Goal: Task Accomplishment & Management: Manage account settings

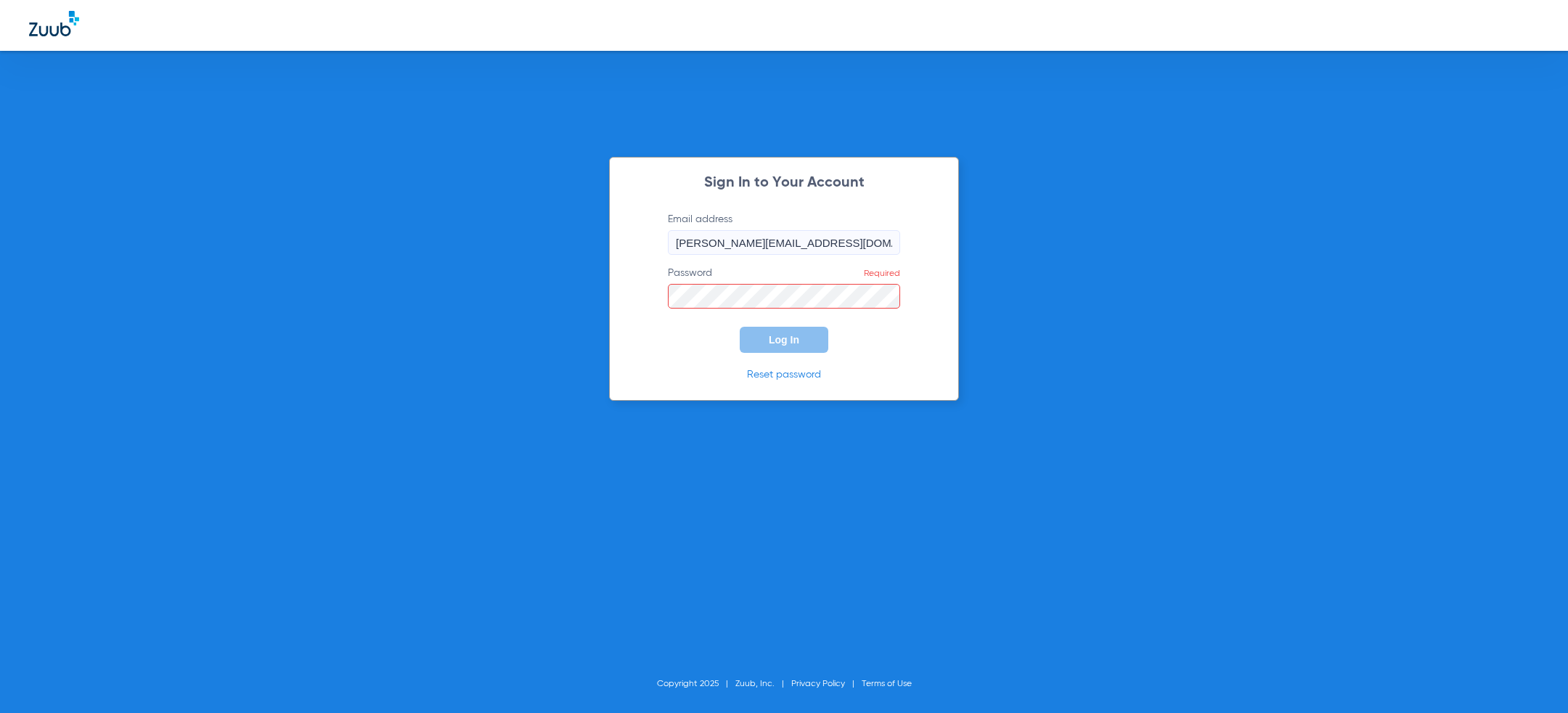
click at [464, 297] on div "Sign In to Your Account Email address julie@siennasmiles.com Password Required …" at bounding box center [784, 356] width 1568 height 713
click at [776, 374] on link "Reset password" at bounding box center [784, 374] width 74 height 10
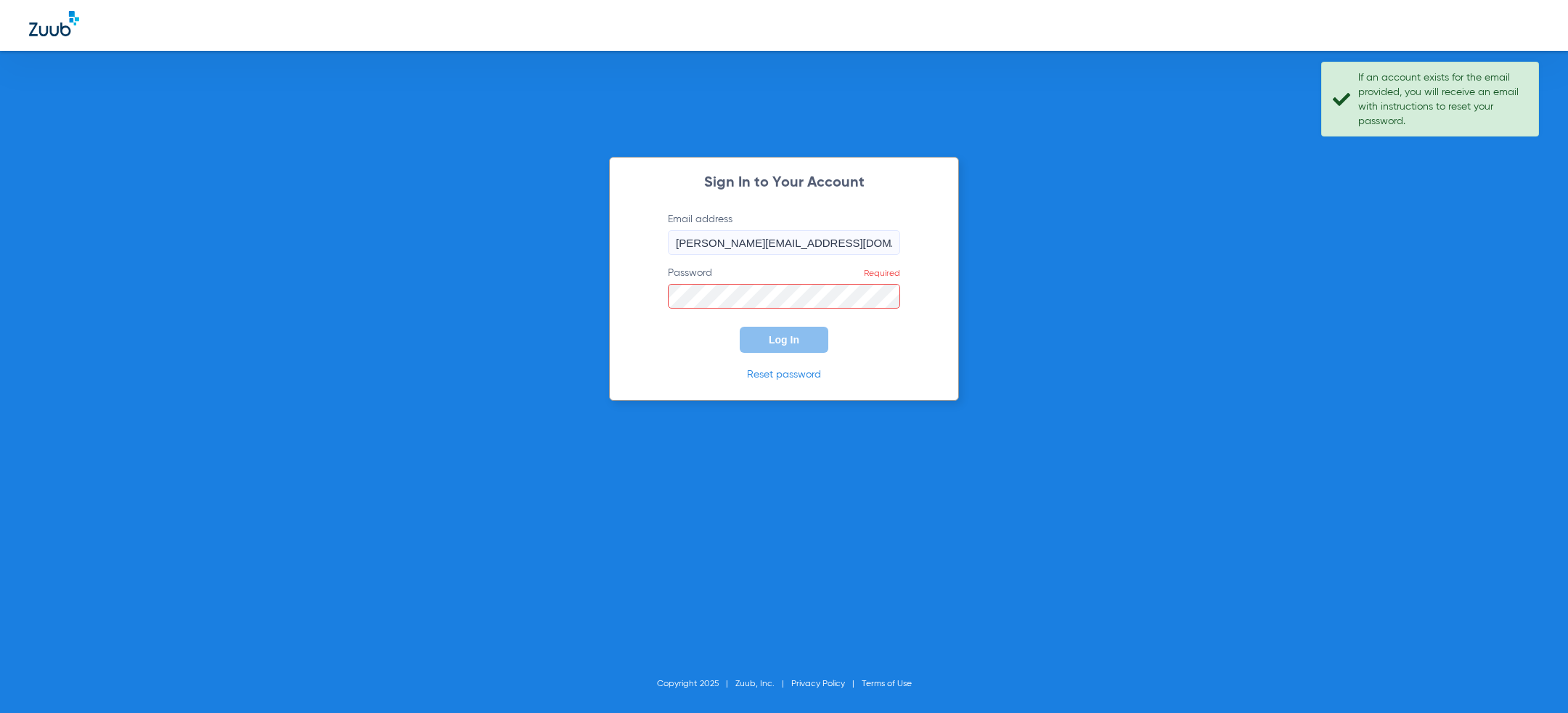
click at [1185, 332] on div "Sign In to Your Account Email address julie@siennasmiles.com Password Required …" at bounding box center [784, 356] width 1568 height 713
click at [619, 144] on div "Sign In to Your Account Email address julie@siennasmiles.com Password Required …" at bounding box center [784, 356] width 1568 height 713
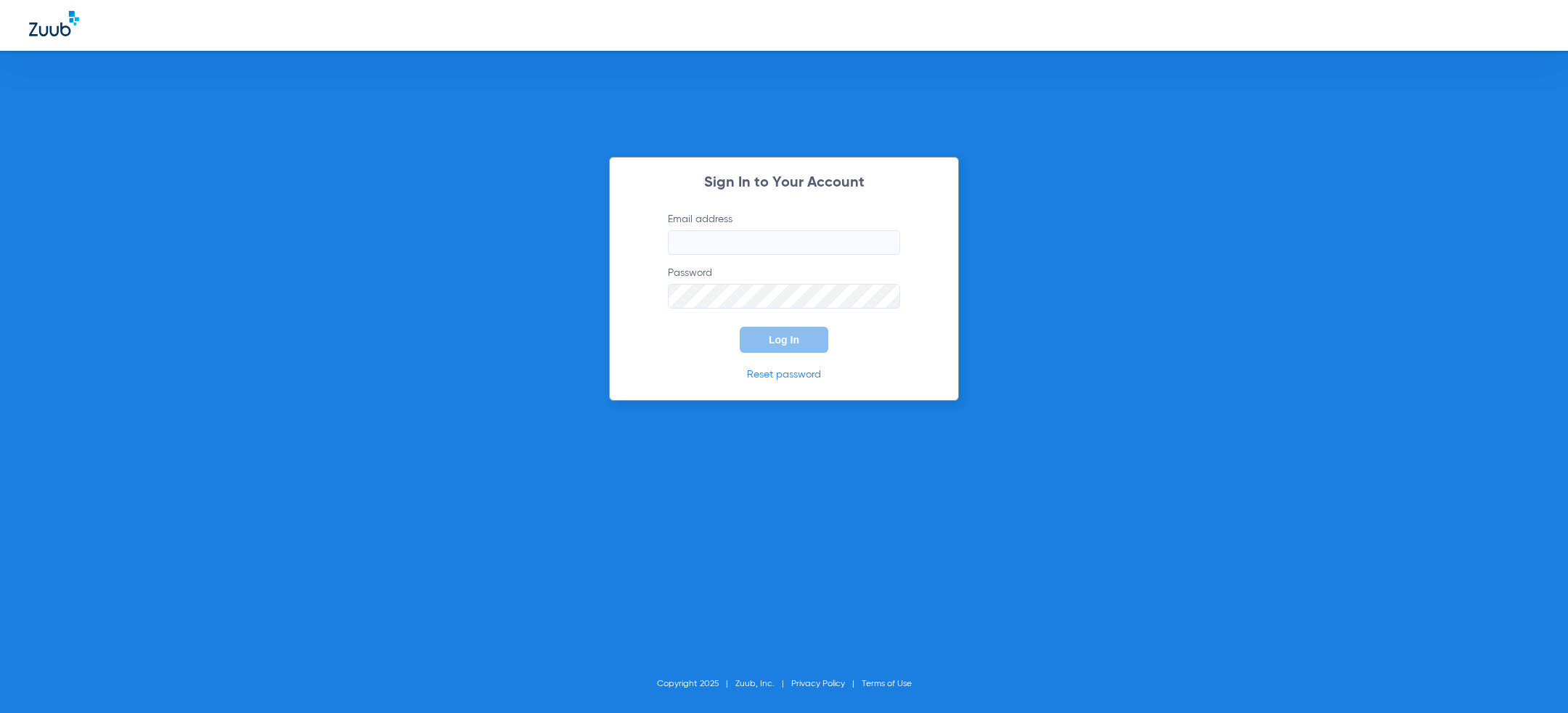
type input "[PERSON_NAME][EMAIL_ADDRESS][PERSON_NAME][DOMAIN_NAME]"
click at [702, 55] on div "Sign In to Your Account Email address jesse.knott@zuub.com Password Log In Rese…" at bounding box center [784, 356] width 1568 height 713
type input "[PERSON_NAME][EMAIL_ADDRESS][PERSON_NAME][DOMAIN_NAME]"
click at [723, 345] on form "Email address [PERSON_NAME][EMAIL_ADDRESS][PERSON_NAME][DOMAIN_NAME] Password L…" at bounding box center [784, 282] width 276 height 141
click at [787, 345] on span "Log In" at bounding box center [784, 340] width 31 height 12
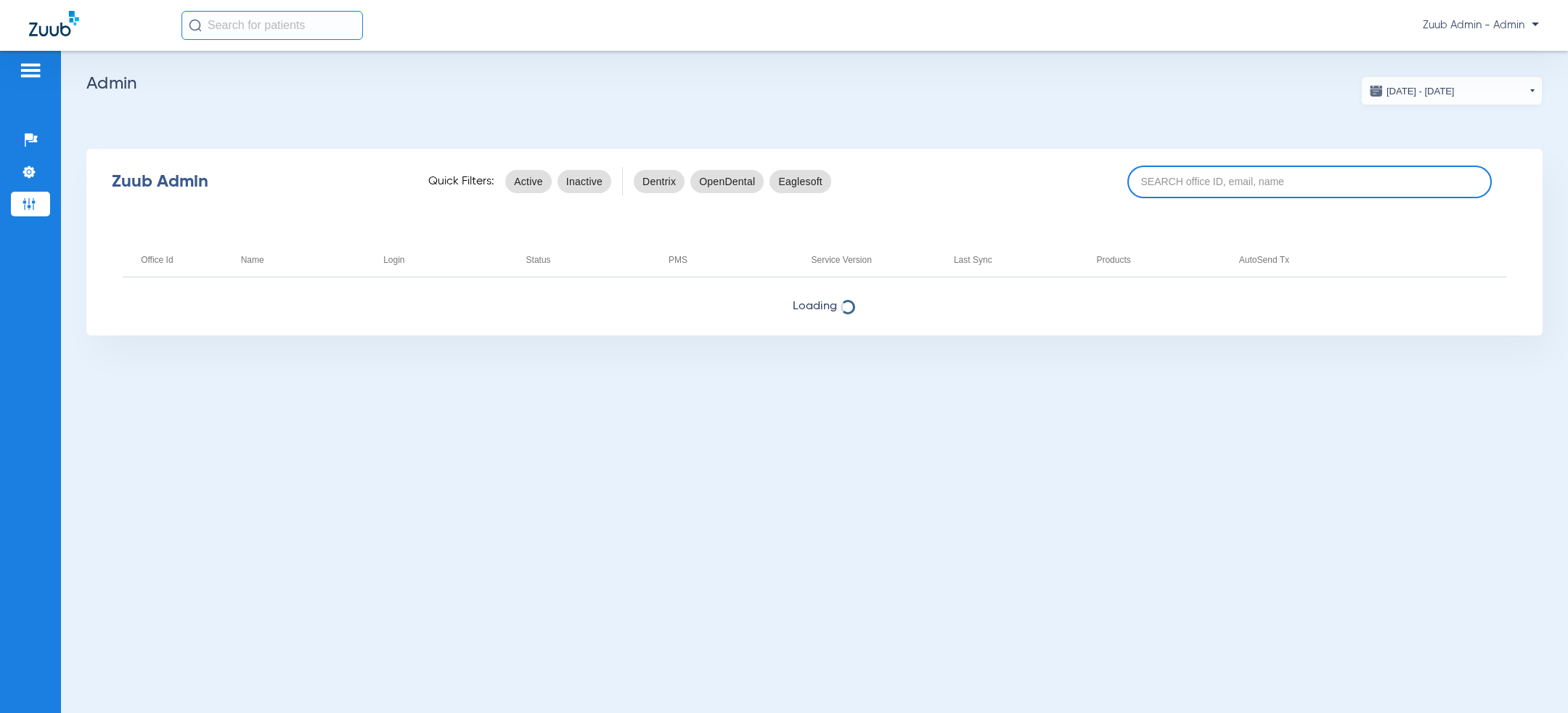
click at [1225, 167] on input at bounding box center [1310, 182] width 364 height 32
paste input "17007240"
type input "17007240"
click at [1182, 94] on app-admin-dashboard "[DATE] - [DATE] [DATE] Su Mo Tu We Th Fr Sa 27 28 29 30 31 1 2 3 4 5 6 7 8 9 10…" at bounding box center [815, 205] width 1457 height 259
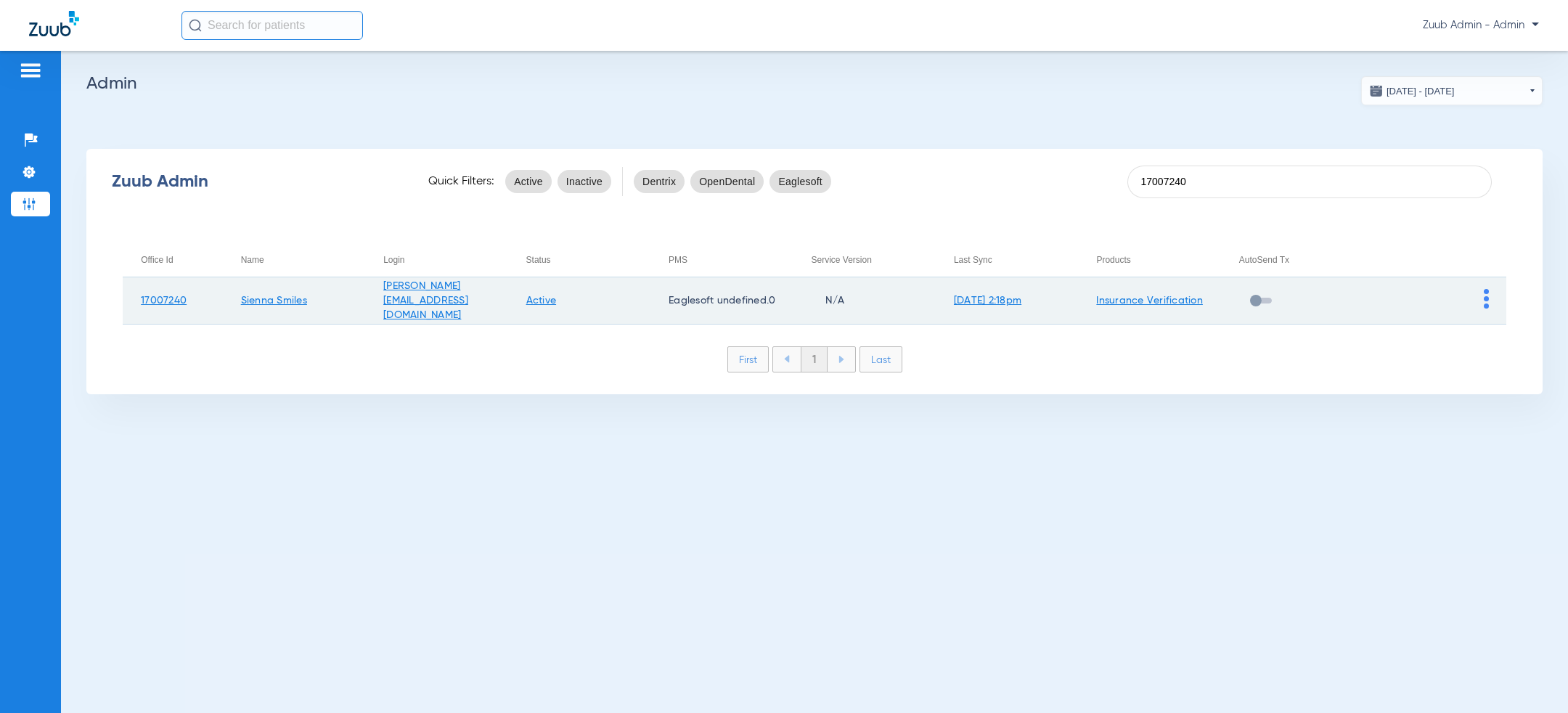
click at [1486, 300] on img at bounding box center [1487, 298] width 5 height 20
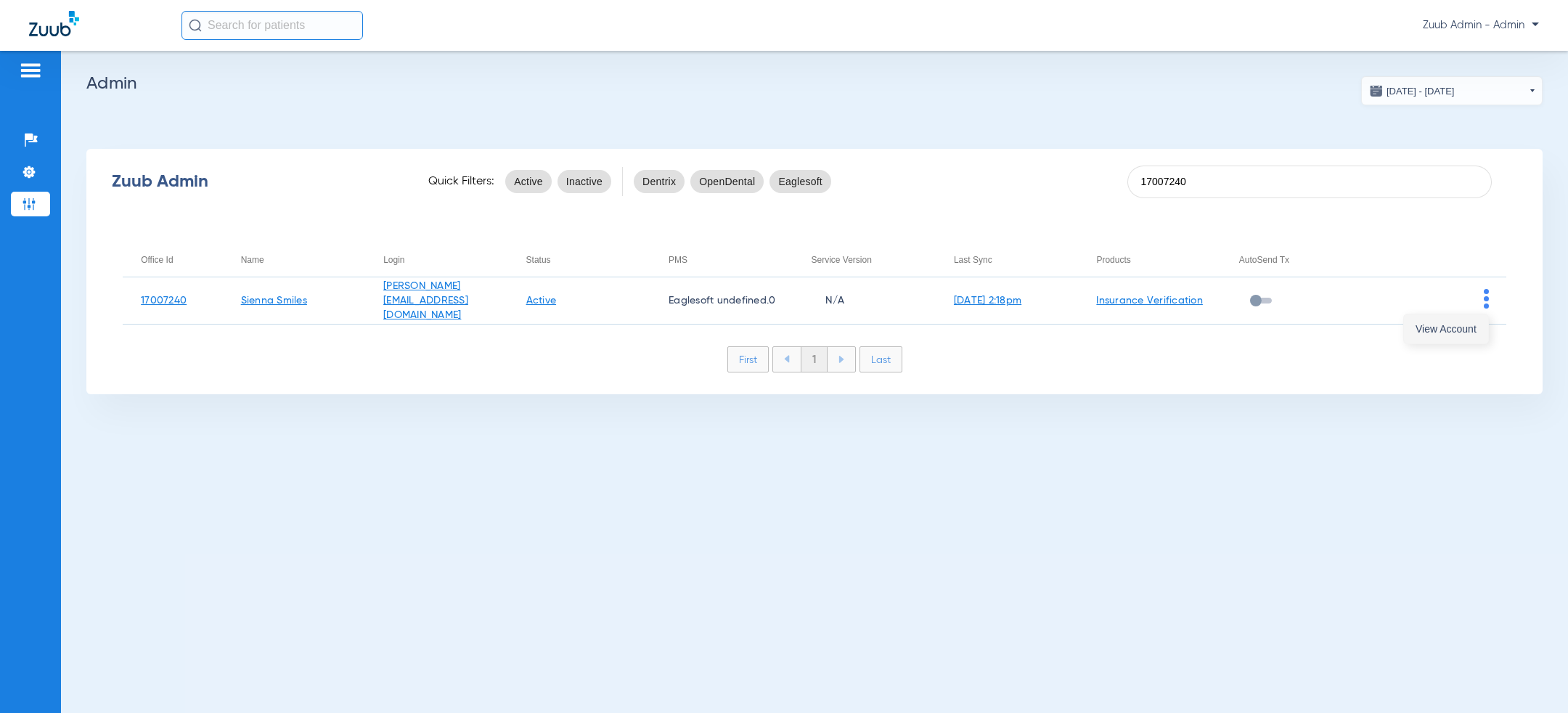
click at [1467, 325] on span "View Account" at bounding box center [1446, 329] width 61 height 10
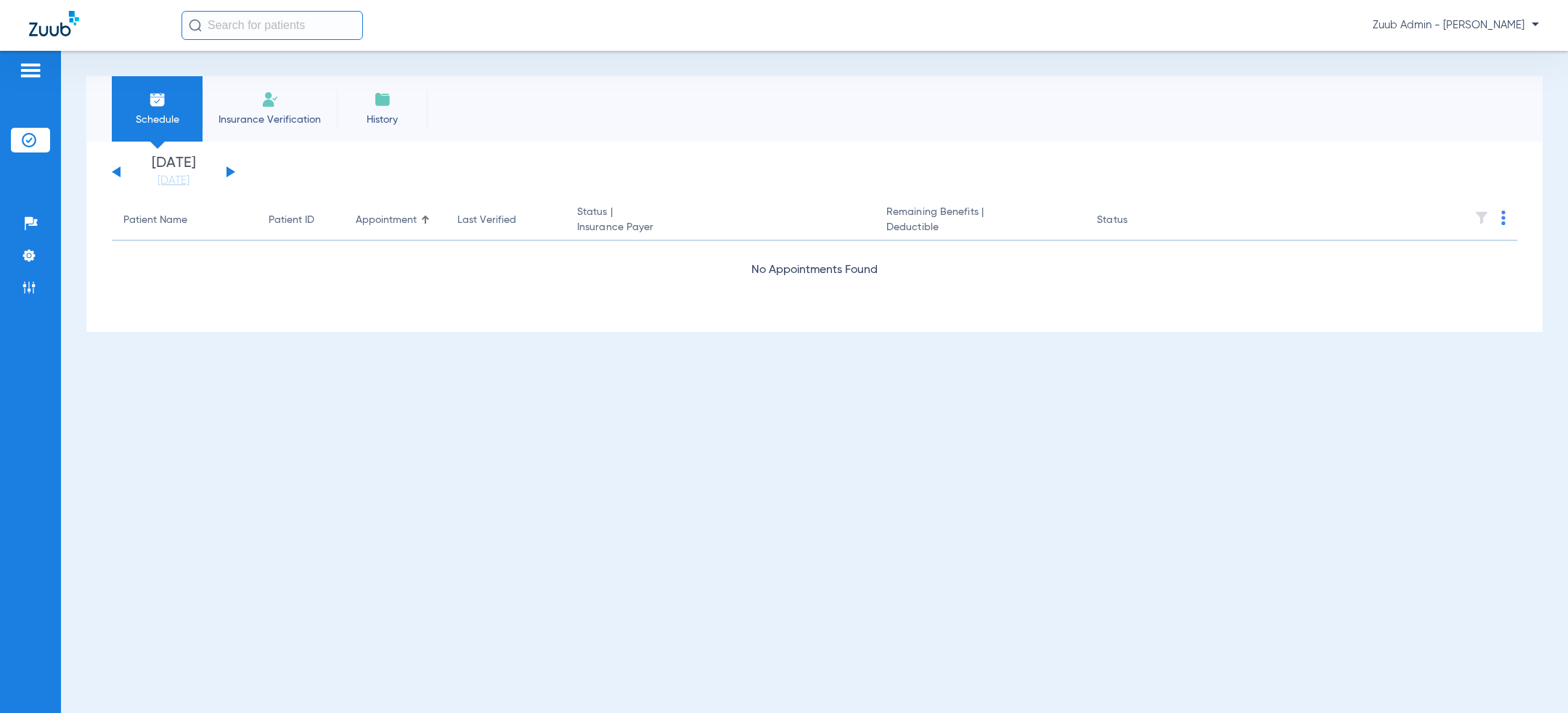
click at [581, 123] on div "Schedule Insurance Verification History" at bounding box center [815, 109] width 1457 height 65
click at [23, 256] on img at bounding box center [28, 255] width 15 height 15
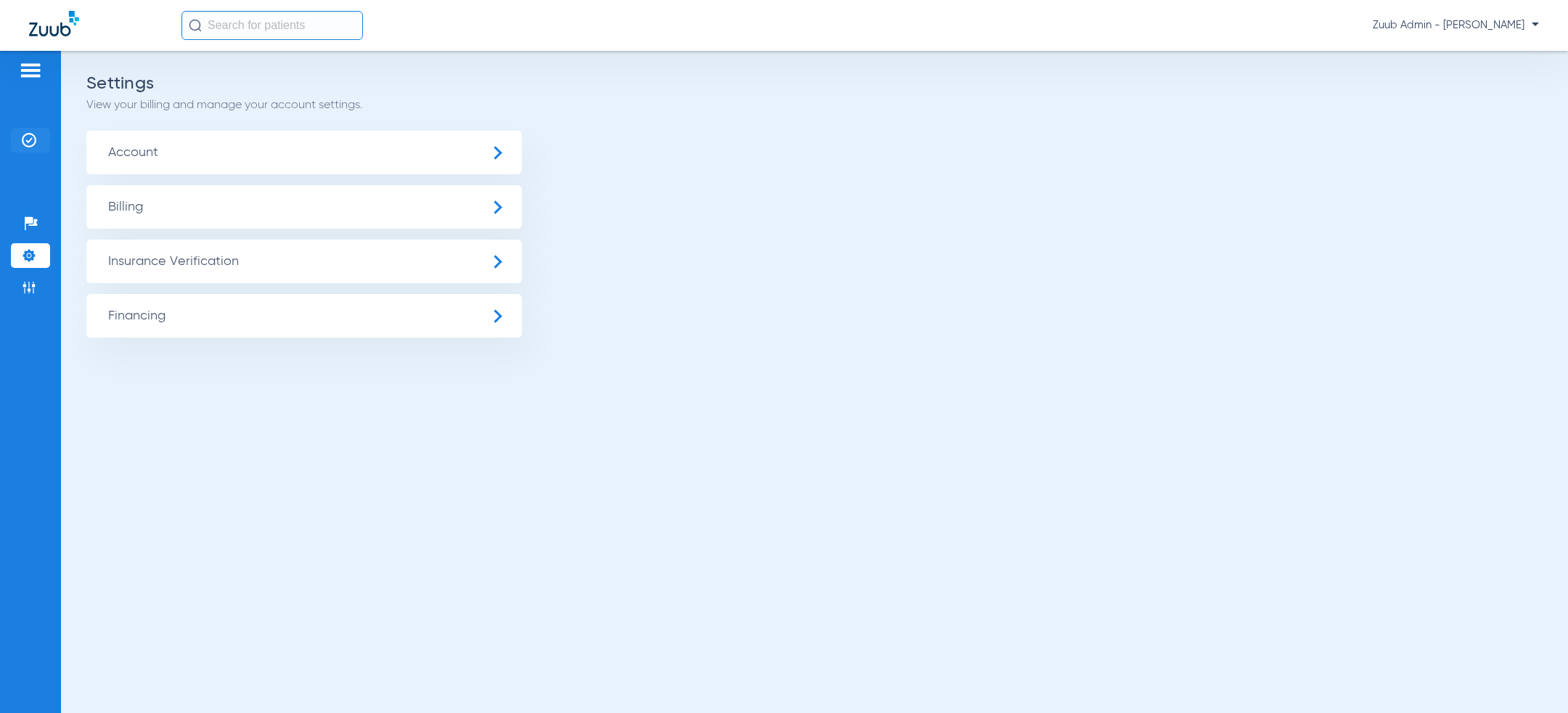
click at [36, 143] on li "Insurance Verification" at bounding box center [31, 139] width 39 height 25
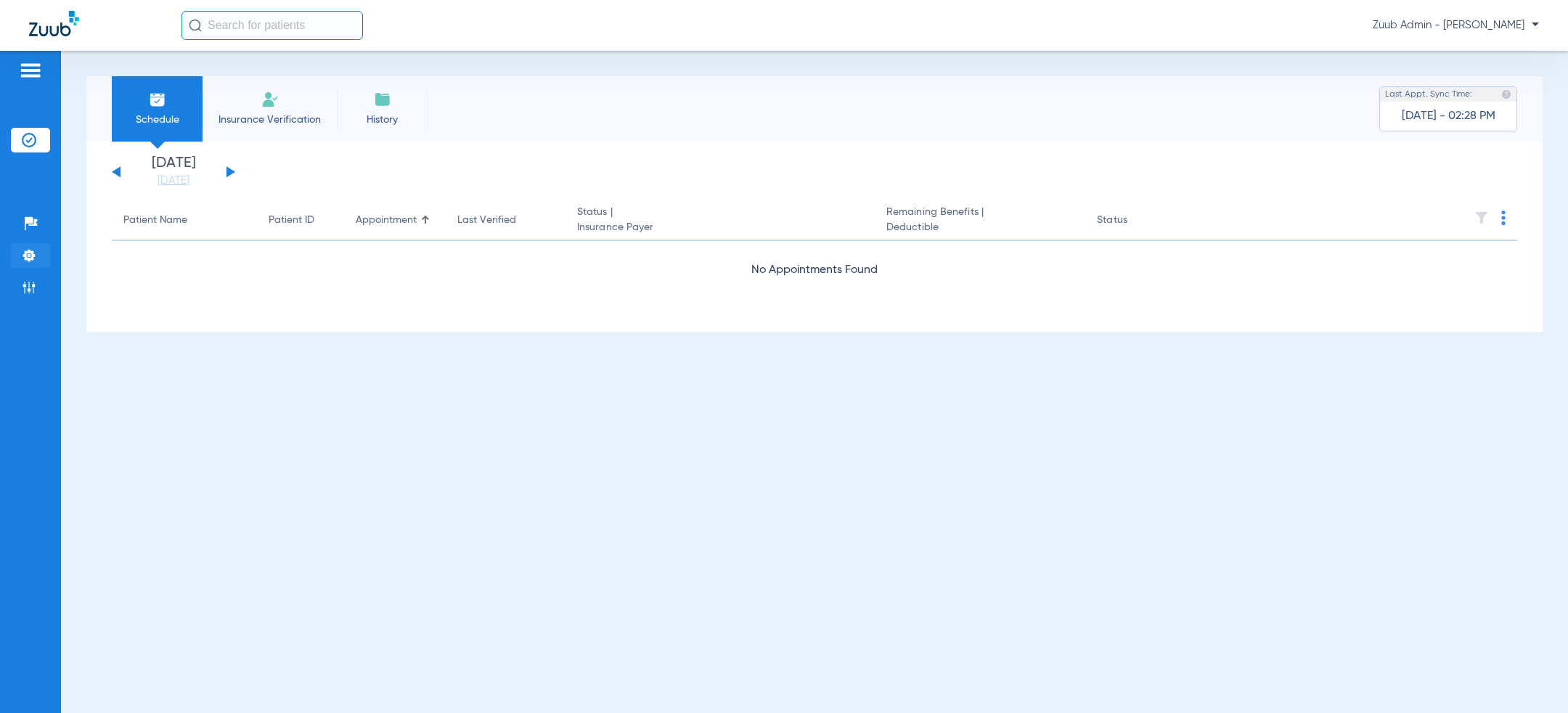
click at [36, 249] on li "Settings" at bounding box center [31, 256] width 39 height 25
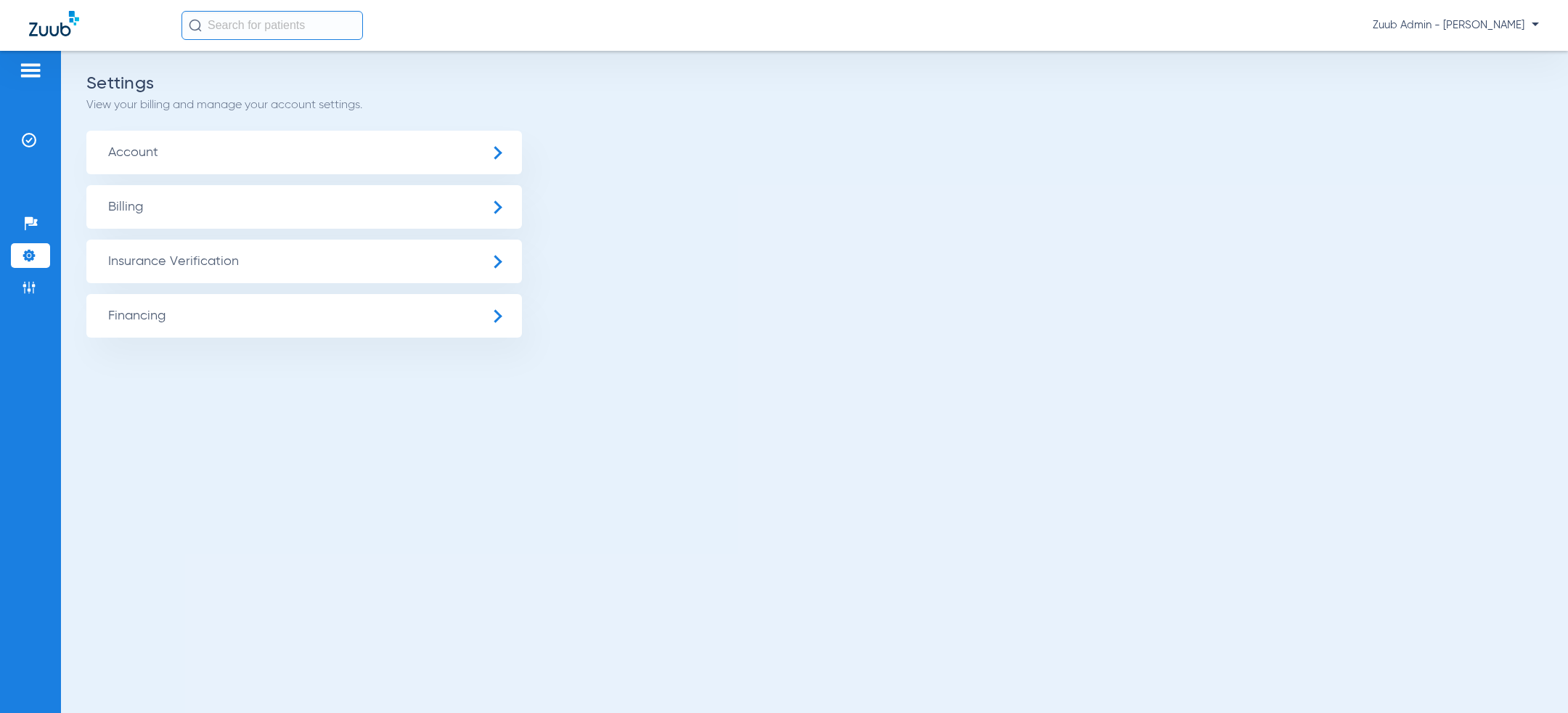
click at [171, 188] on span "Billing" at bounding box center [304, 207] width 436 height 44
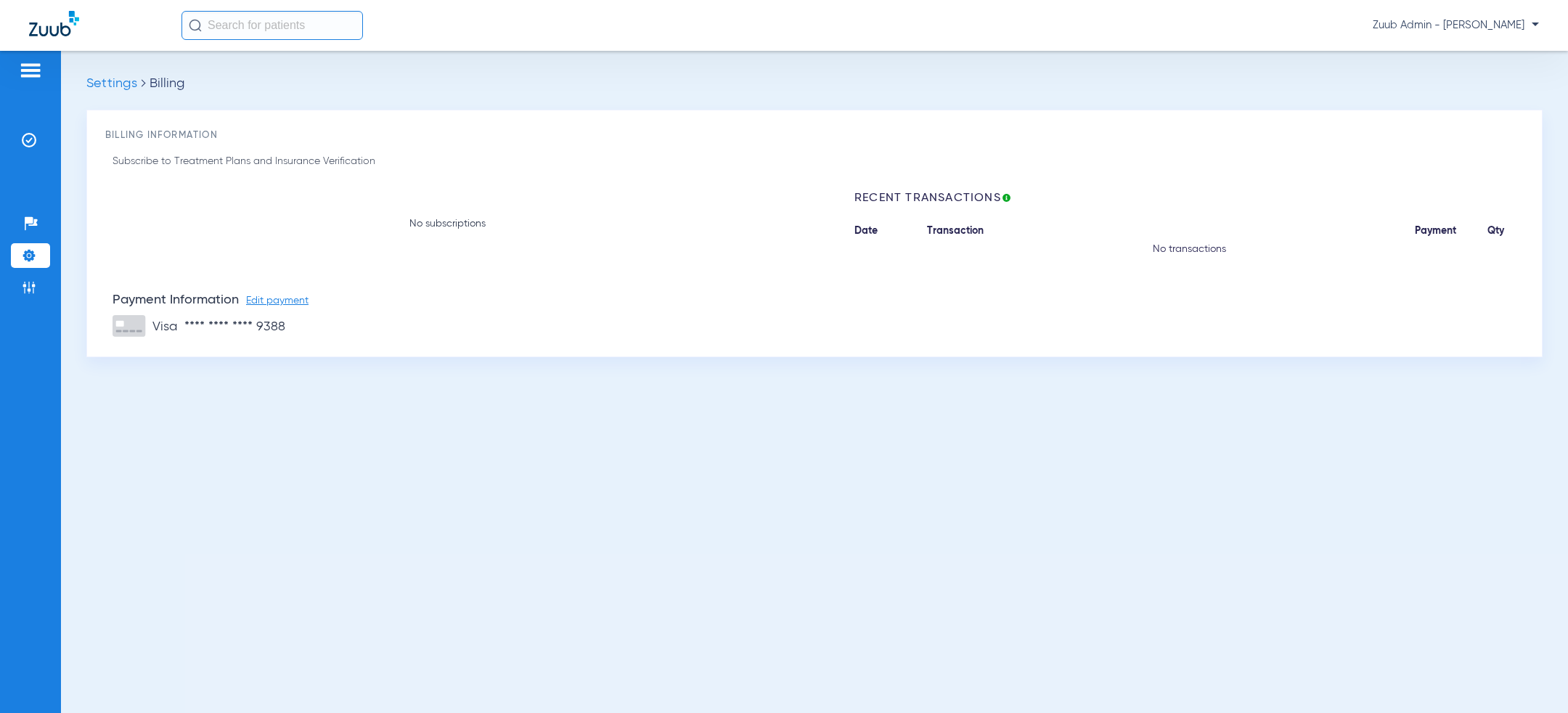
click at [3, 253] on div "Patients Insurance Verification Setup Help Center Settings Admin" at bounding box center [30, 407] width 61 height 713
click at [31, 253] on img at bounding box center [28, 255] width 15 height 15
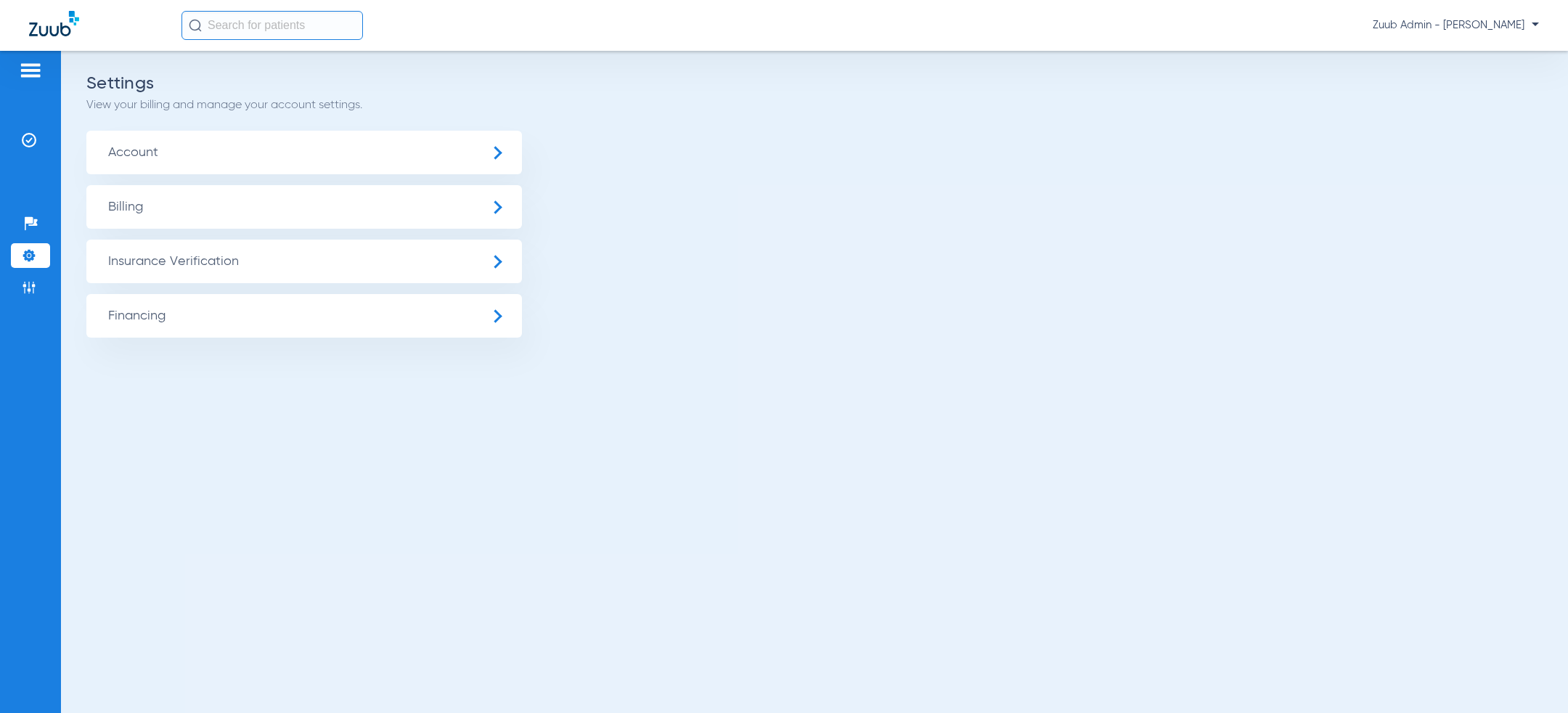
click at [225, 255] on span "Insurance Verification" at bounding box center [304, 261] width 436 height 44
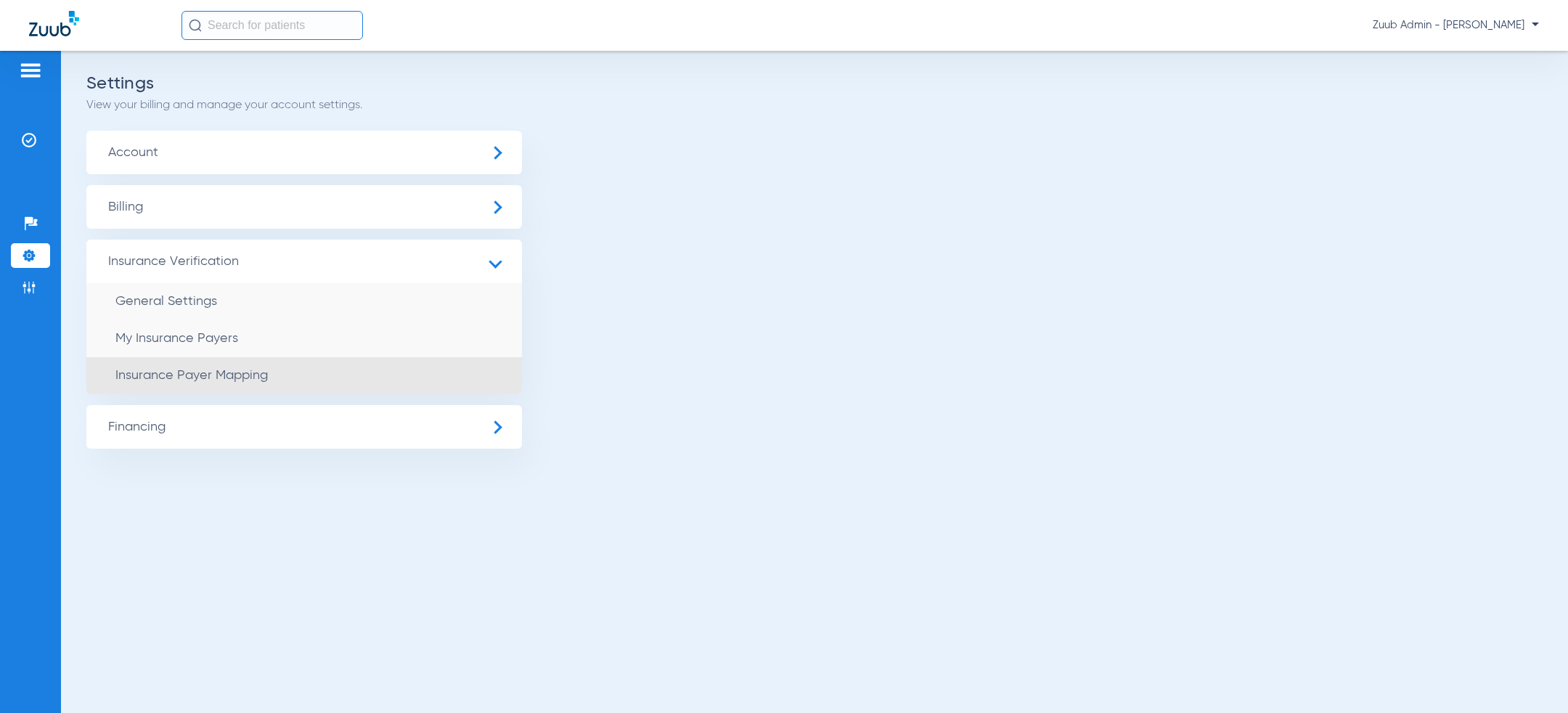
click at [255, 376] on span "Insurance Payer Mapping" at bounding box center [192, 374] width 152 height 13
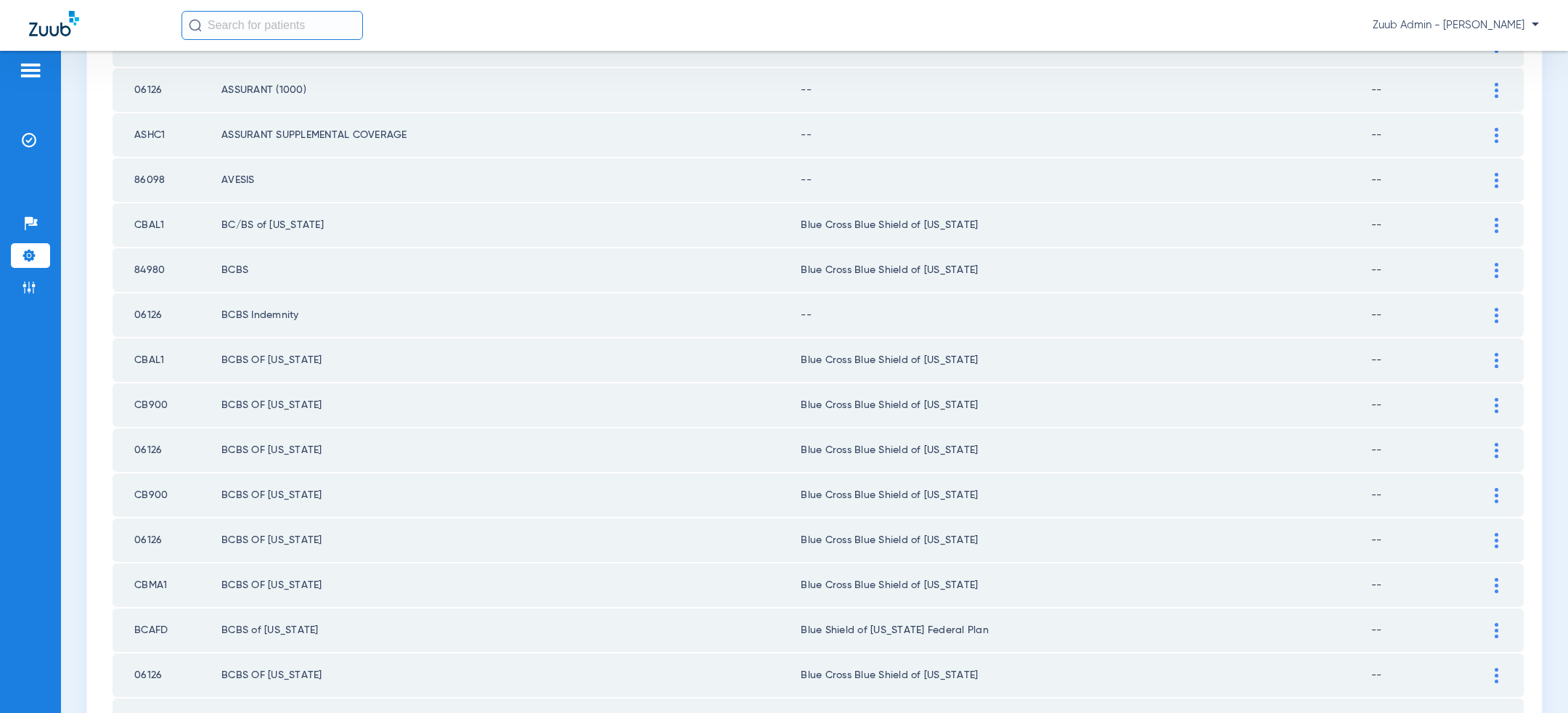
scroll to position [1891, 0]
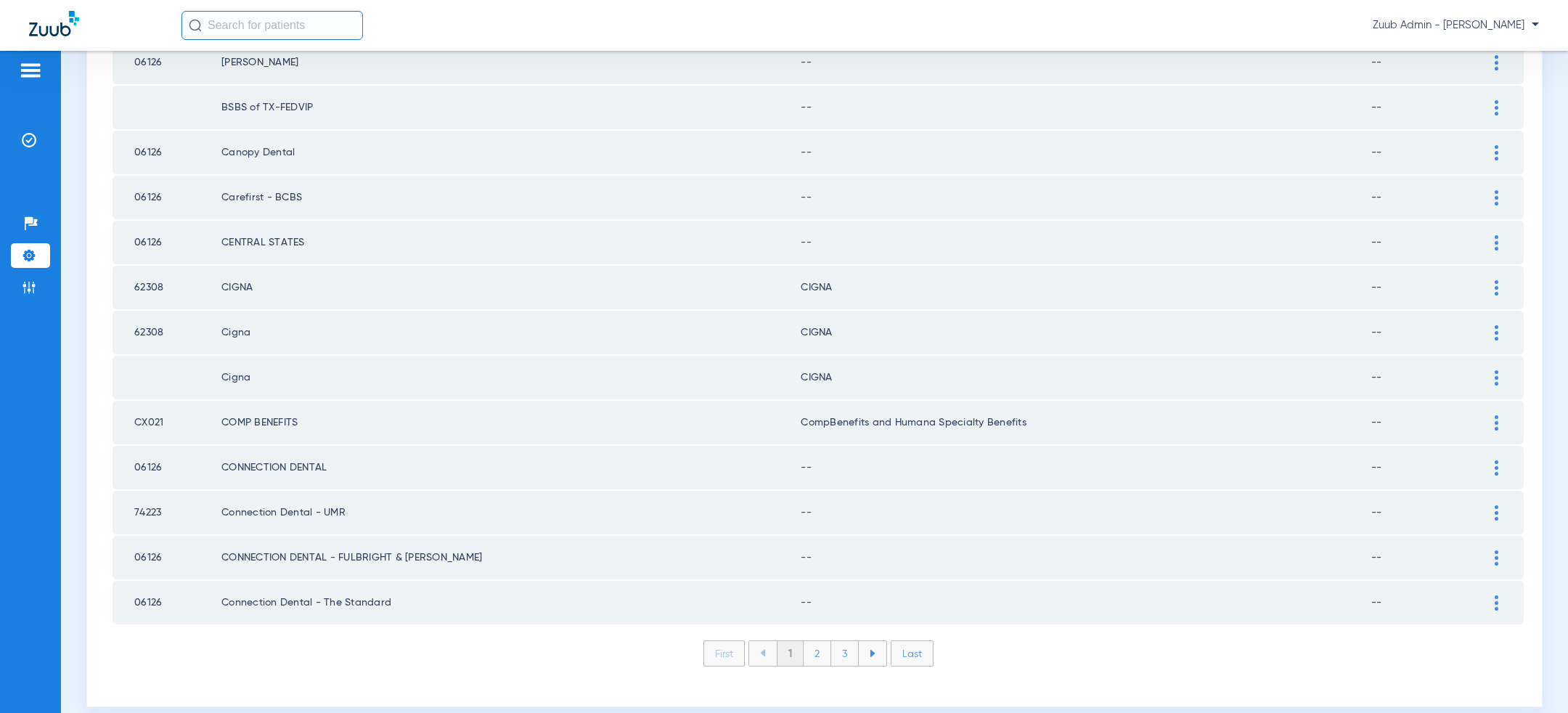
click at [912, 643] on li "Last" at bounding box center [912, 653] width 43 height 27
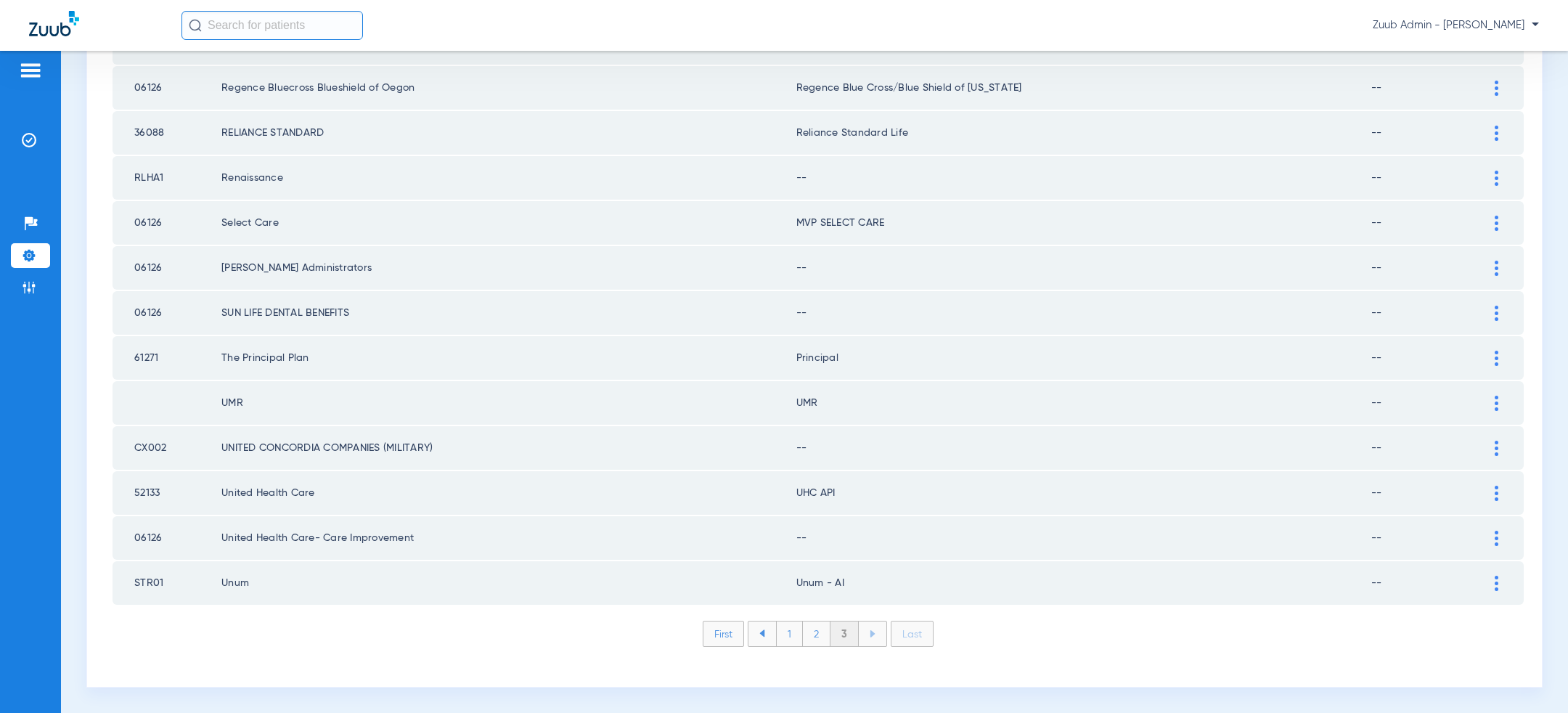
scroll to position [1222, 0]
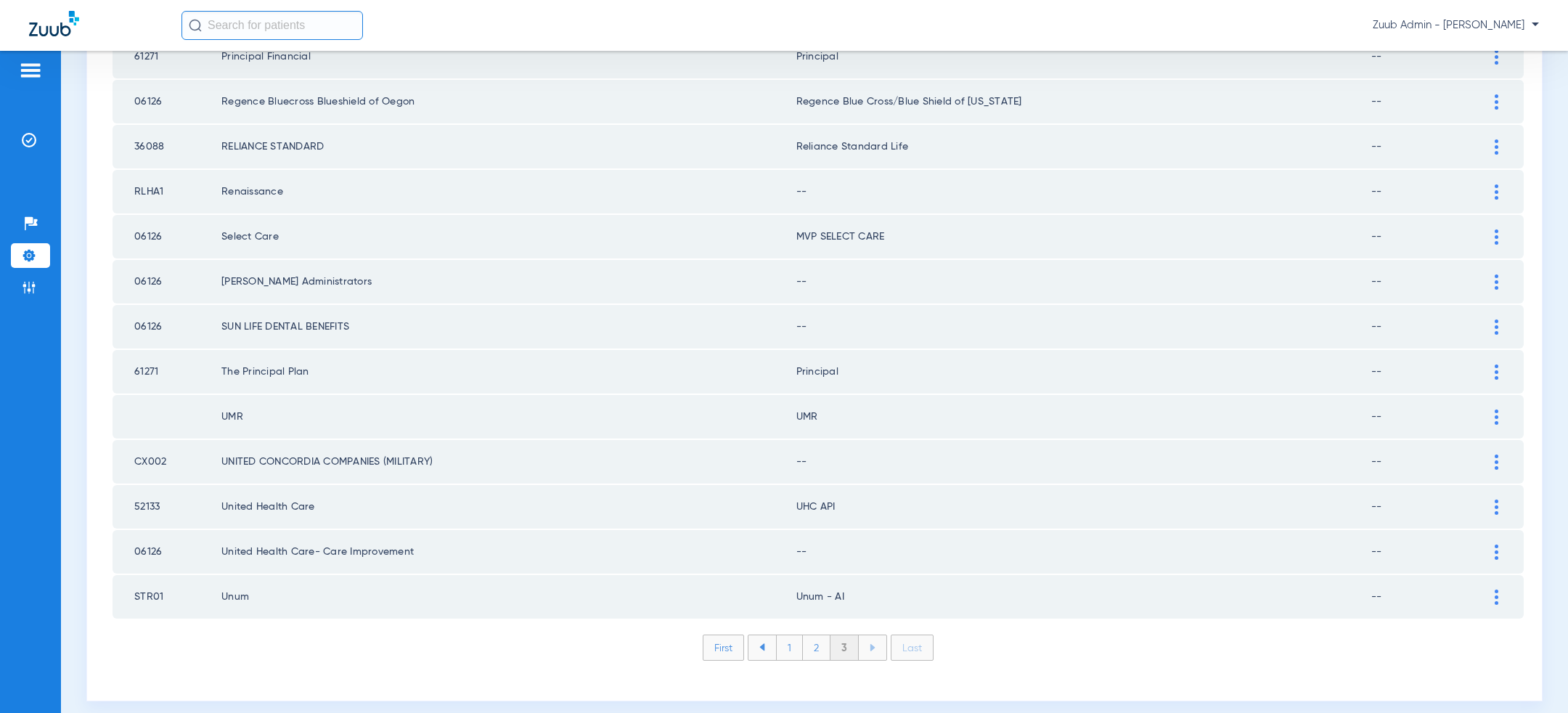
click at [728, 634] on li "First" at bounding box center [723, 647] width 41 height 27
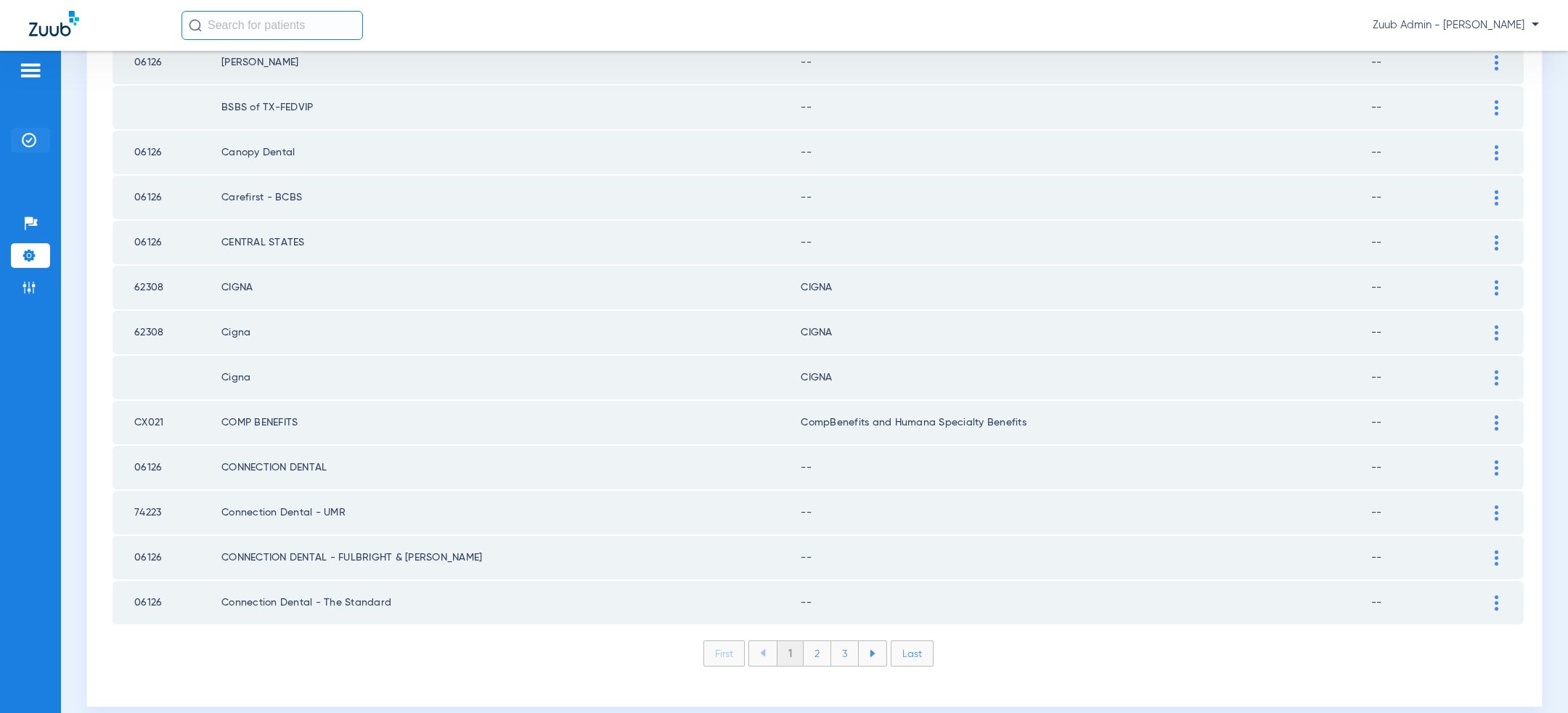
click at [21, 146] on img at bounding box center [28, 139] width 15 height 15
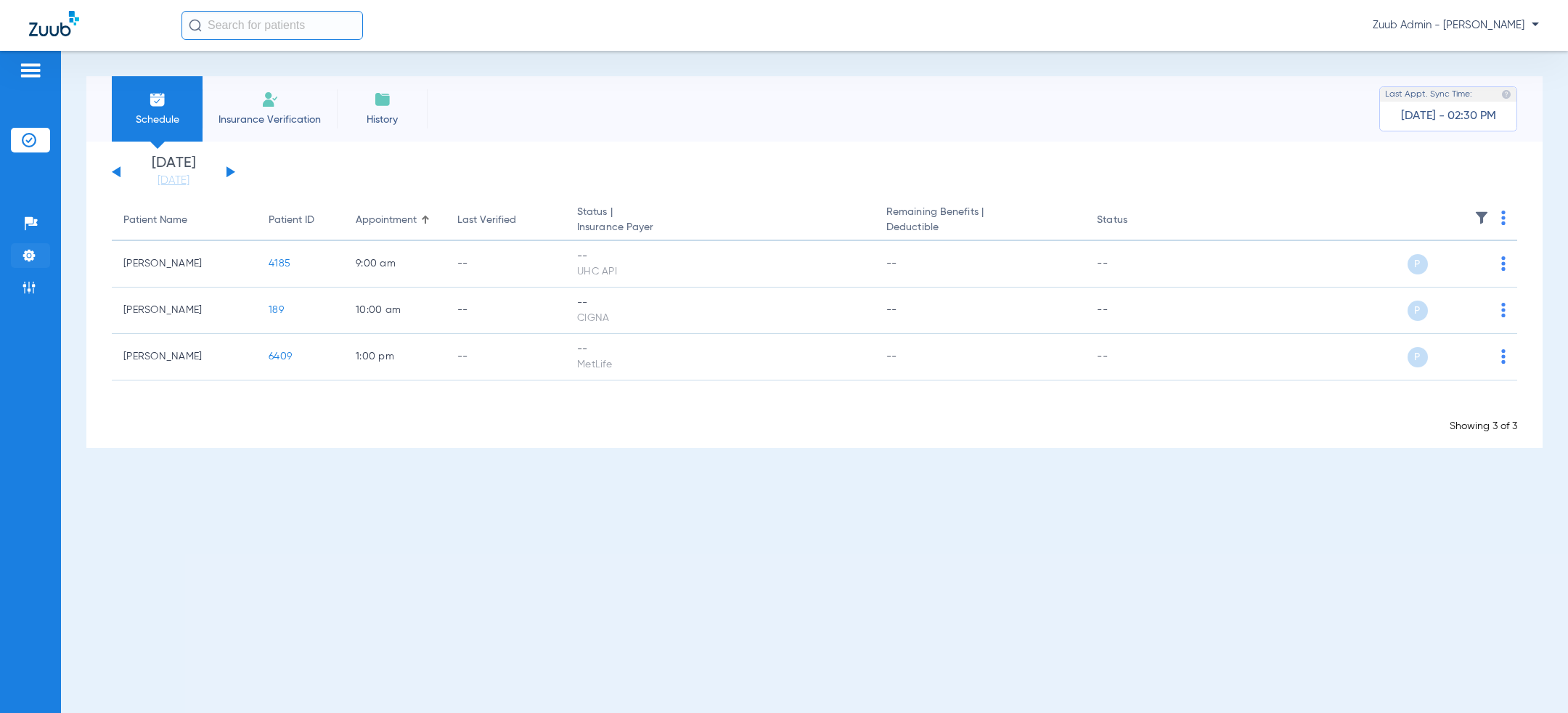
click at [26, 252] on img at bounding box center [28, 255] width 15 height 15
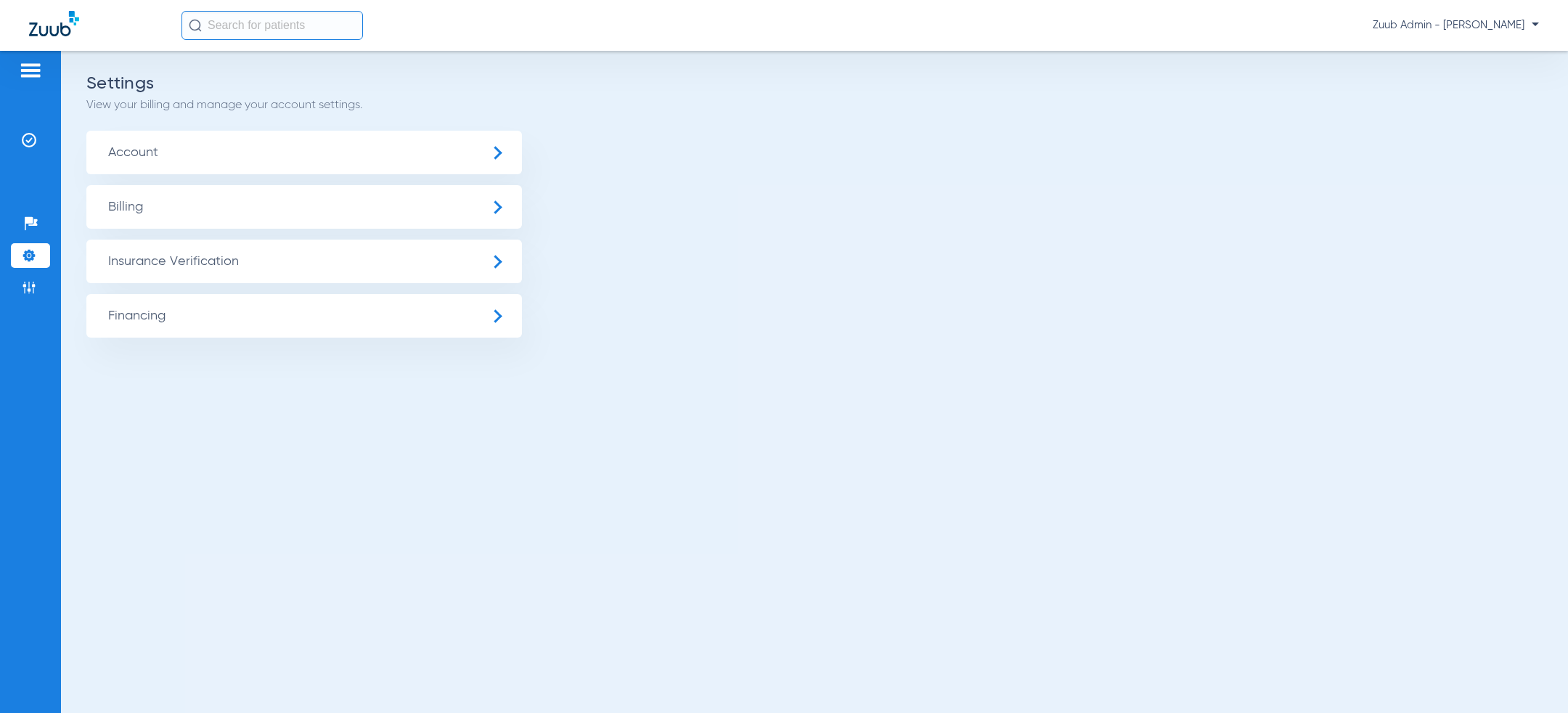
click at [210, 252] on span "Insurance Verification" at bounding box center [304, 261] width 436 height 44
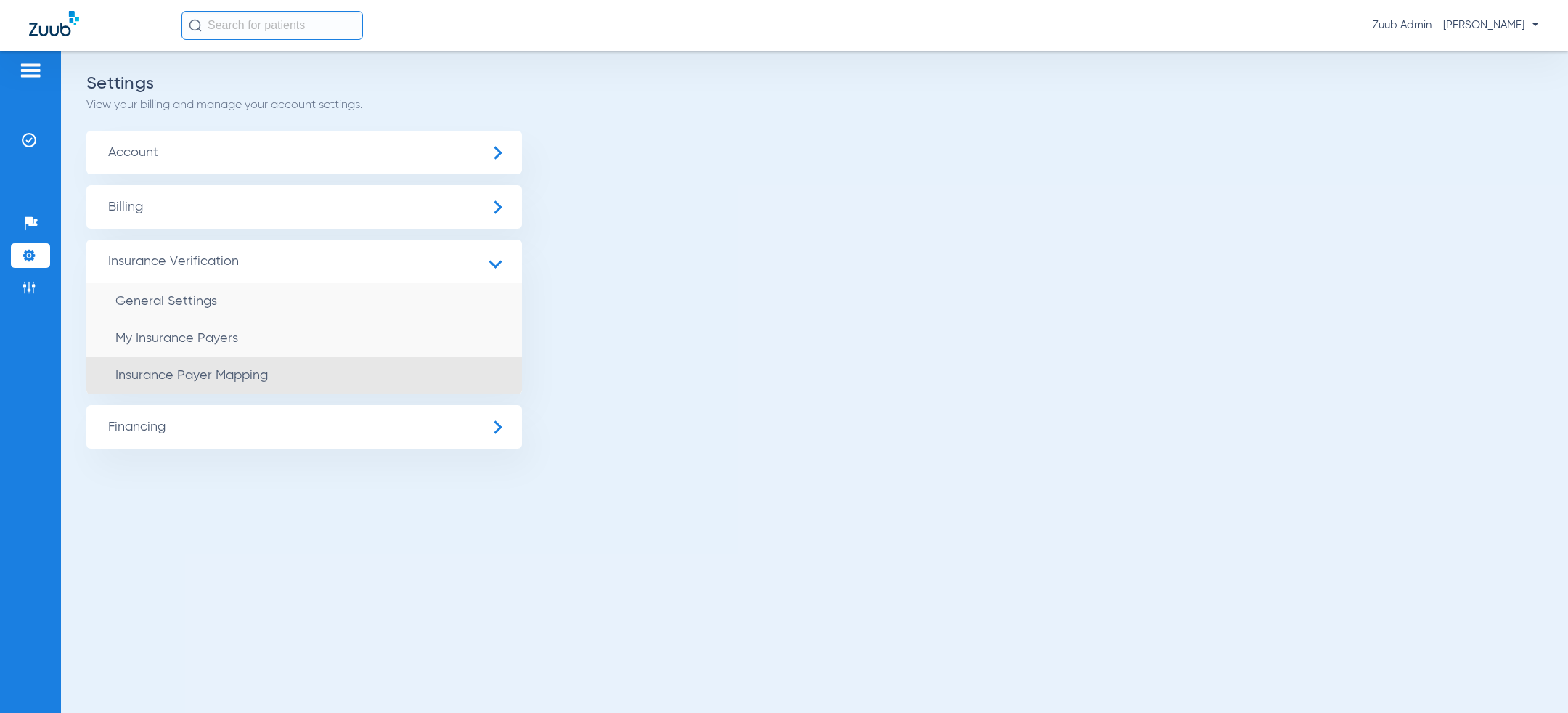
click at [253, 377] on span "Insurance Payer Mapping" at bounding box center [192, 374] width 152 height 13
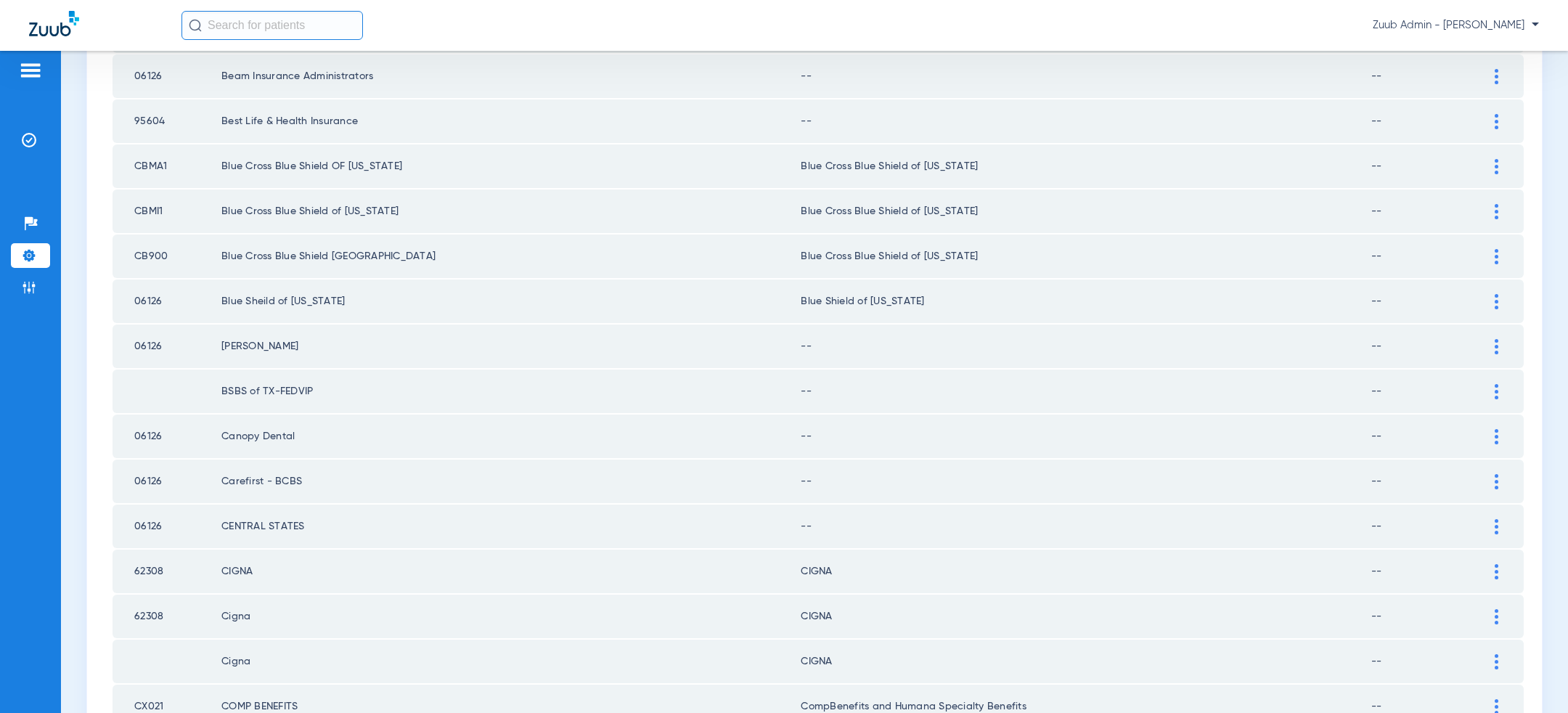
scroll to position [1891, 0]
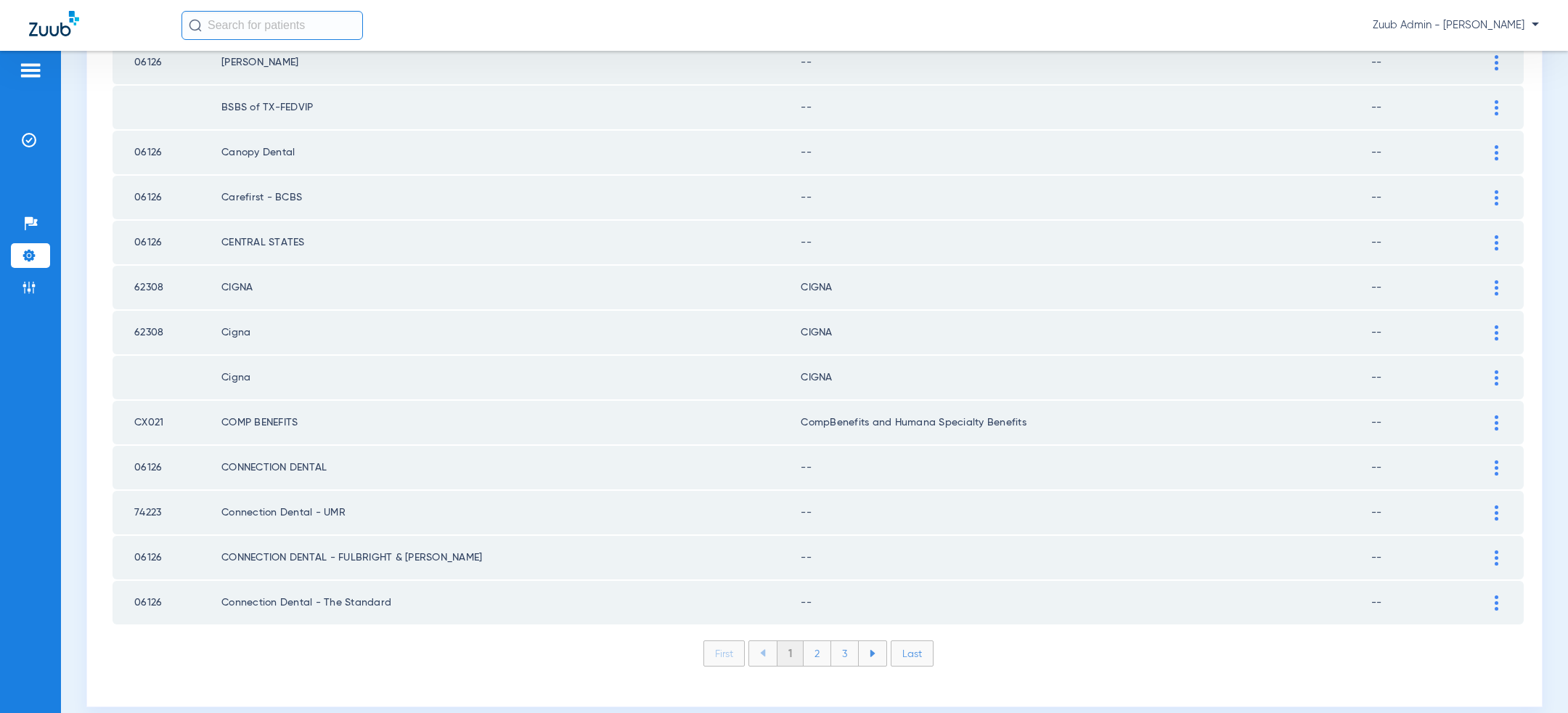
click at [847, 641] on li "3" at bounding box center [845, 653] width 27 height 25
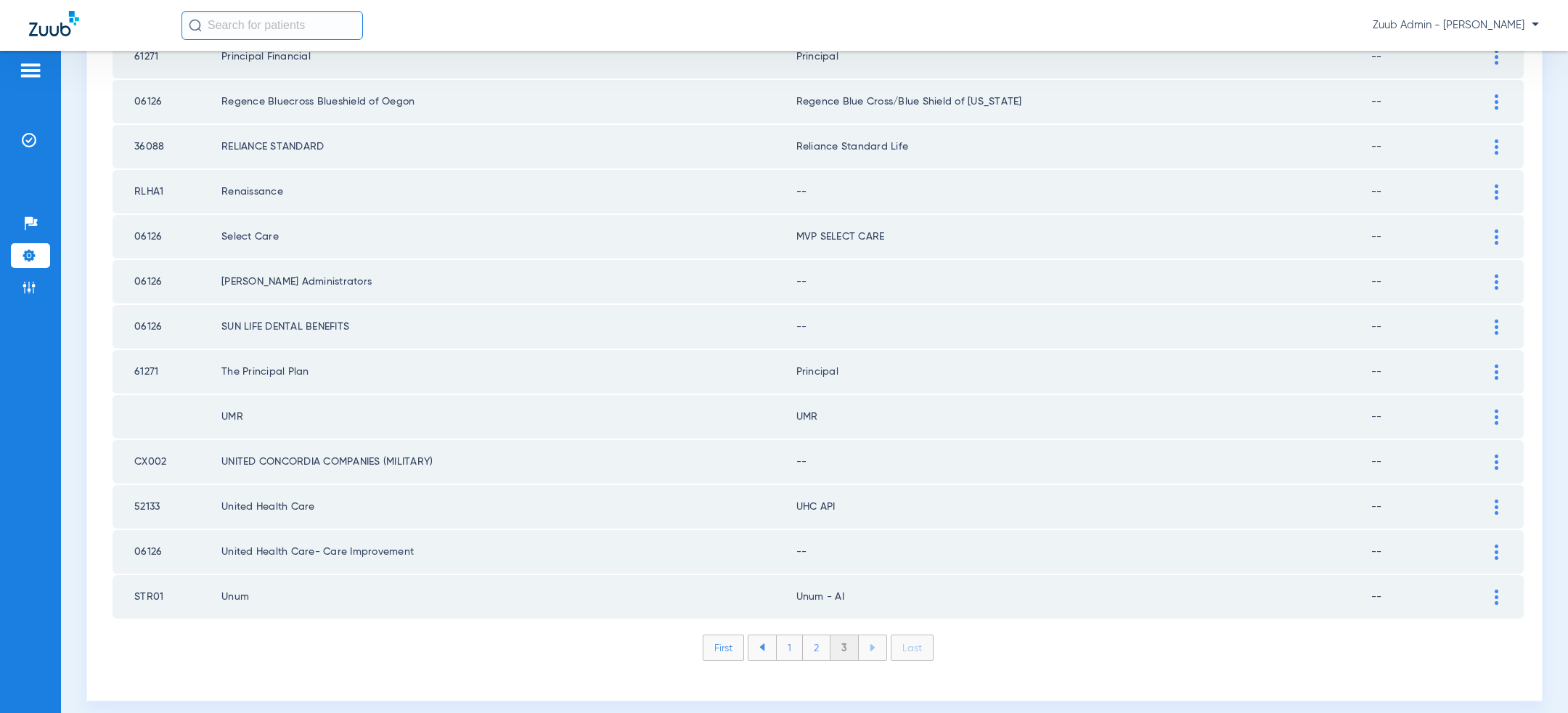
click at [1495, 545] on img at bounding box center [1497, 552] width 3 height 15
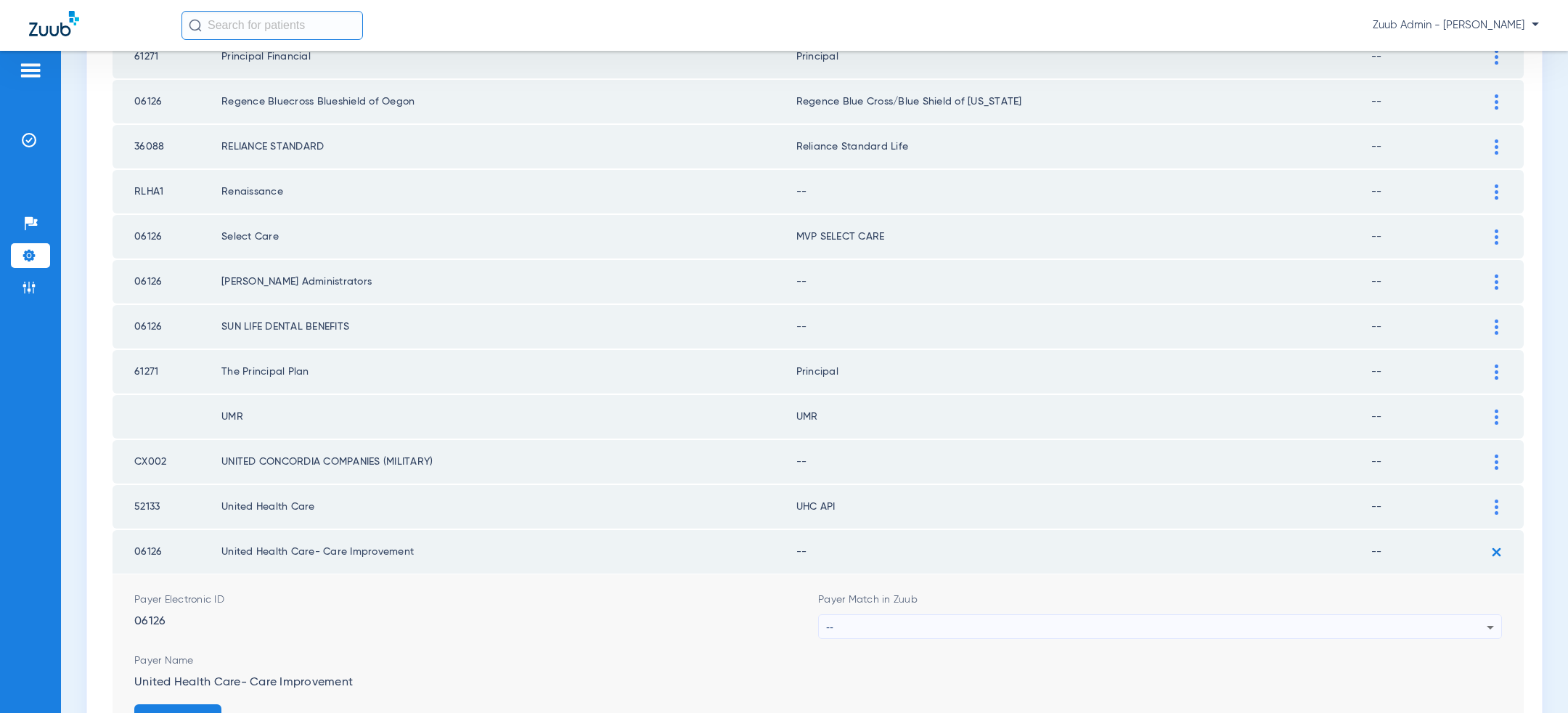
scroll to position [1411, 0]
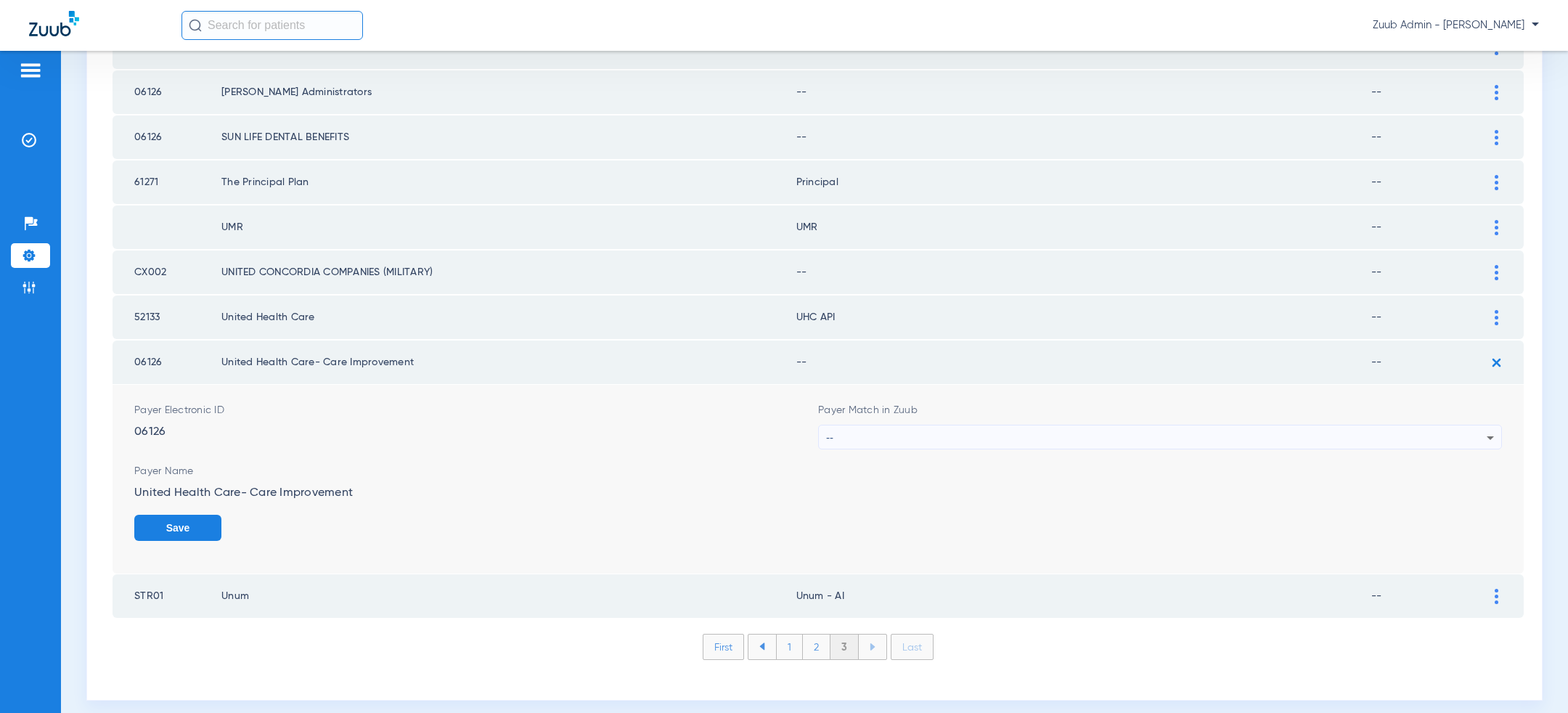
click at [946, 431] on div "--" at bounding box center [1156, 438] width 661 height 25
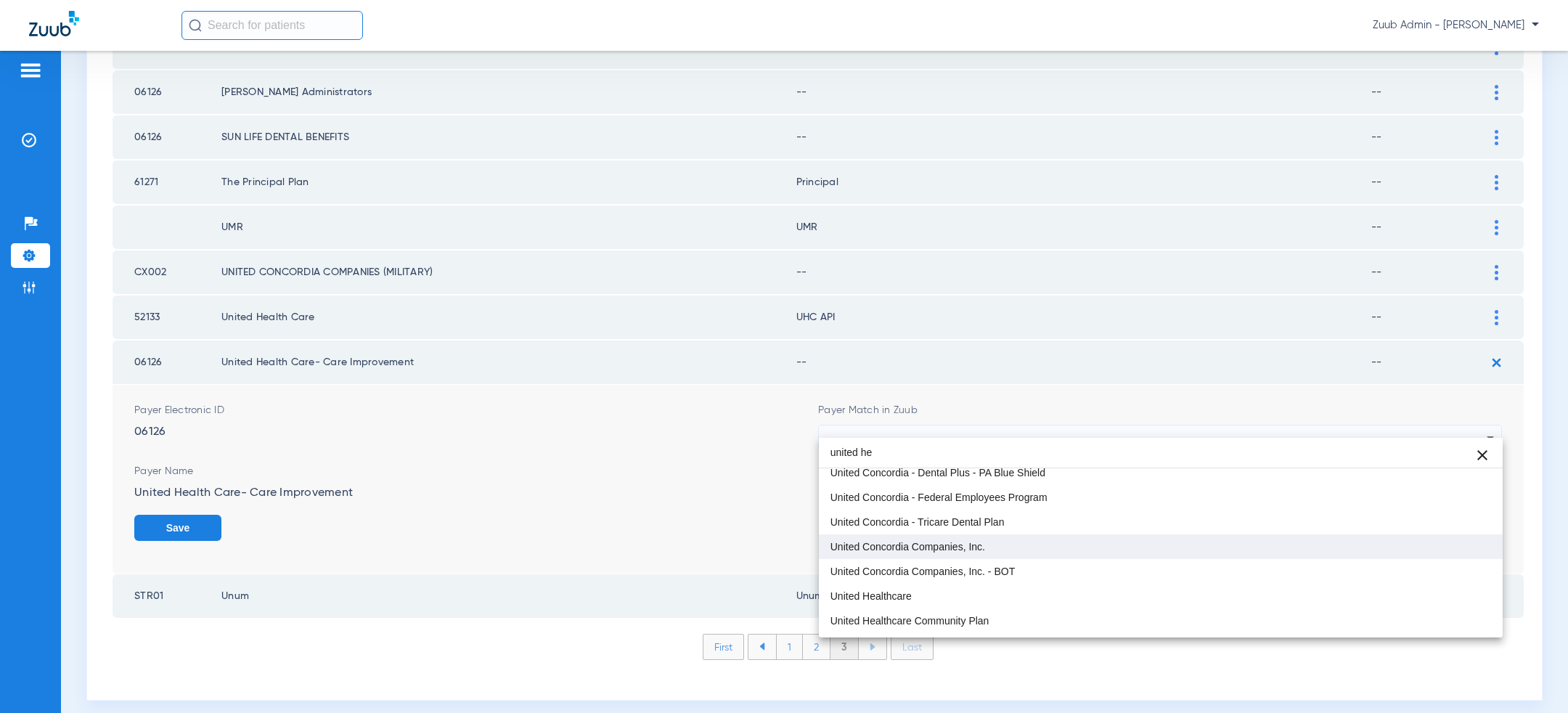
scroll to position [0, 0]
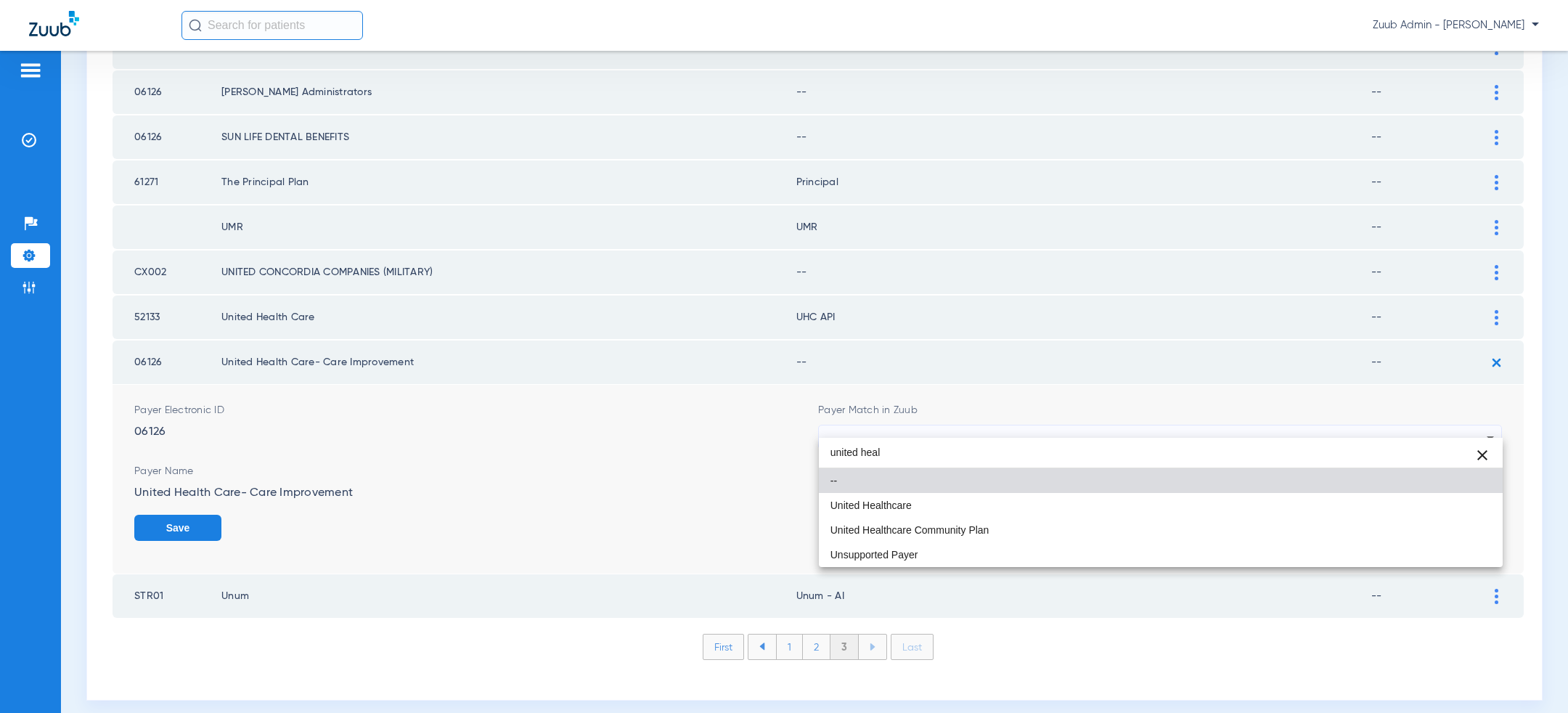
type input "united heal"
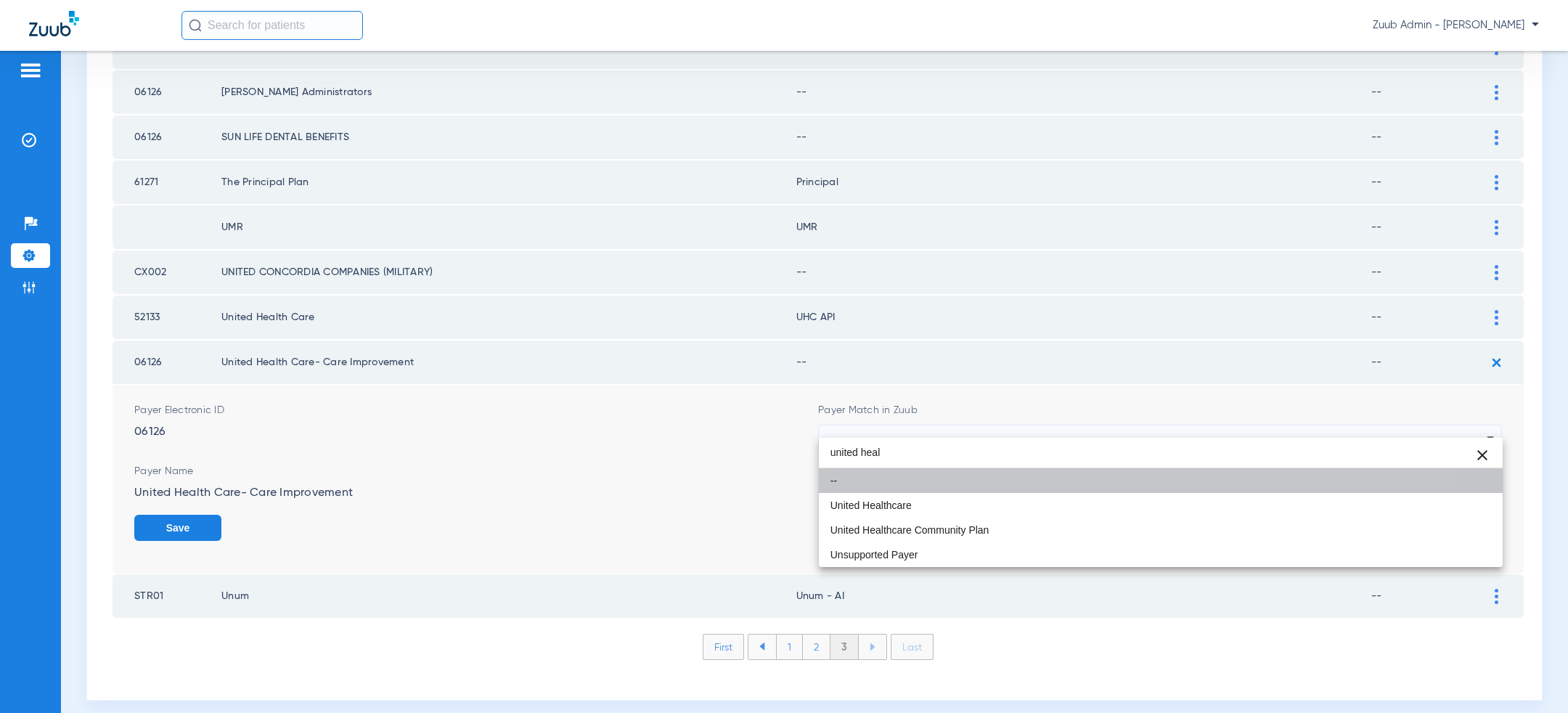
click at [926, 491] on mat-option "--" at bounding box center [1161, 480] width 684 height 25
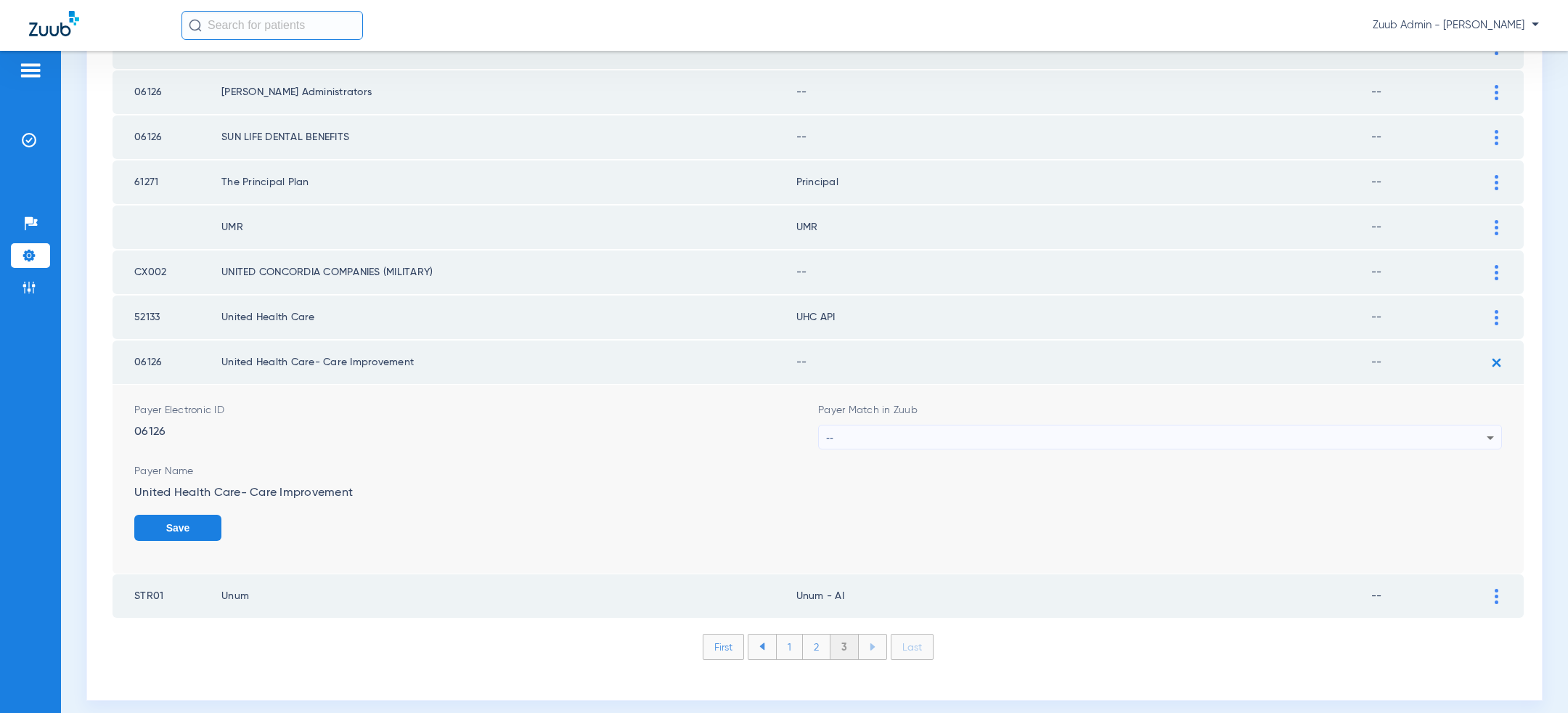
click at [928, 426] on div "--" at bounding box center [1156, 438] width 661 height 25
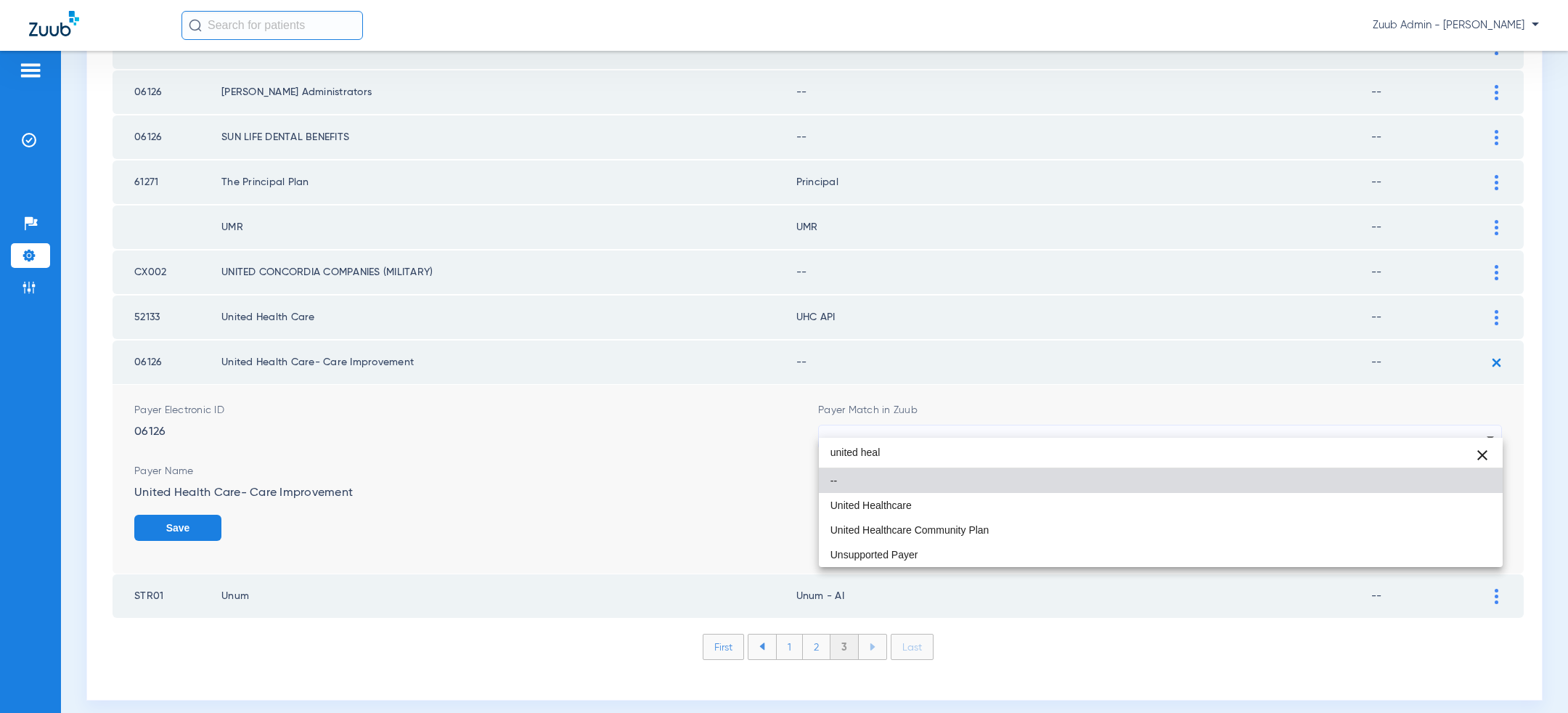
type input "united heal"
click at [905, 518] on mat-option "United Healthcare Community Plan" at bounding box center [1161, 530] width 684 height 25
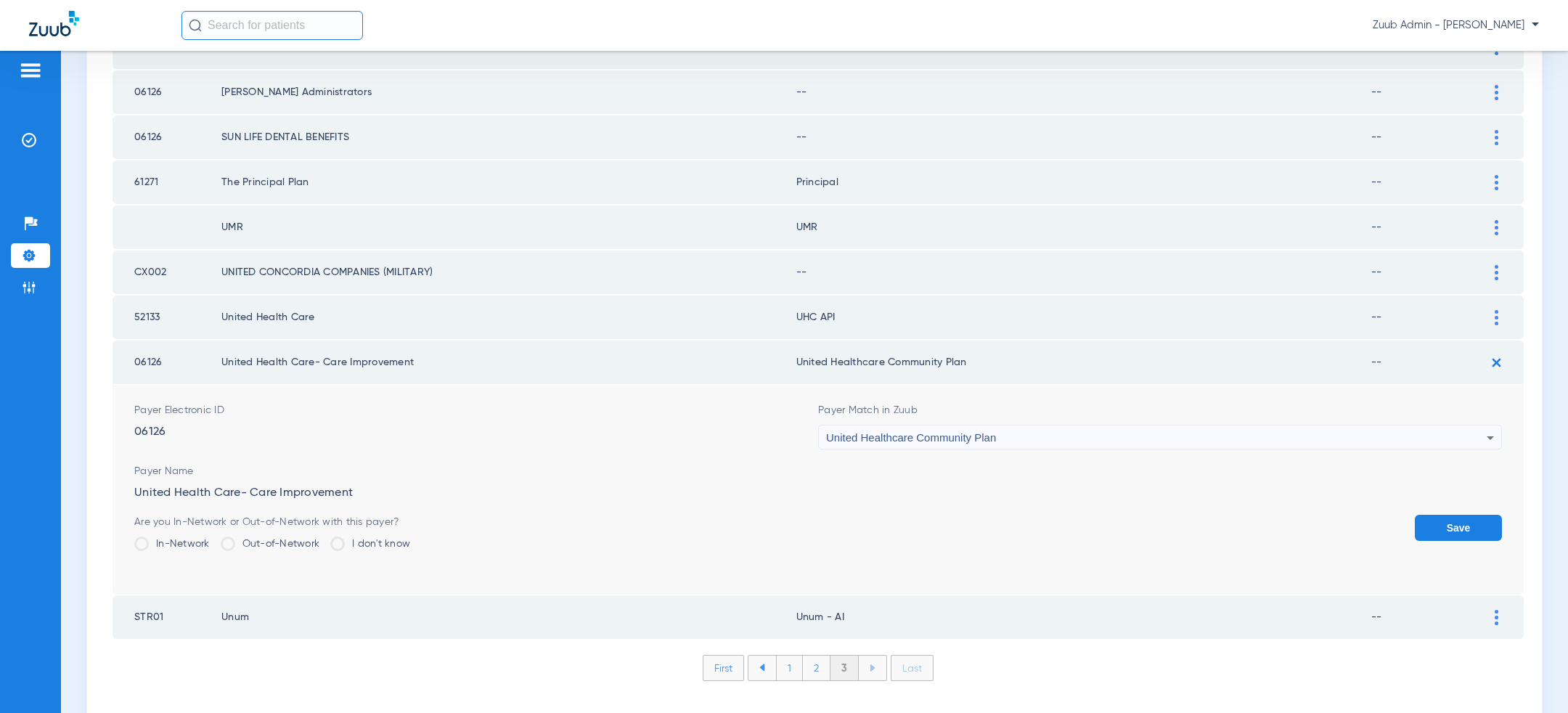
click at [1463, 515] on button "Save" at bounding box center [1459, 527] width 87 height 27
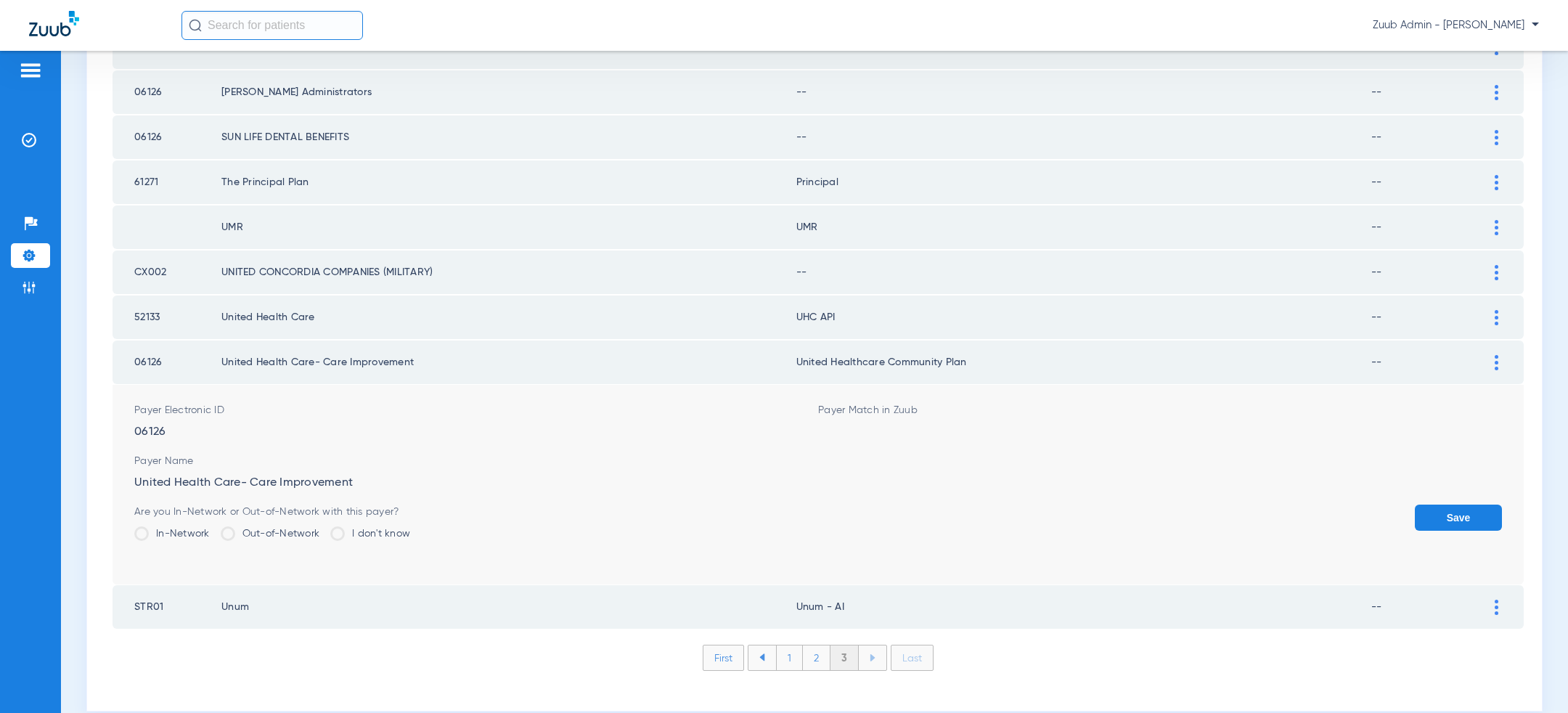
scroll to position [1222, 0]
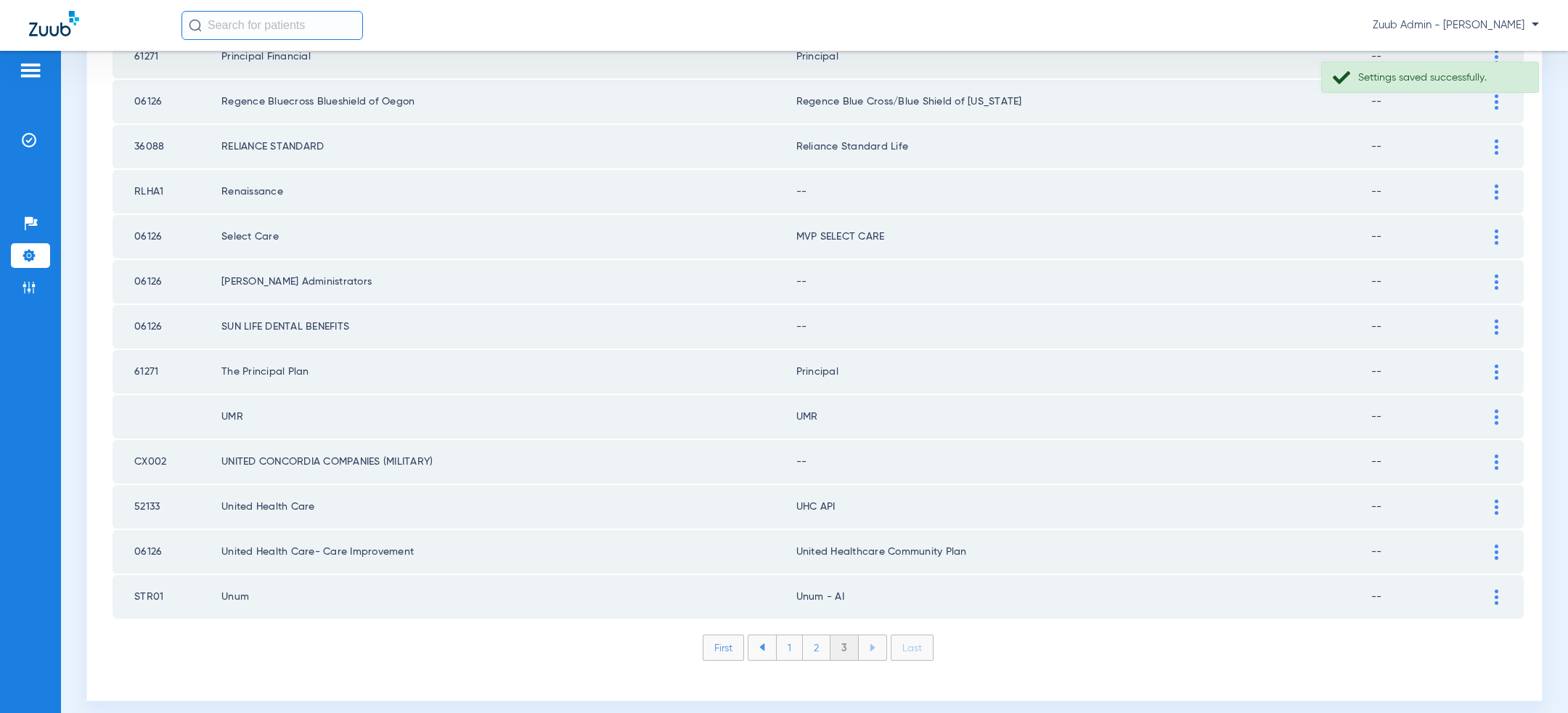
click at [1499, 590] on div at bounding box center [1497, 598] width 26 height 15
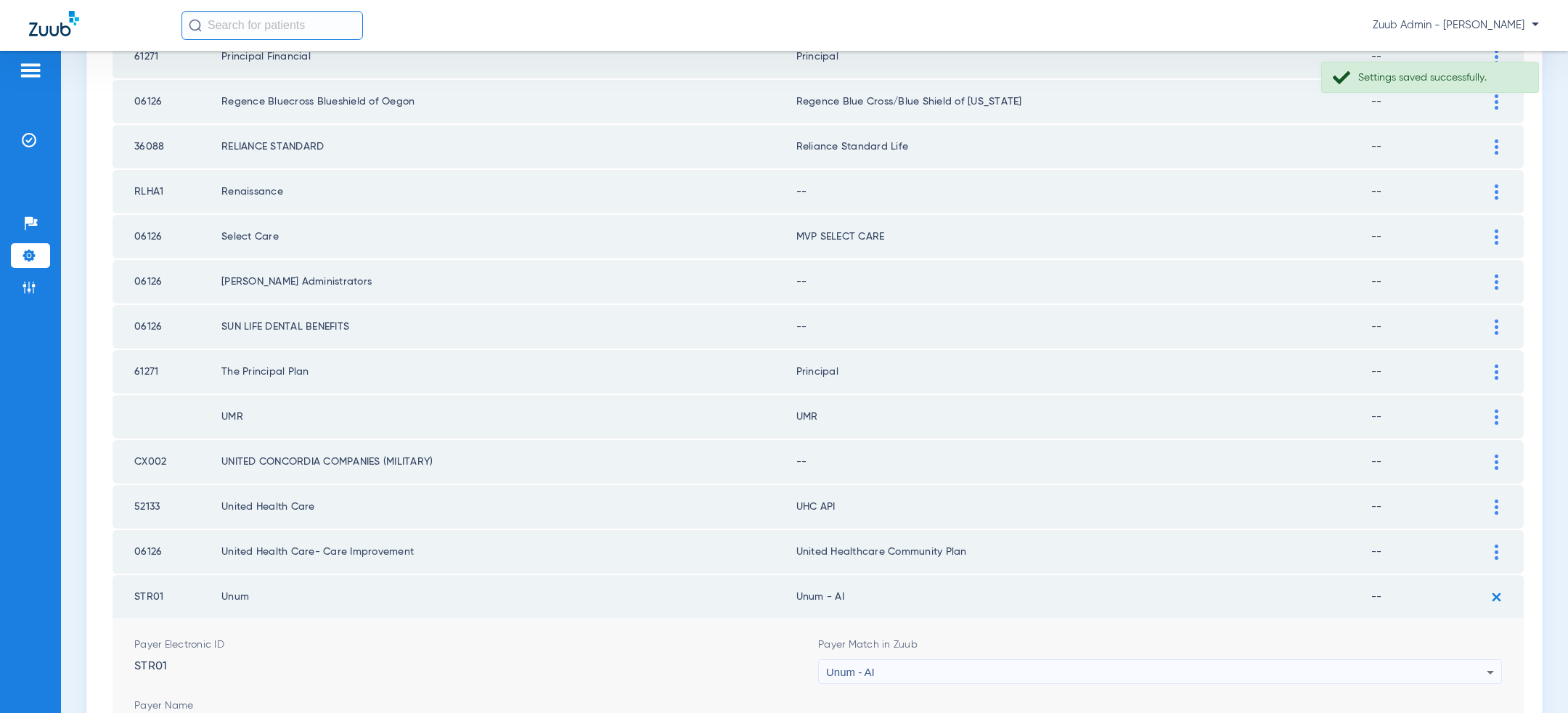
click at [1052, 660] on div "Unum - AI" at bounding box center [1156, 672] width 661 height 25
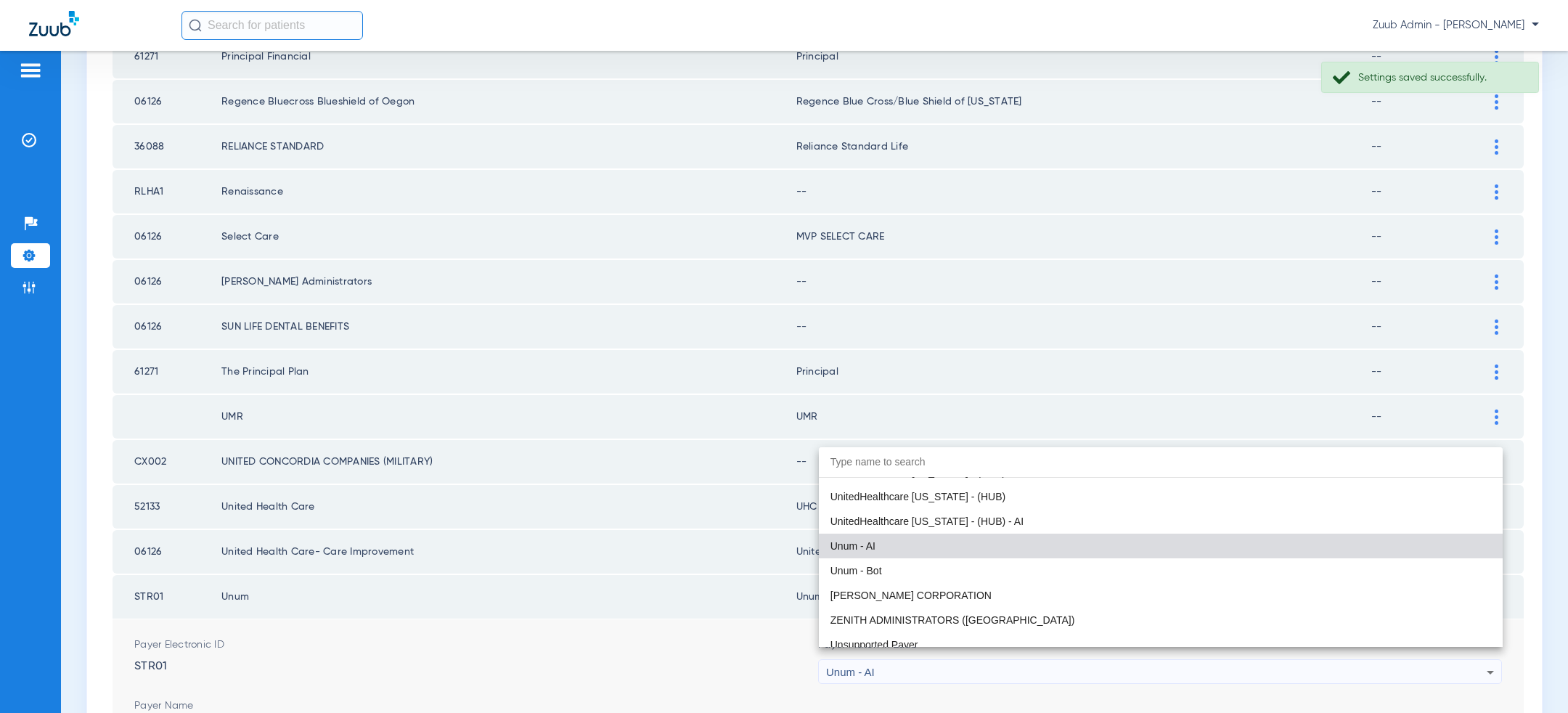
scroll to position [11721, 0]
click at [661, 567] on div at bounding box center [784, 356] width 1568 height 713
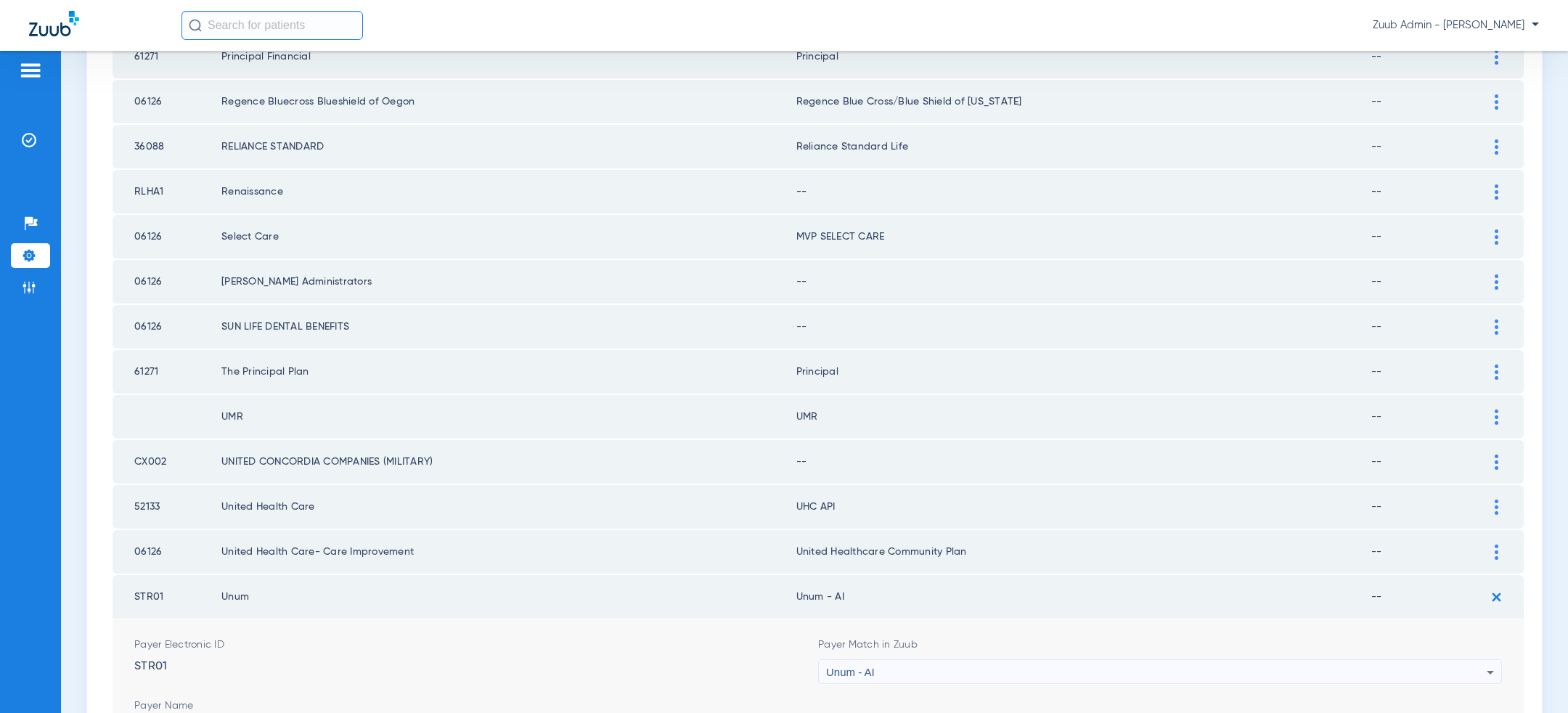
click at [1502, 499] on div at bounding box center [1497, 507] width 26 height 15
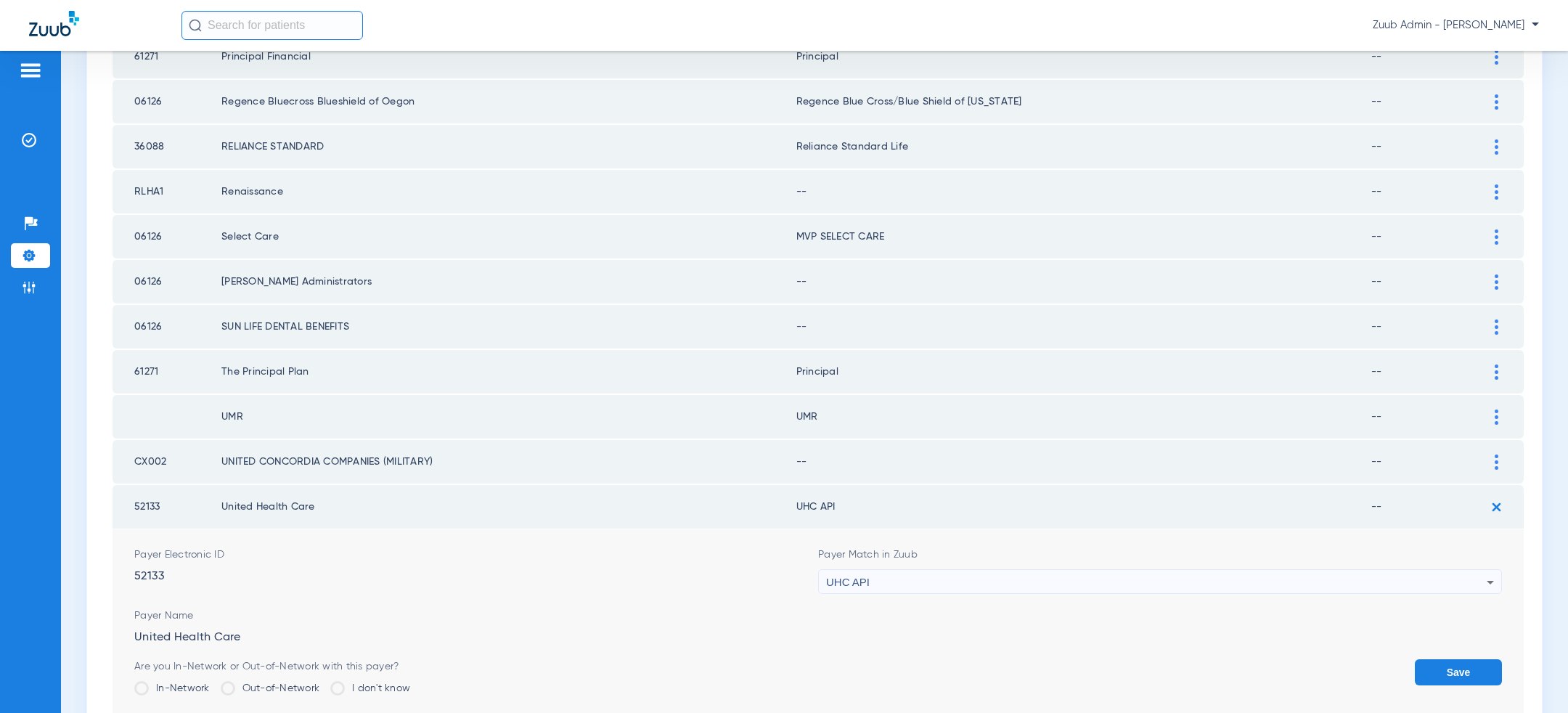
click at [1184, 570] on div "UHC API" at bounding box center [1156, 582] width 661 height 25
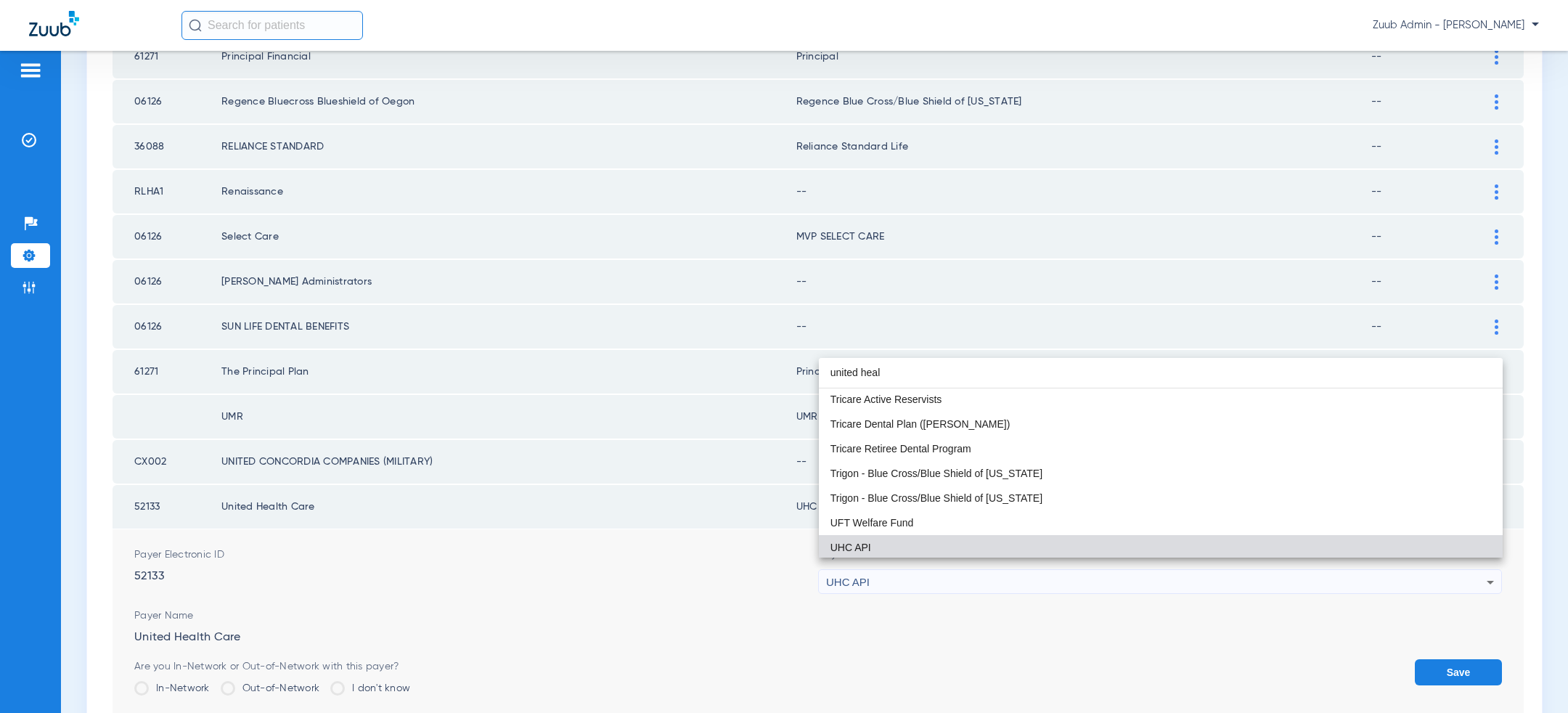
scroll to position [0, 0]
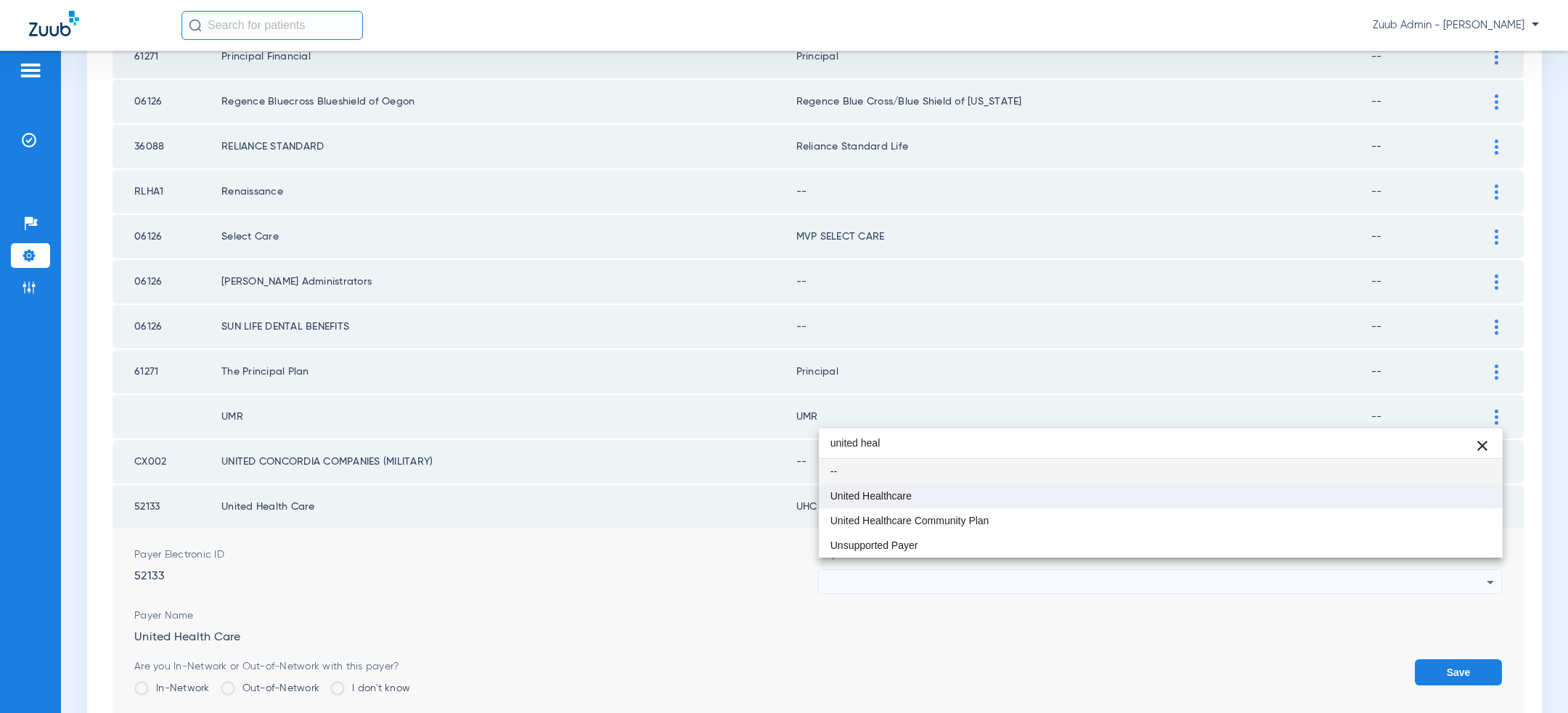
type input "united heal"
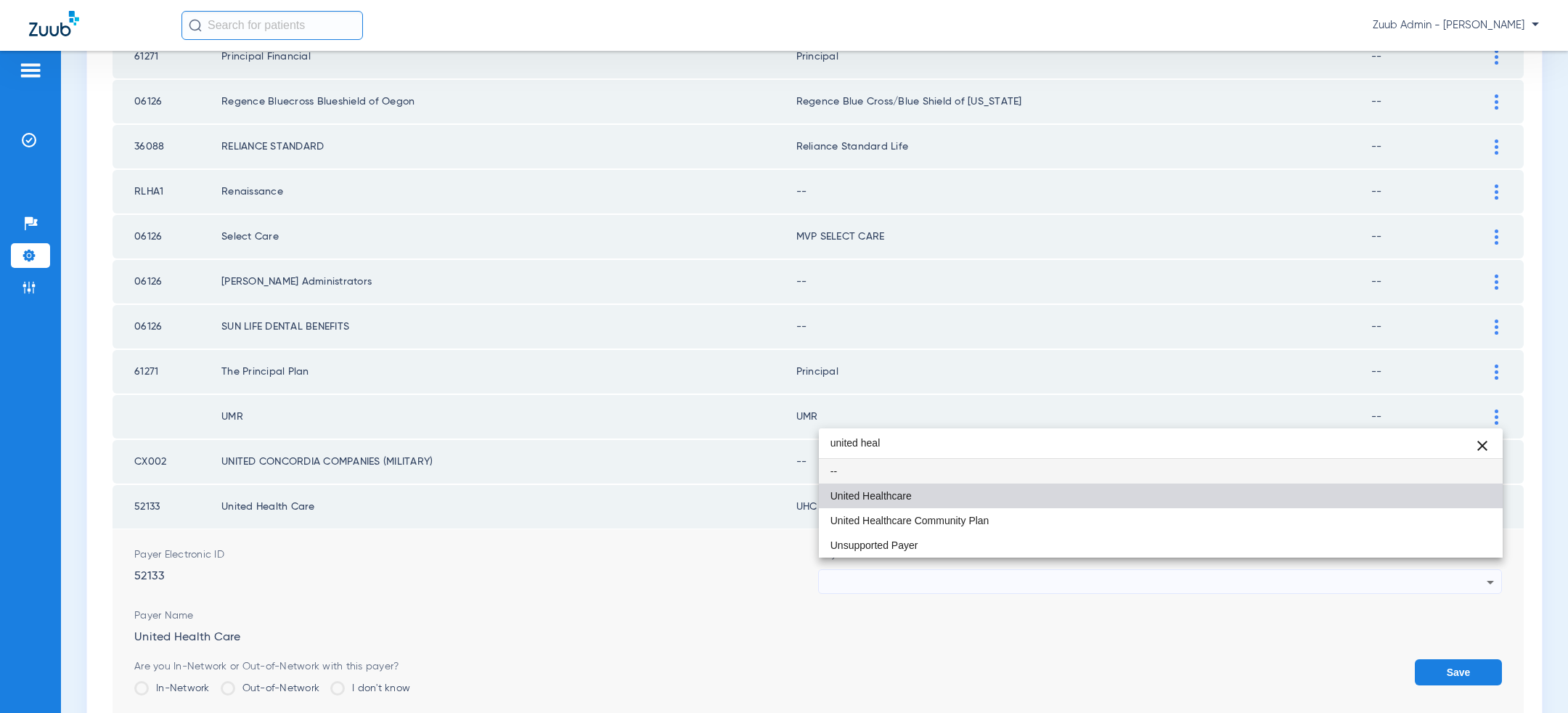
click at [1035, 504] on mat-option "United Healthcare" at bounding box center [1161, 496] width 684 height 25
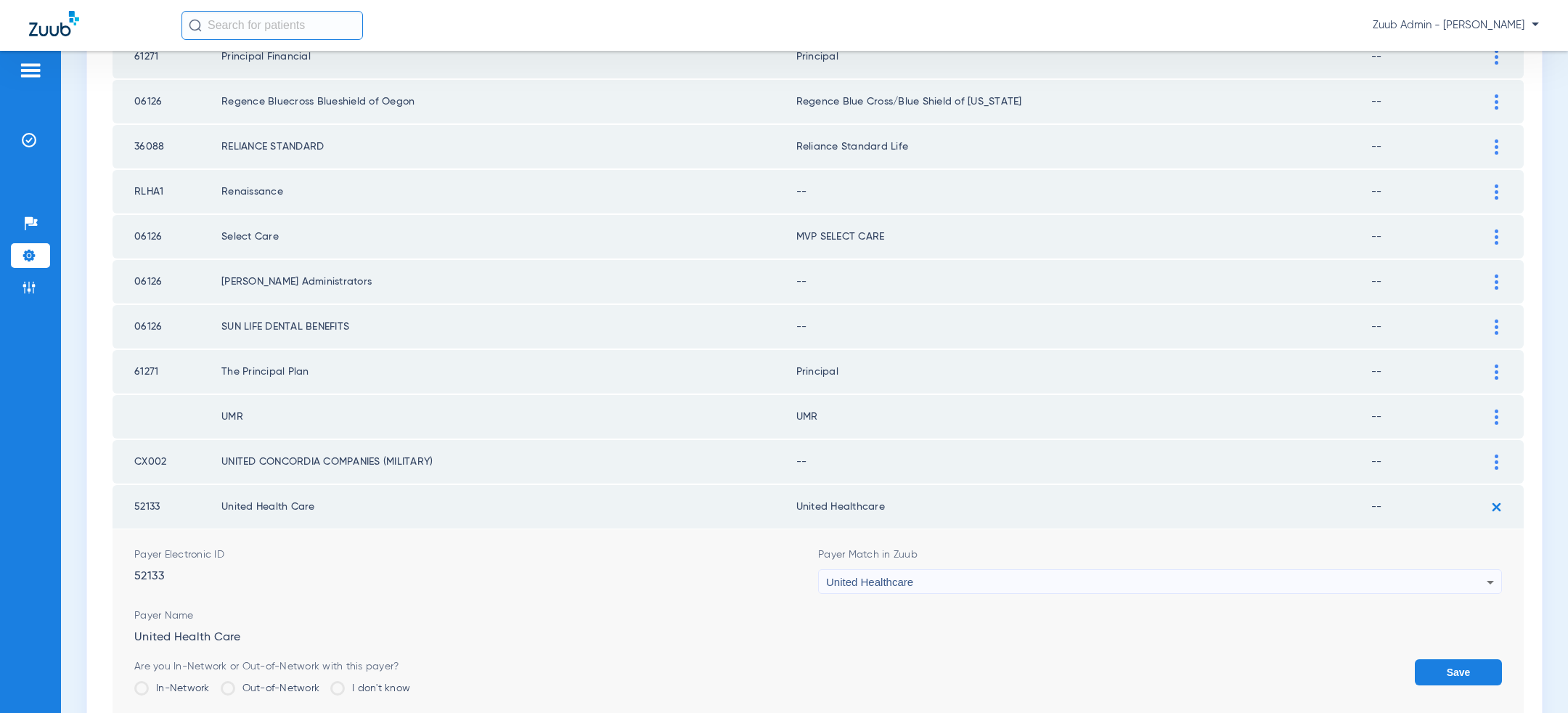
click at [1446, 659] on button "Save" at bounding box center [1459, 672] width 87 height 27
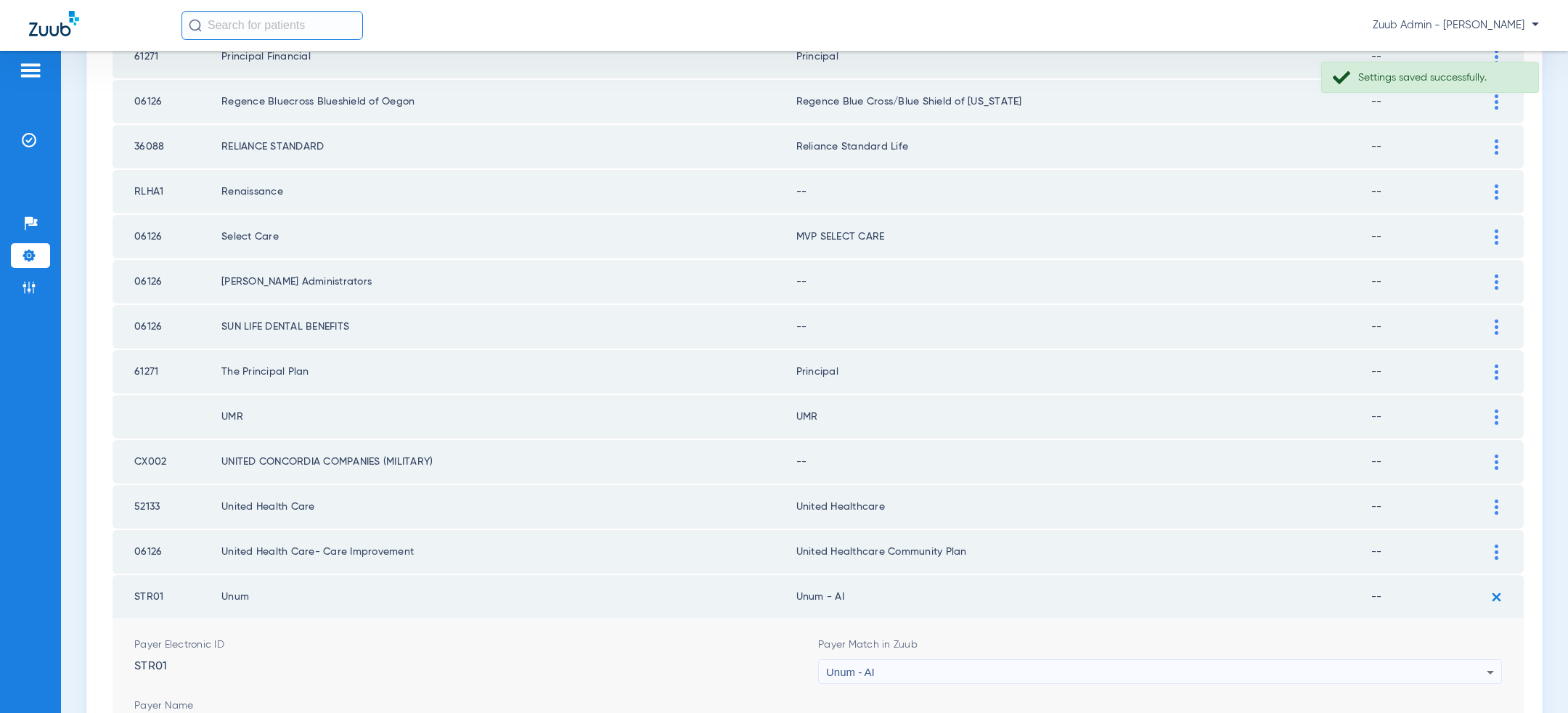
click at [1502, 455] on div at bounding box center [1497, 463] width 26 height 15
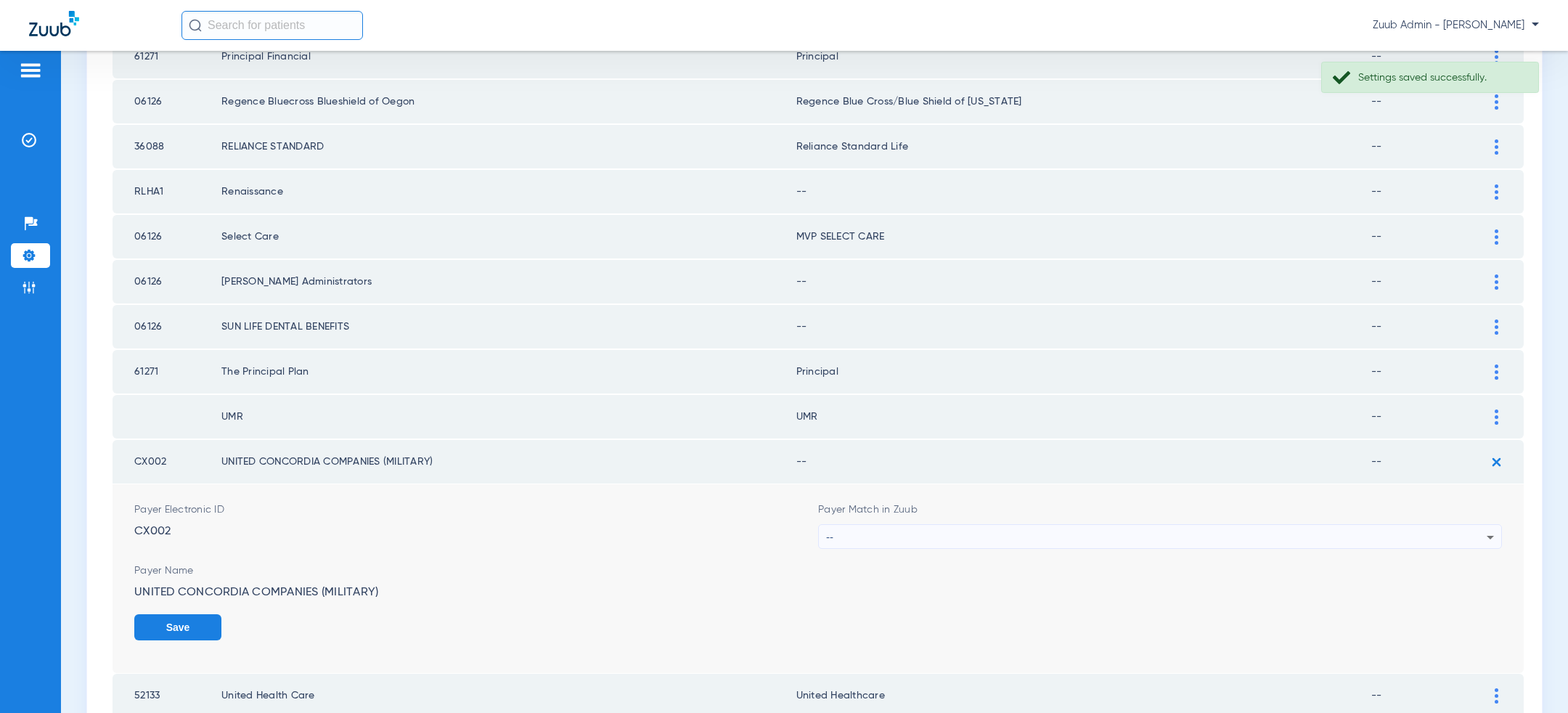
click at [1128, 525] on div "--" at bounding box center [1156, 537] width 661 height 25
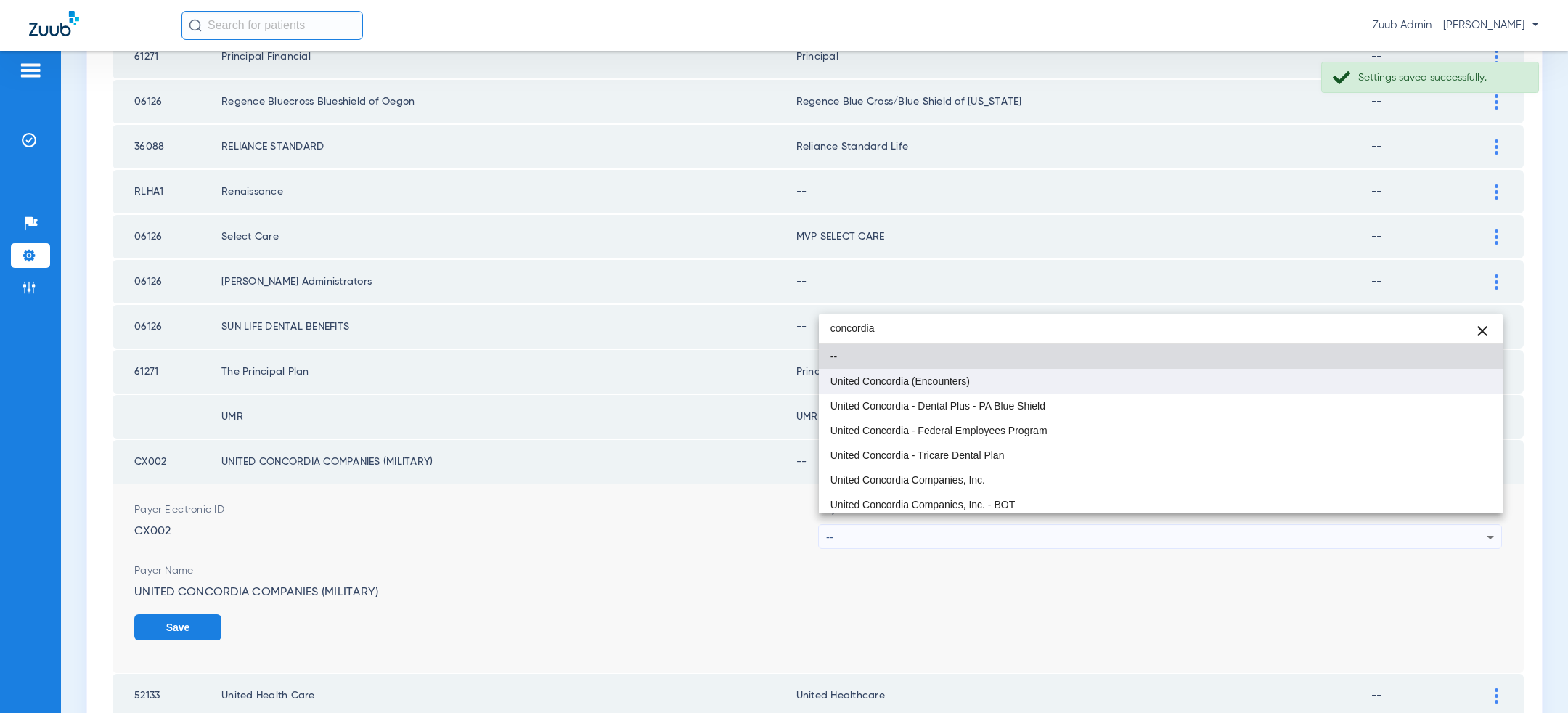
scroll to position [27, 0]
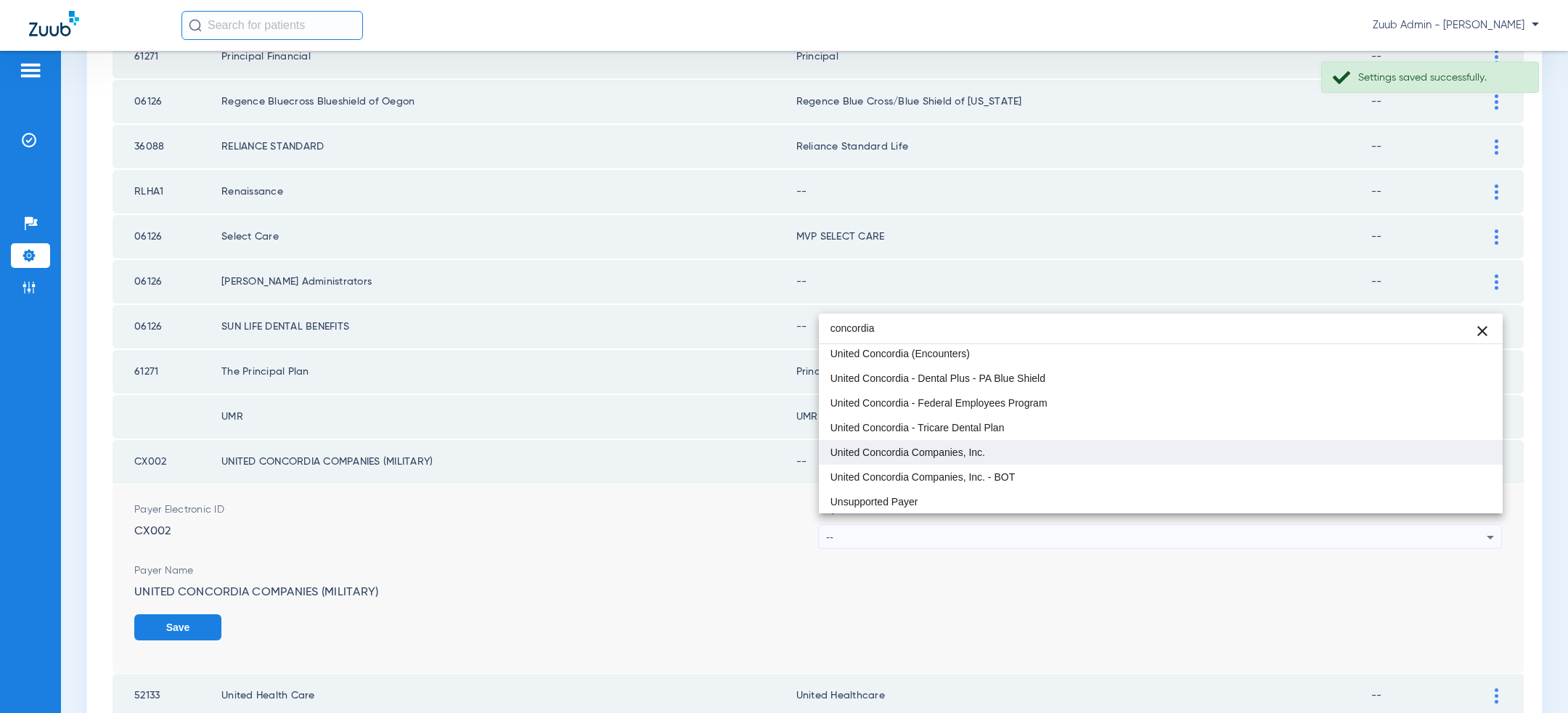
type input "concordia"
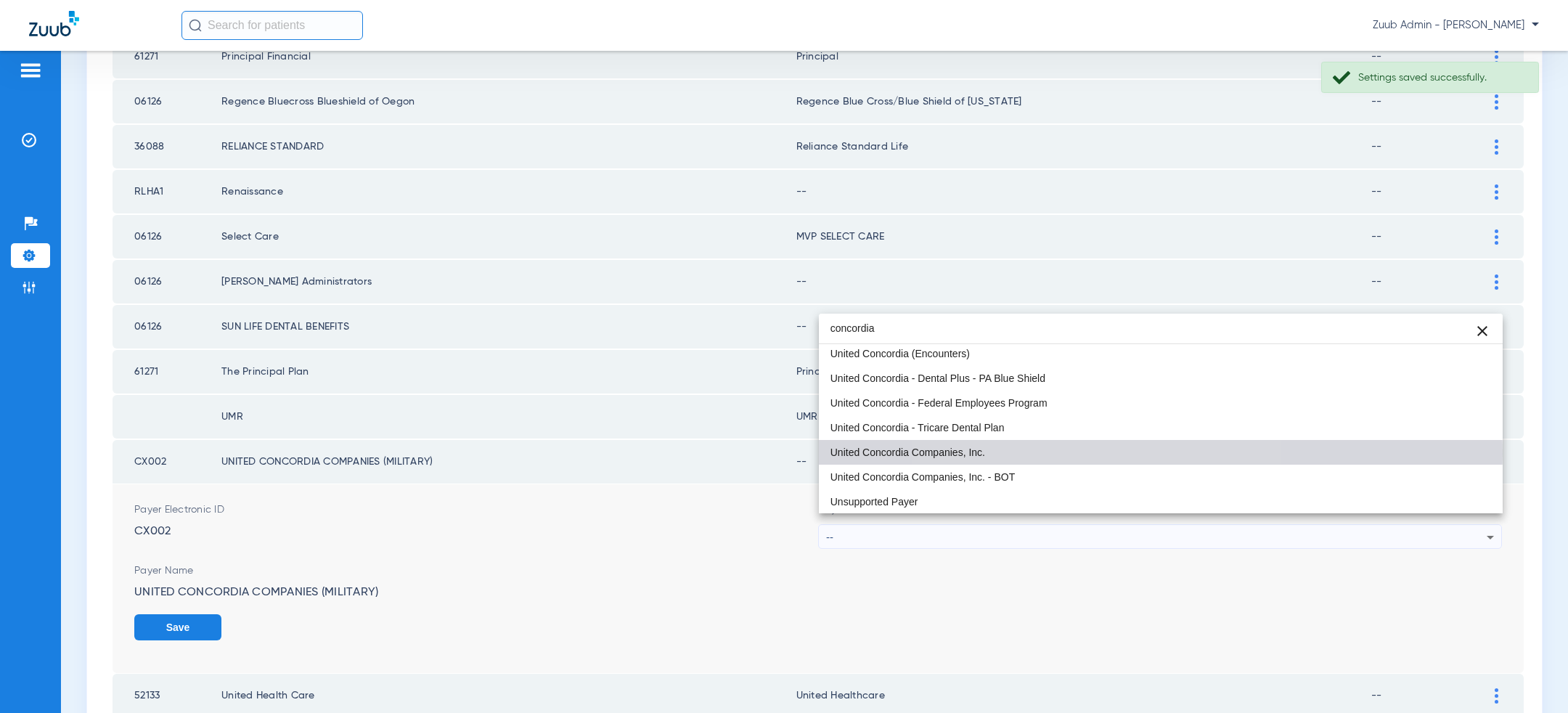
click at [1115, 455] on mat-option "United Concordia Companies, Inc." at bounding box center [1161, 452] width 684 height 25
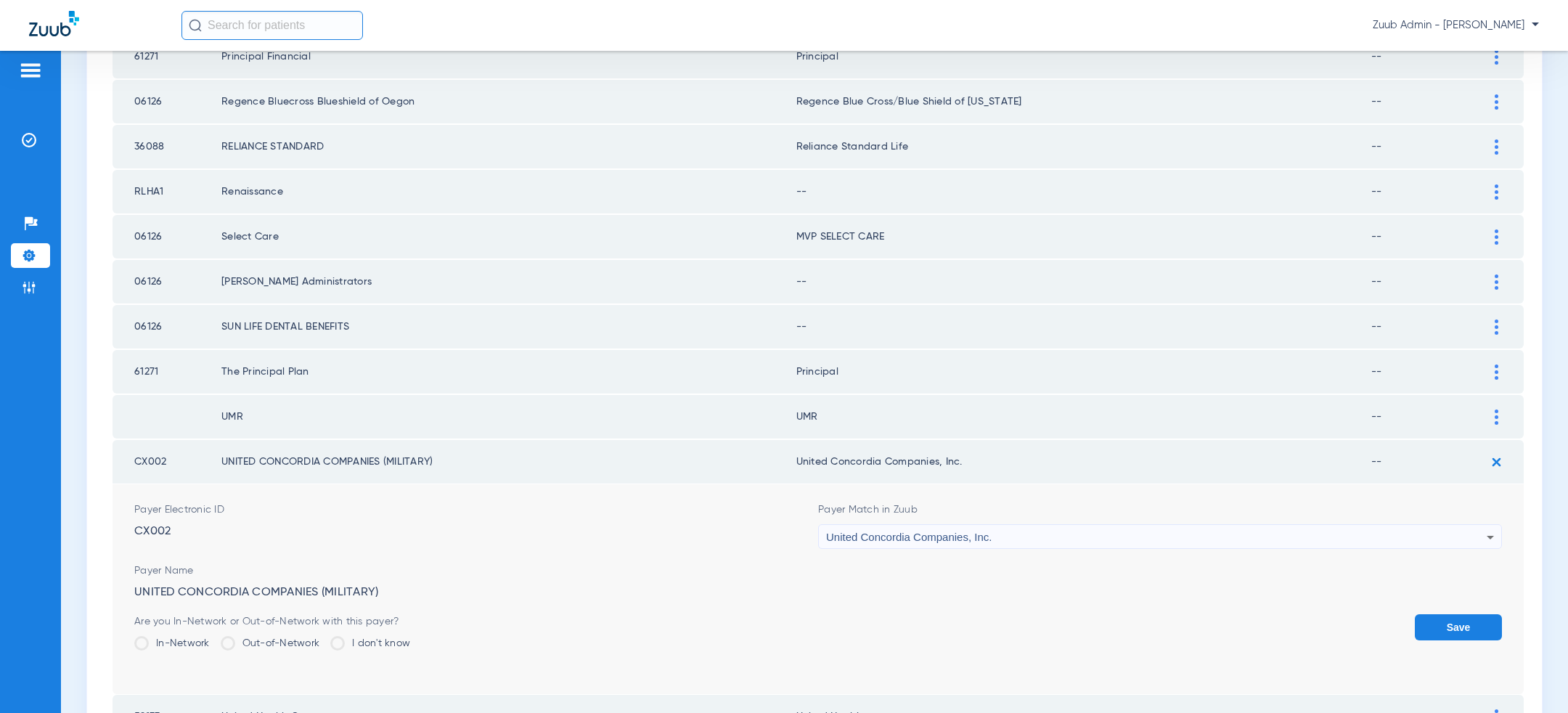
click at [1428, 615] on button "Save" at bounding box center [1459, 627] width 87 height 27
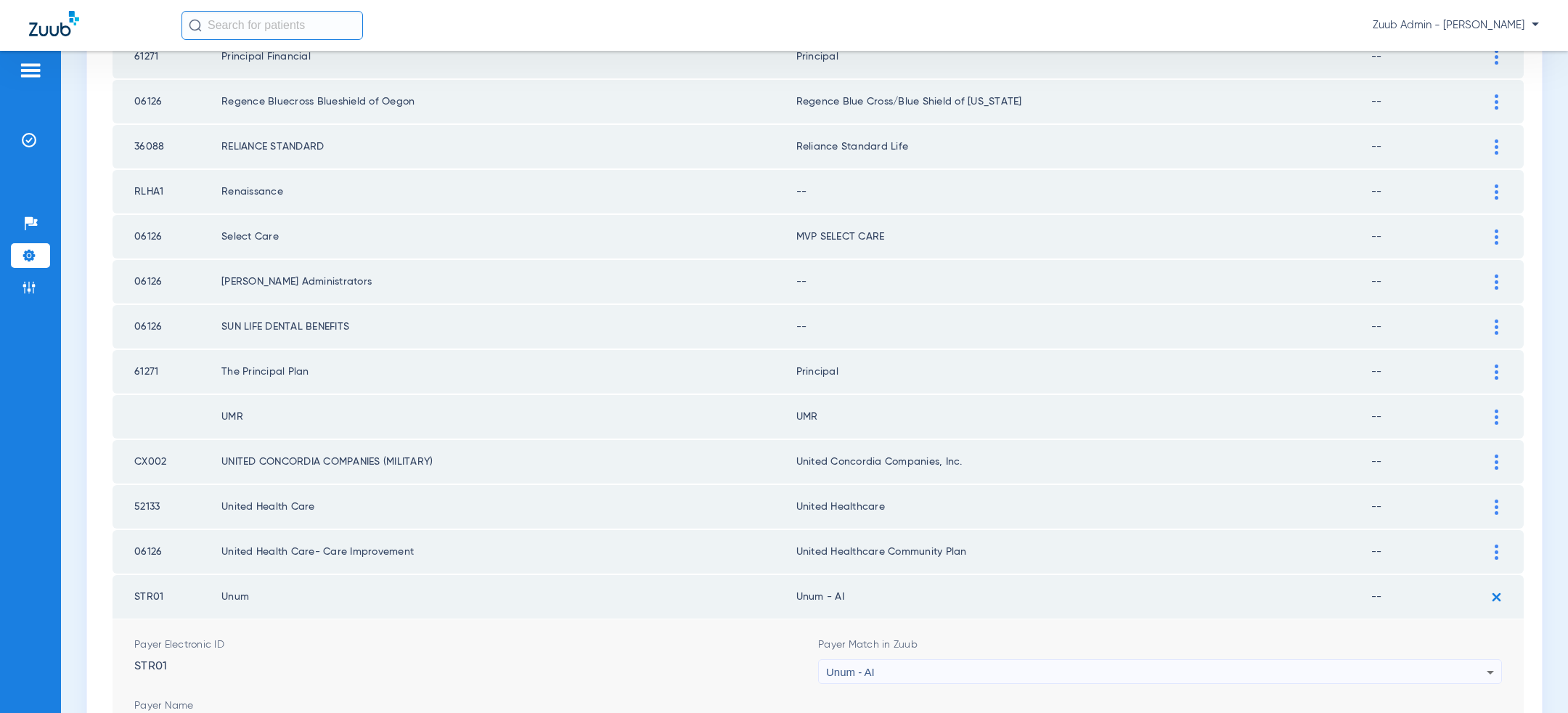
click at [1492, 320] on div at bounding box center [1497, 327] width 26 height 15
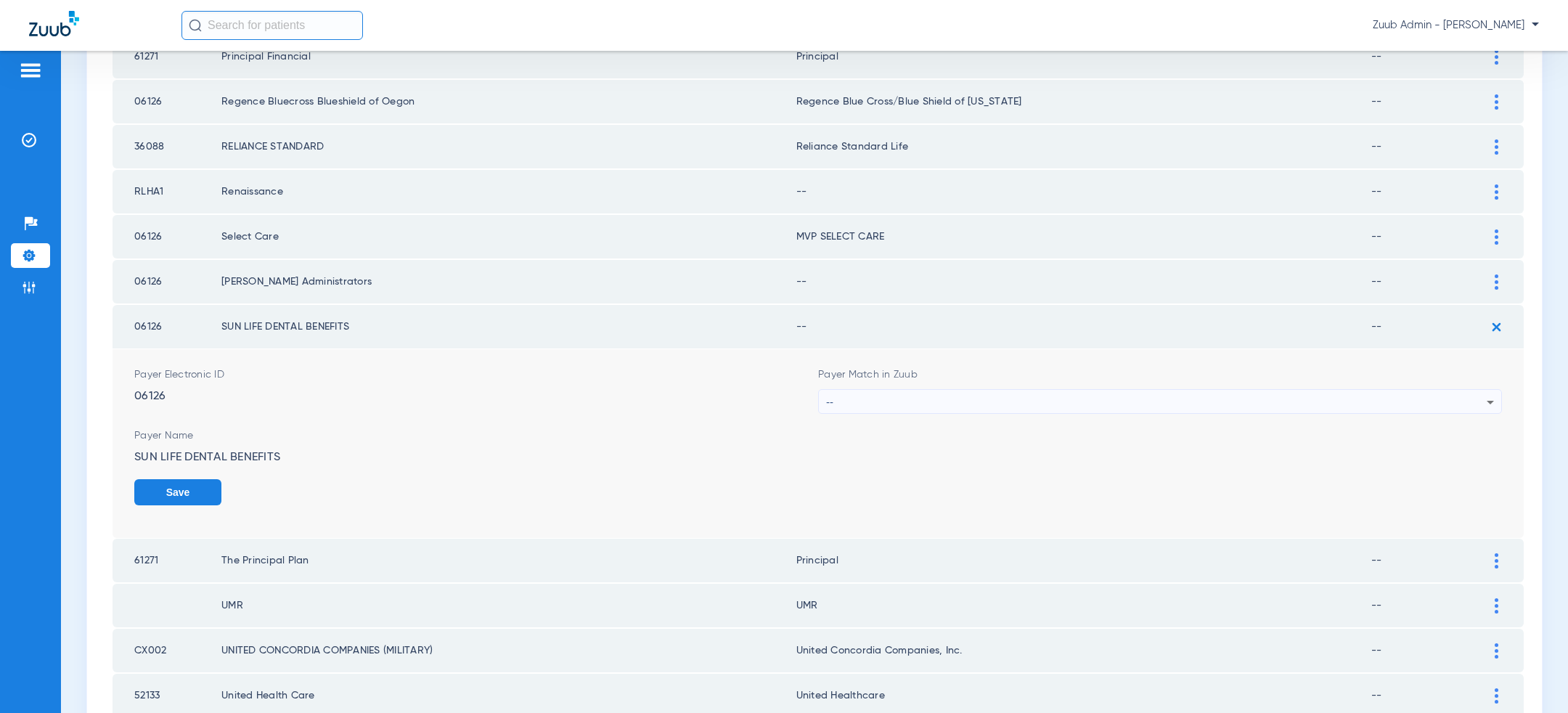
click at [1215, 398] on div "--" at bounding box center [1156, 402] width 661 height 25
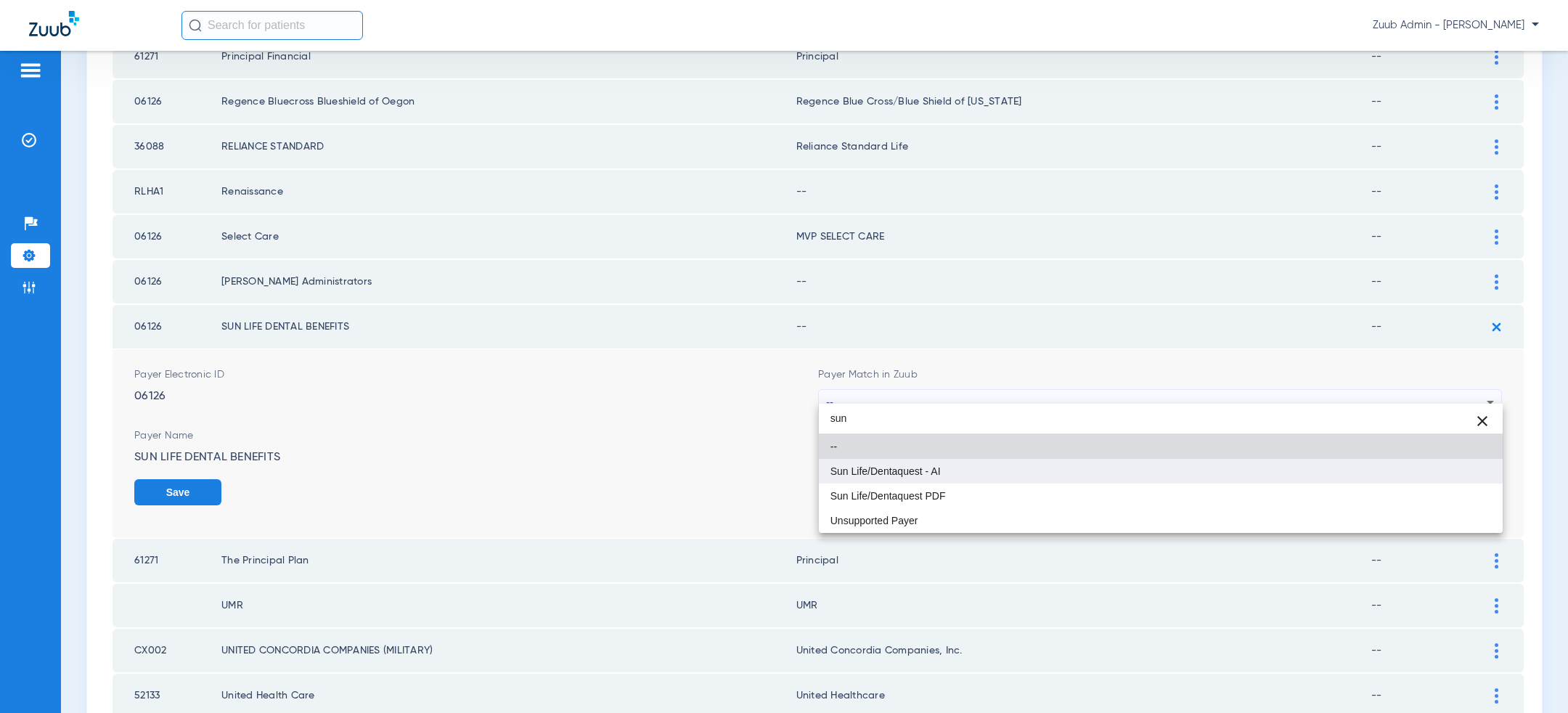
type input "sun"
click at [1091, 473] on mat-option "Sun Life/Dentaquest - AI" at bounding box center [1161, 471] width 684 height 25
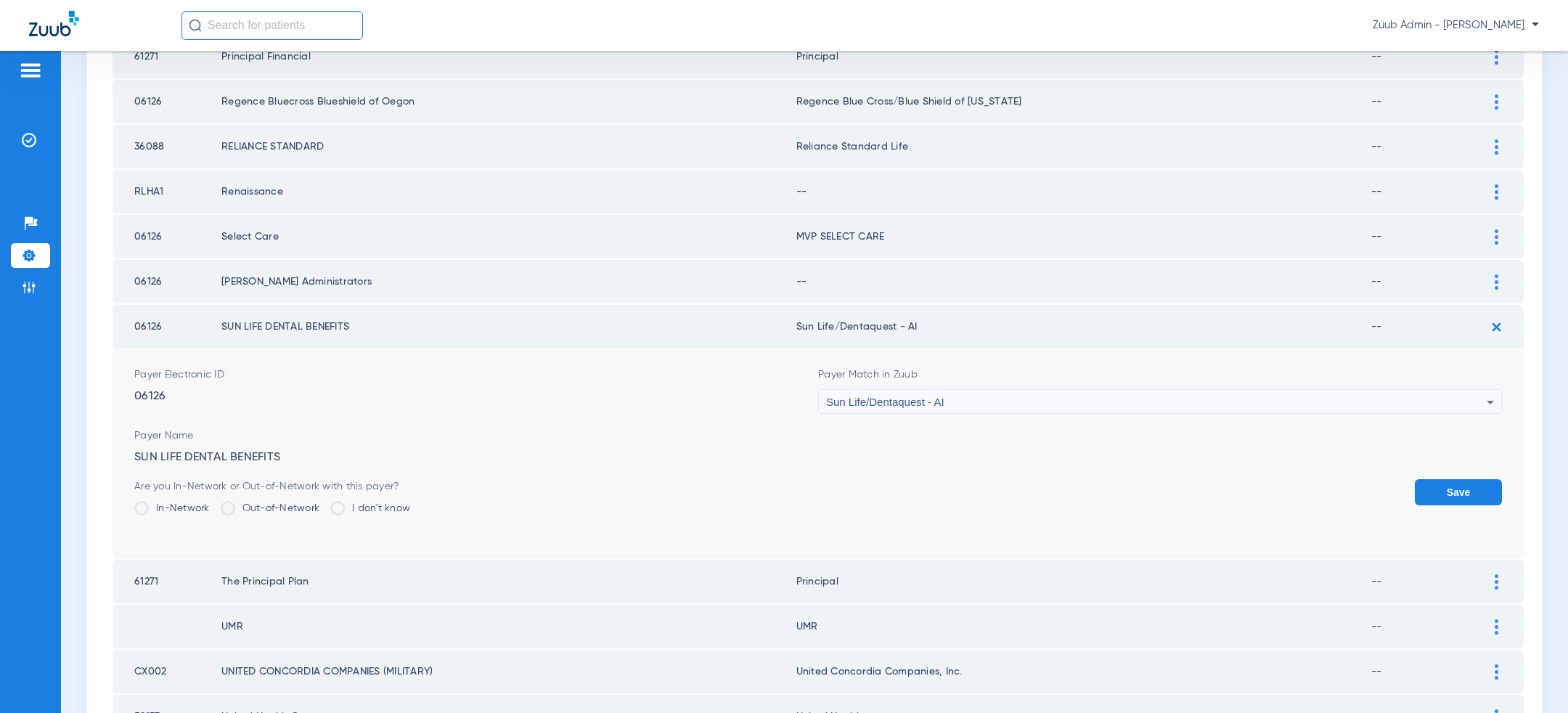
click at [1459, 484] on button "Save" at bounding box center [1459, 492] width 87 height 27
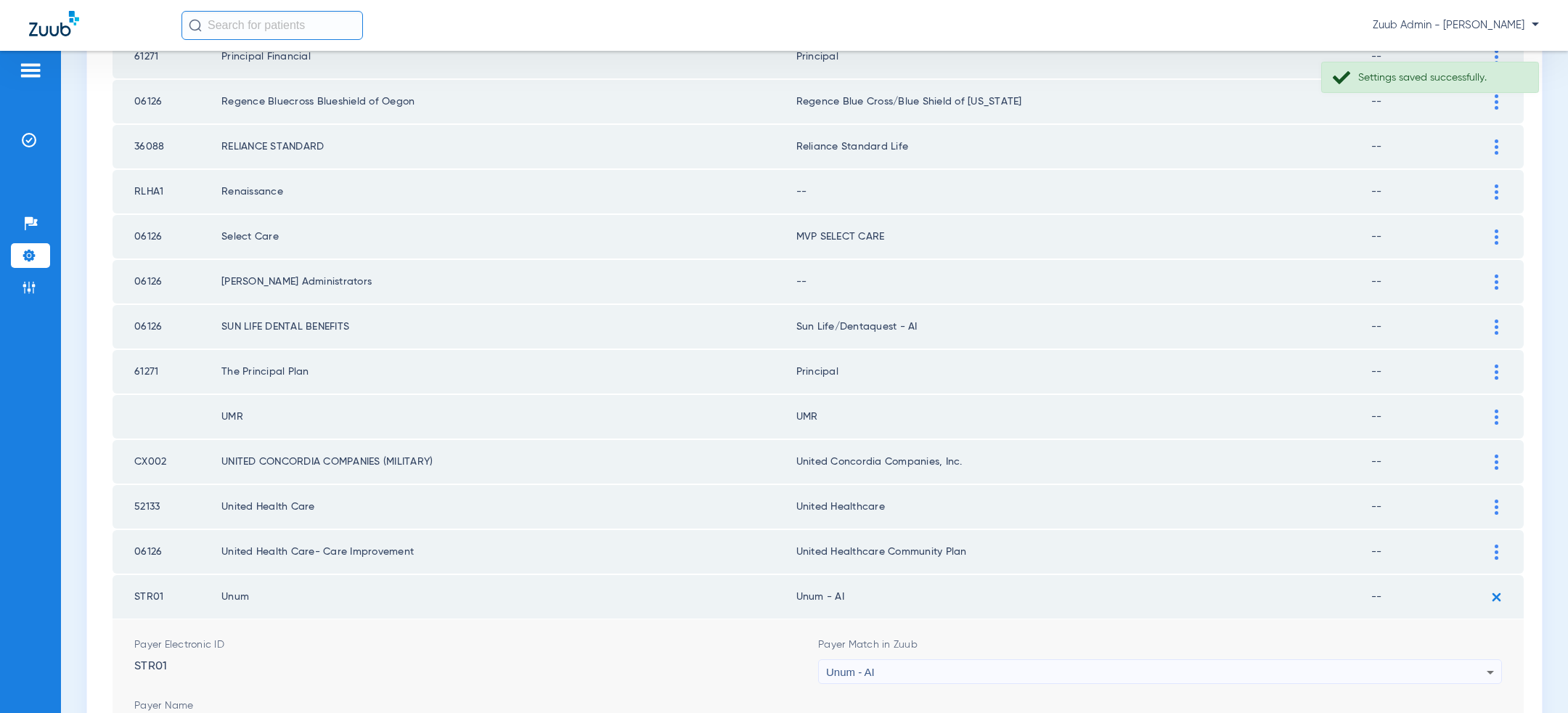
click at [1495, 274] on img at bounding box center [1497, 282] width 3 height 15
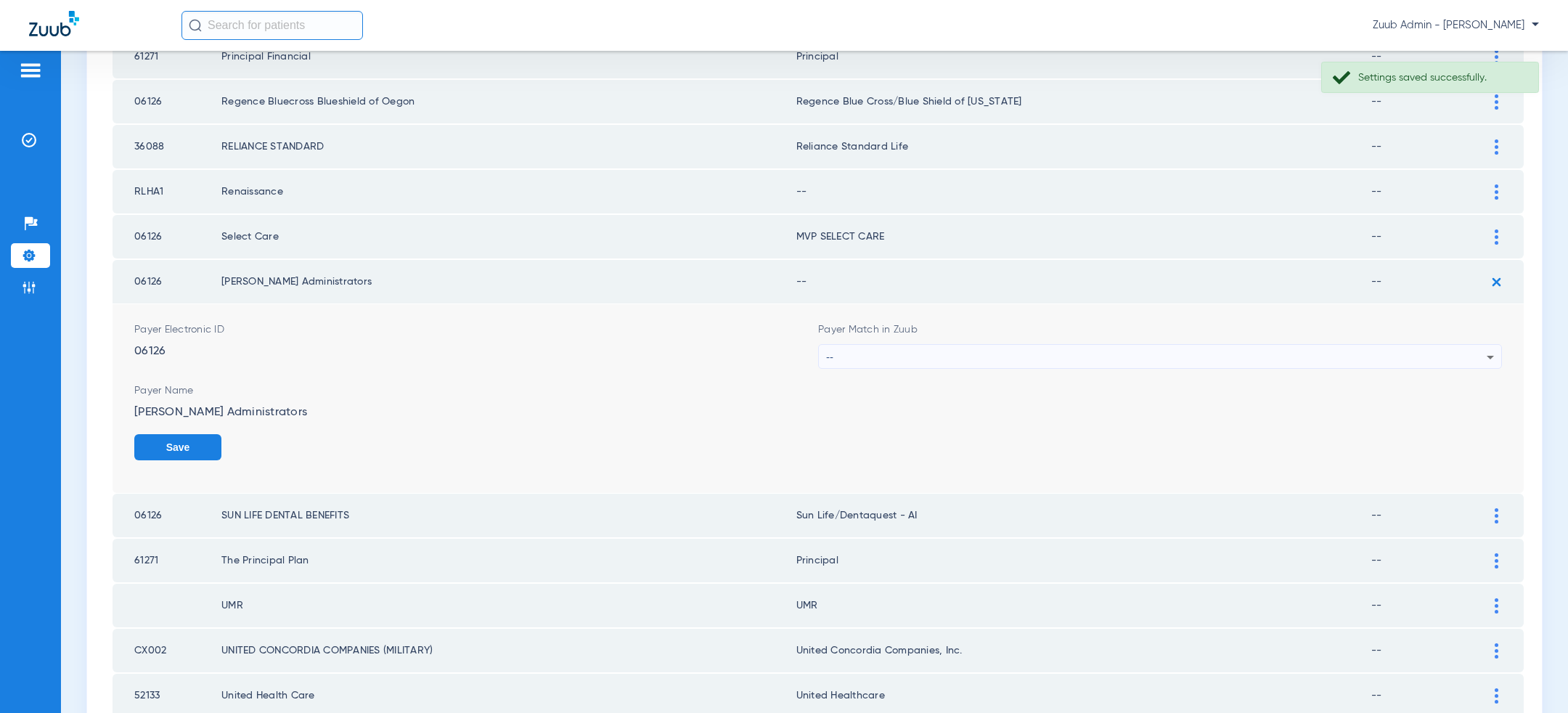
click at [1165, 347] on div "--" at bounding box center [1156, 356] width 661 height 25
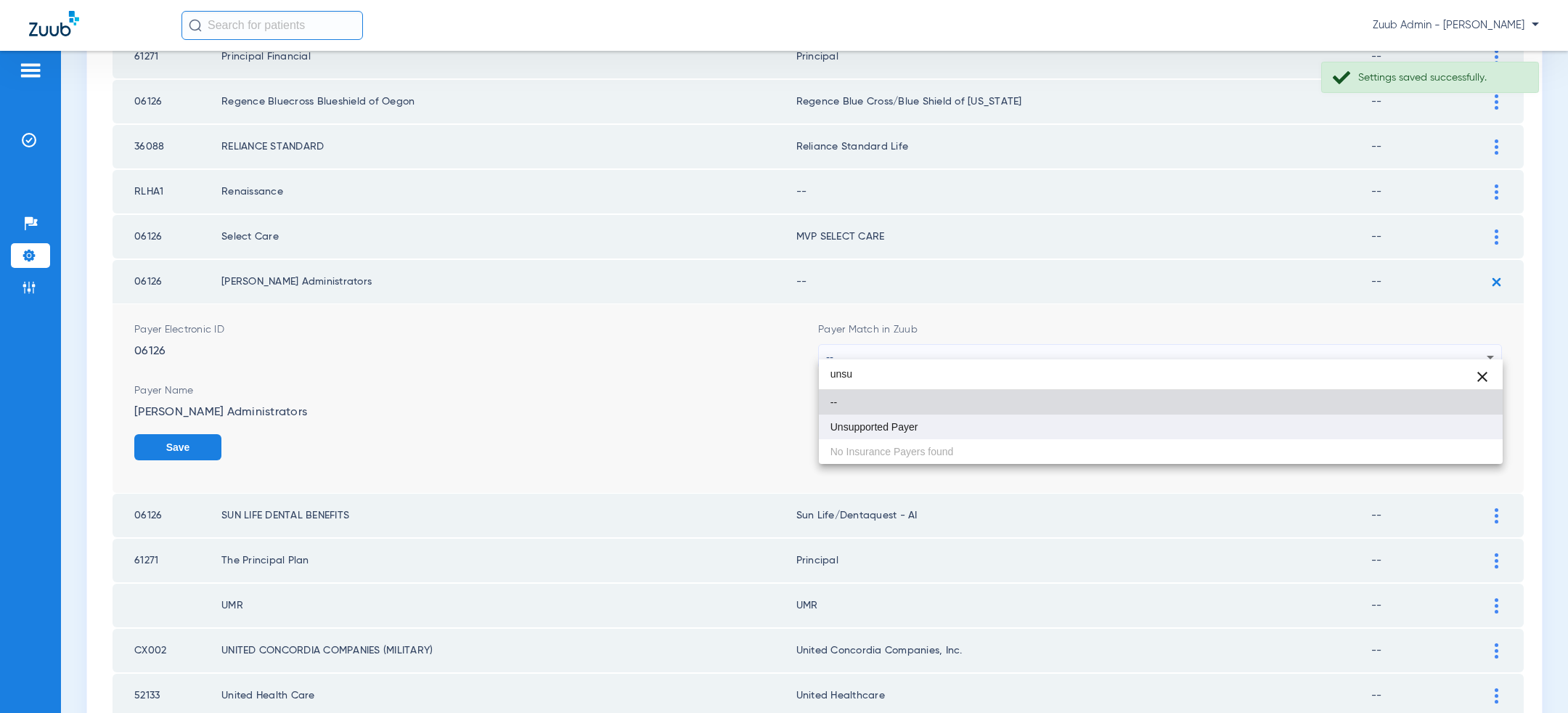
type input "unsu"
click at [1022, 434] on mat-option "Unsupported Payer" at bounding box center [1161, 427] width 684 height 25
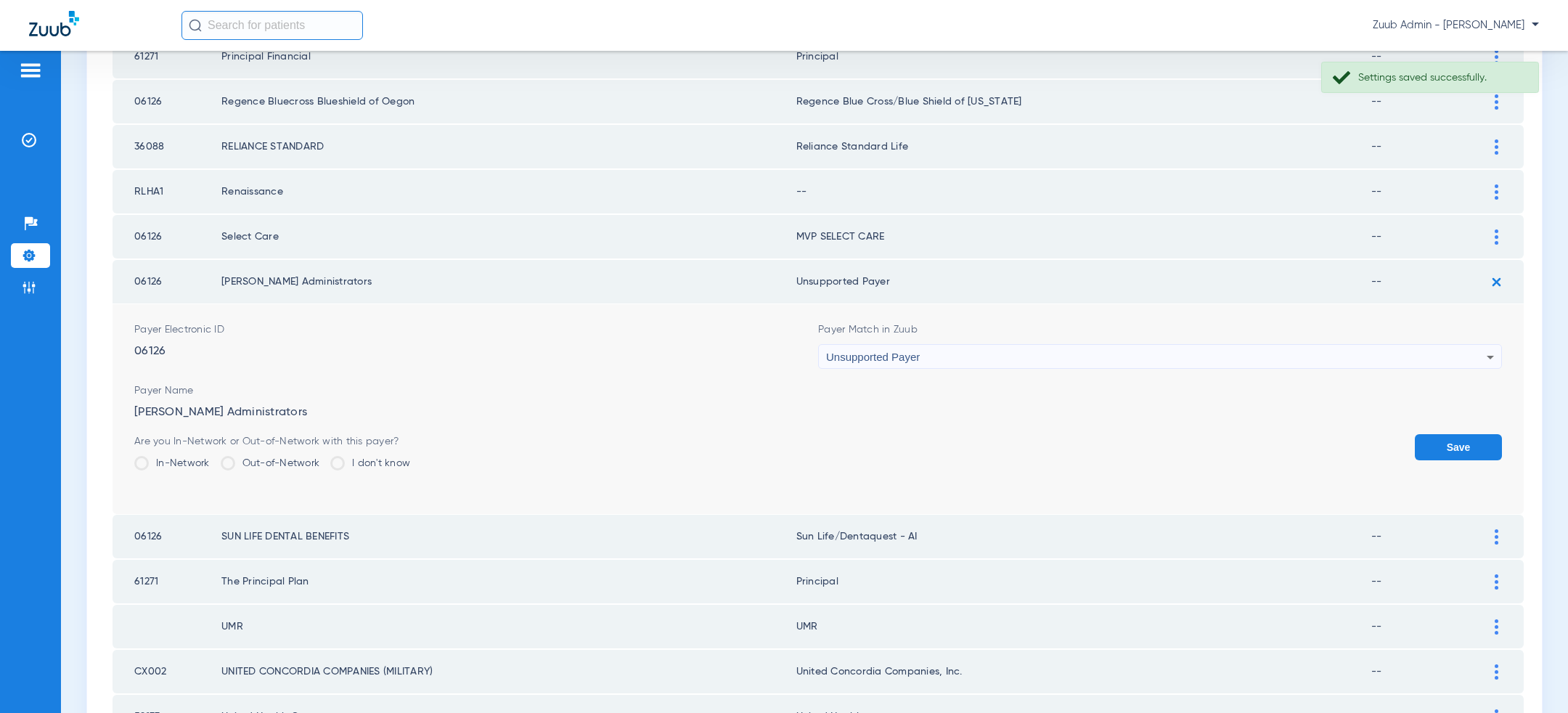
click at [1478, 440] on button "Save" at bounding box center [1459, 447] width 87 height 27
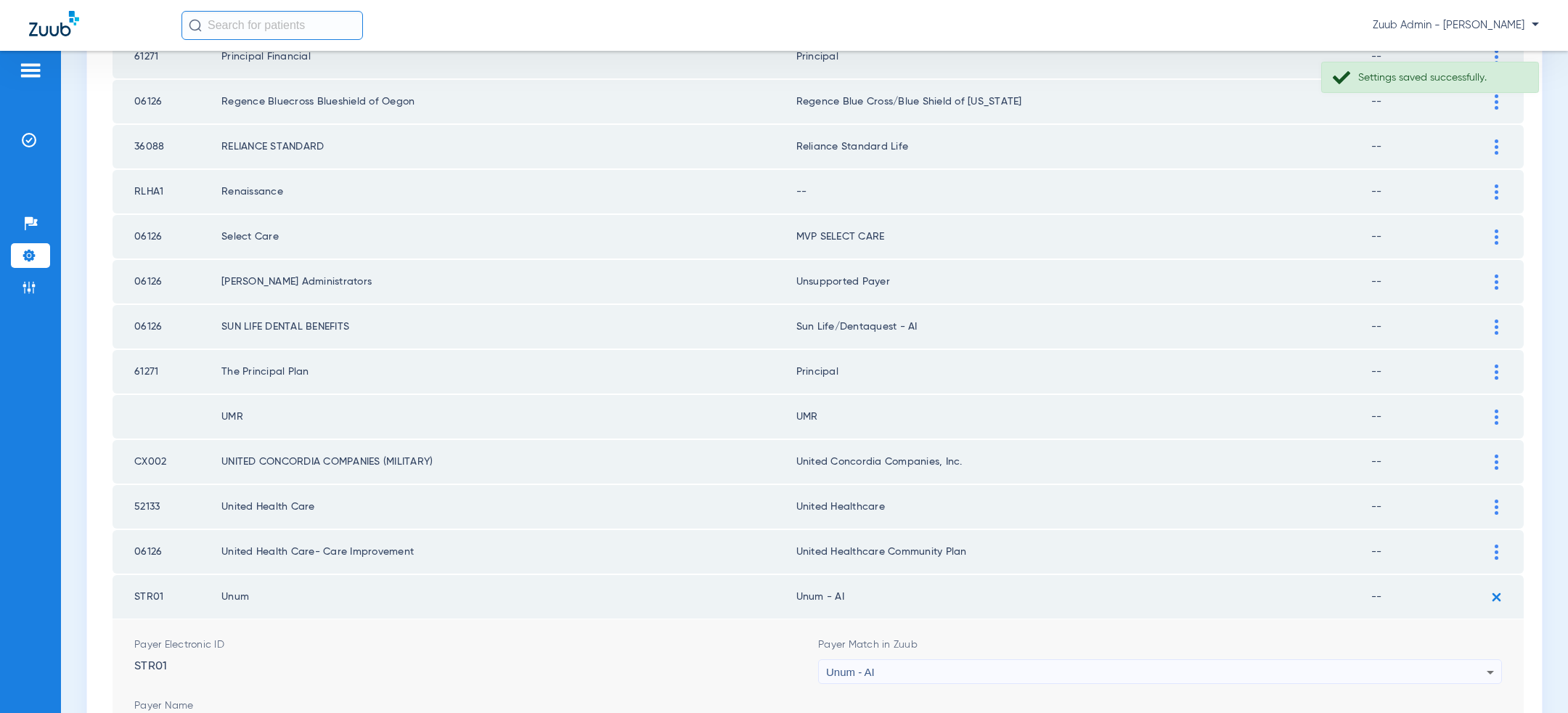
click at [913, 229] on td "MVP SELECT CARE" at bounding box center [1084, 236] width 575 height 44
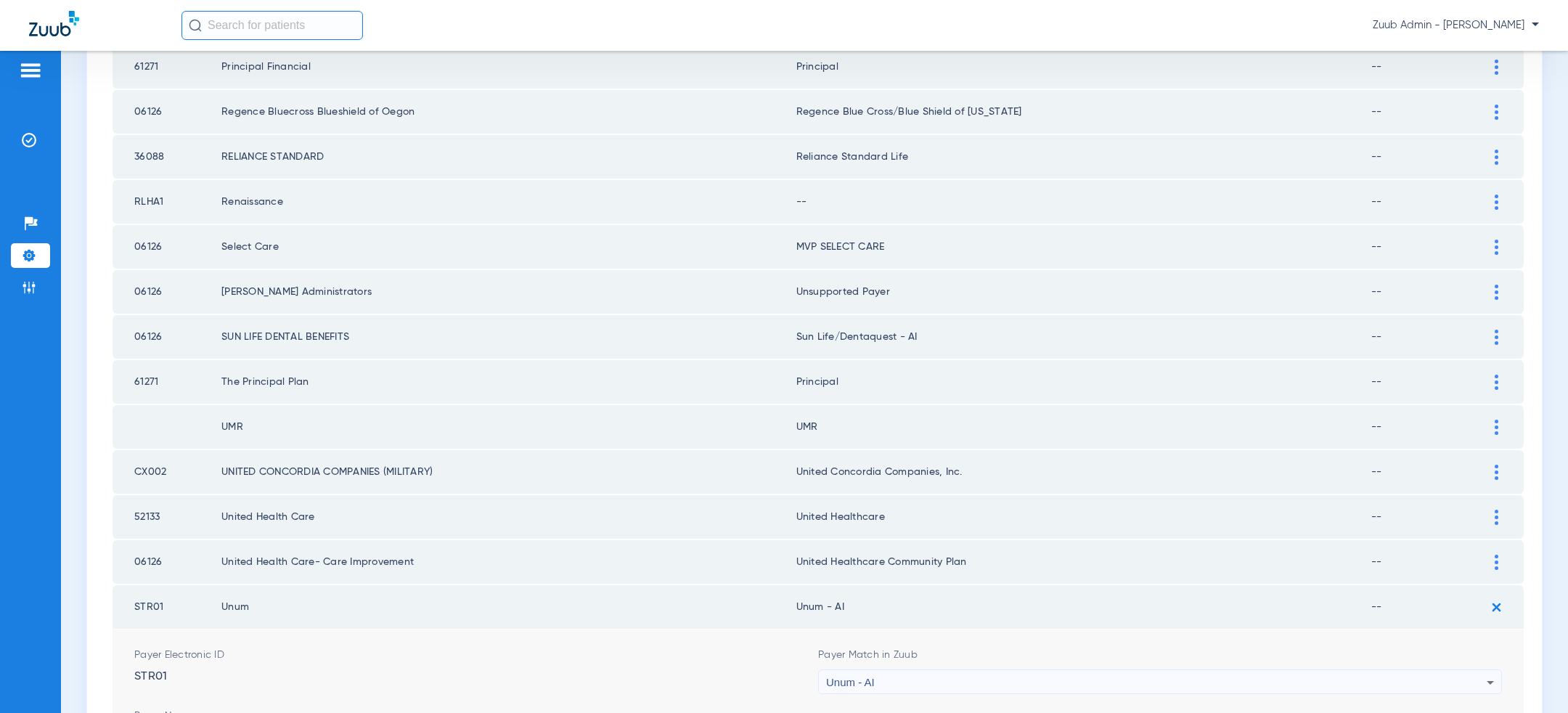
click at [1499, 196] on div at bounding box center [1497, 203] width 26 height 15
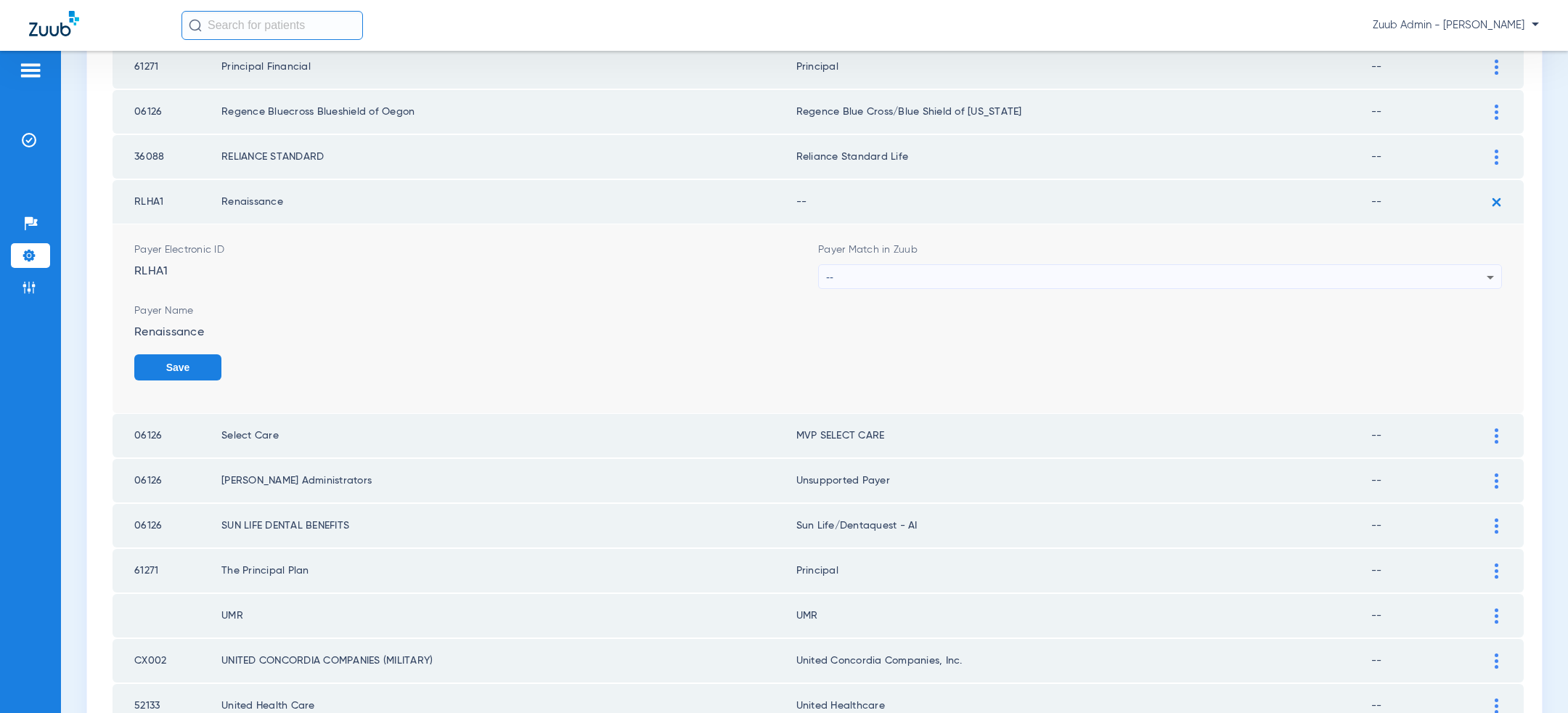
click at [1158, 268] on div "--" at bounding box center [1156, 277] width 661 height 25
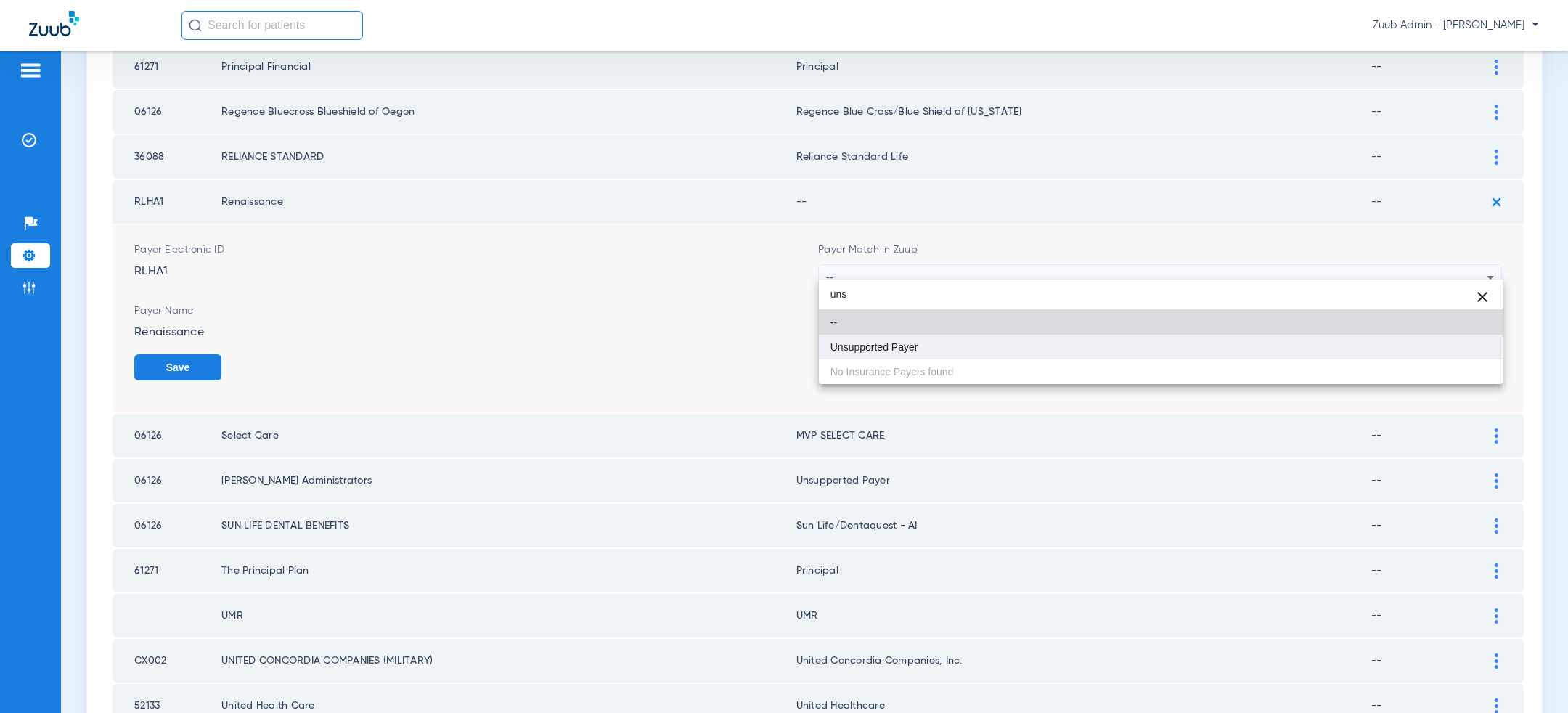
type input "uns"
click at [1036, 340] on mat-option "Unsupported Payer" at bounding box center [1161, 347] width 684 height 25
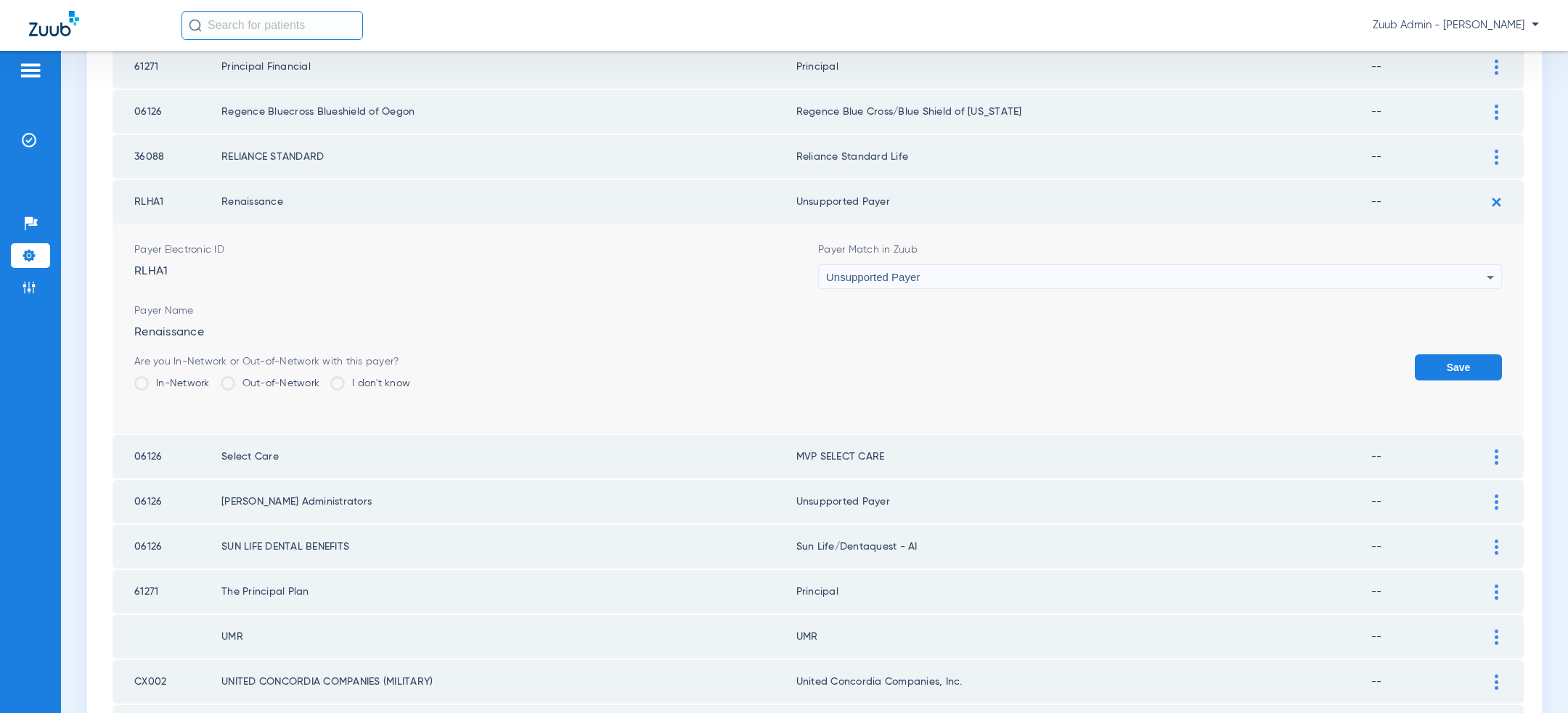
click at [1485, 367] on button "Save" at bounding box center [1459, 367] width 87 height 27
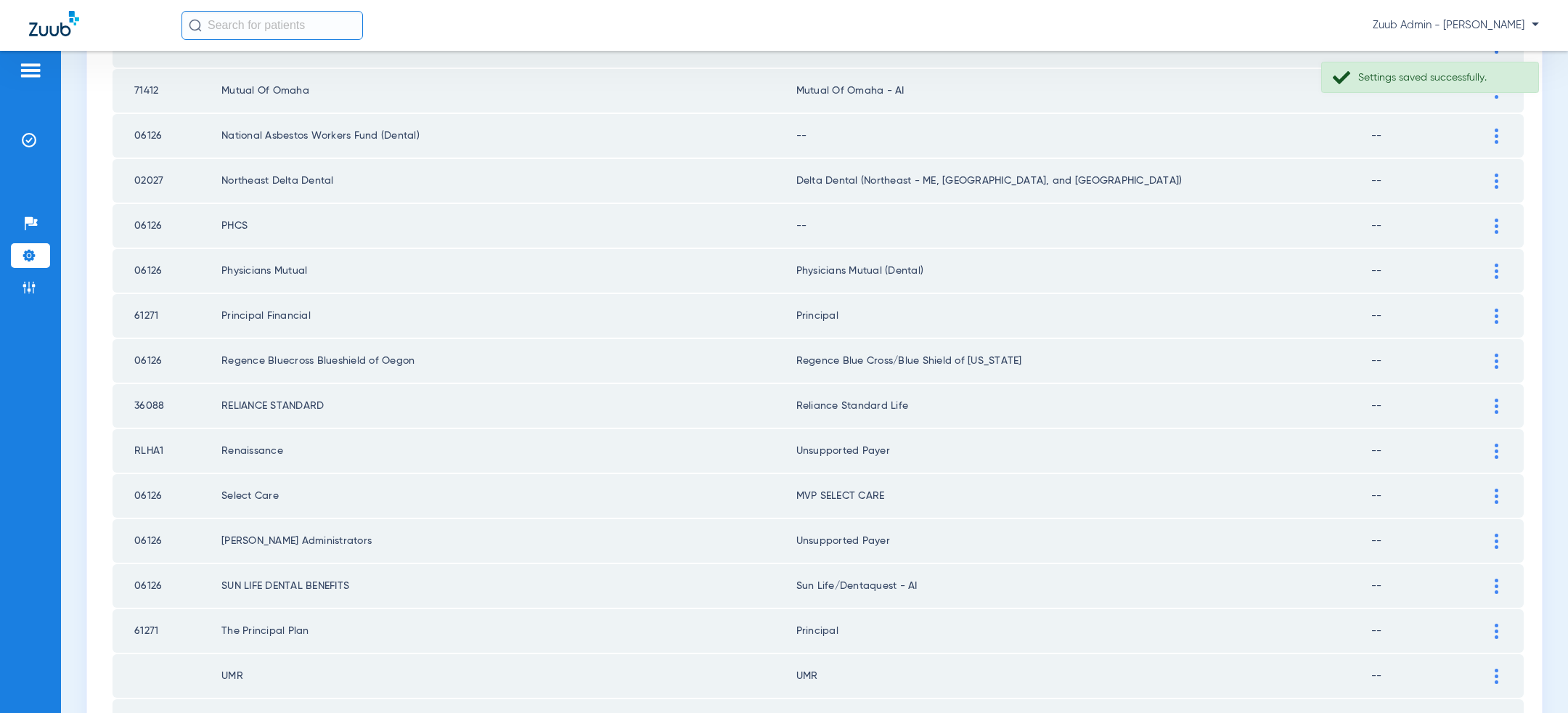
scroll to position [947, 0]
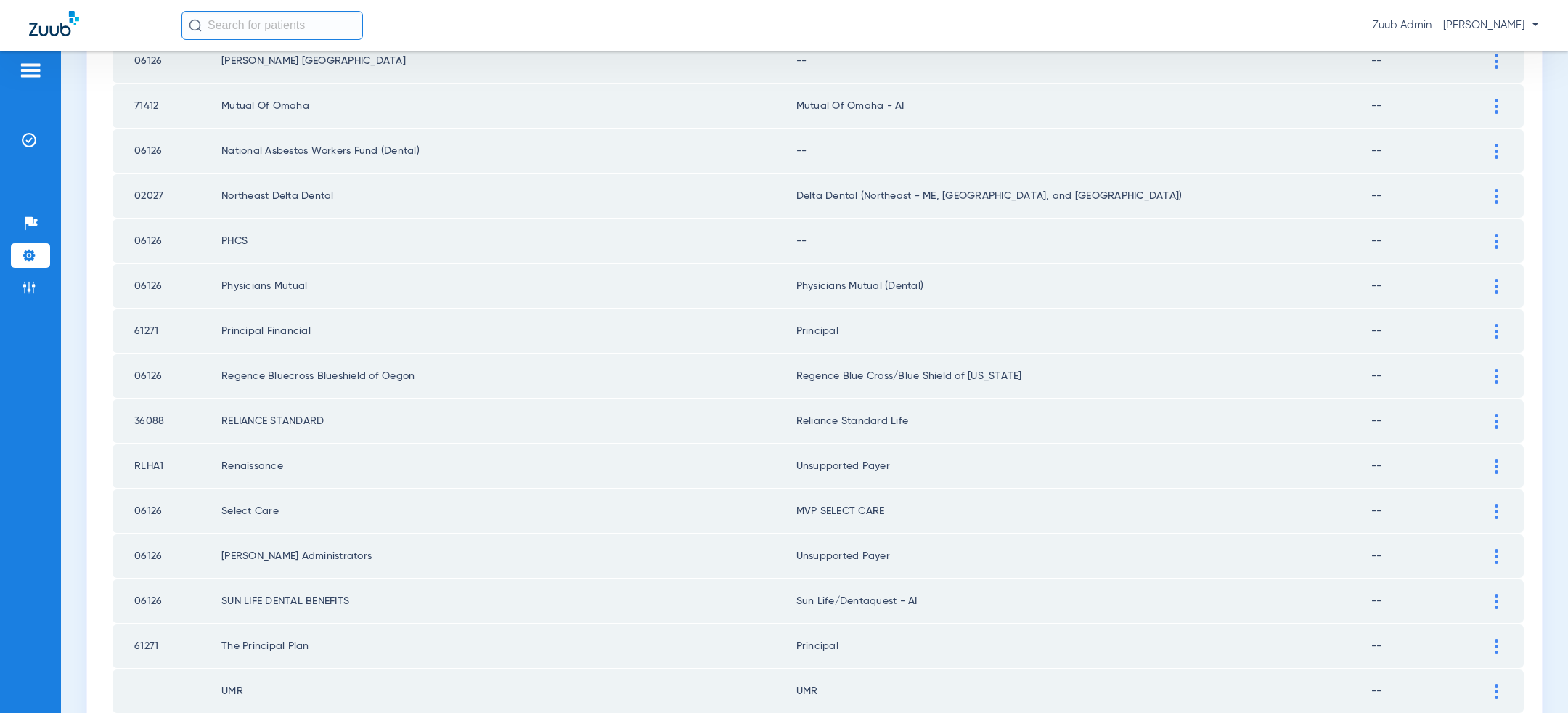
click at [1500, 233] on div at bounding box center [1497, 241] width 26 height 15
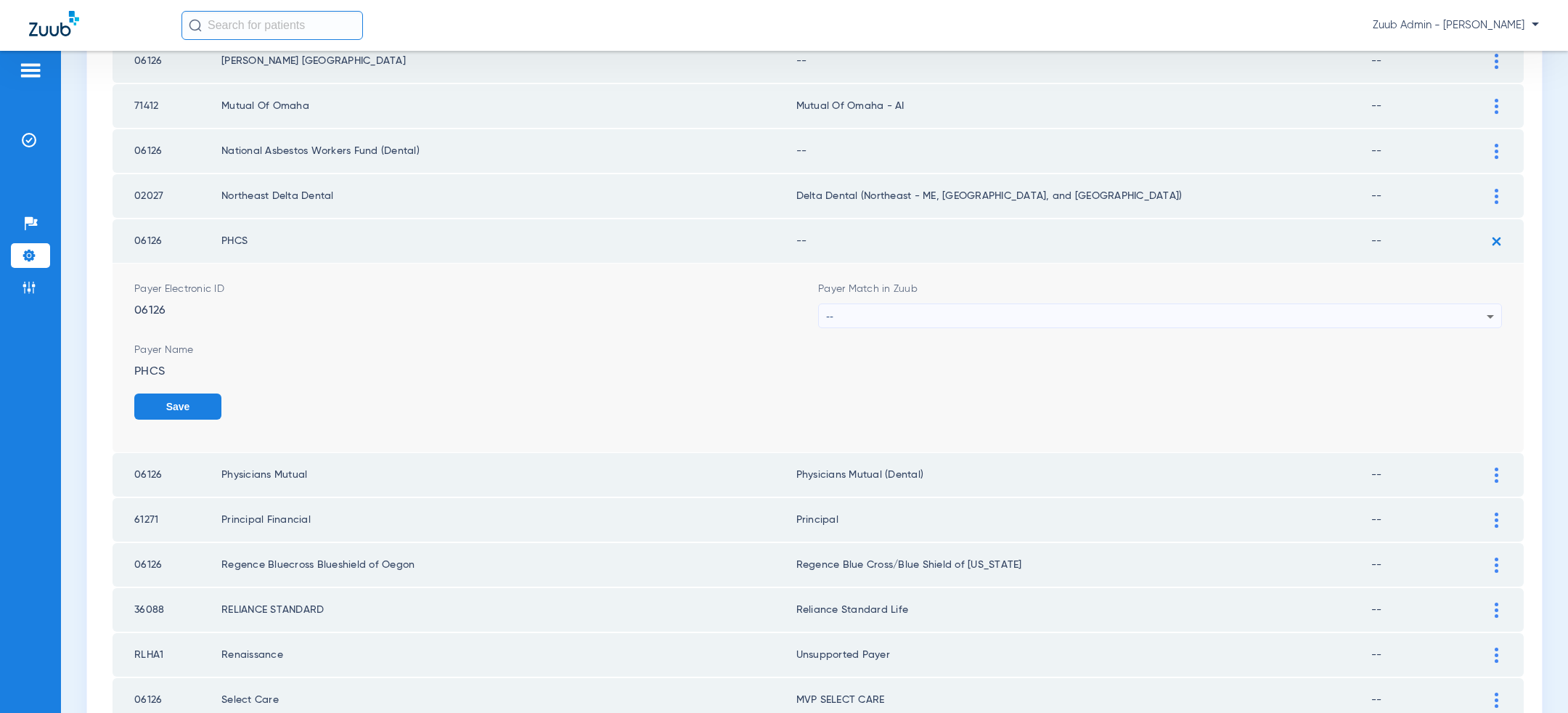
click at [1067, 311] on div "--" at bounding box center [1156, 316] width 661 height 25
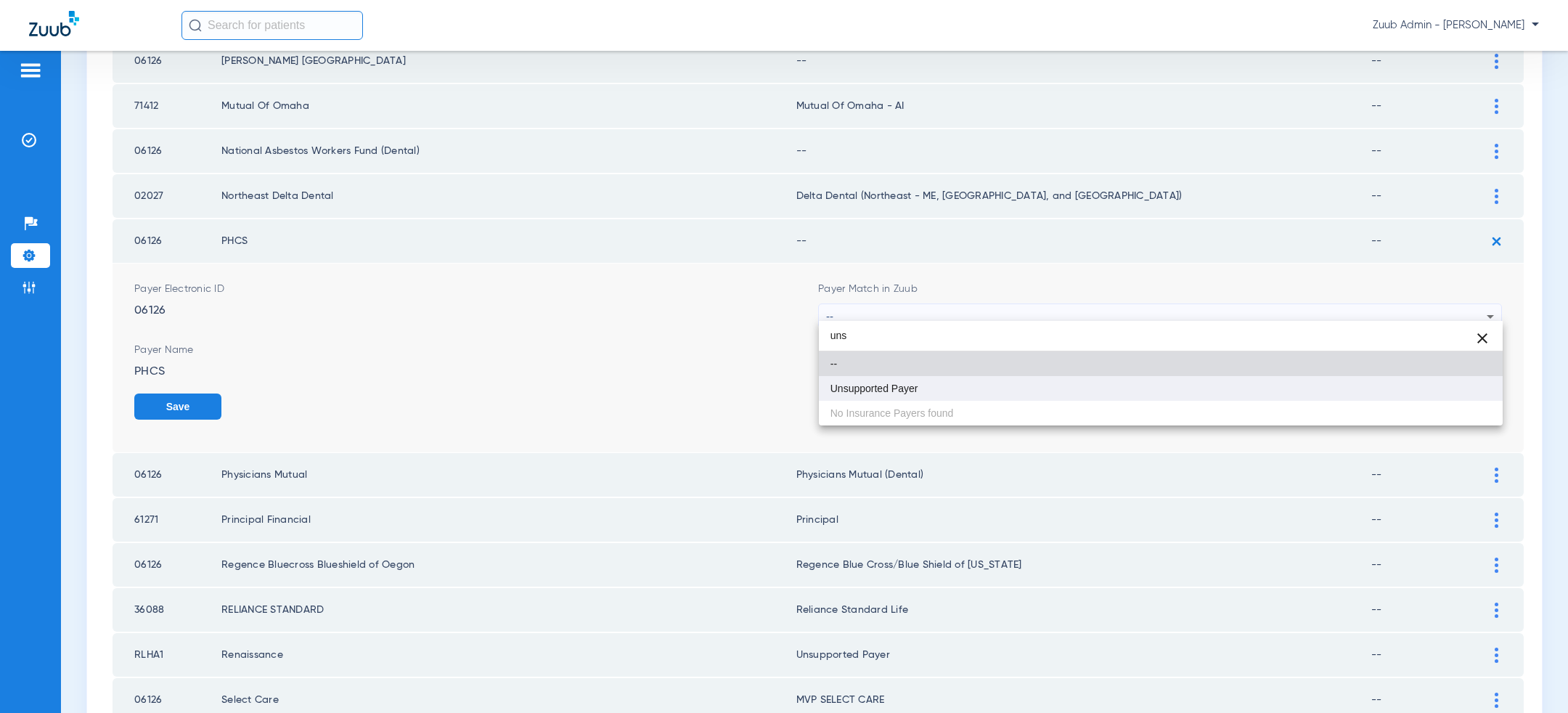
type input "uns"
click at [949, 392] on mat-option "Unsupported Payer" at bounding box center [1161, 388] width 684 height 25
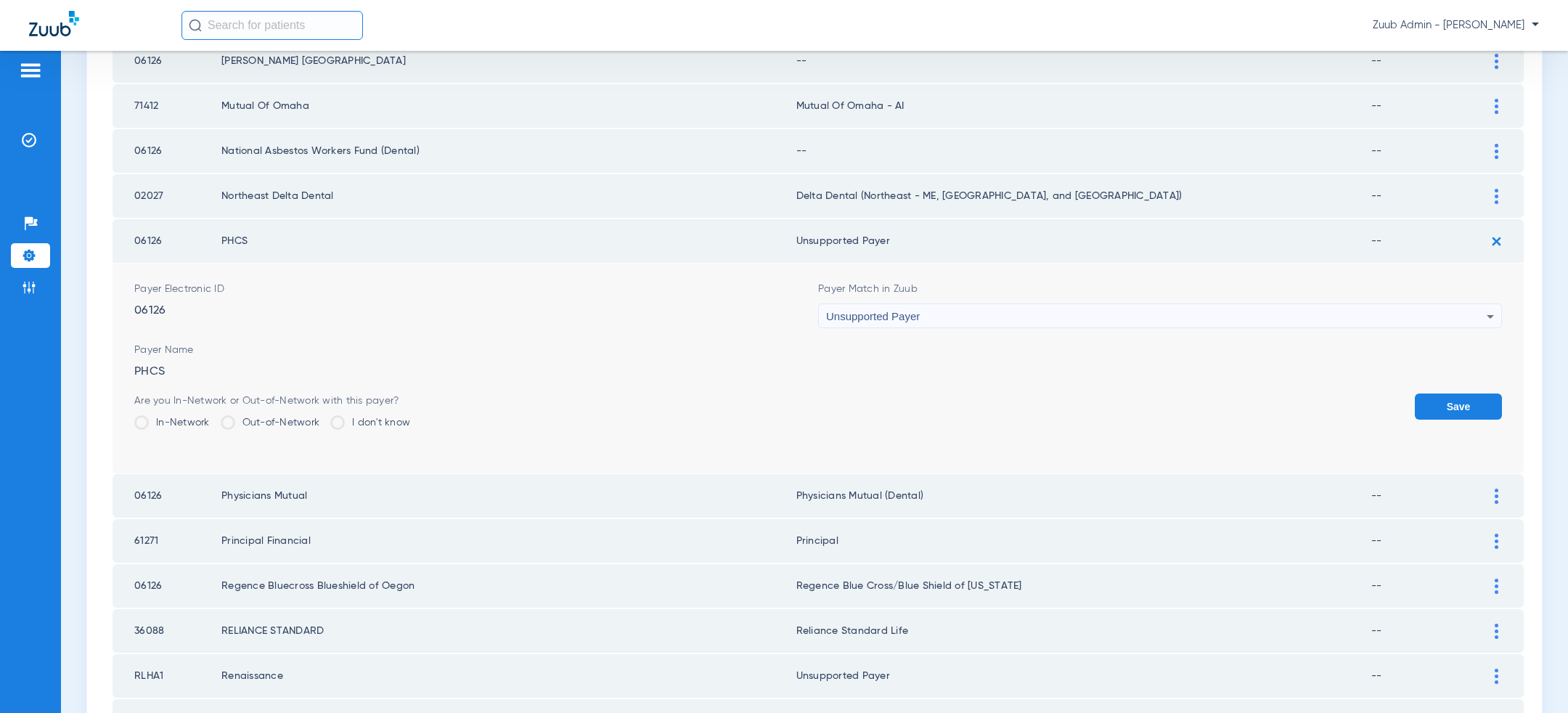
click at [1465, 385] on form "Payer Electronic ID 06126 Payer Match in Zuub Unsupported Payer Payer Name PHCS…" at bounding box center [818, 368] width 1368 height 209
click at [1450, 396] on button "Save" at bounding box center [1459, 406] width 87 height 27
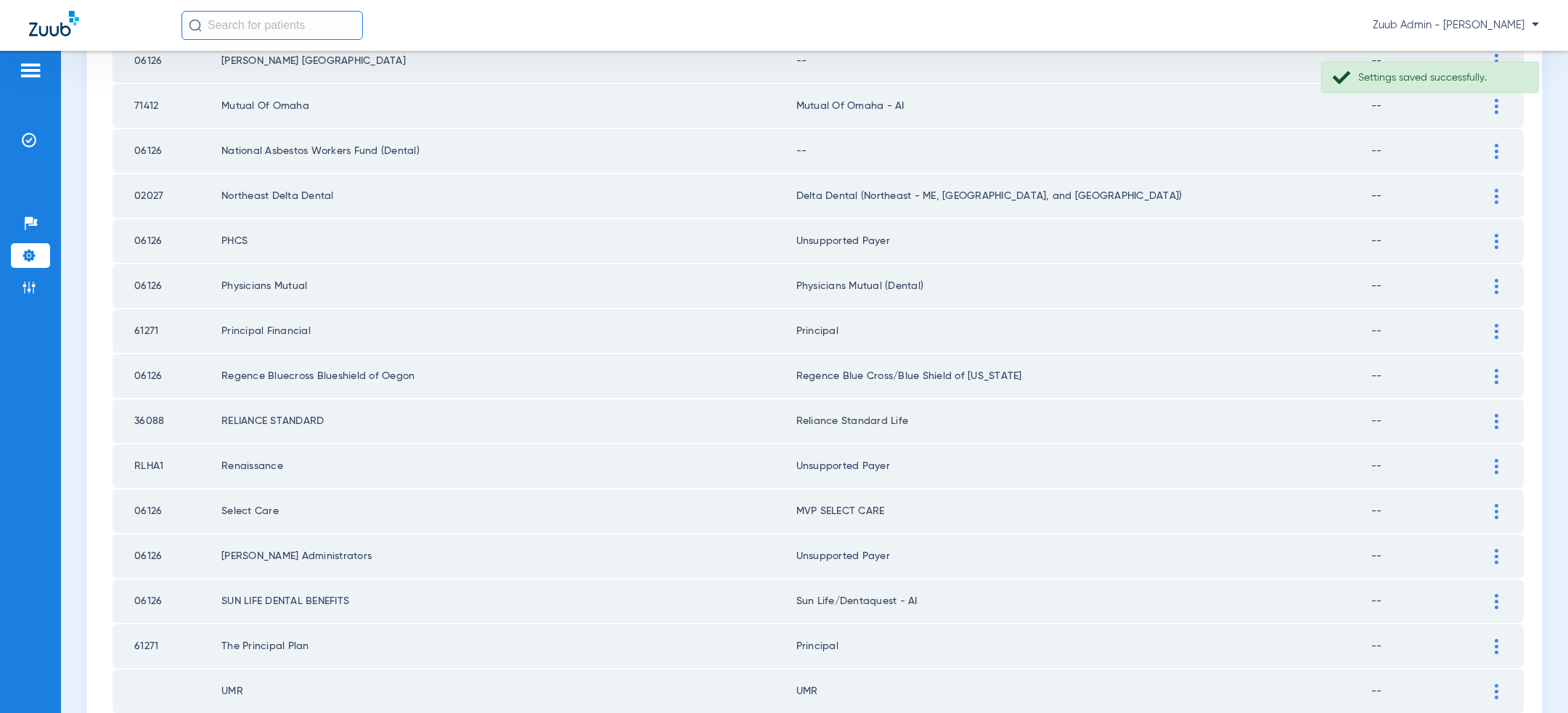
click at [1495, 144] on img at bounding box center [1497, 151] width 3 height 15
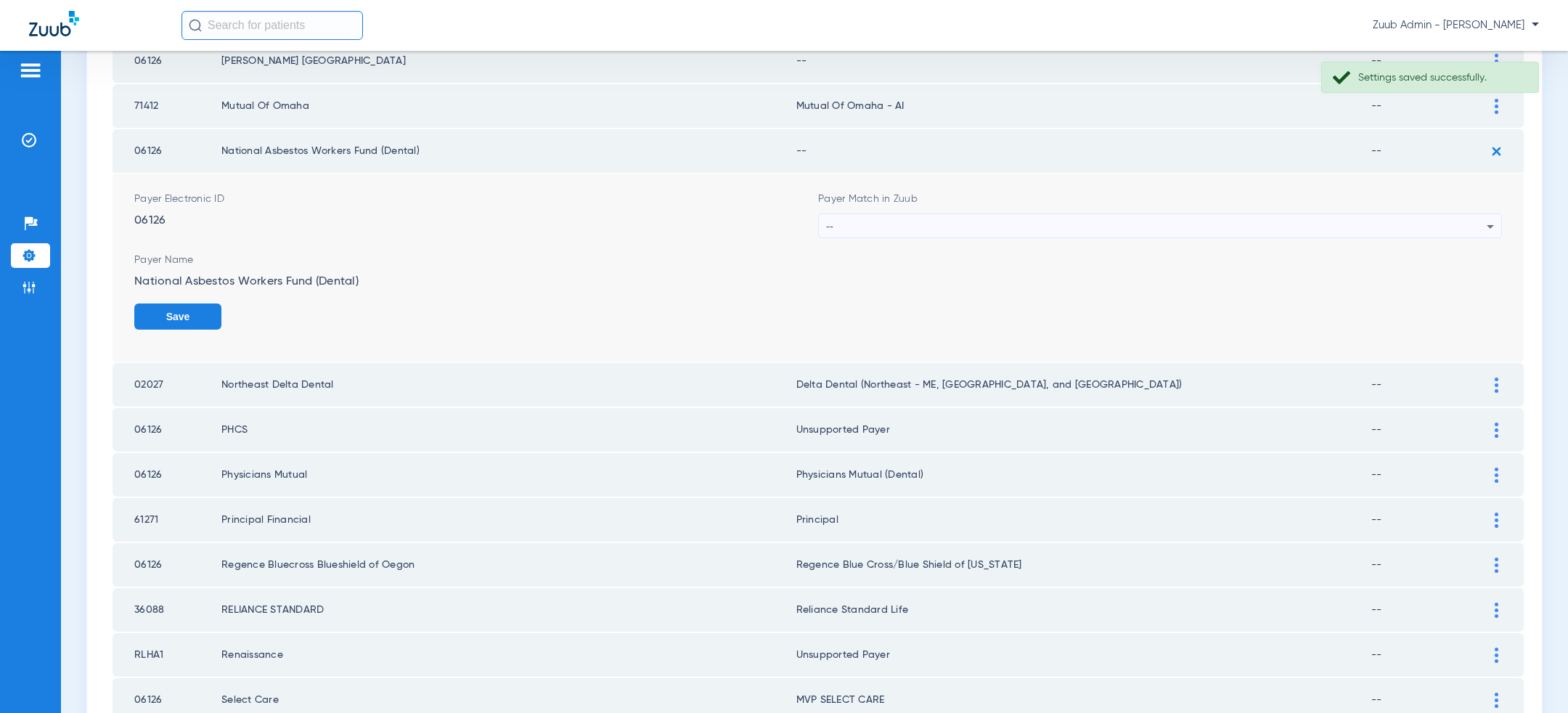
click at [1182, 215] on div "--" at bounding box center [1156, 227] width 661 height 25
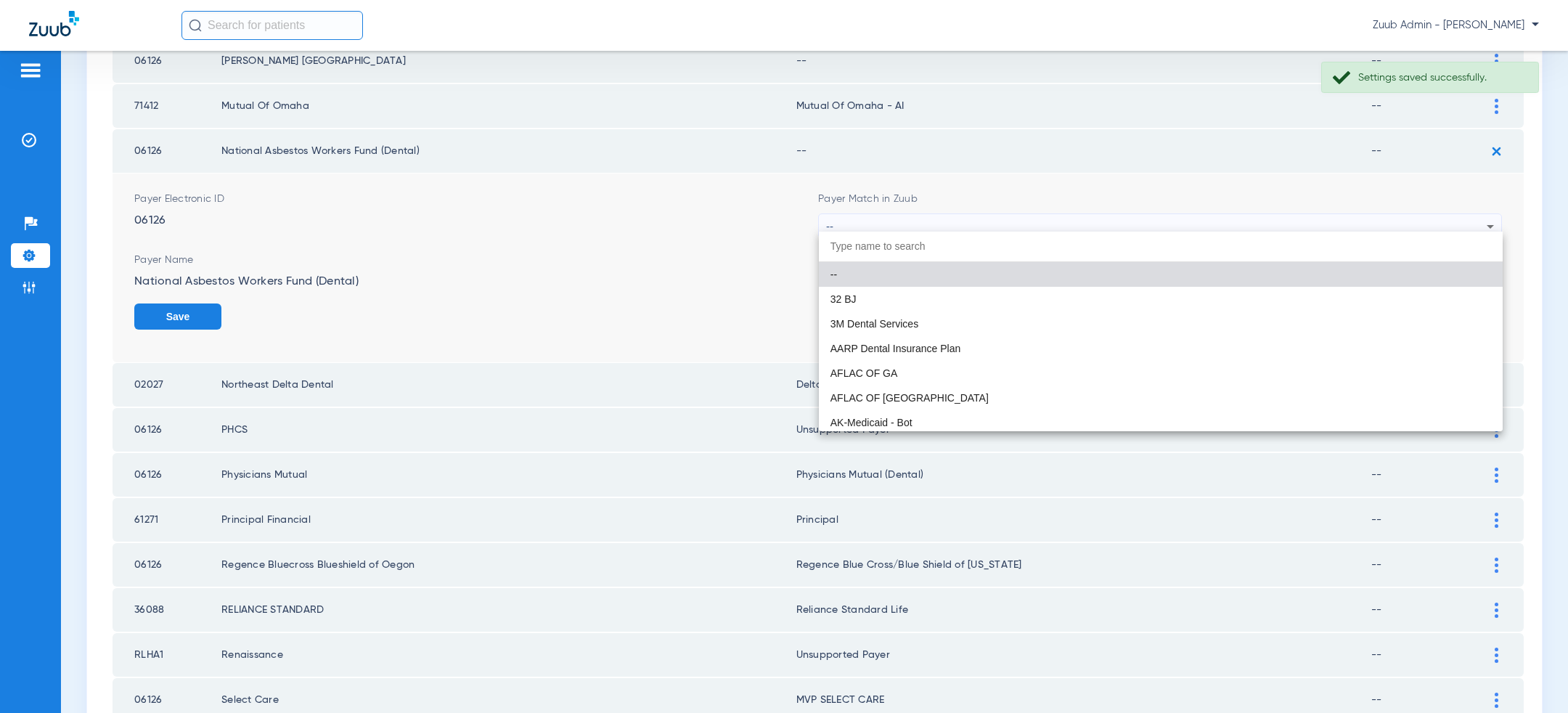
paste input "uns"
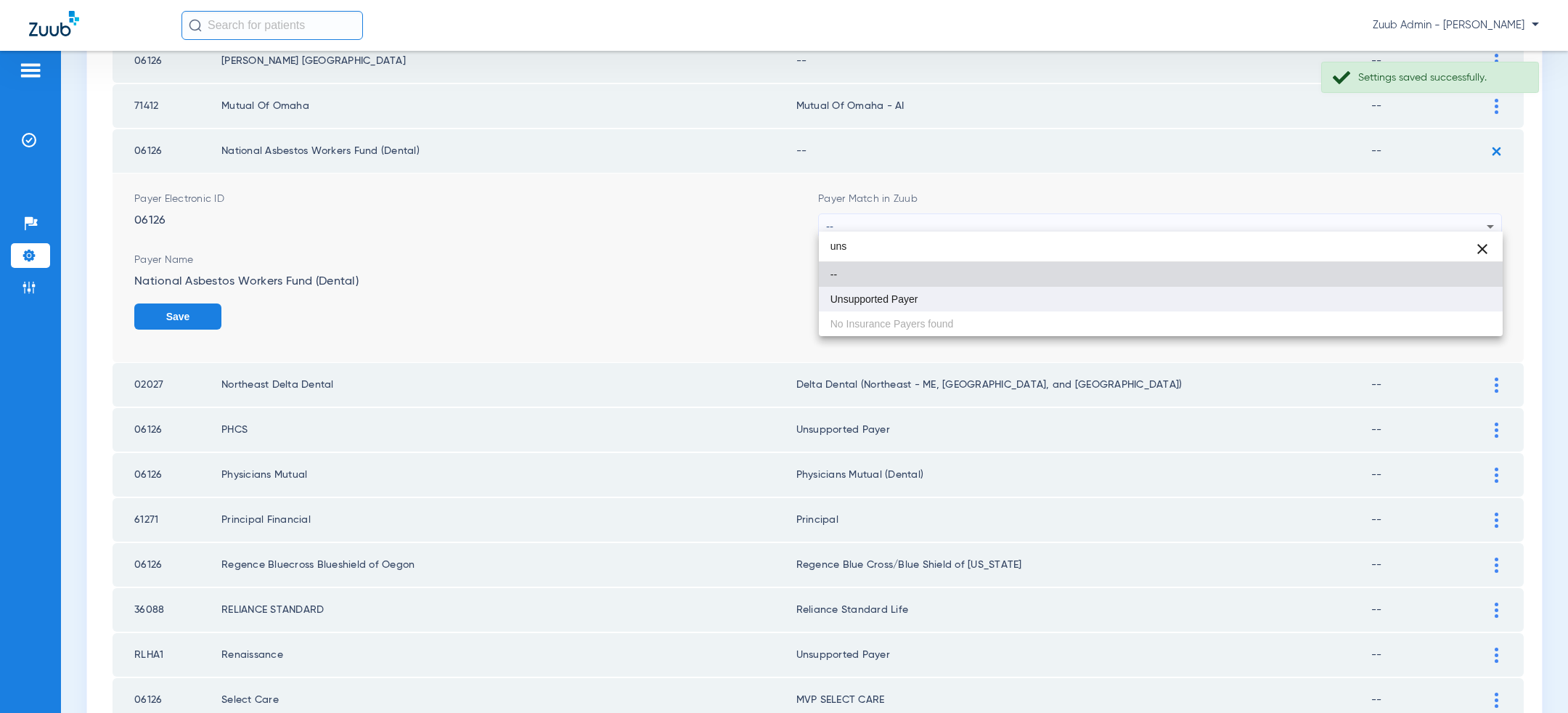
type input "uns"
click at [1005, 306] on mat-option "Unsupported Payer" at bounding box center [1161, 298] width 684 height 25
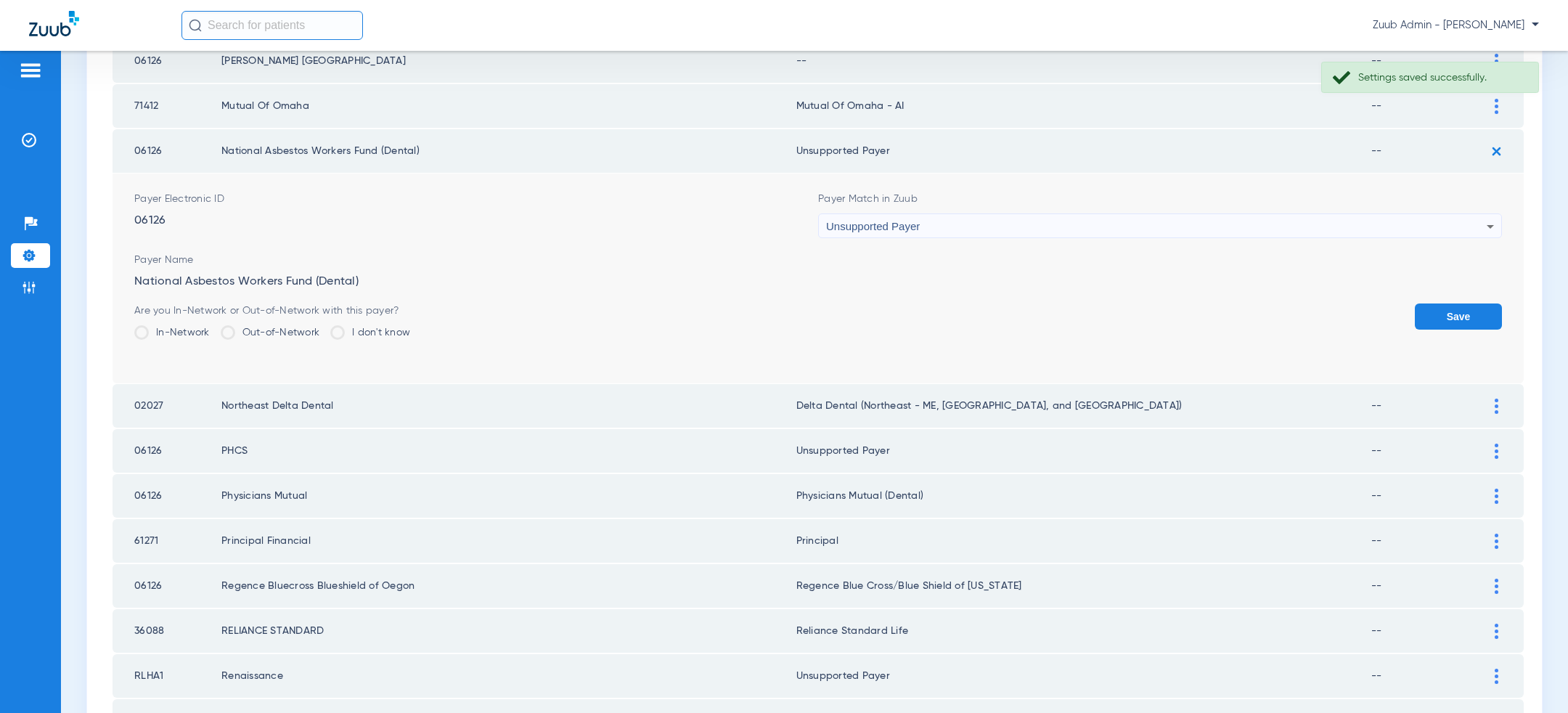
click at [1441, 310] on button "Save" at bounding box center [1459, 316] width 87 height 27
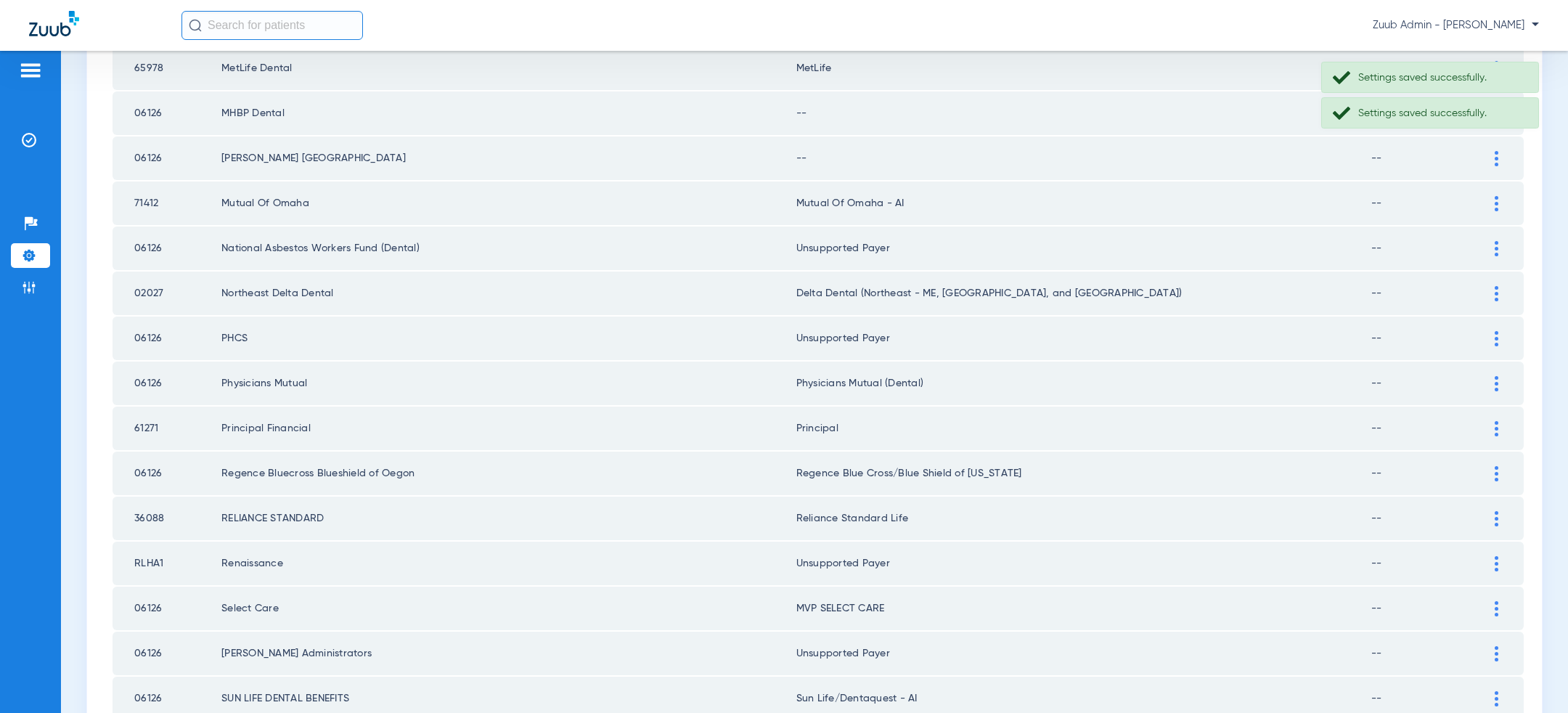
scroll to position [844, 0]
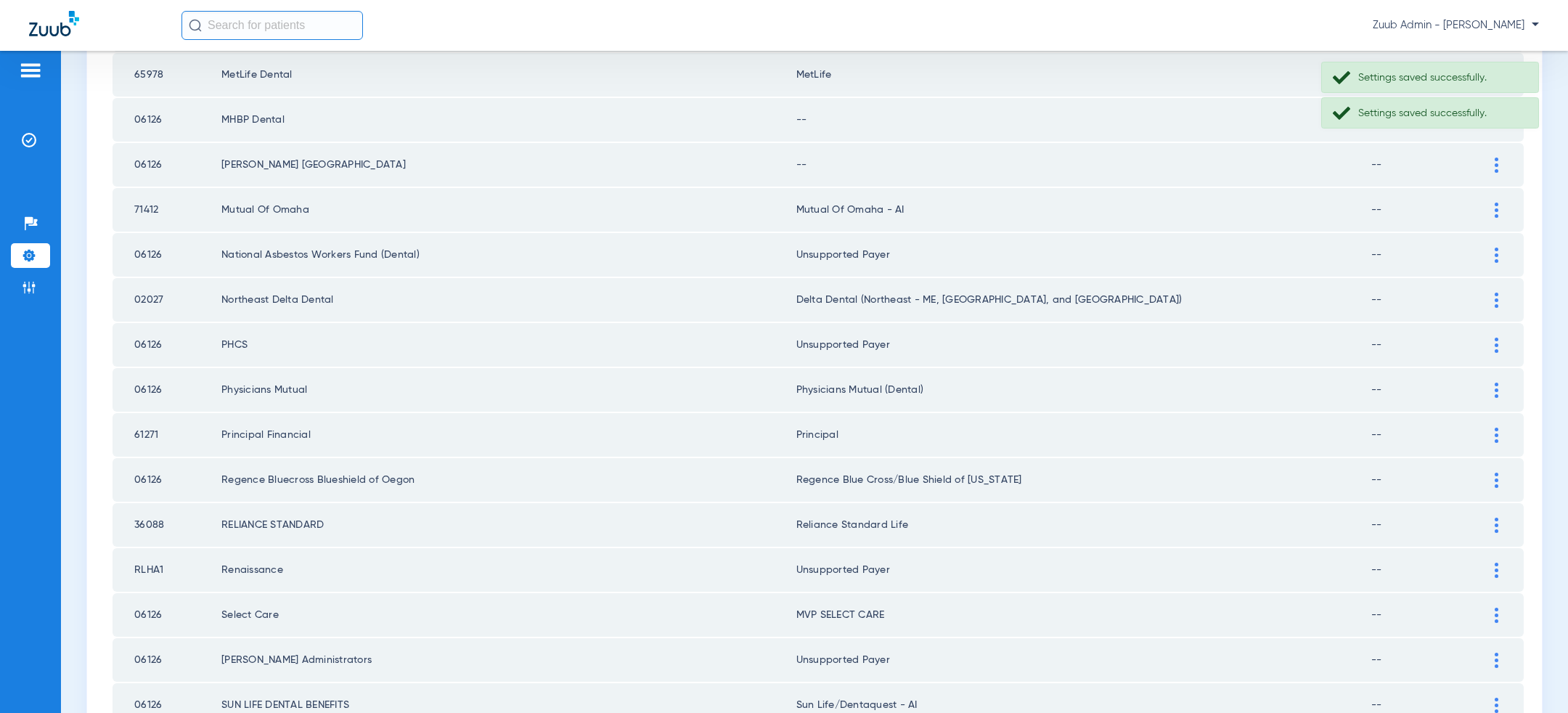
click at [1499, 164] on div at bounding box center [1497, 165] width 26 height 15
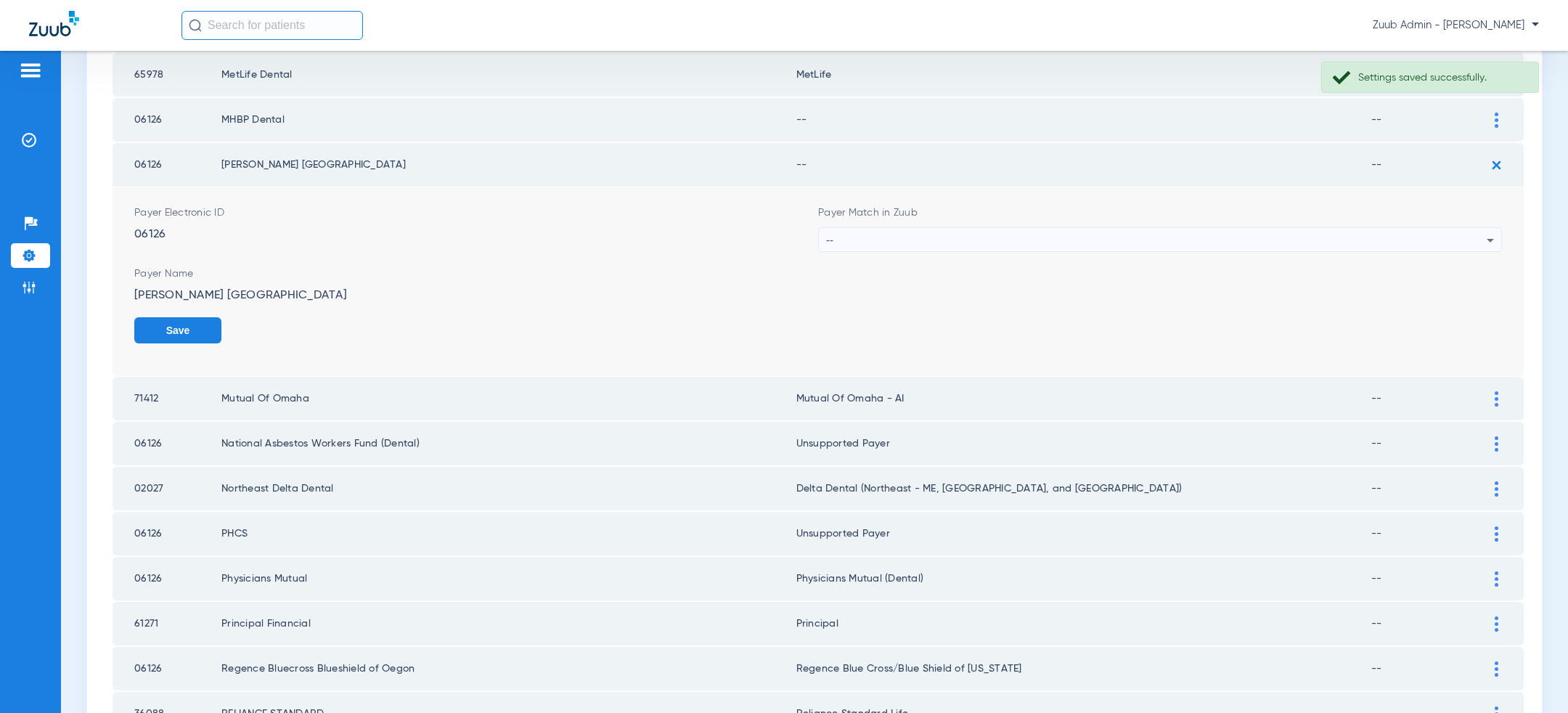
click at [999, 228] on div "--" at bounding box center [1156, 240] width 661 height 25
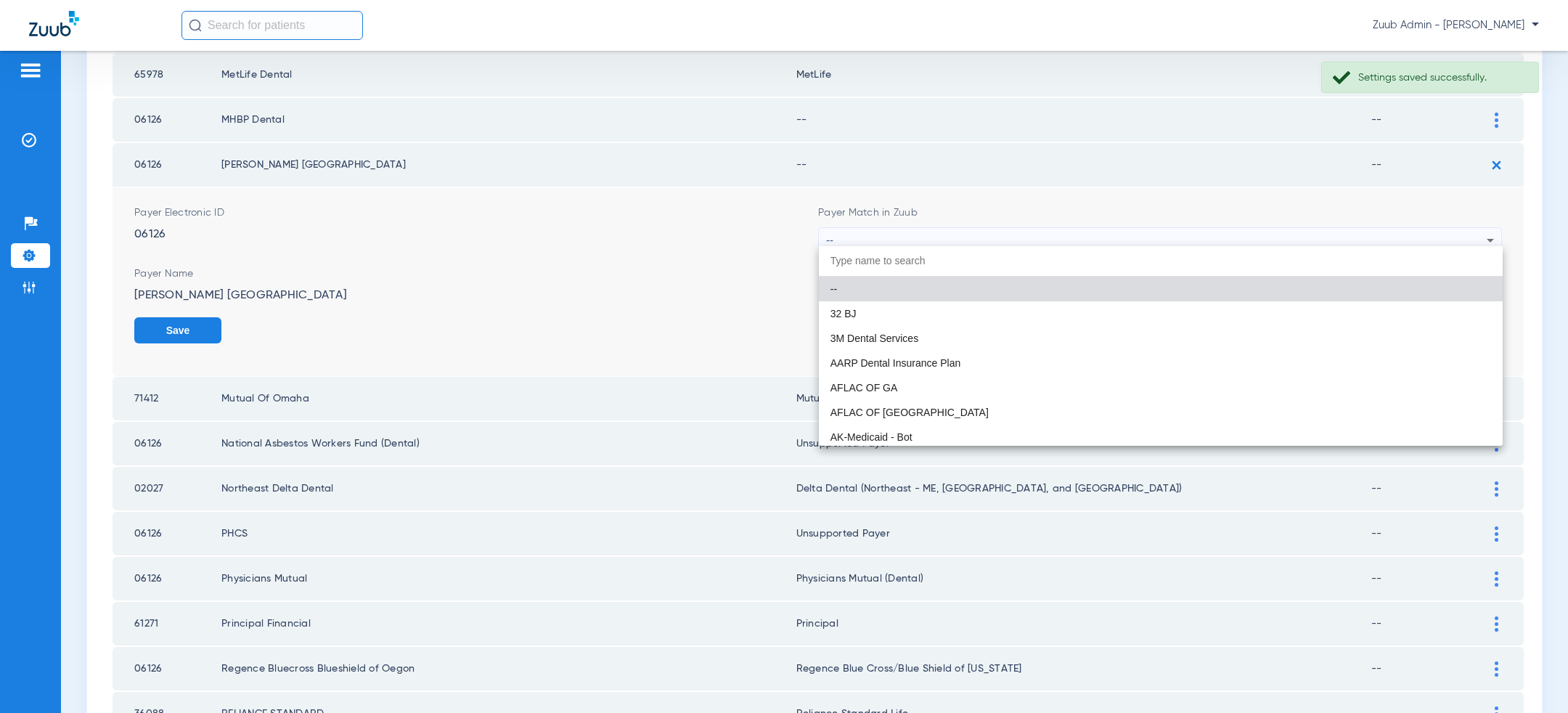
paste input "uns"
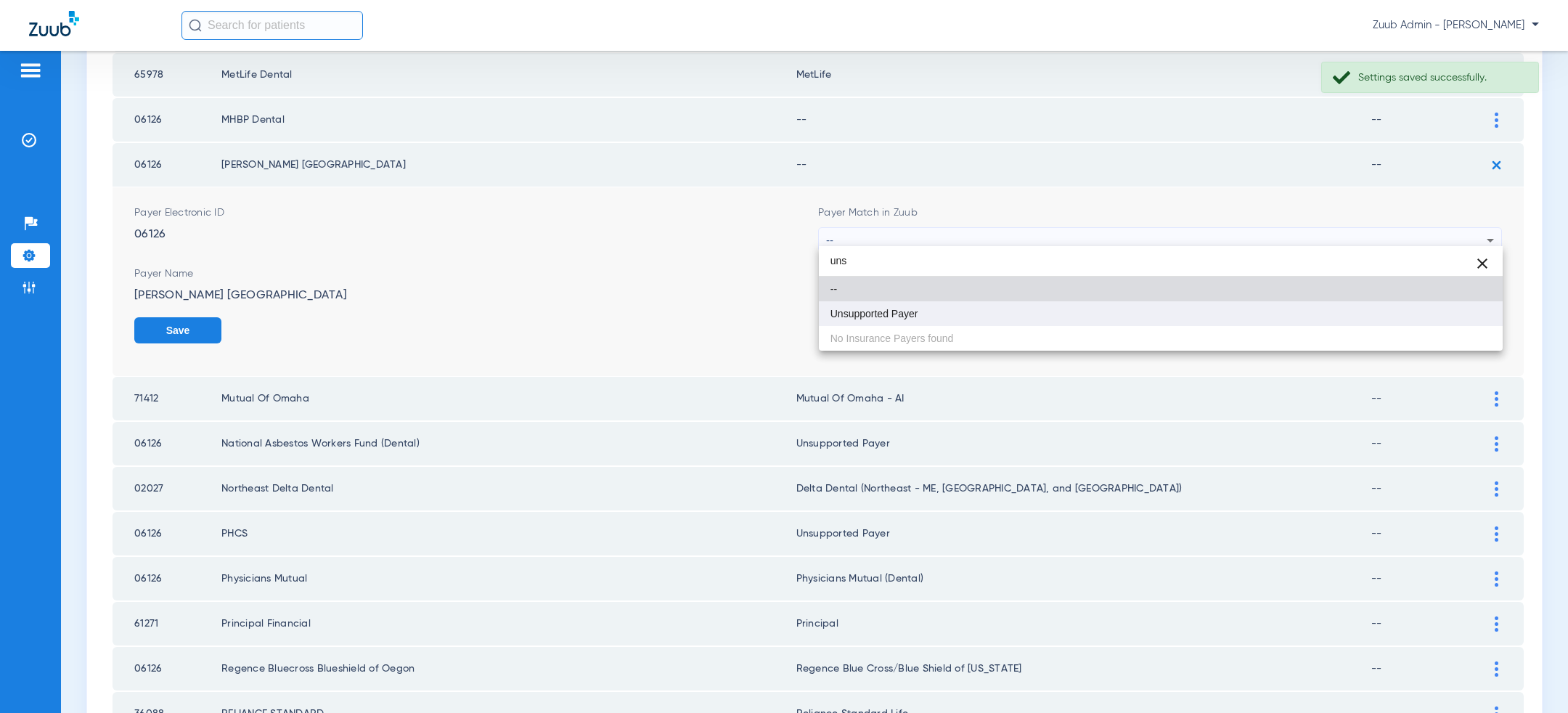
type input "uns"
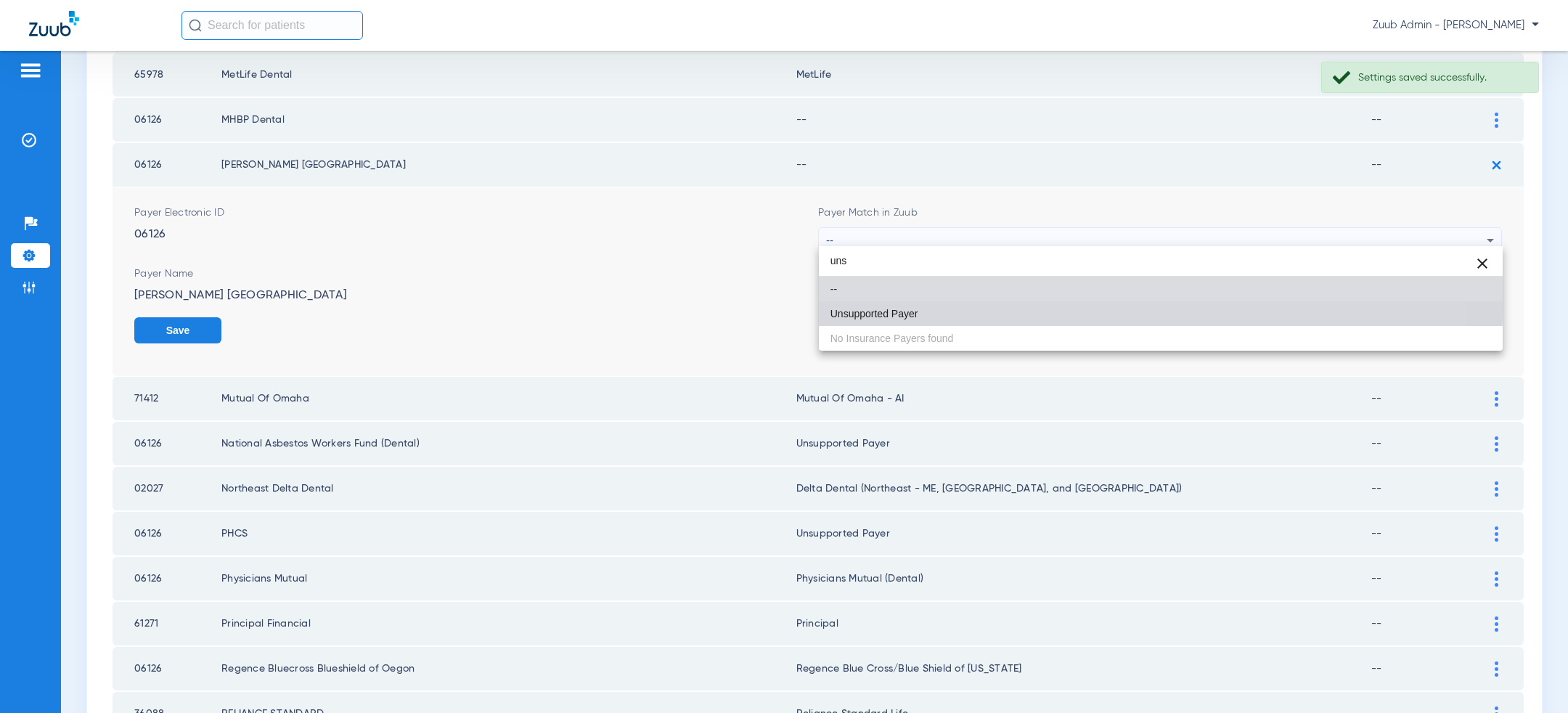
click at [931, 308] on mat-option "Unsupported Payer" at bounding box center [1161, 313] width 684 height 25
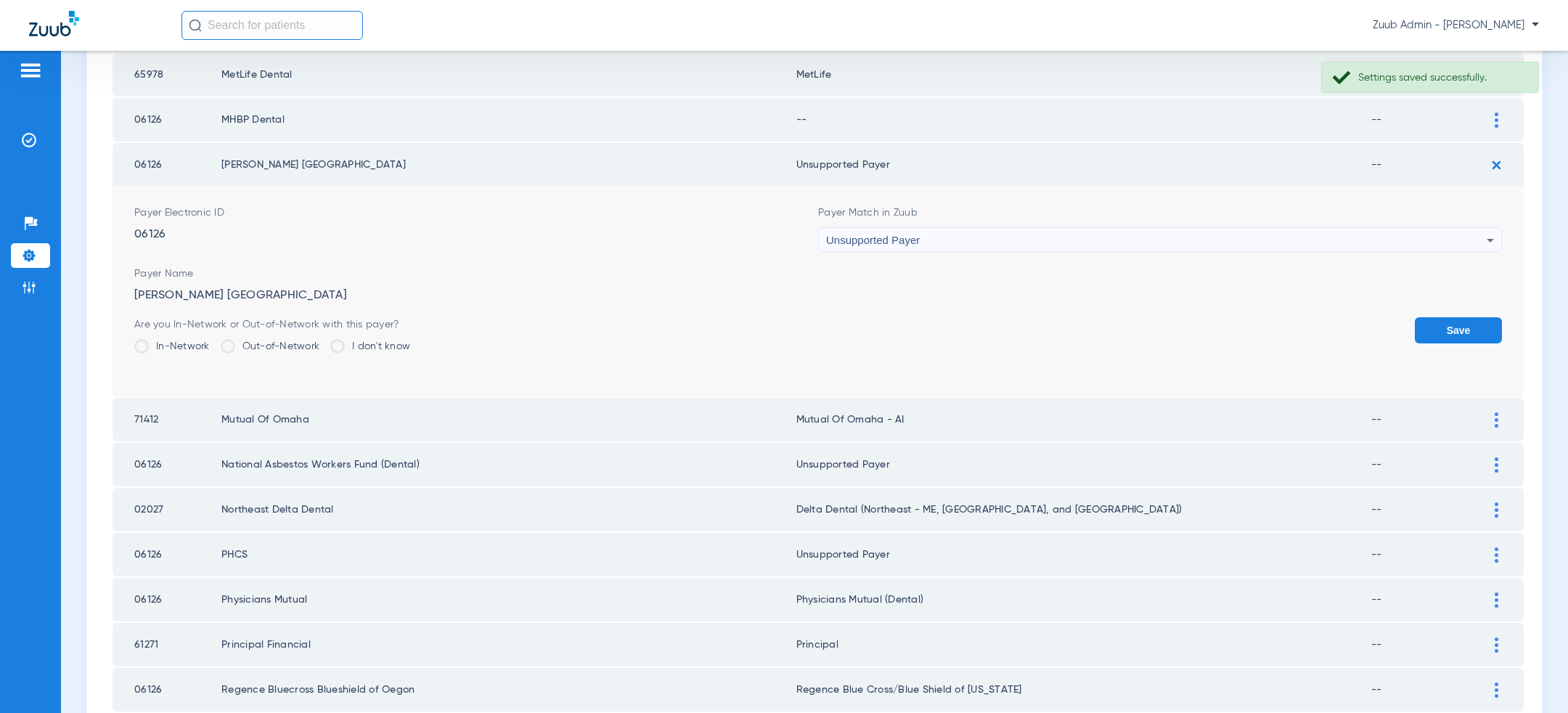
click at [1449, 327] on button "Save" at bounding box center [1459, 330] width 87 height 27
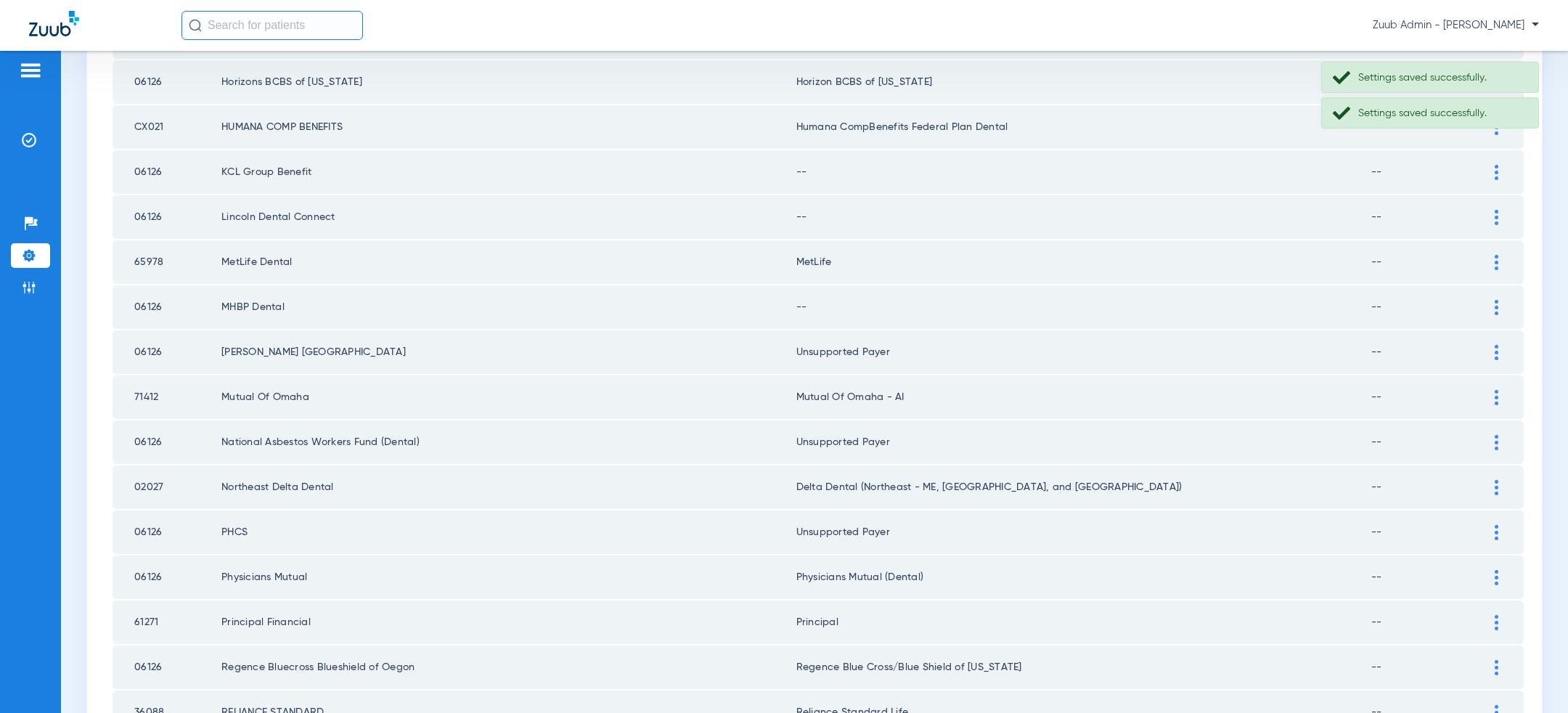
scroll to position [639, 0]
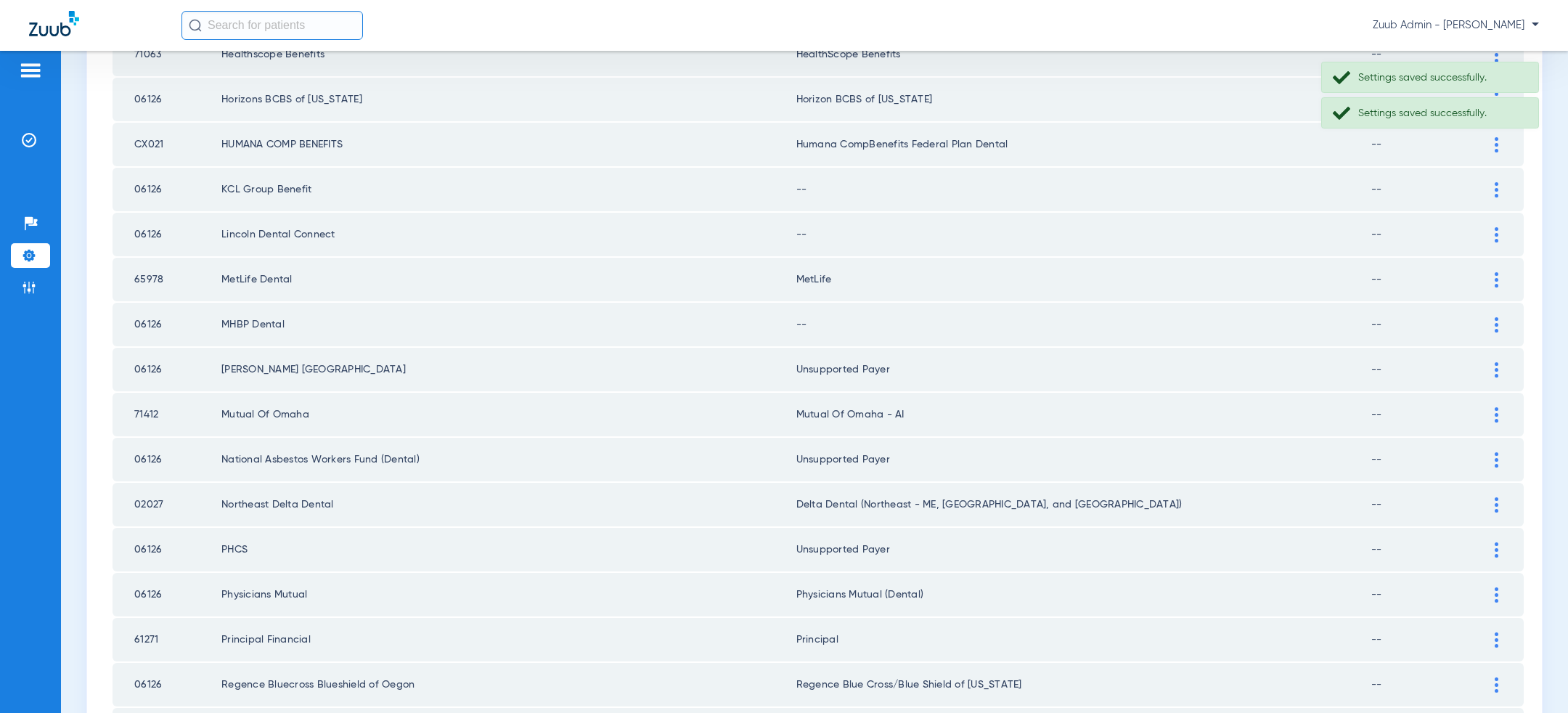
click at [1497, 317] on img at bounding box center [1497, 325] width 3 height 15
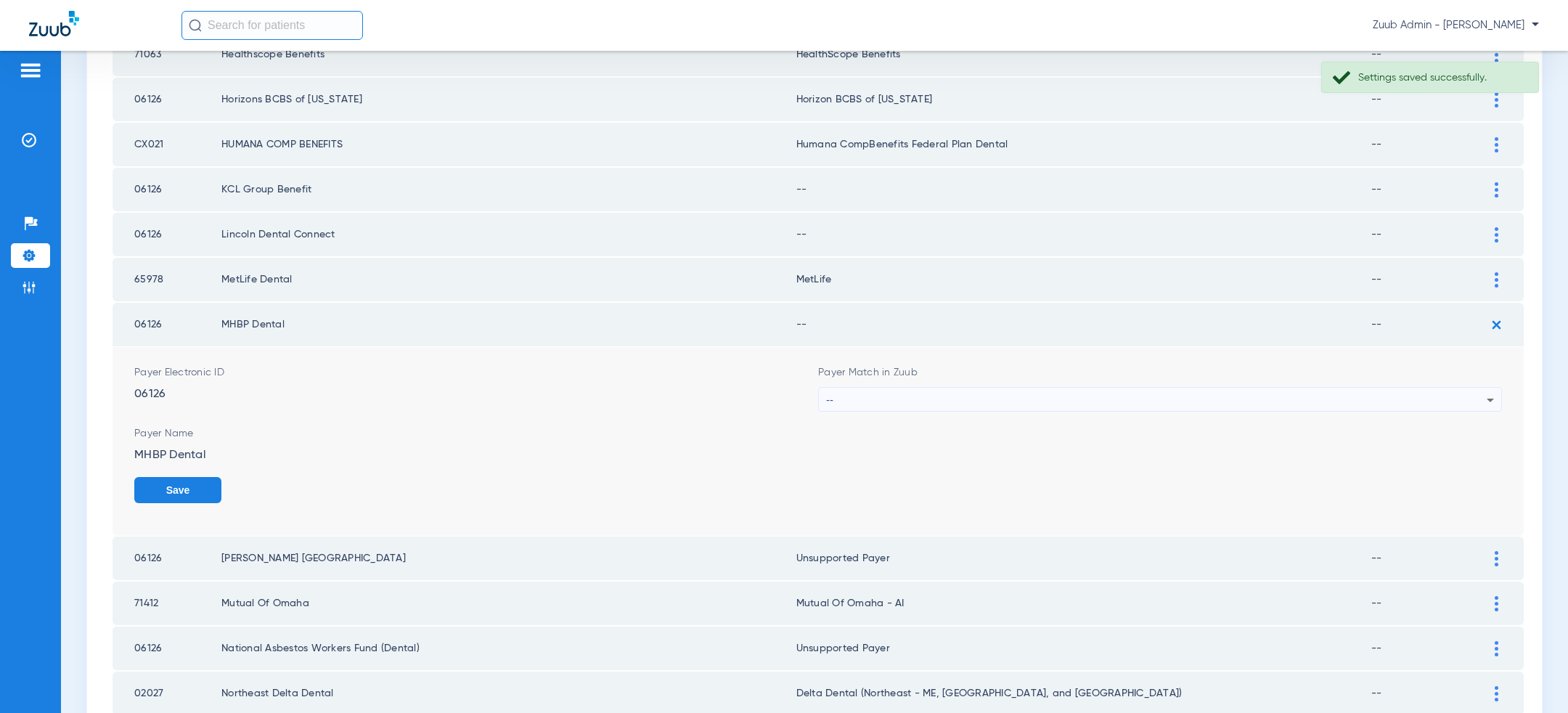
click at [1053, 404] on div "--" at bounding box center [1156, 400] width 661 height 25
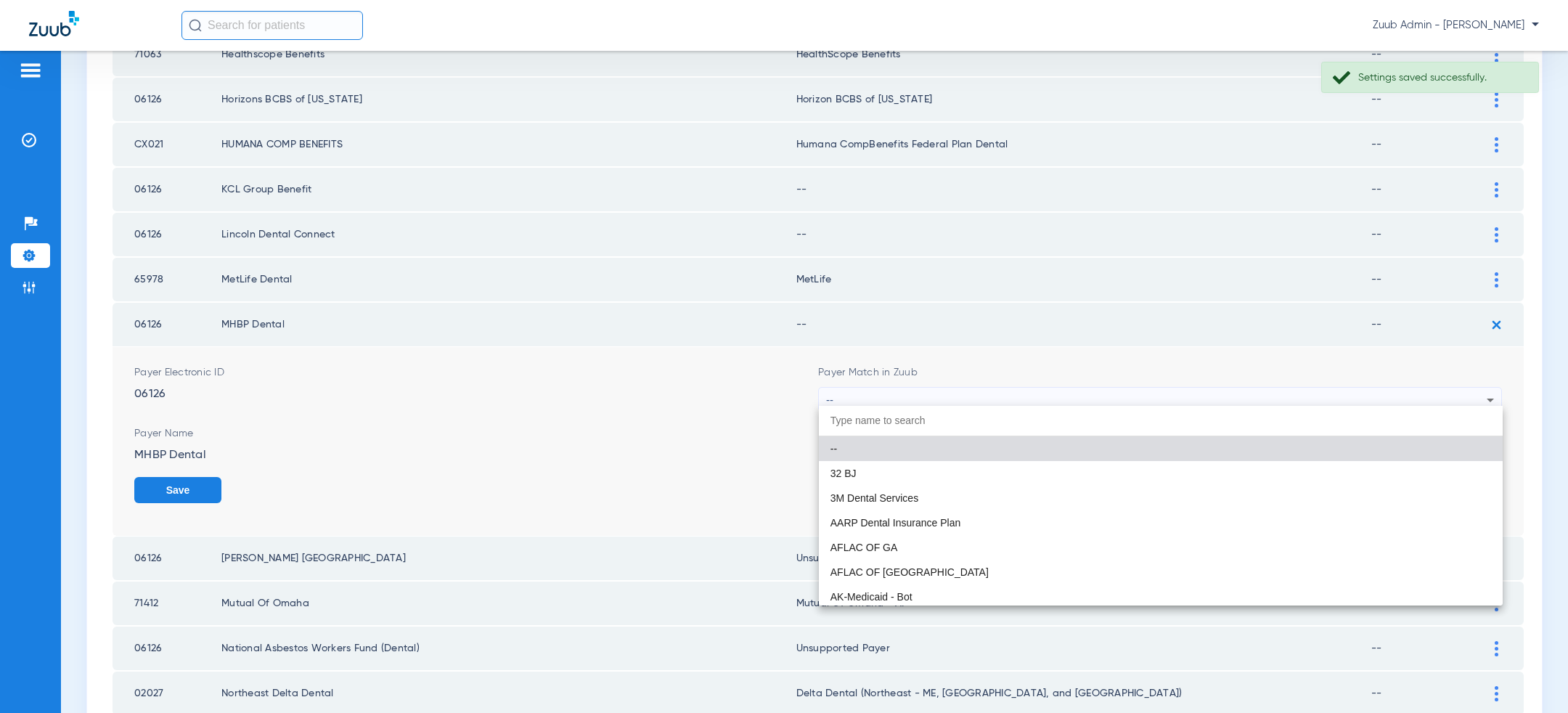
paste input "uns"
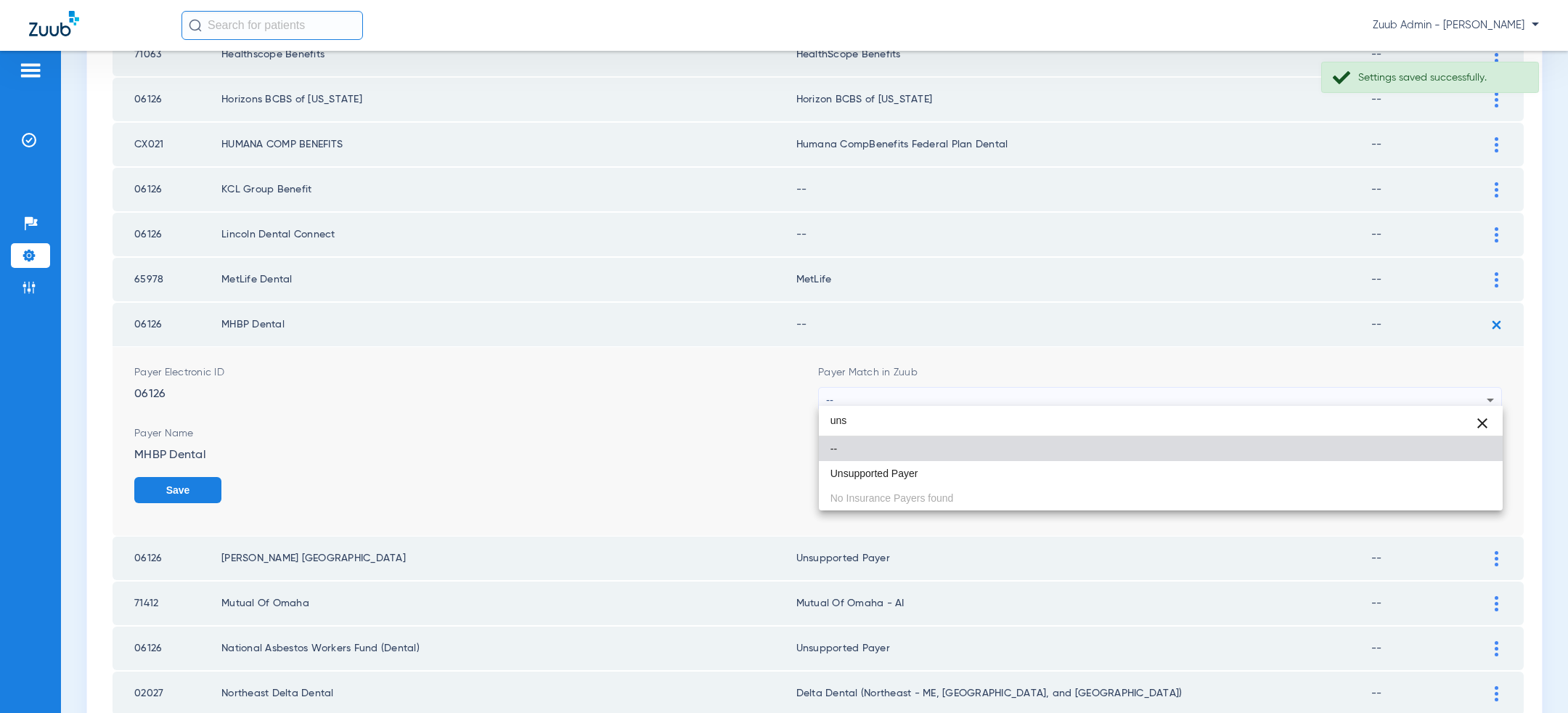
type input "uns"
click at [976, 490] on div "uns close -- Unsupported Payer No Insurance Payers found" at bounding box center [1161, 458] width 684 height 104
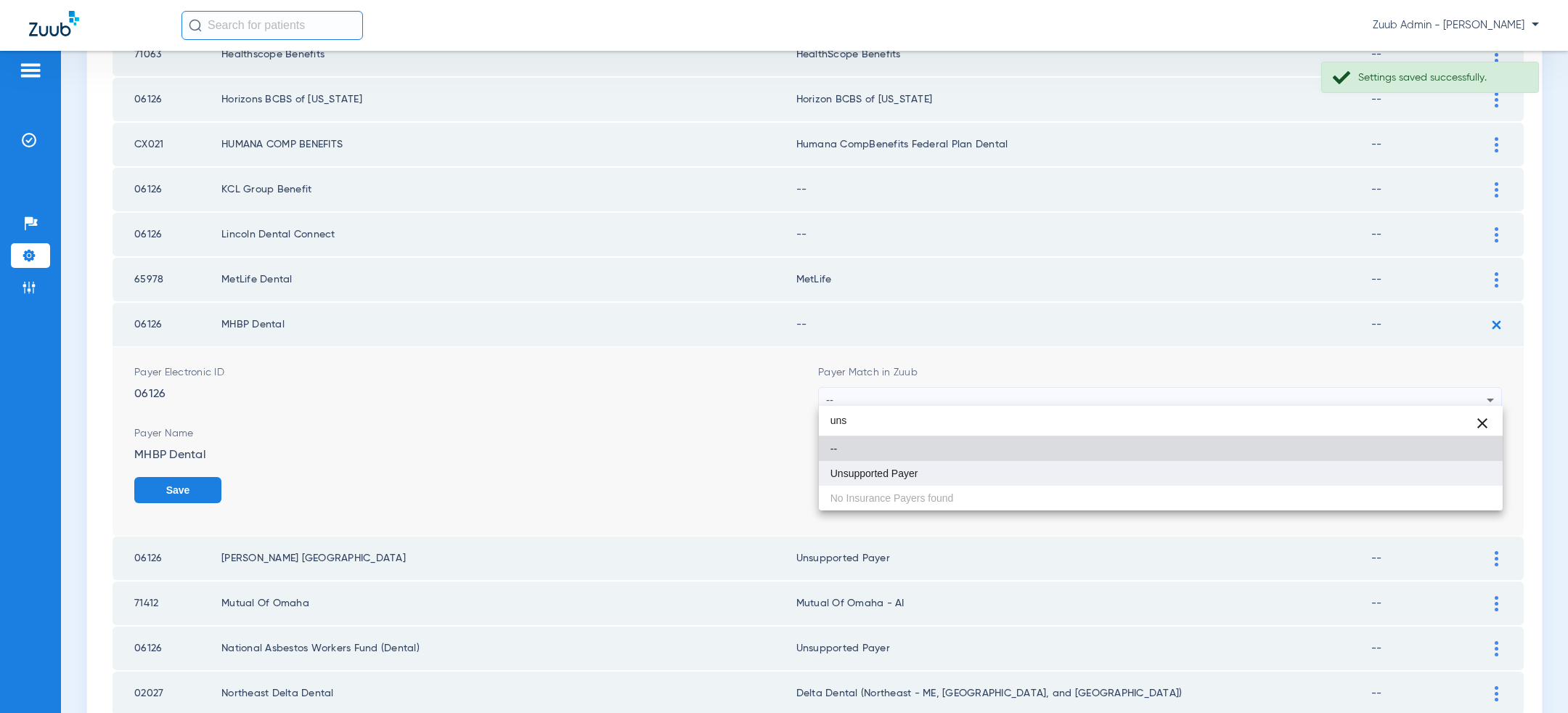
click at [976, 474] on mat-option "Unsupported Payer" at bounding box center [1161, 473] width 684 height 25
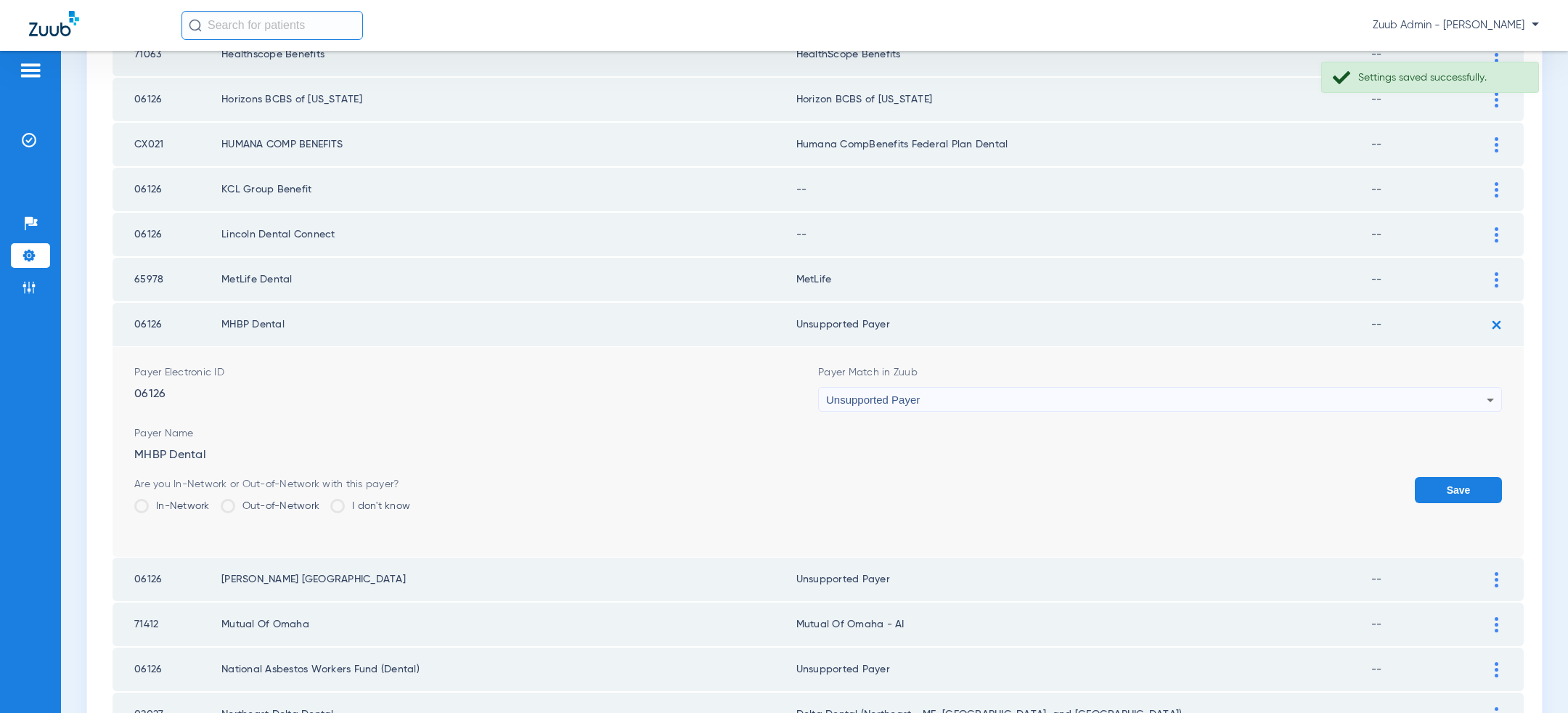
click at [1442, 493] on button "Save" at bounding box center [1459, 490] width 87 height 27
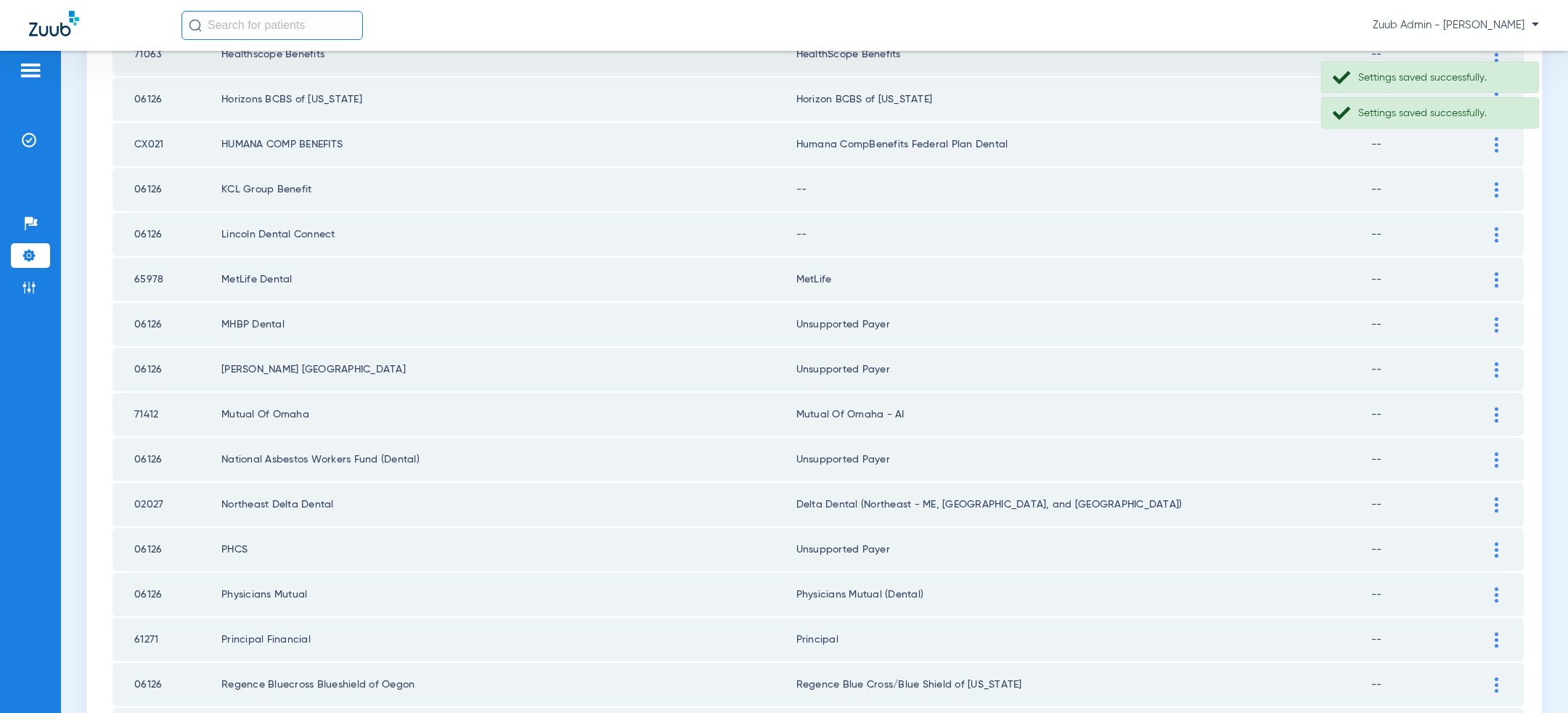
click at [1500, 232] on div at bounding box center [1497, 235] width 26 height 15
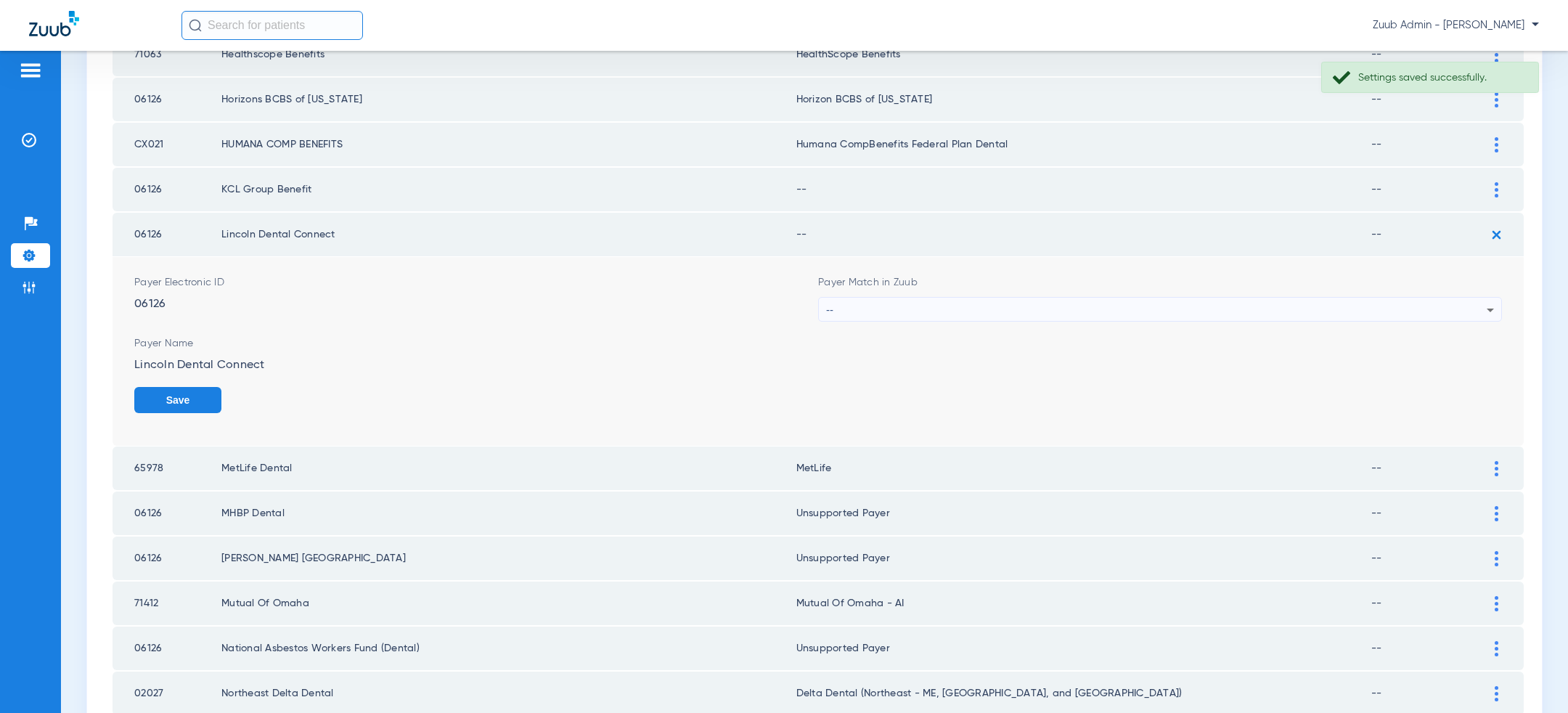
click at [1023, 291] on div "Payer Match in Zuub --" at bounding box center [1160, 298] width 684 height 46
click at [1026, 306] on div "--" at bounding box center [1156, 309] width 661 height 25
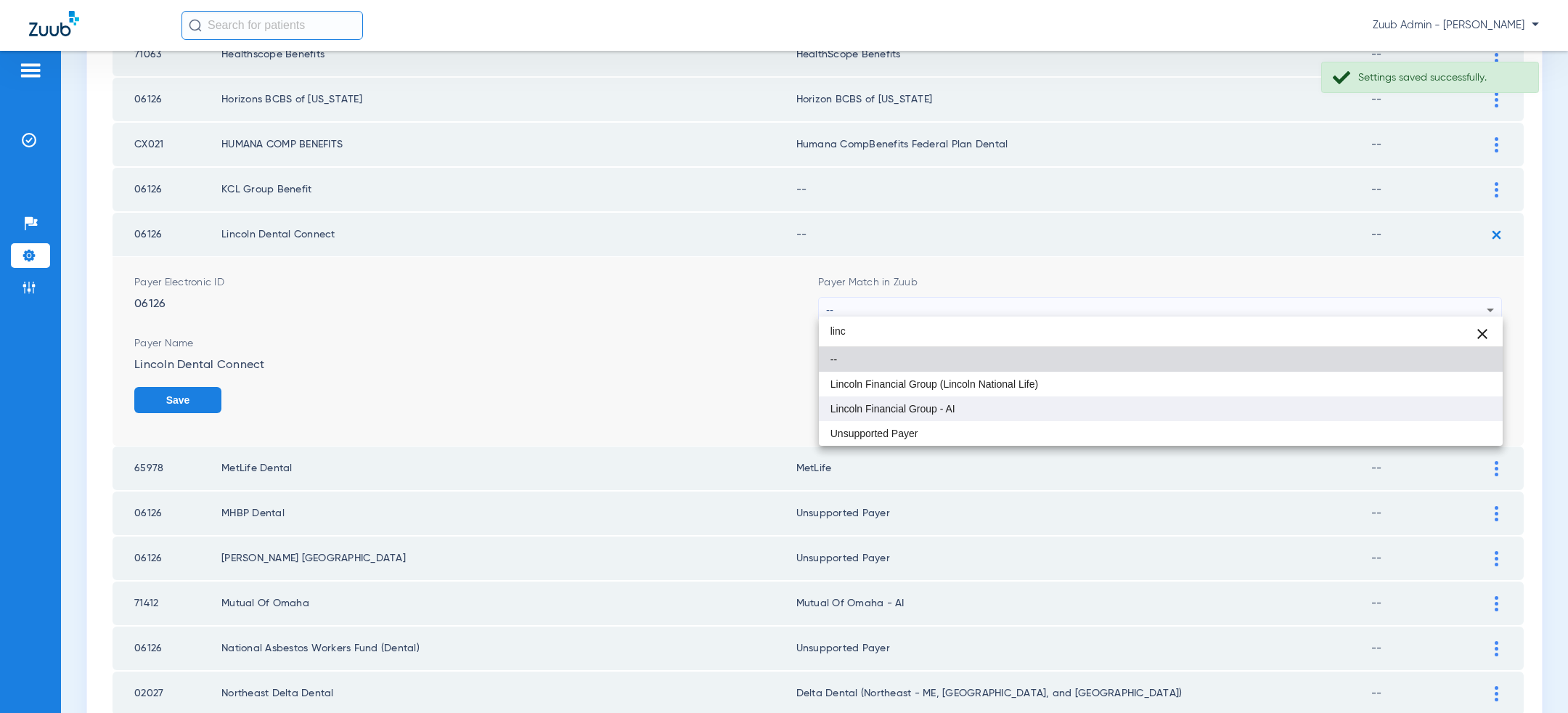
type input "linc"
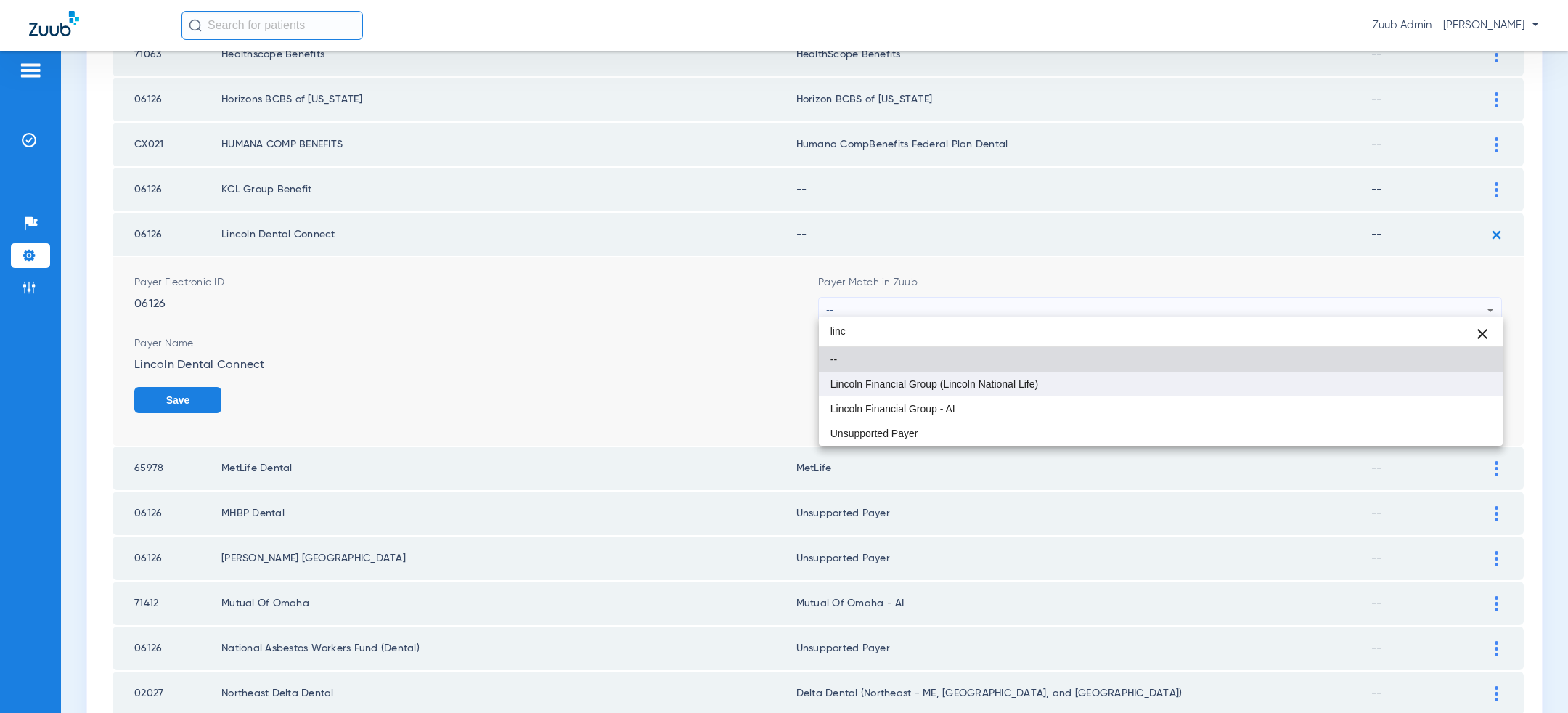
click at [920, 382] on span "Lincoln Financial Group (Lincoln National Life)" at bounding box center [934, 384] width 208 height 10
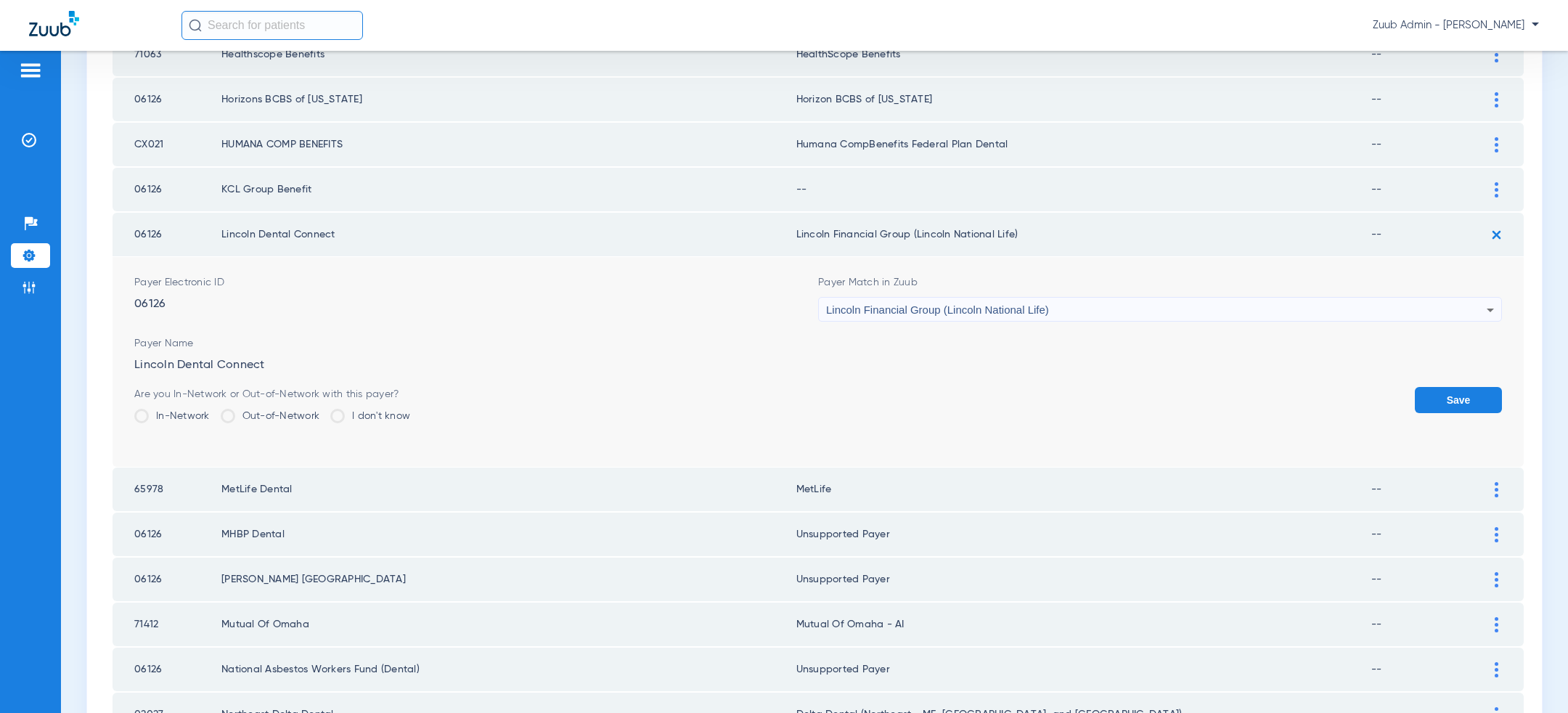
click at [1460, 395] on button "Save" at bounding box center [1459, 400] width 87 height 27
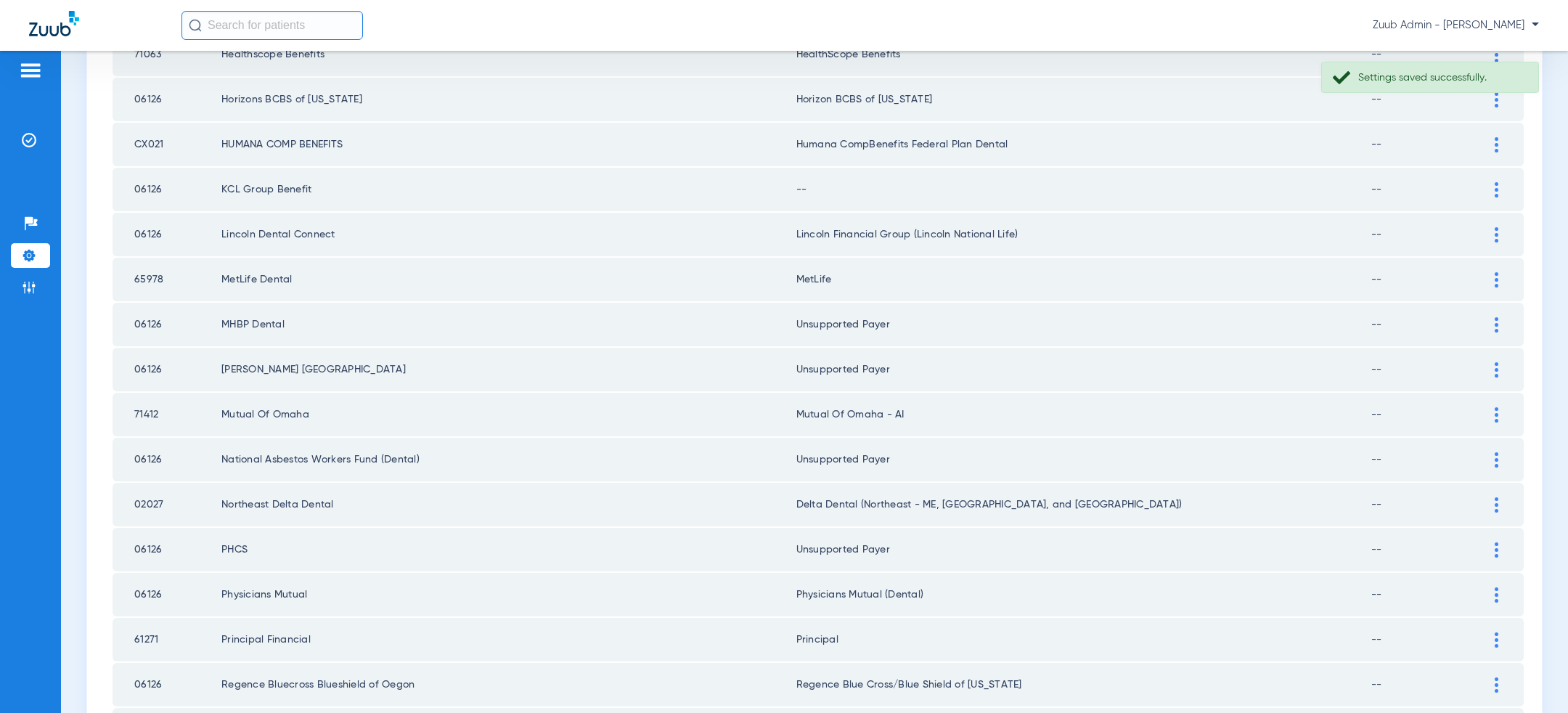
click at [1489, 182] on div at bounding box center [1497, 190] width 26 height 15
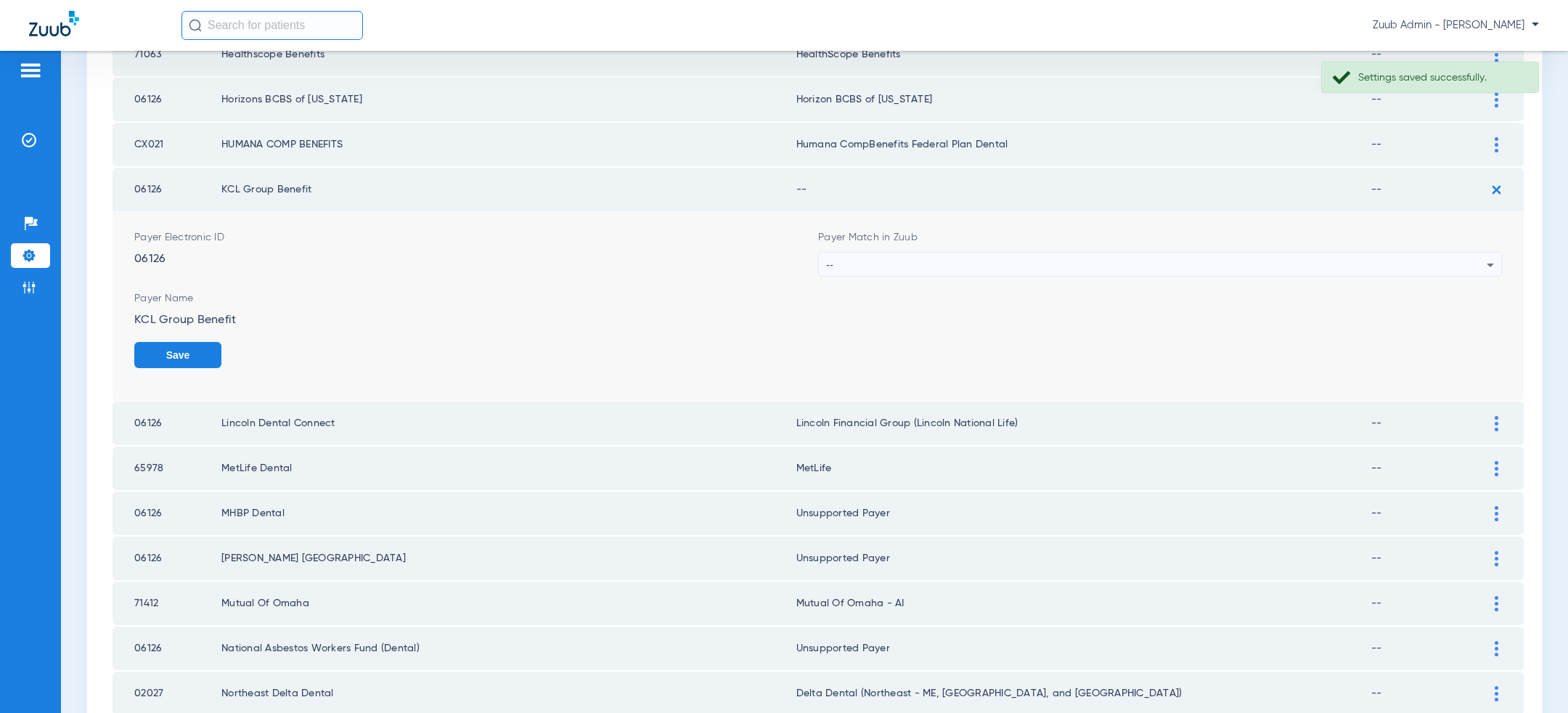
click at [1277, 268] on div "--" at bounding box center [1156, 265] width 661 height 25
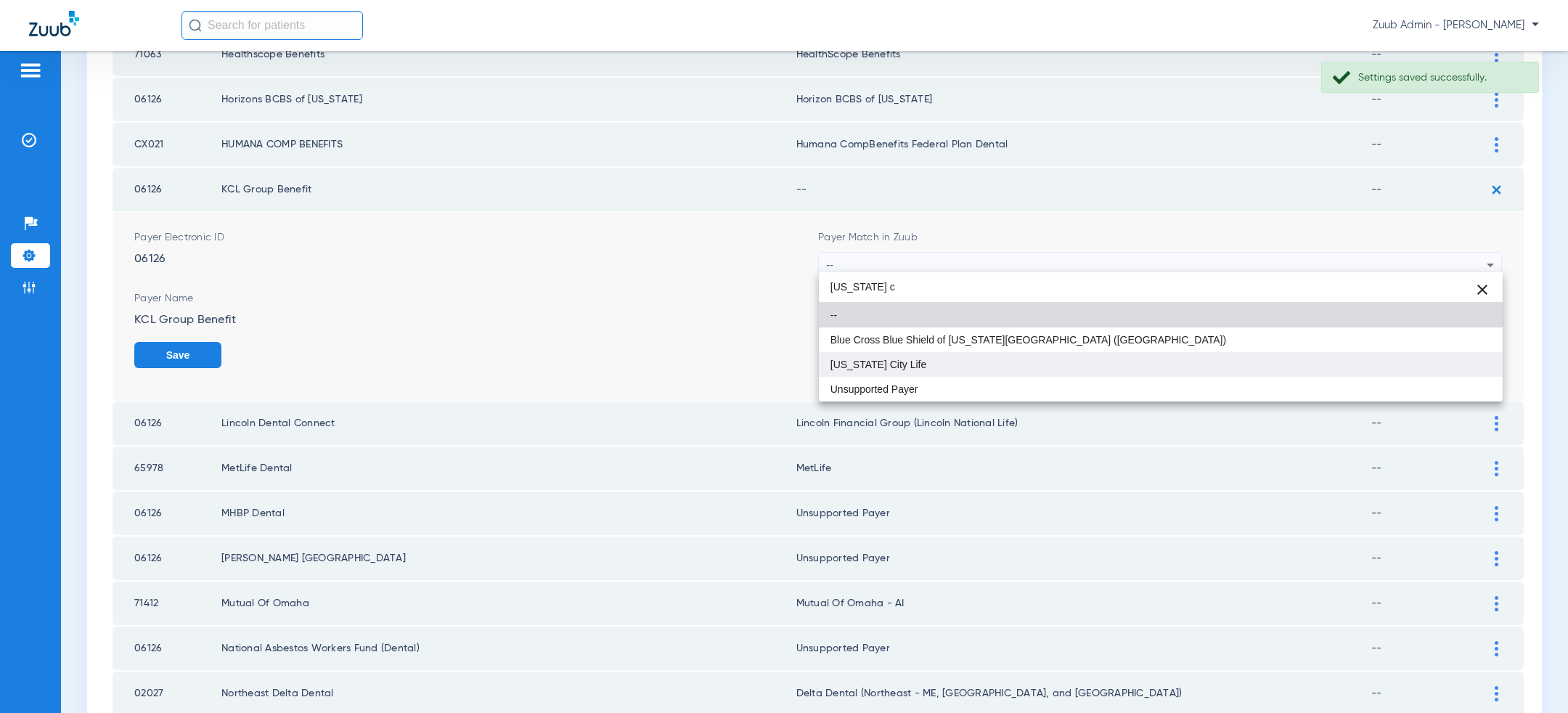
type input "kansas c"
click at [1039, 367] on mat-option "[US_STATE] City Life" at bounding box center [1161, 364] width 684 height 25
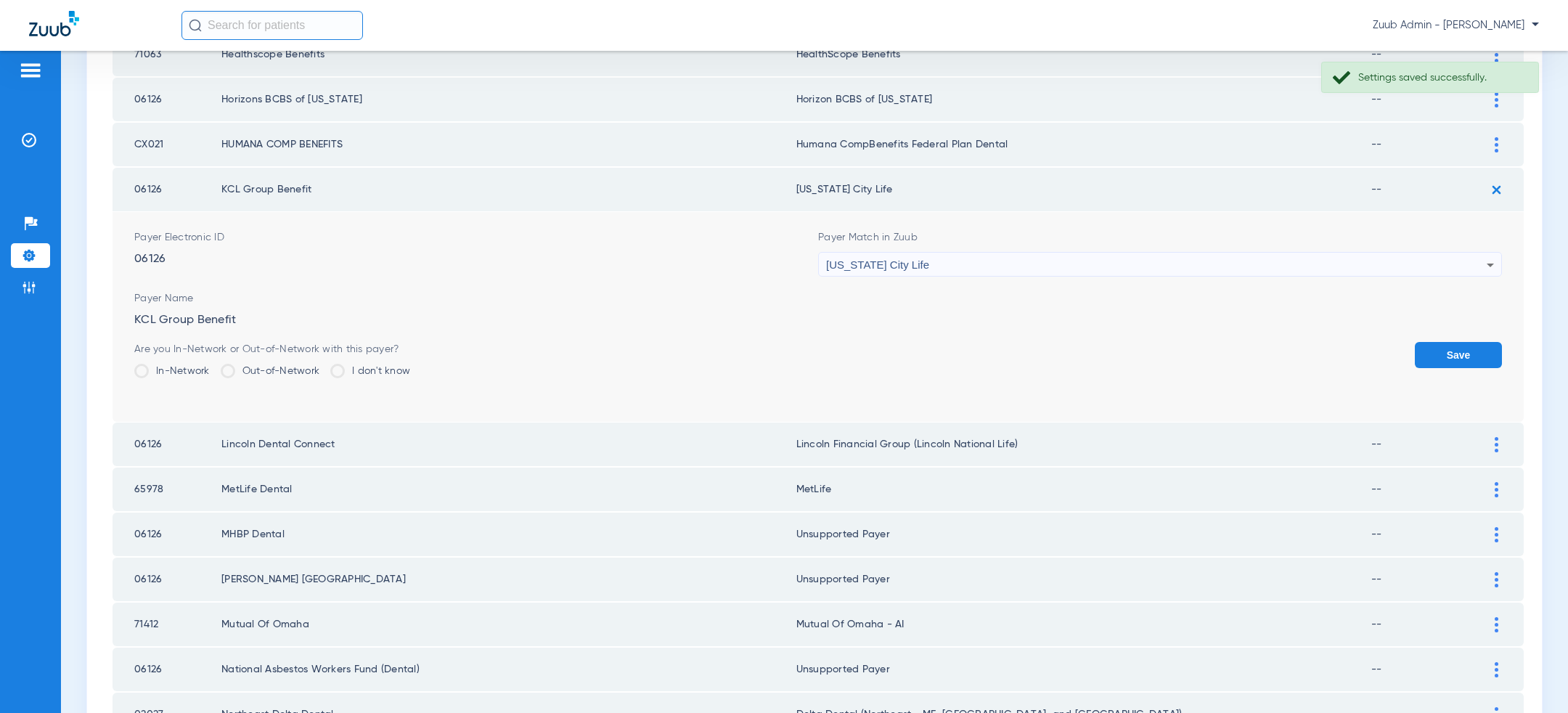
click at [1490, 345] on button "Save" at bounding box center [1459, 355] width 87 height 27
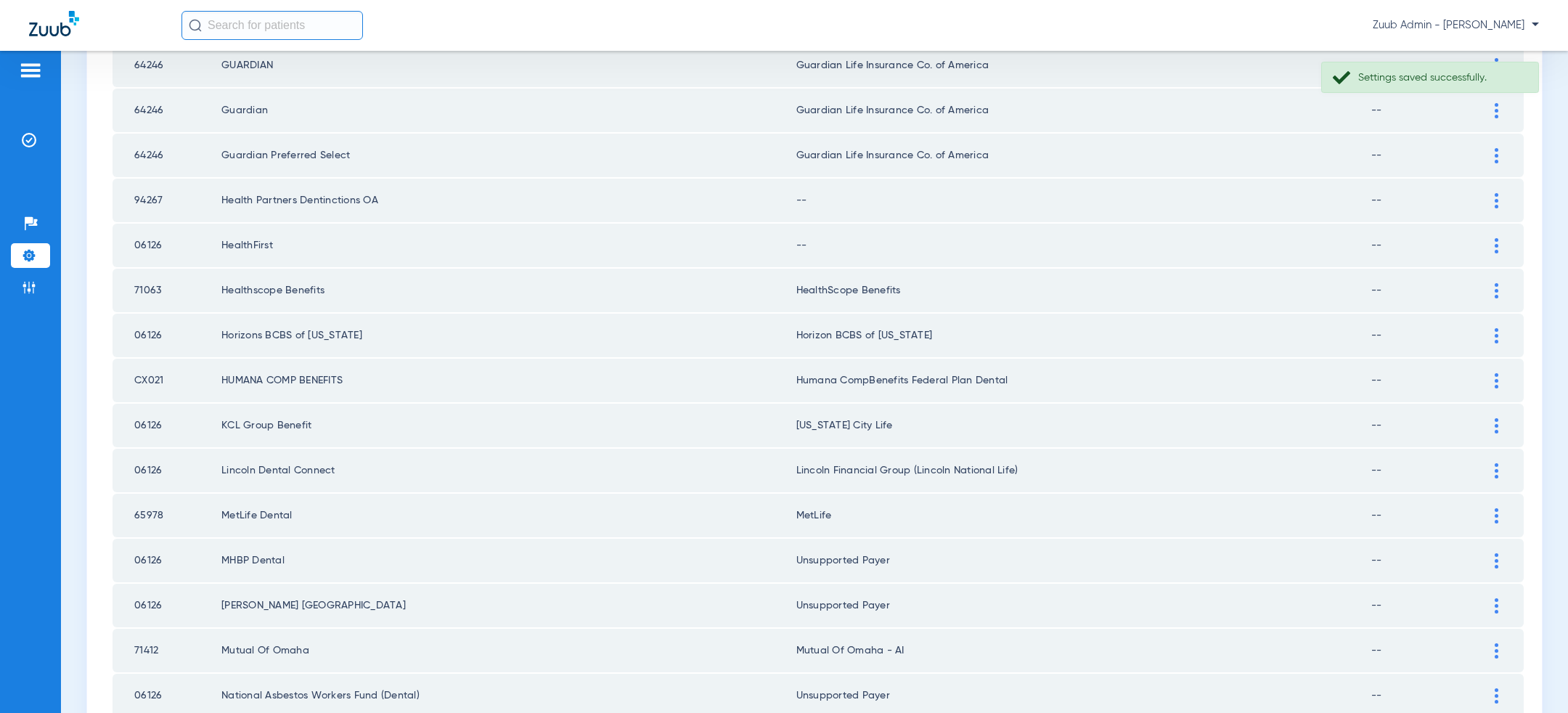
scroll to position [404, 0]
click at [1494, 240] on div at bounding box center [1497, 245] width 26 height 15
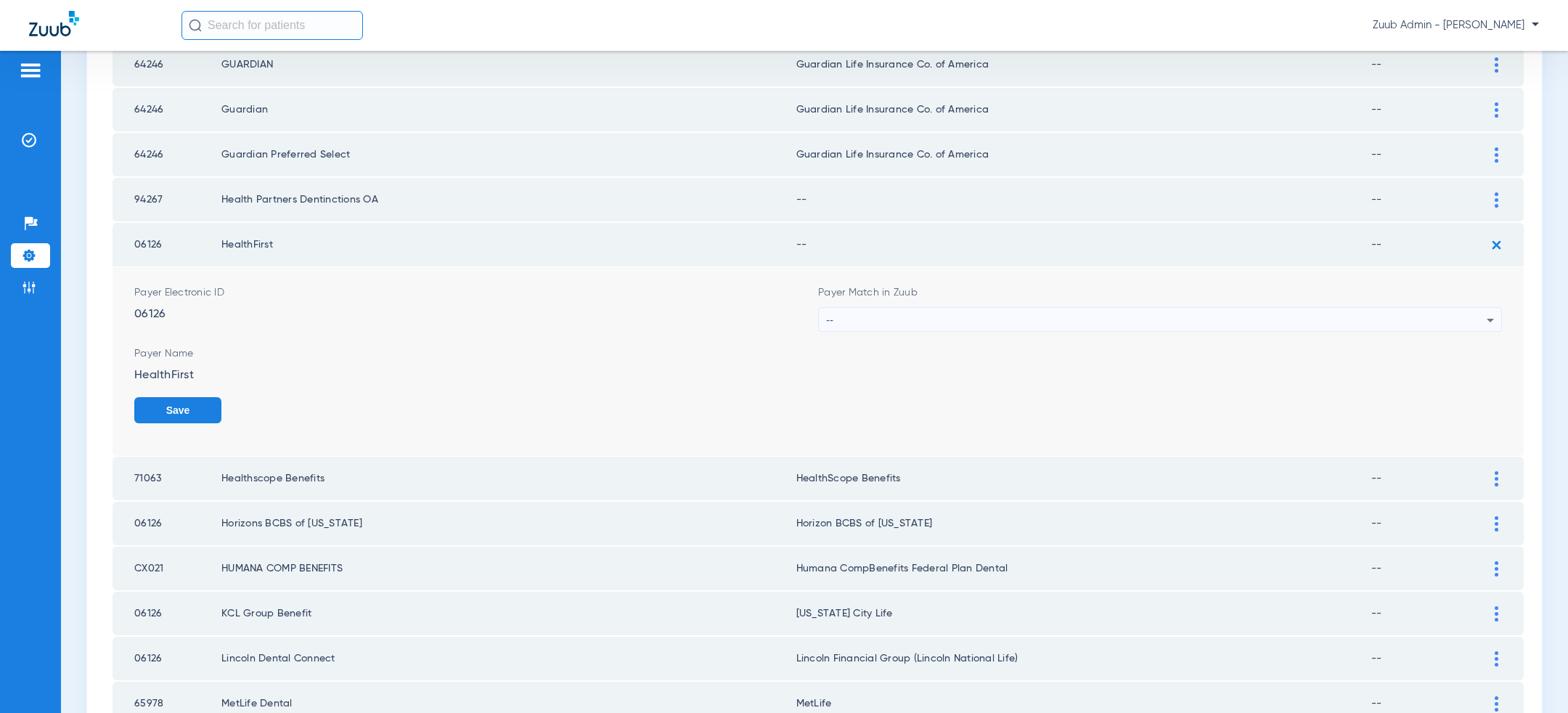
click at [1168, 315] on div "--" at bounding box center [1156, 320] width 661 height 25
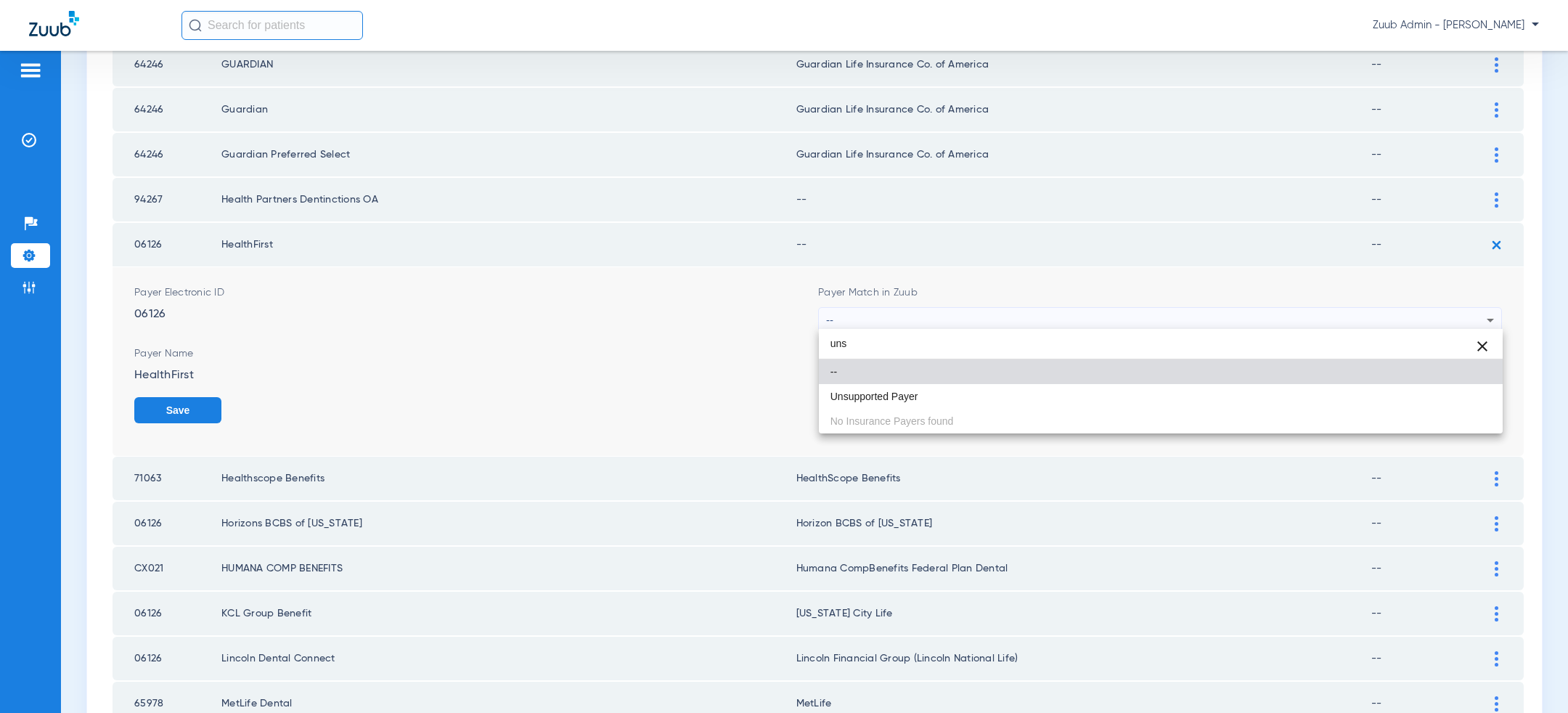
type input "uns"
click at [1009, 405] on div "uns close -- Unsupported Payer No Insurance Payers found" at bounding box center [1161, 381] width 684 height 104
click at [1009, 405] on mat-option "Unsupported Payer" at bounding box center [1161, 396] width 684 height 25
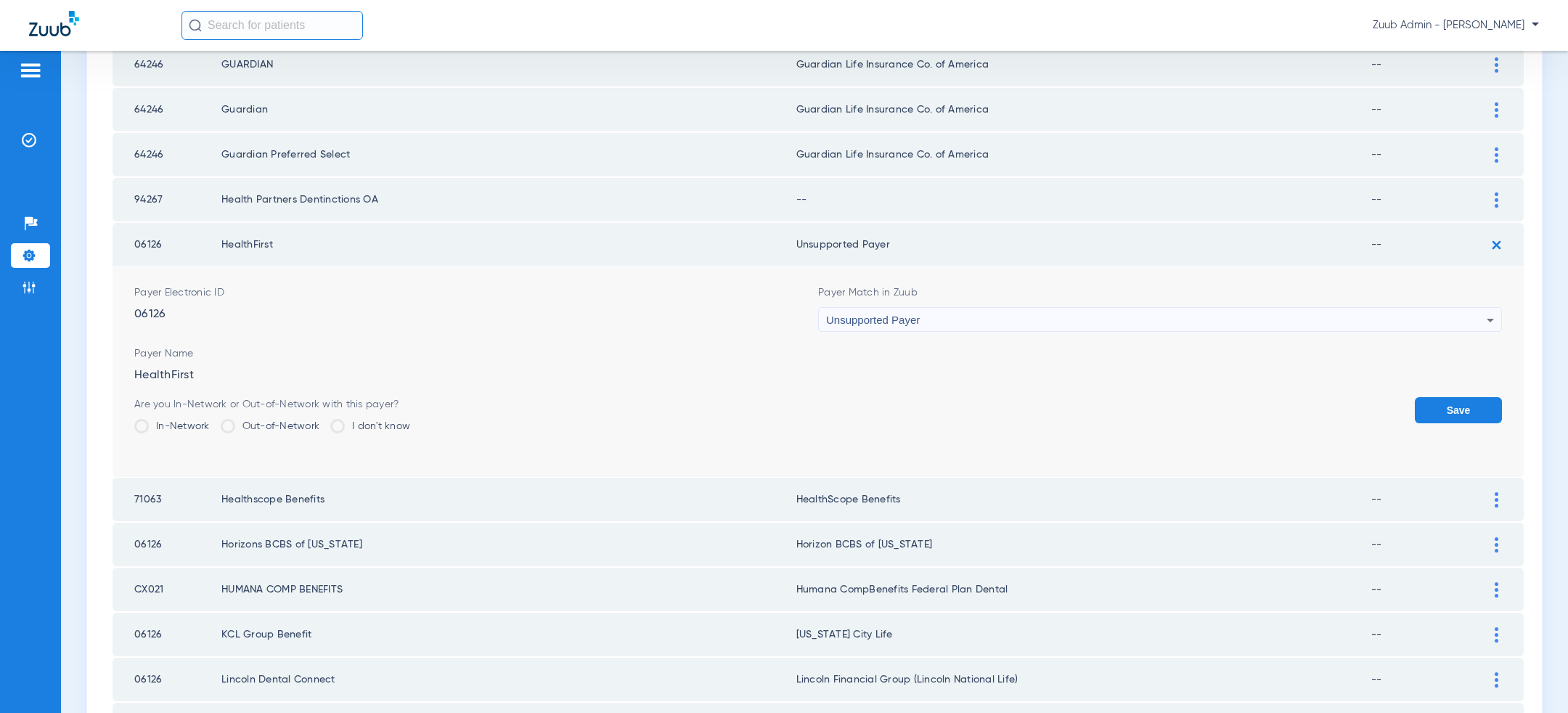
click at [1481, 402] on button "Save" at bounding box center [1459, 410] width 87 height 27
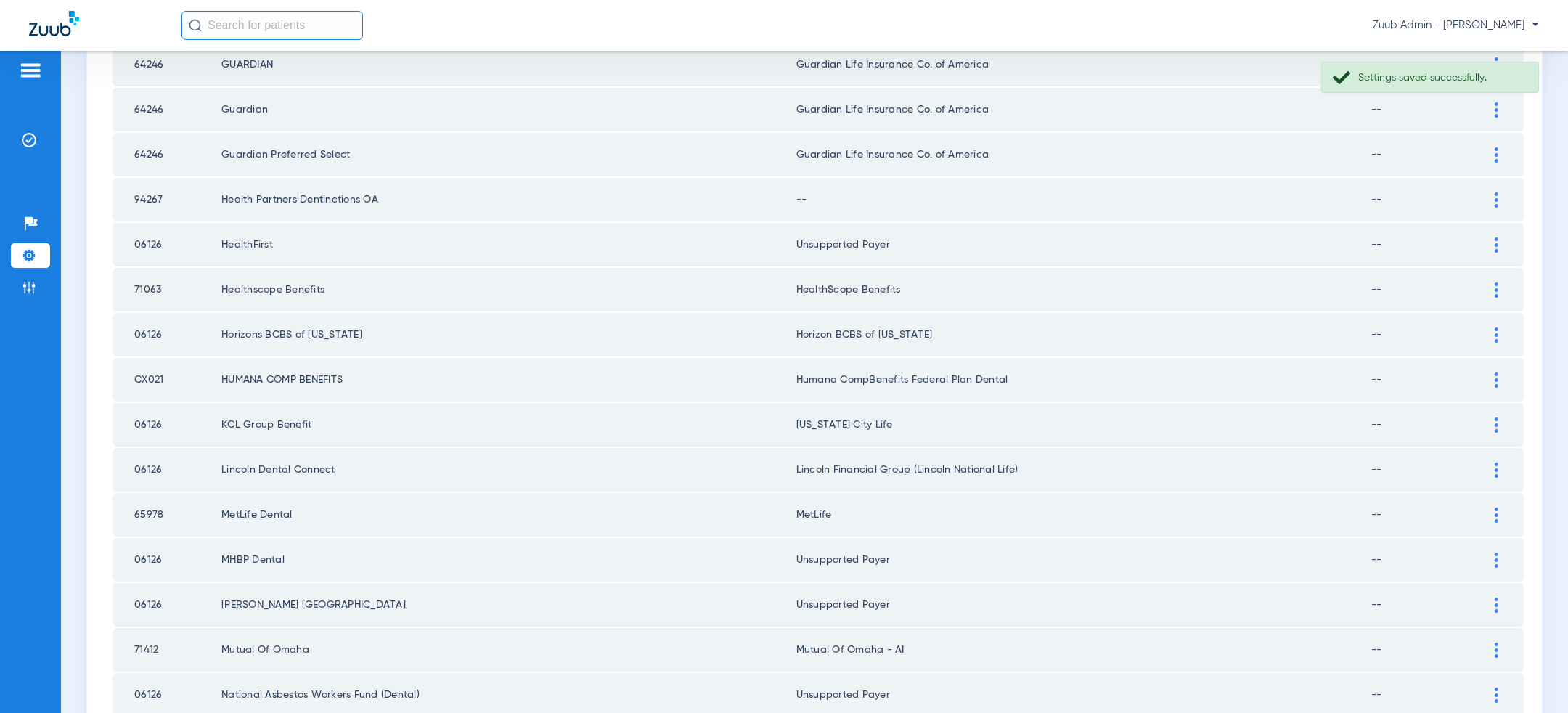
click at [1499, 199] on div at bounding box center [1497, 200] width 26 height 15
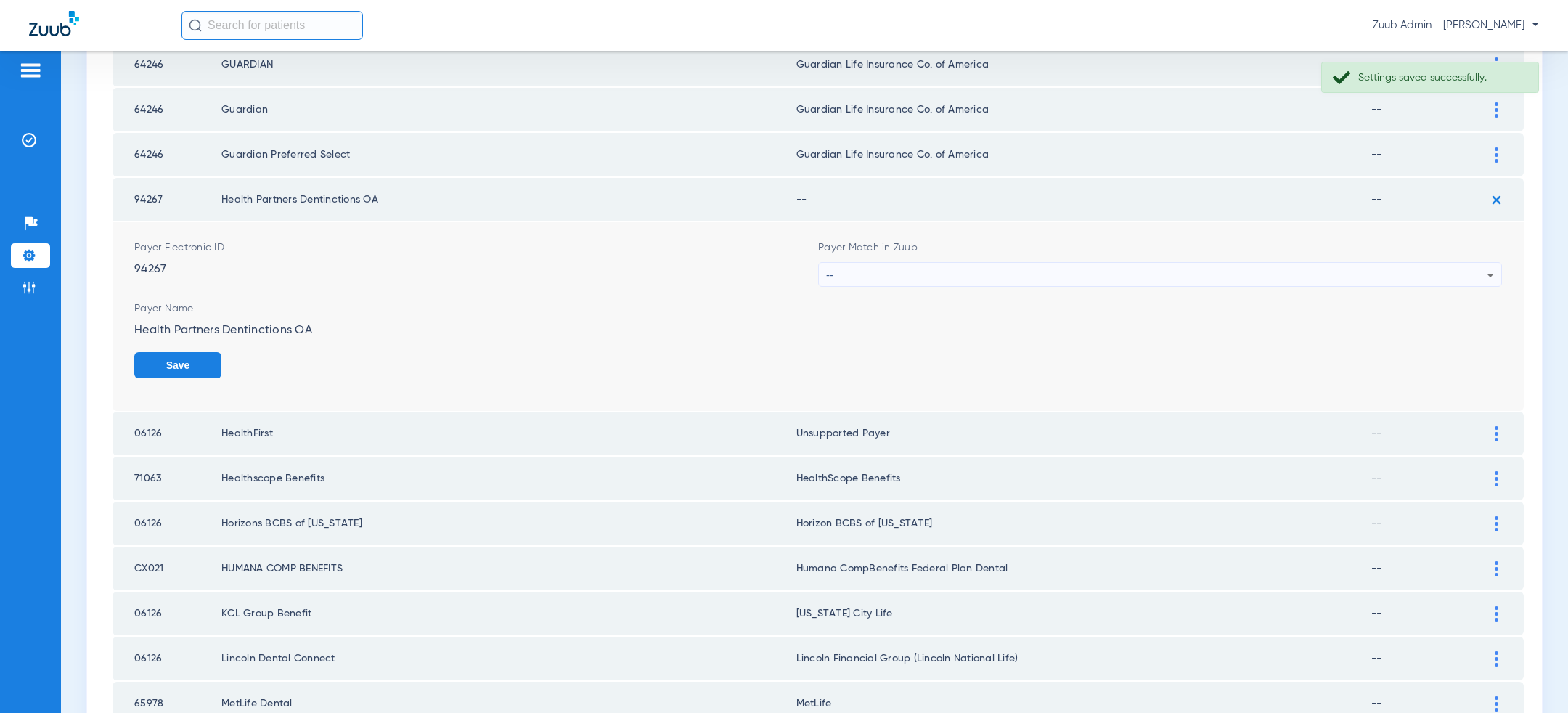
click at [1014, 282] on div "--" at bounding box center [1156, 274] width 661 height 25
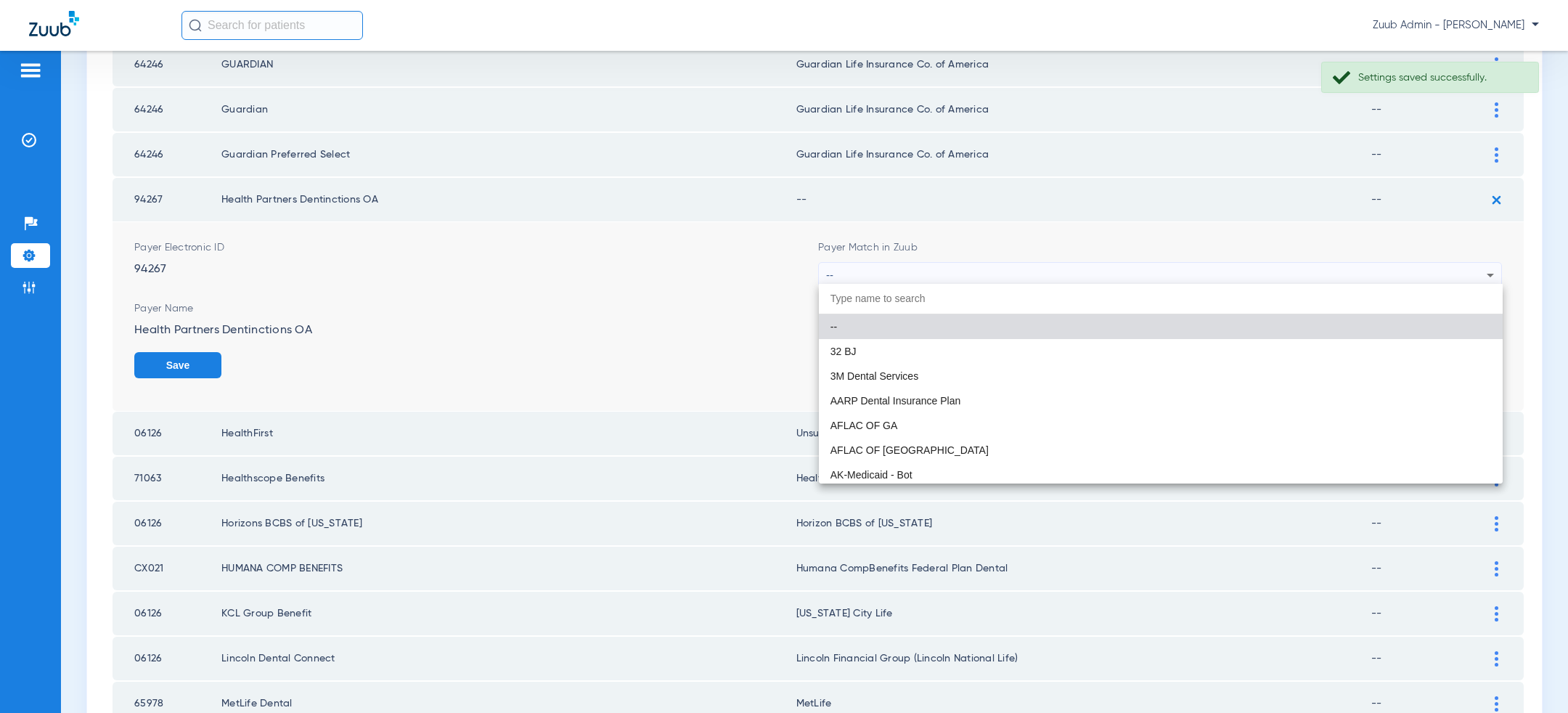
paste input "uns"
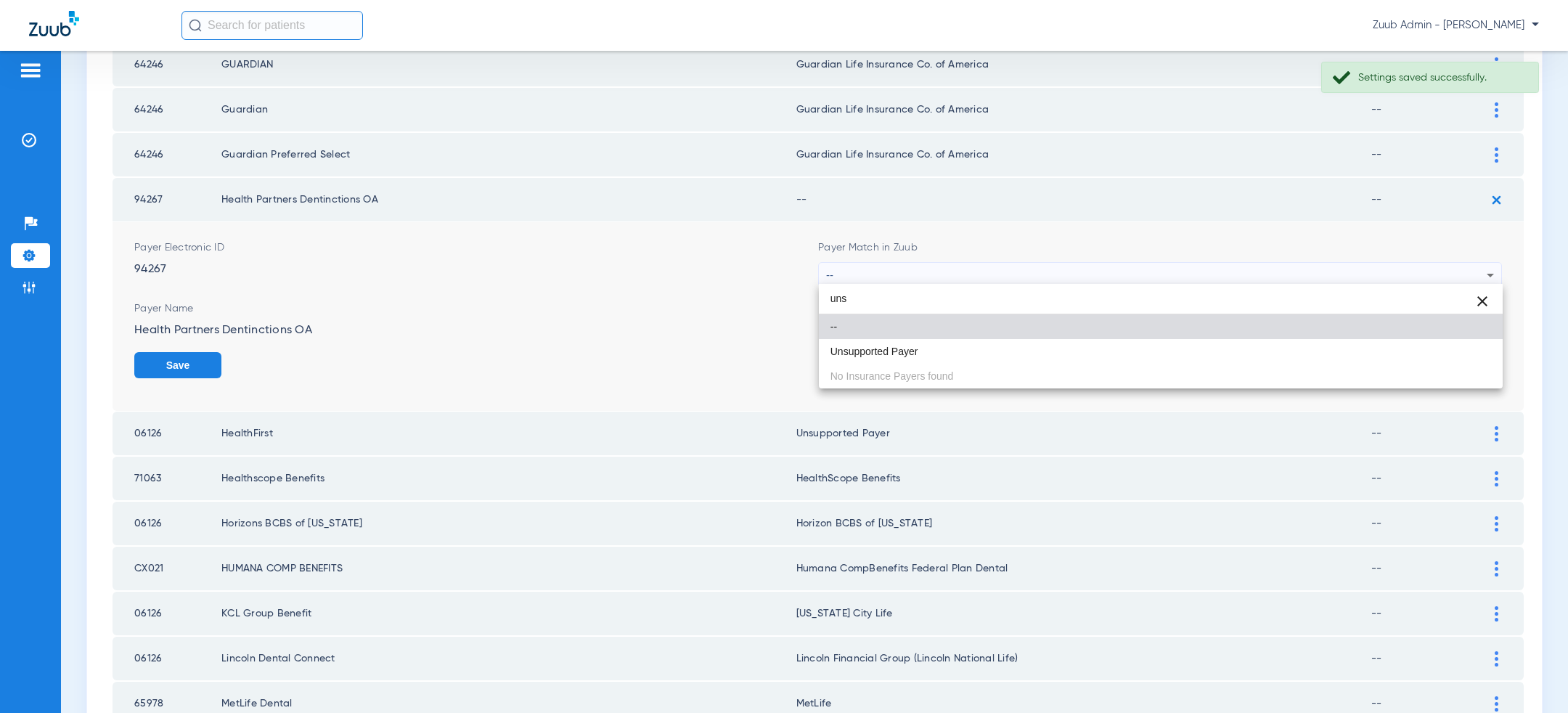
type input "uns"
click at [959, 350] on mat-option "Unsupported Payer" at bounding box center [1161, 351] width 684 height 25
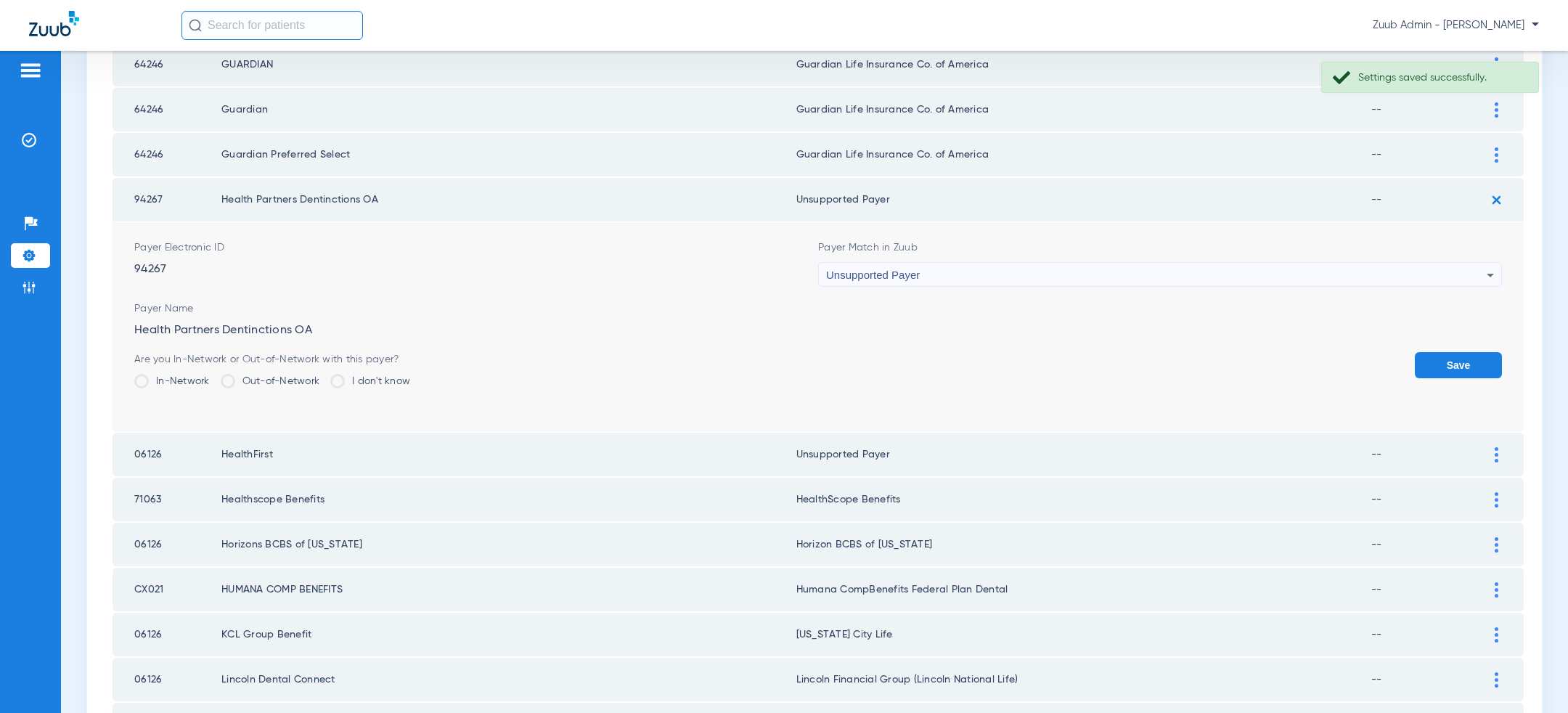
click at [1457, 356] on button "Save" at bounding box center [1459, 365] width 87 height 27
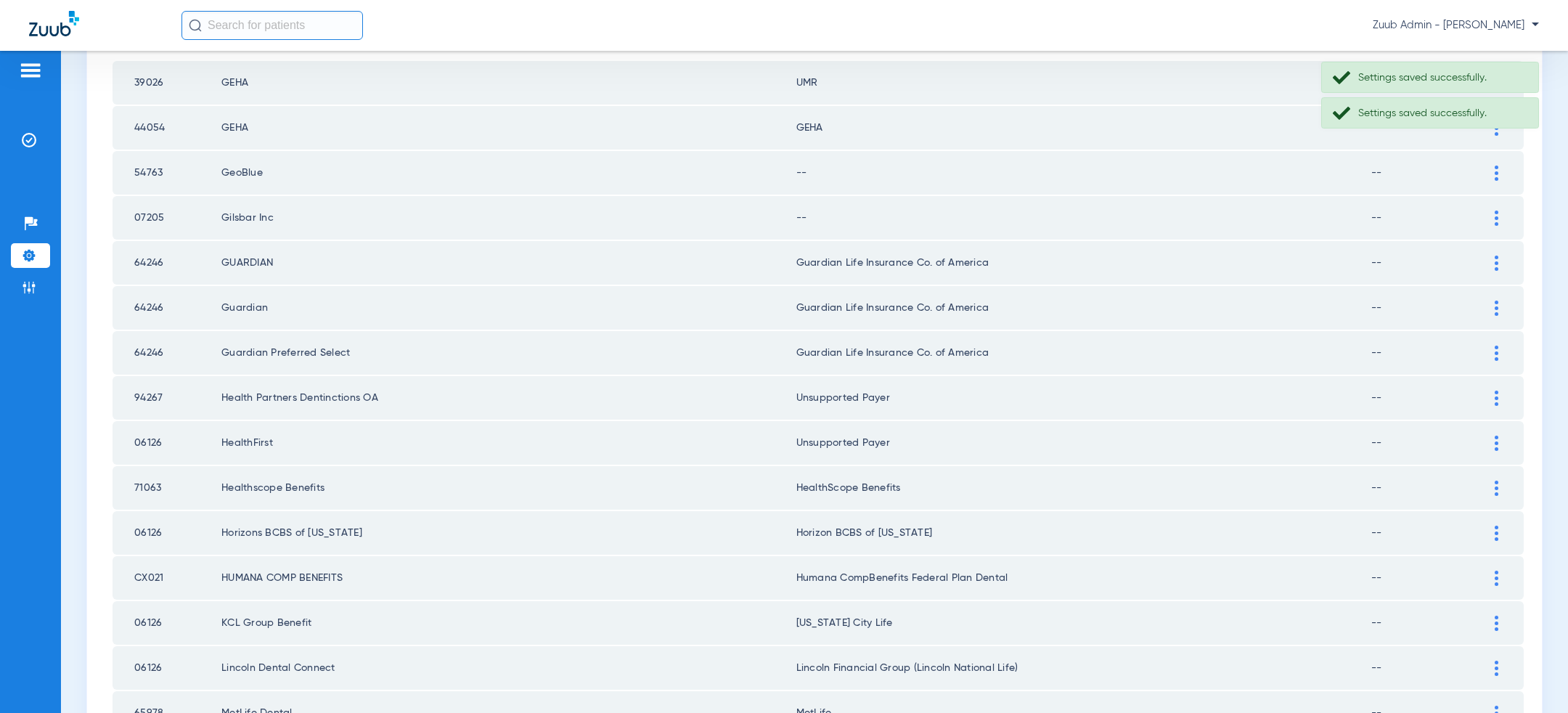
scroll to position [176, 0]
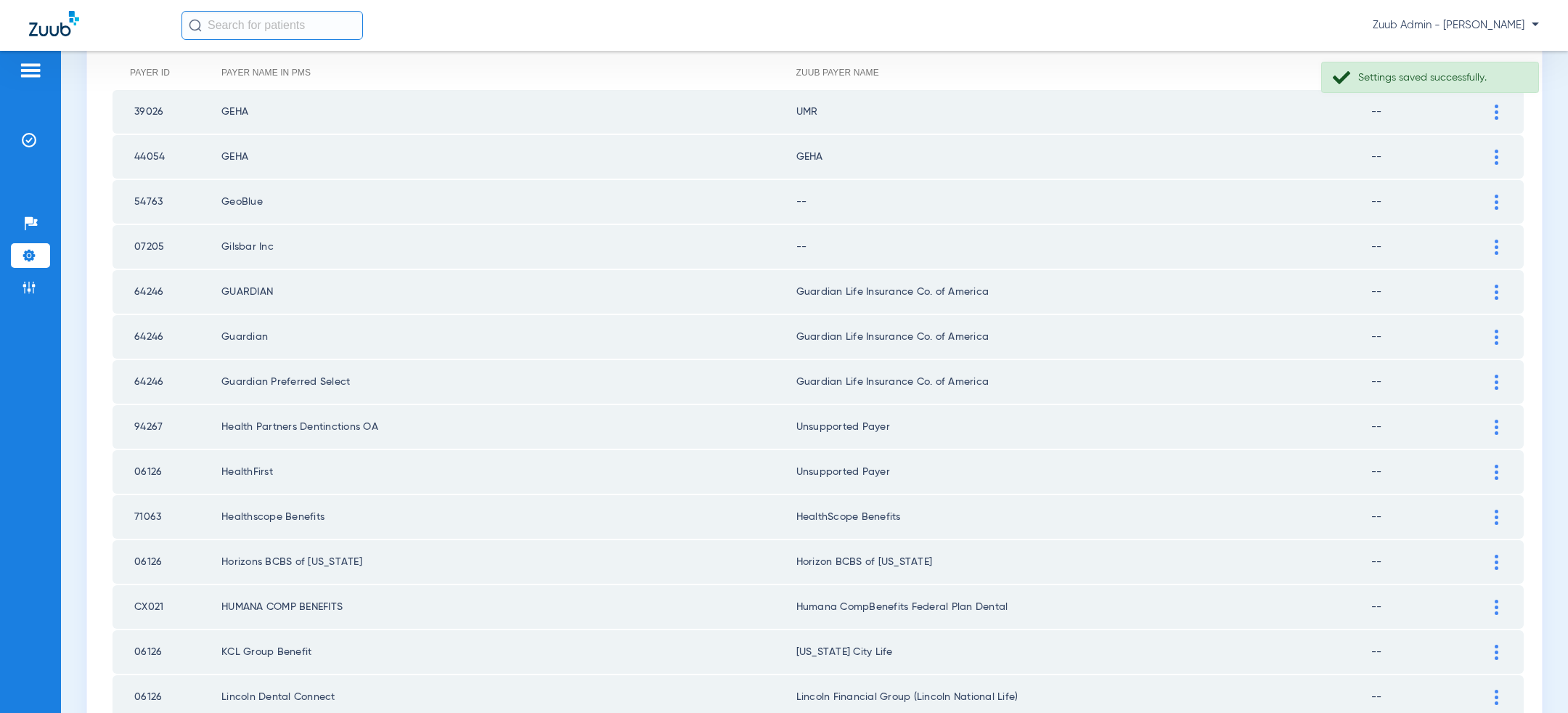
click at [1502, 246] on div at bounding box center [1497, 247] width 26 height 15
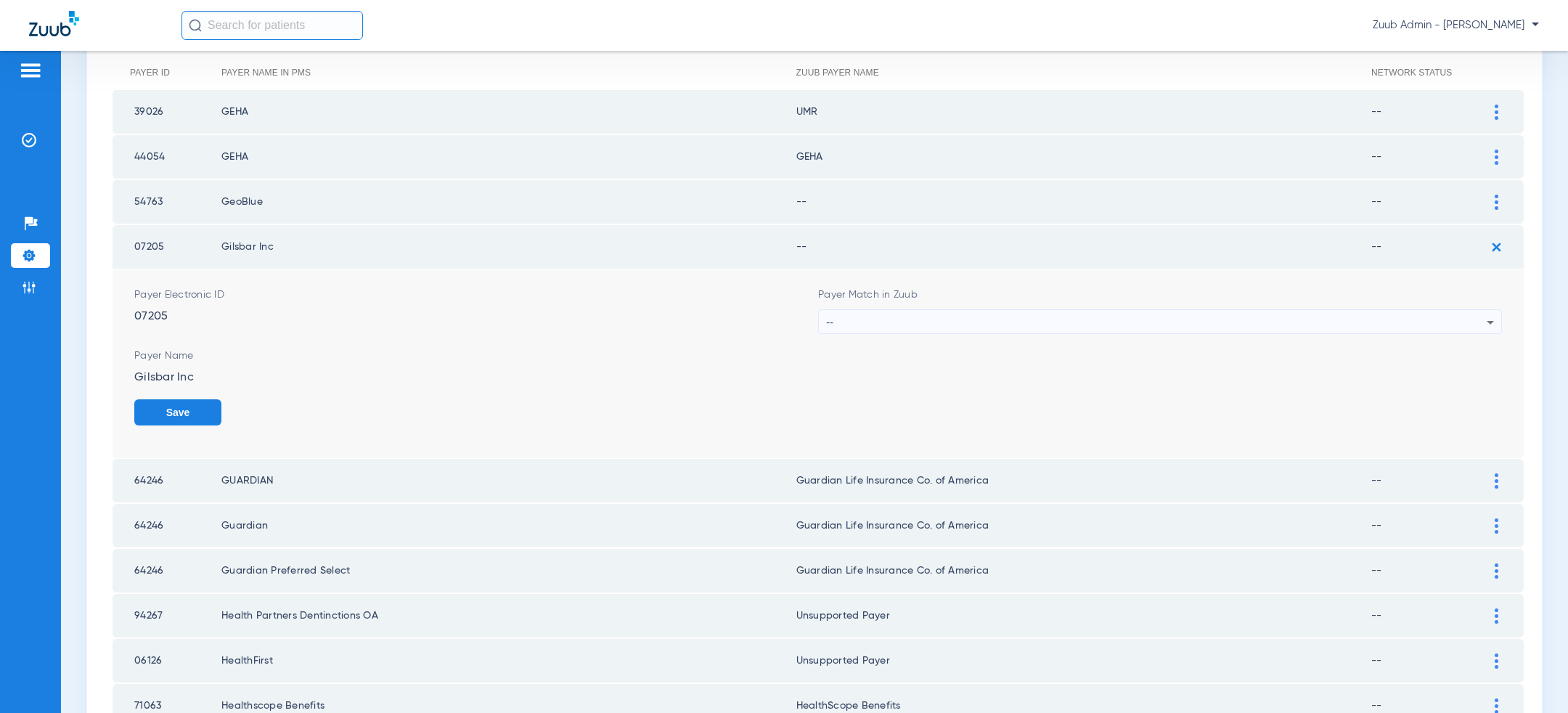
click at [1047, 320] on div "--" at bounding box center [1156, 322] width 661 height 25
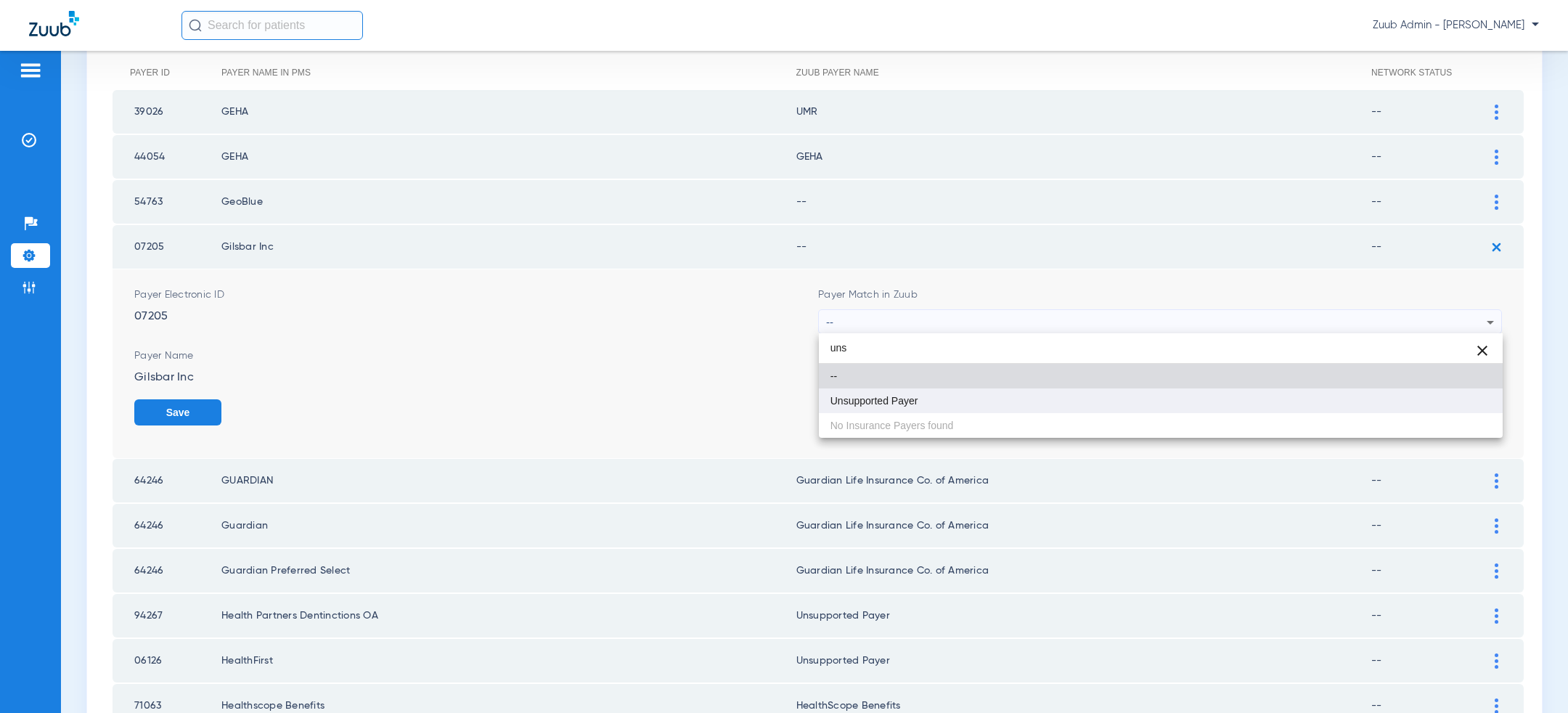
type input "uns"
click at [946, 402] on mat-option "Unsupported Payer" at bounding box center [1161, 400] width 684 height 25
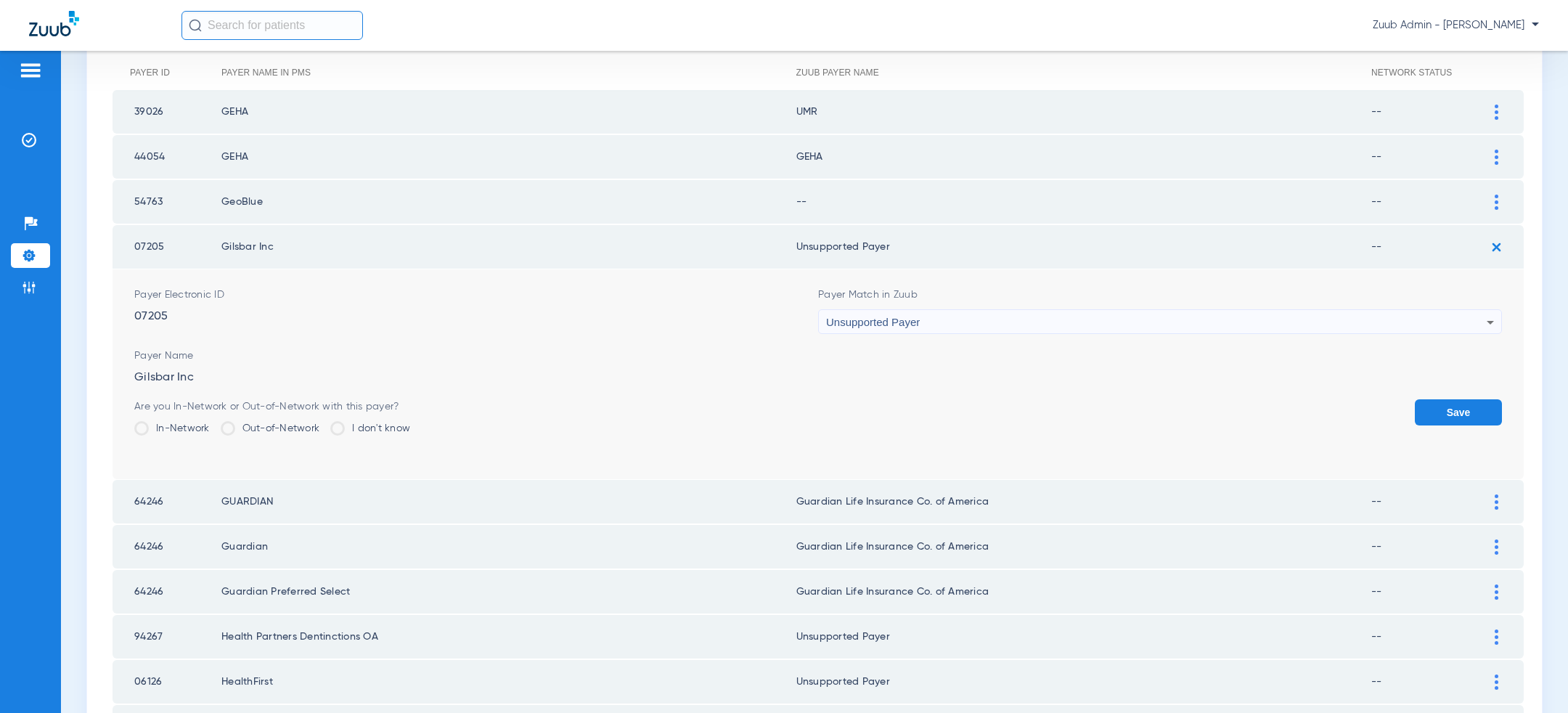
click at [1447, 413] on button "Save" at bounding box center [1459, 412] width 87 height 27
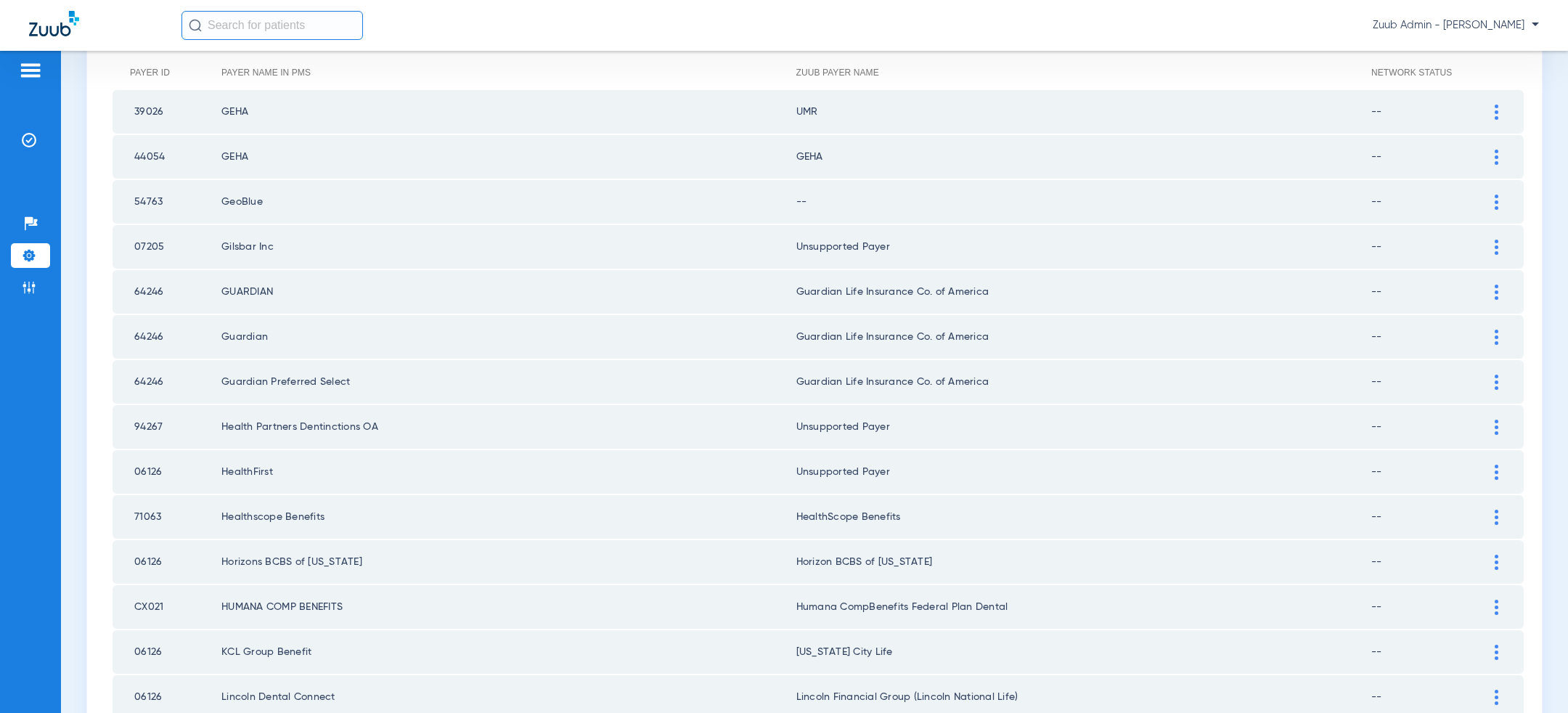
click at [1503, 204] on div at bounding box center [1497, 203] width 26 height 15
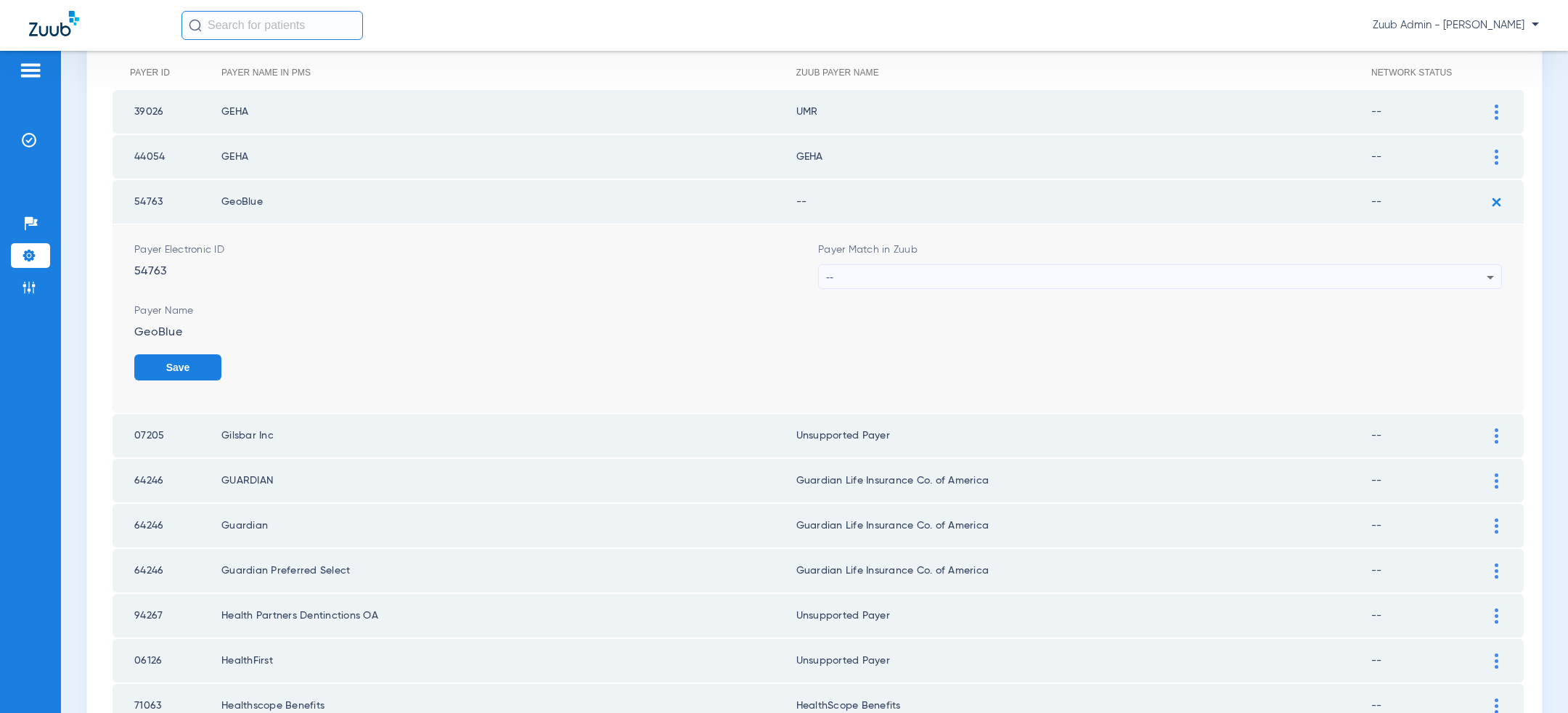
click at [1089, 266] on div "--" at bounding box center [1156, 277] width 661 height 25
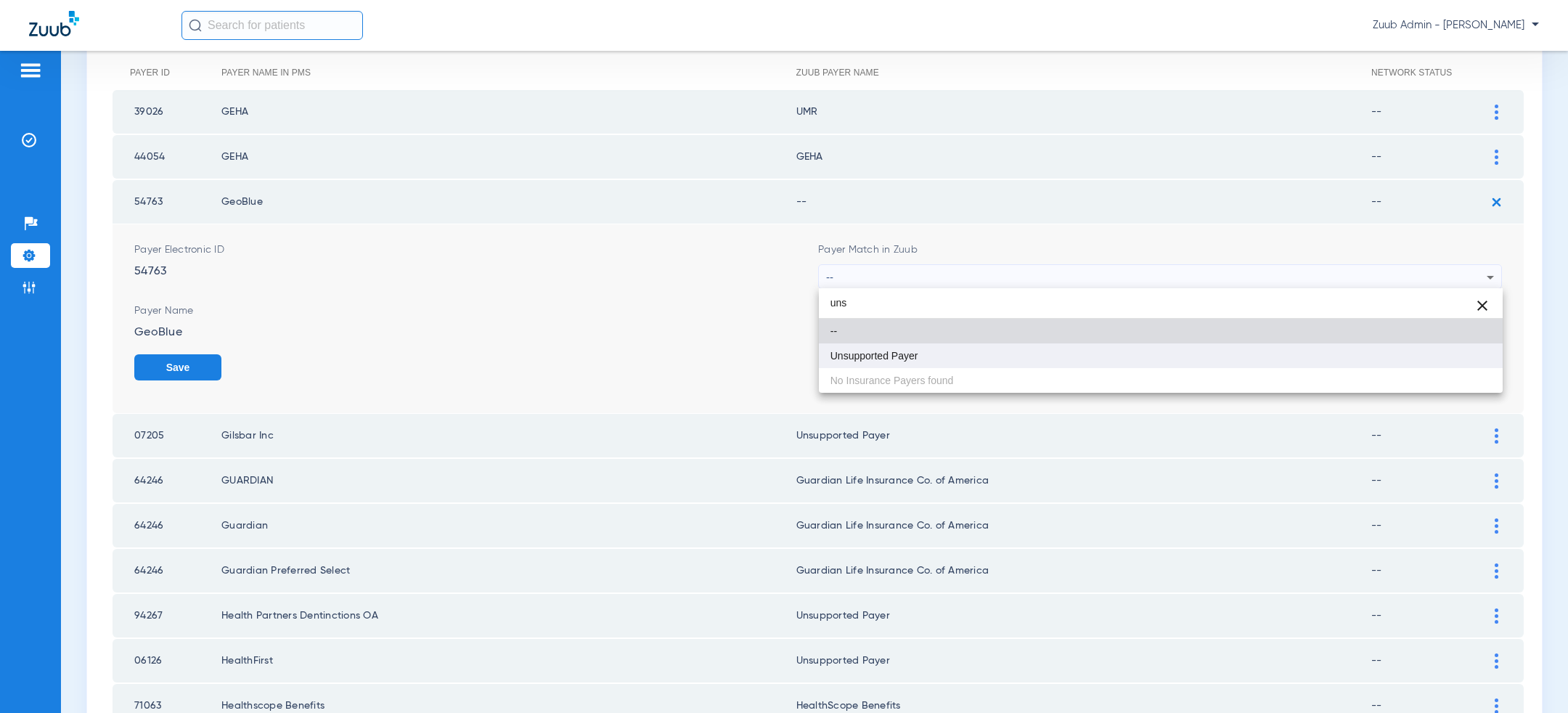
type input "uns"
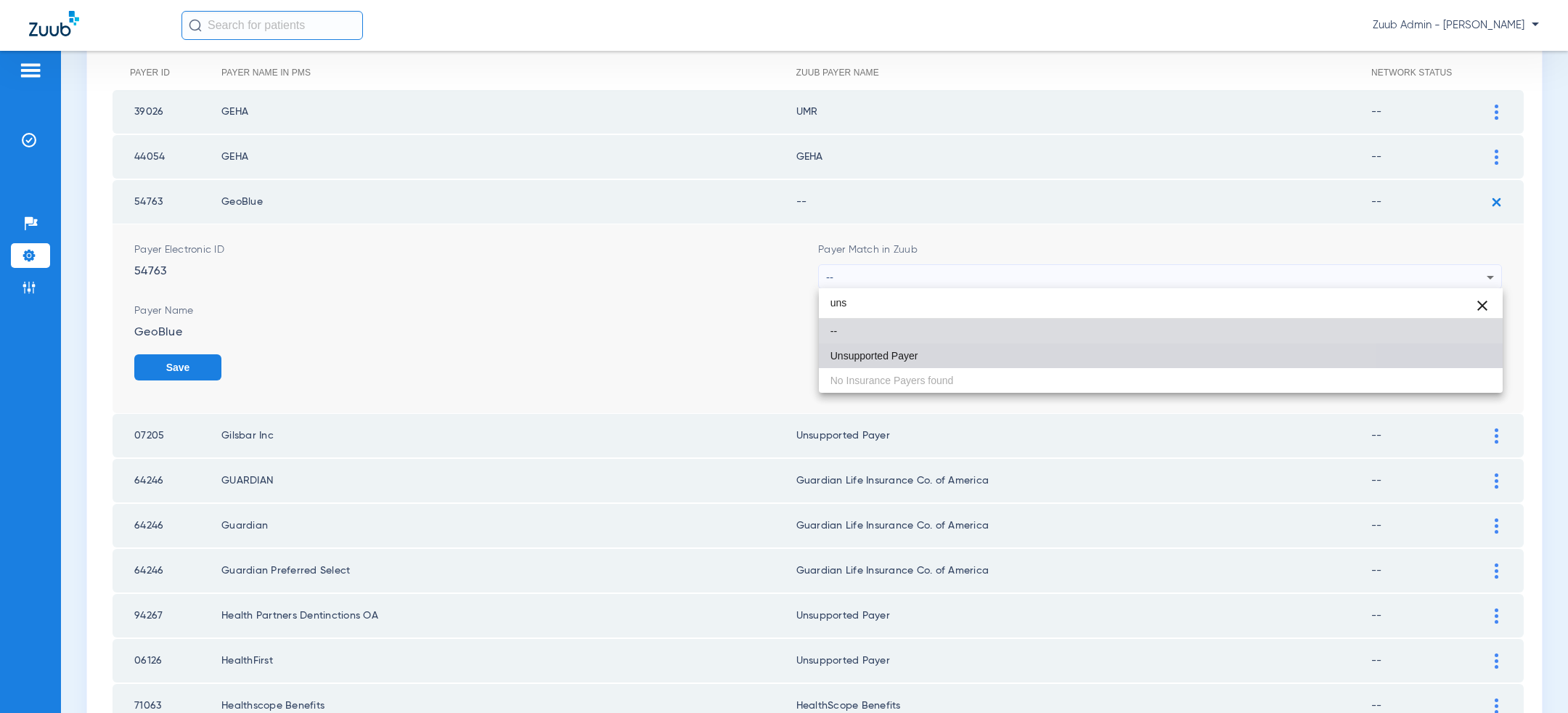
click at [979, 349] on mat-option "Unsupported Payer" at bounding box center [1161, 356] width 684 height 25
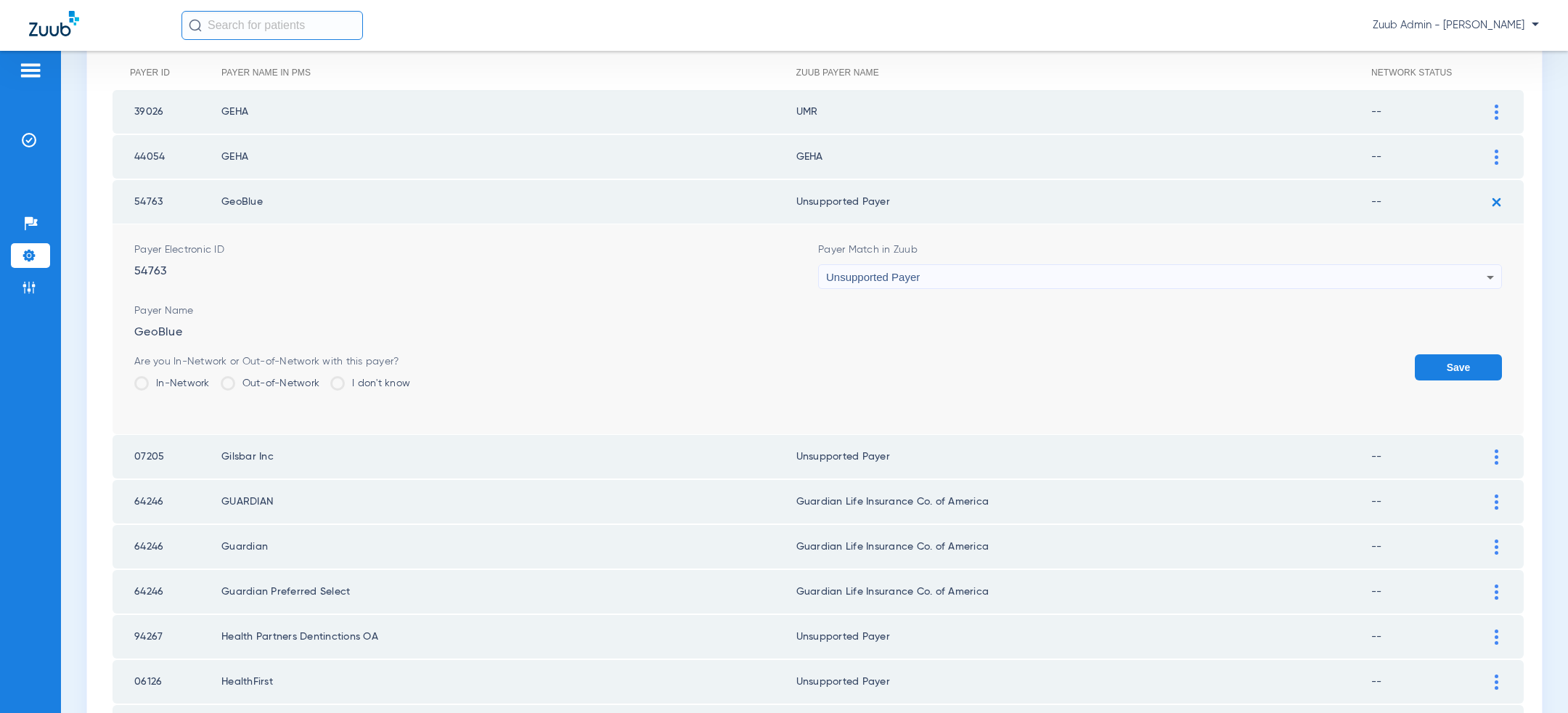
click at [1446, 368] on button "Save" at bounding box center [1459, 367] width 87 height 27
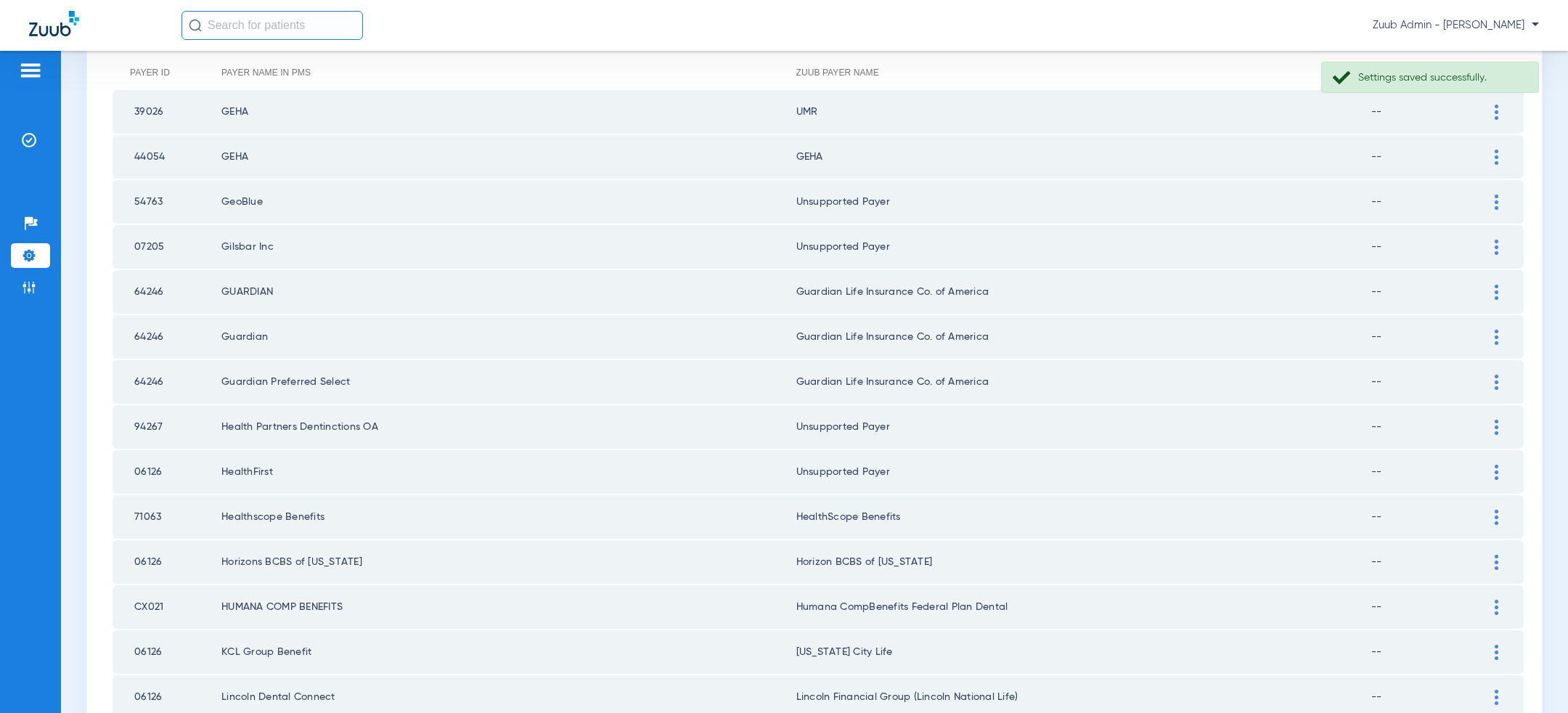
click at [1502, 112] on div at bounding box center [1497, 112] width 26 height 15
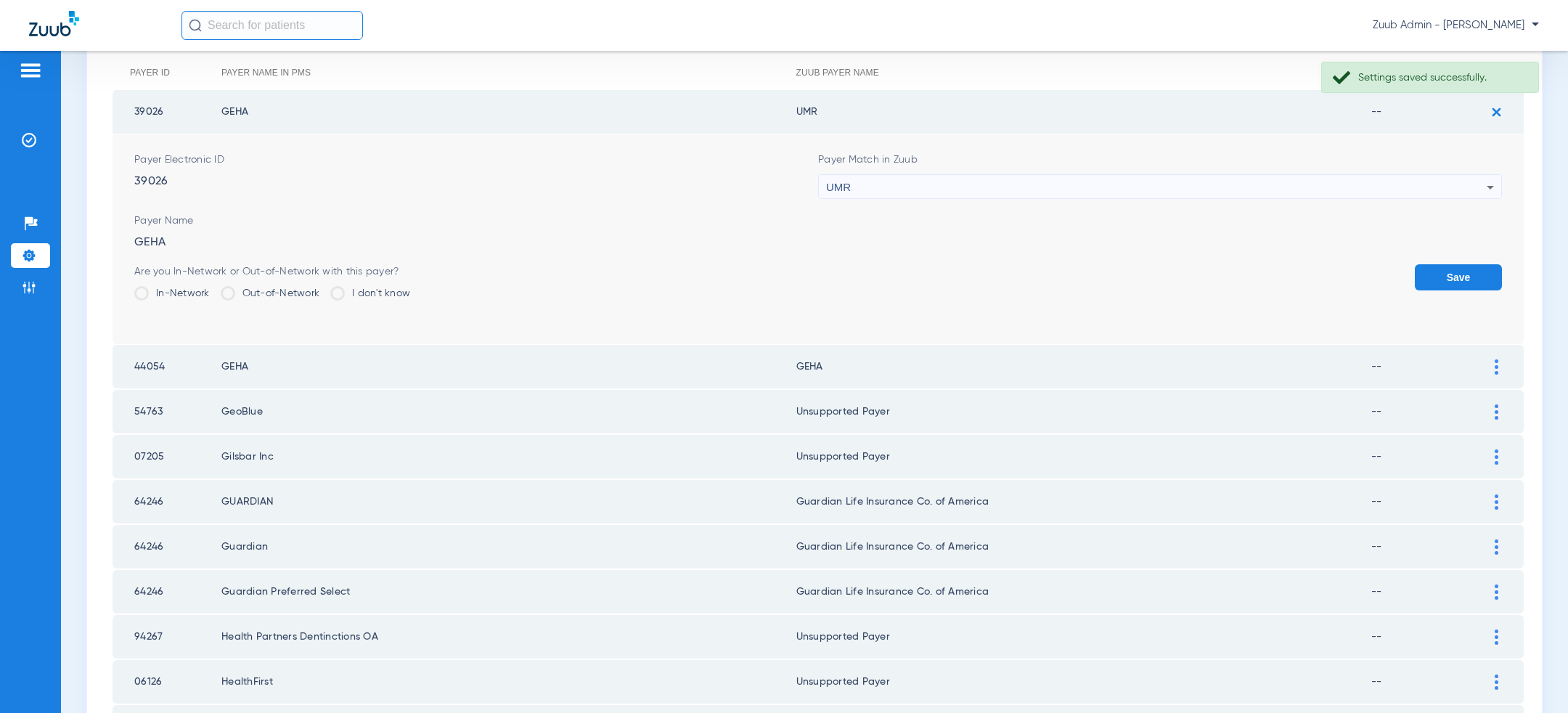
click at [1120, 192] on div "UMR" at bounding box center [1156, 187] width 661 height 25
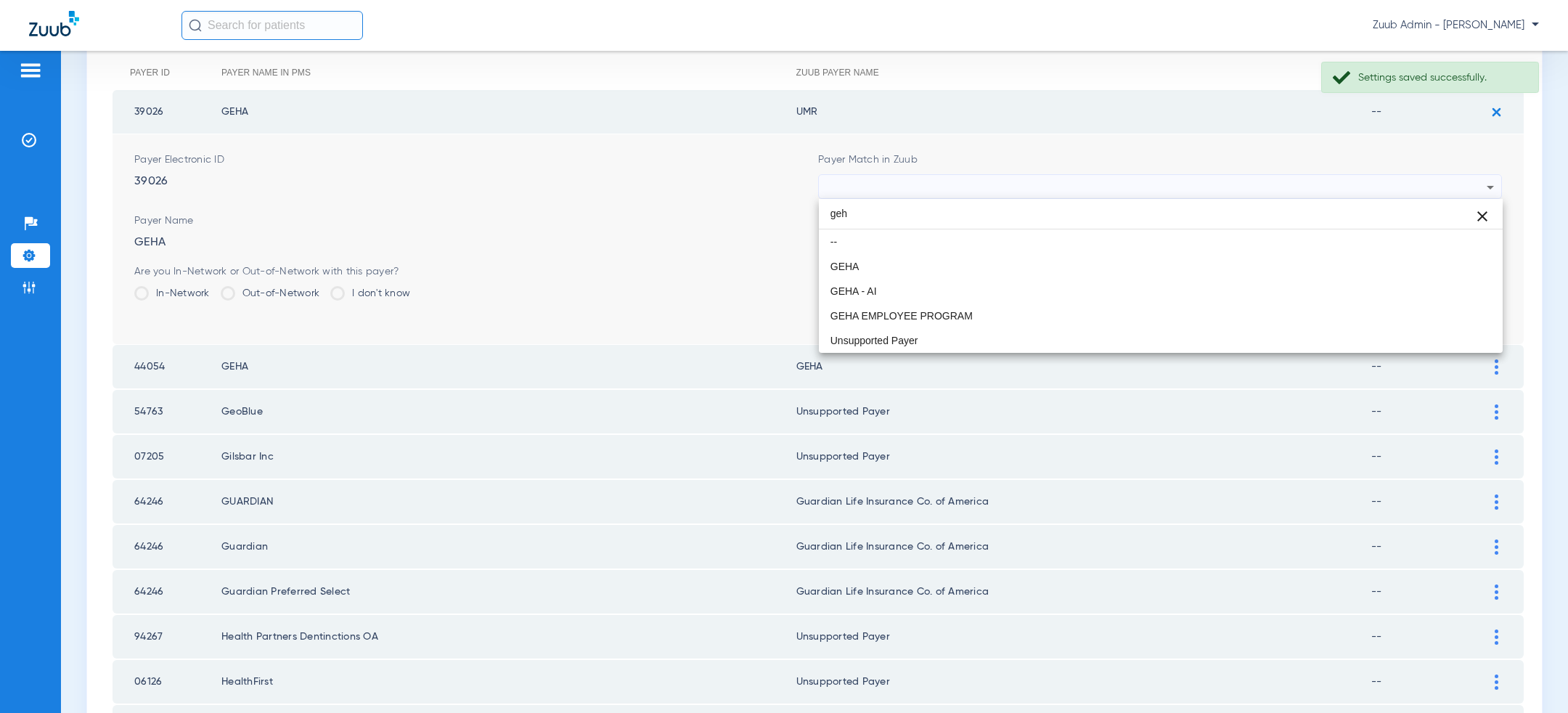
scroll to position [0, 0]
type input "geh"
click at [995, 273] on mat-option "GEHA" at bounding box center [1161, 266] width 684 height 25
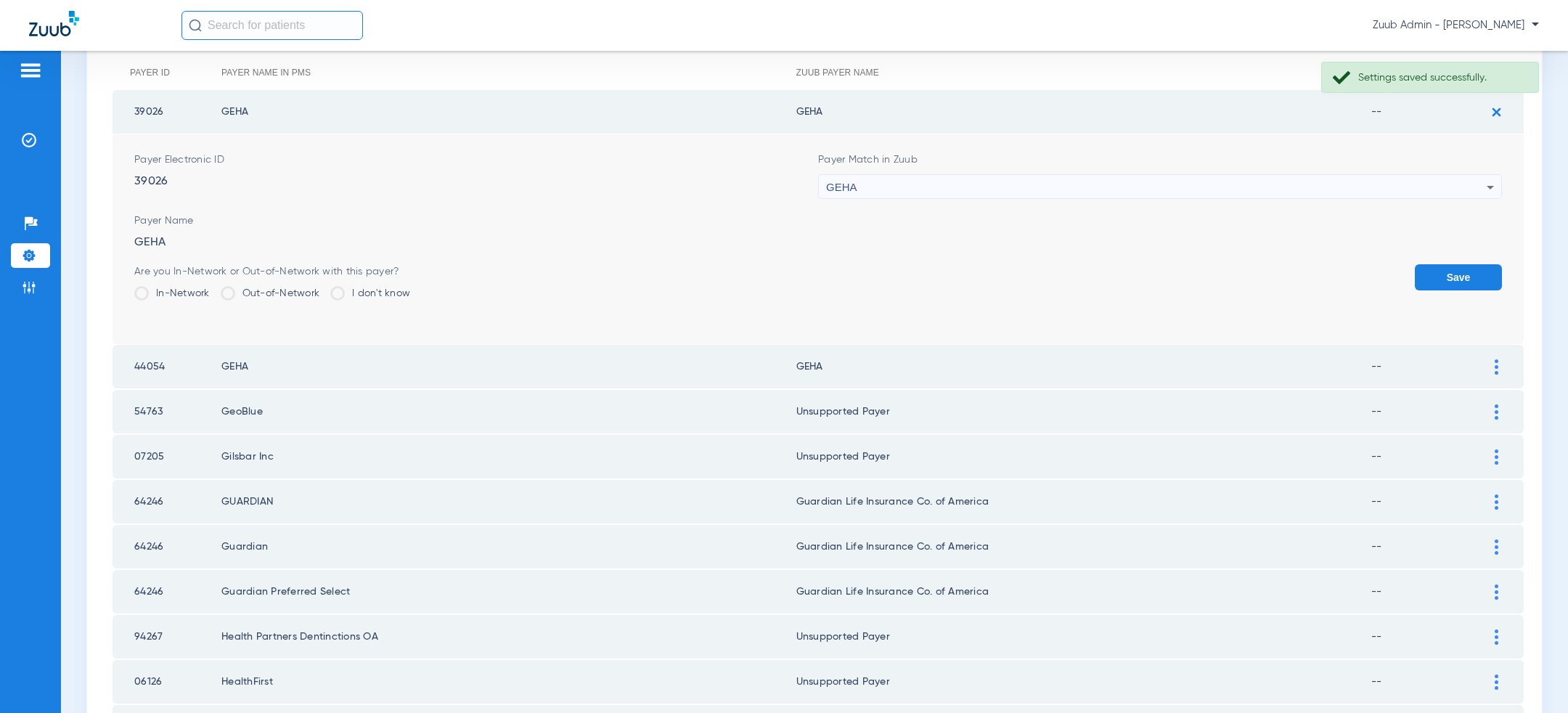
click at [1476, 280] on button "Save" at bounding box center [1459, 277] width 87 height 27
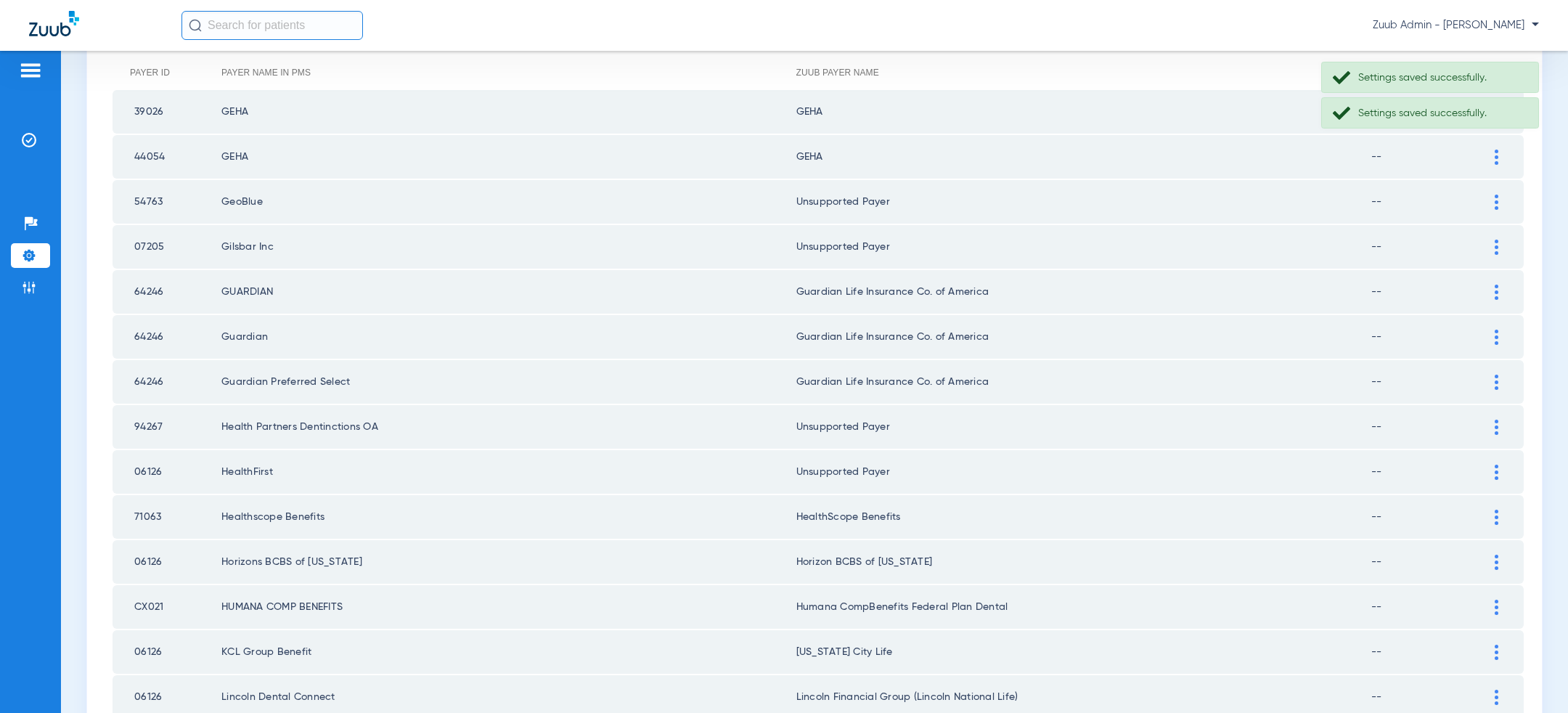
scroll to position [1432, 0]
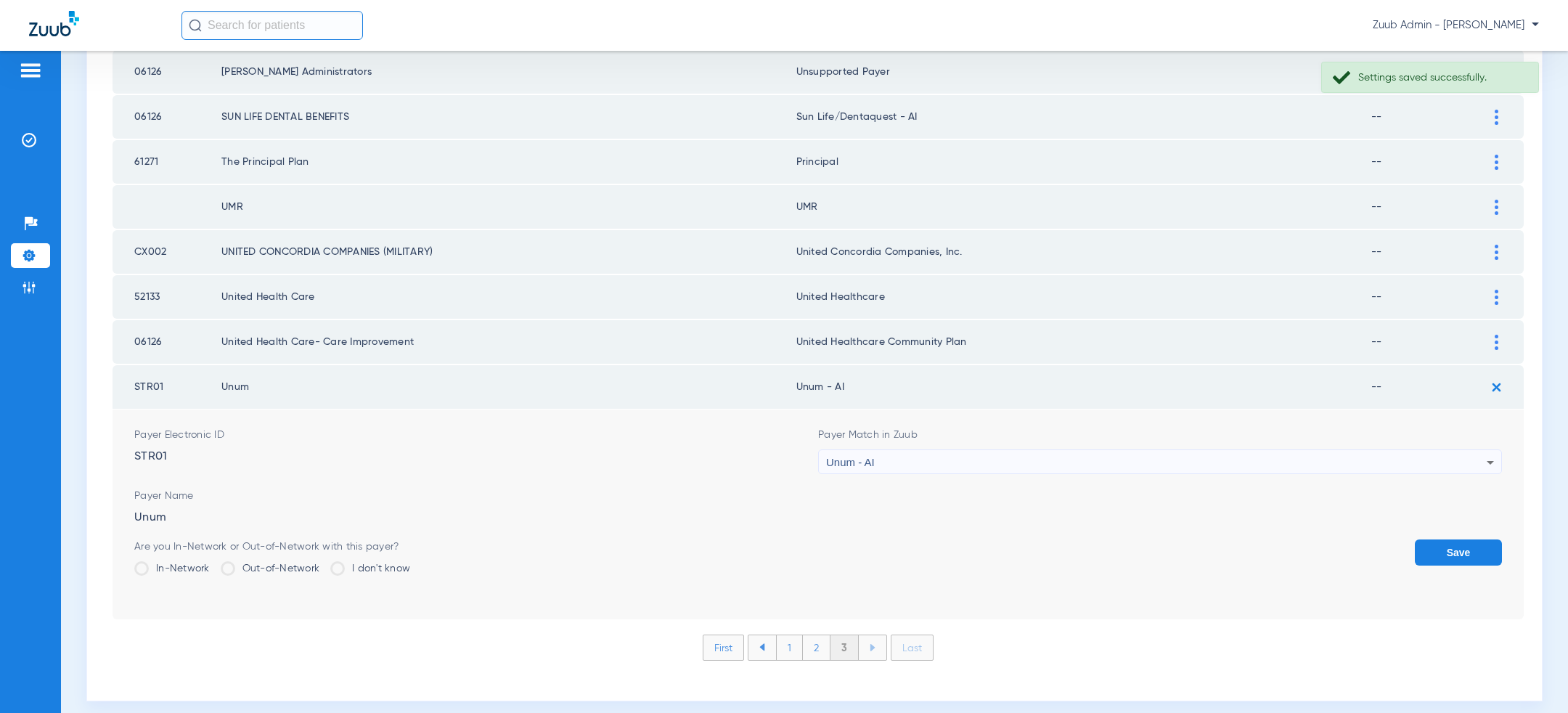
click at [816, 636] on li "2" at bounding box center [816, 647] width 27 height 25
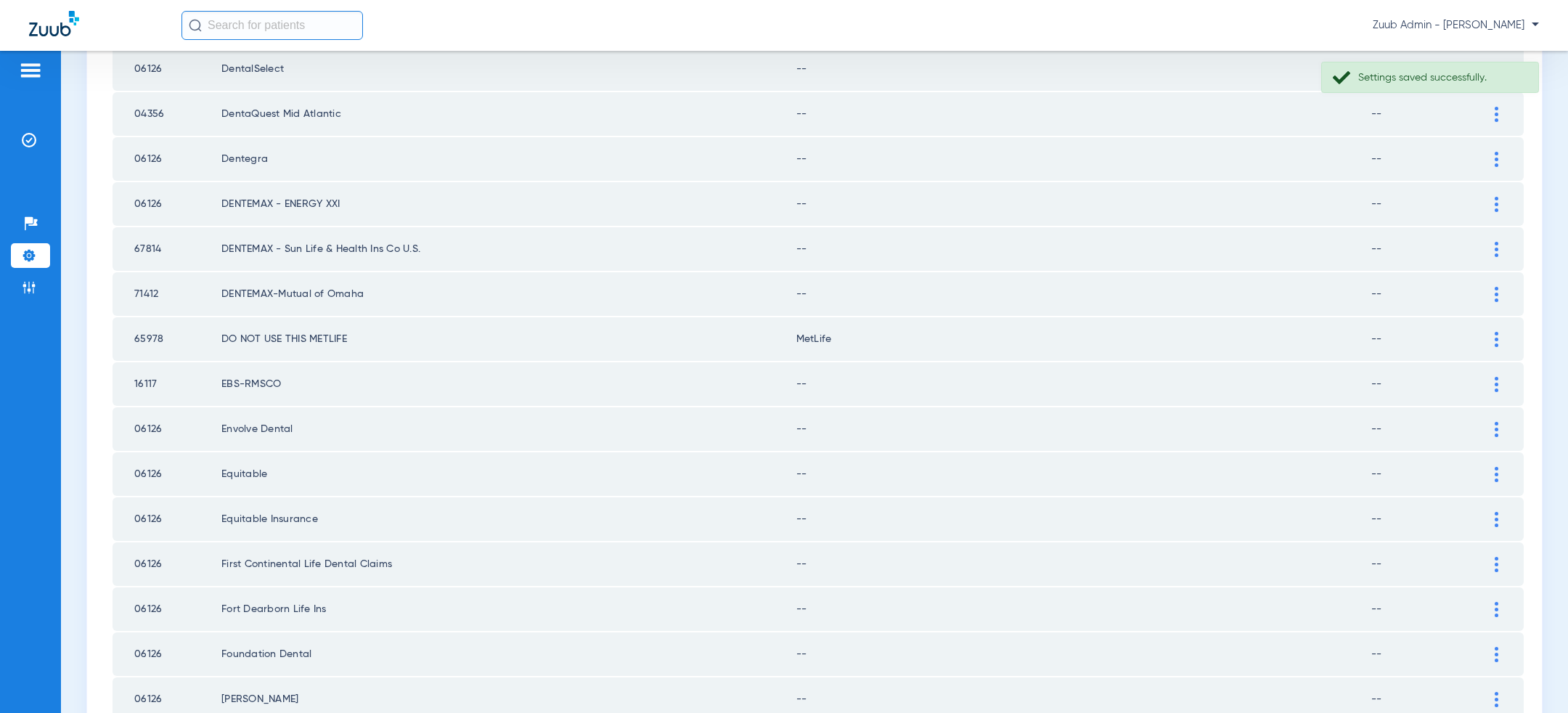
scroll to position [1891, 0]
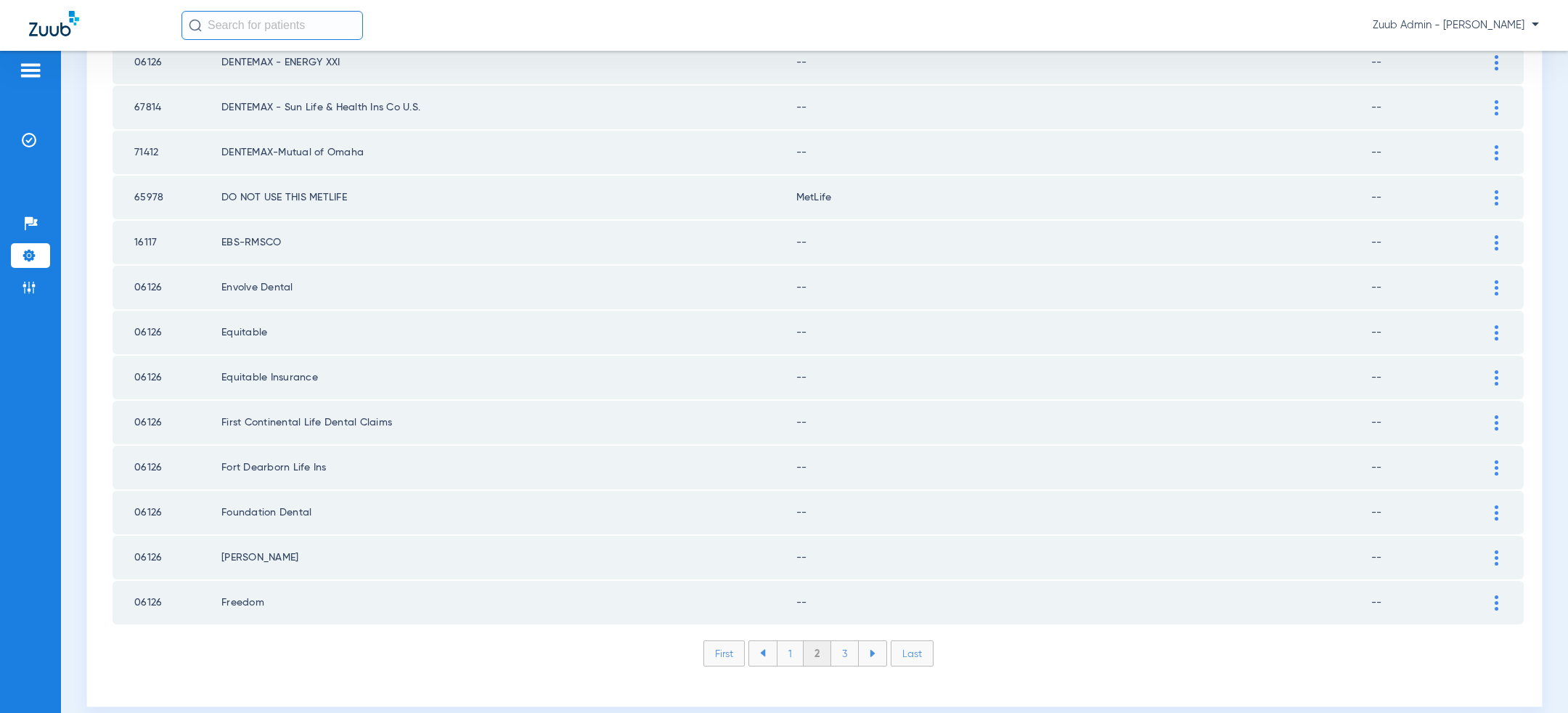
click at [1495, 595] on img at bounding box center [1497, 603] width 3 height 15
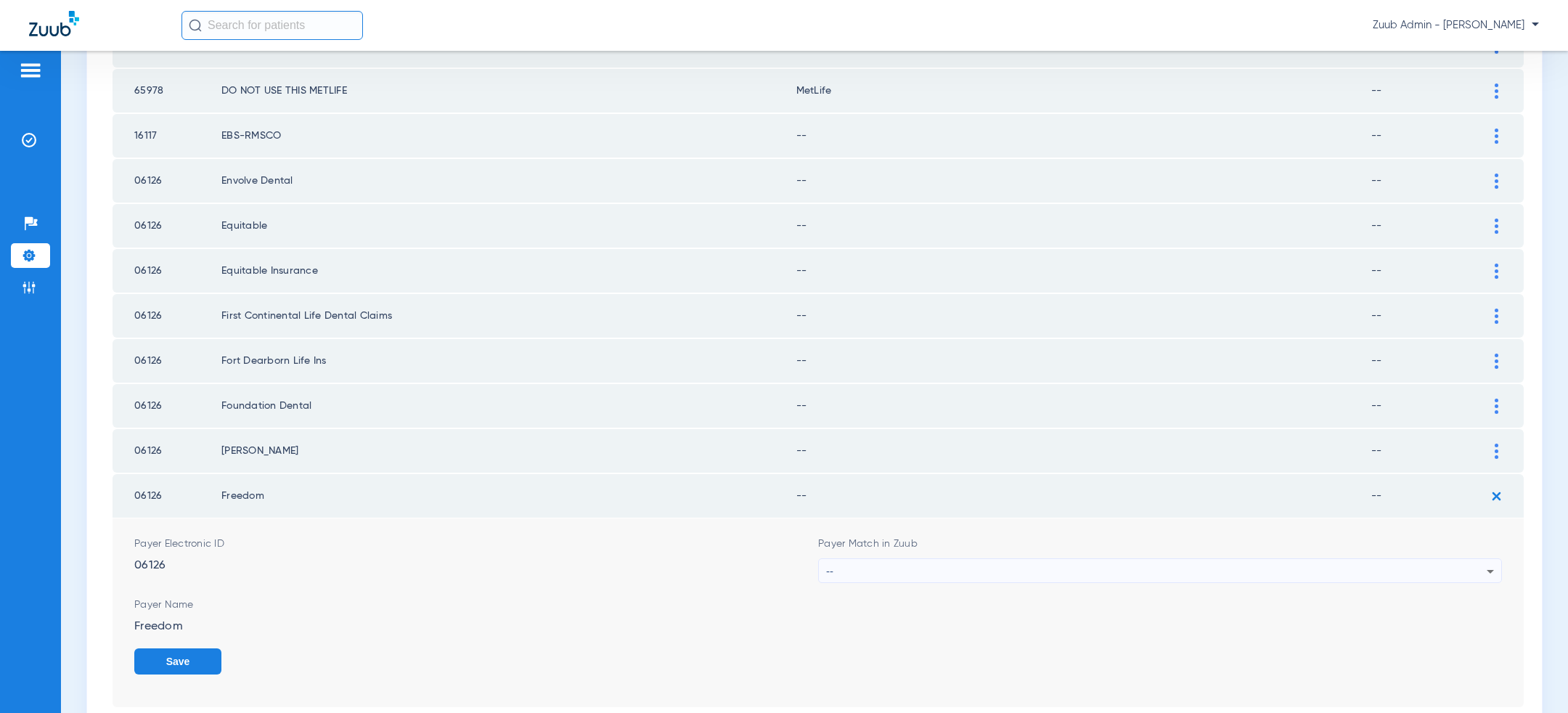
click at [966, 559] on div "--" at bounding box center [1156, 571] width 661 height 25
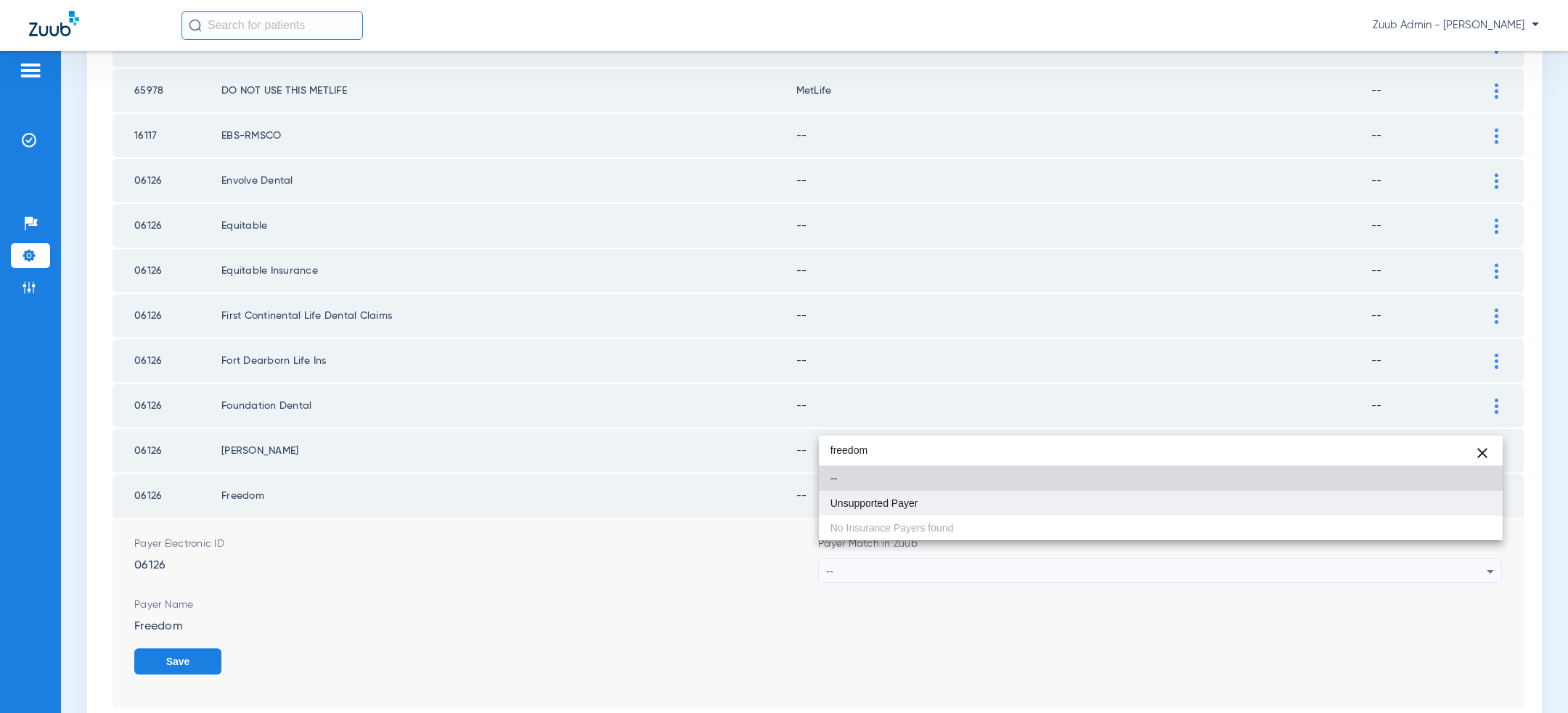
type input "freedom"
click at [958, 501] on mat-option "Unsupported Payer" at bounding box center [1161, 503] width 684 height 25
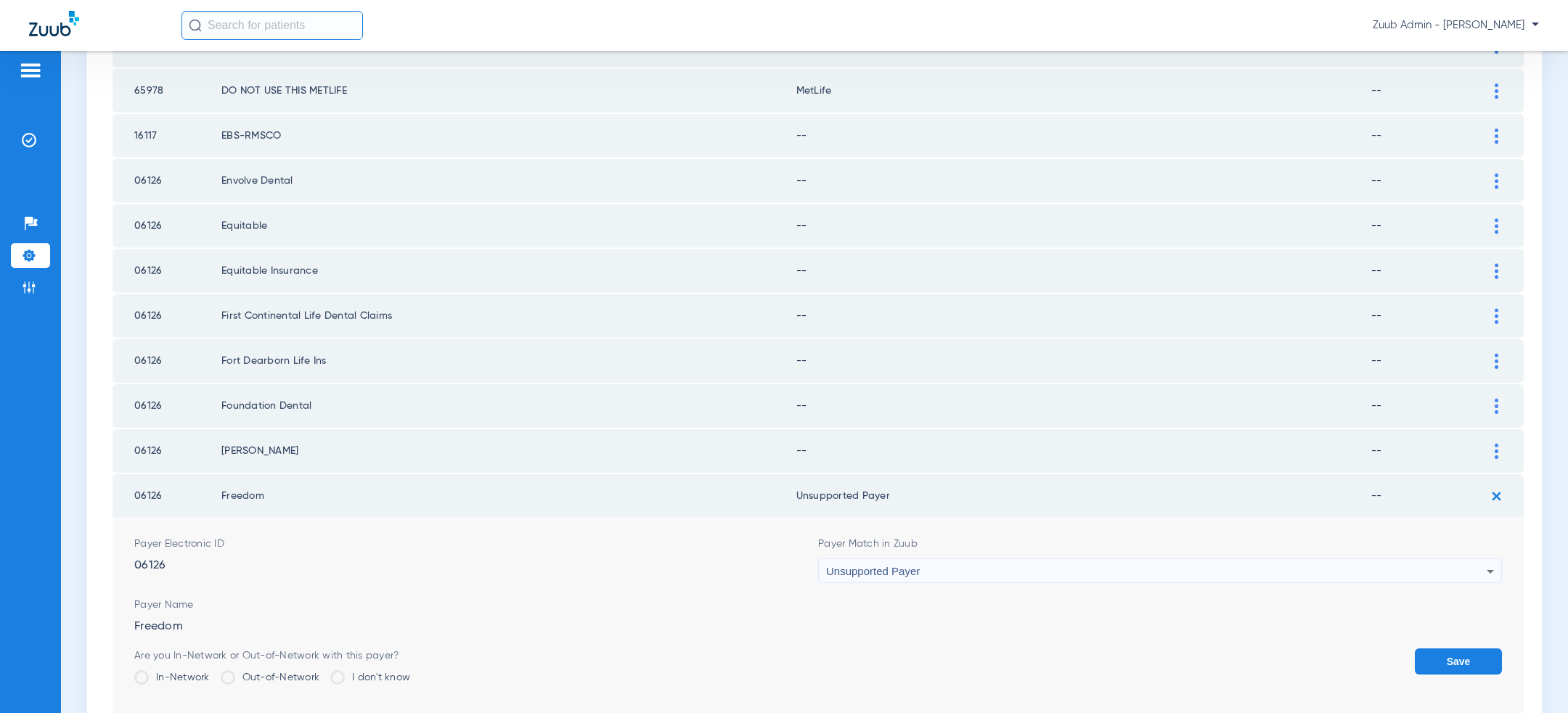
click at [1457, 648] on button "Save" at bounding box center [1459, 661] width 87 height 27
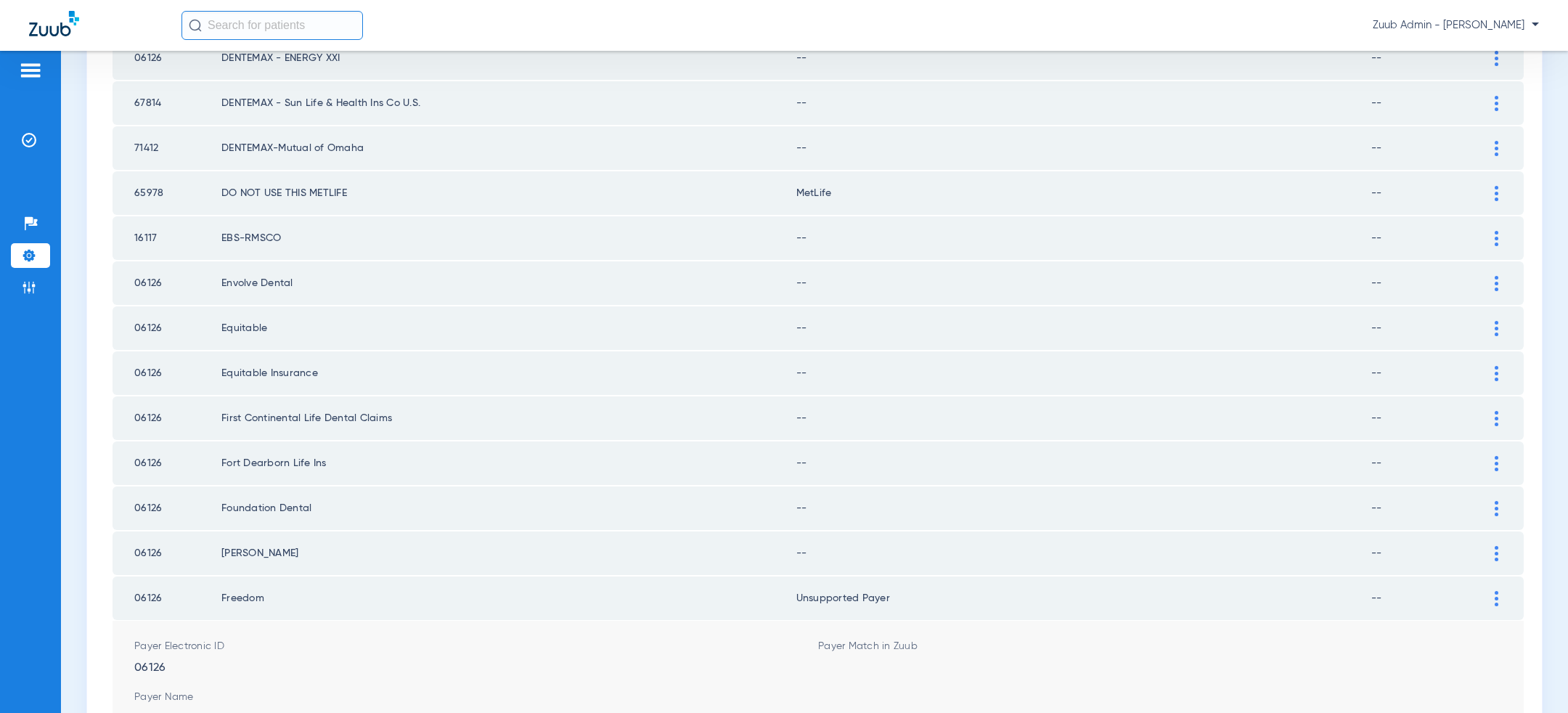
scroll to position [1891, 0]
click at [1186, 491] on td "--" at bounding box center [1084, 512] width 575 height 44
click at [1500, 551] on div at bounding box center [1497, 558] width 26 height 15
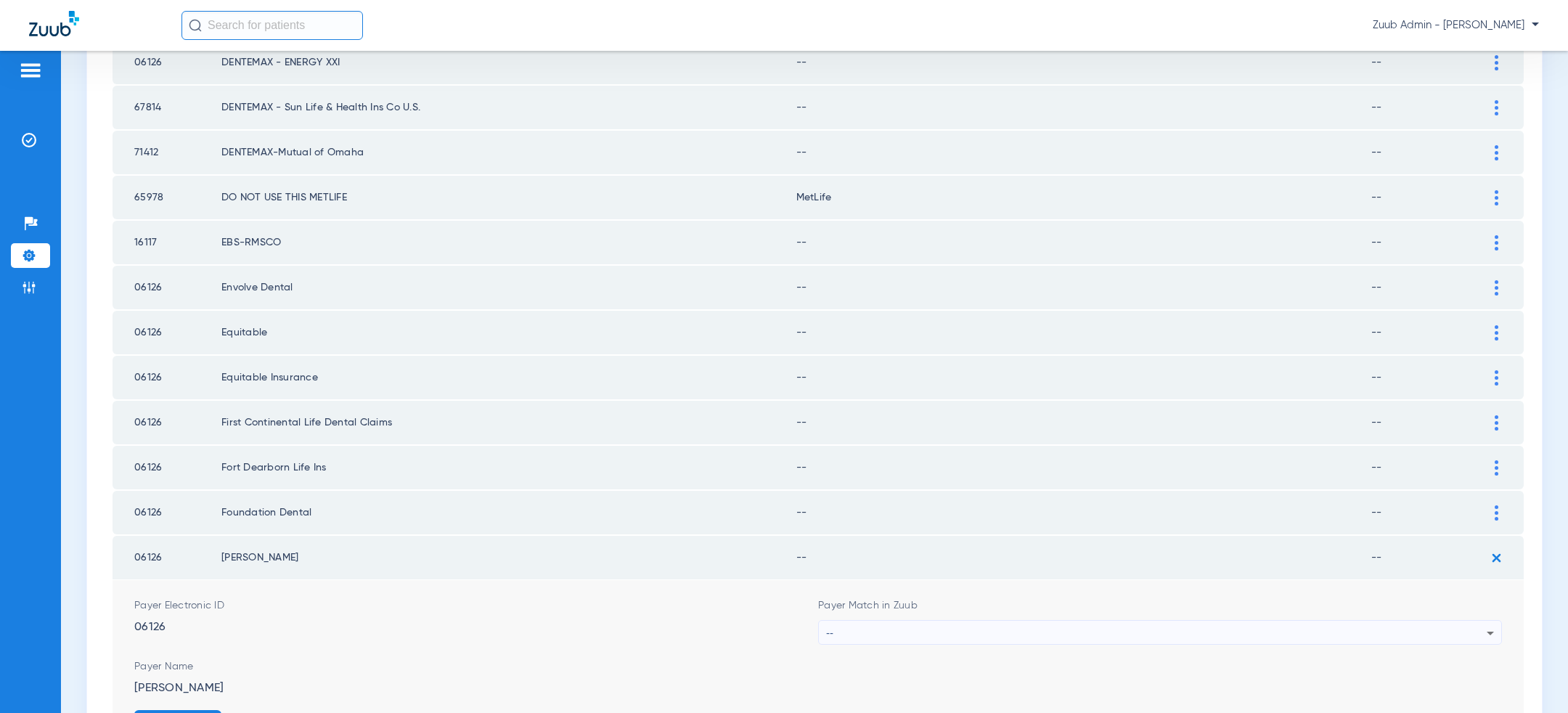
click at [987, 621] on div "--" at bounding box center [1156, 633] width 661 height 25
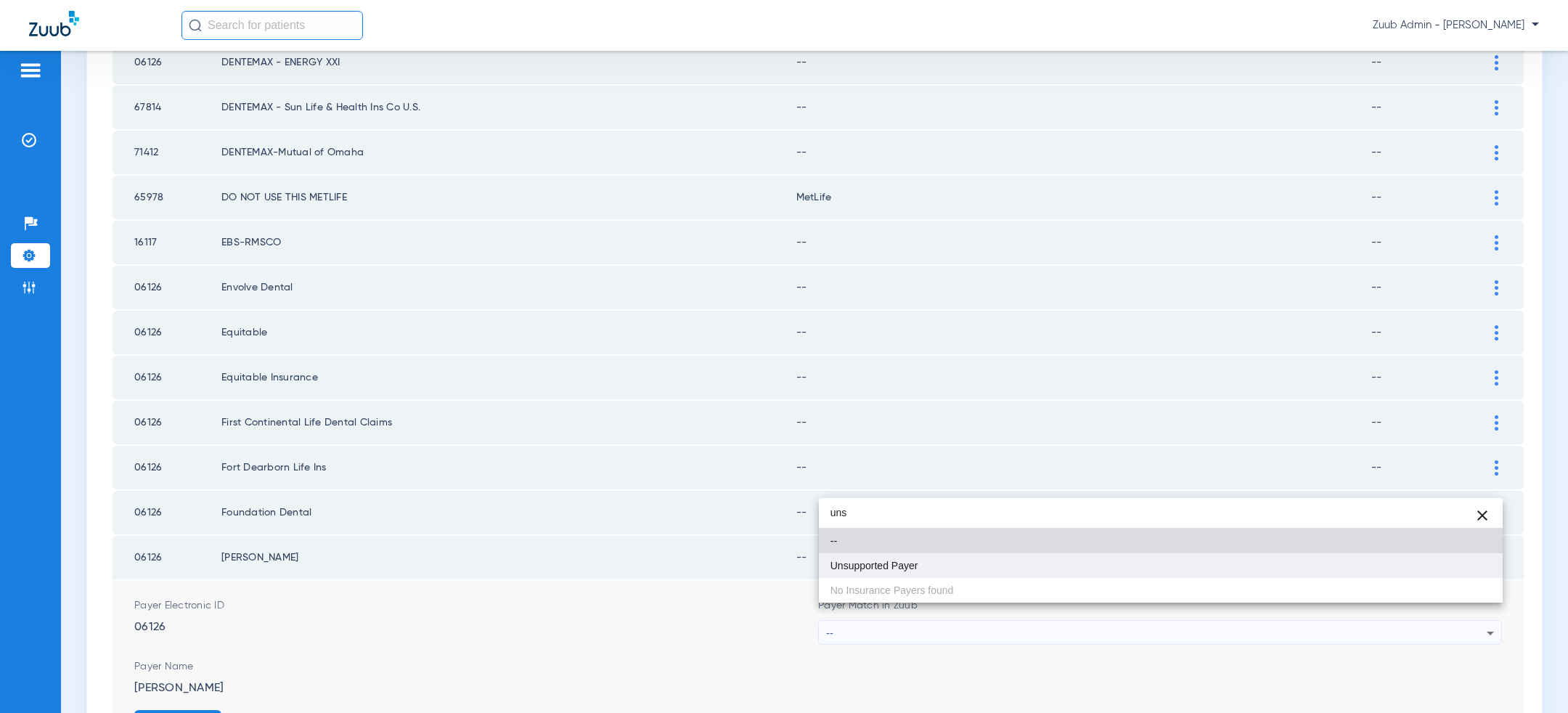
type input "uns"
click at [977, 565] on mat-option "Unsupported Payer" at bounding box center [1161, 565] width 684 height 25
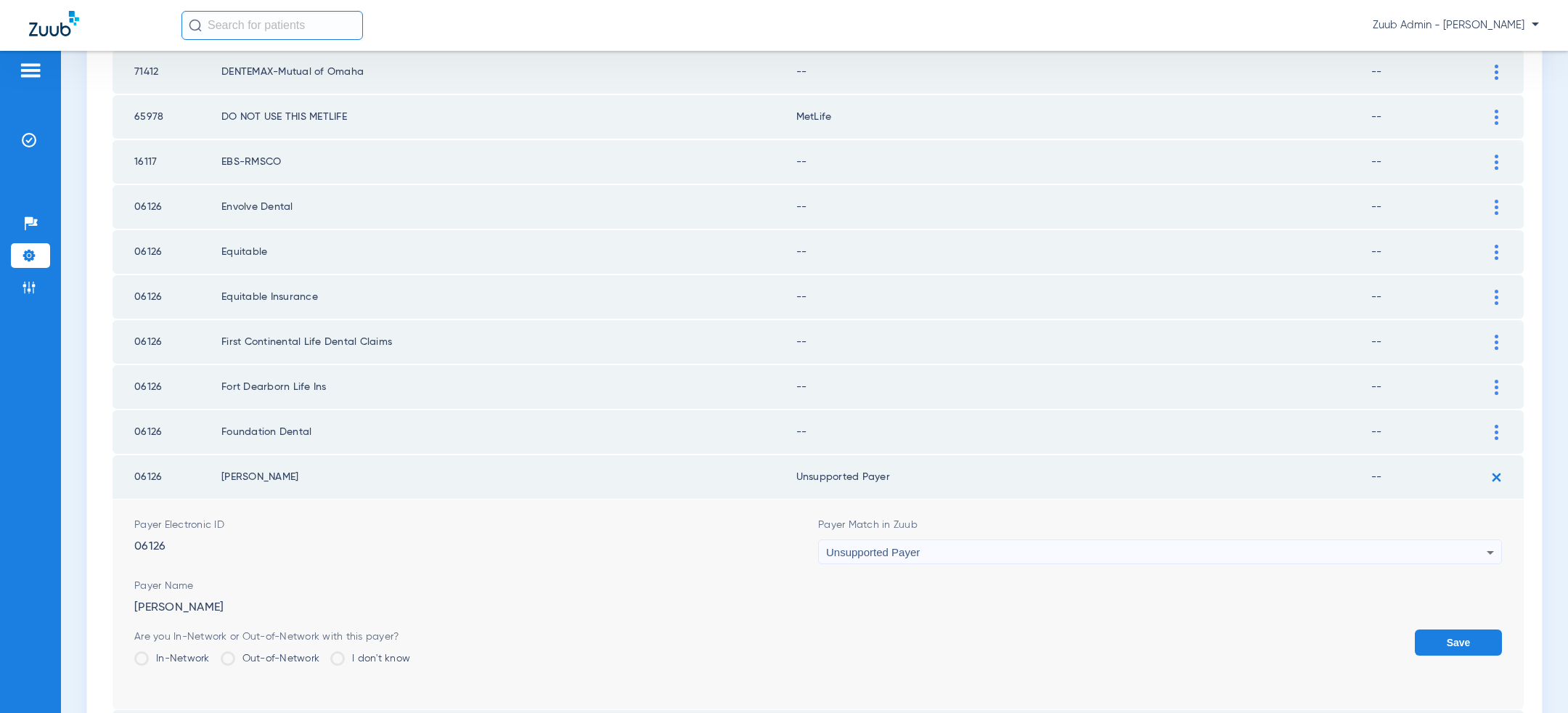
click at [1432, 629] on button "Save" at bounding box center [1459, 642] width 87 height 27
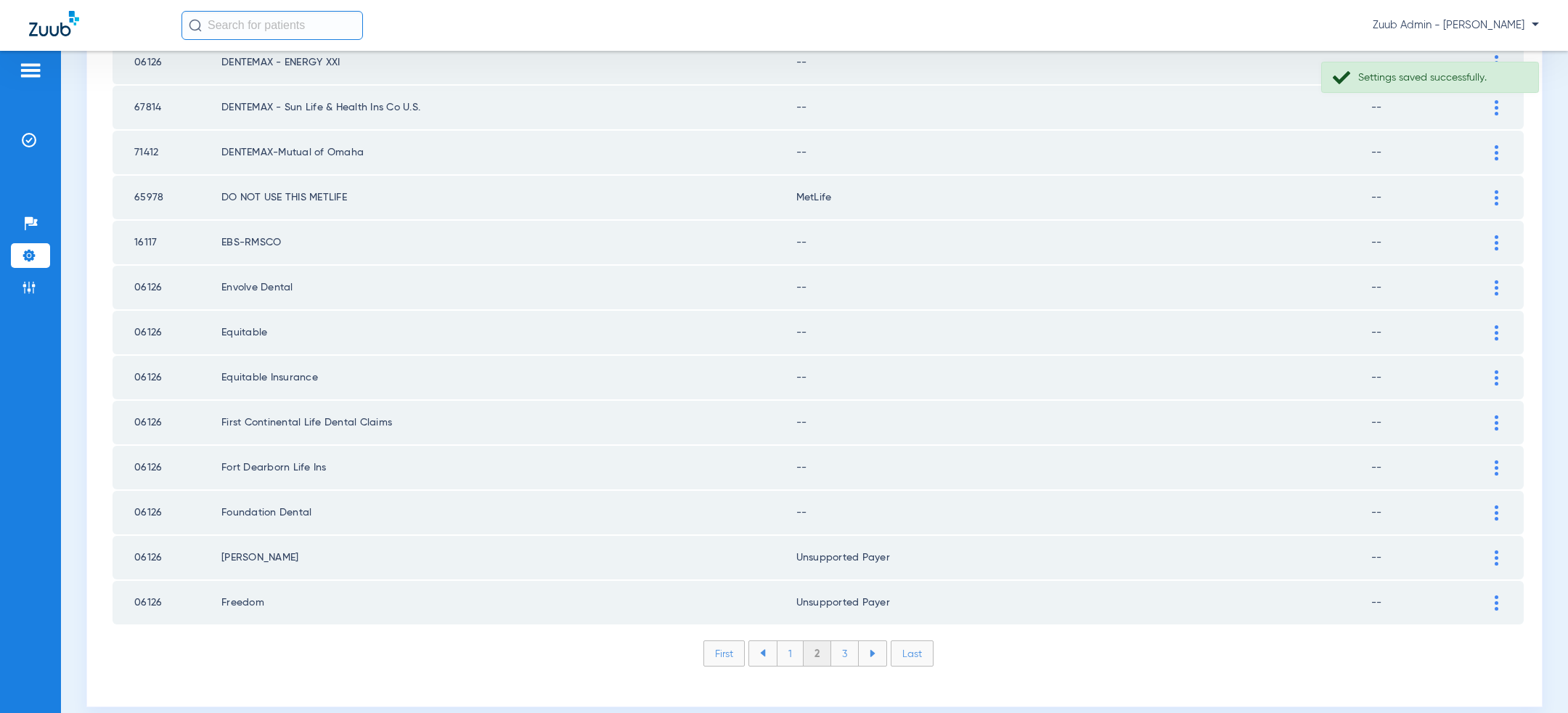
click at [1499, 505] on div at bounding box center [1497, 513] width 26 height 15
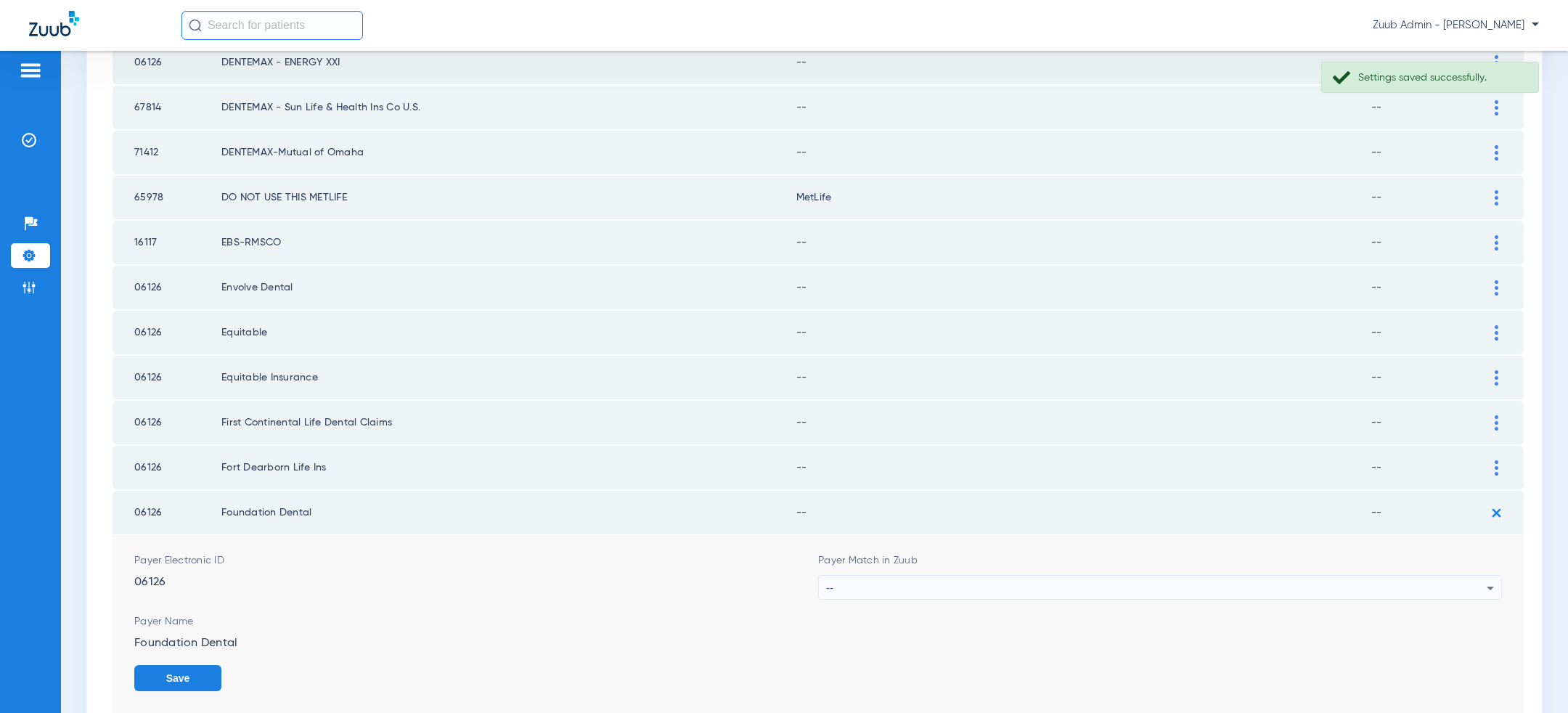
click at [1149, 575] on div "--" at bounding box center [1156, 587] width 661 height 25
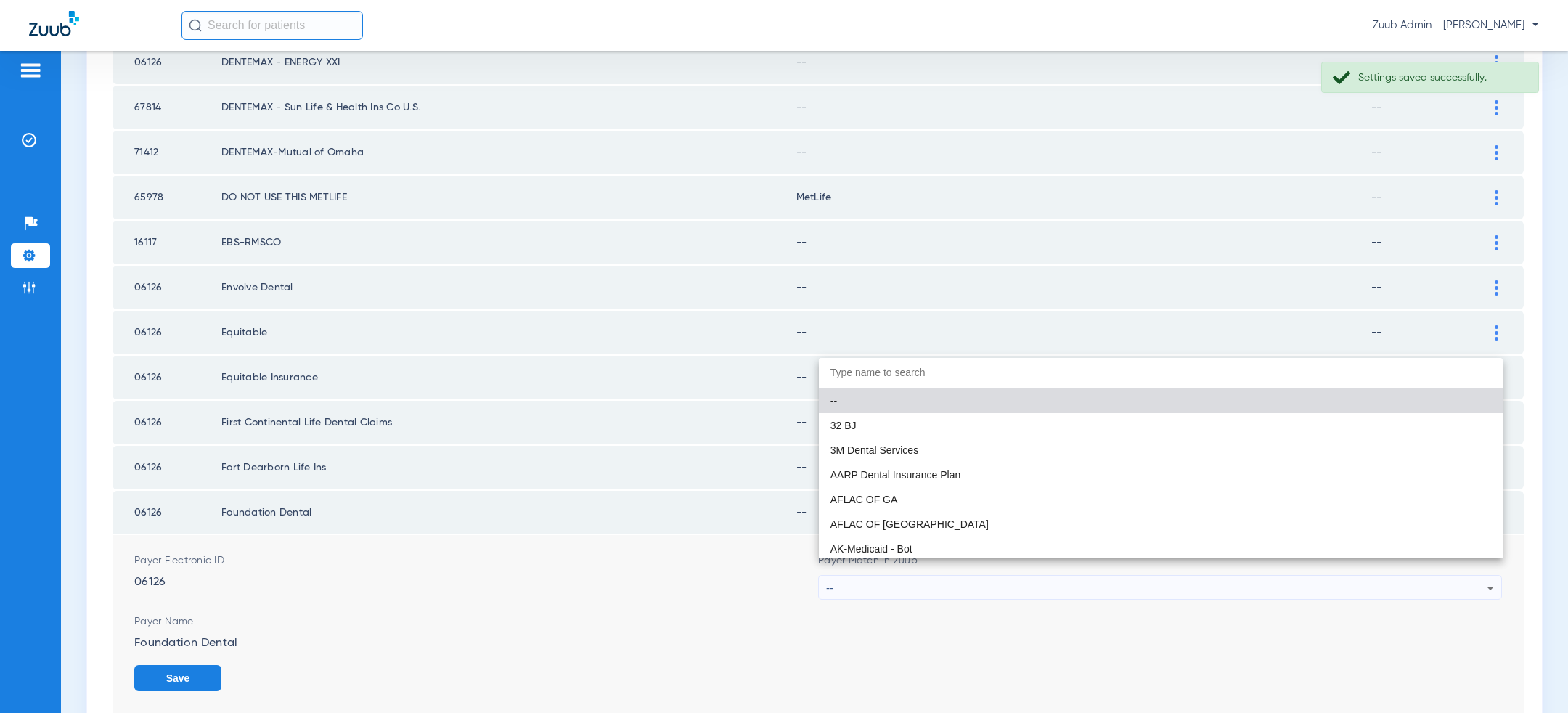
paste input "uns"
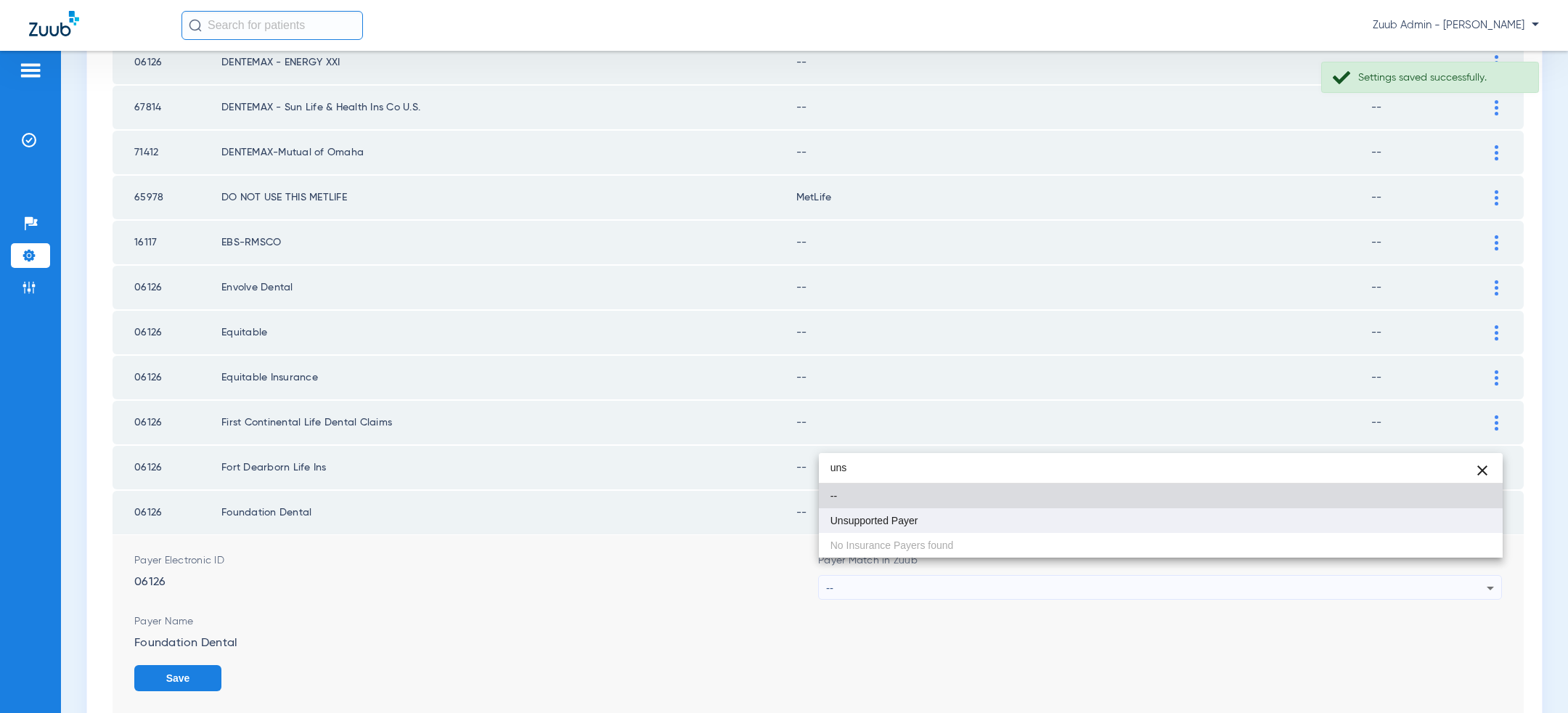
type input "uns"
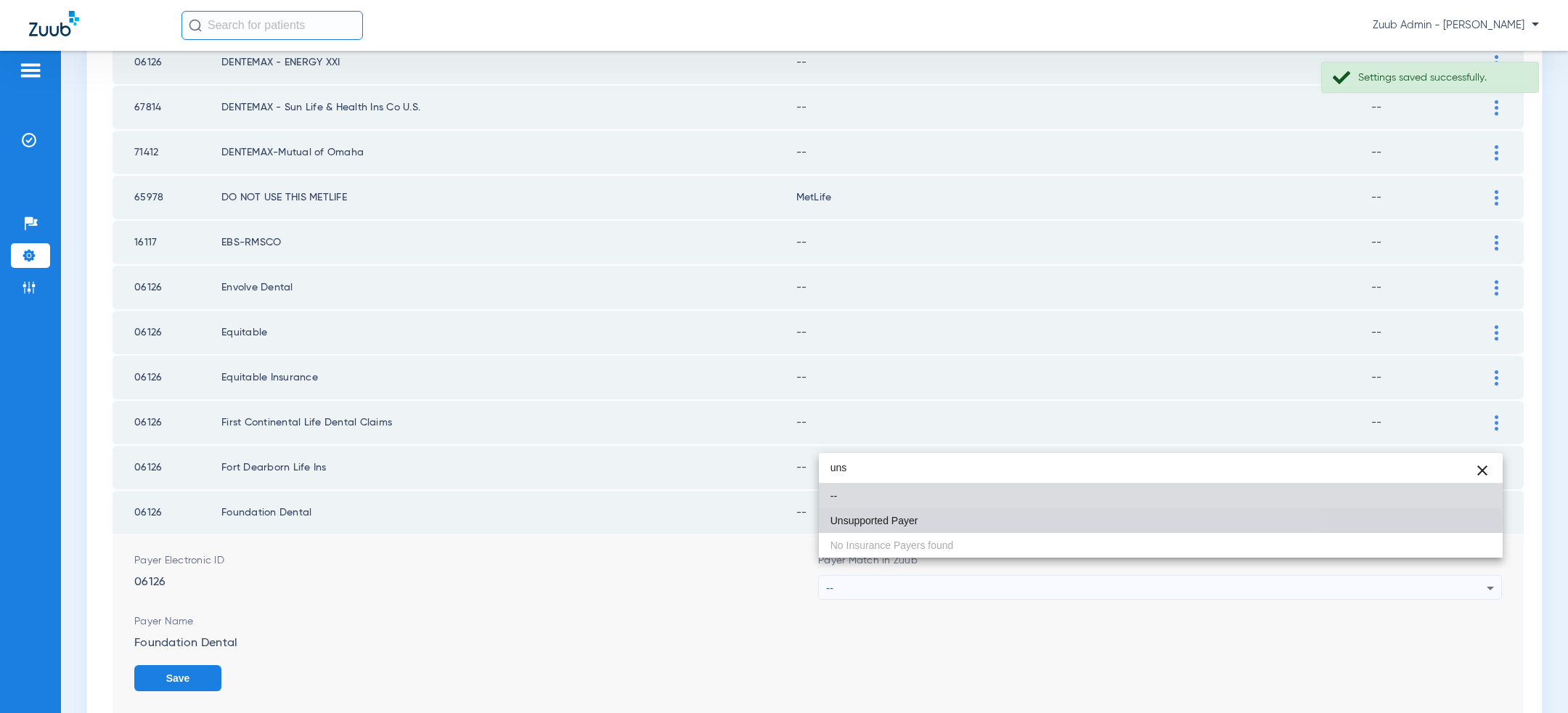
click at [1043, 521] on mat-option "Unsupported Payer" at bounding box center [1161, 520] width 684 height 25
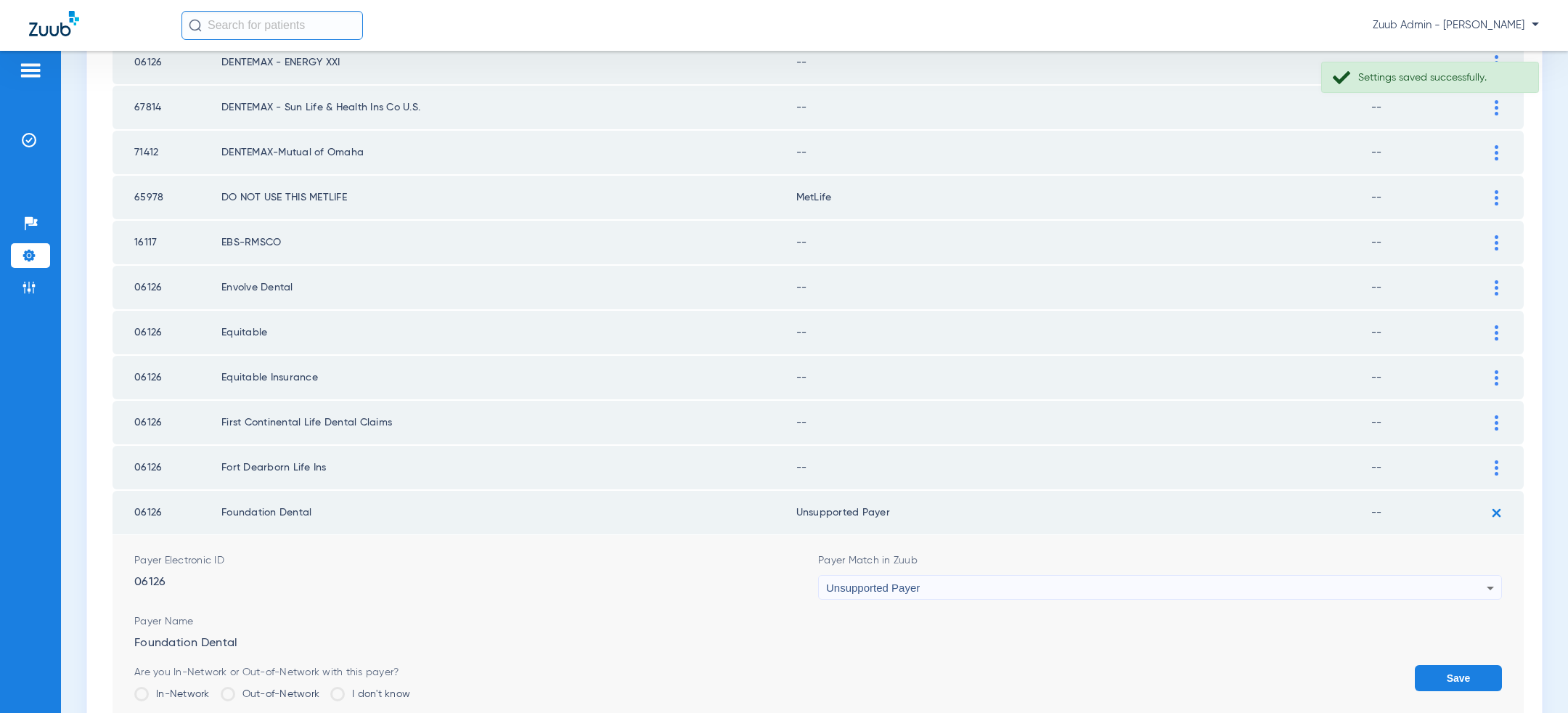
click at [1469, 665] on button "Save" at bounding box center [1459, 678] width 87 height 27
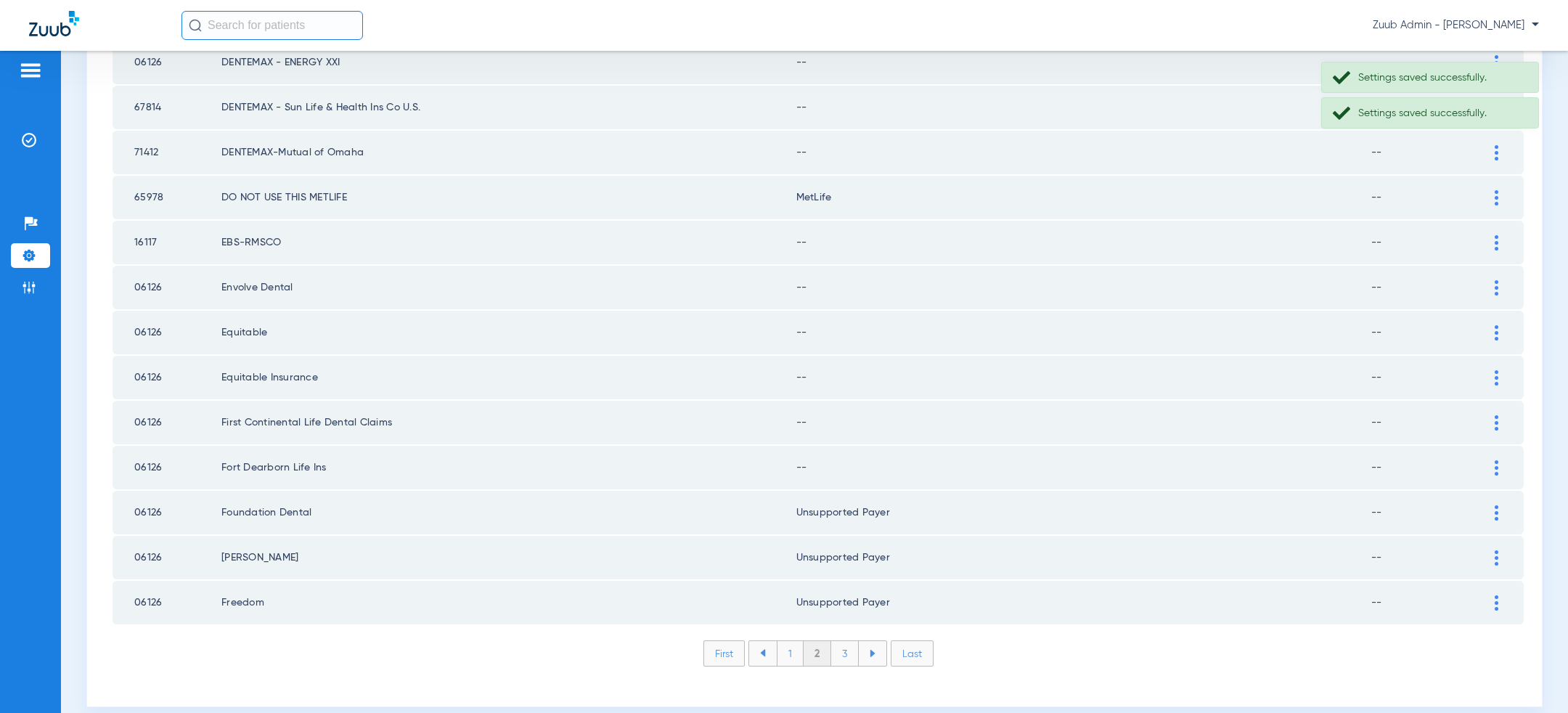
click at [1506, 460] on div at bounding box center [1497, 468] width 26 height 15
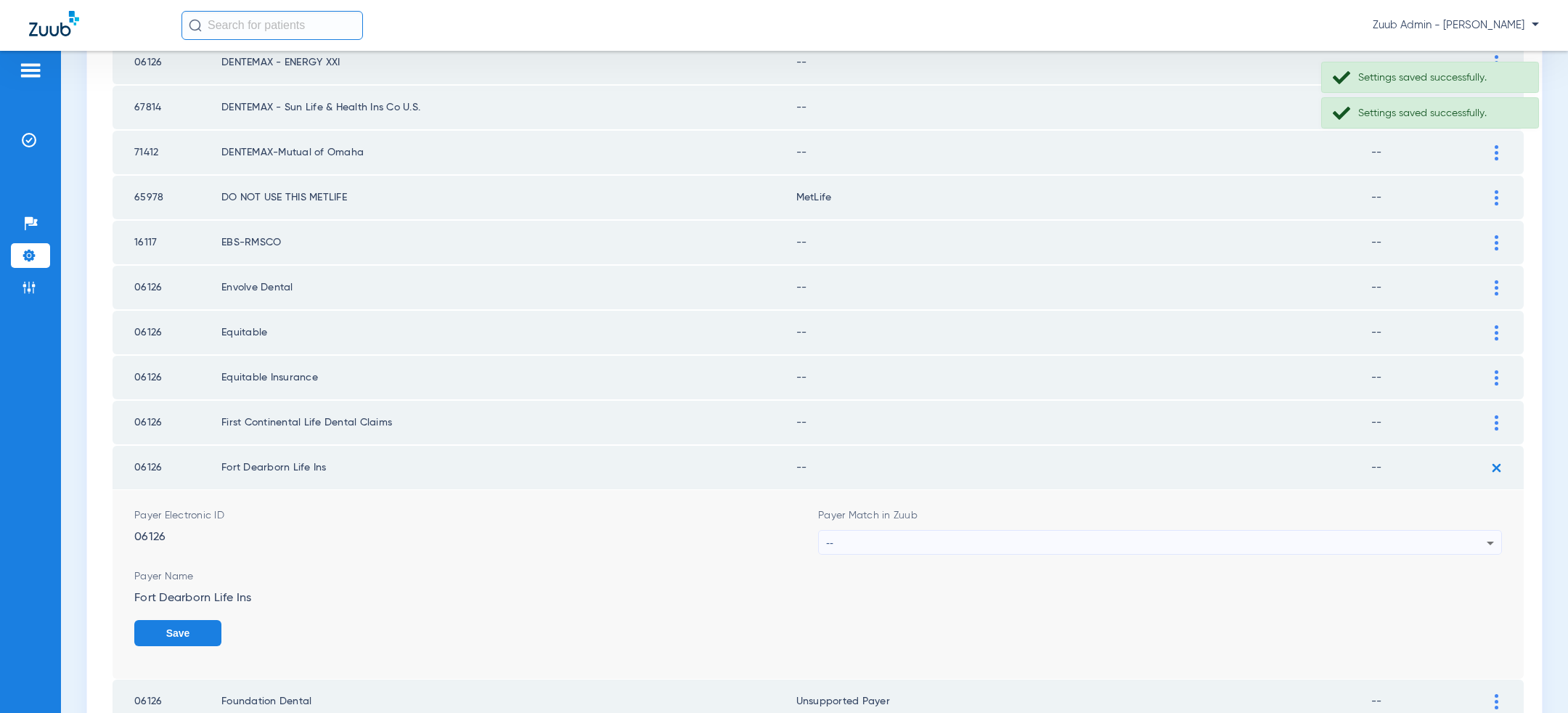
click at [1025, 531] on div "--" at bounding box center [1156, 543] width 661 height 25
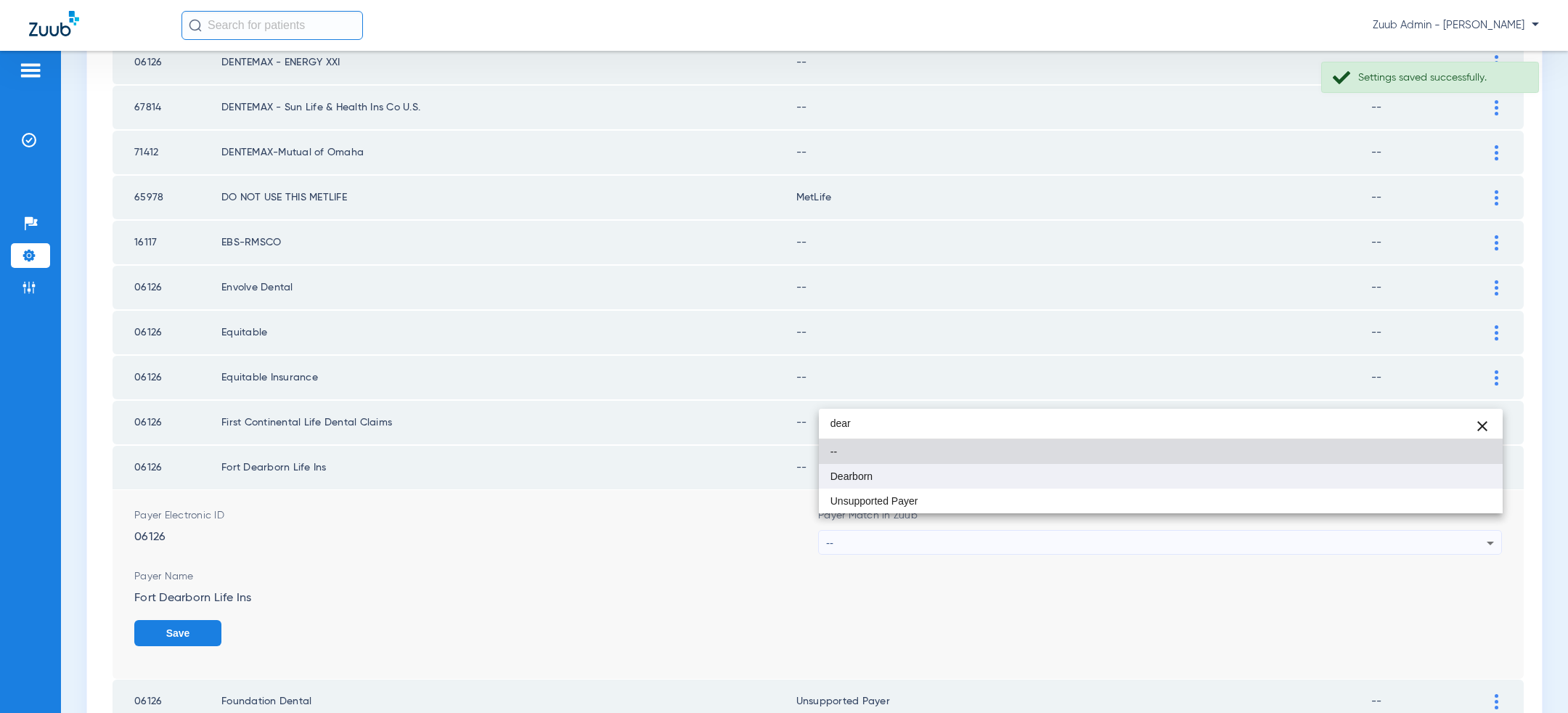
type input "dear"
click at [970, 485] on mat-option "Dearborn" at bounding box center [1161, 476] width 684 height 25
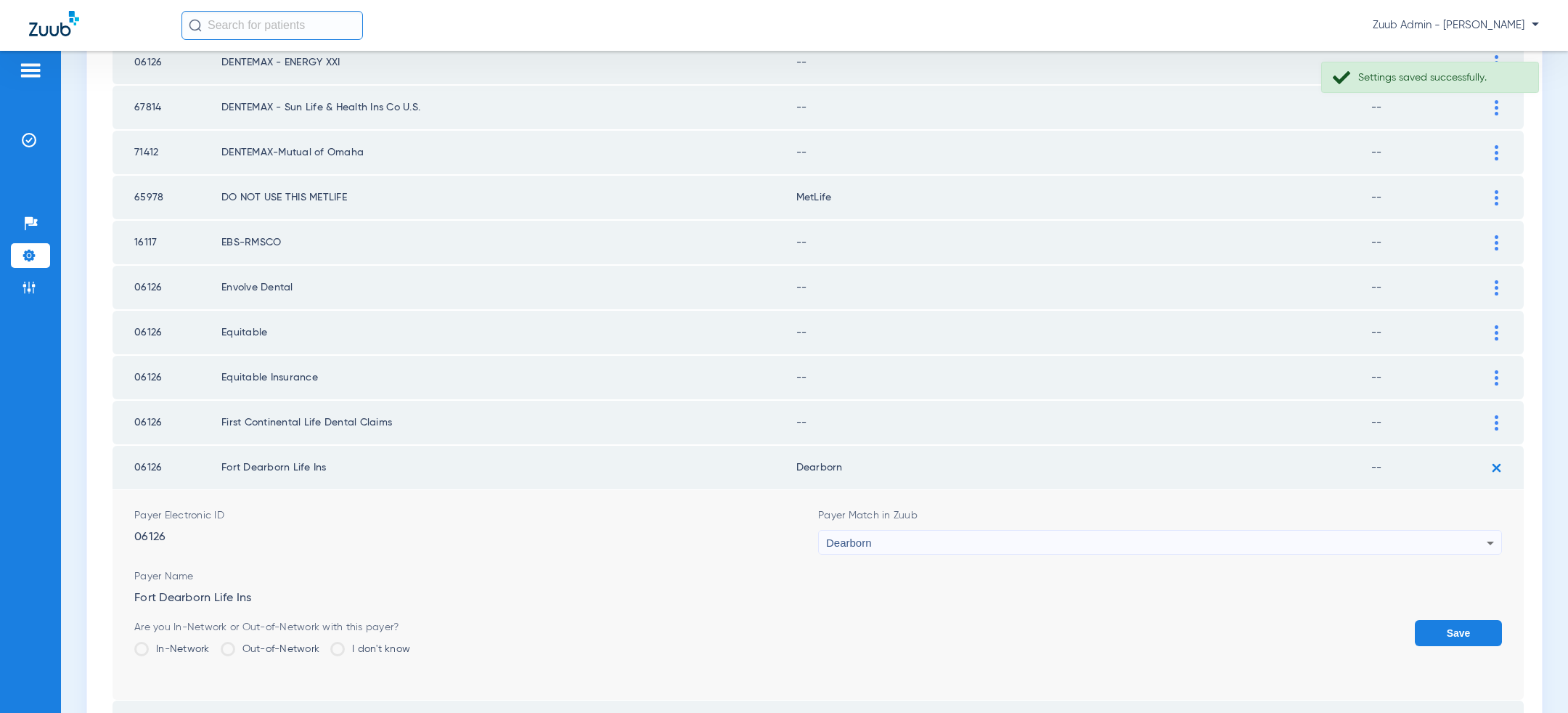
click at [1441, 620] on button "Save" at bounding box center [1459, 633] width 87 height 27
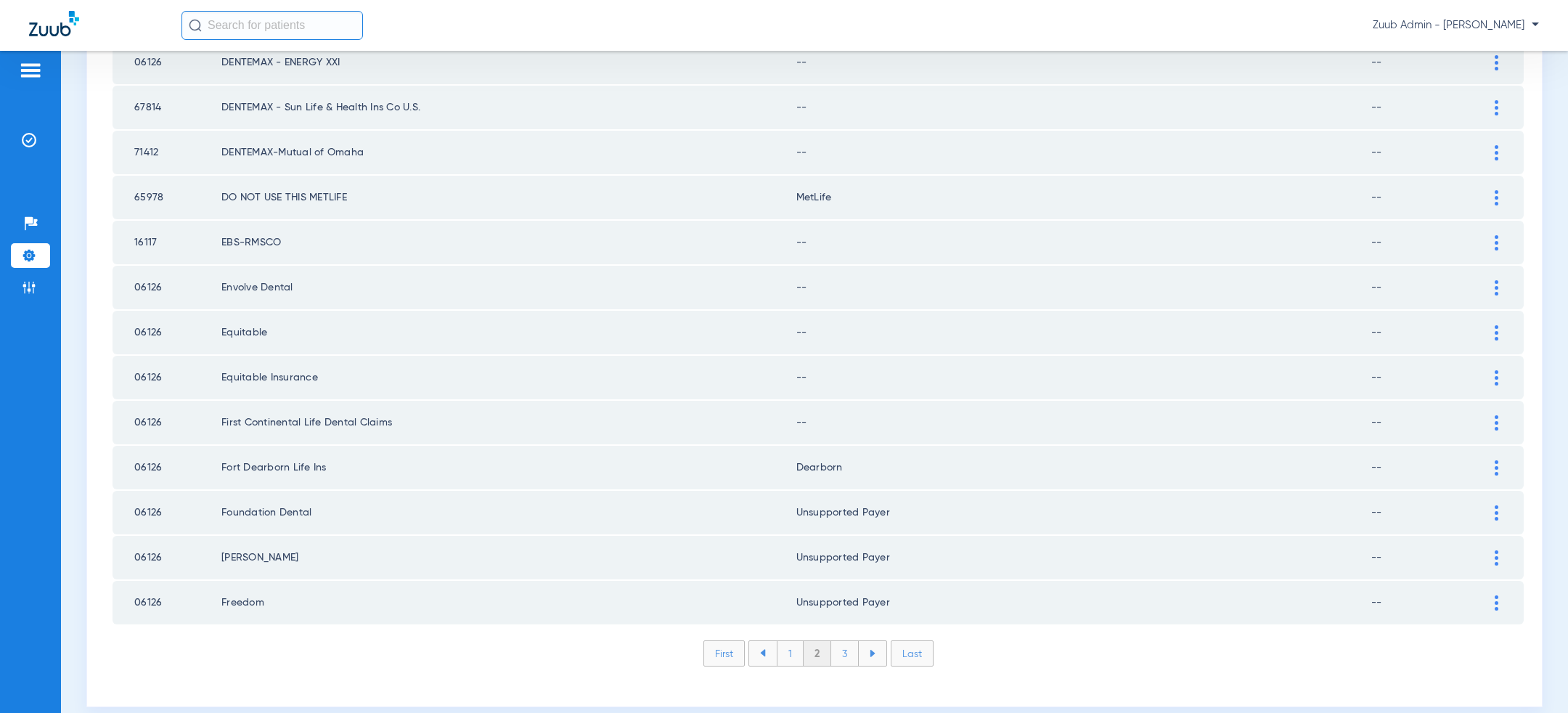
click at [1491, 370] on div at bounding box center [1497, 378] width 26 height 15
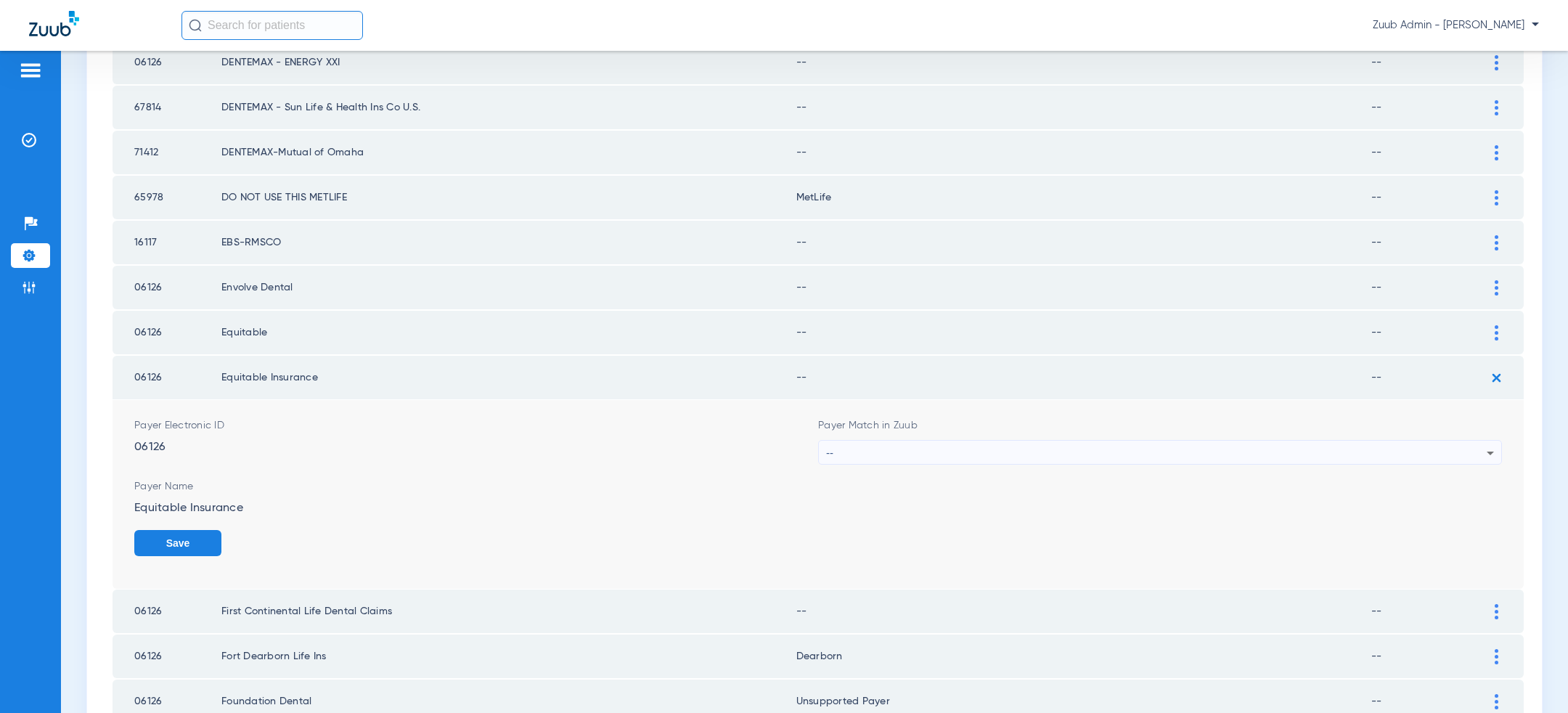
click at [1164, 440] on div "--" at bounding box center [1156, 452] width 661 height 25
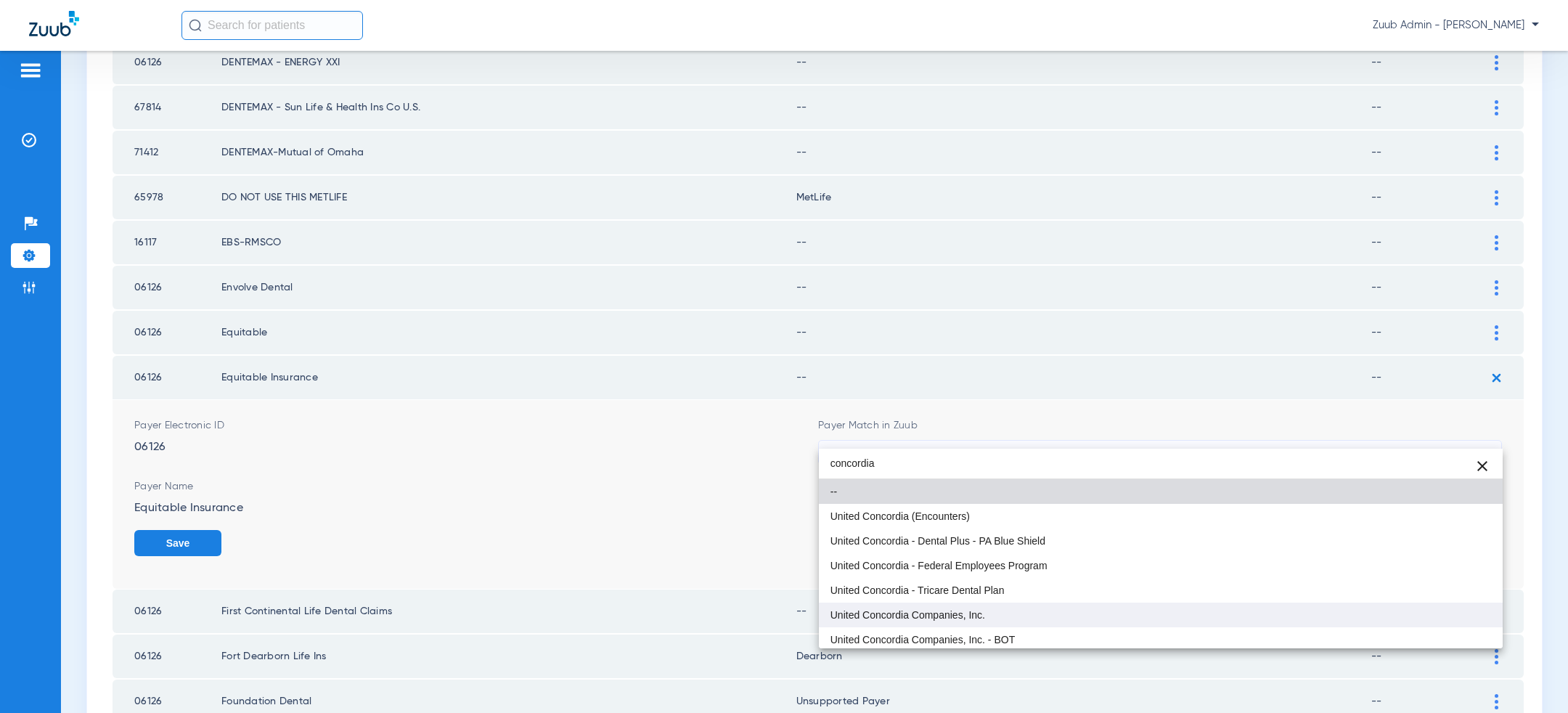
type input "concordia"
click at [1019, 615] on mat-option "United Concordia Companies, Inc." at bounding box center [1161, 615] width 684 height 25
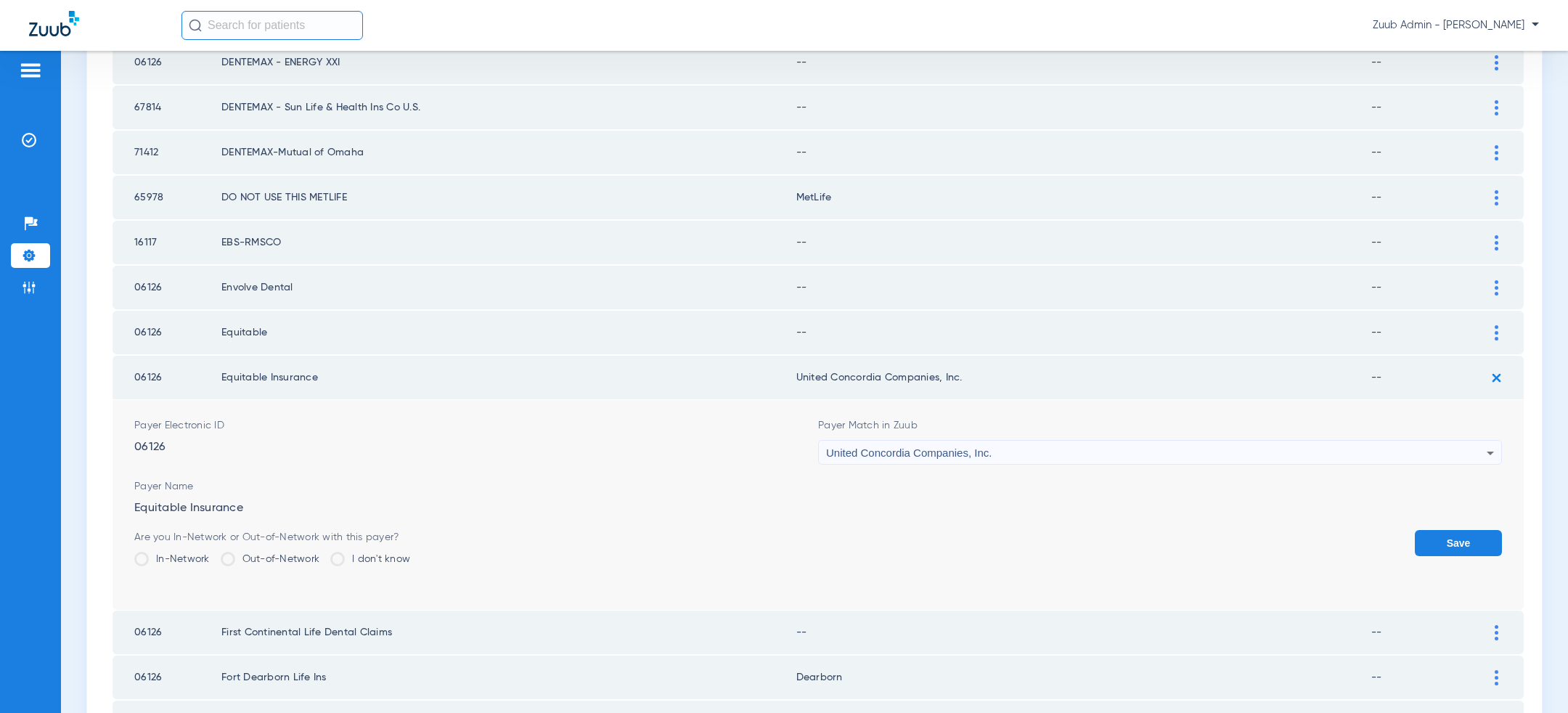
click at [1481, 510] on form "Payer Electronic ID 06126 Payer Match in Zuub United Concordia Companies, Inc. …" at bounding box center [818, 504] width 1368 height 209
click at [1436, 534] on button "Save" at bounding box center [1459, 543] width 87 height 27
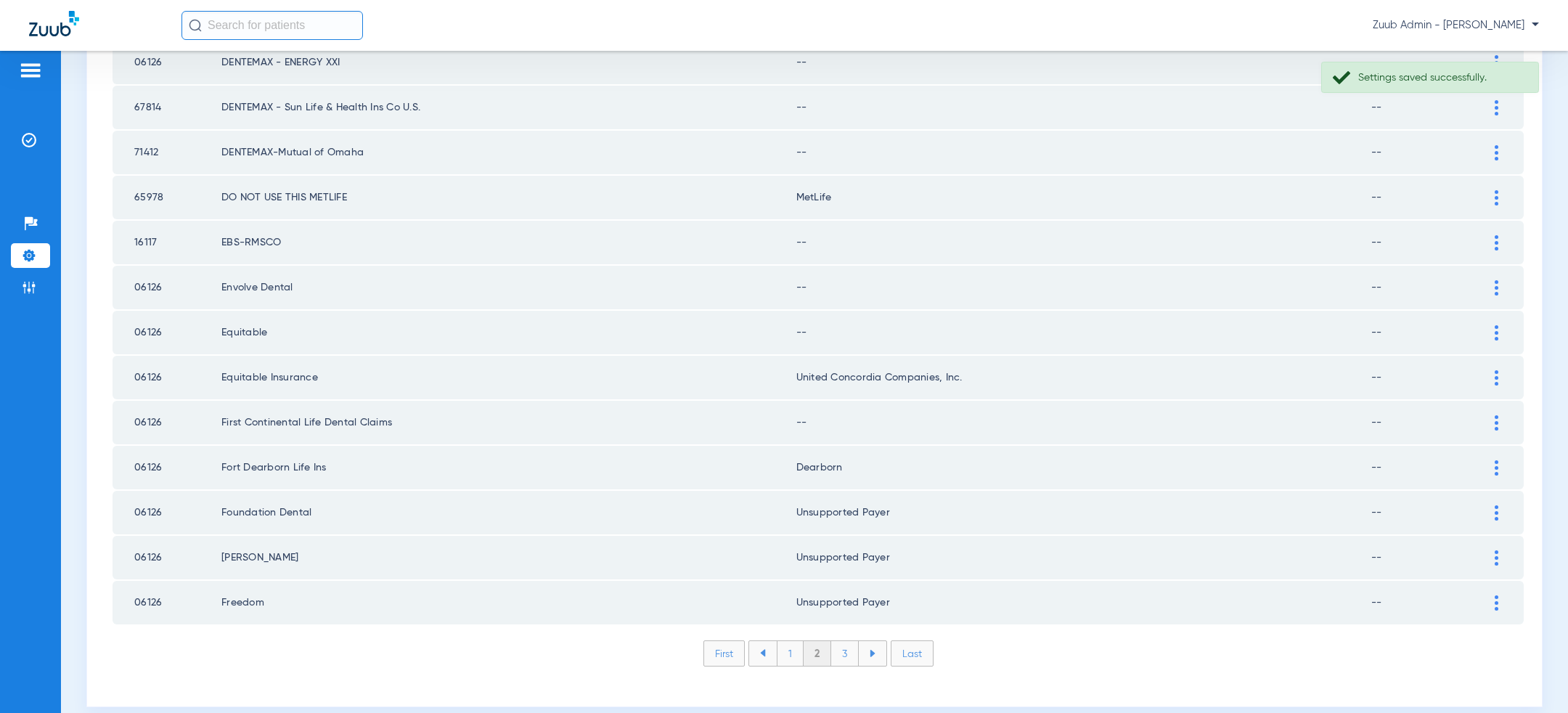
click at [1498, 325] on img at bounding box center [1497, 333] width 3 height 15
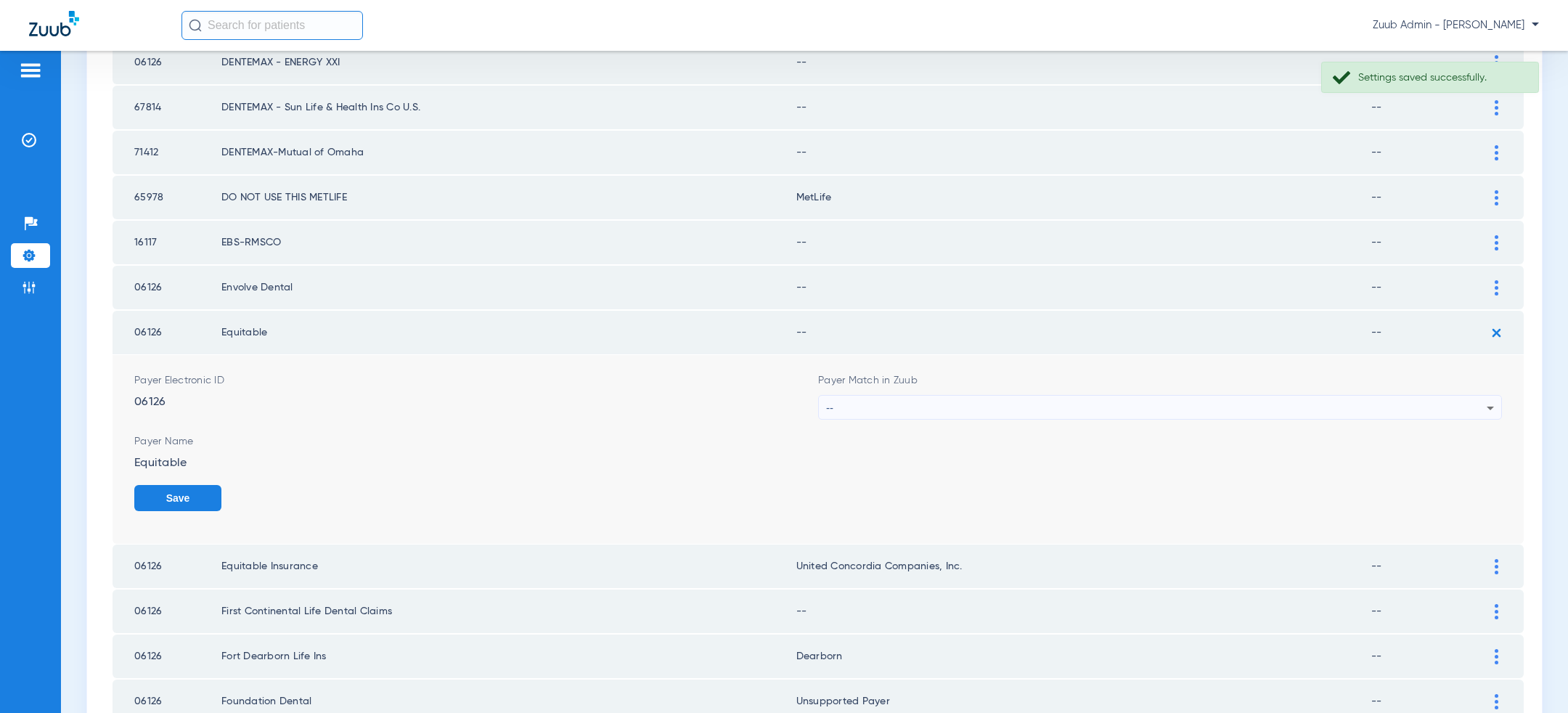
click at [1259, 396] on div "--" at bounding box center [1156, 408] width 661 height 25
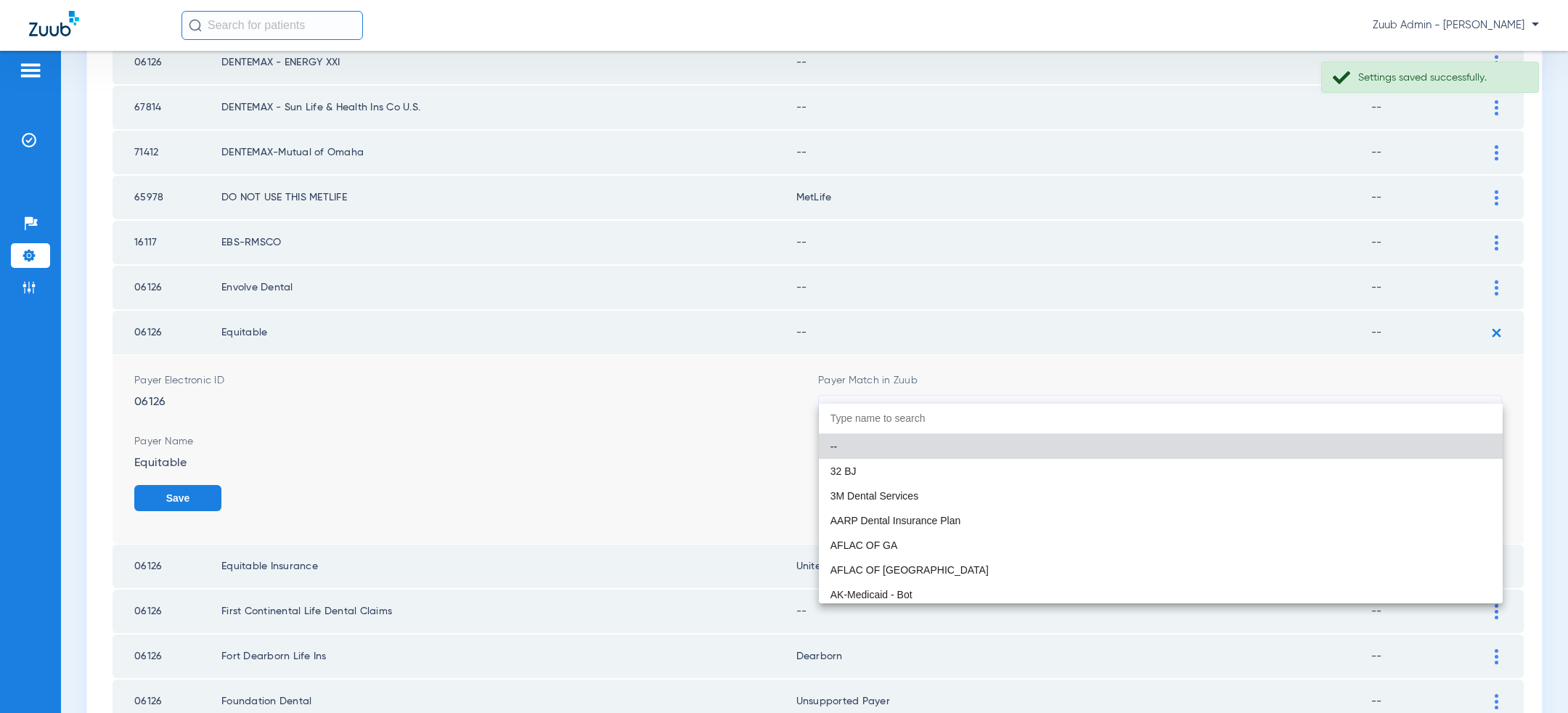
paste input "concordia"
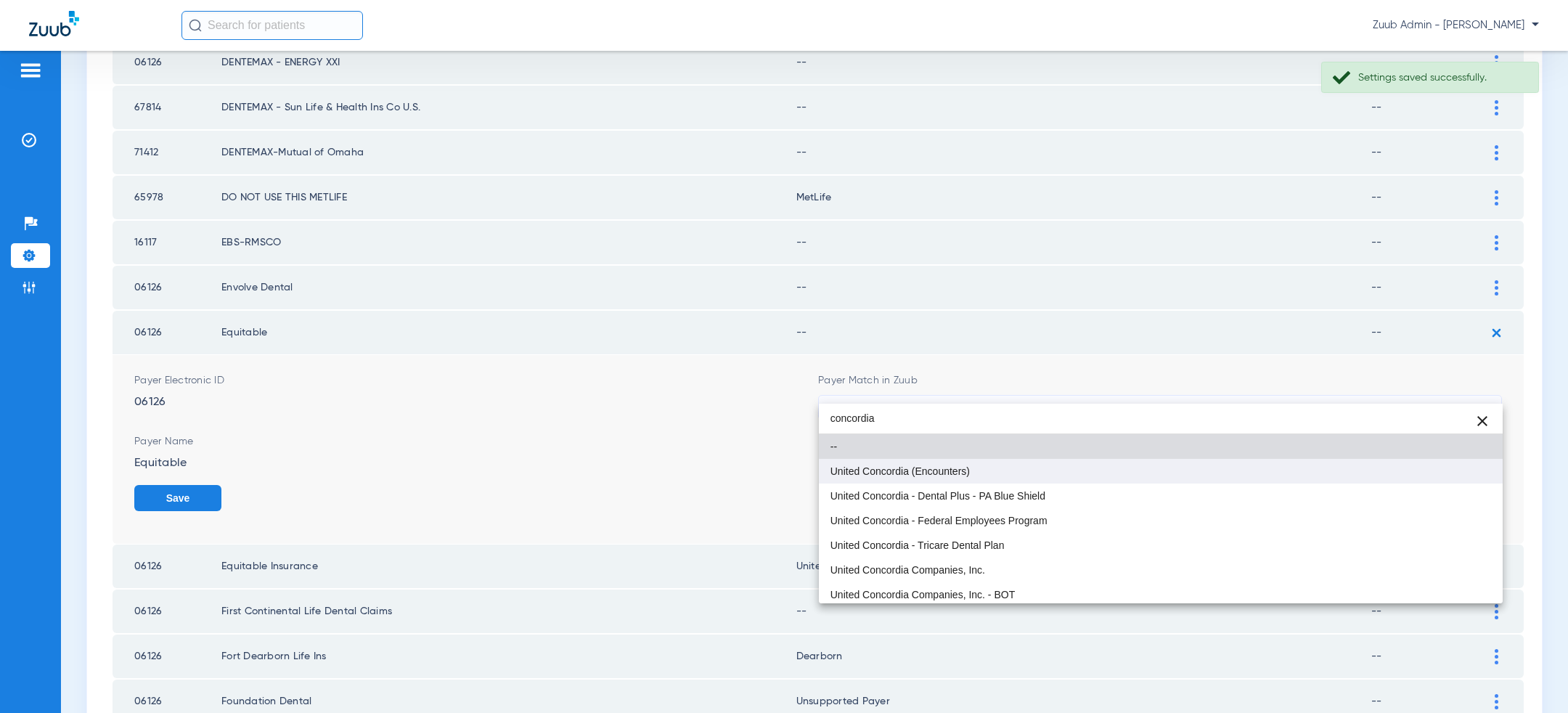
type input "concordia"
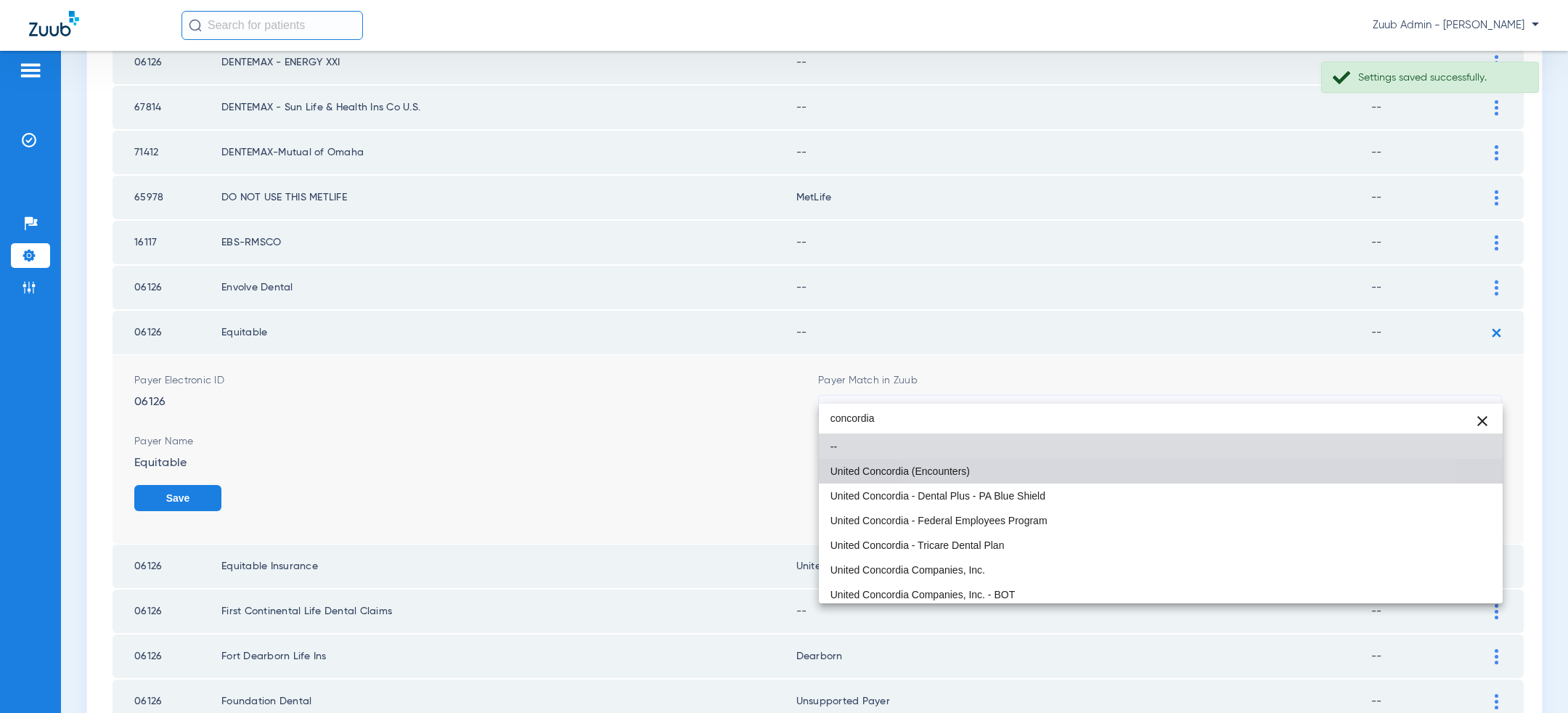
click at [1111, 480] on mat-option "United Concordia (Encounters)" at bounding box center [1161, 471] width 684 height 25
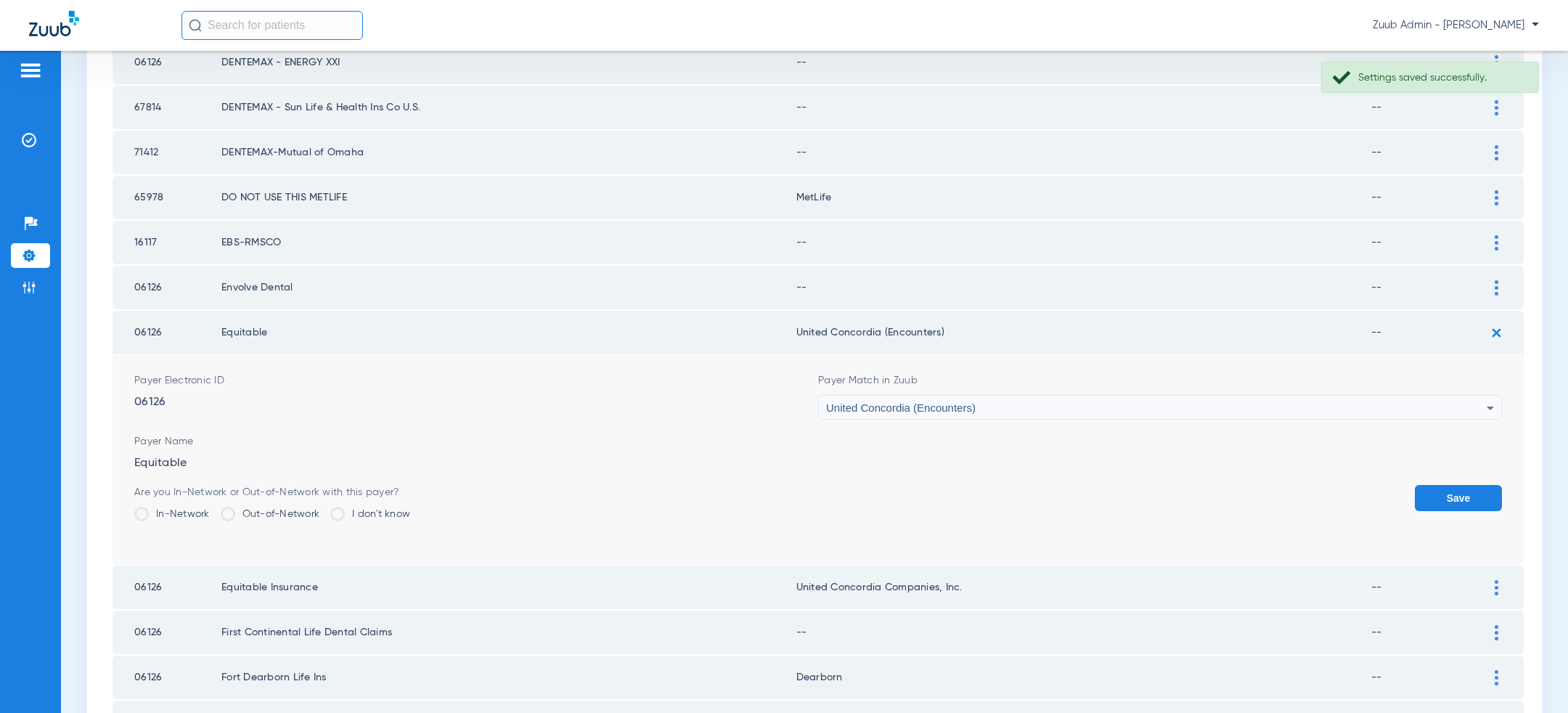
click at [1135, 396] on div "United Concordia (Encounters)" at bounding box center [1156, 408] width 661 height 25
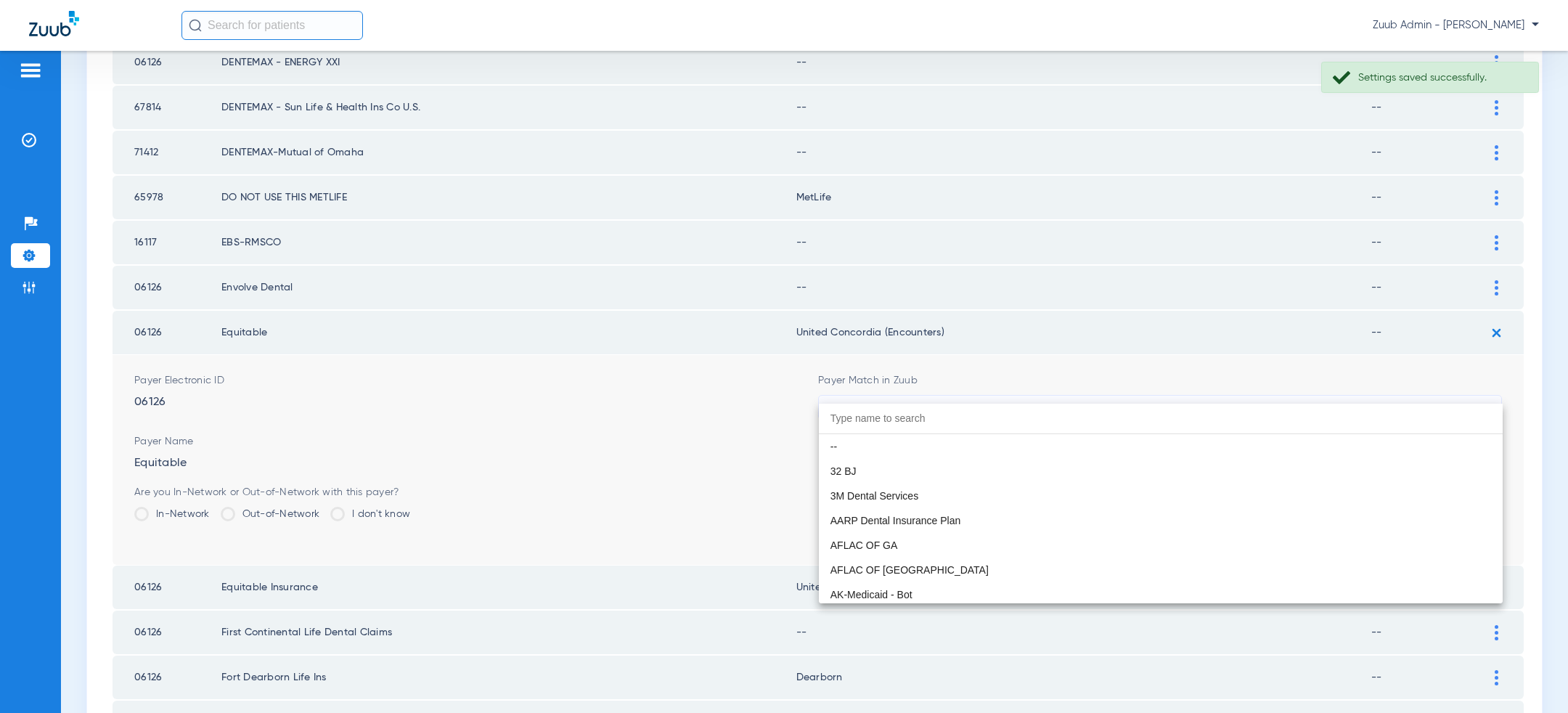
scroll to position [9185, 0]
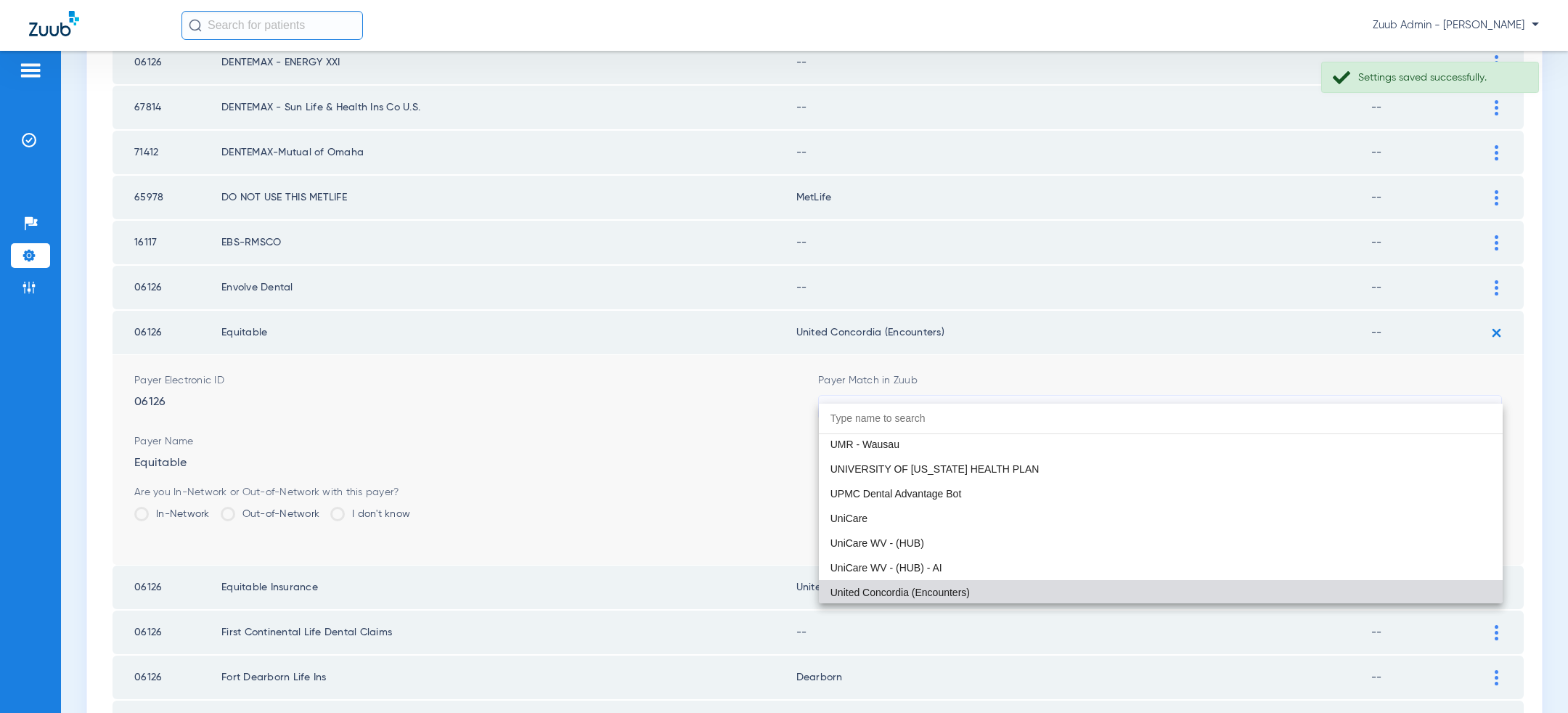
paste input "concordia"
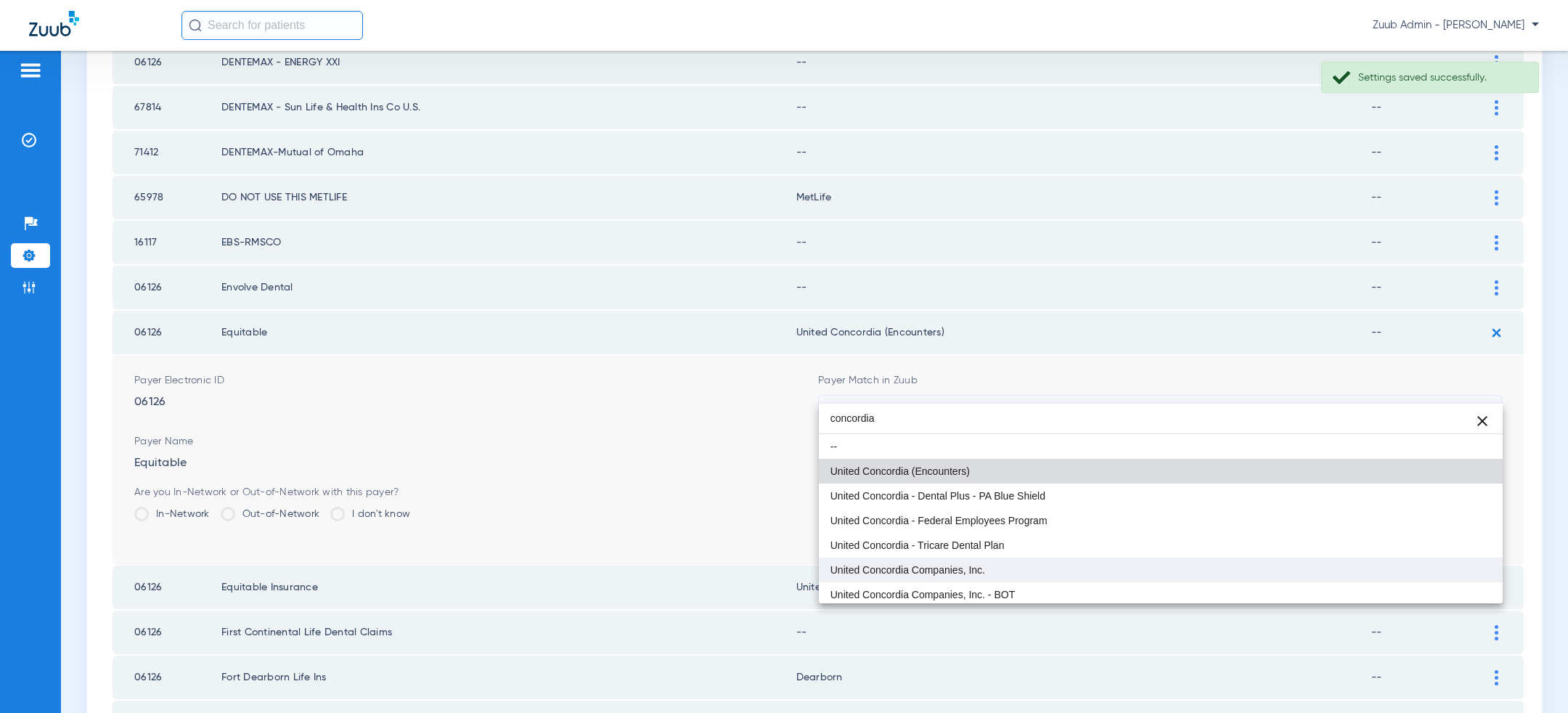
type input "concordia"
click at [1030, 565] on mat-option "United Concordia Companies, Inc." at bounding box center [1161, 569] width 684 height 25
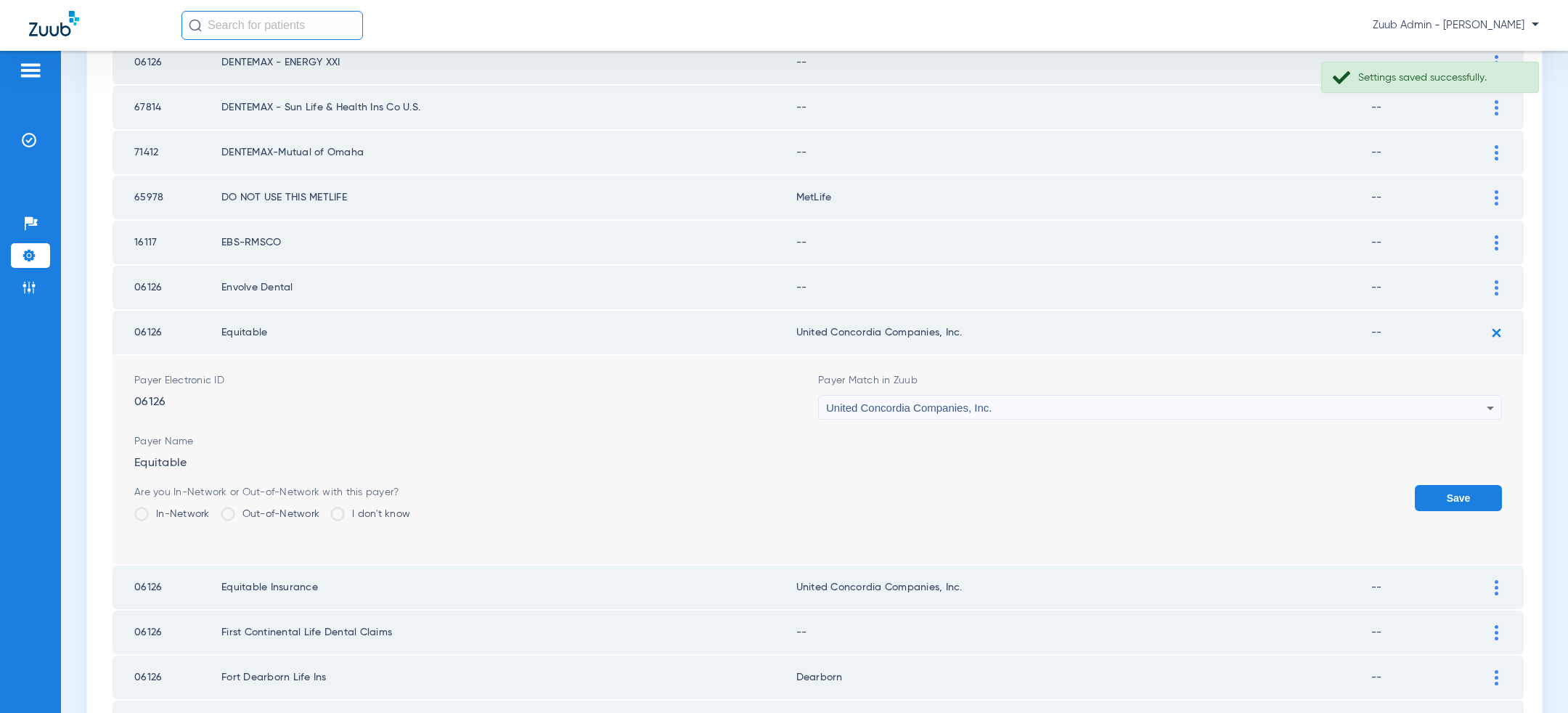
click at [1471, 485] on button "Save" at bounding box center [1459, 498] width 87 height 27
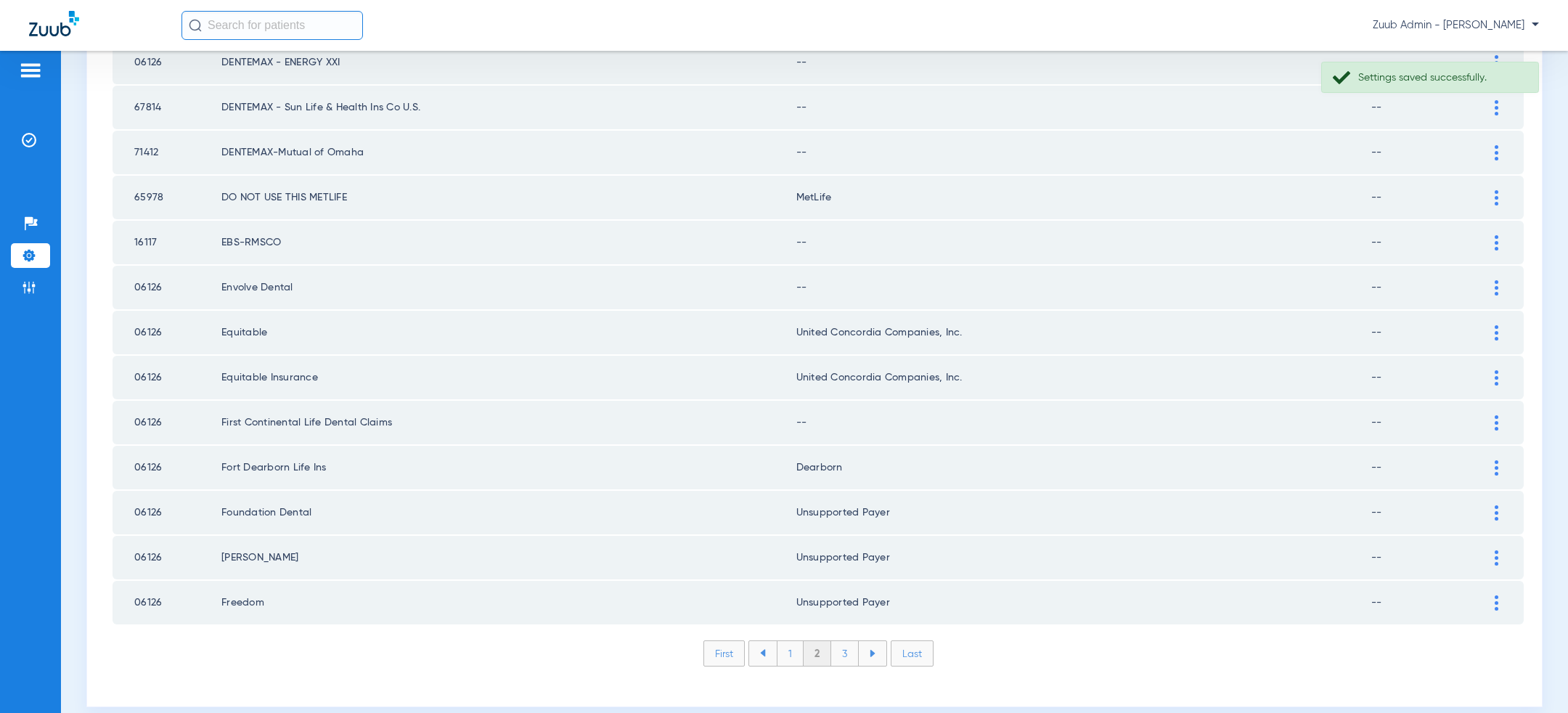
click at [1500, 415] on div at bounding box center [1497, 423] width 26 height 15
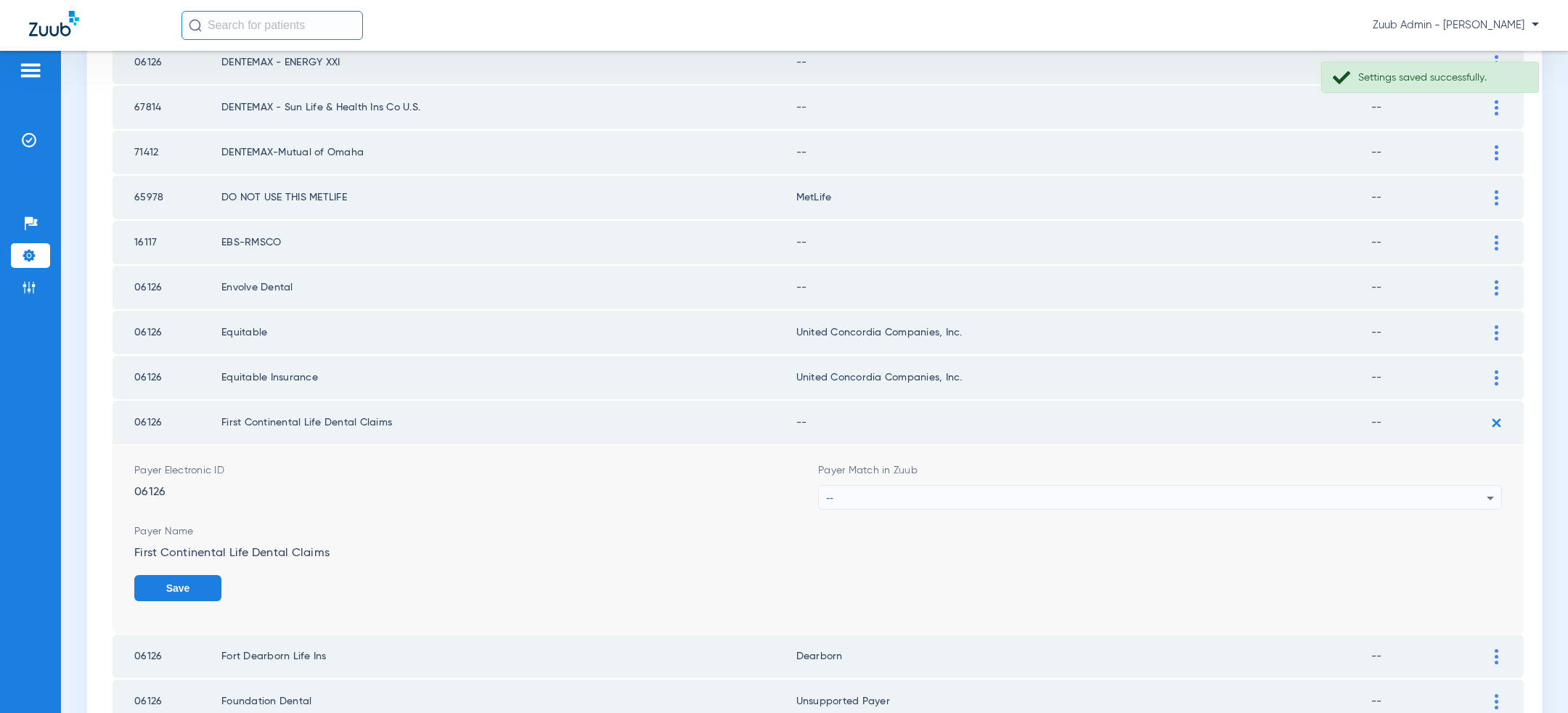
click at [970, 486] on div "--" at bounding box center [1156, 498] width 661 height 25
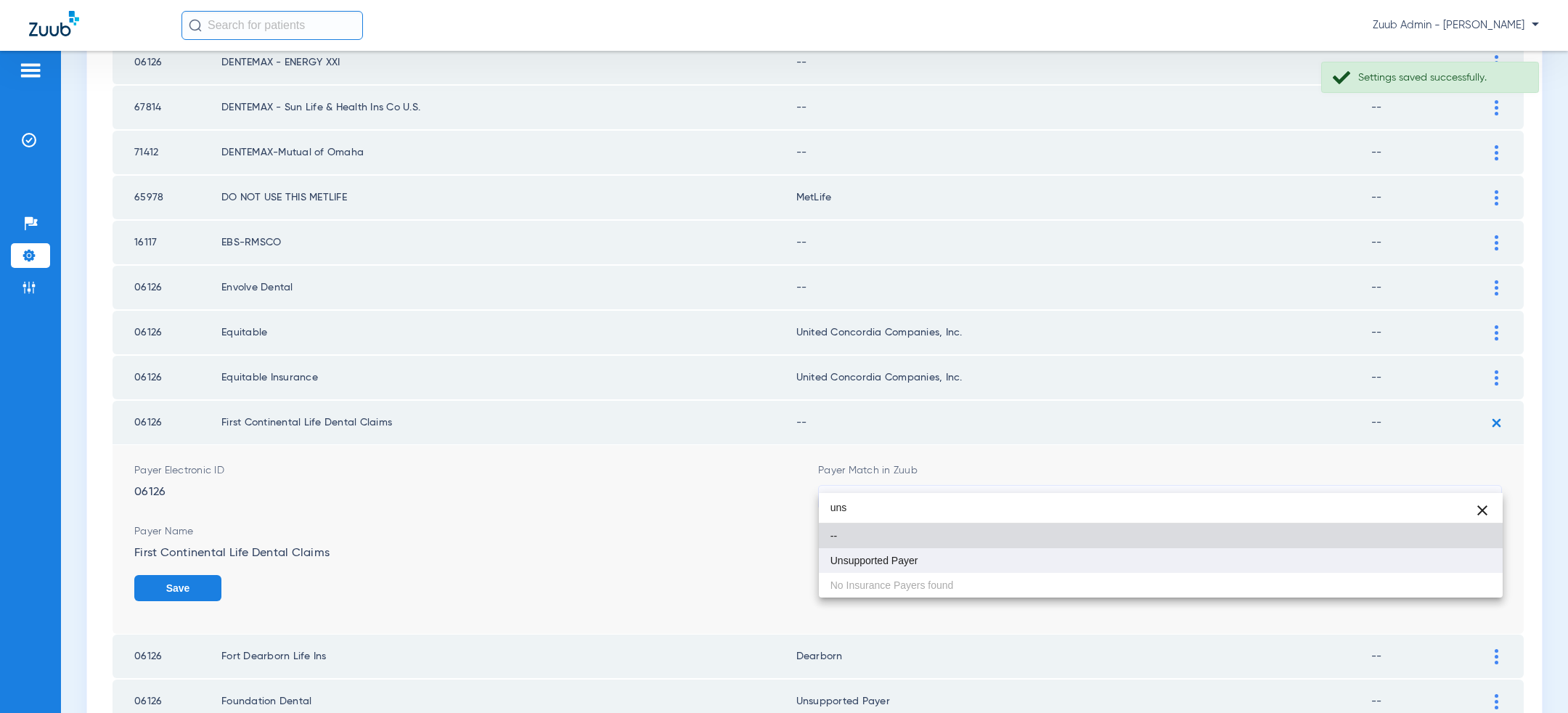
type input "uns"
click at [928, 562] on mat-option "Unsupported Payer" at bounding box center [1161, 560] width 684 height 25
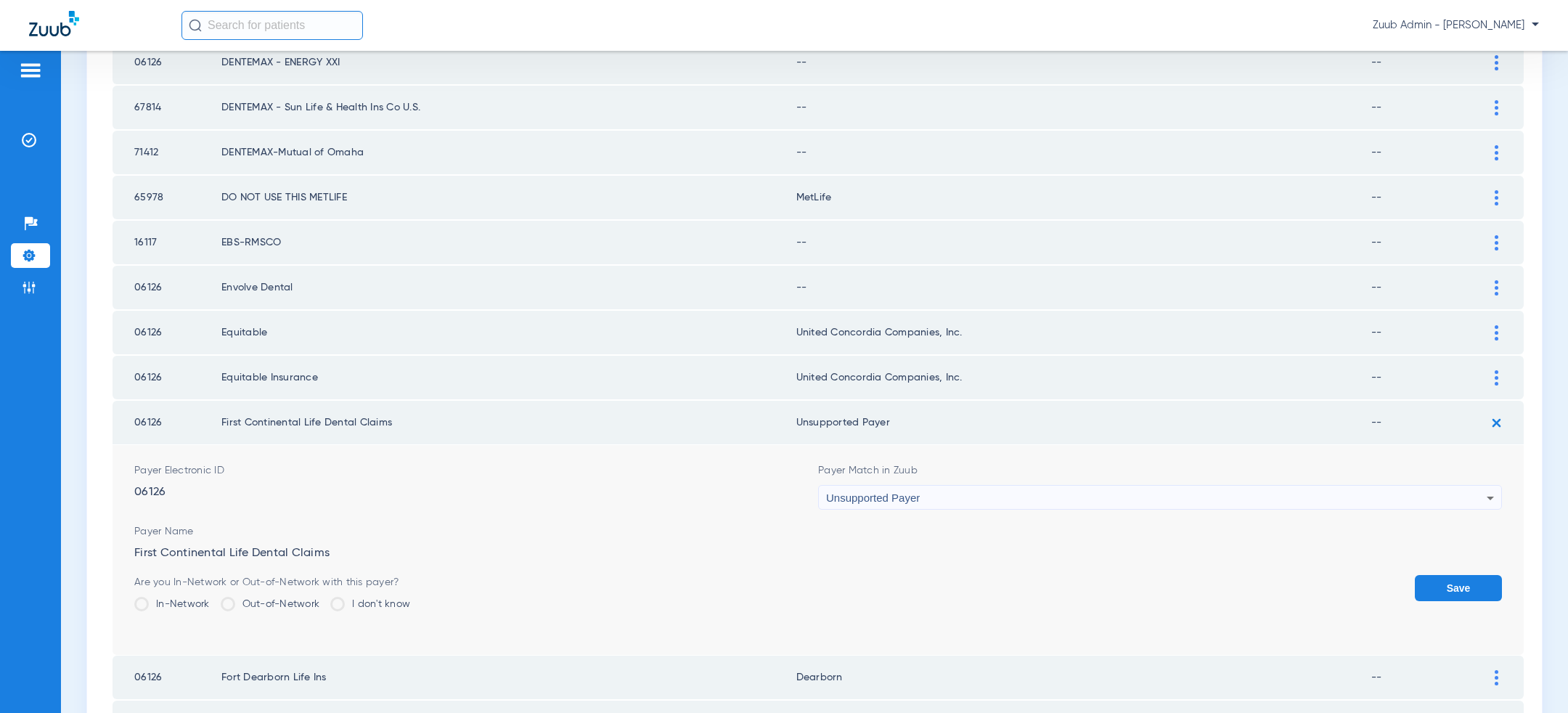
click at [1466, 575] on button "Save" at bounding box center [1459, 588] width 87 height 27
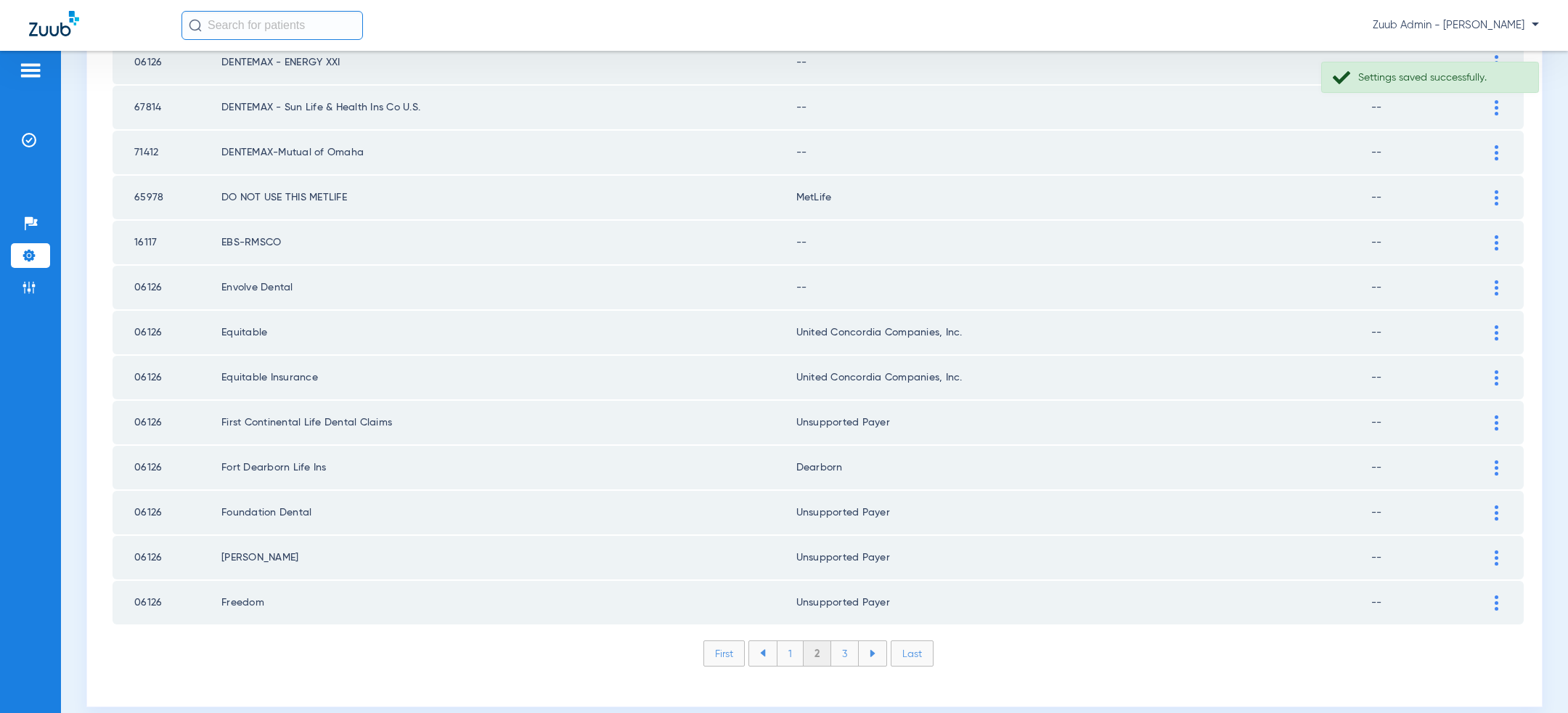
click at [1493, 280] on div at bounding box center [1497, 288] width 26 height 15
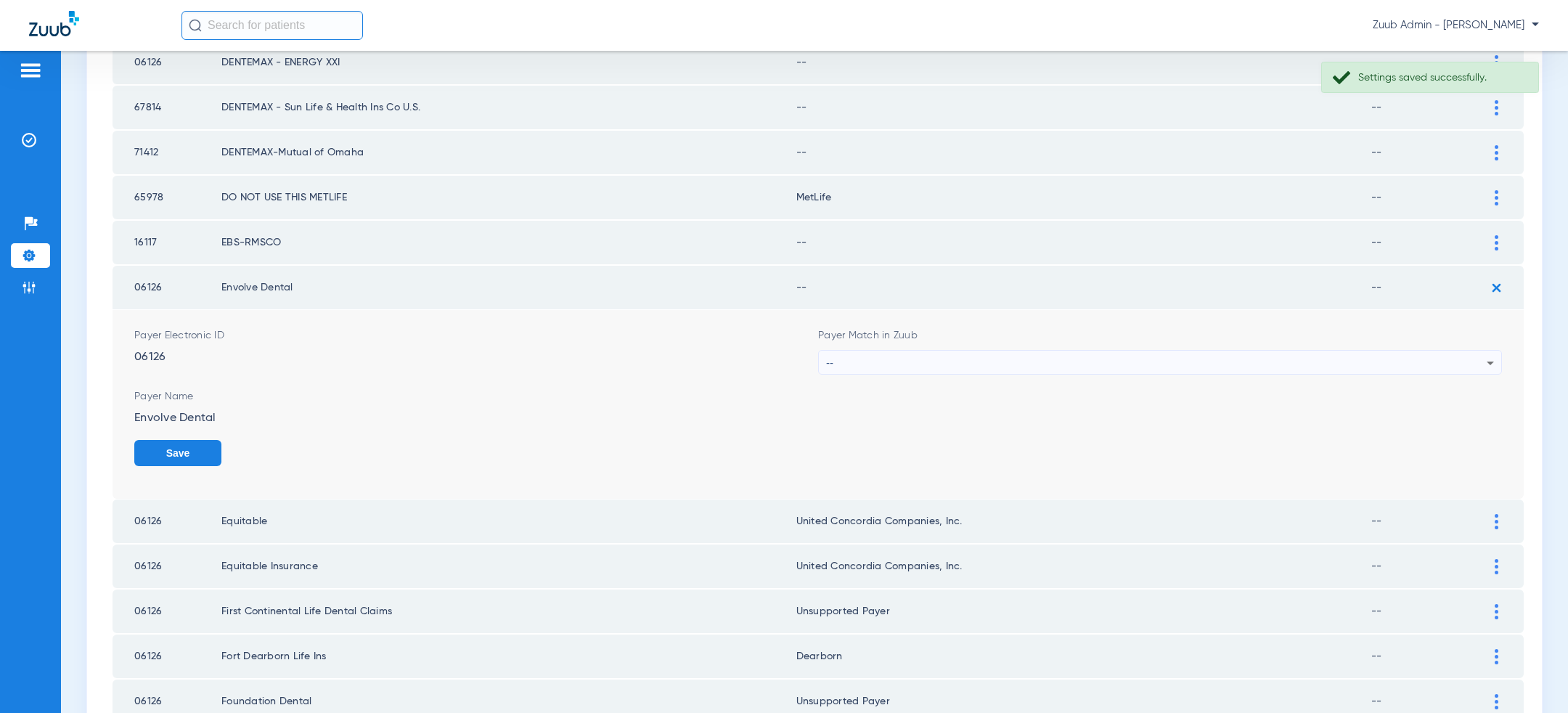
click at [1131, 356] on div "--" at bounding box center [1156, 362] width 661 height 25
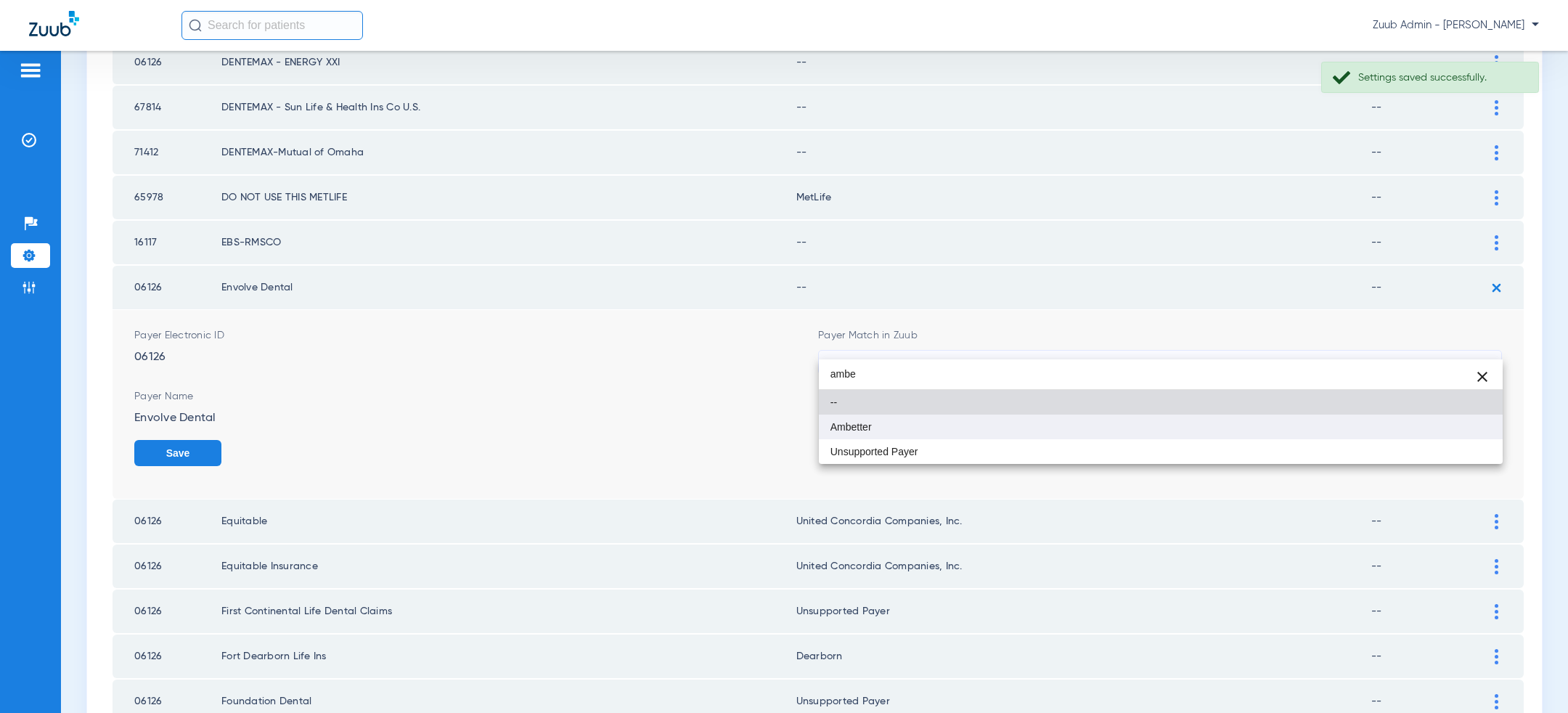
type input "ambe"
click at [970, 435] on mat-option "Ambetter" at bounding box center [1161, 427] width 684 height 25
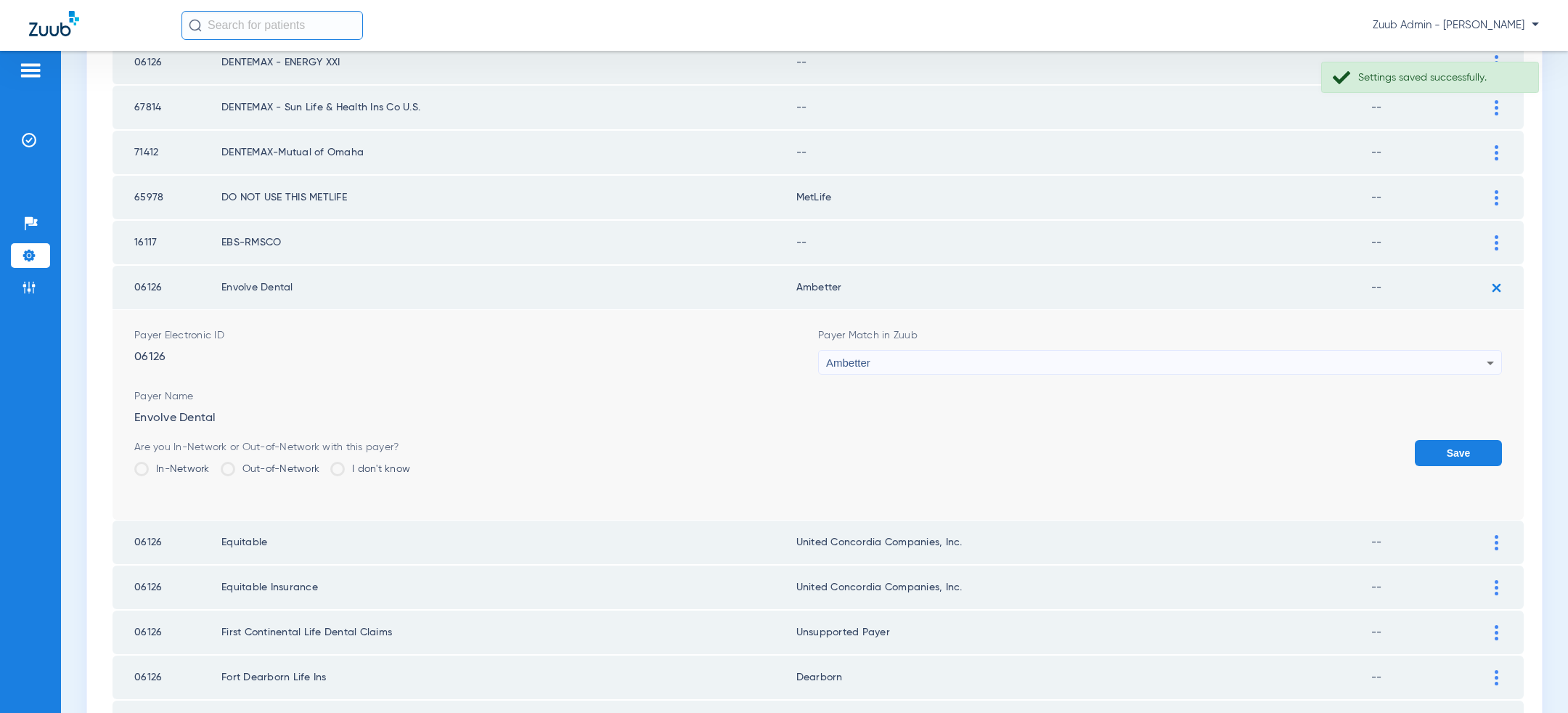
click at [1477, 440] on button "Save" at bounding box center [1459, 453] width 87 height 27
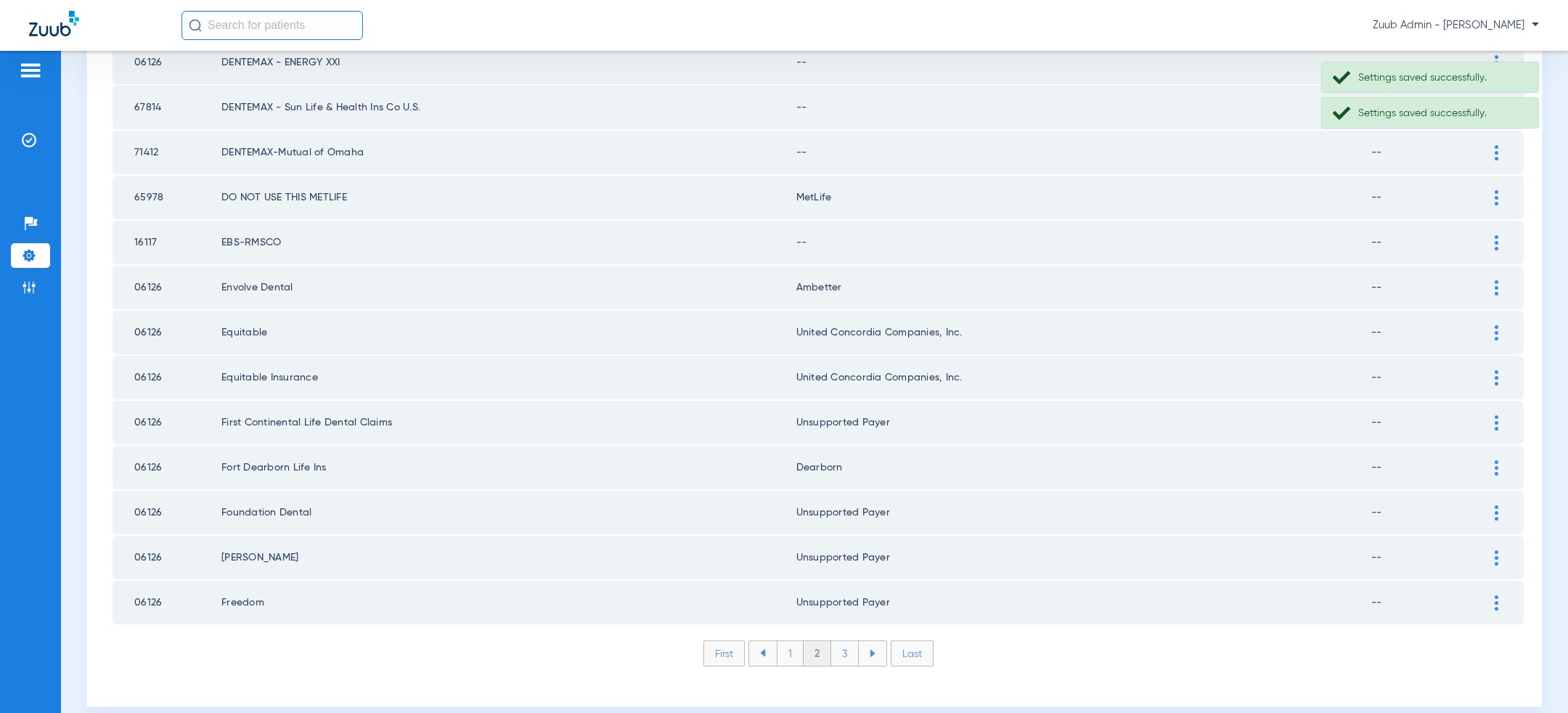
click at [1501, 235] on div at bounding box center [1497, 243] width 26 height 15
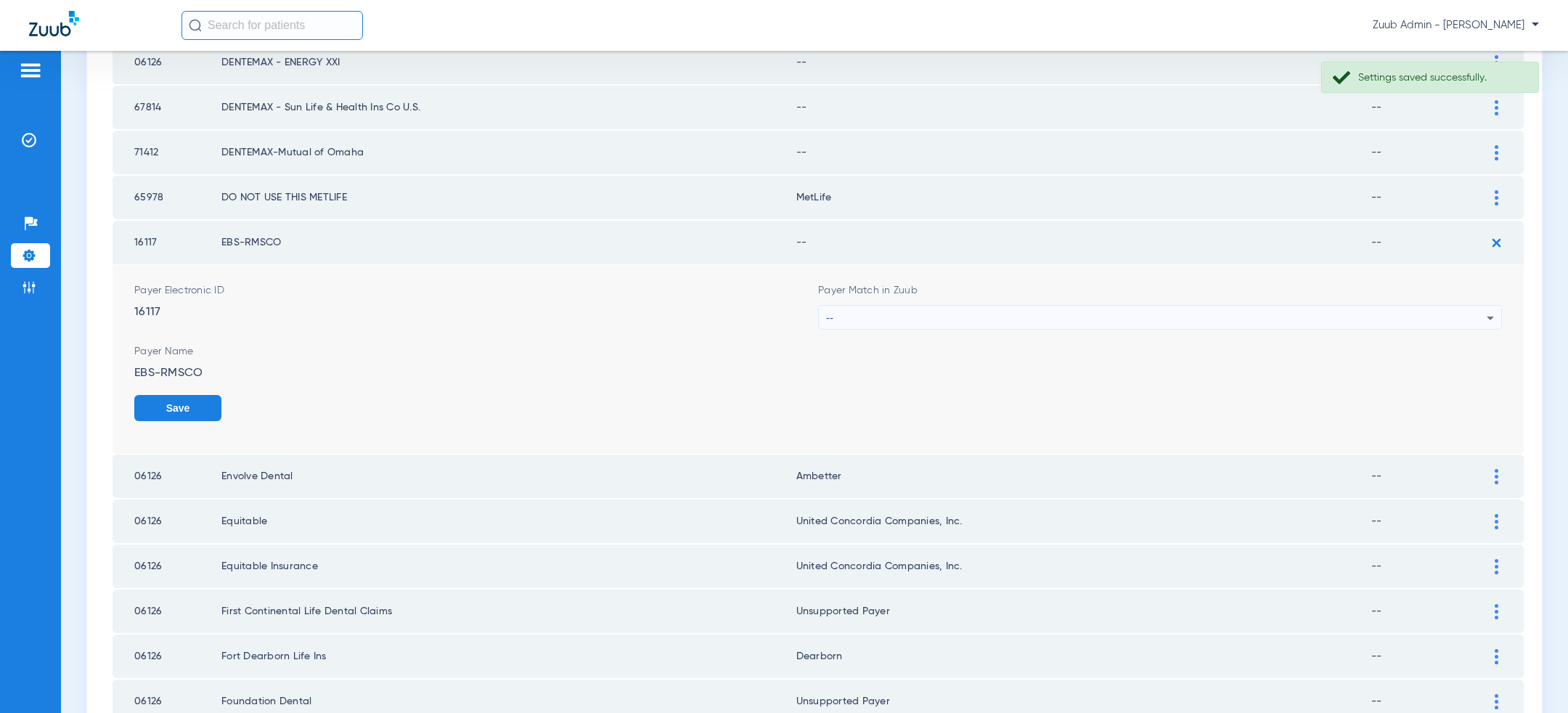
click at [1155, 306] on div "--" at bounding box center [1156, 318] width 661 height 25
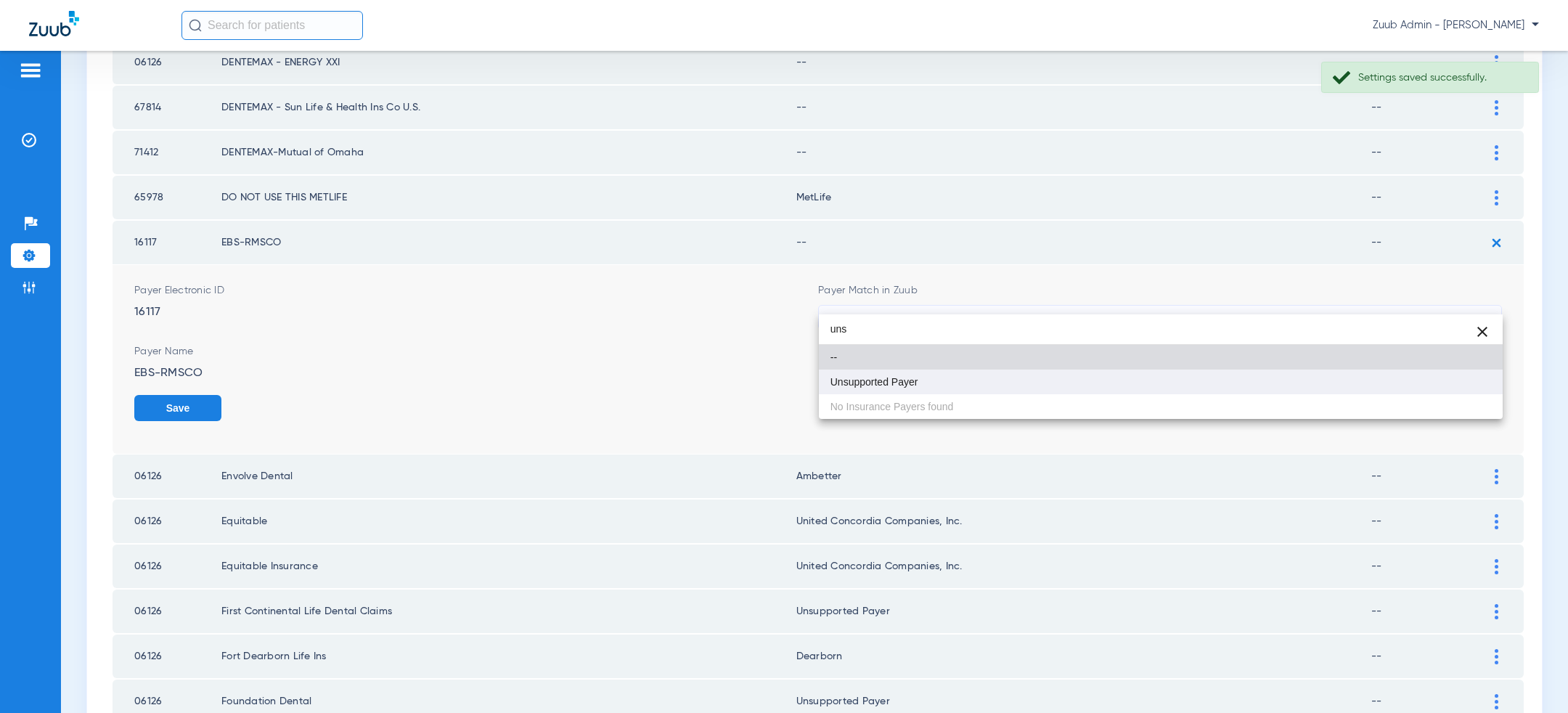
type input "uns"
click at [1036, 381] on mat-option "Unsupported Payer" at bounding box center [1161, 381] width 684 height 25
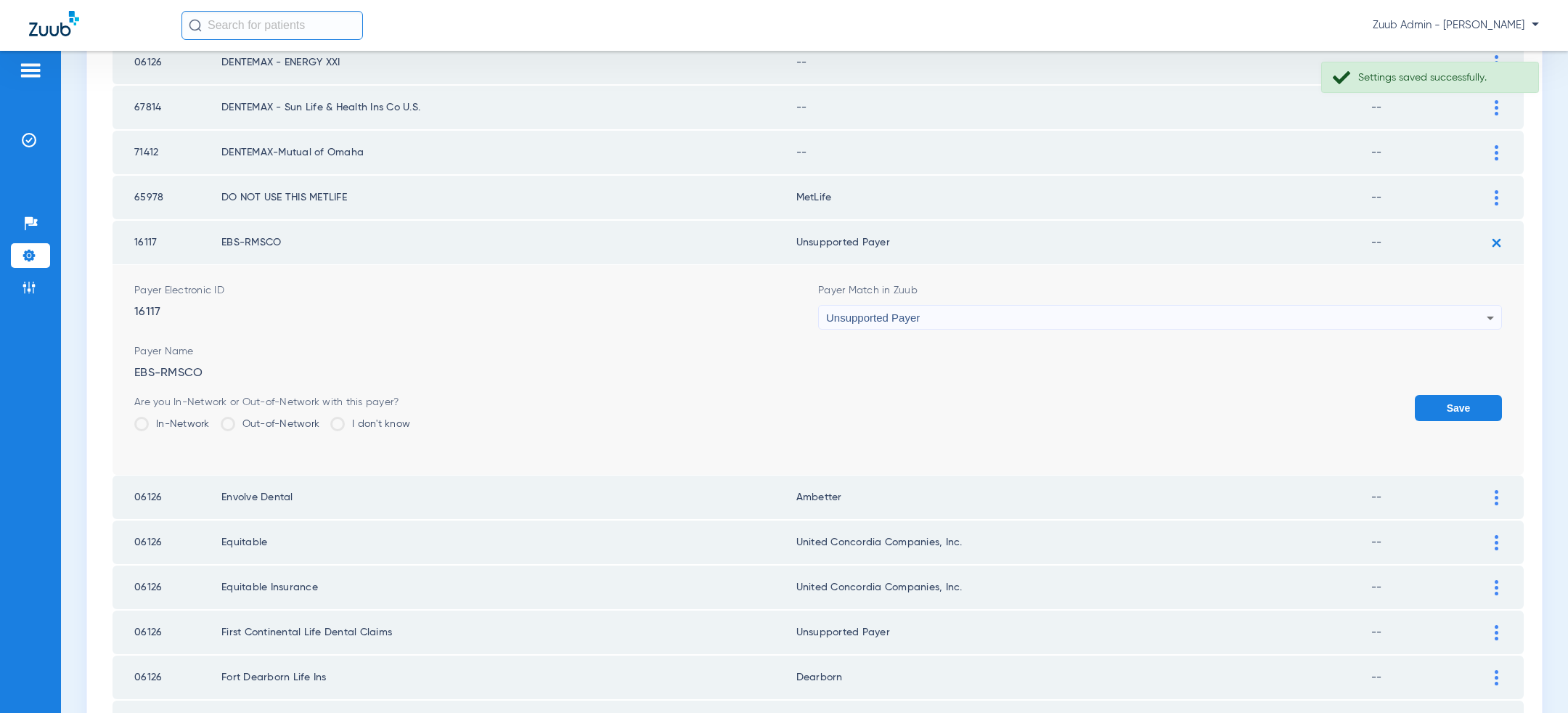
click at [1448, 395] on button "Save" at bounding box center [1459, 408] width 87 height 27
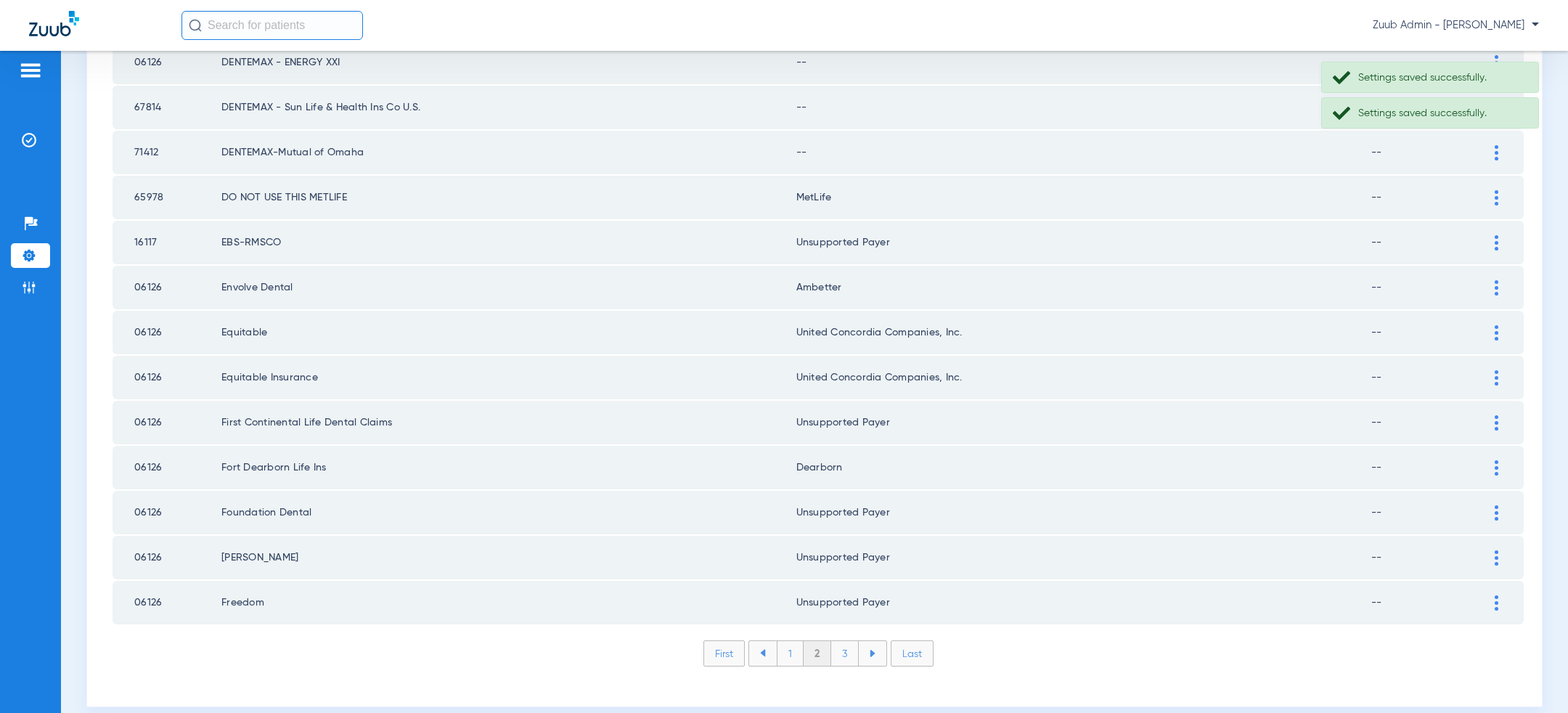
click at [1500, 191] on div at bounding box center [1497, 198] width 26 height 15
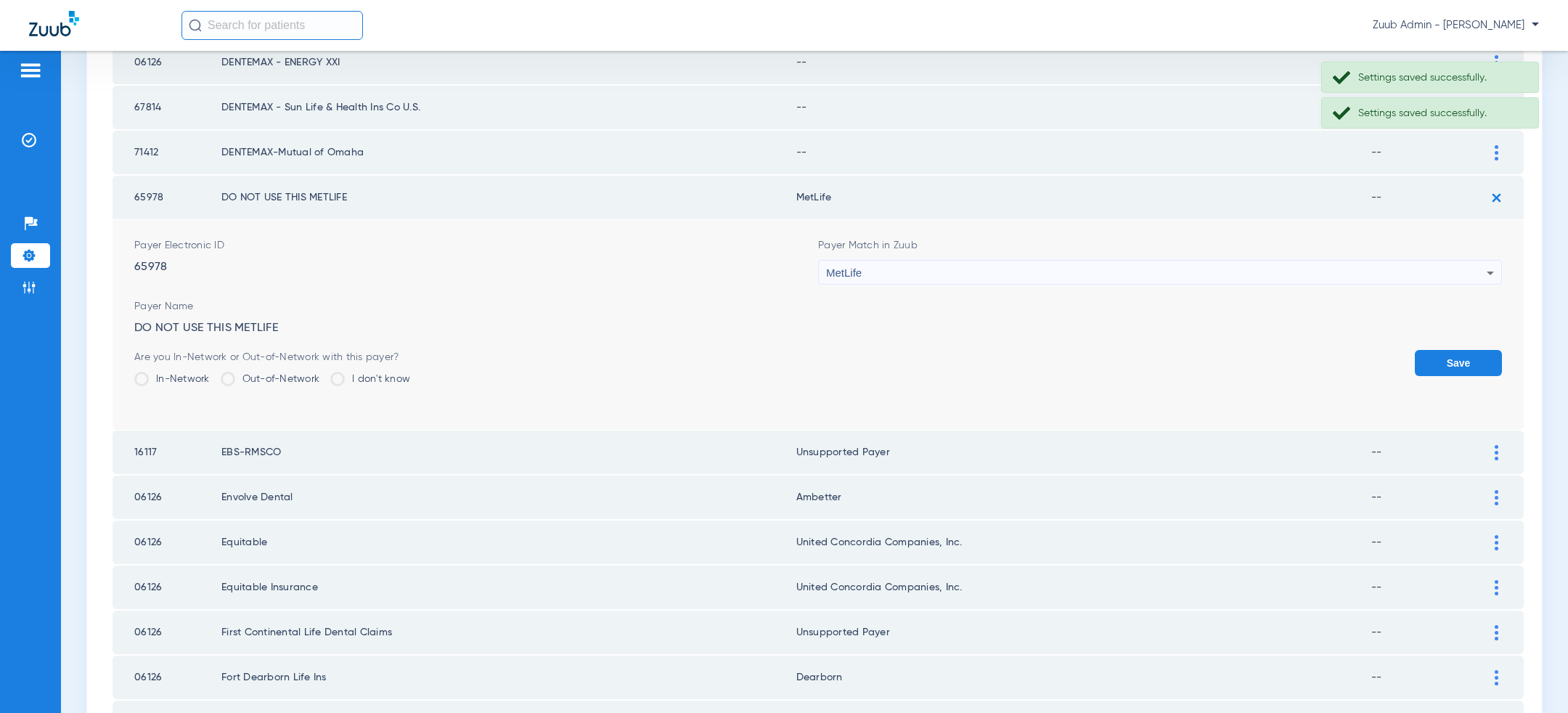
click at [1047, 264] on div "MetLife" at bounding box center [1156, 273] width 661 height 25
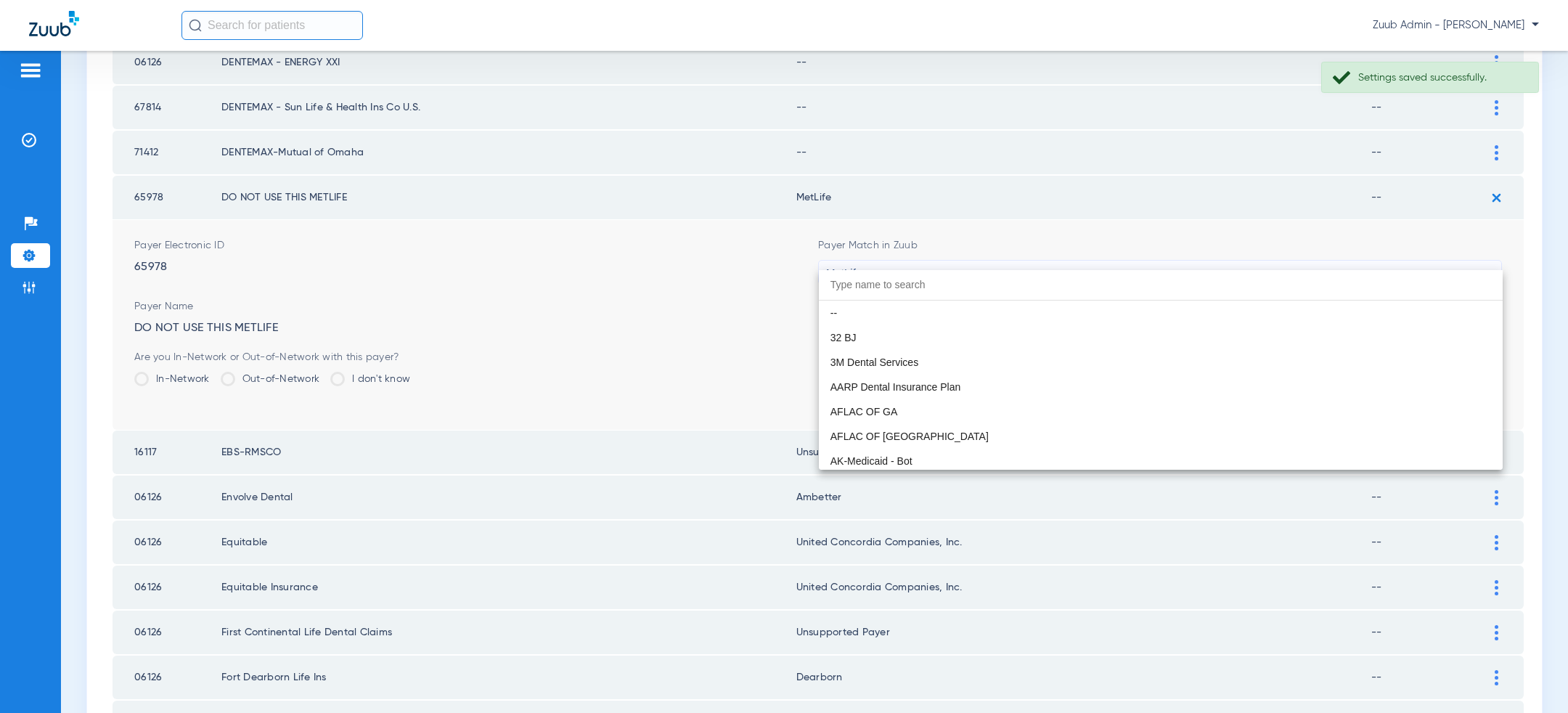
scroll to position [7728, 0]
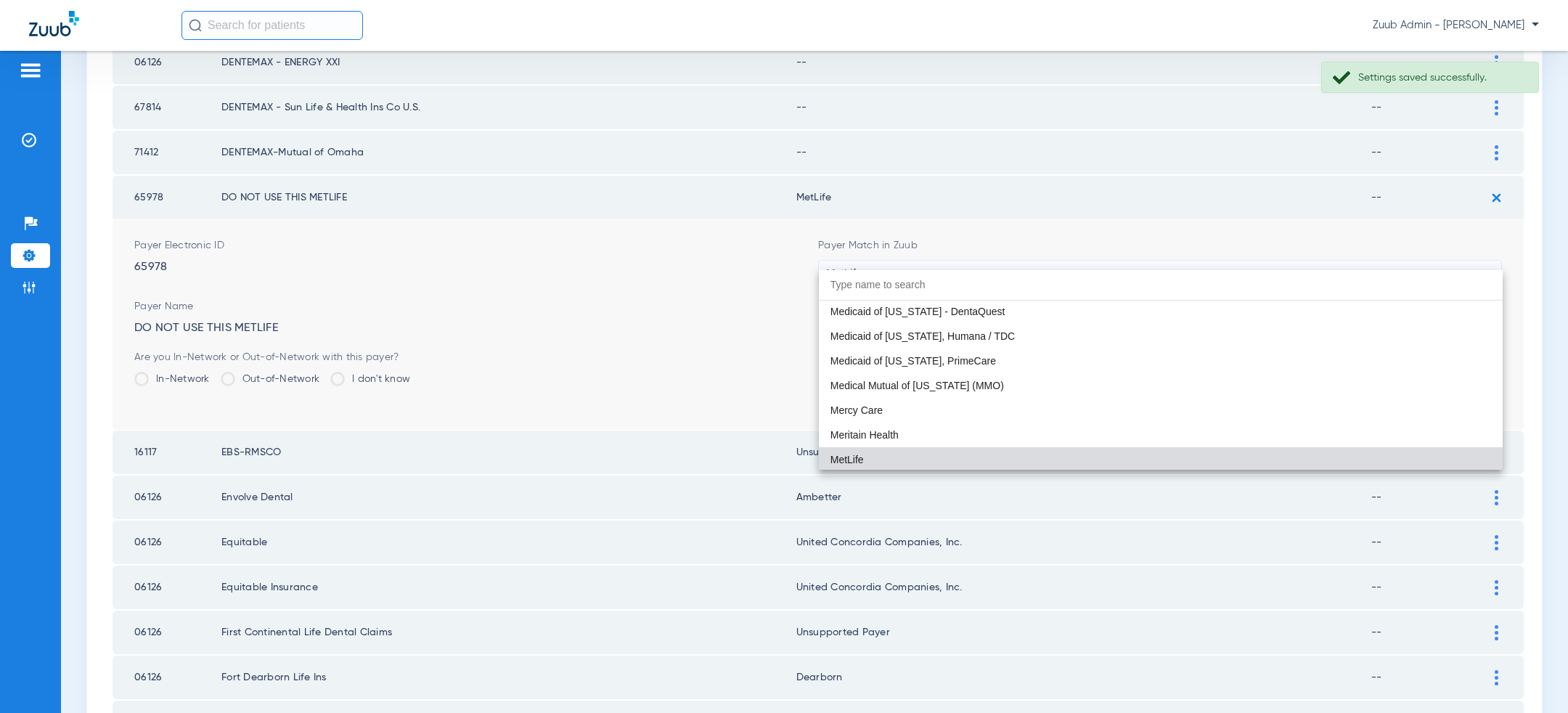
paste input "uns"
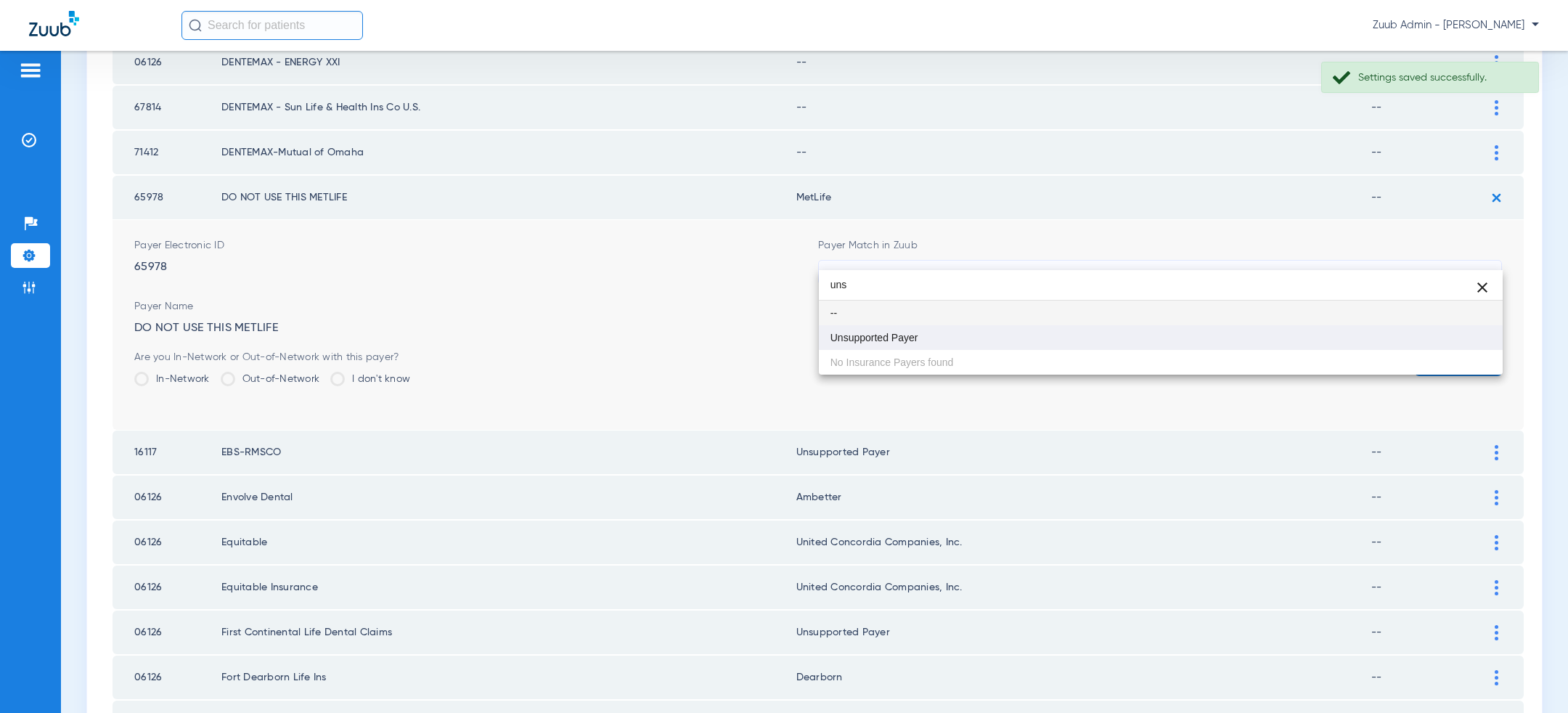
type input "uns"
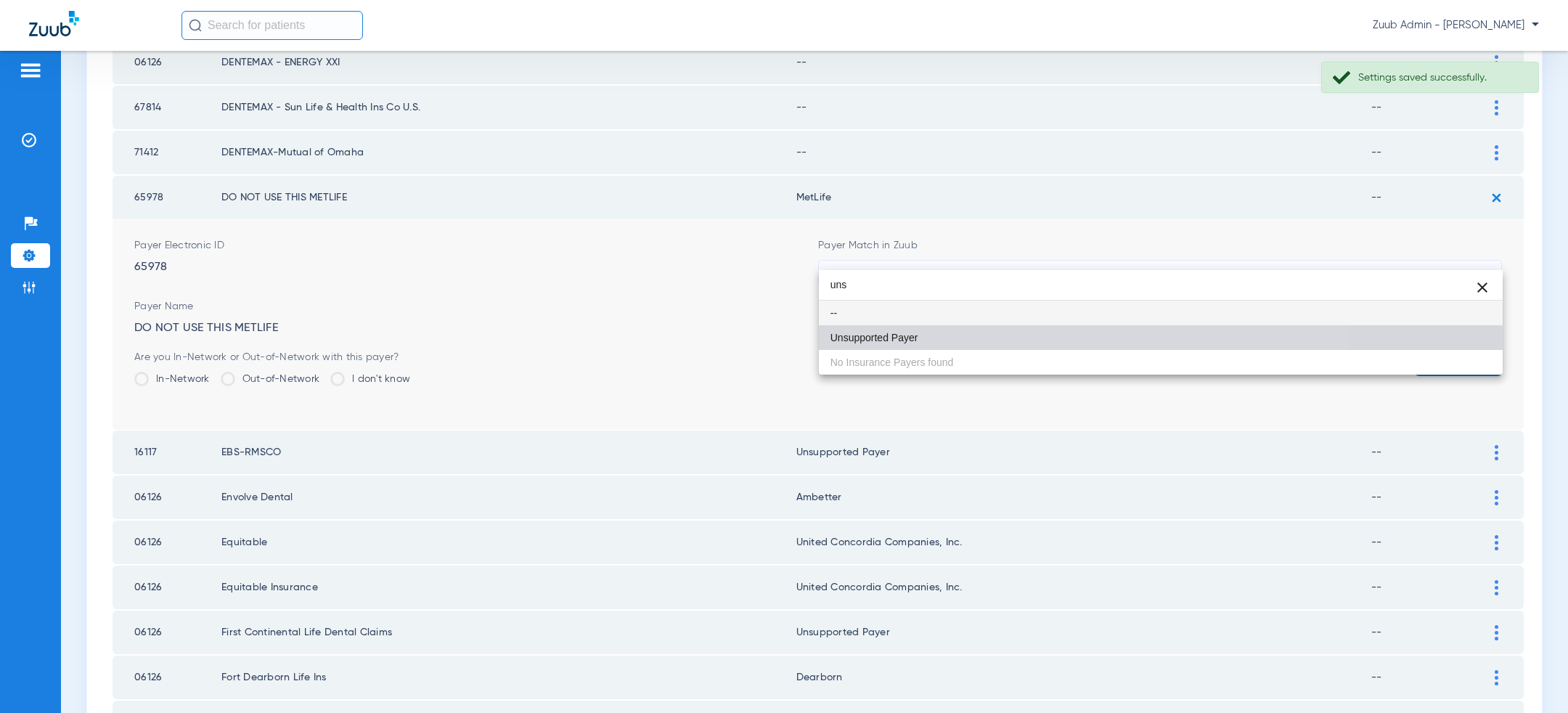
click at [965, 337] on mat-option "Unsupported Payer" at bounding box center [1161, 337] width 684 height 25
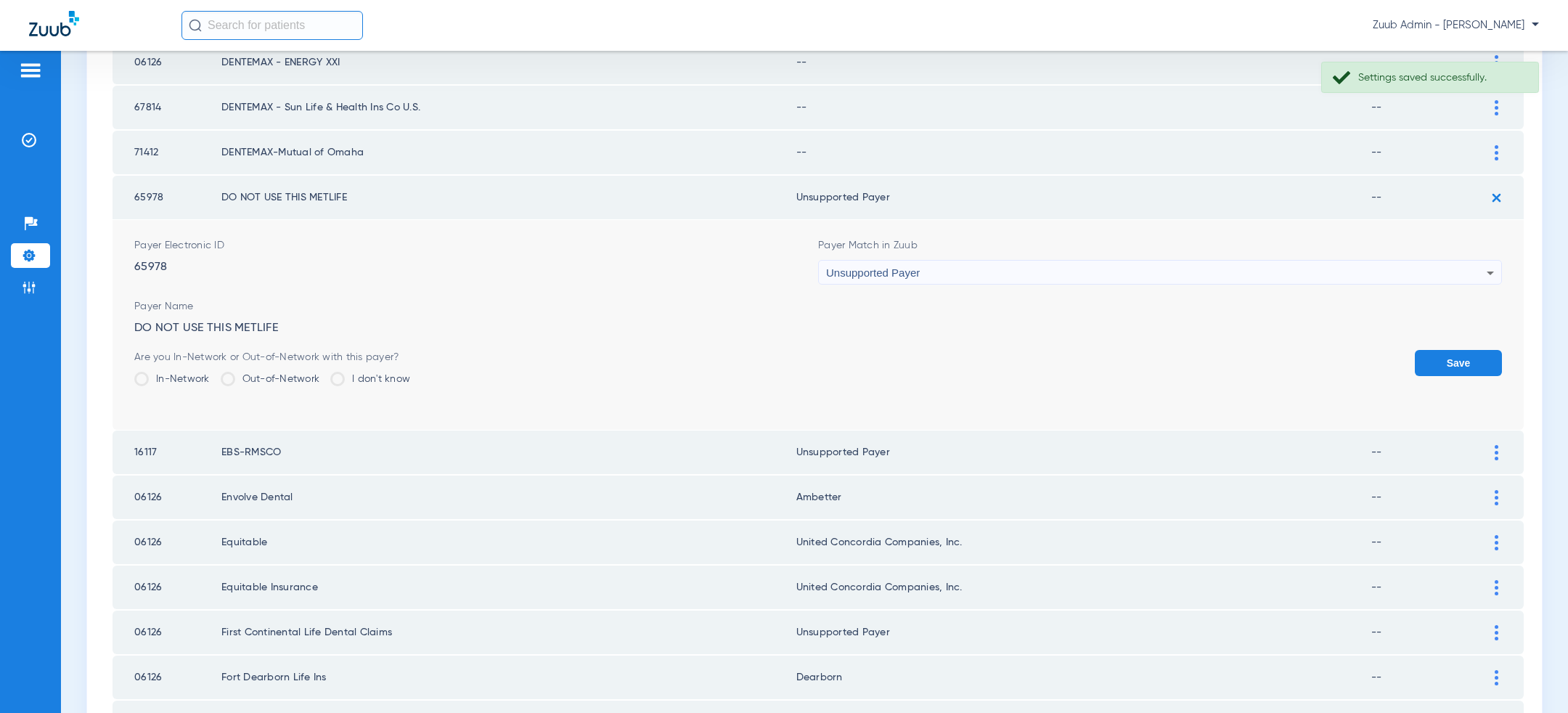
click at [1435, 350] on button "Save" at bounding box center [1459, 362] width 87 height 27
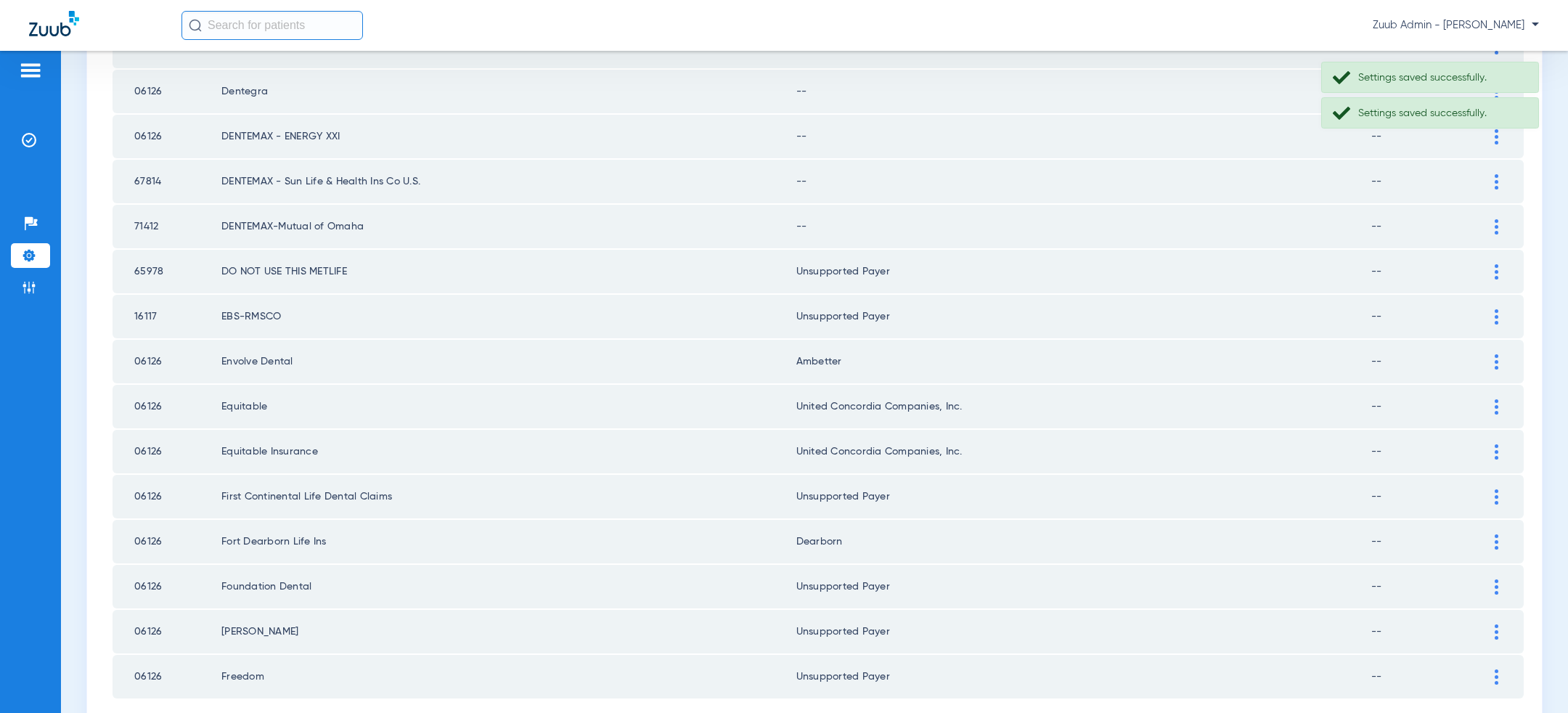
scroll to position [1790, 0]
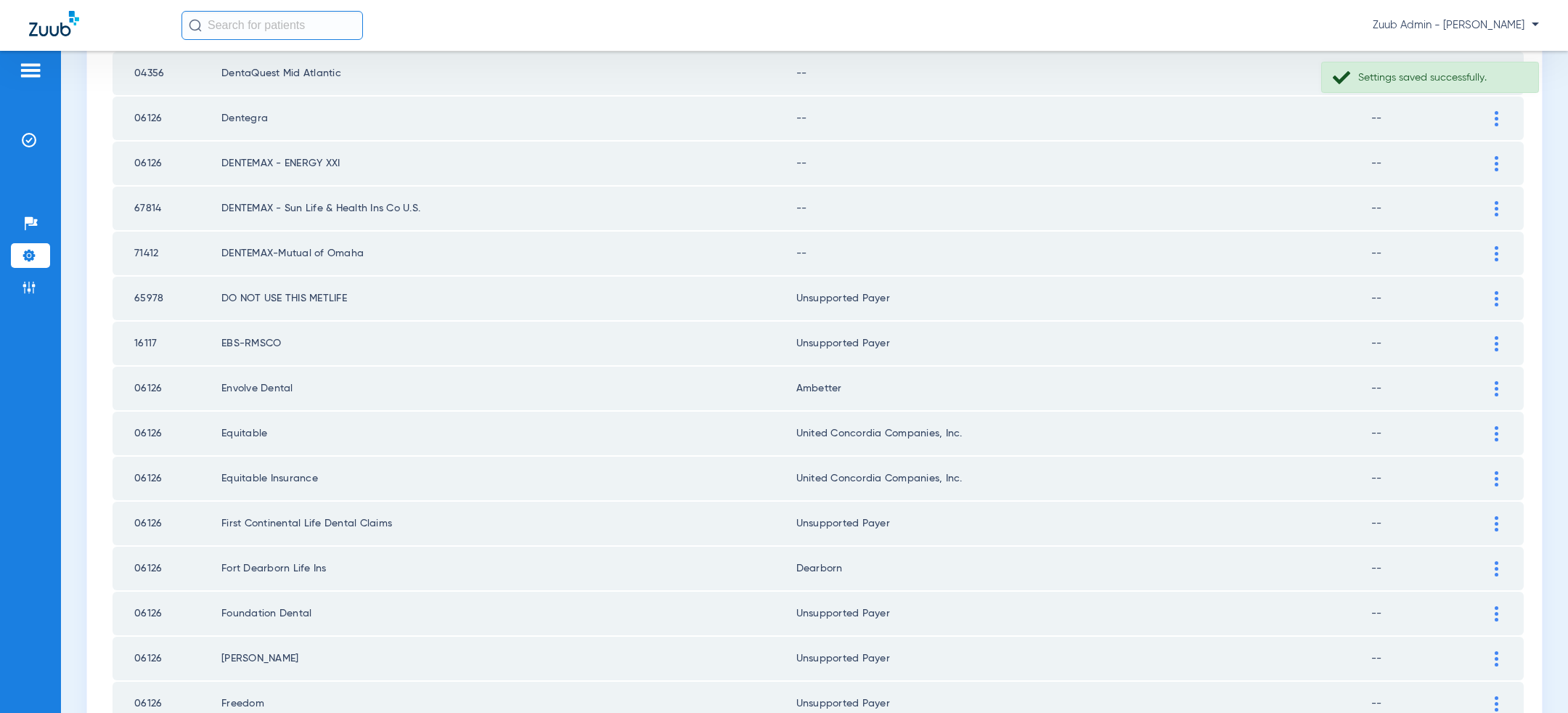
click at [1501, 246] on div at bounding box center [1497, 254] width 26 height 15
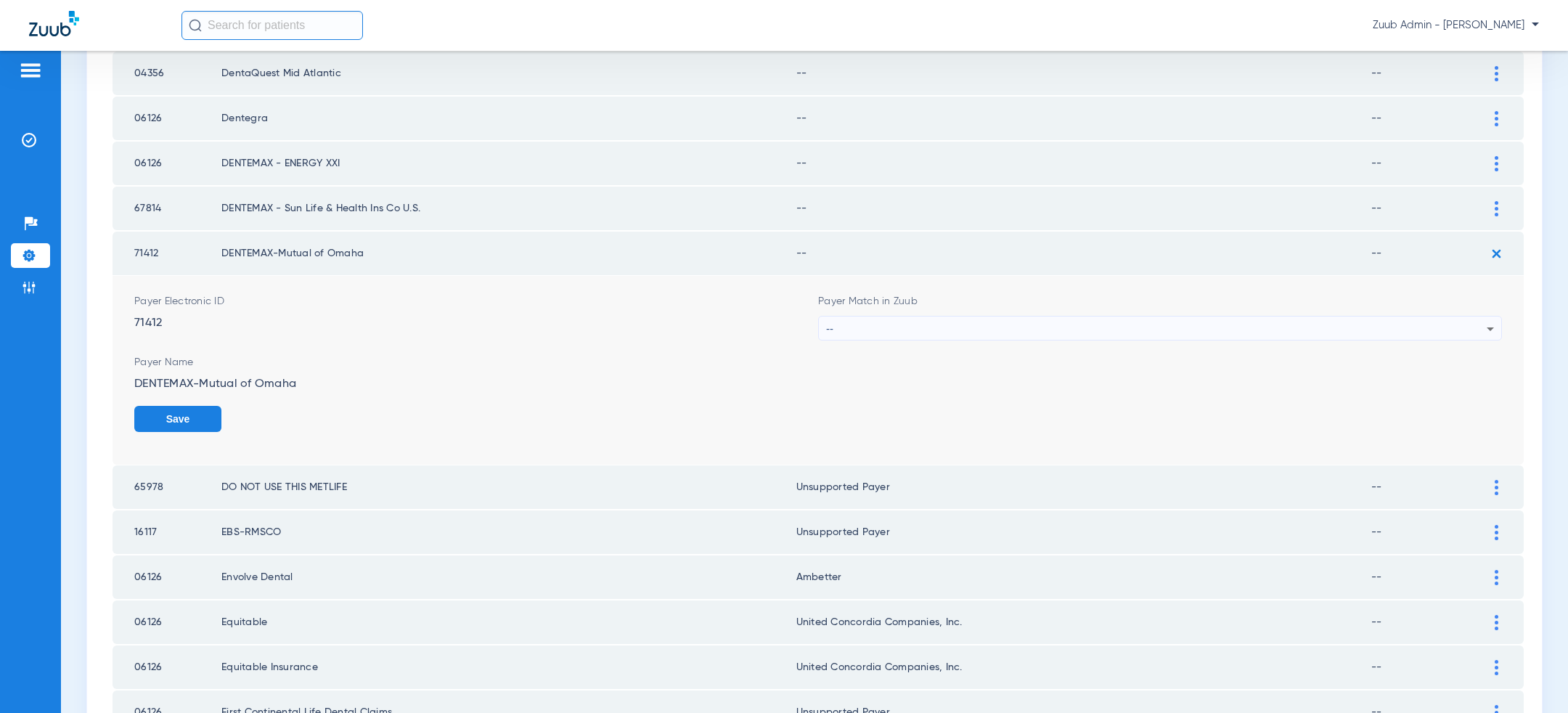
click at [1019, 321] on div "--" at bounding box center [1156, 328] width 661 height 25
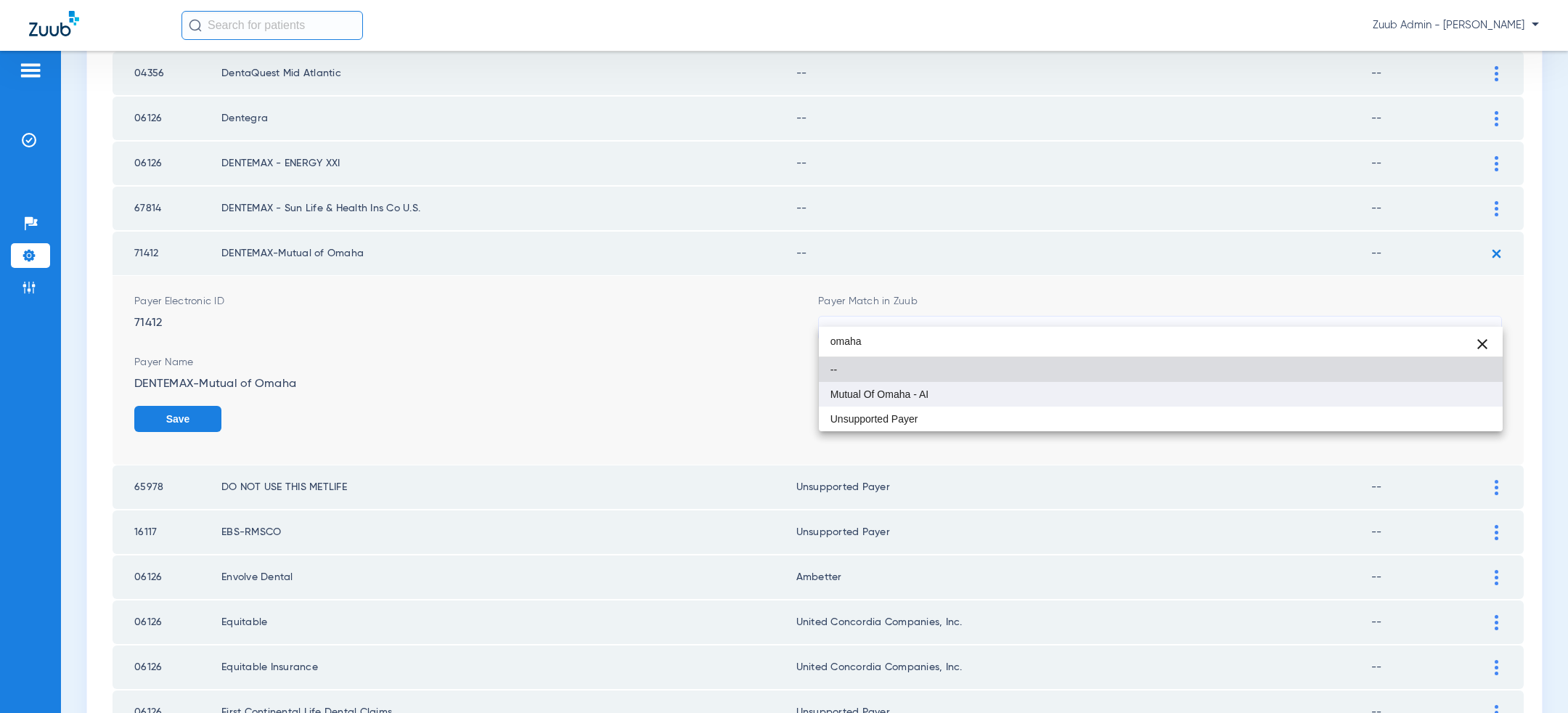
type input "omaha"
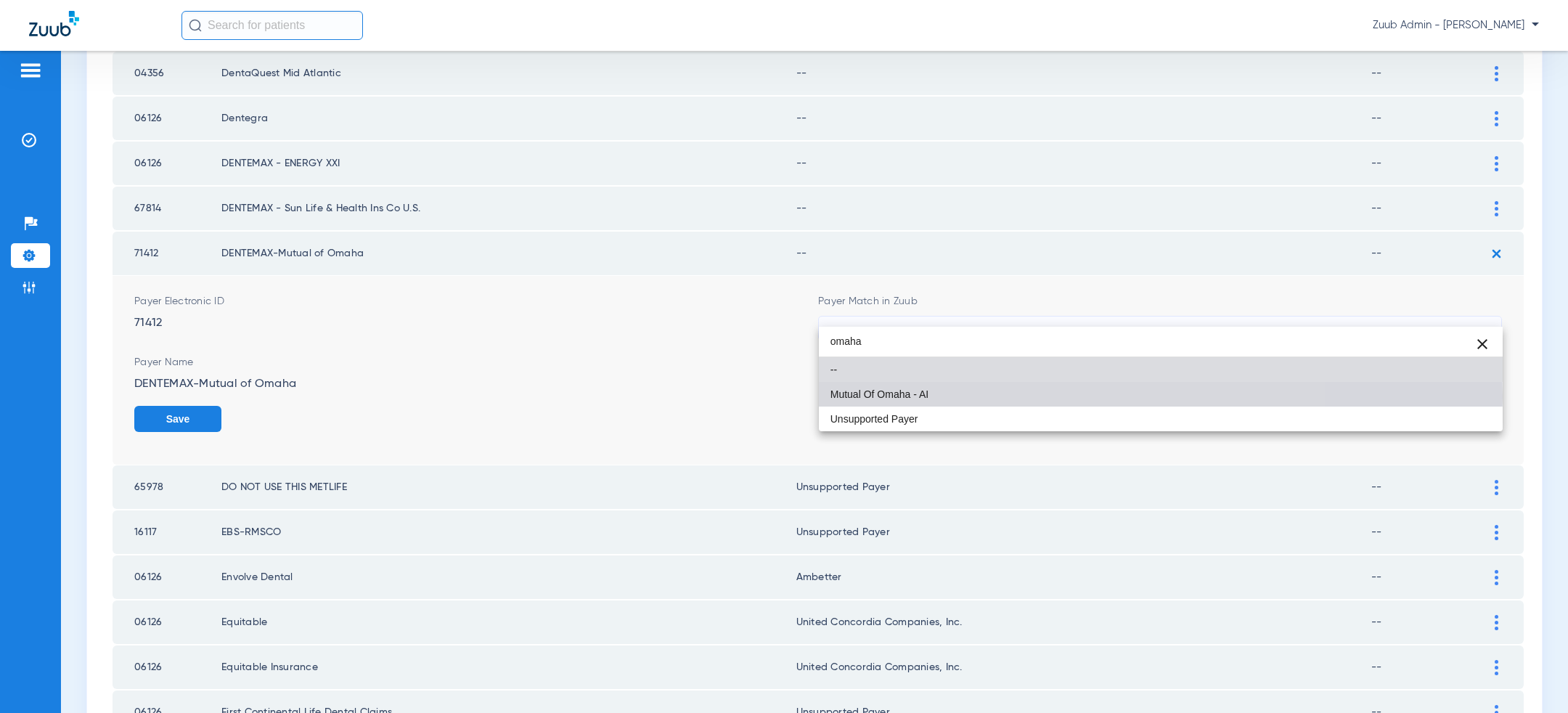
click at [952, 395] on mat-option "Mutual Of Omaha - AI" at bounding box center [1161, 394] width 684 height 25
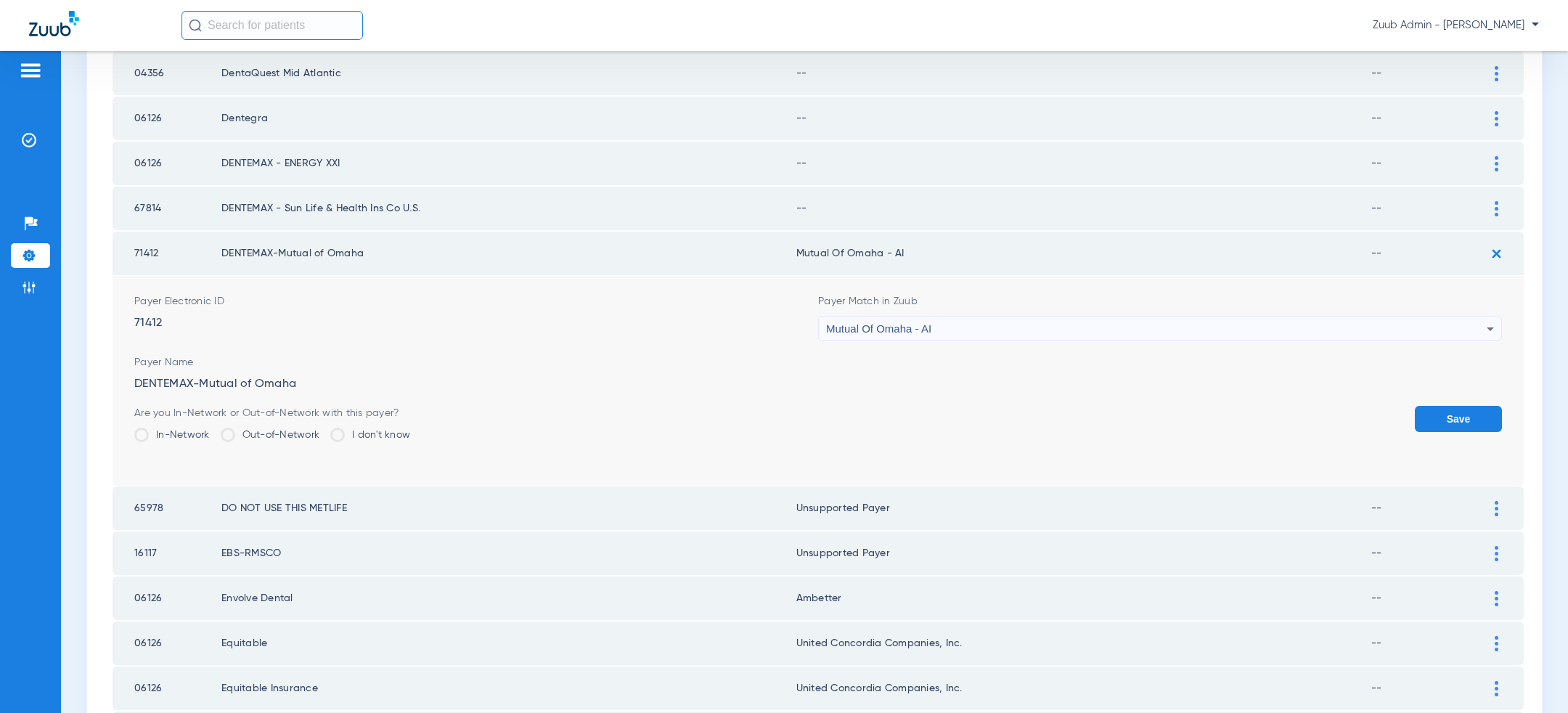
click at [1451, 406] on button "Save" at bounding box center [1459, 419] width 87 height 27
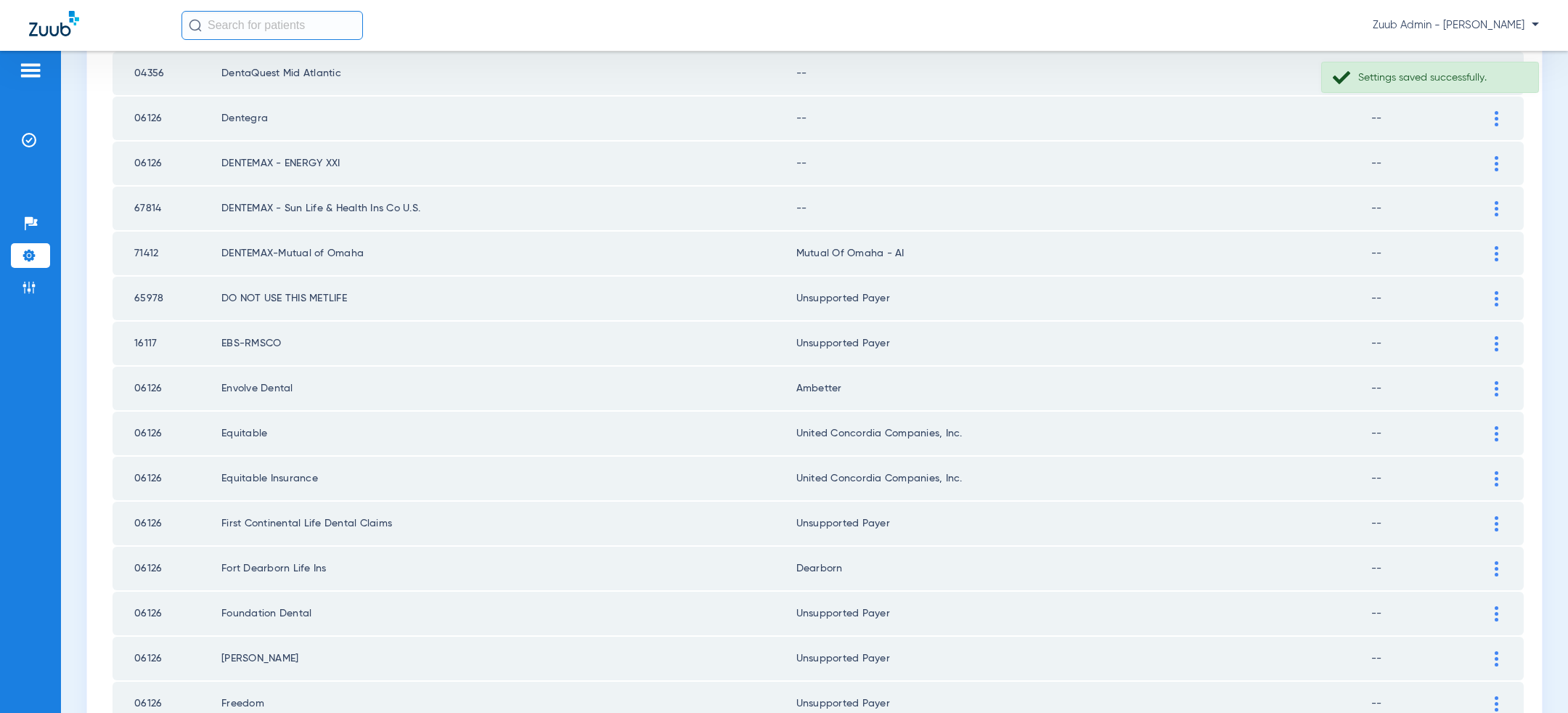
click at [1500, 201] on div at bounding box center [1497, 209] width 26 height 15
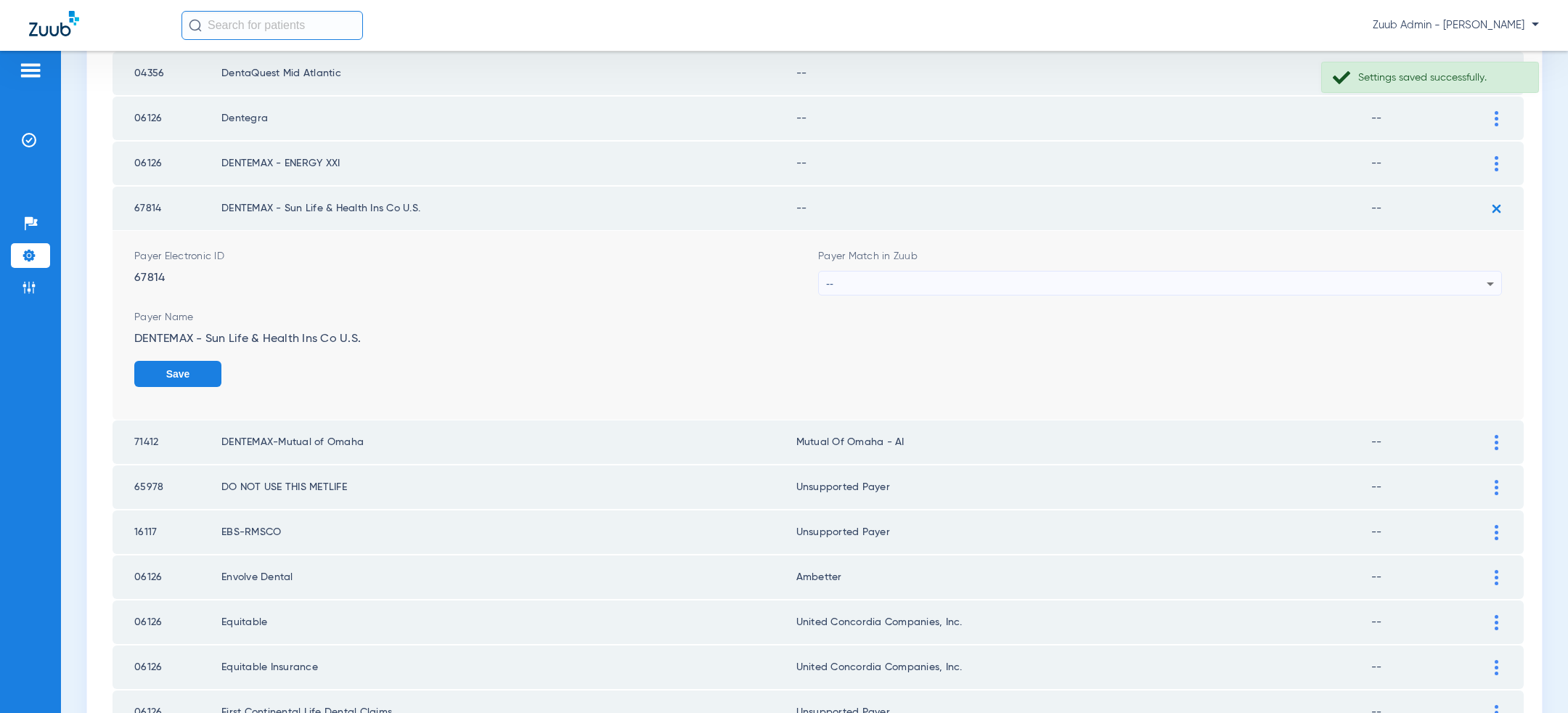
click at [1093, 272] on div "--" at bounding box center [1156, 284] width 661 height 25
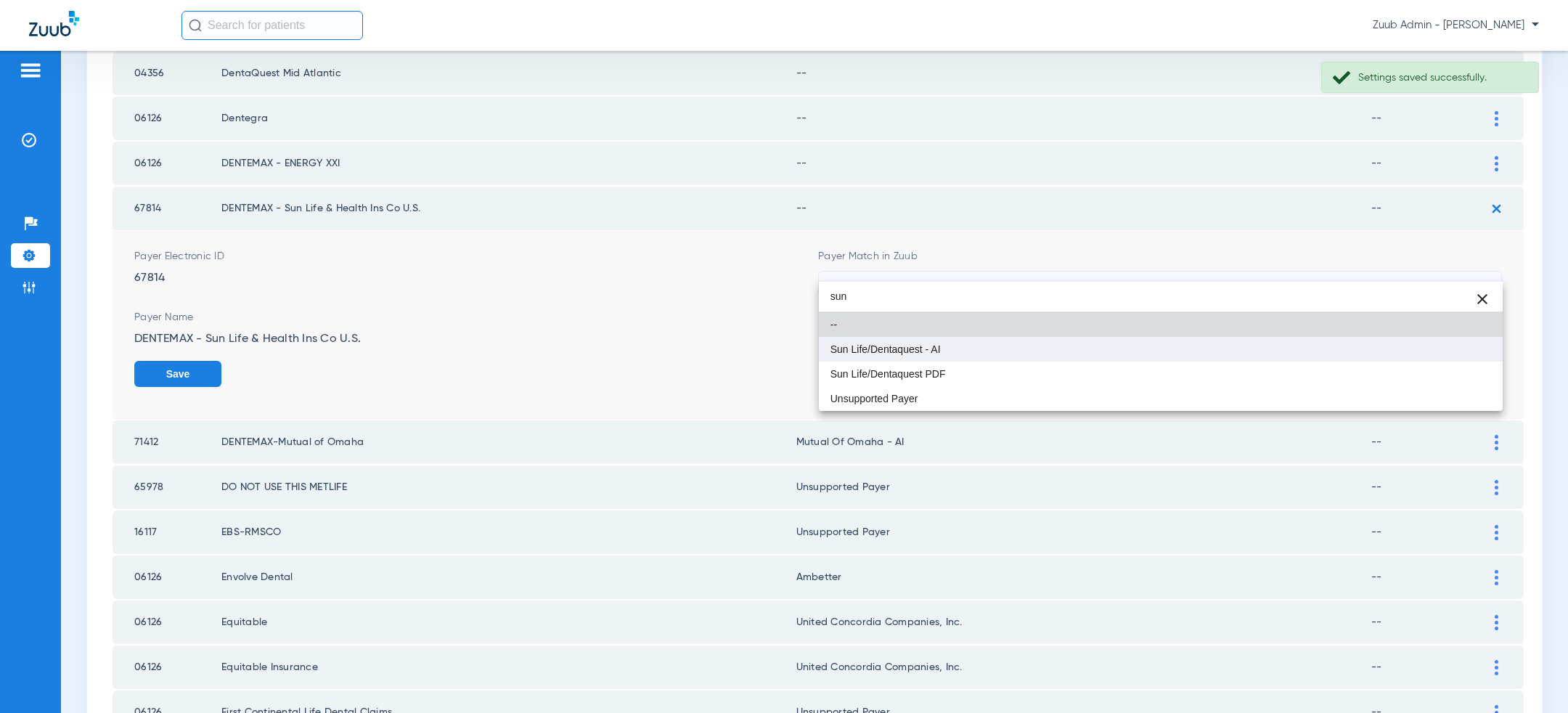
type input "sun"
click at [1045, 344] on mat-option "Sun Life/Dentaquest - AI" at bounding box center [1161, 349] width 684 height 25
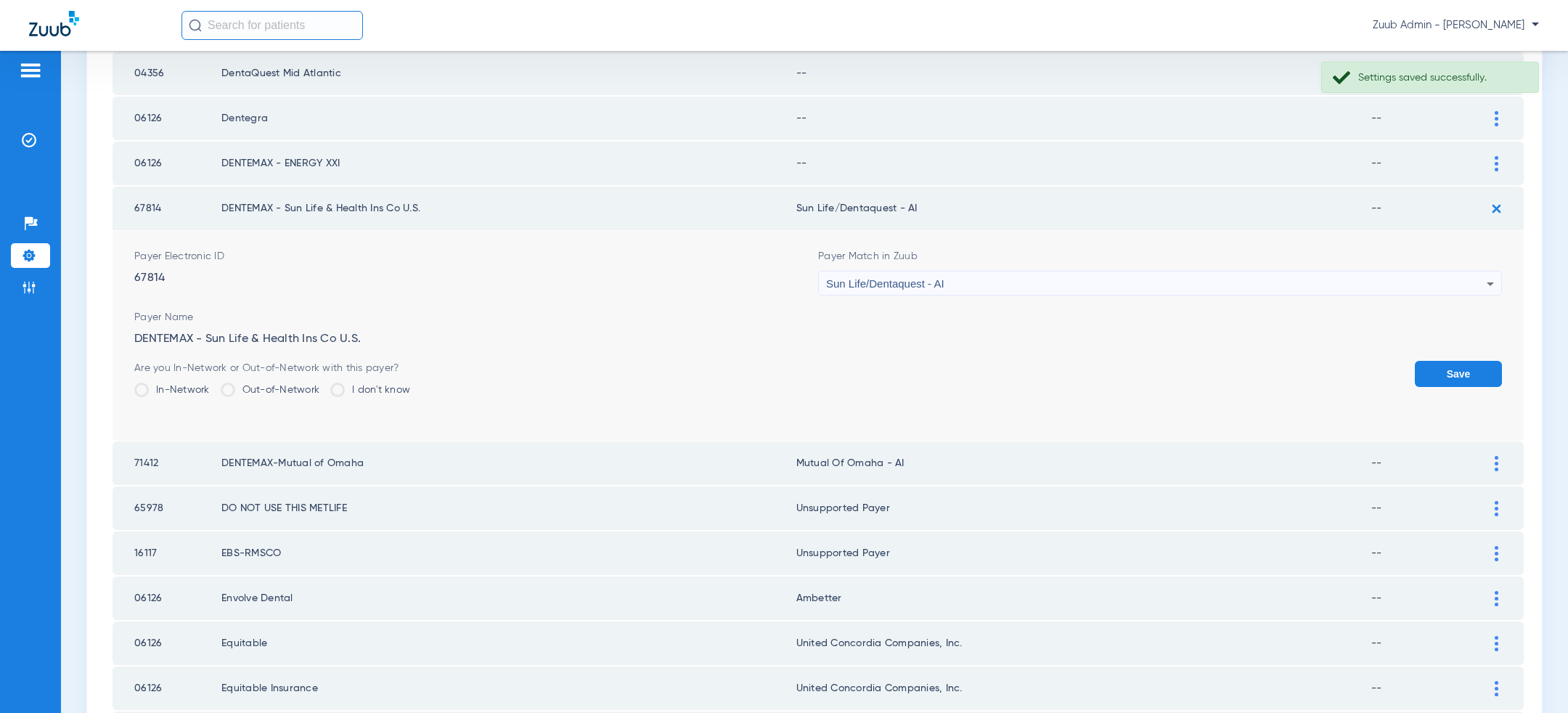
click at [1471, 361] on button "Save" at bounding box center [1459, 374] width 87 height 27
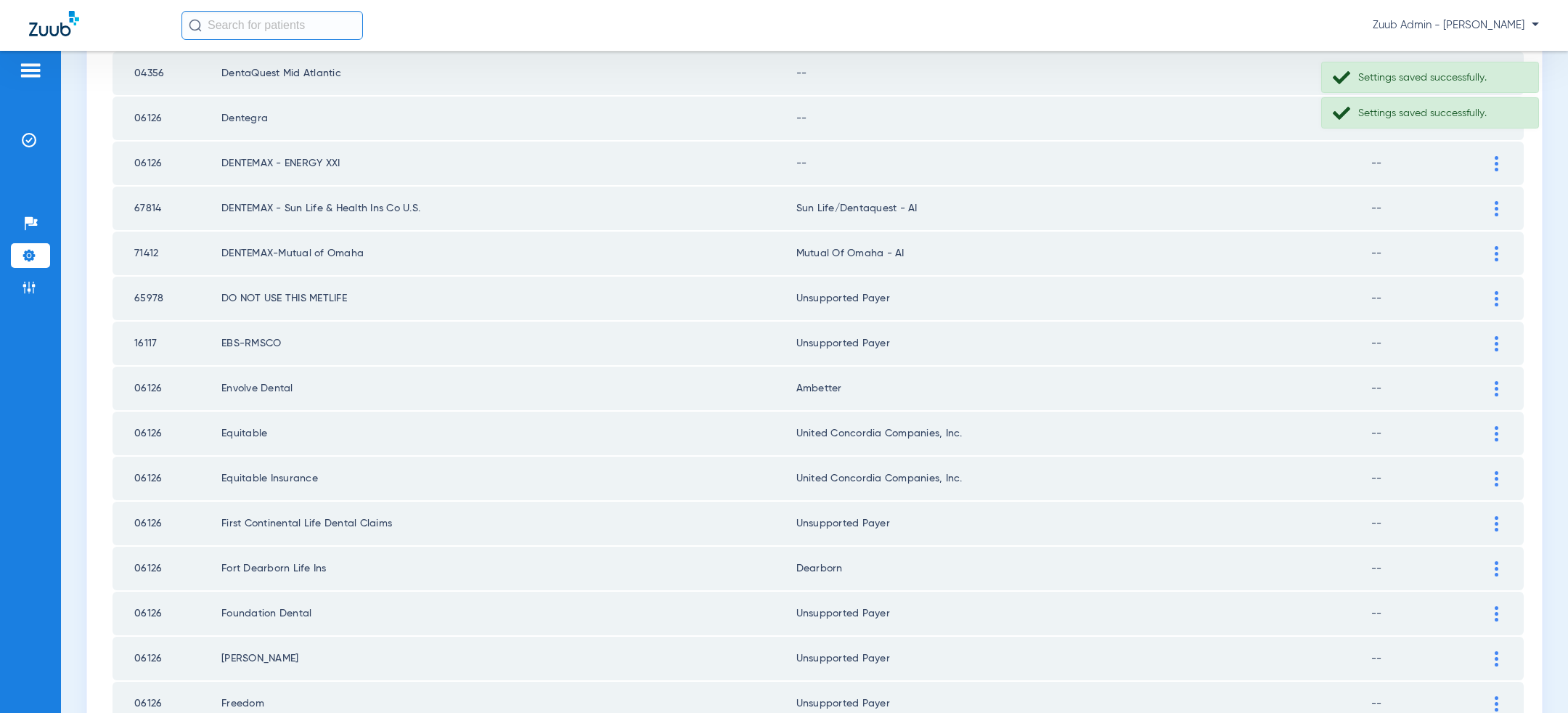
scroll to position [1618, 0]
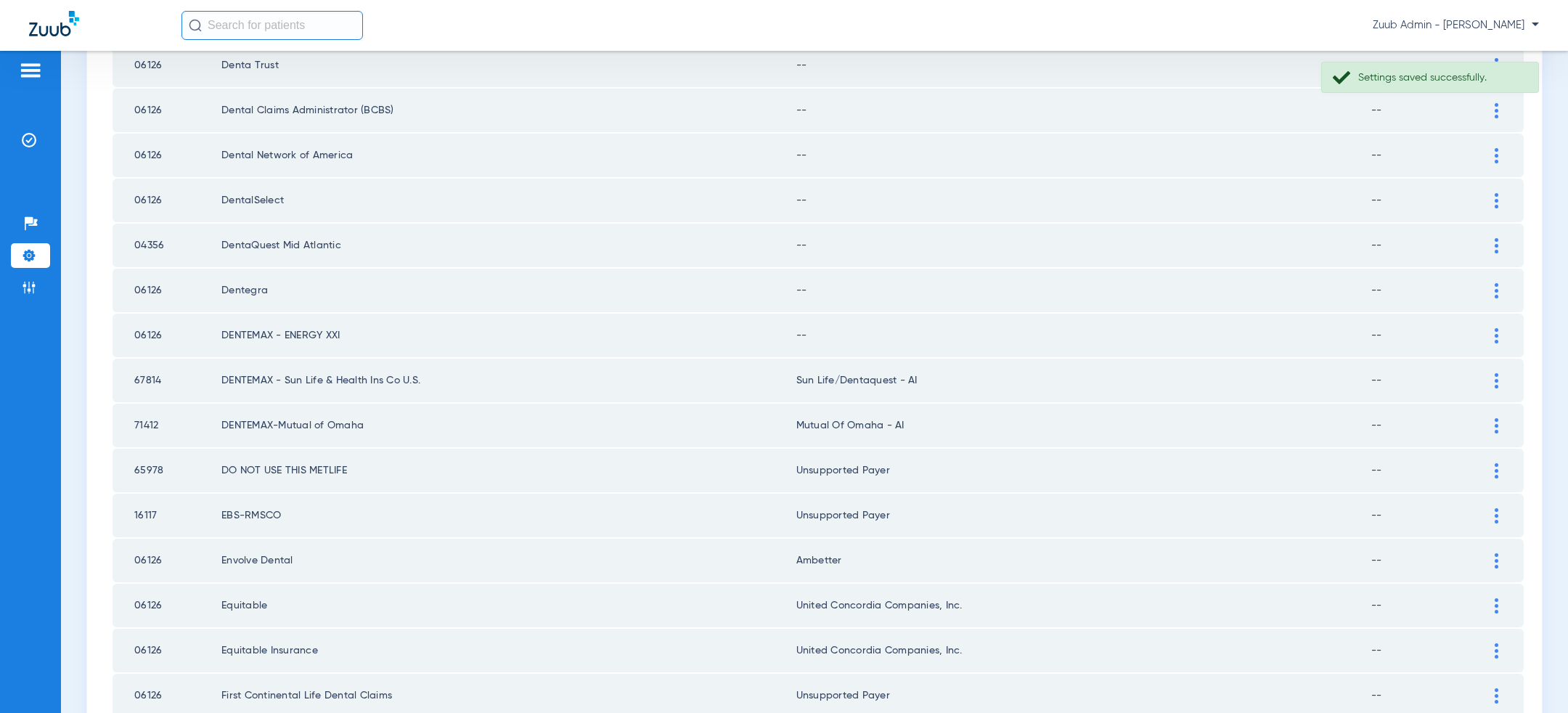
click at [1495, 268] on td at bounding box center [1504, 290] width 40 height 44
click at [1495, 283] on img at bounding box center [1497, 291] width 3 height 15
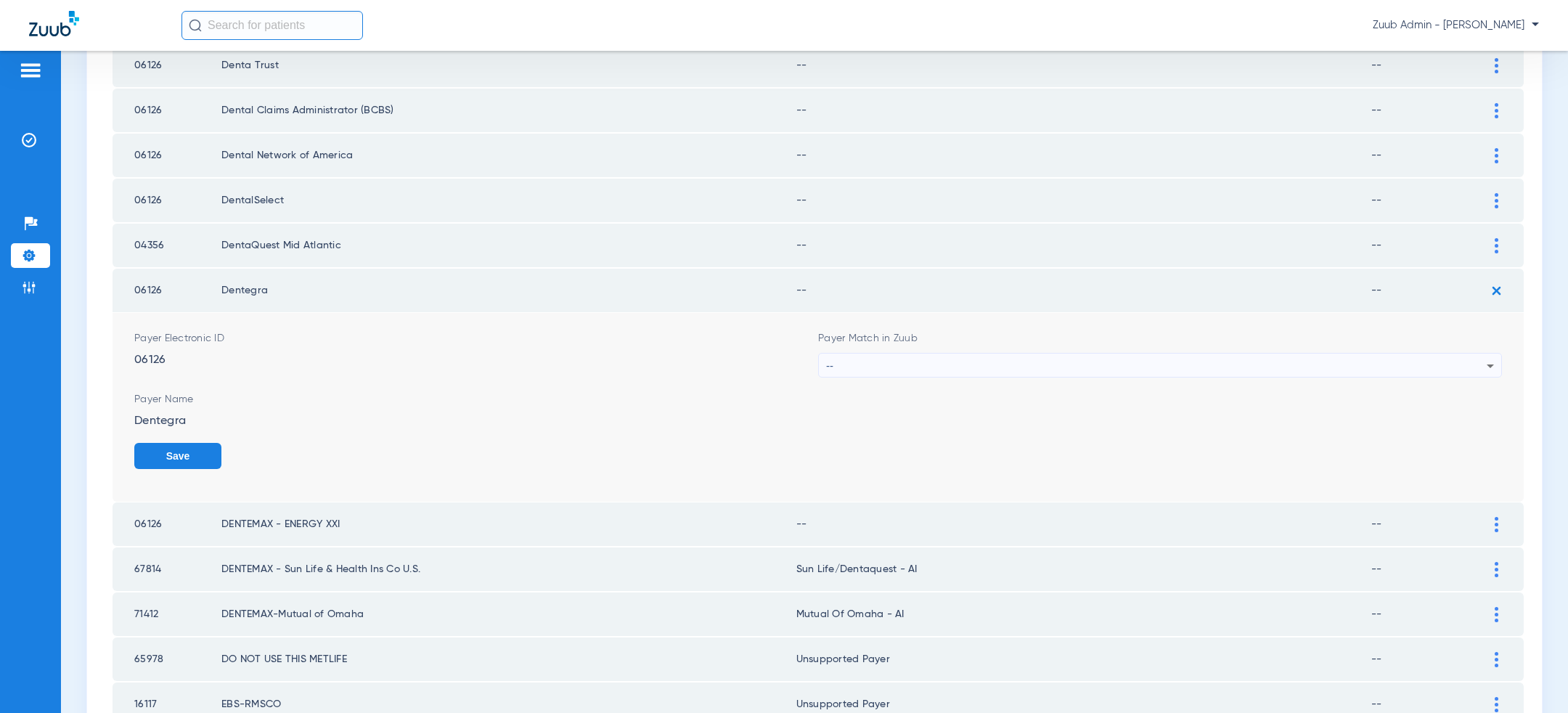
click at [1132, 354] on div "--" at bounding box center [1156, 366] width 661 height 25
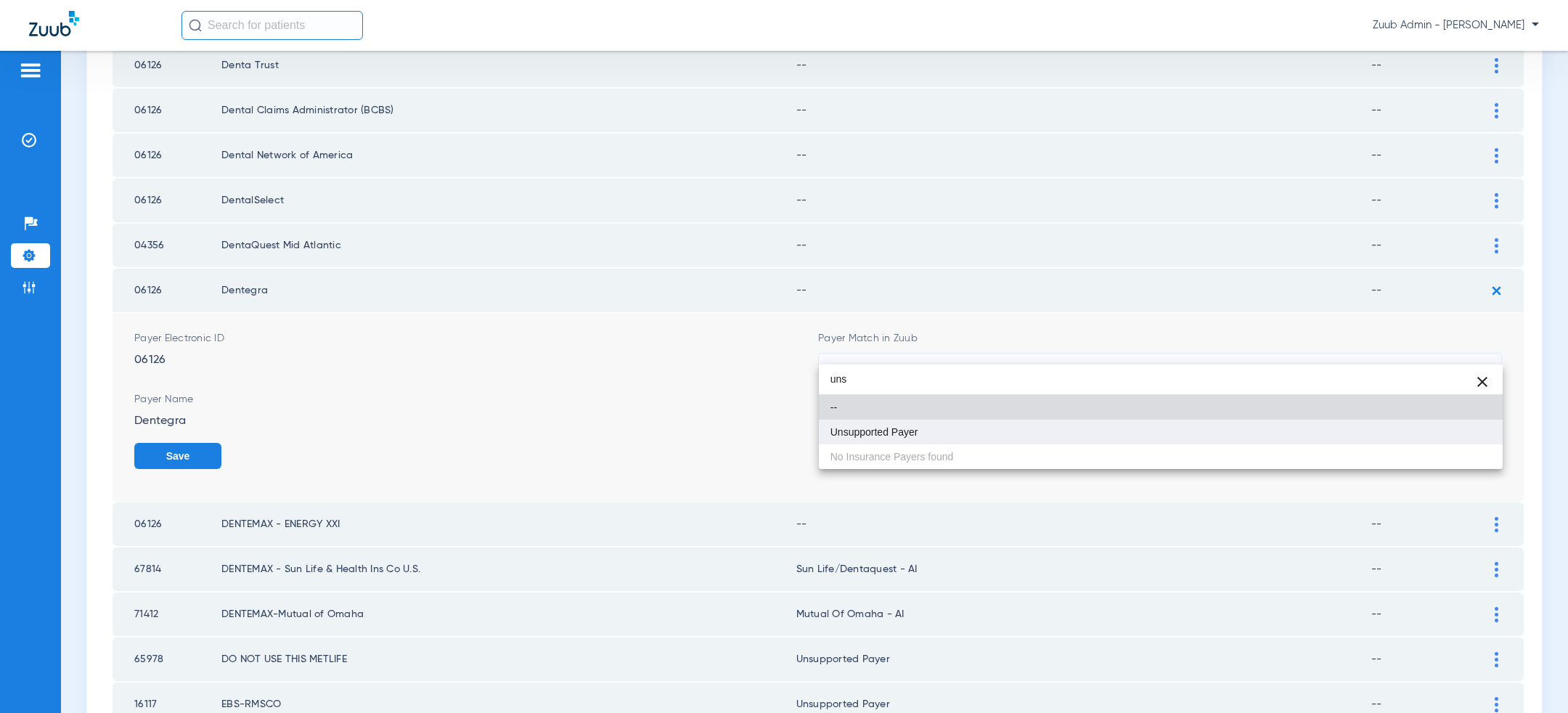
type input "uns"
click at [1026, 430] on mat-option "Unsupported Payer" at bounding box center [1161, 432] width 684 height 25
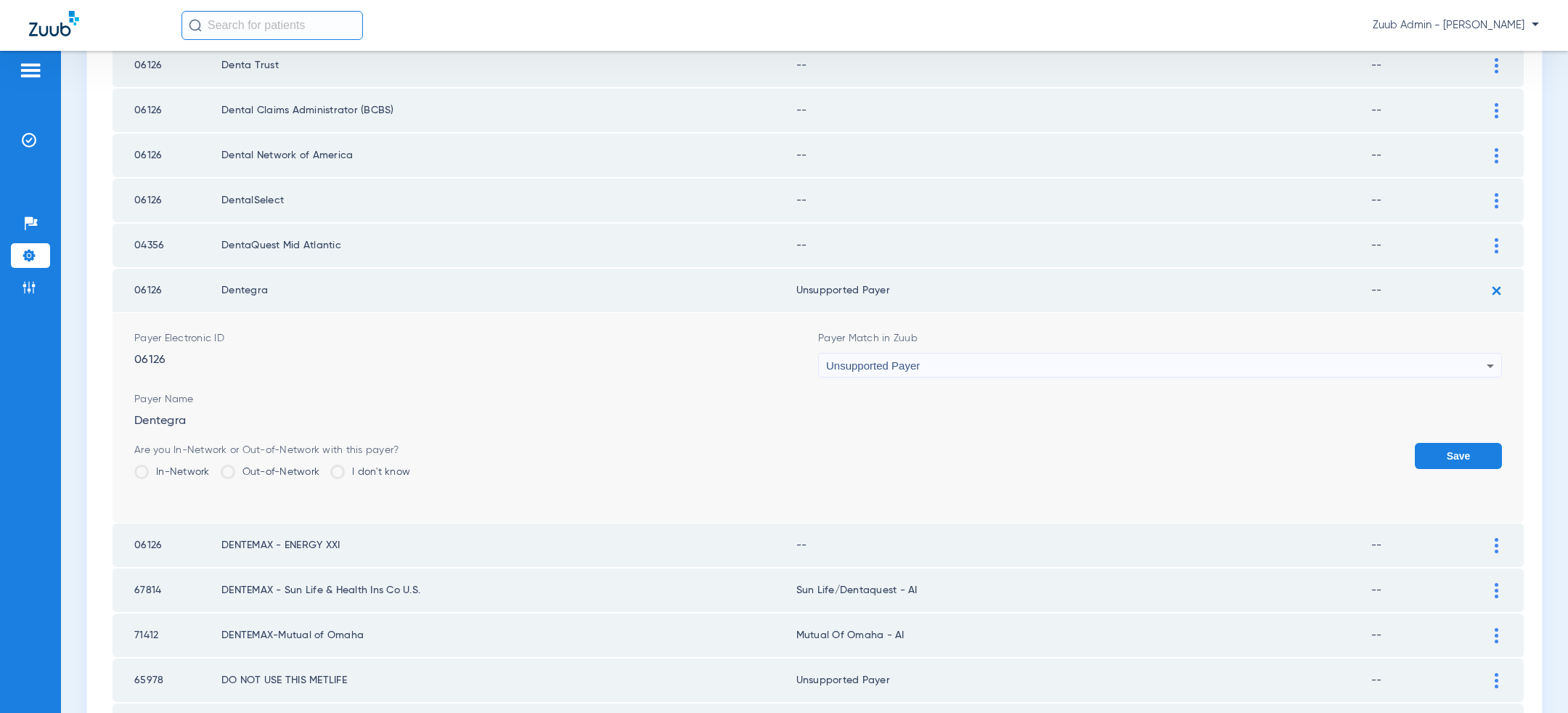
click at [1457, 443] on button "Save" at bounding box center [1459, 456] width 87 height 27
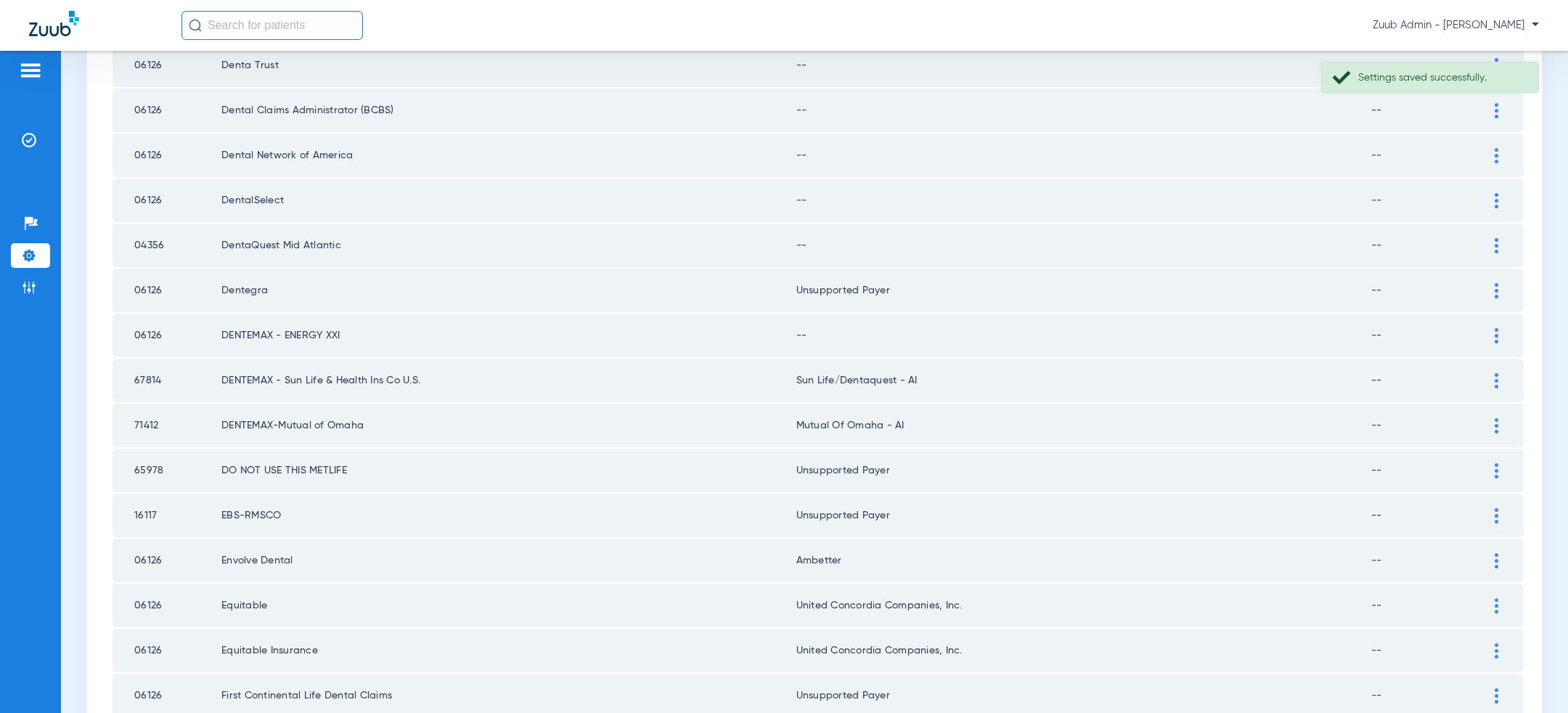
click at [1502, 239] on div at bounding box center [1497, 246] width 26 height 15
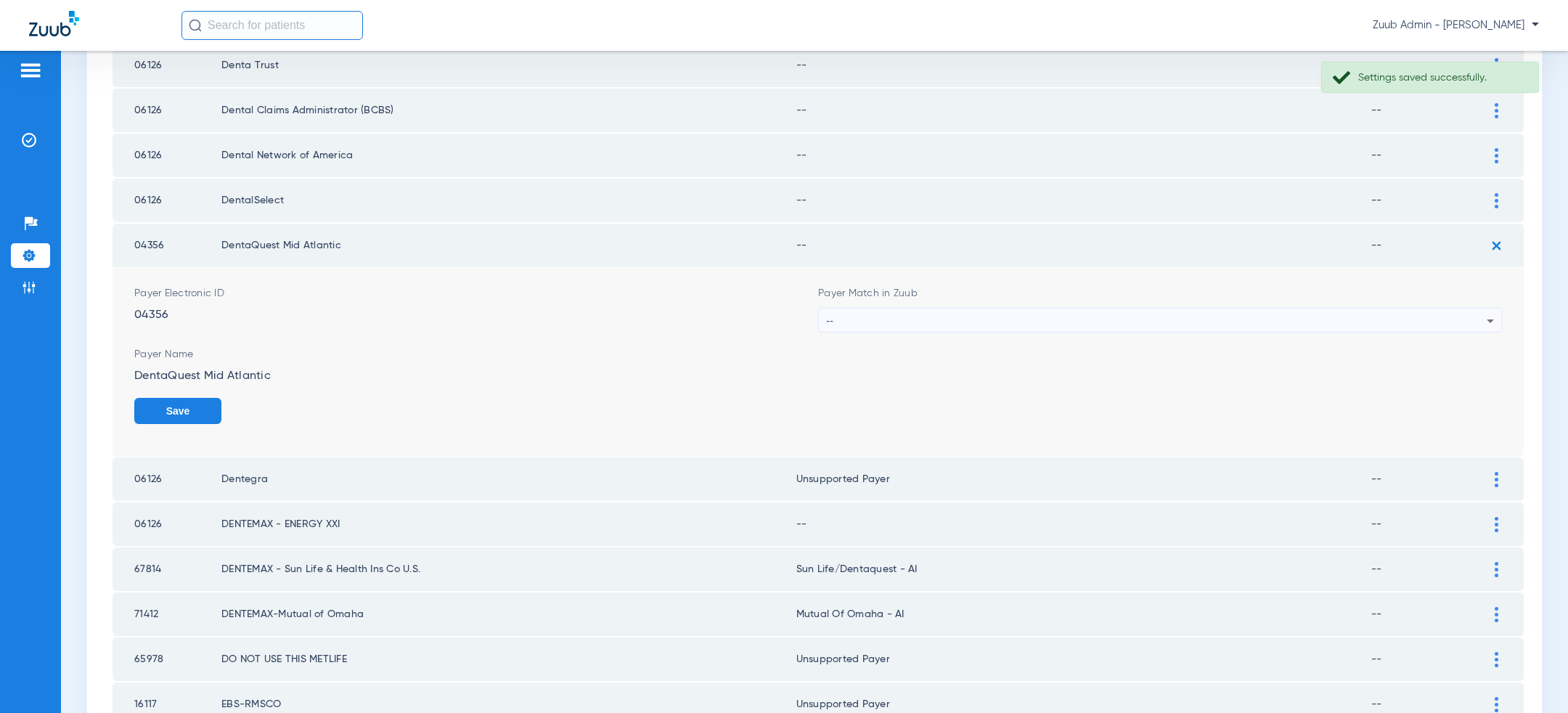
click at [1044, 312] on div "--" at bounding box center [1156, 321] width 661 height 25
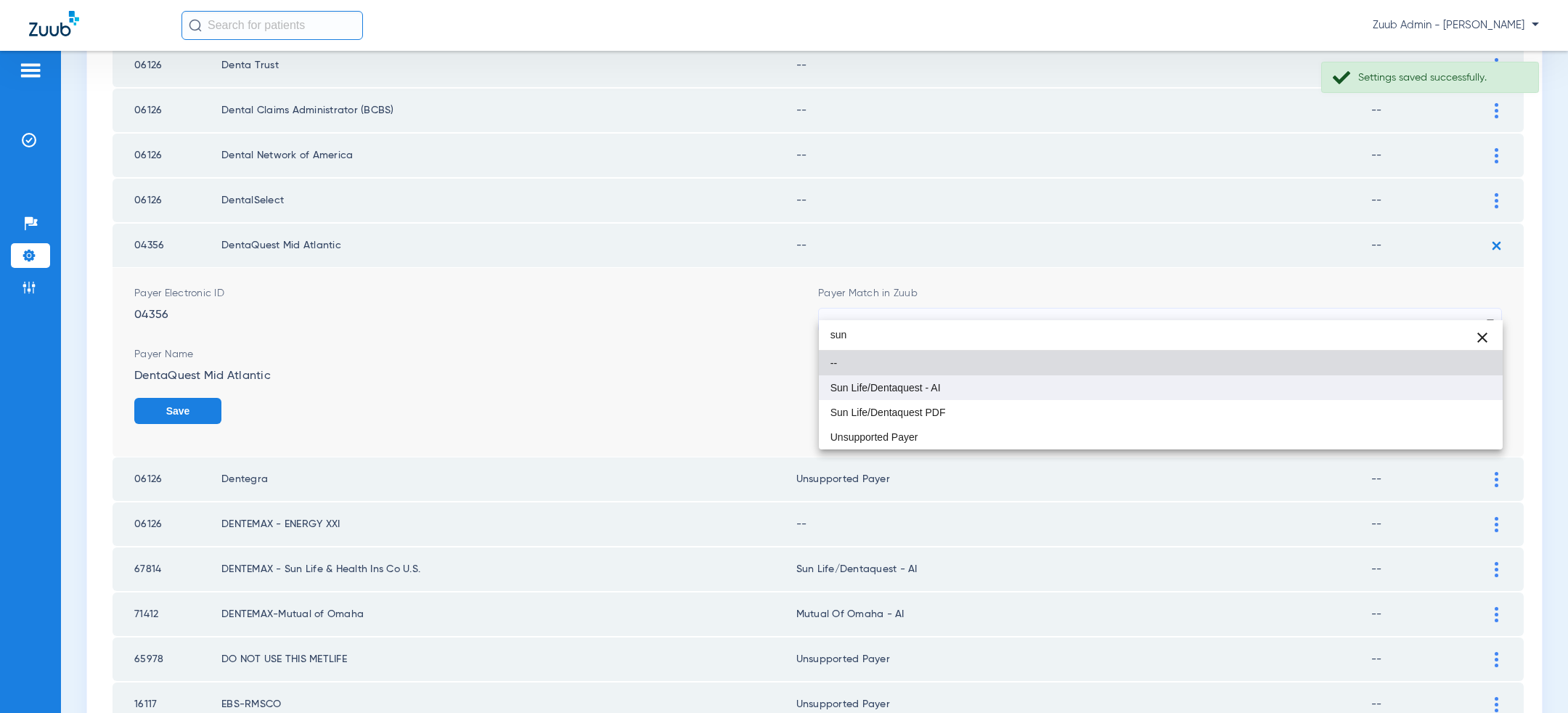
type input "sun"
click at [977, 380] on mat-option "Sun Life/Dentaquest - AI" at bounding box center [1161, 387] width 684 height 25
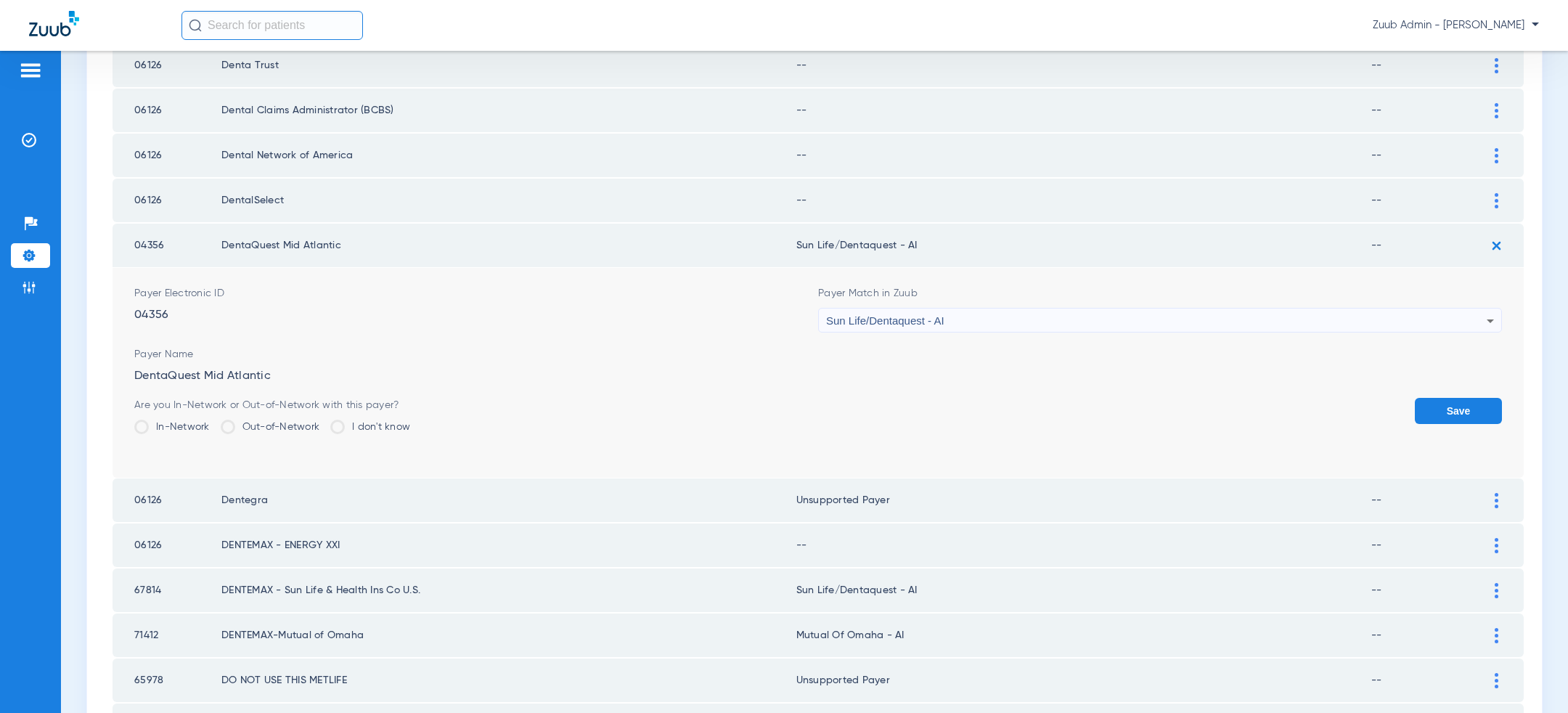
click at [1438, 401] on button "Save" at bounding box center [1459, 410] width 87 height 27
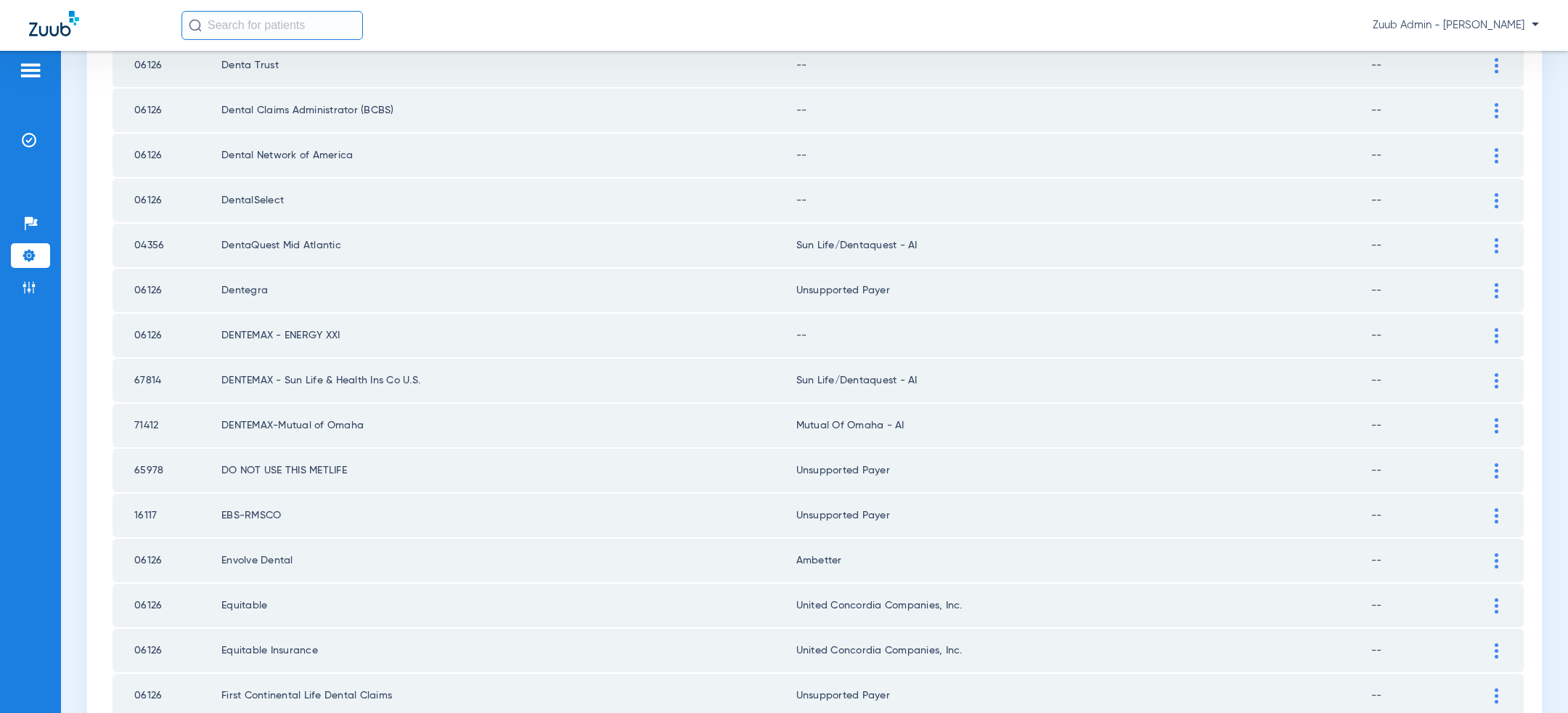
click at [1501, 193] on div at bounding box center [1497, 201] width 26 height 15
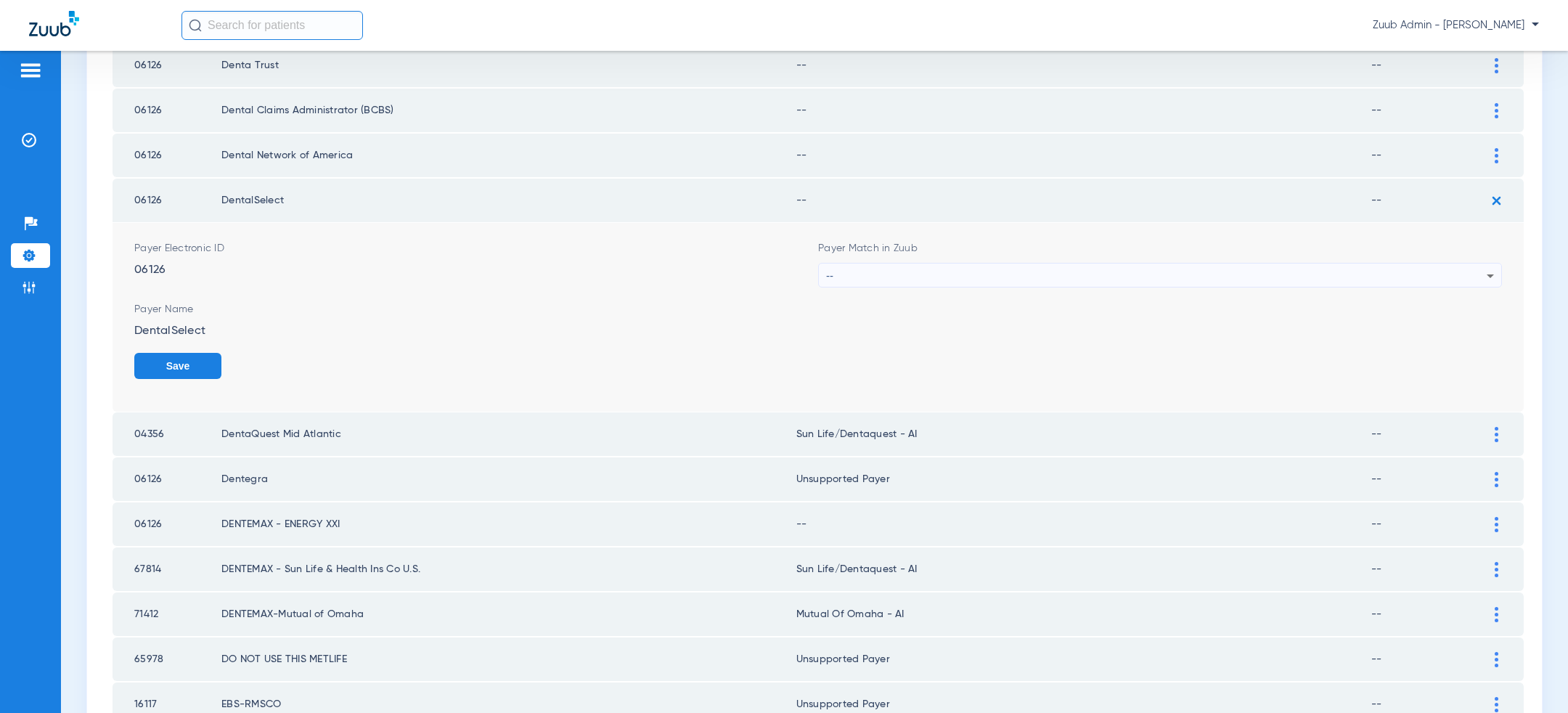
click at [1113, 266] on div "--" at bounding box center [1156, 275] width 661 height 25
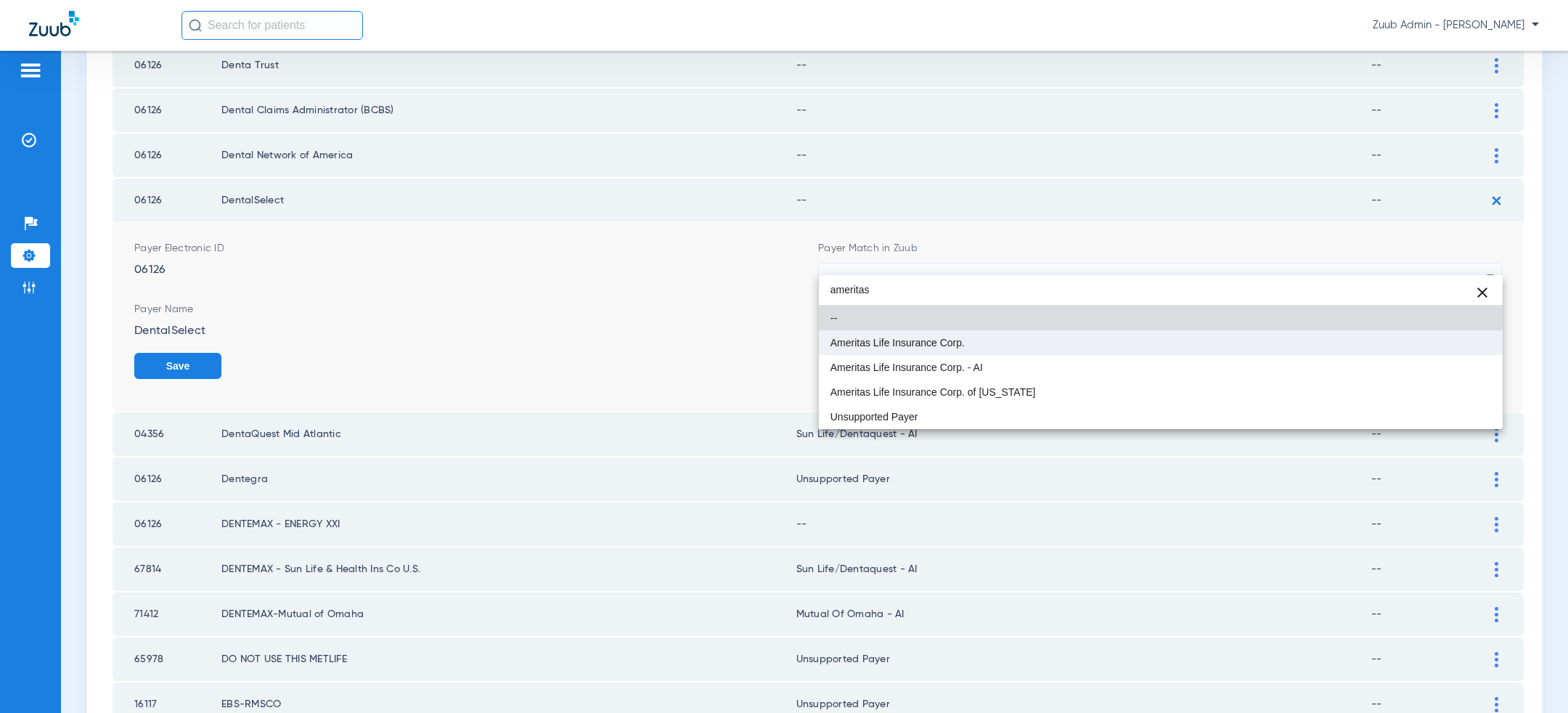
type input "ameritas"
click at [1043, 346] on mat-option "Ameritas Life Insurance Corp." at bounding box center [1161, 342] width 684 height 25
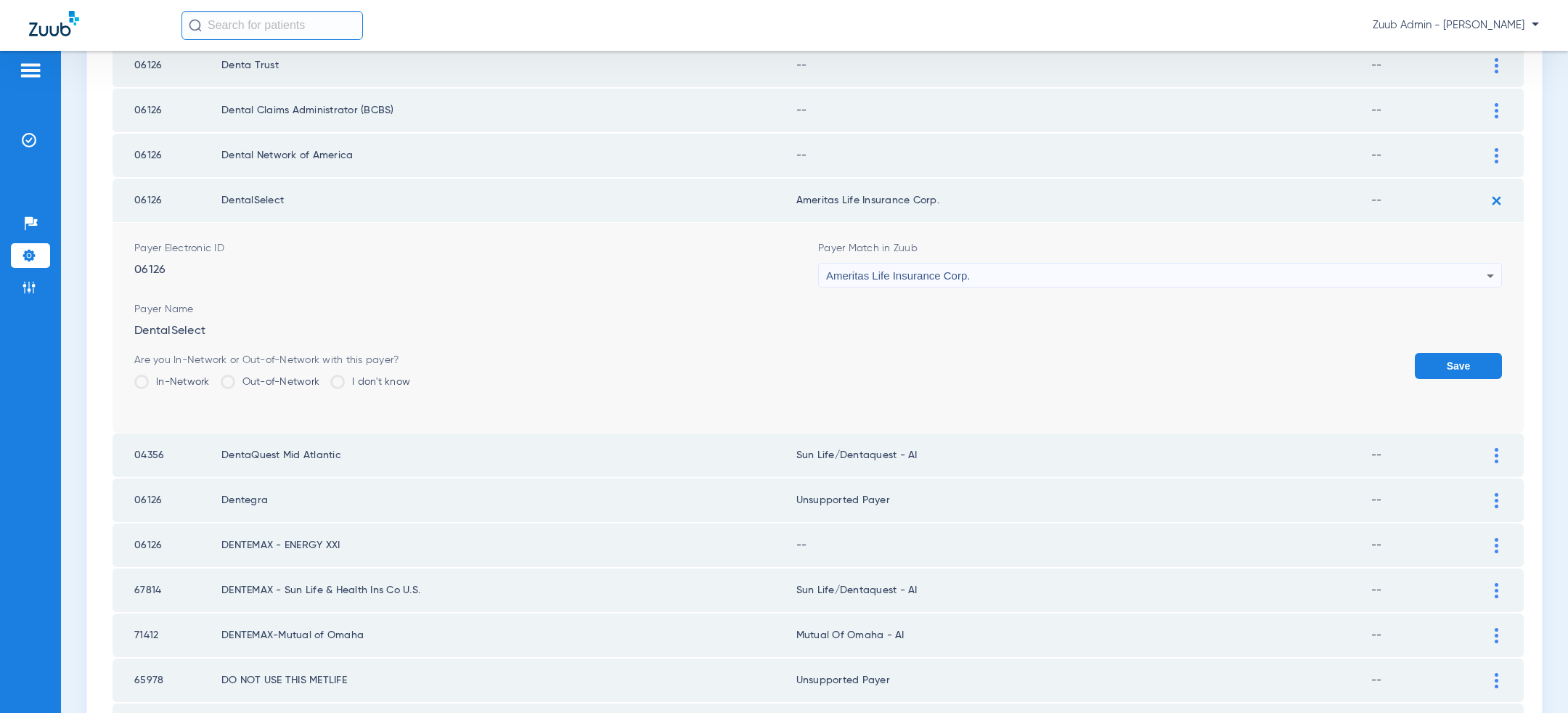
click at [1493, 353] on button "Save" at bounding box center [1459, 366] width 87 height 27
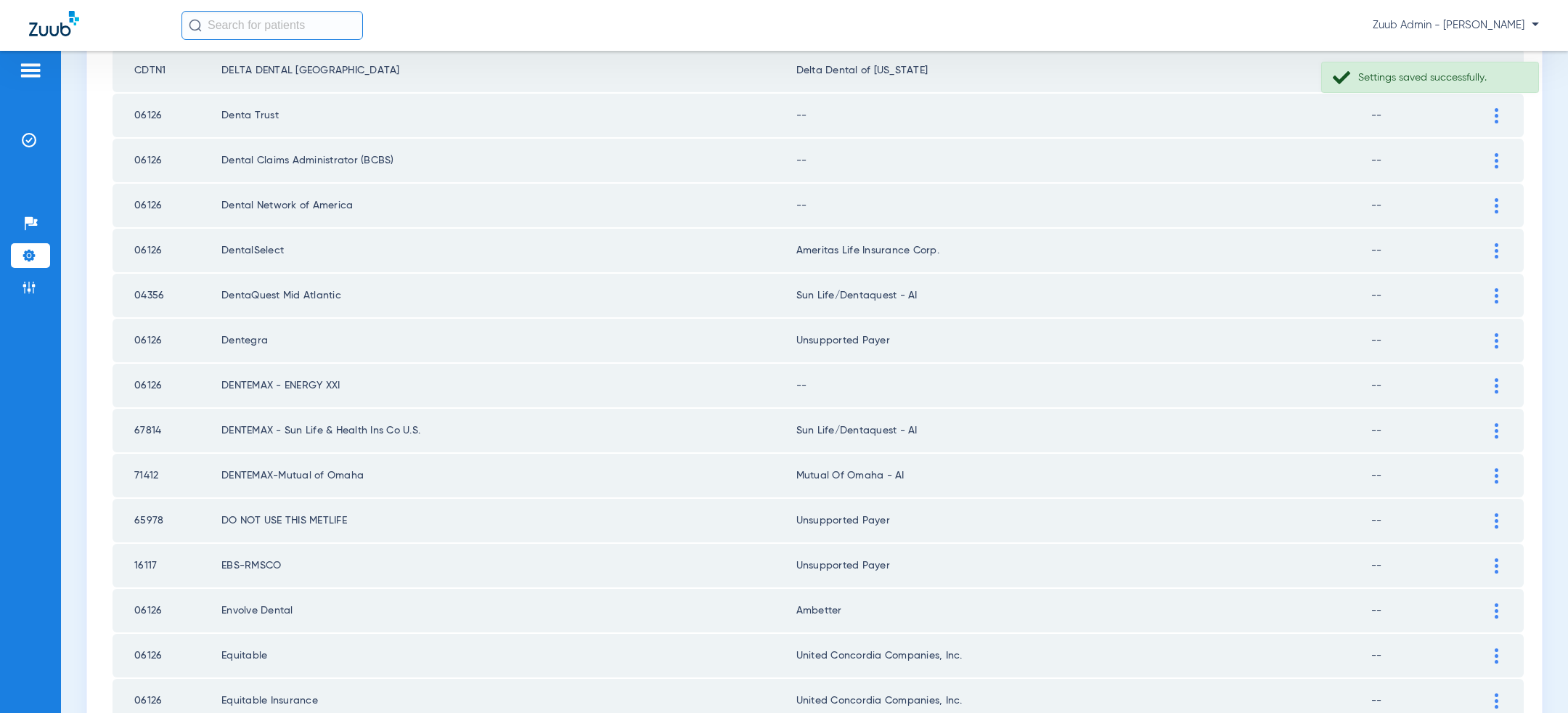
scroll to position [1553, 0]
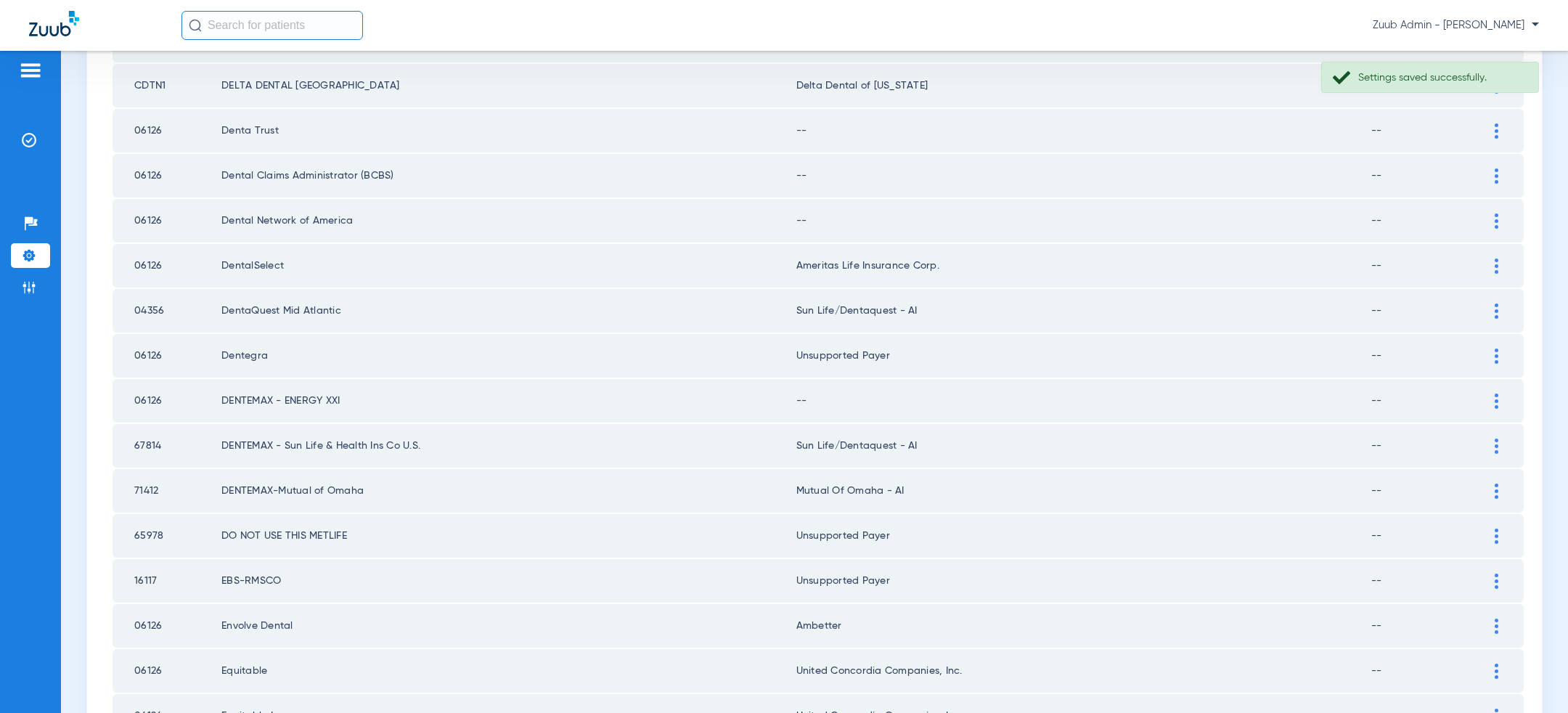
click at [1506, 393] on div at bounding box center [1497, 401] width 26 height 15
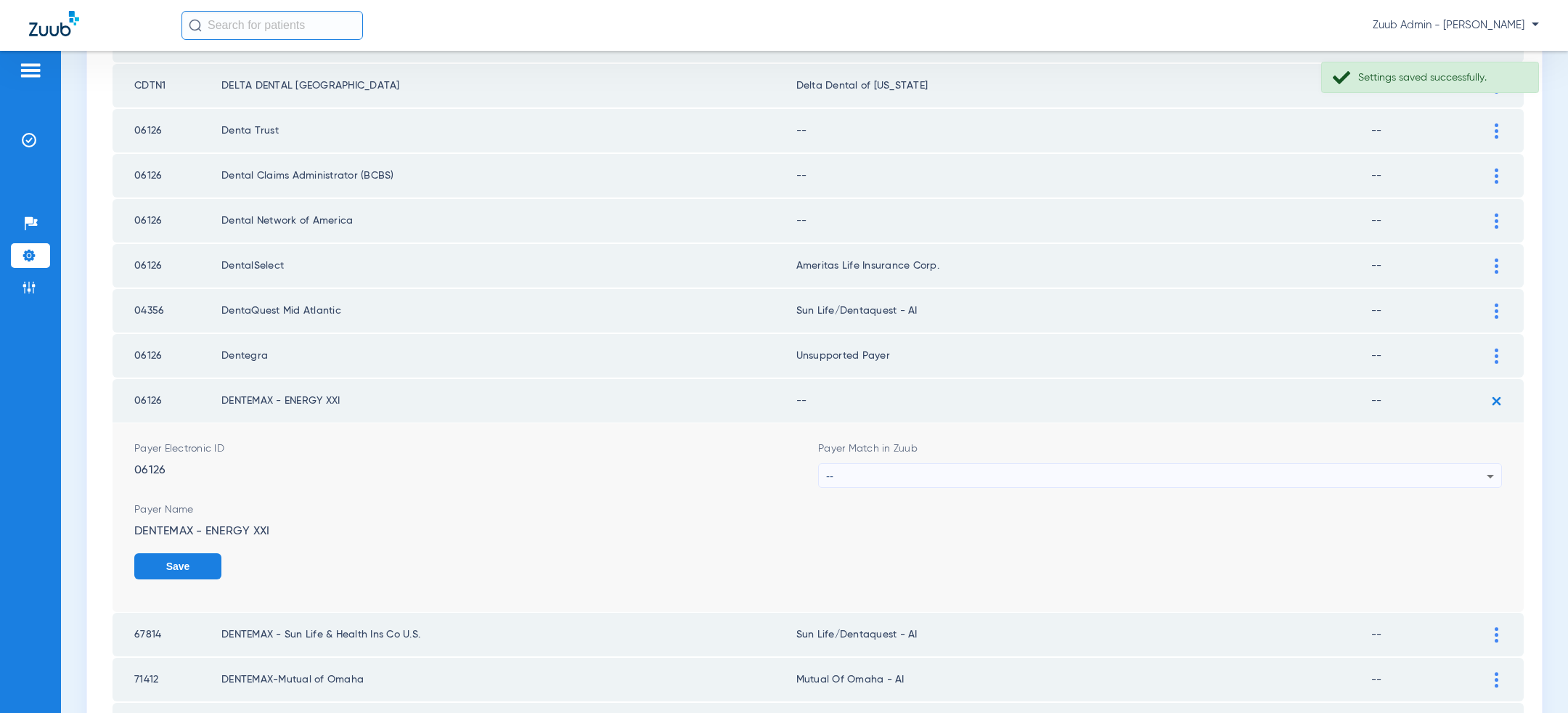
click at [1147, 464] on div "--" at bounding box center [1156, 476] width 661 height 25
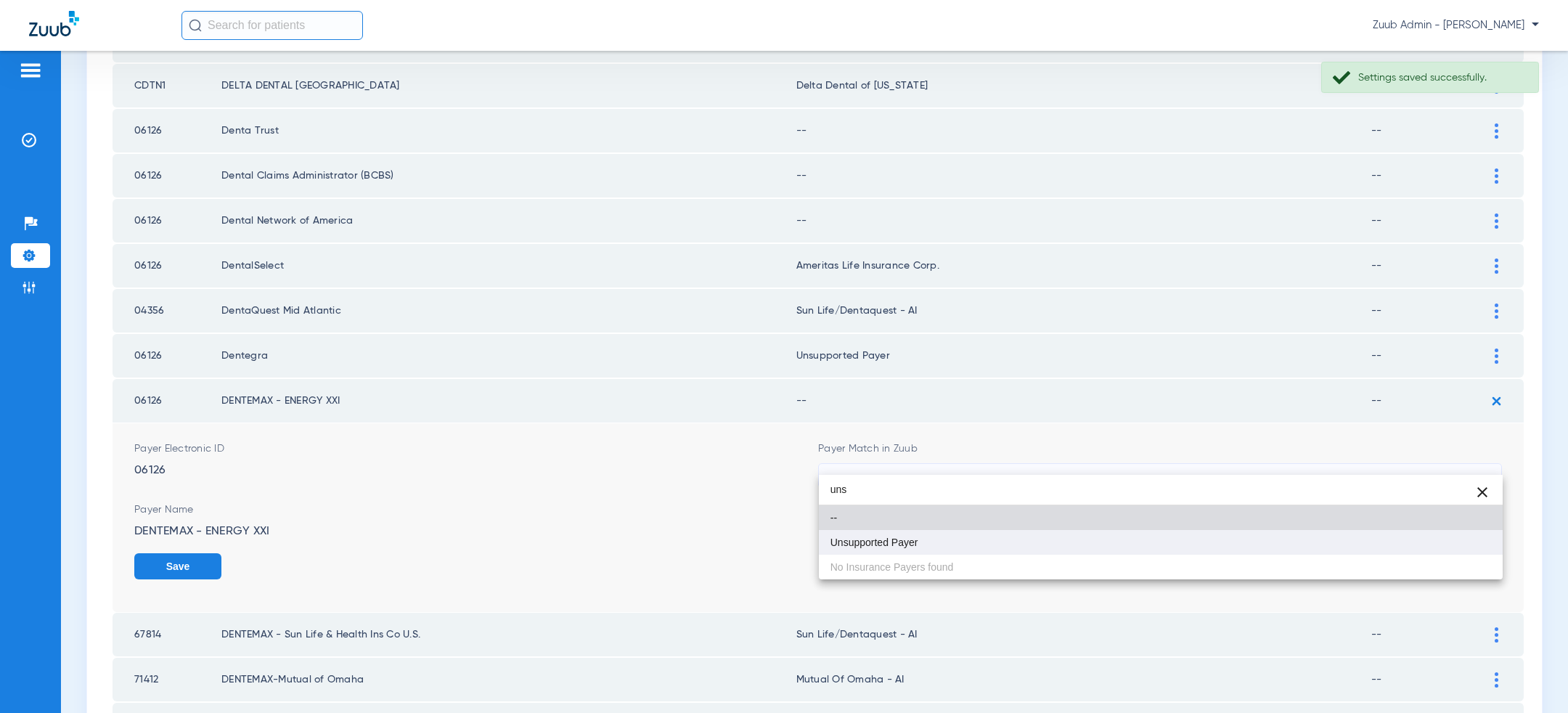
type input "uns"
click at [1040, 545] on mat-option "Unsupported Payer" at bounding box center [1161, 542] width 684 height 25
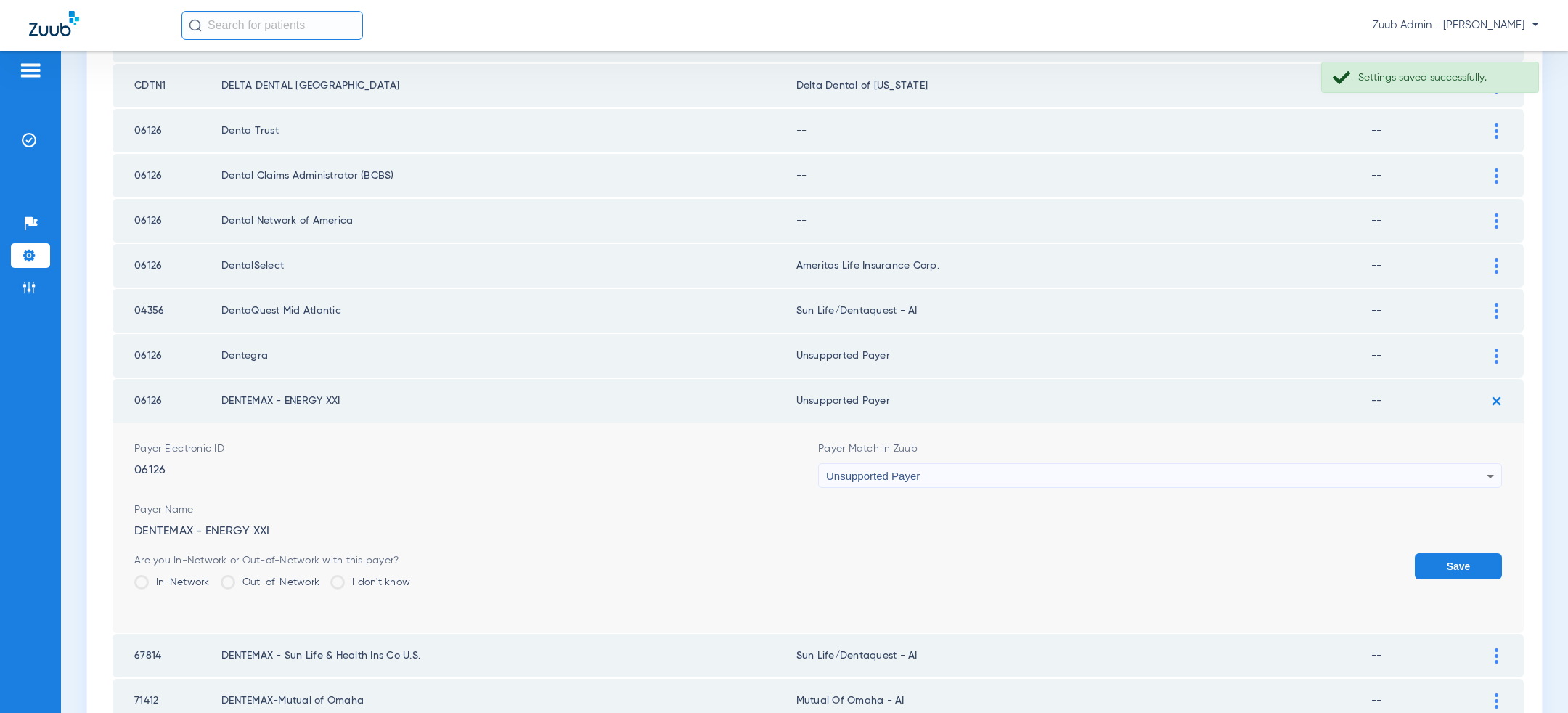
click at [1491, 553] on button "Save" at bounding box center [1459, 566] width 87 height 27
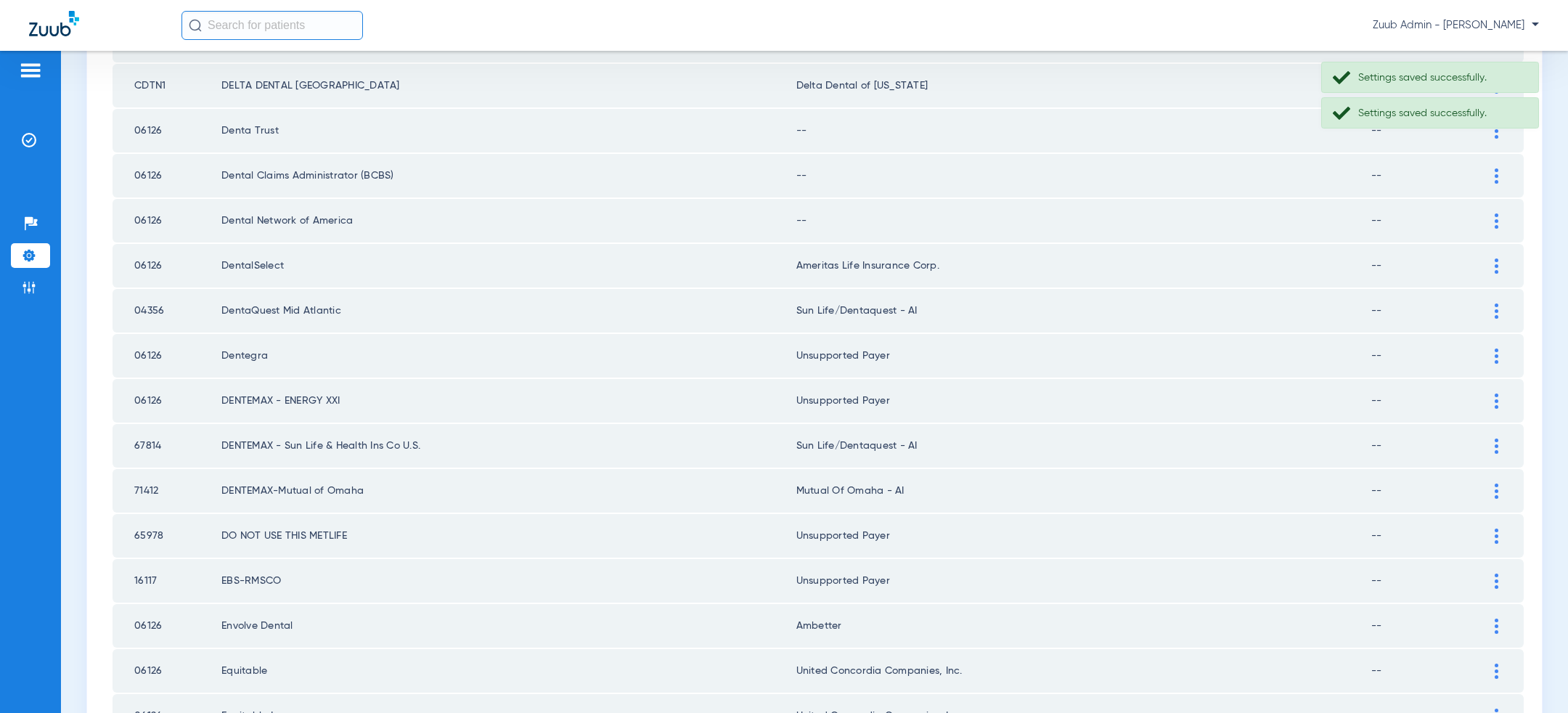
scroll to position [1524, 0]
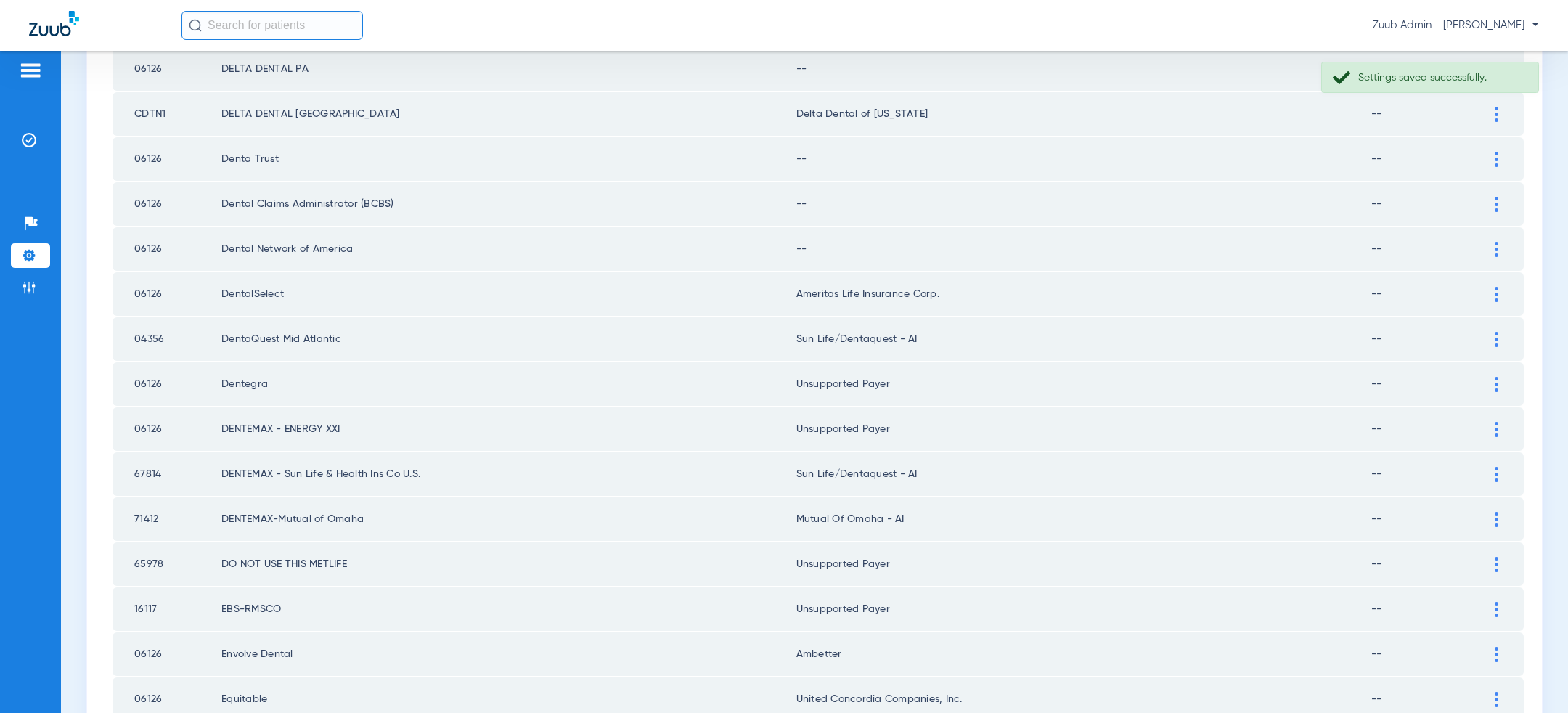
click at [1494, 242] on div at bounding box center [1497, 250] width 26 height 15
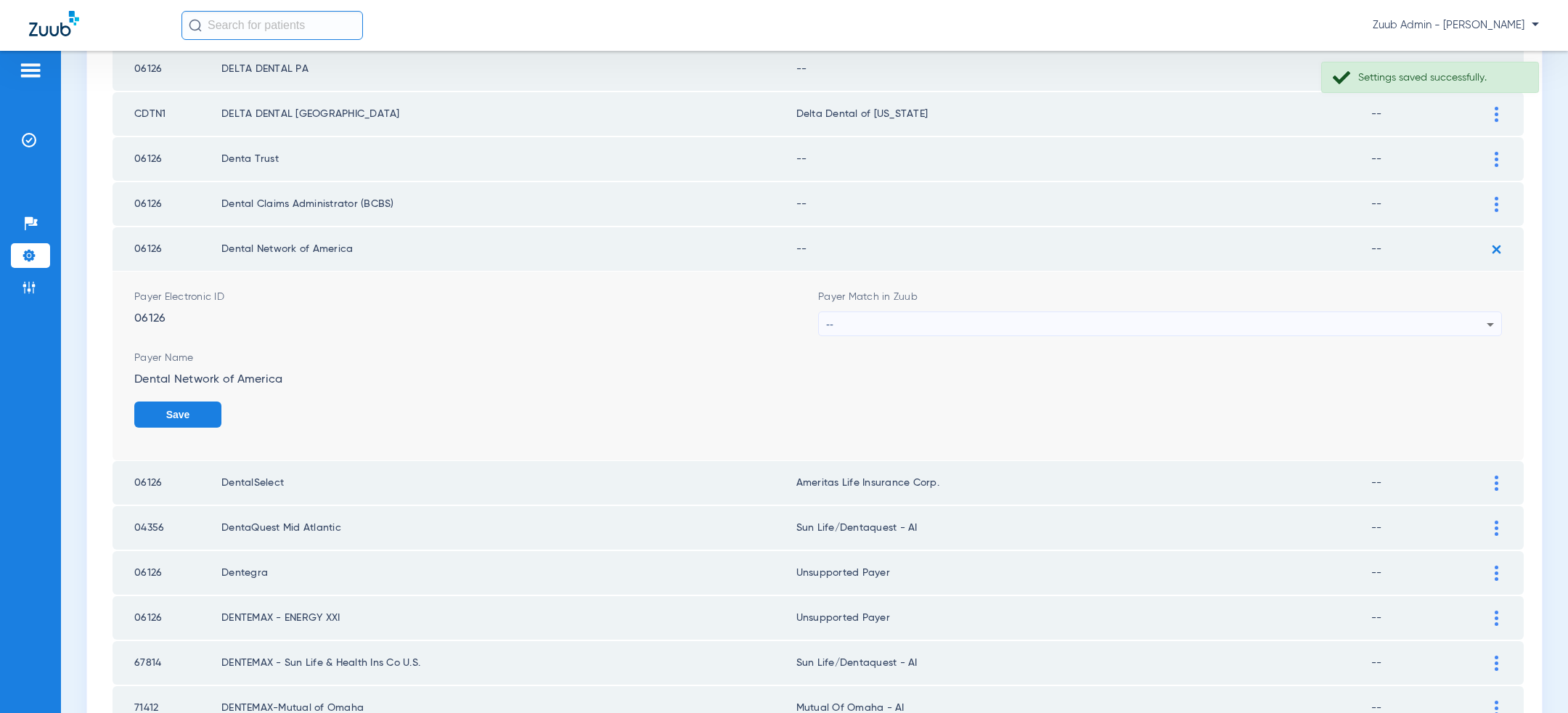
click at [1224, 312] on div "--" at bounding box center [1156, 324] width 661 height 25
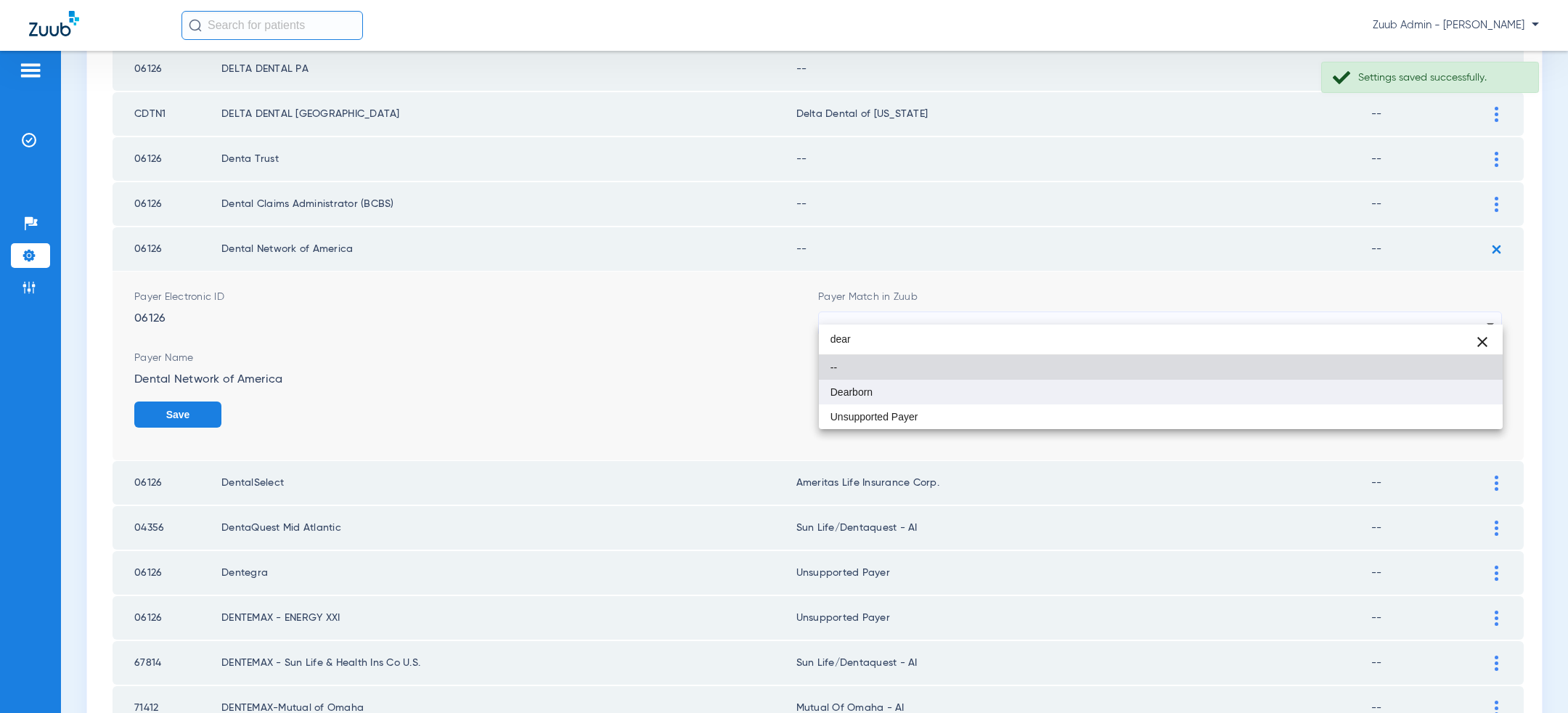
type input "dear"
click at [1076, 392] on mat-option "Dearborn" at bounding box center [1161, 392] width 684 height 25
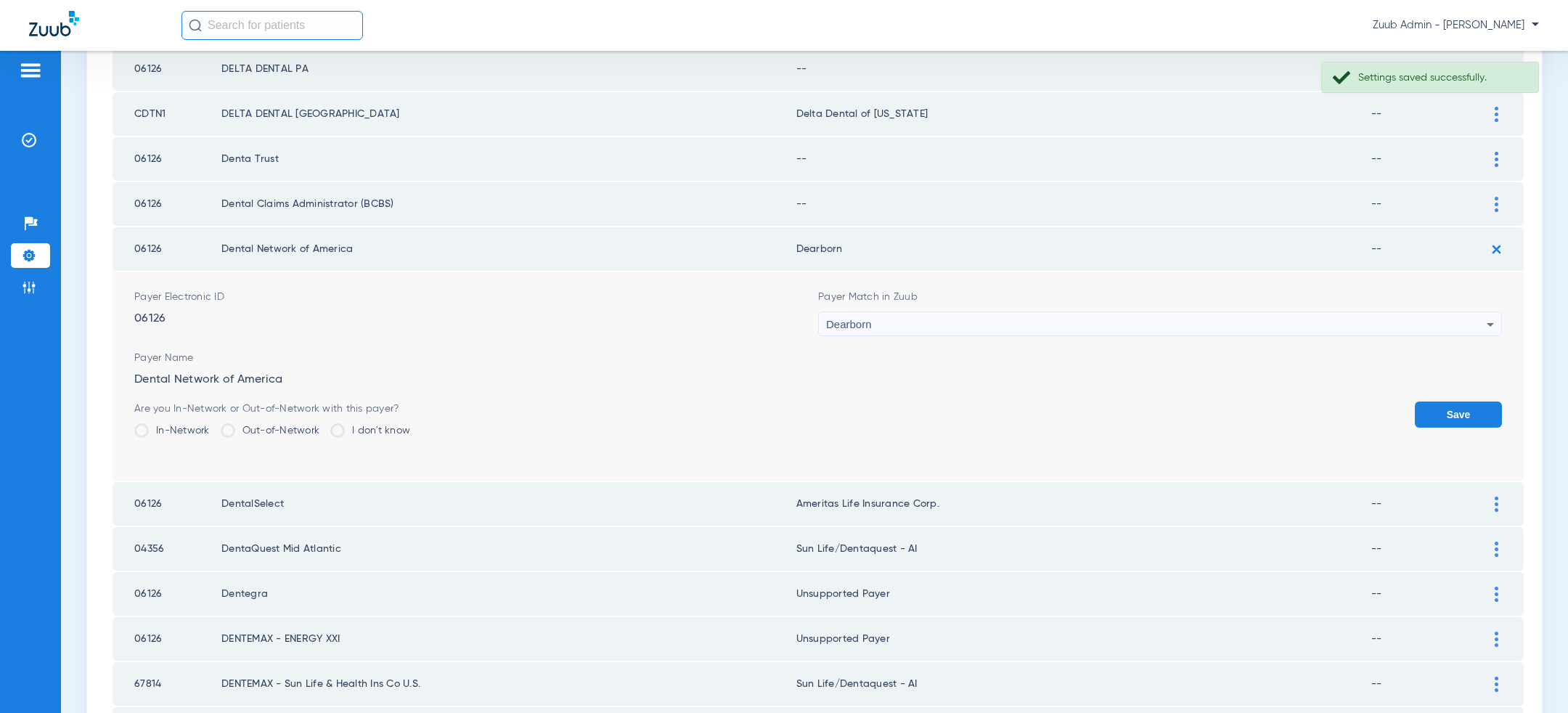
click at [1462, 402] on button "Save" at bounding box center [1459, 415] width 87 height 27
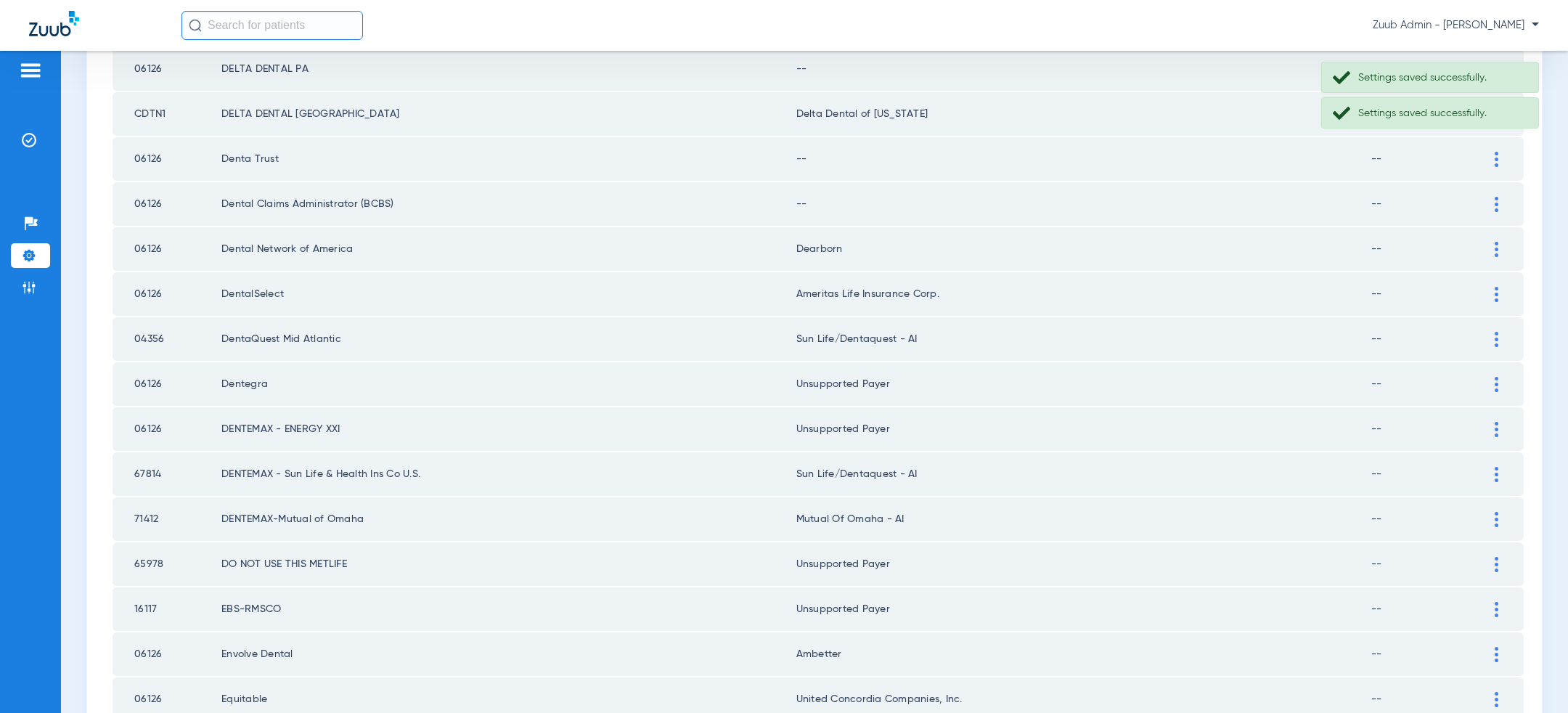
scroll to position [1501, 0]
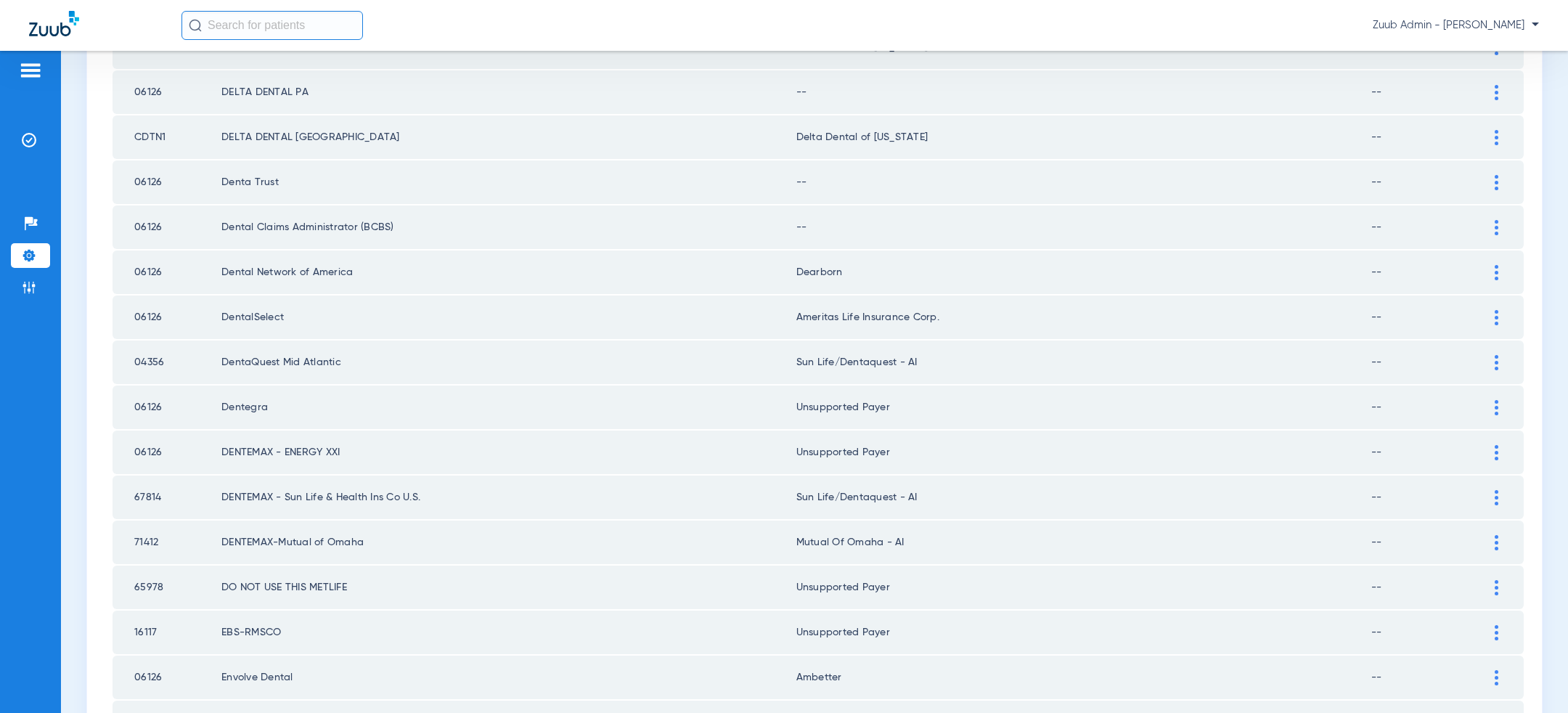
click at [1488, 175] on div at bounding box center [1497, 183] width 26 height 15
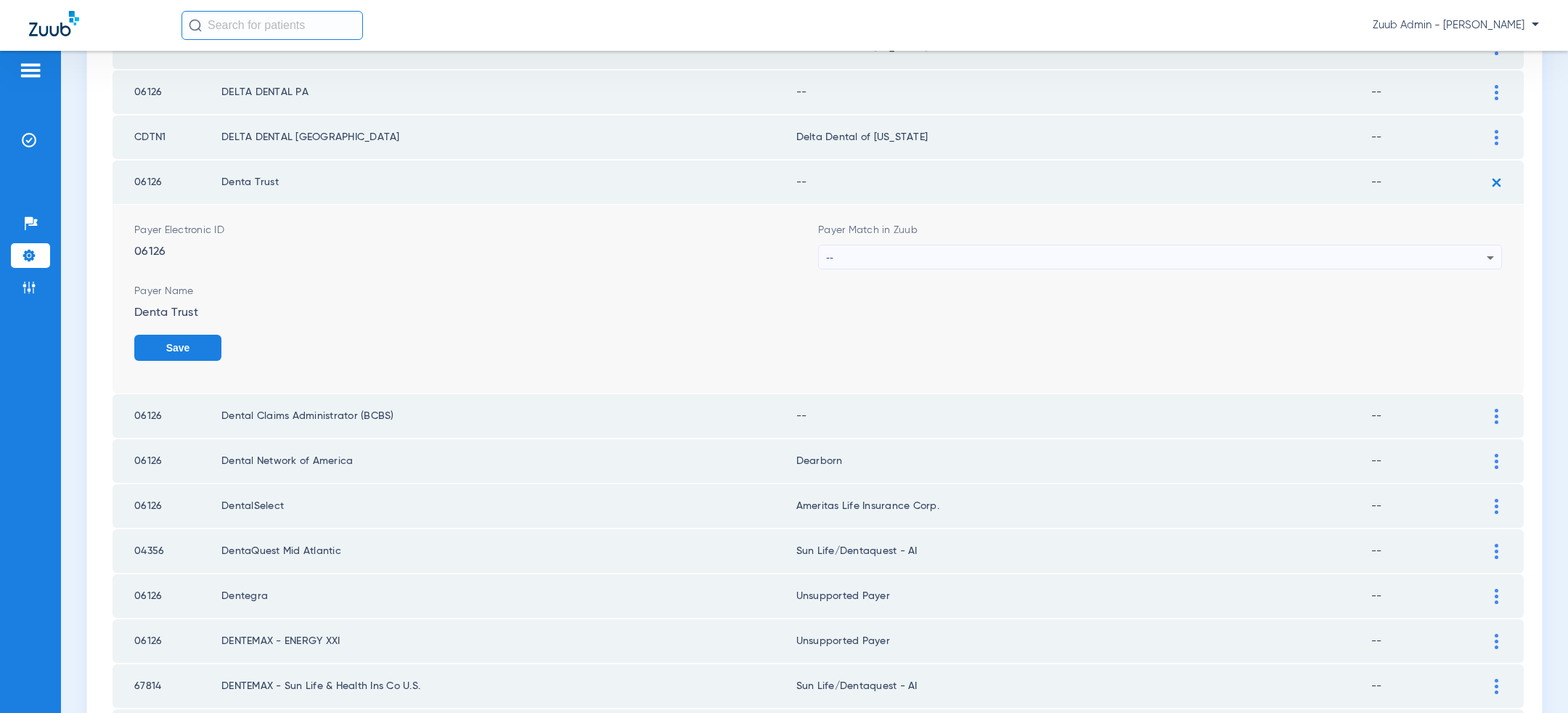
click at [1223, 246] on div "--" at bounding box center [1156, 257] width 661 height 25
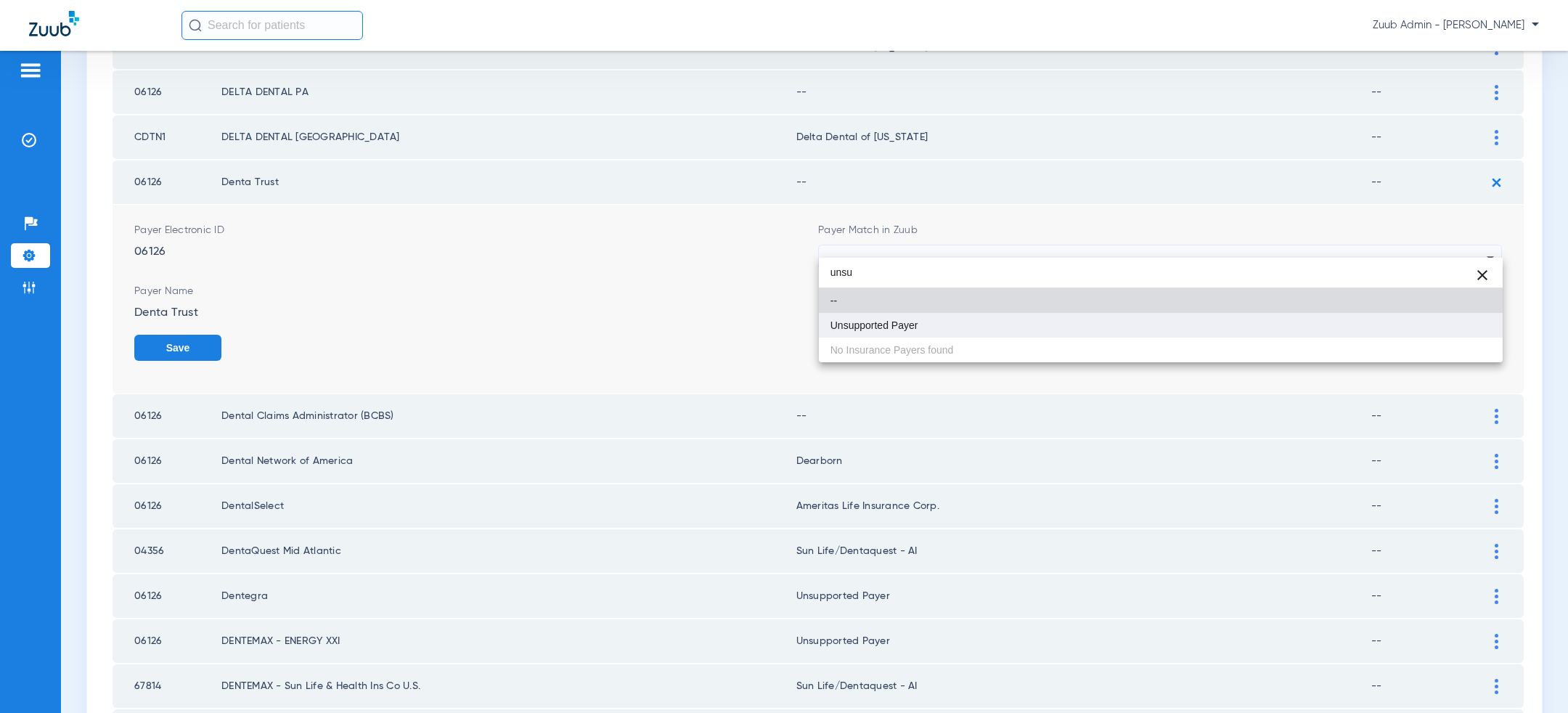
type input "unsu"
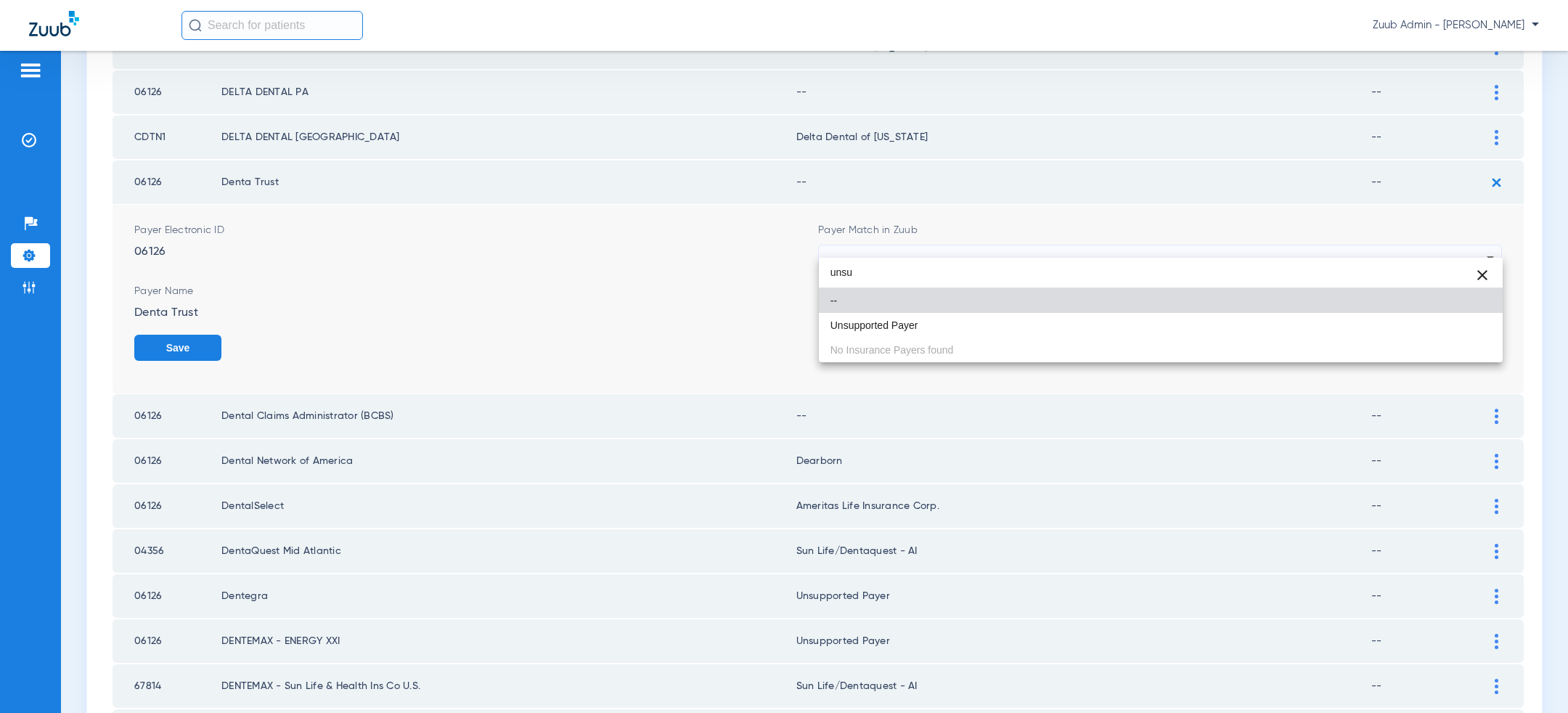
click at [1091, 321] on mat-option "Unsupported Payer" at bounding box center [1161, 325] width 684 height 25
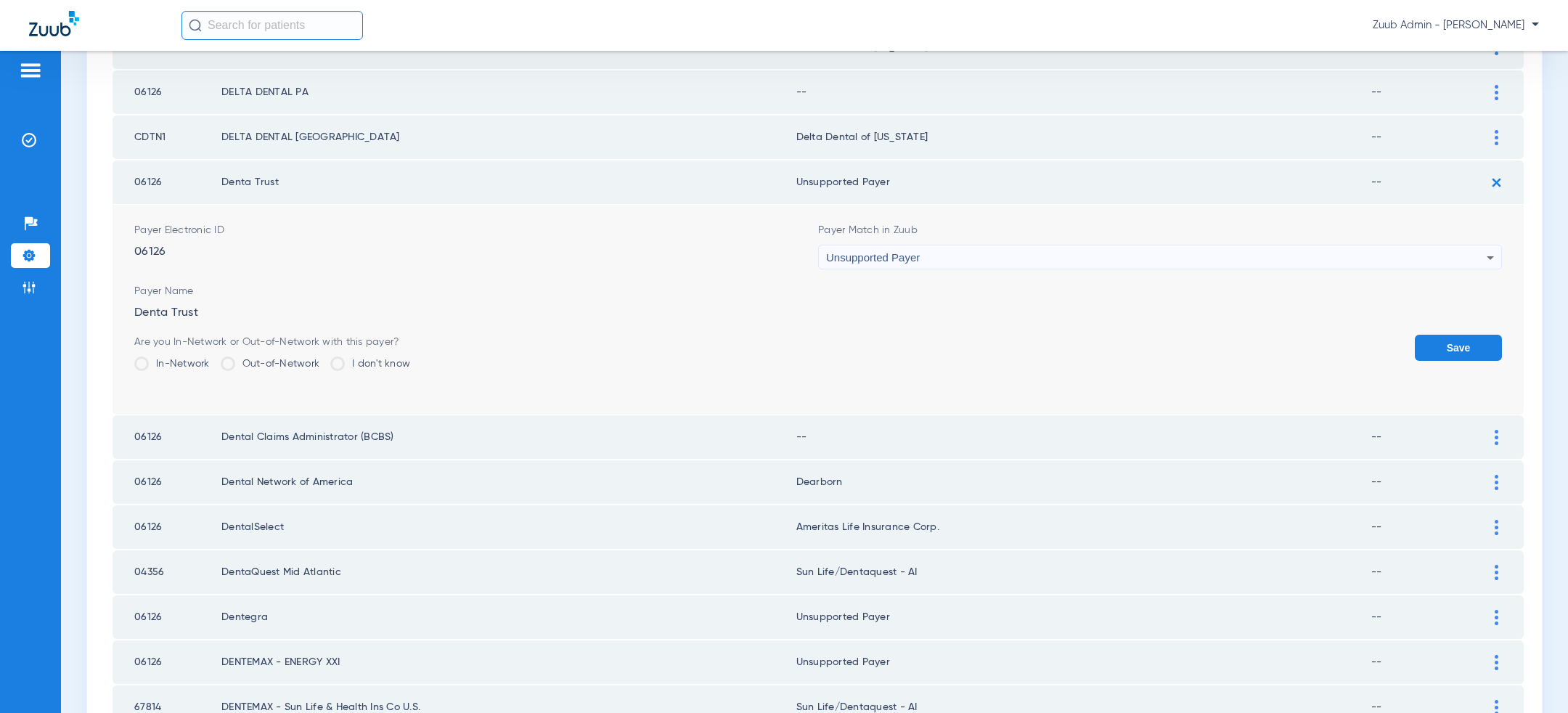
click at [1459, 338] on button "Save" at bounding box center [1459, 348] width 87 height 27
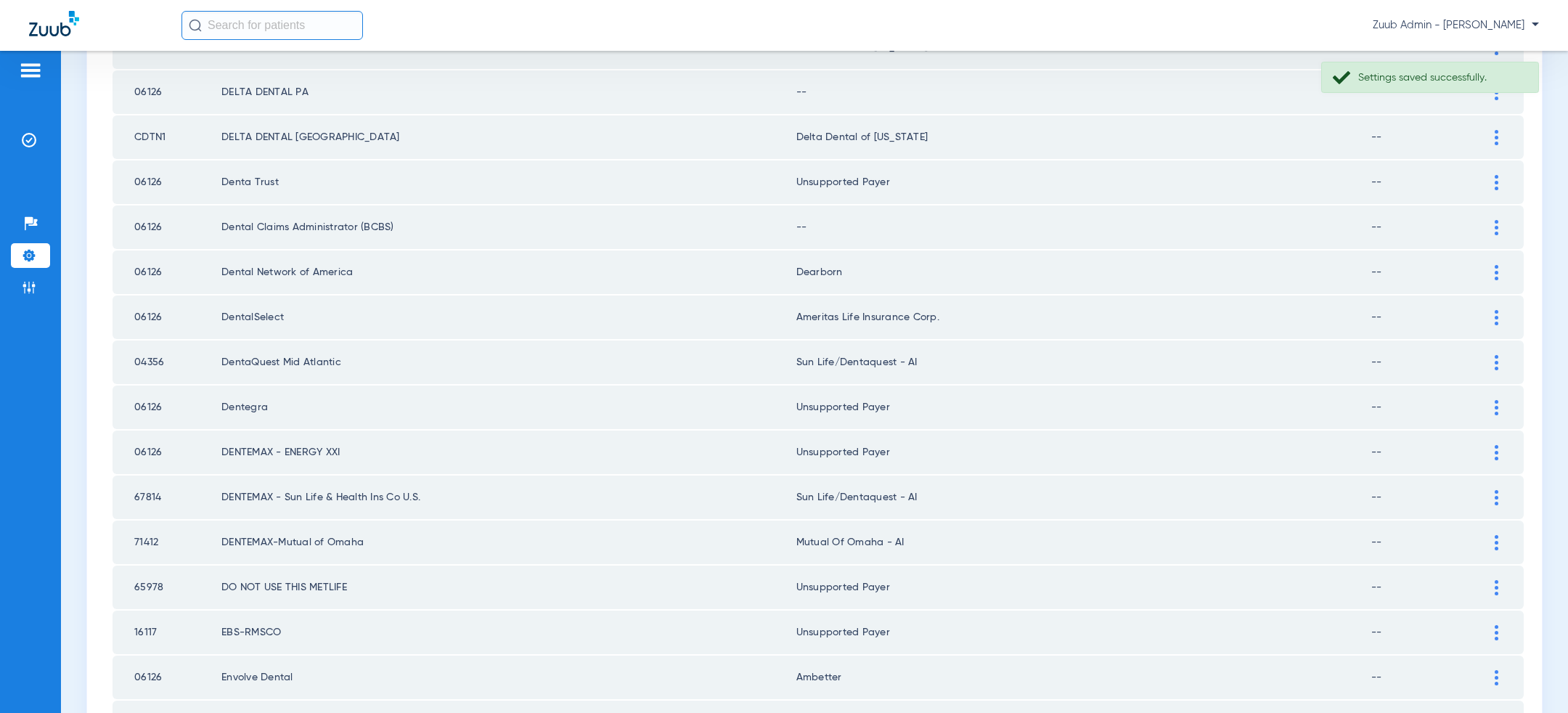
click at [1496, 220] on img at bounding box center [1497, 227] width 3 height 15
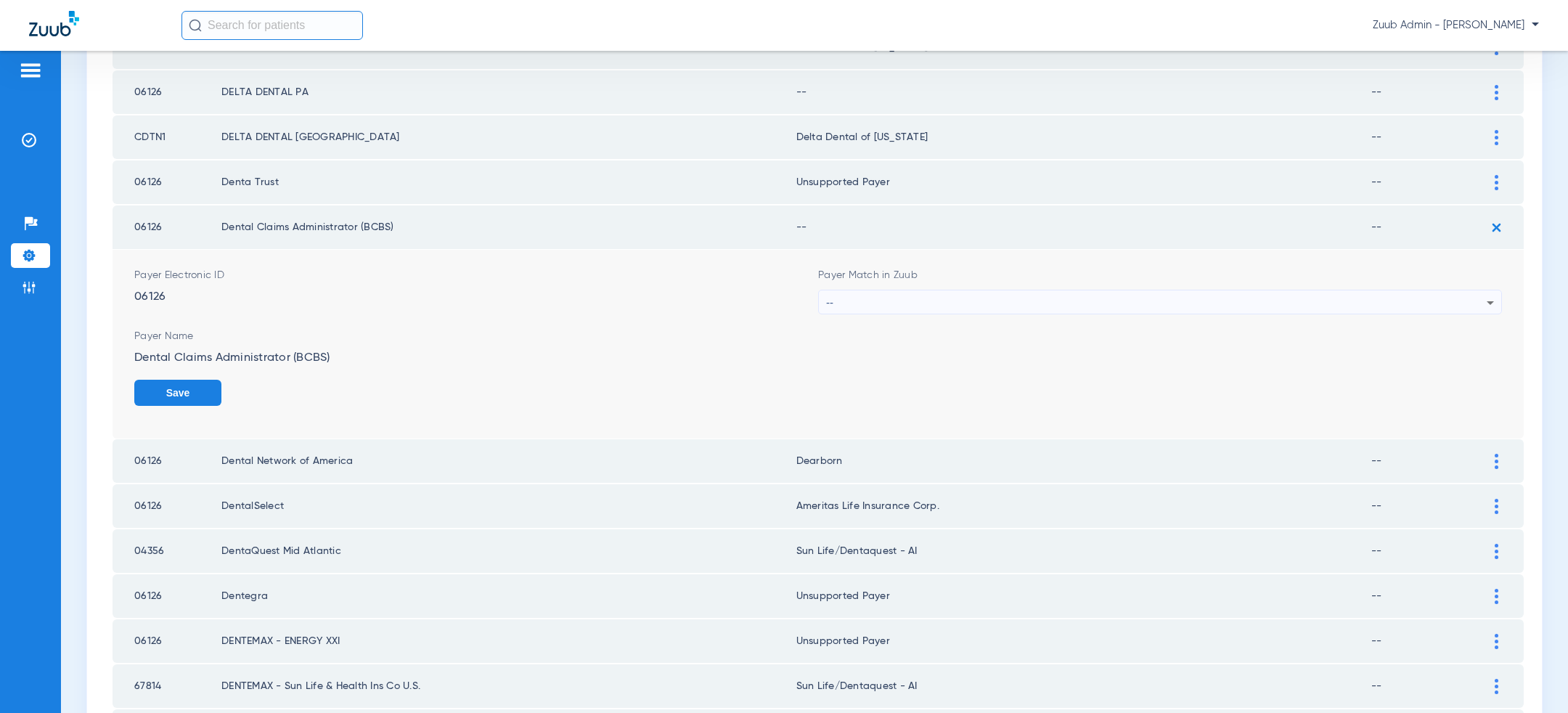
click at [1194, 291] on div "--" at bounding box center [1156, 303] width 661 height 25
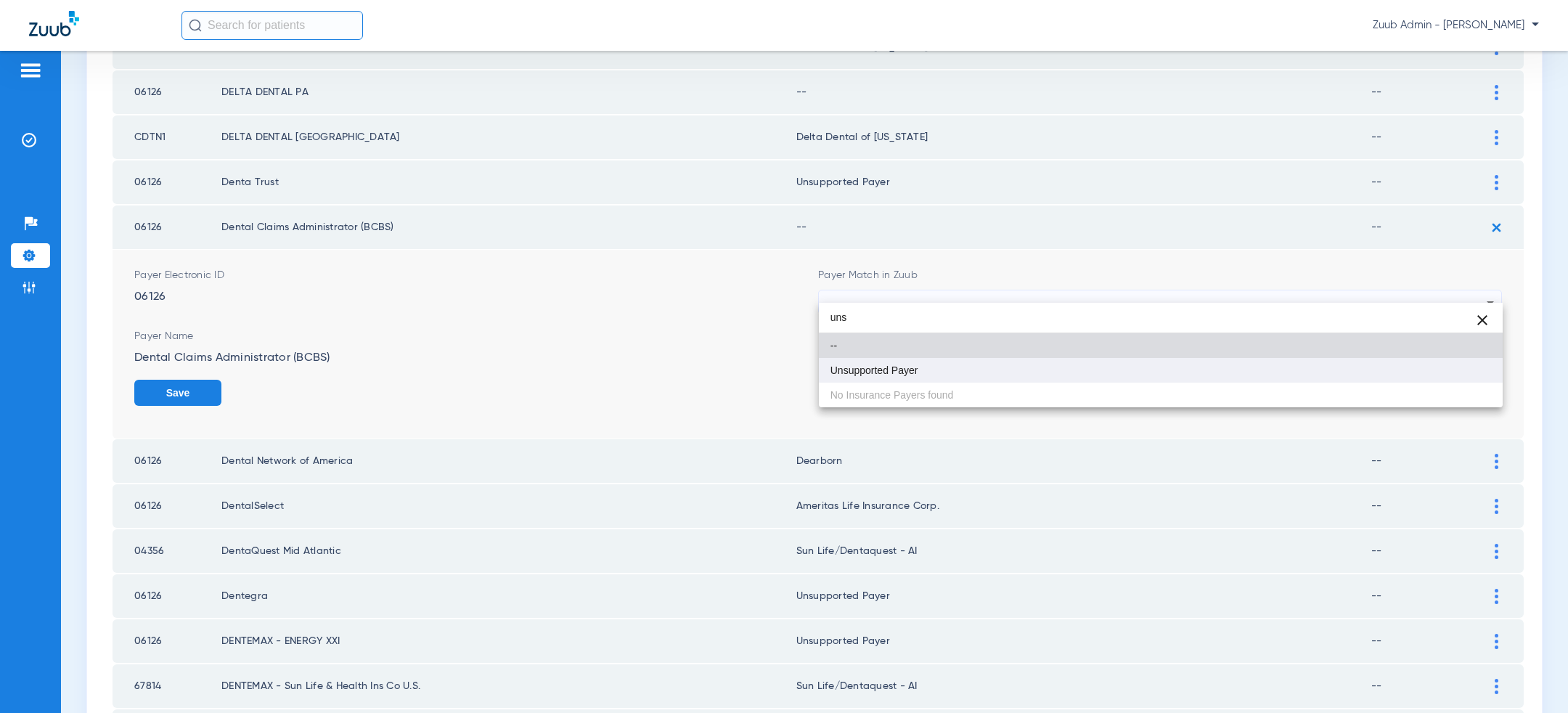
type input "uns"
click at [1068, 368] on mat-option "Unsupported Payer" at bounding box center [1161, 370] width 684 height 25
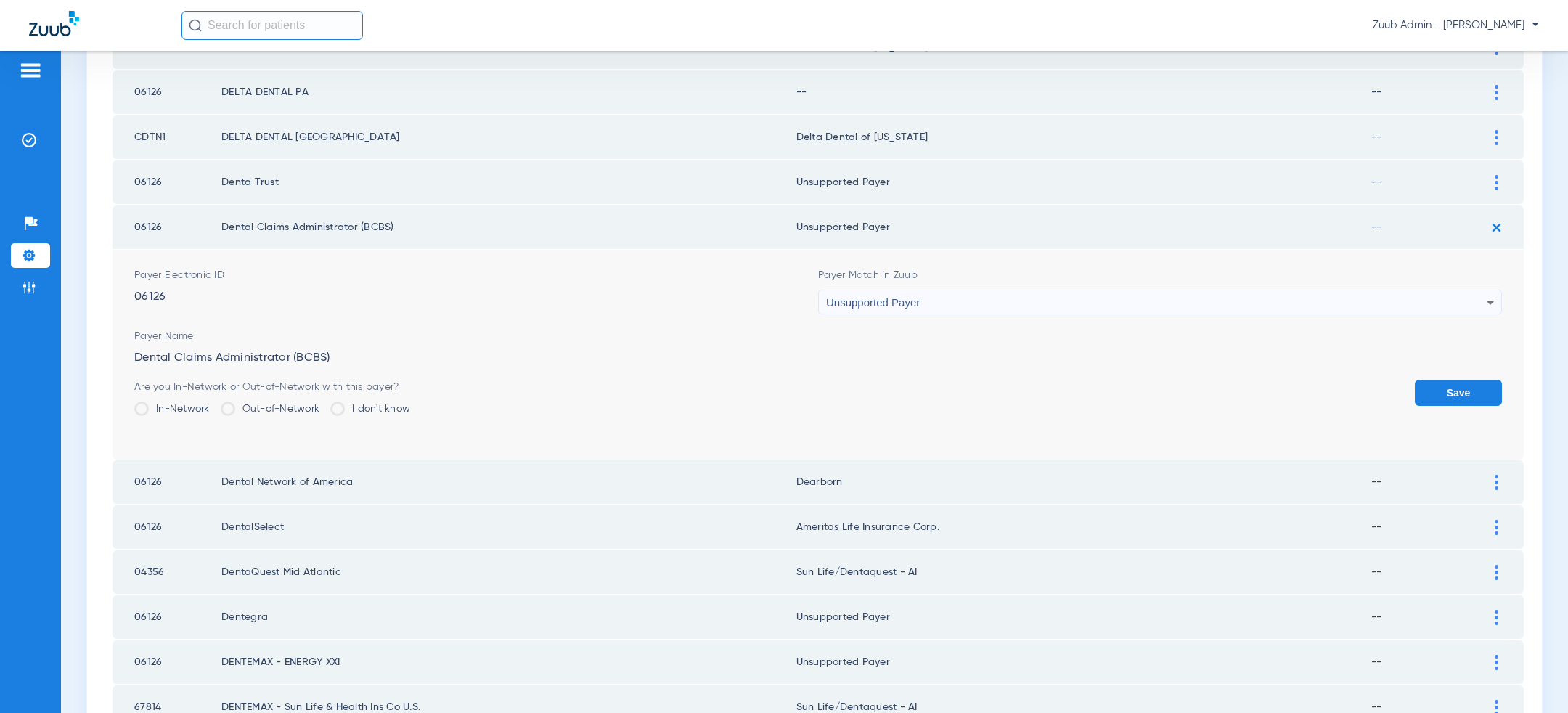
click at [1462, 382] on button "Save" at bounding box center [1459, 392] width 87 height 27
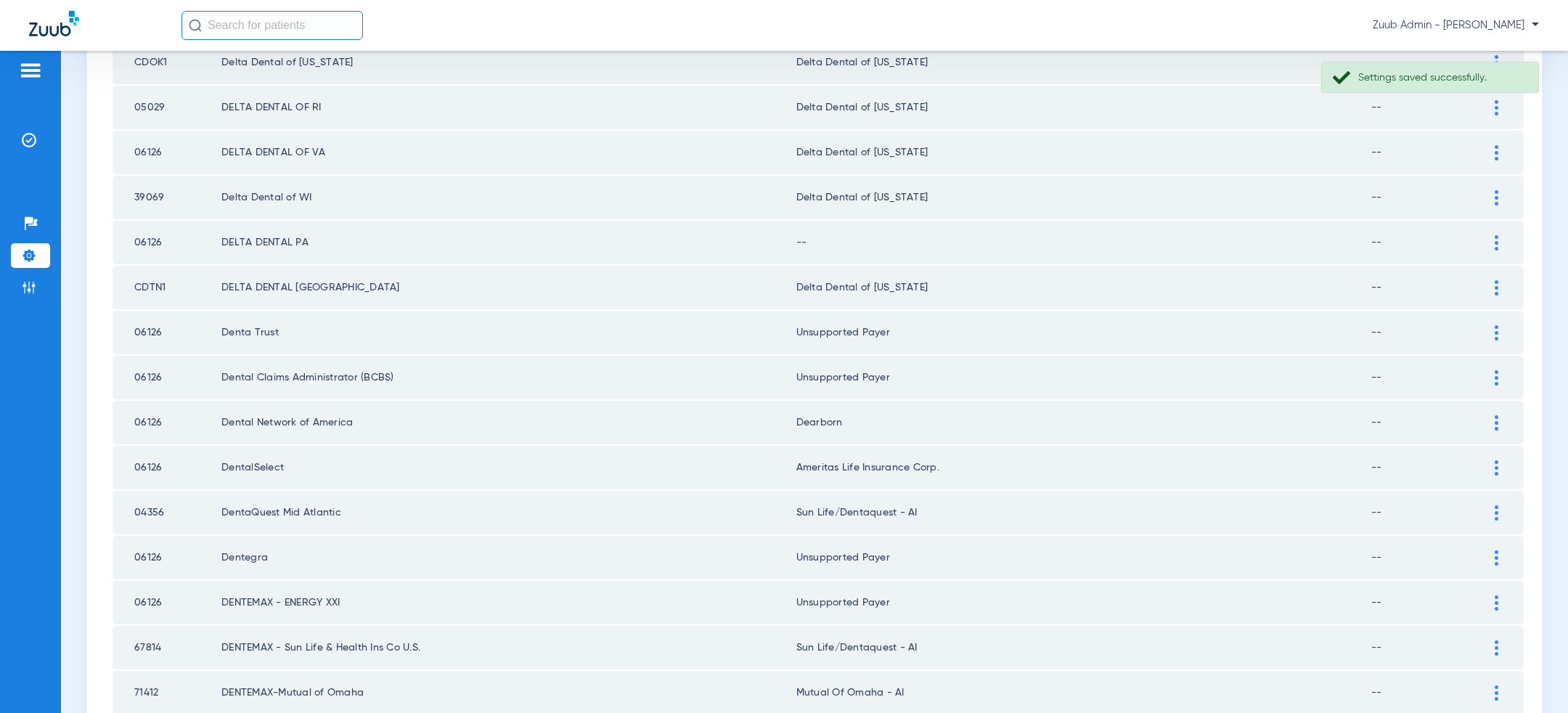
scroll to position [1348, 0]
click at [1506, 239] on div at bounding box center [1497, 246] width 26 height 15
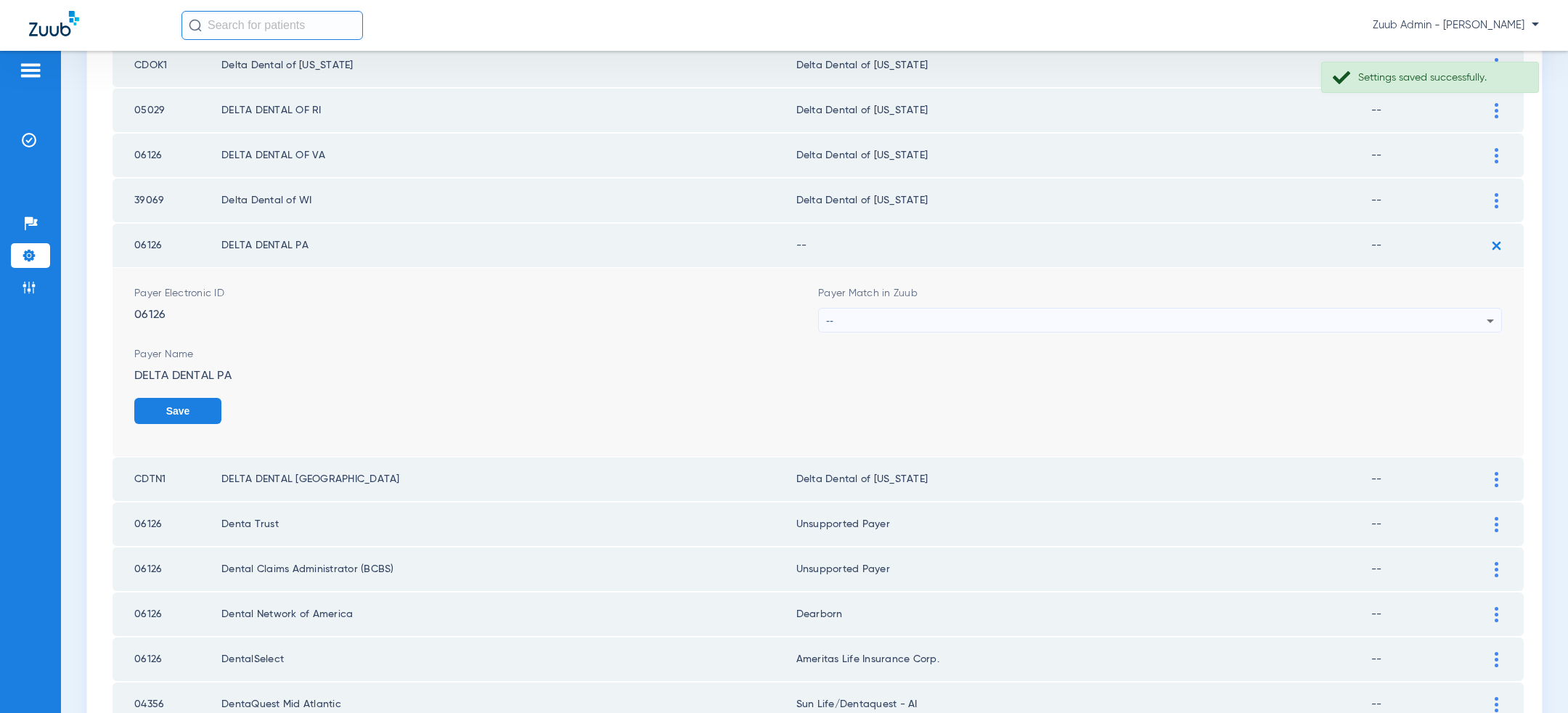
click at [1181, 310] on div "--" at bounding box center [1156, 321] width 661 height 25
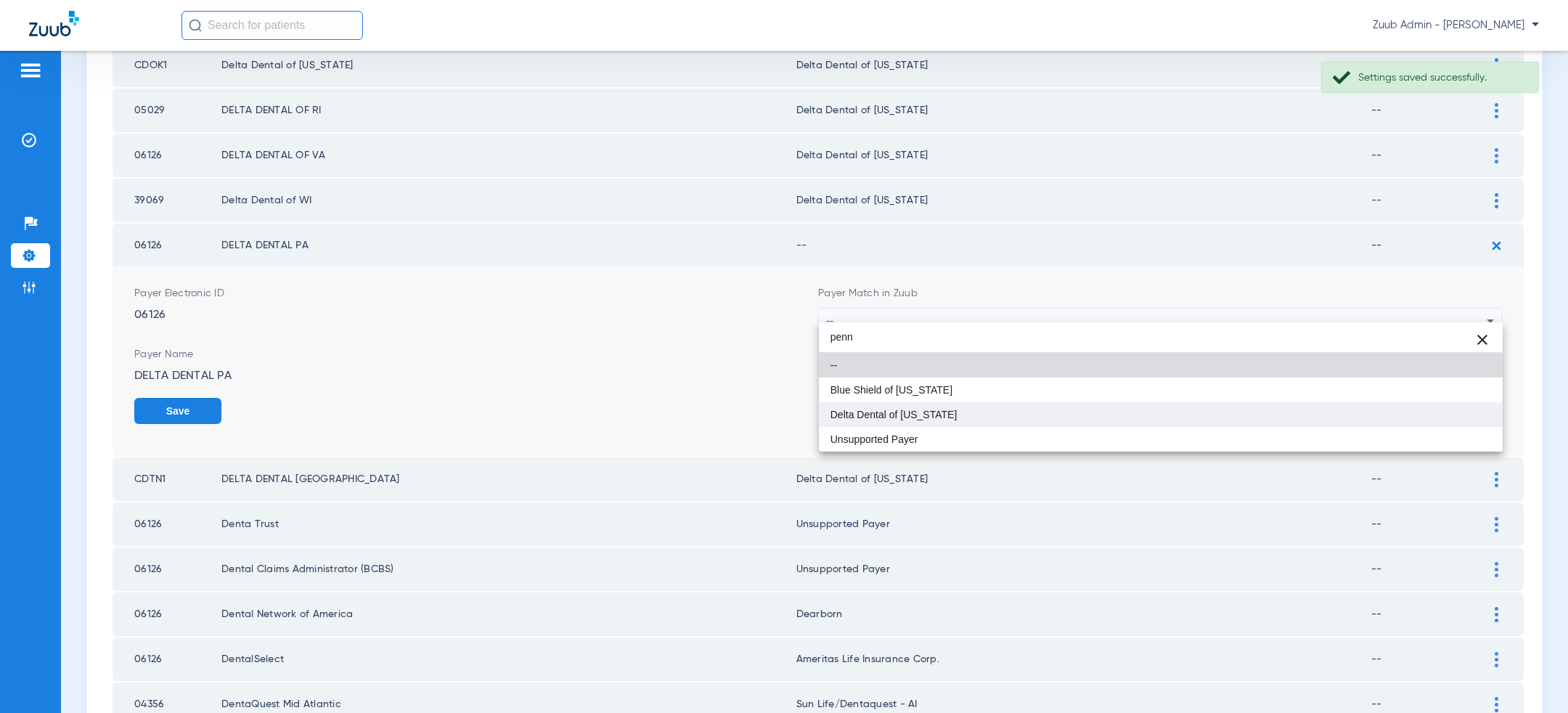
type input "penn"
click at [1009, 407] on mat-option "Delta Dental of [US_STATE]" at bounding box center [1161, 414] width 684 height 25
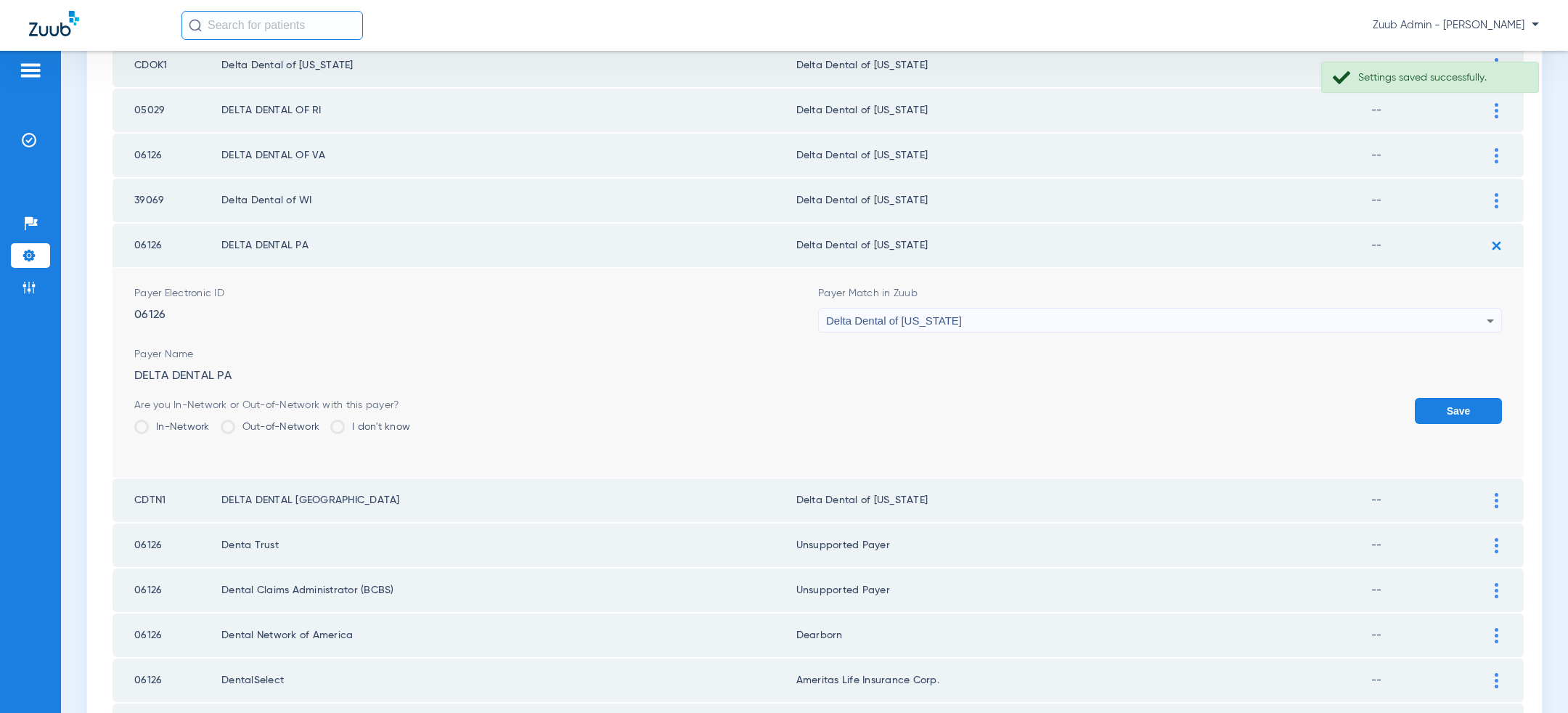
click at [1462, 410] on button "Save" at bounding box center [1459, 410] width 87 height 27
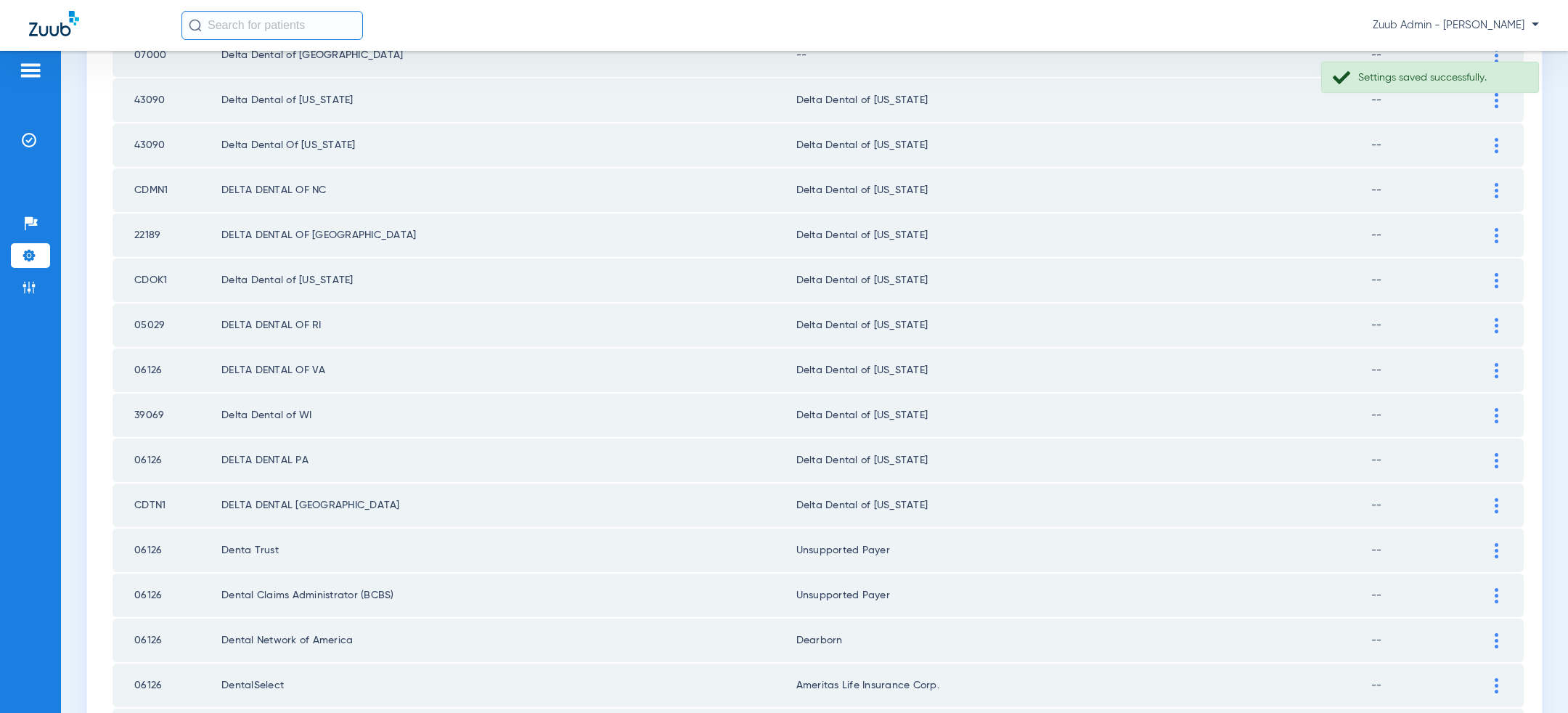
scroll to position [1122, 0]
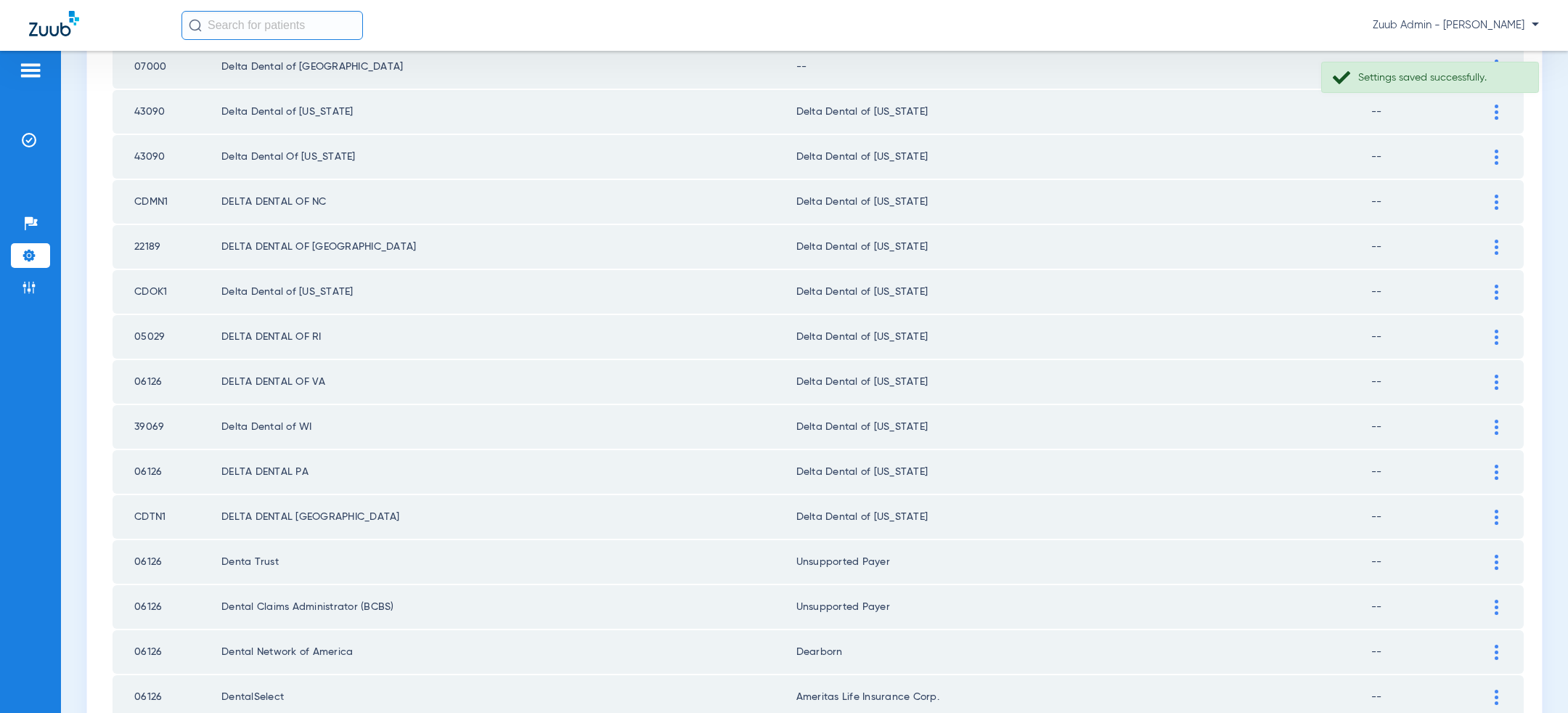
click at [1498, 239] on img at bounding box center [1497, 247] width 3 height 15
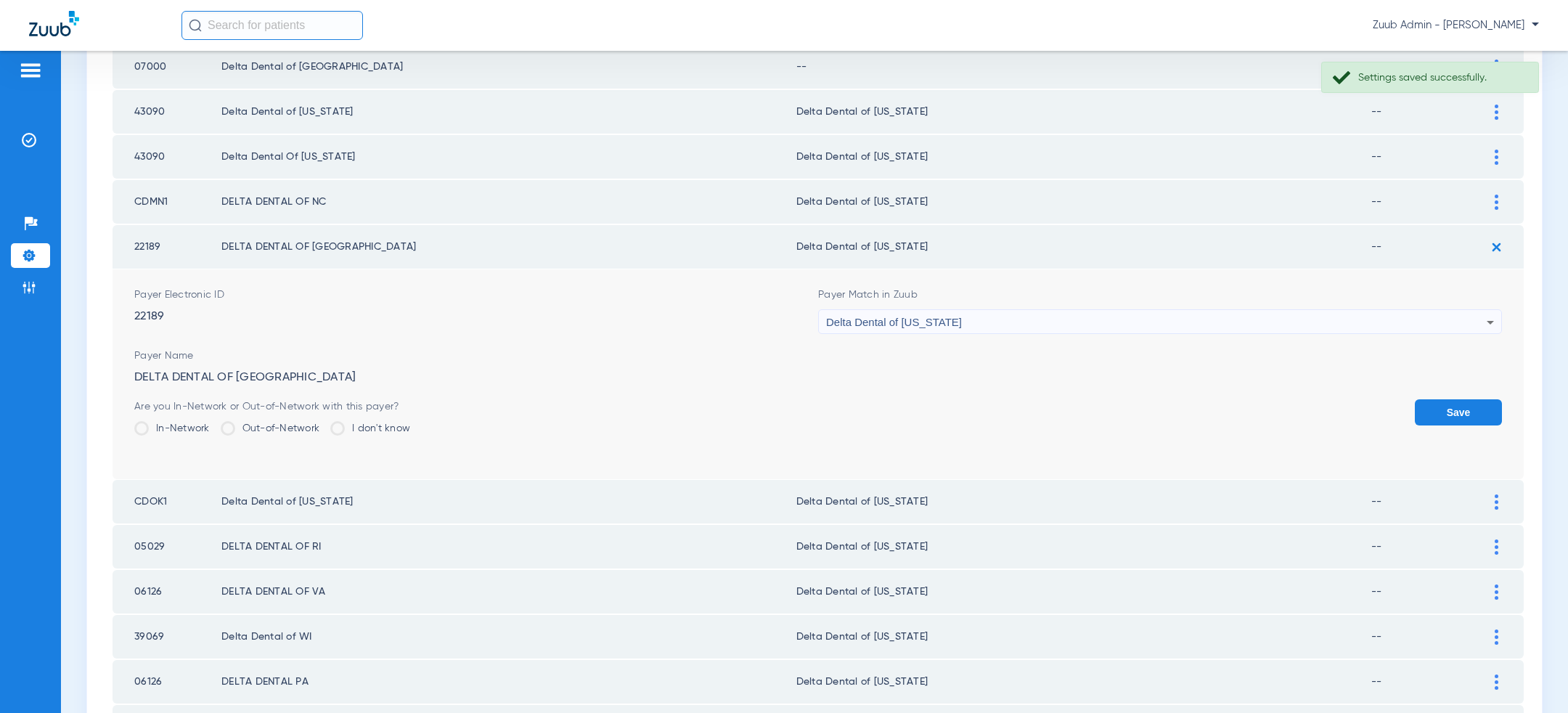
click at [1097, 315] on div "Delta Dental of [US_STATE]" at bounding box center [1156, 322] width 661 height 25
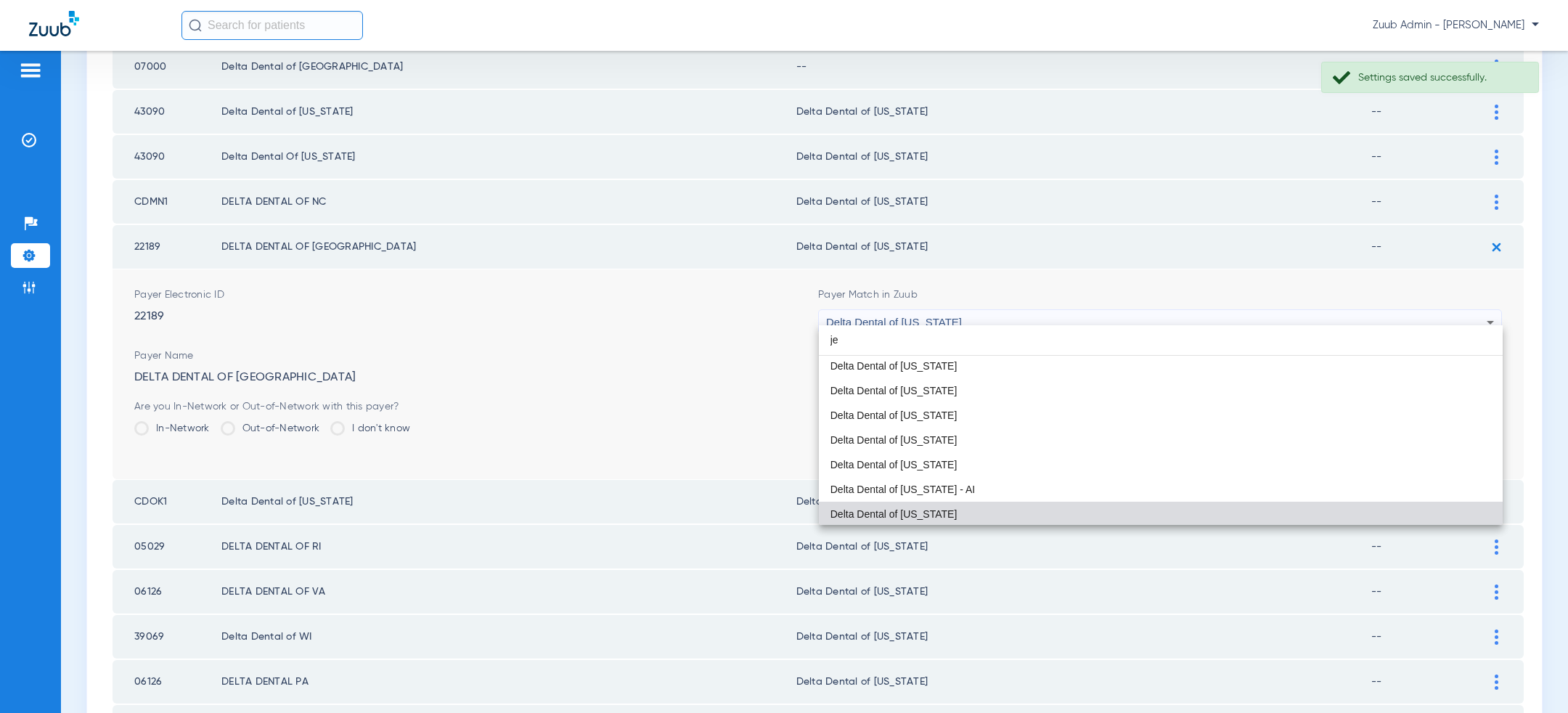
scroll to position [27, 0]
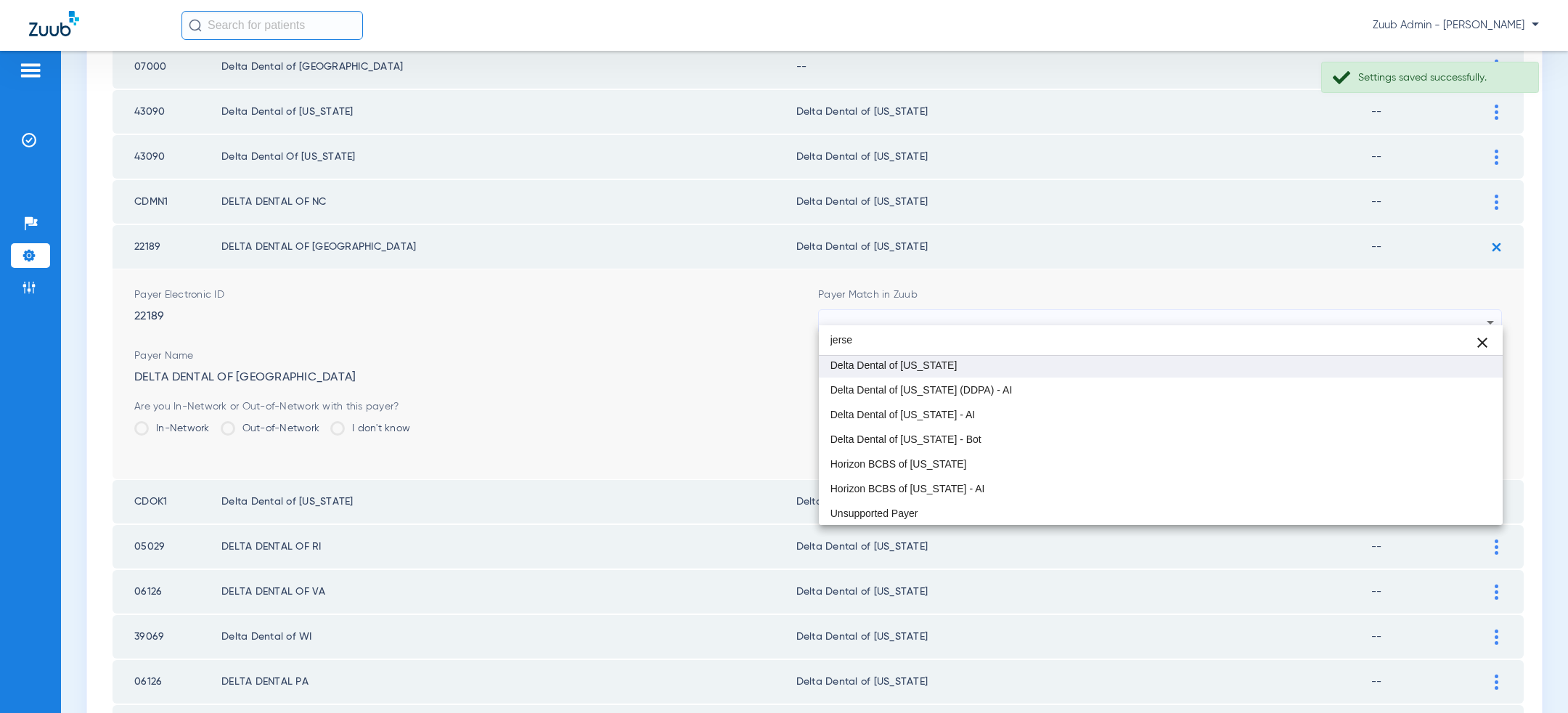
type input "jerse"
click at [1029, 366] on mat-option "Delta Dental of [US_STATE]" at bounding box center [1161, 365] width 684 height 25
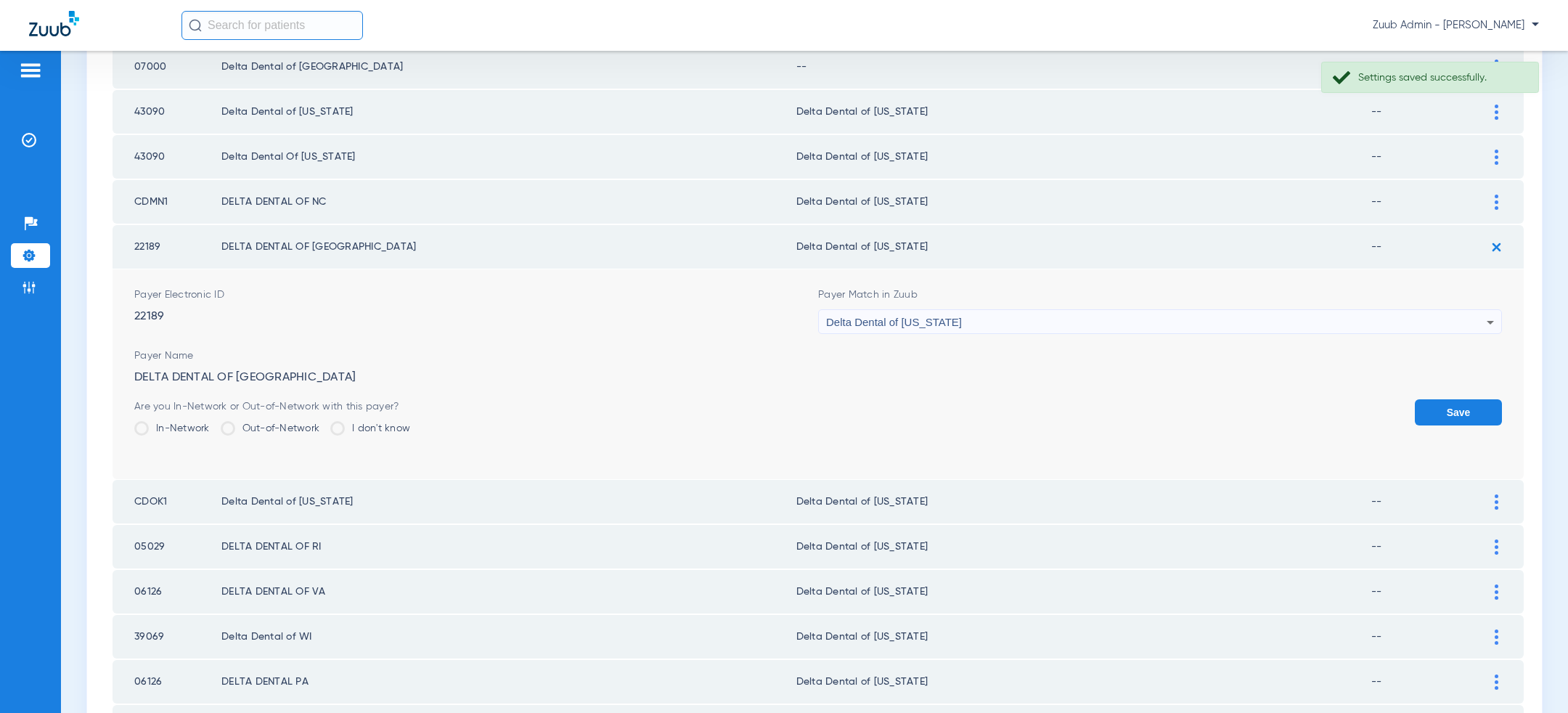
click at [1429, 399] on button "Save" at bounding box center [1459, 412] width 87 height 27
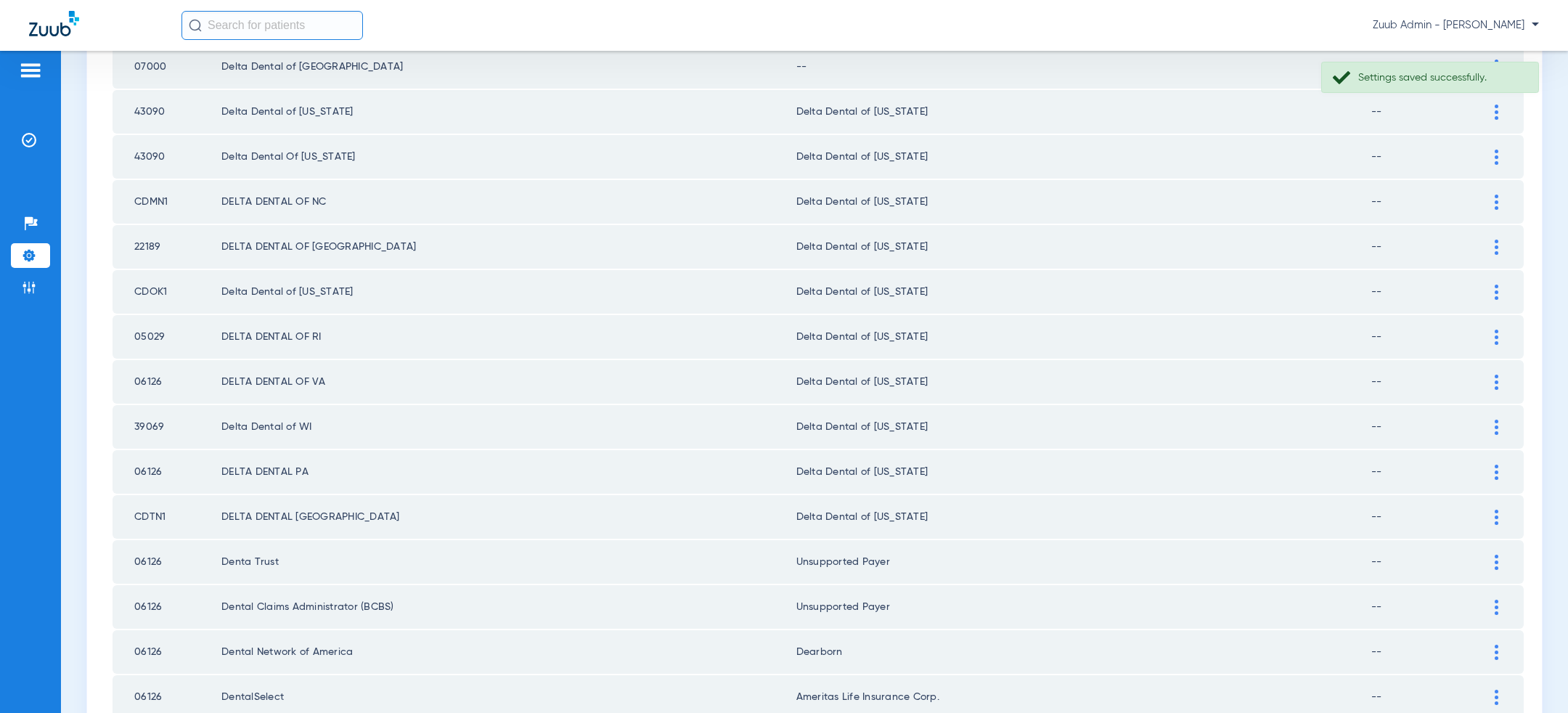
click at [1500, 197] on div at bounding box center [1497, 203] width 26 height 15
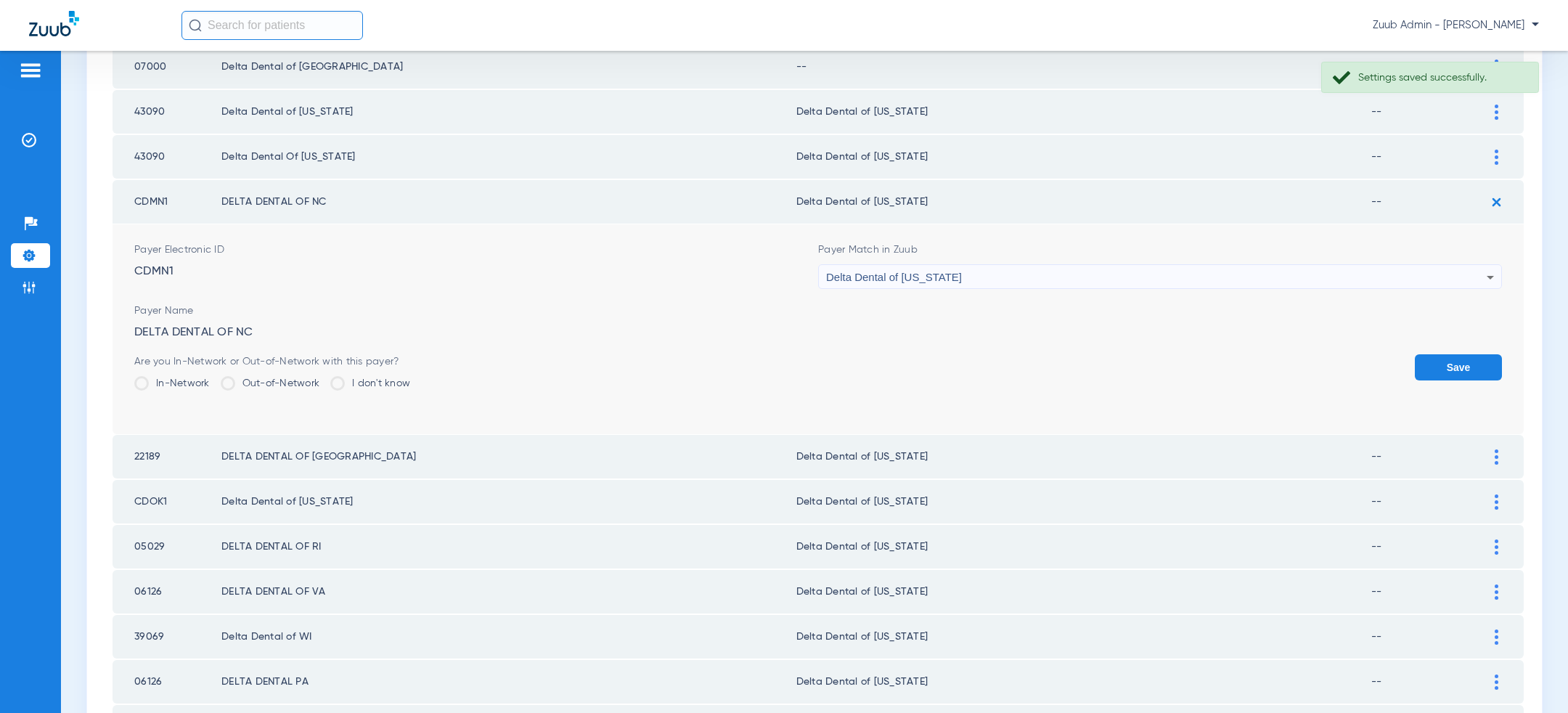
click at [1097, 288] on form "Payer Electronic ID CDMN1 Payer Match in Zuub Delta Dental of Minnesota Payer N…" at bounding box center [818, 328] width 1368 height 209
click at [1098, 265] on div "Delta Dental of [US_STATE]" at bounding box center [1156, 277] width 661 height 25
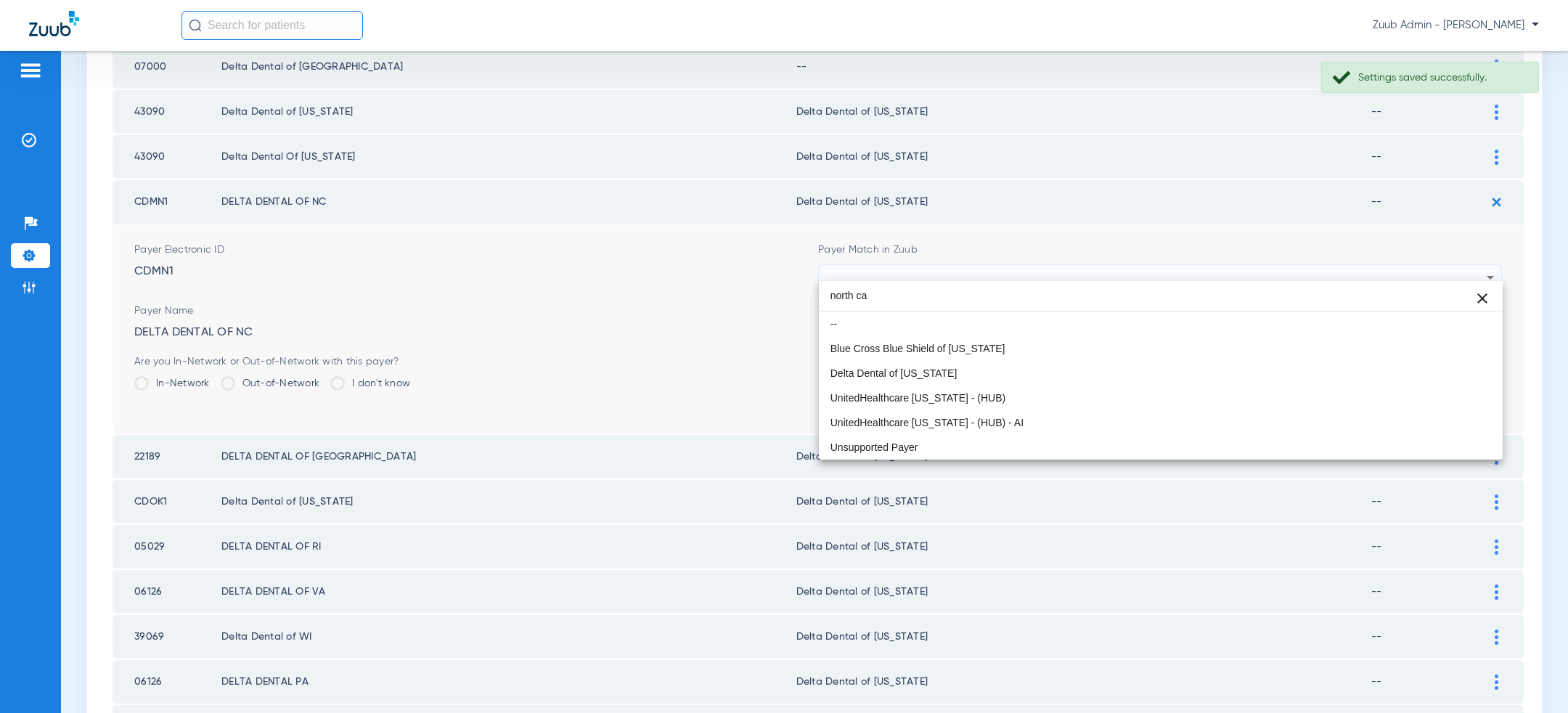
scroll to position [0, 0]
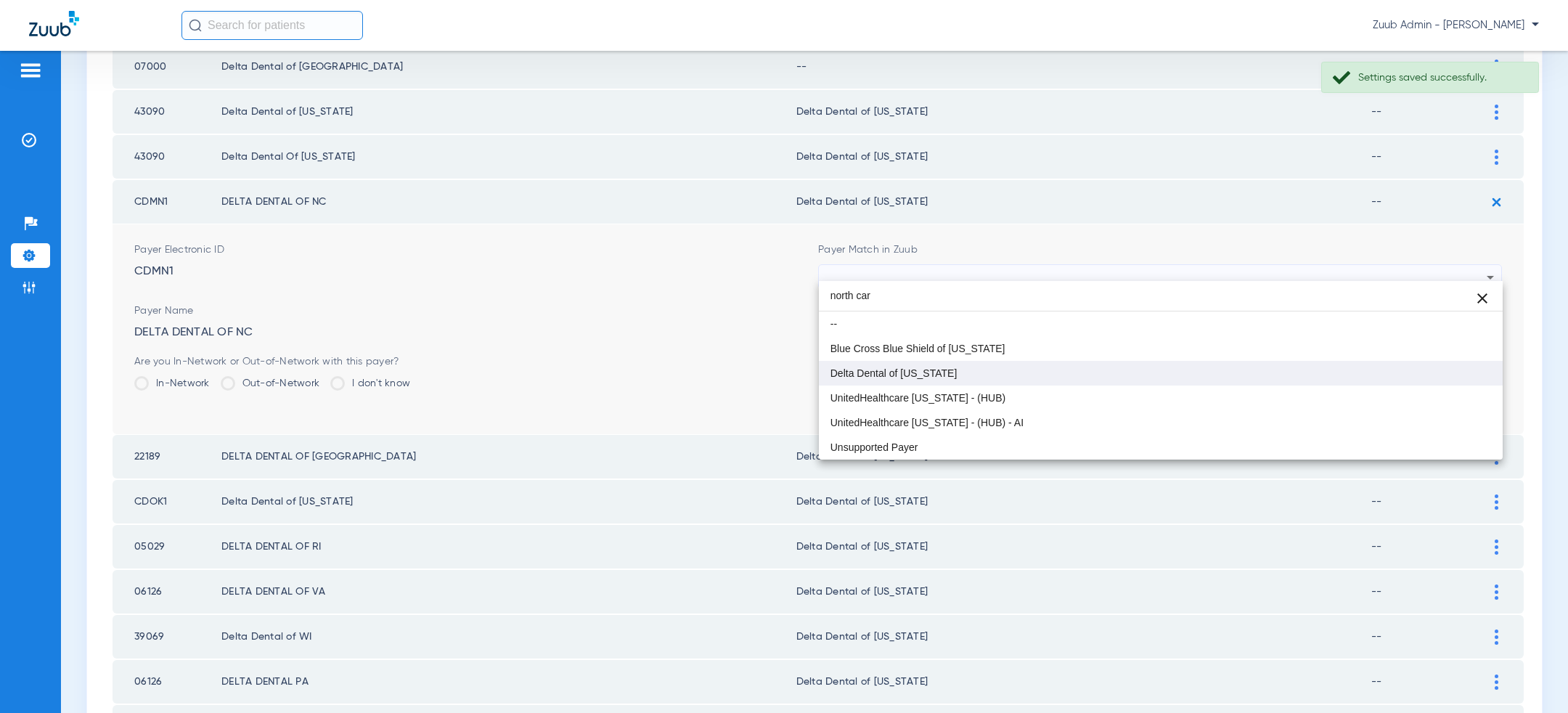
type input "north car"
click at [1039, 367] on mat-option "Delta Dental of [US_STATE]" at bounding box center [1161, 373] width 684 height 25
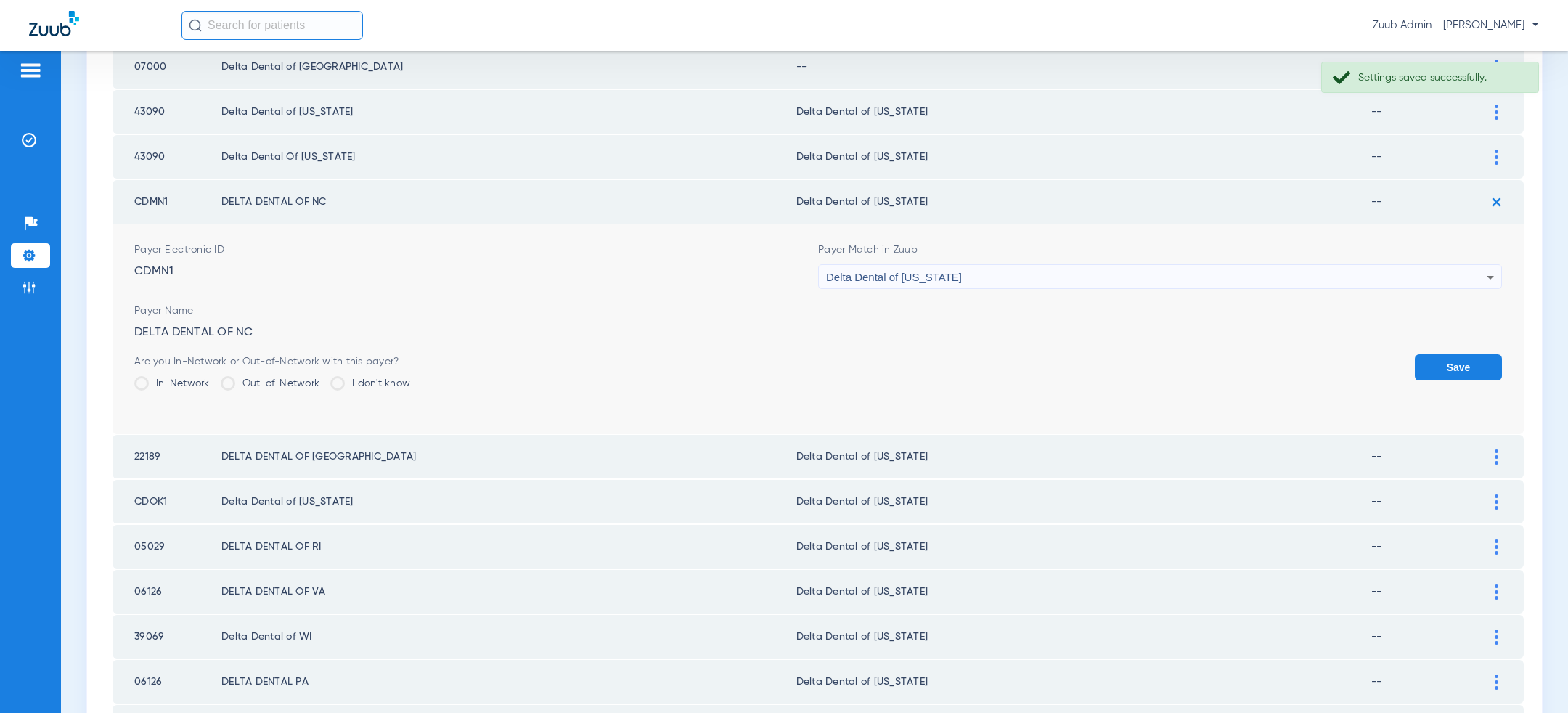
click at [1468, 356] on button "Save" at bounding box center [1459, 367] width 87 height 27
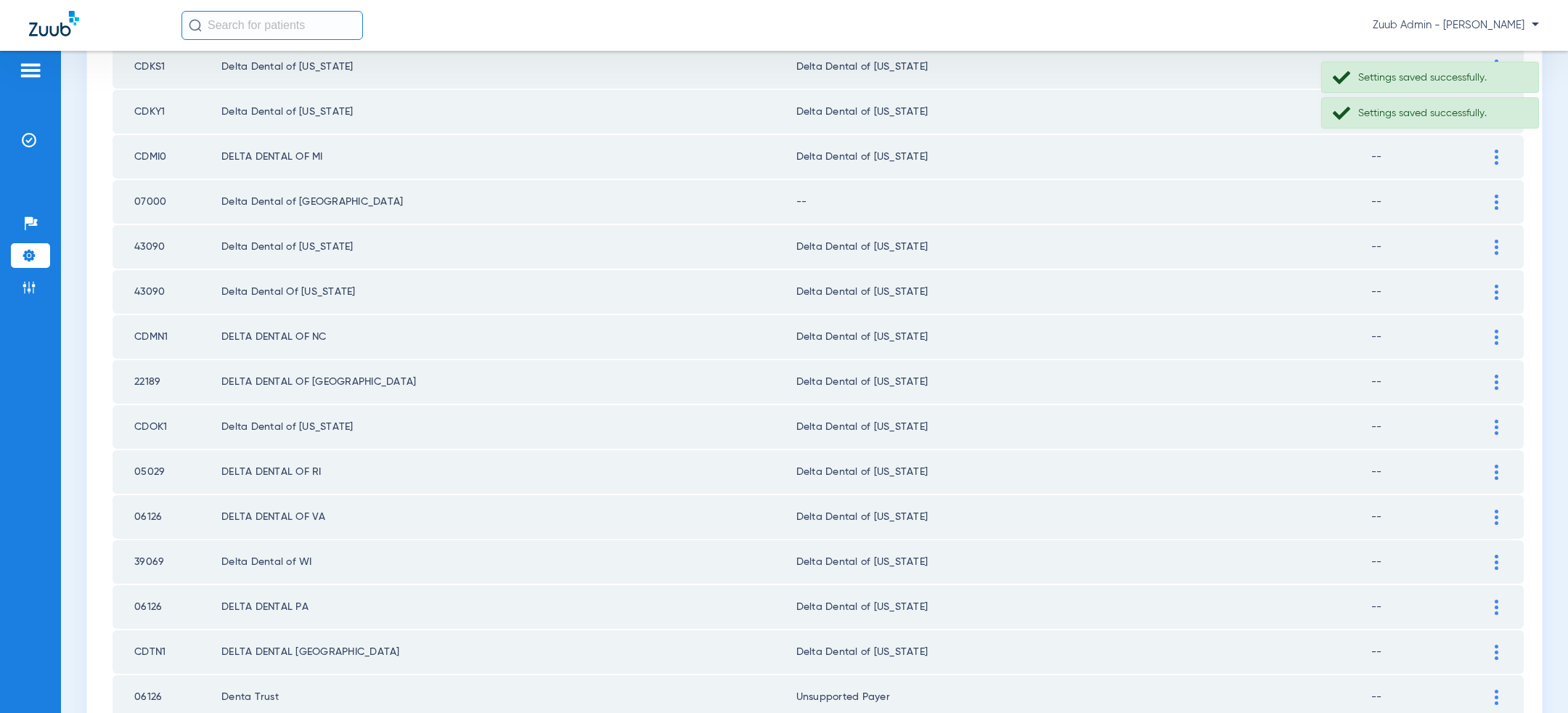
scroll to position [963, 0]
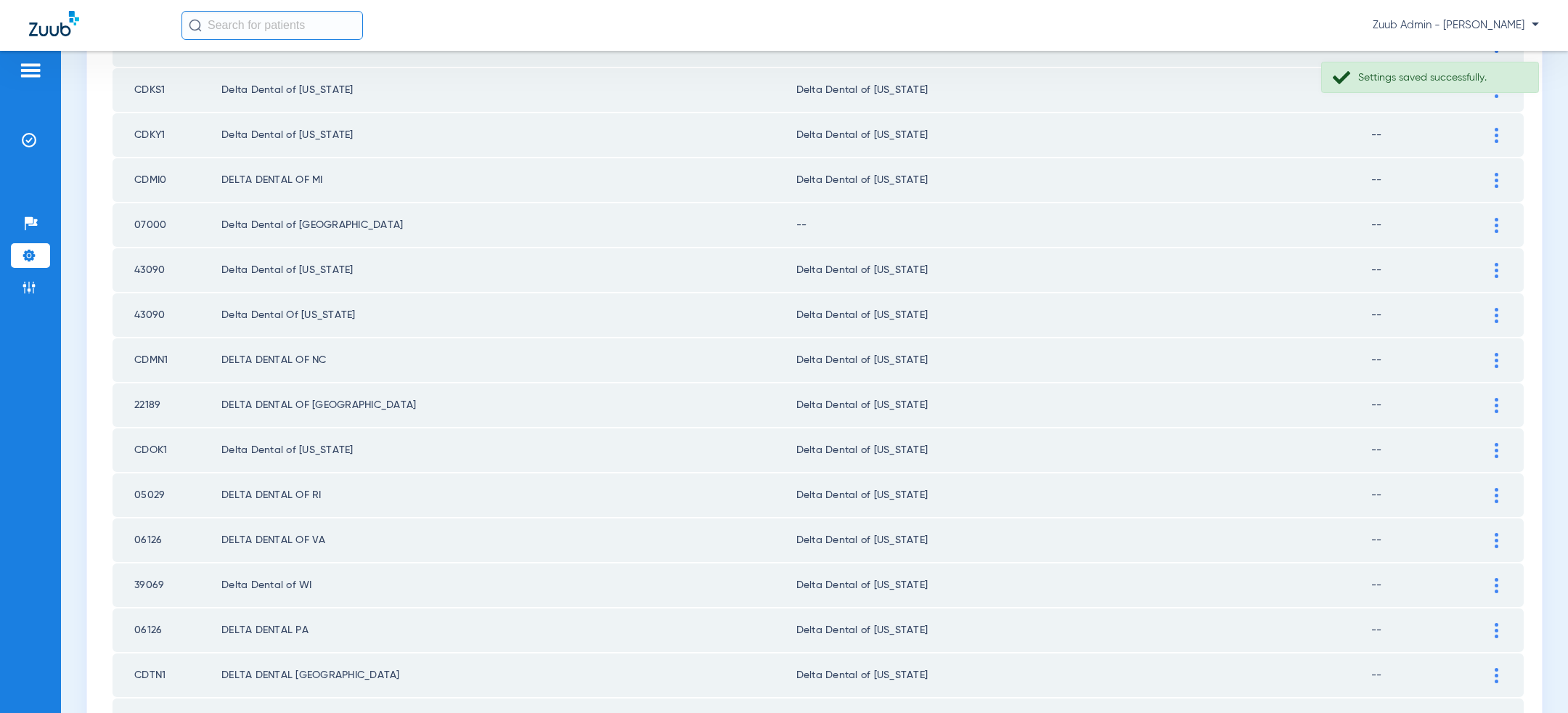
click at [1499, 218] on div at bounding box center [1497, 226] width 26 height 15
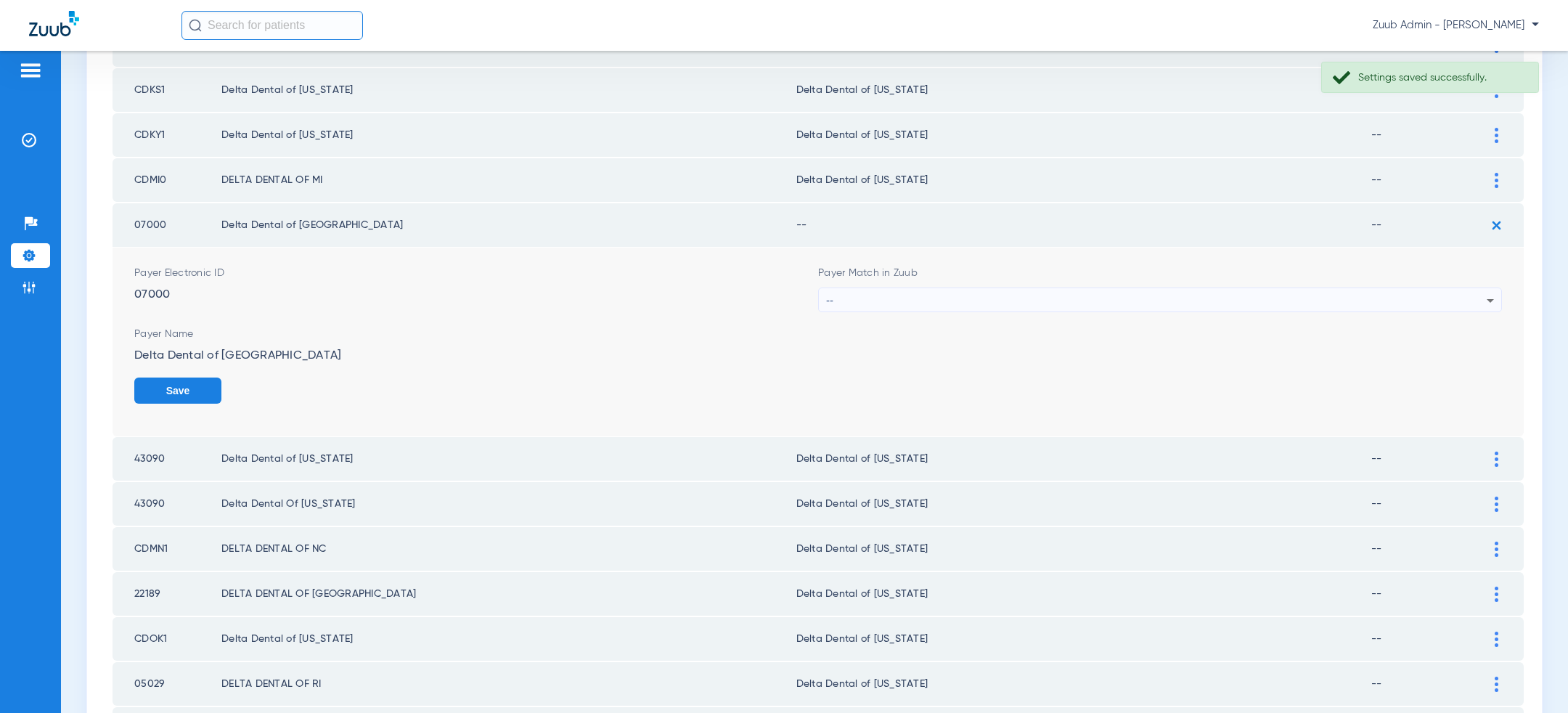
click at [1100, 297] on div "--" at bounding box center [1156, 300] width 661 height 25
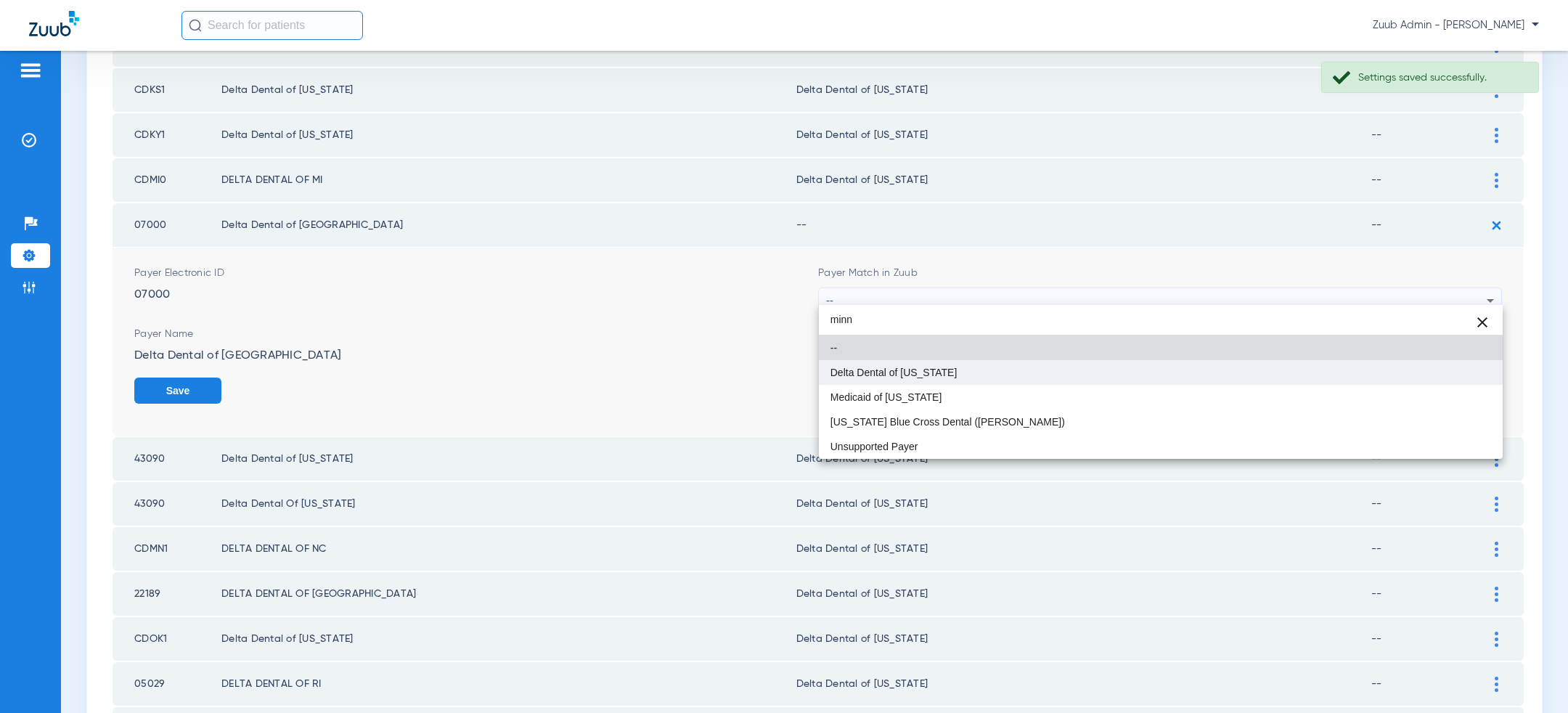
type input "minn"
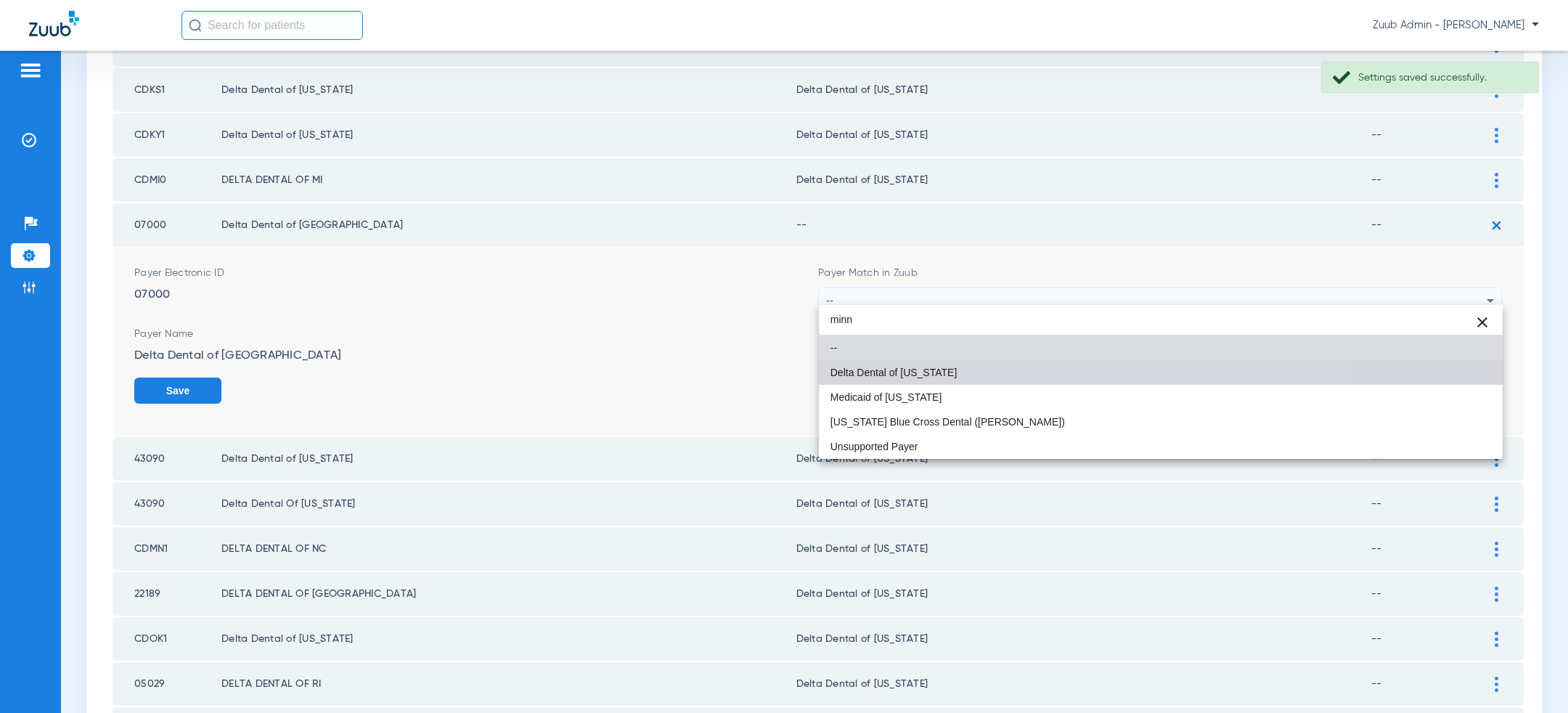
click at [1058, 378] on mat-option "Delta Dental of [US_STATE]" at bounding box center [1161, 372] width 684 height 25
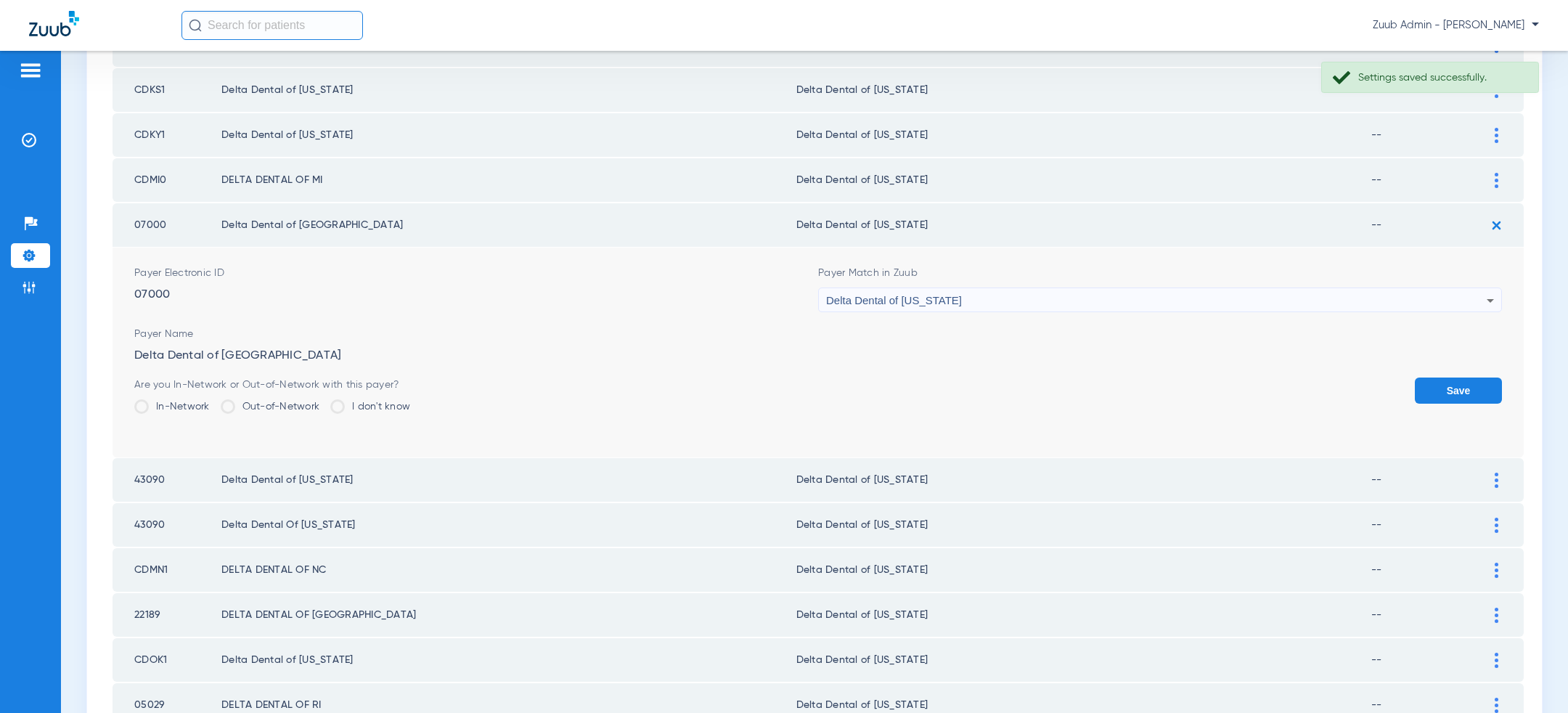
click at [1471, 380] on button "Save" at bounding box center [1459, 391] width 87 height 27
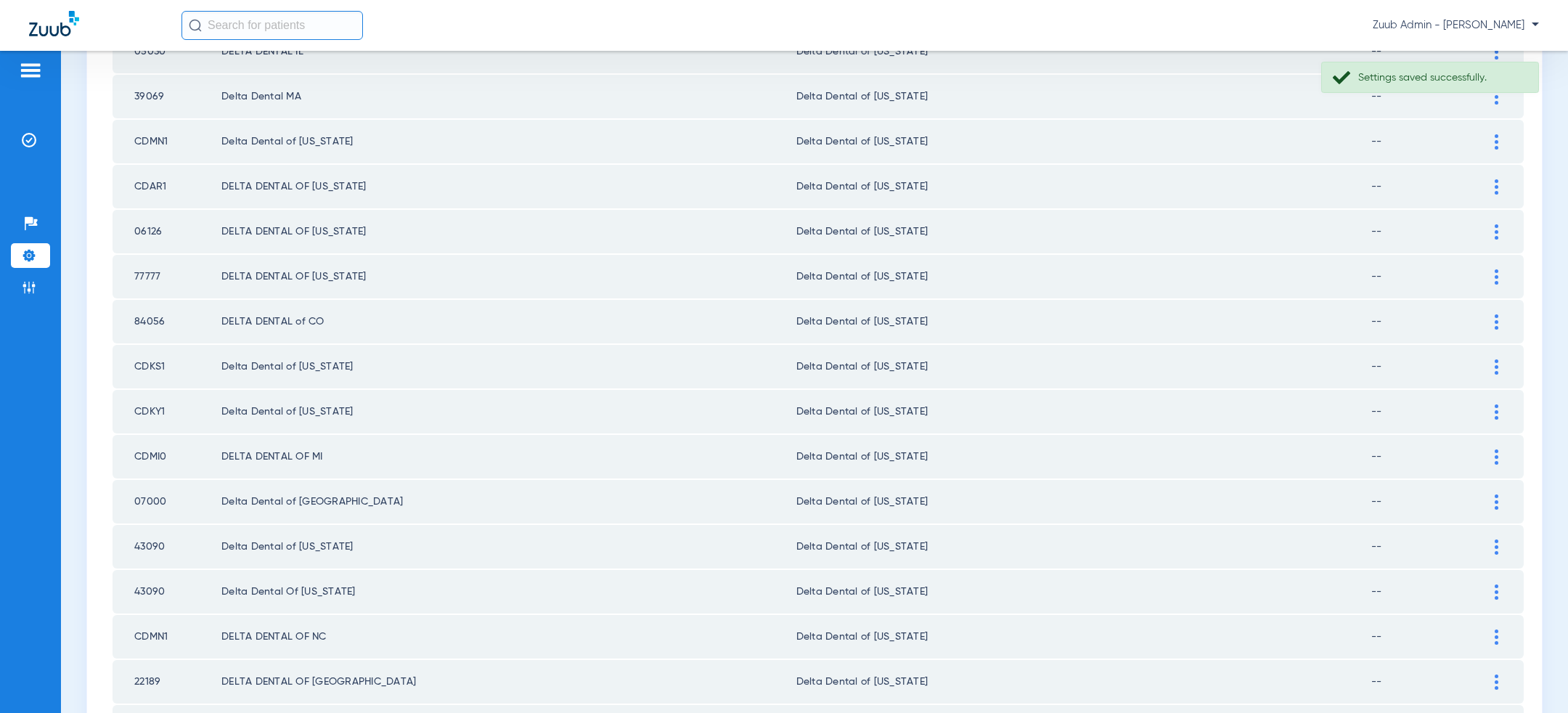
scroll to position [685, 0]
click at [1502, 137] on div at bounding box center [1497, 144] width 26 height 15
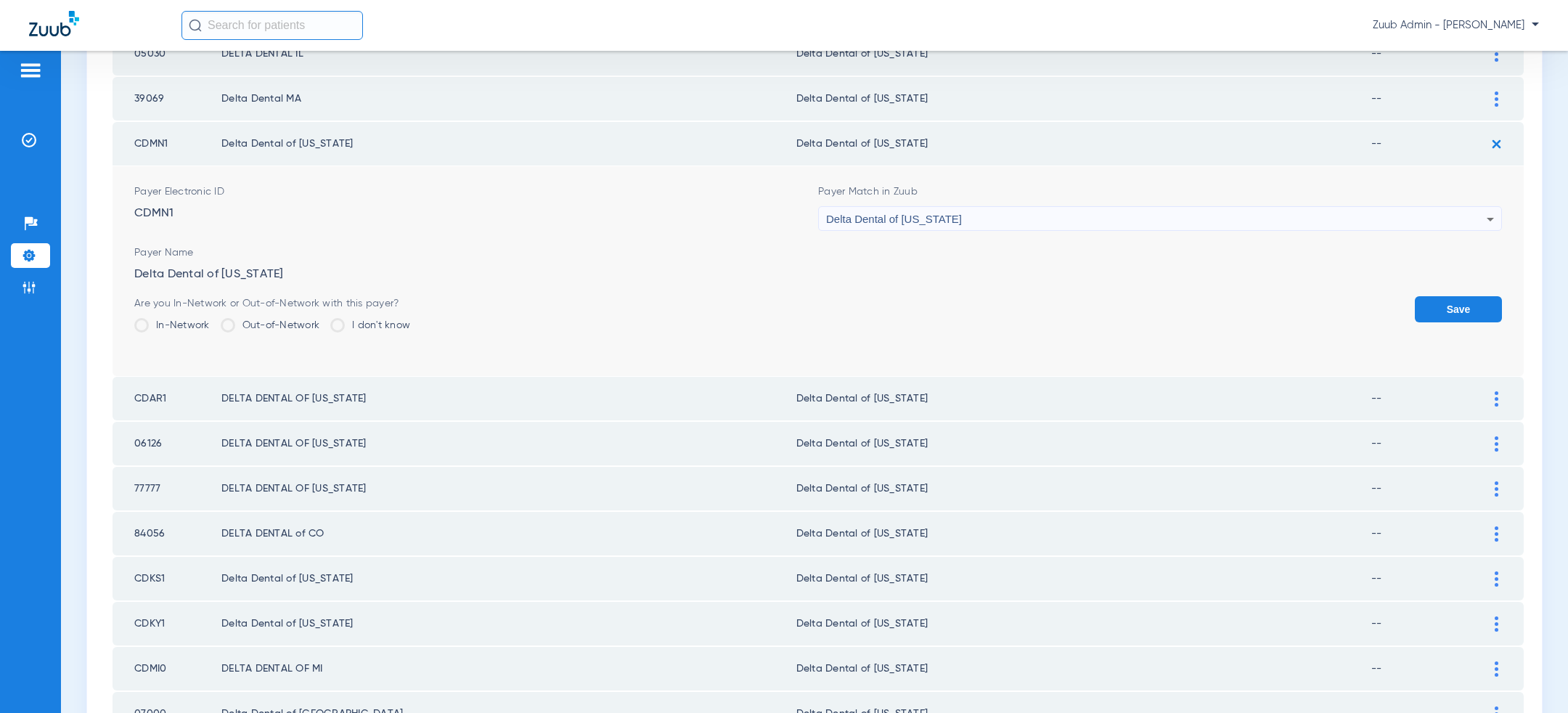
click at [1123, 219] on div "Delta Dental of [US_STATE]" at bounding box center [1156, 219] width 661 height 25
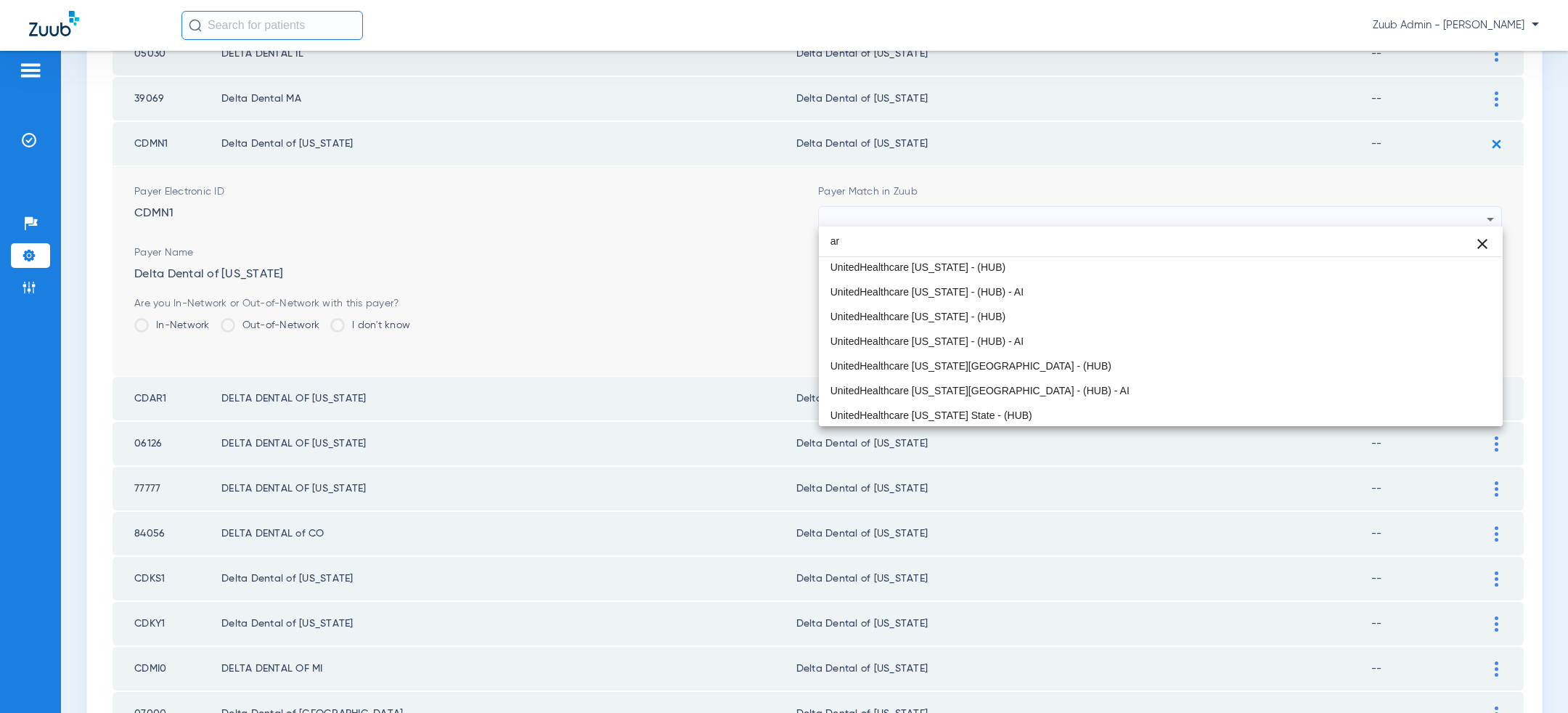
scroll to position [31, 0]
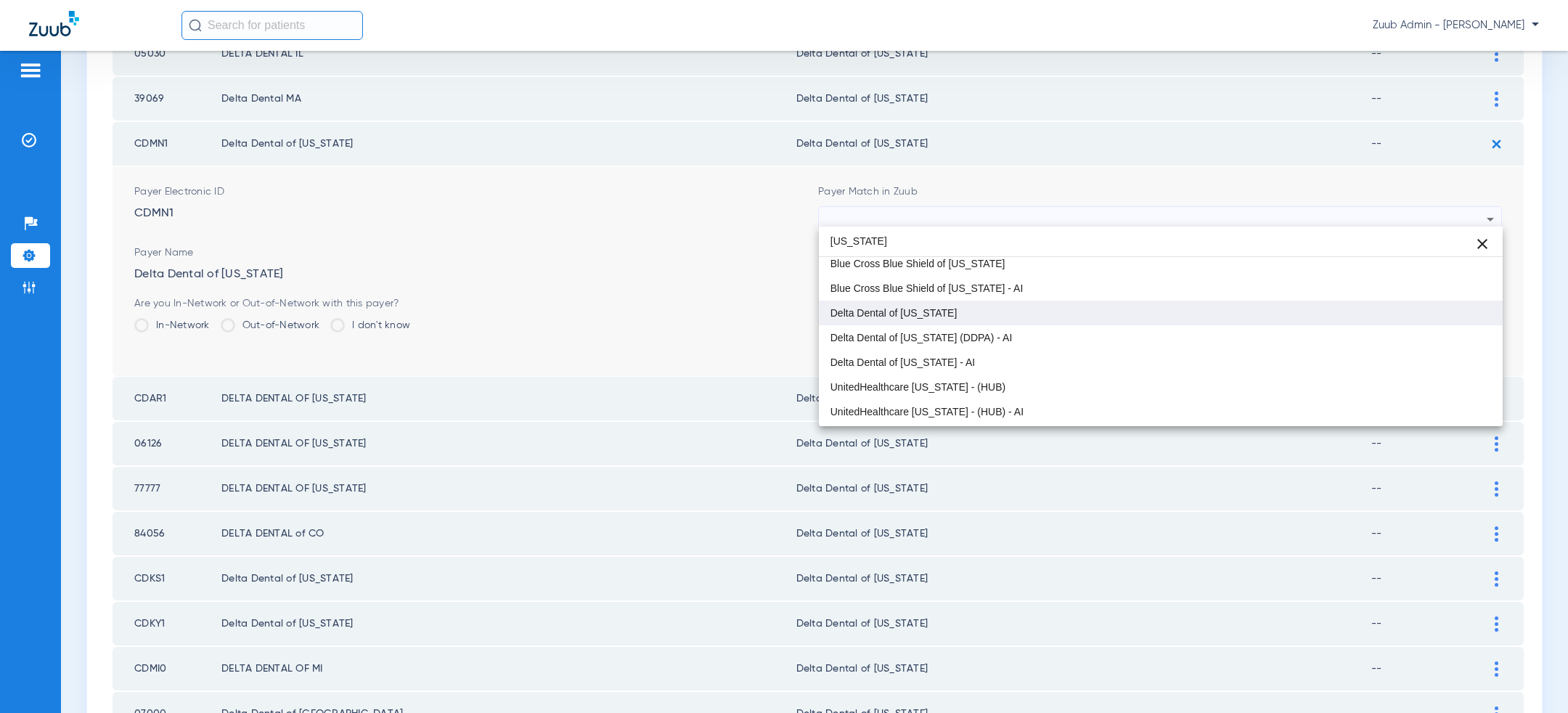
type input "arkansas"
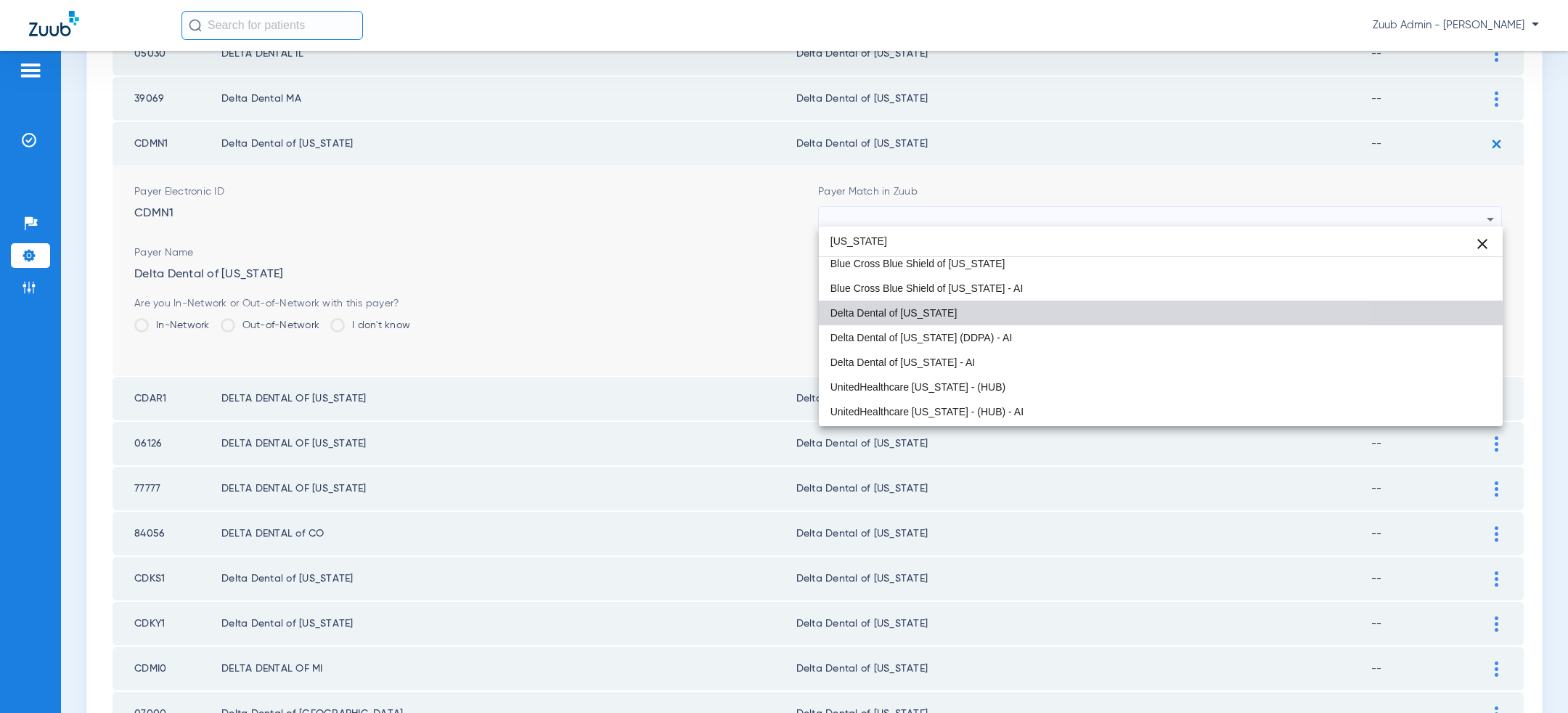
click at [1067, 312] on mat-option "Delta Dental of [US_STATE]" at bounding box center [1161, 313] width 684 height 25
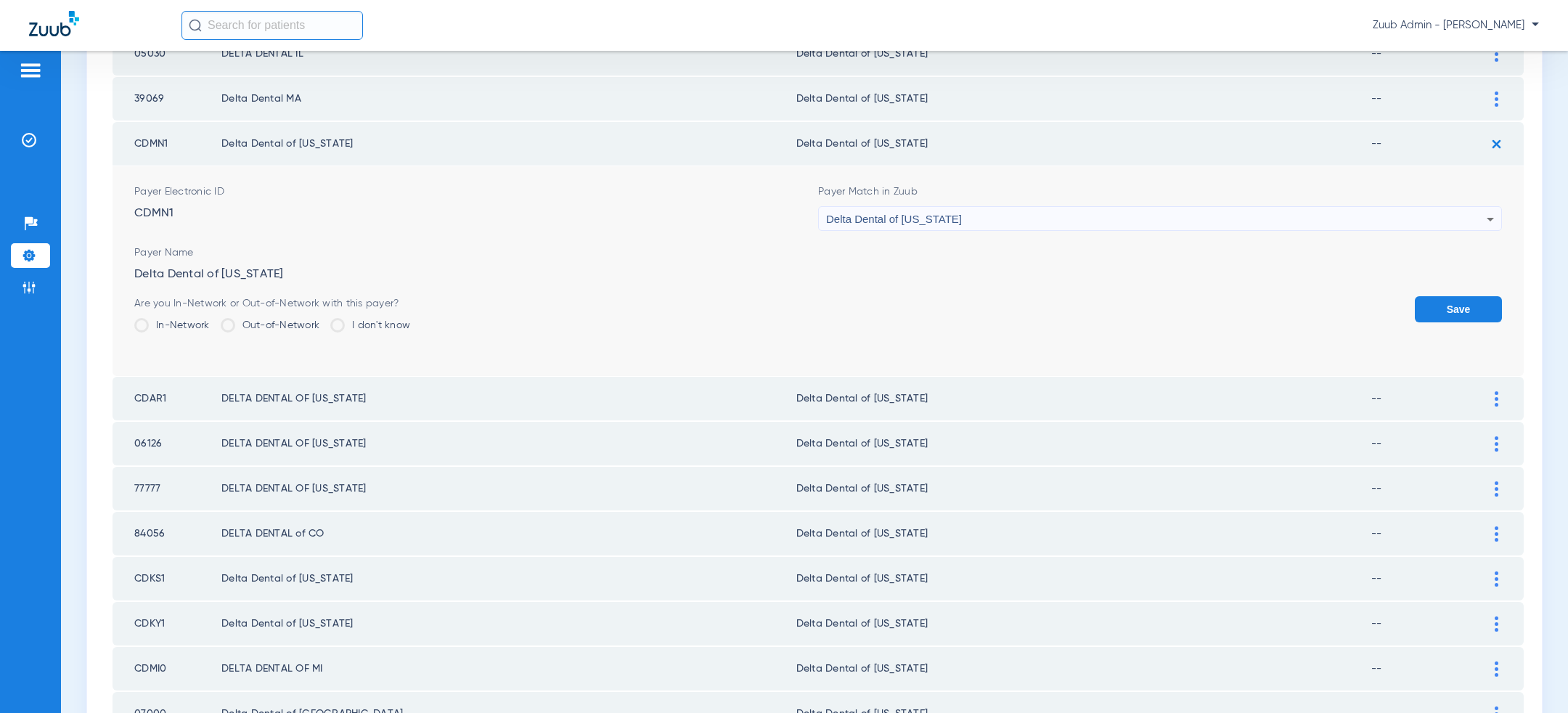
click at [1478, 296] on button "Save" at bounding box center [1459, 309] width 87 height 27
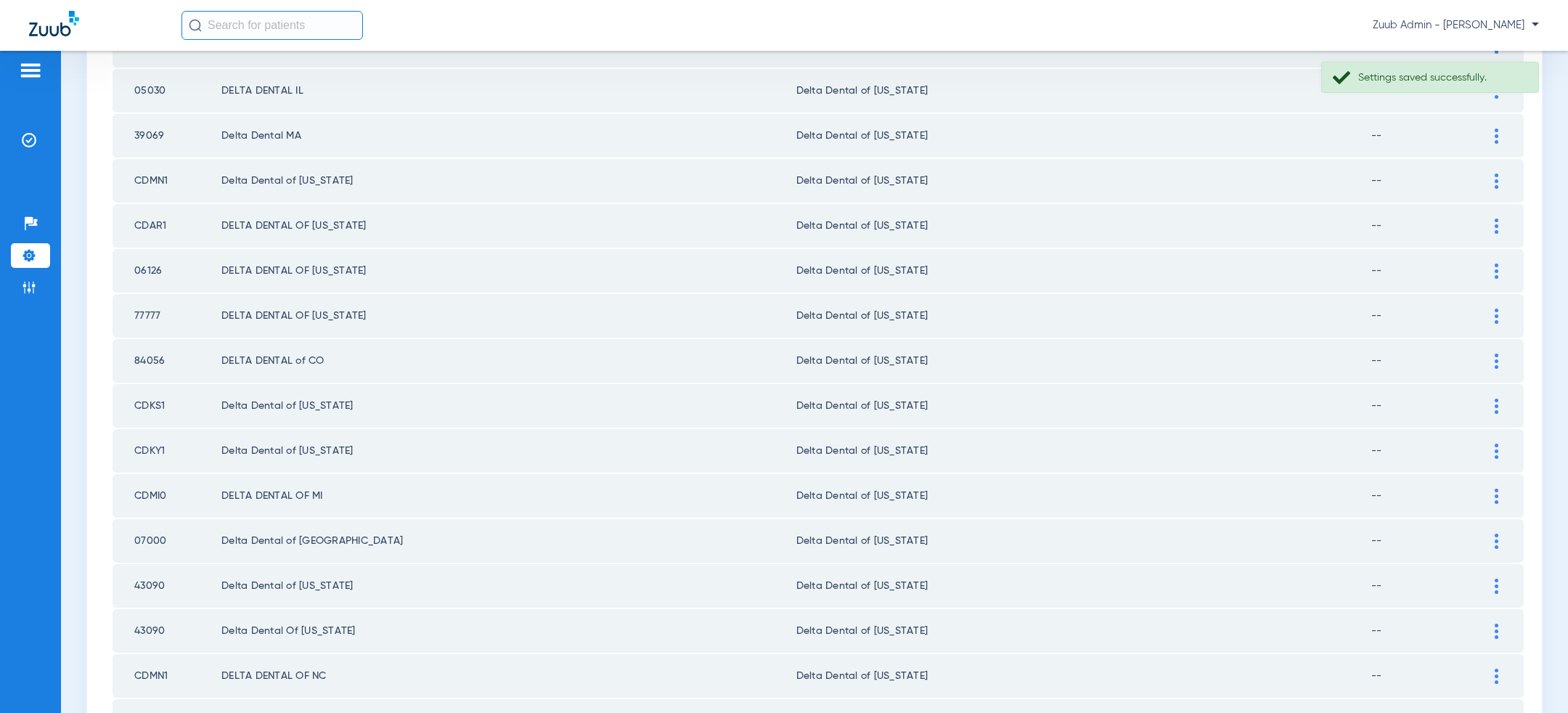
scroll to position [609, 0]
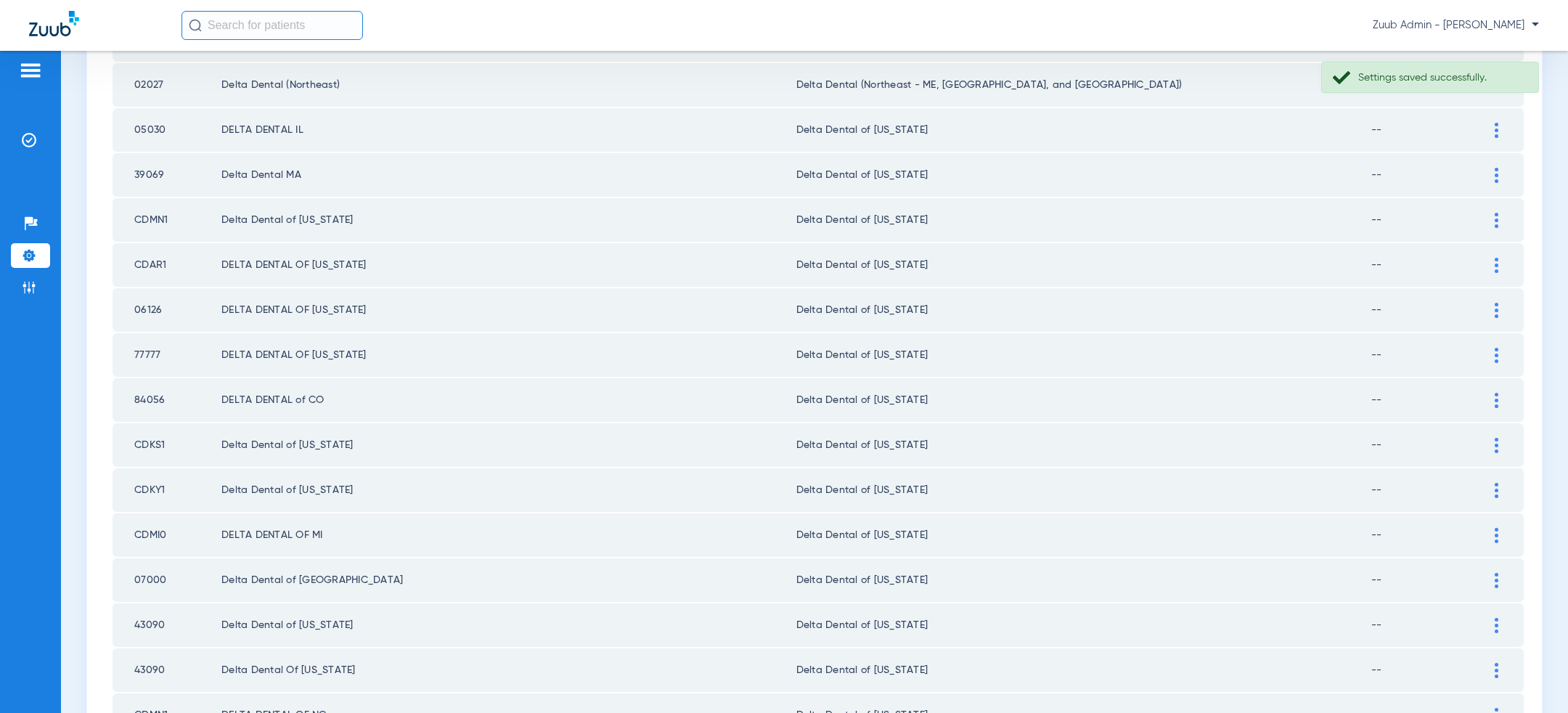
click at [1506, 174] on div at bounding box center [1497, 175] width 26 height 15
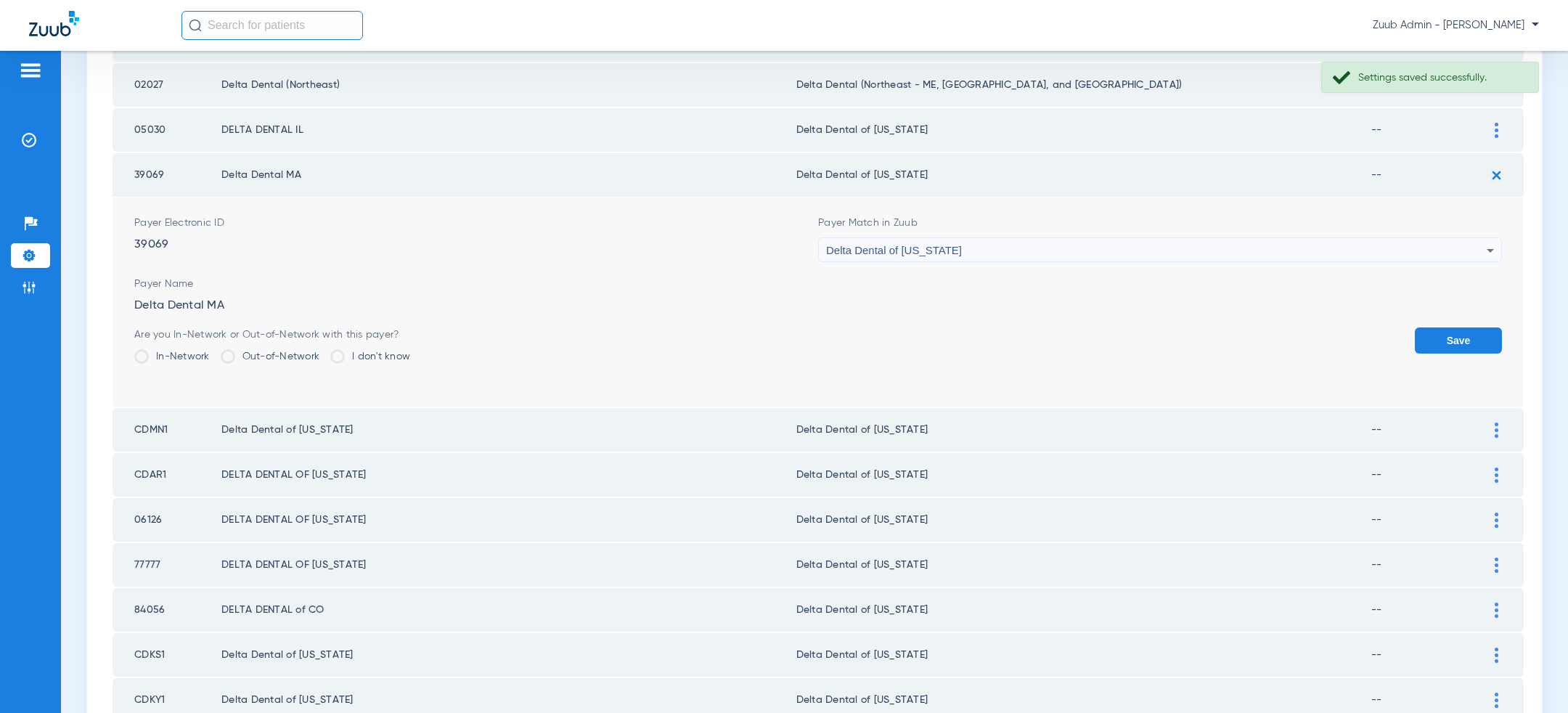
click at [1134, 242] on div "Delta Dental of [US_STATE]" at bounding box center [1156, 250] width 661 height 25
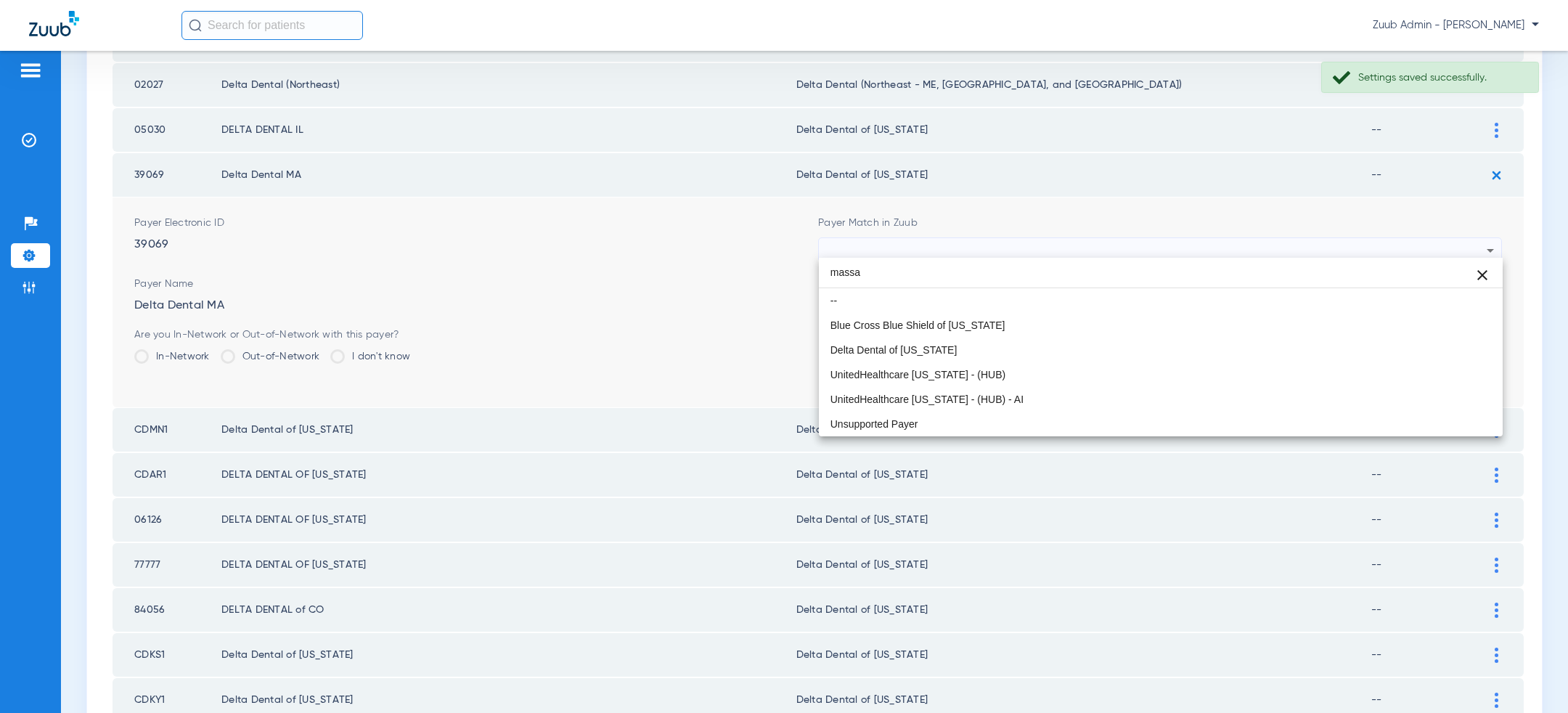
scroll to position [0, 0]
type input "massac"
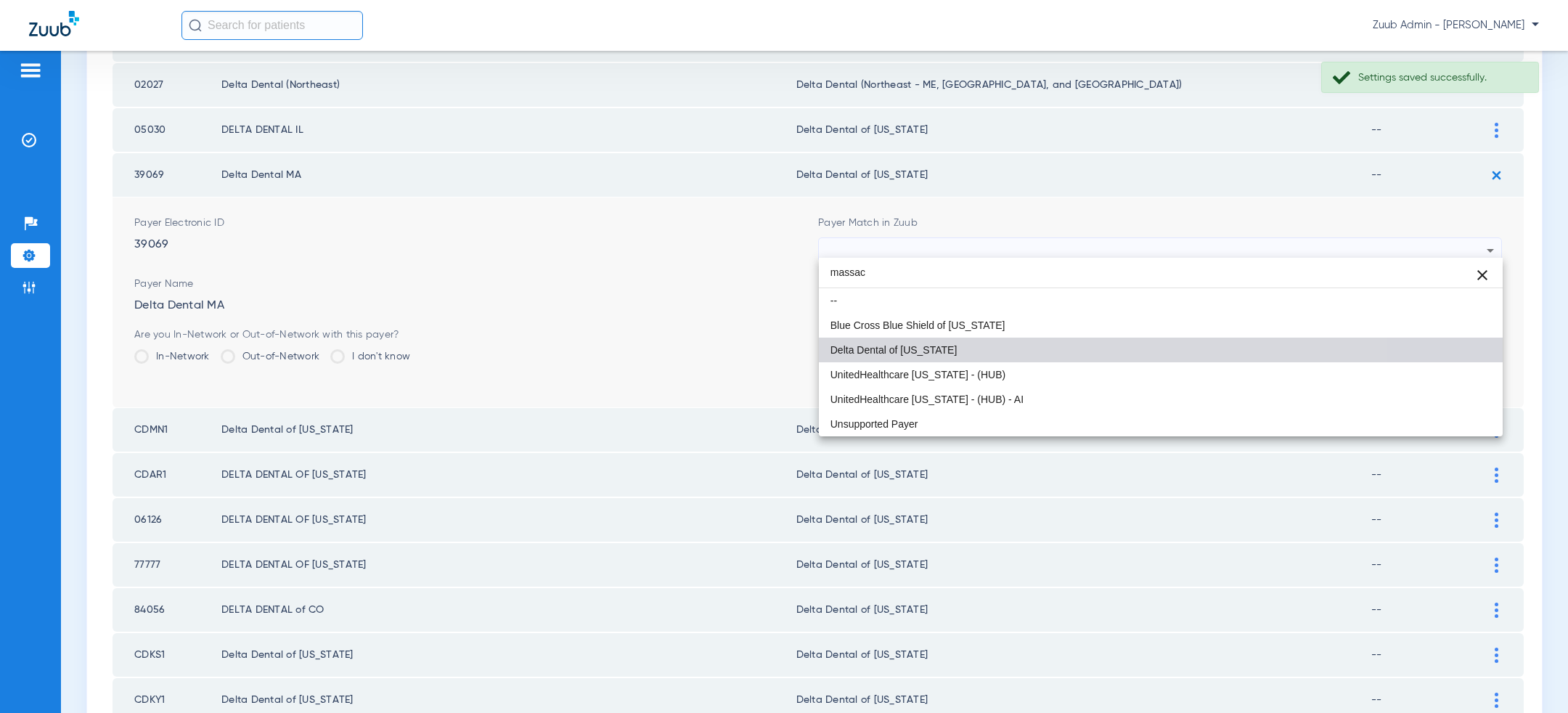
click at [984, 343] on mat-option "Delta Dental of [US_STATE]" at bounding box center [1161, 350] width 684 height 25
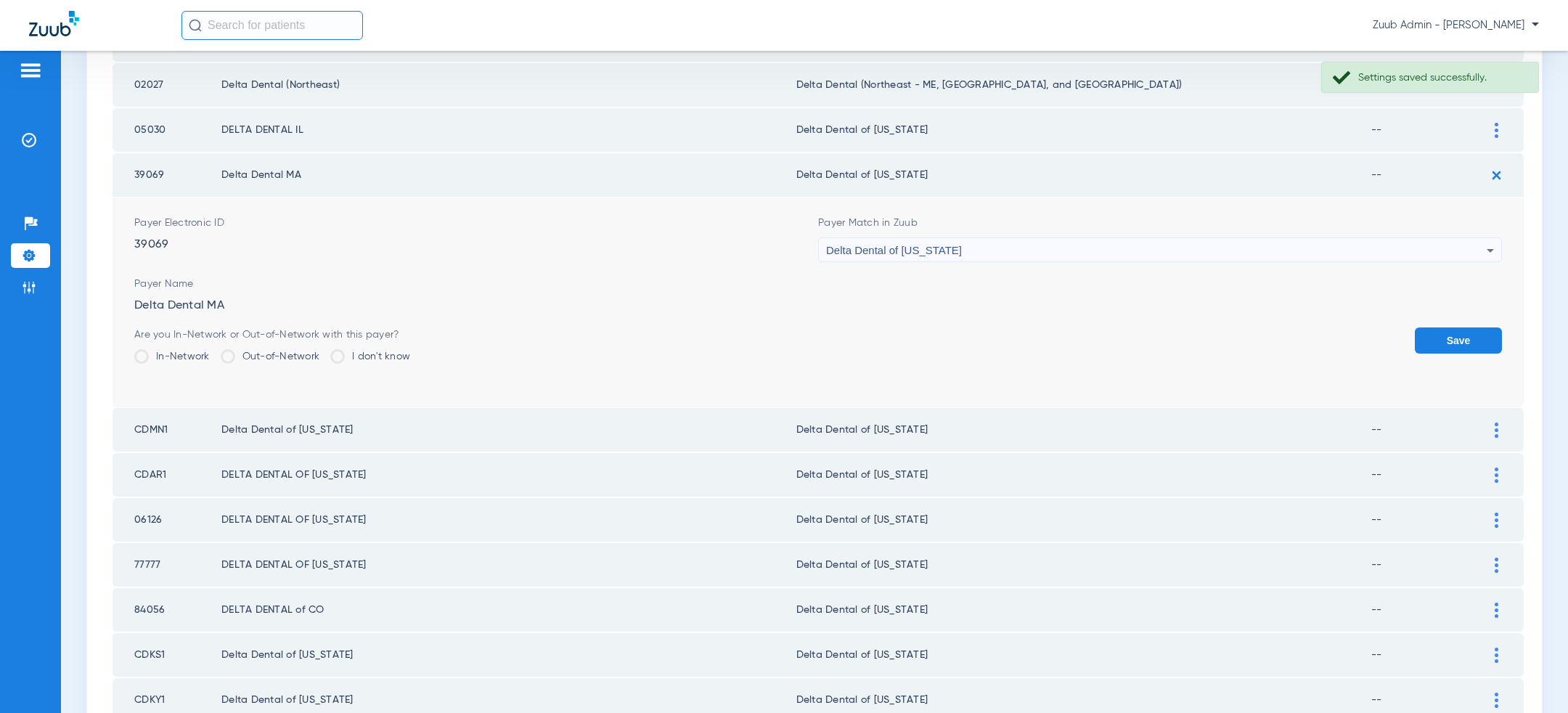
click at [1498, 328] on button "Save" at bounding box center [1459, 340] width 87 height 27
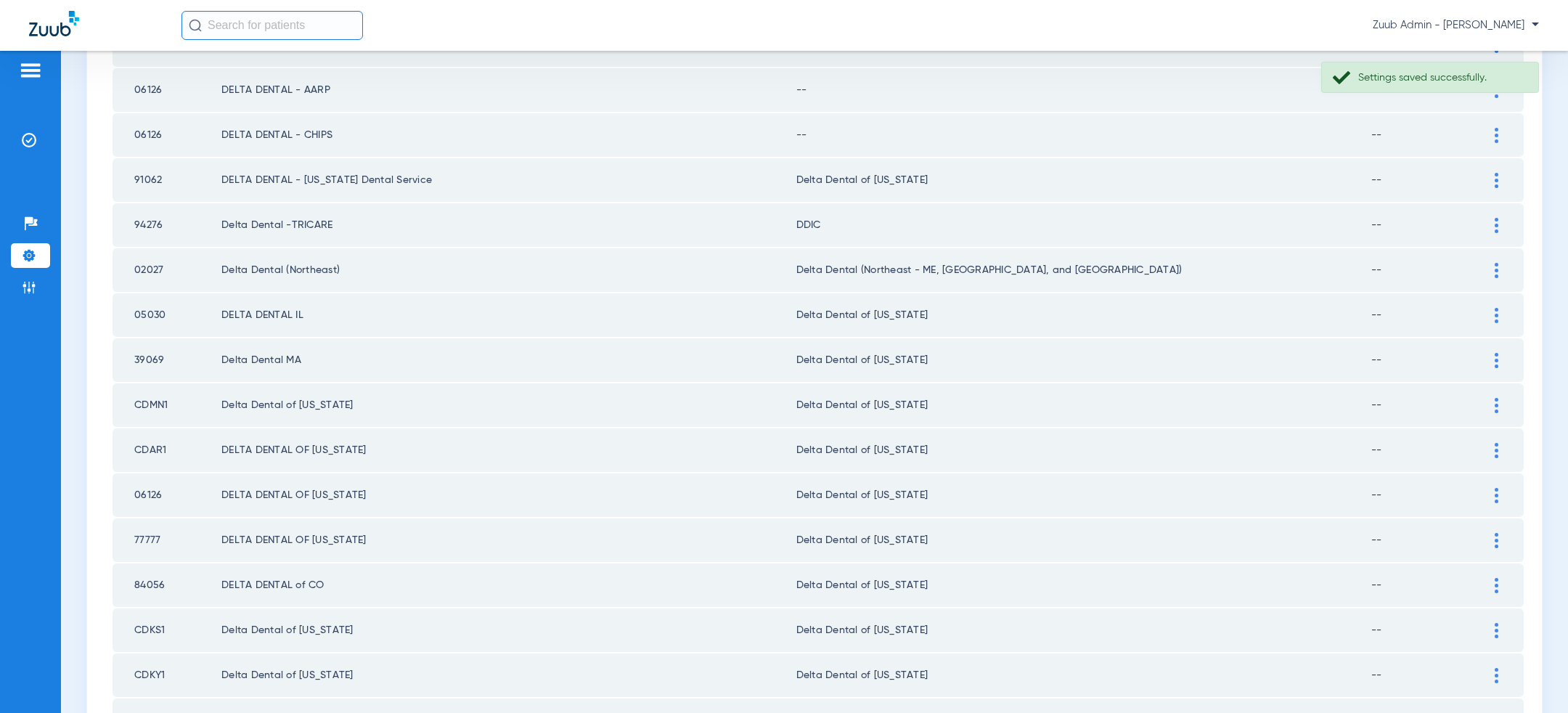
scroll to position [401, 0]
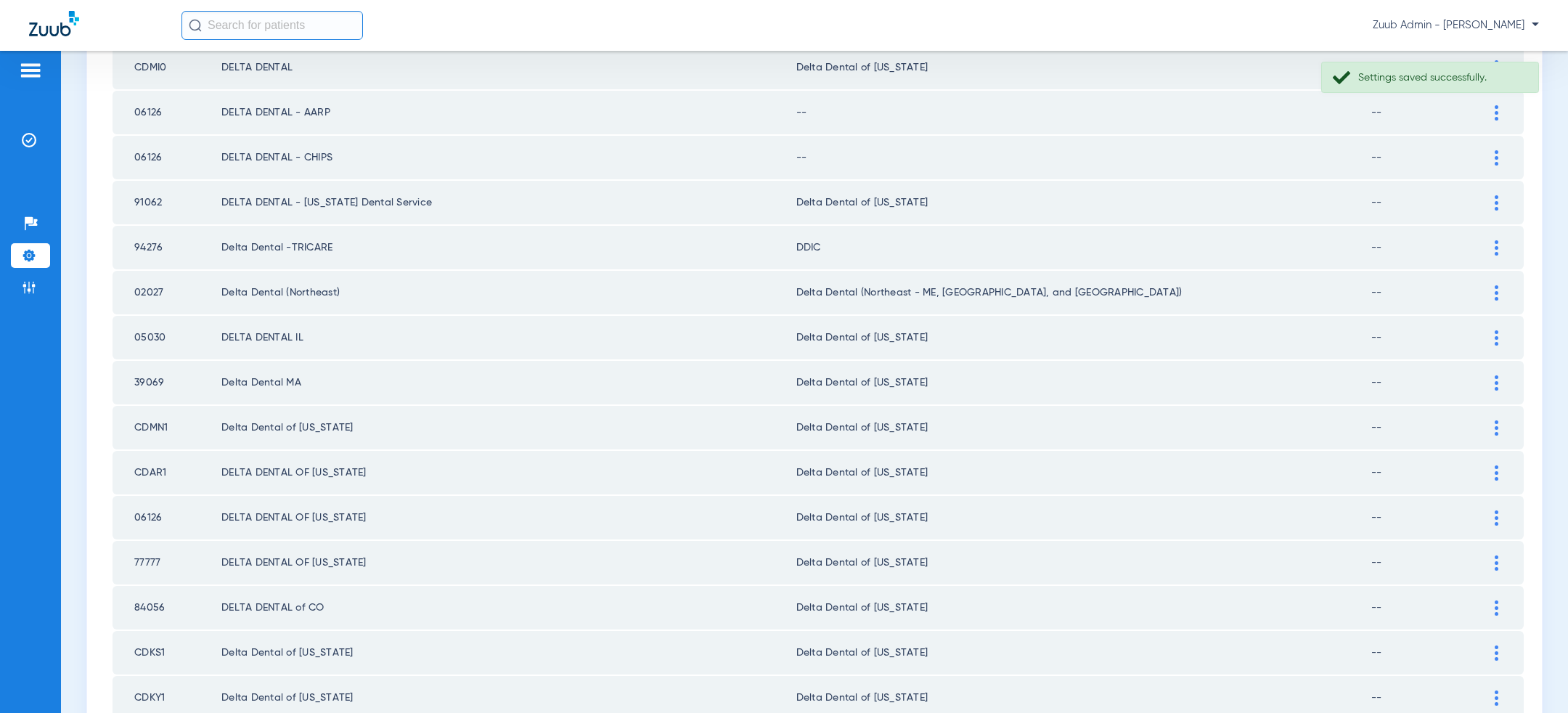
click at [1503, 251] on div at bounding box center [1497, 248] width 26 height 15
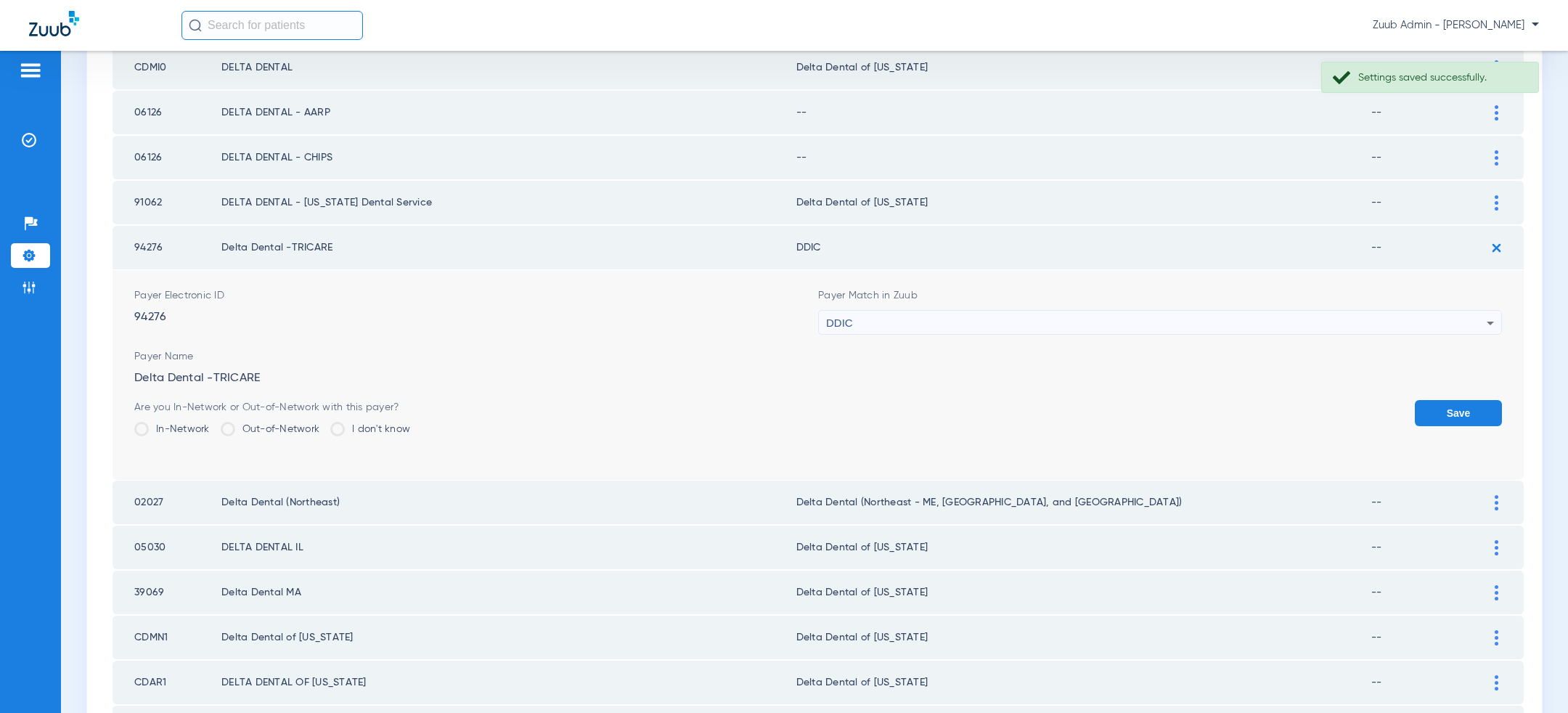
click at [1086, 325] on div "DDIC" at bounding box center [1156, 322] width 661 height 25
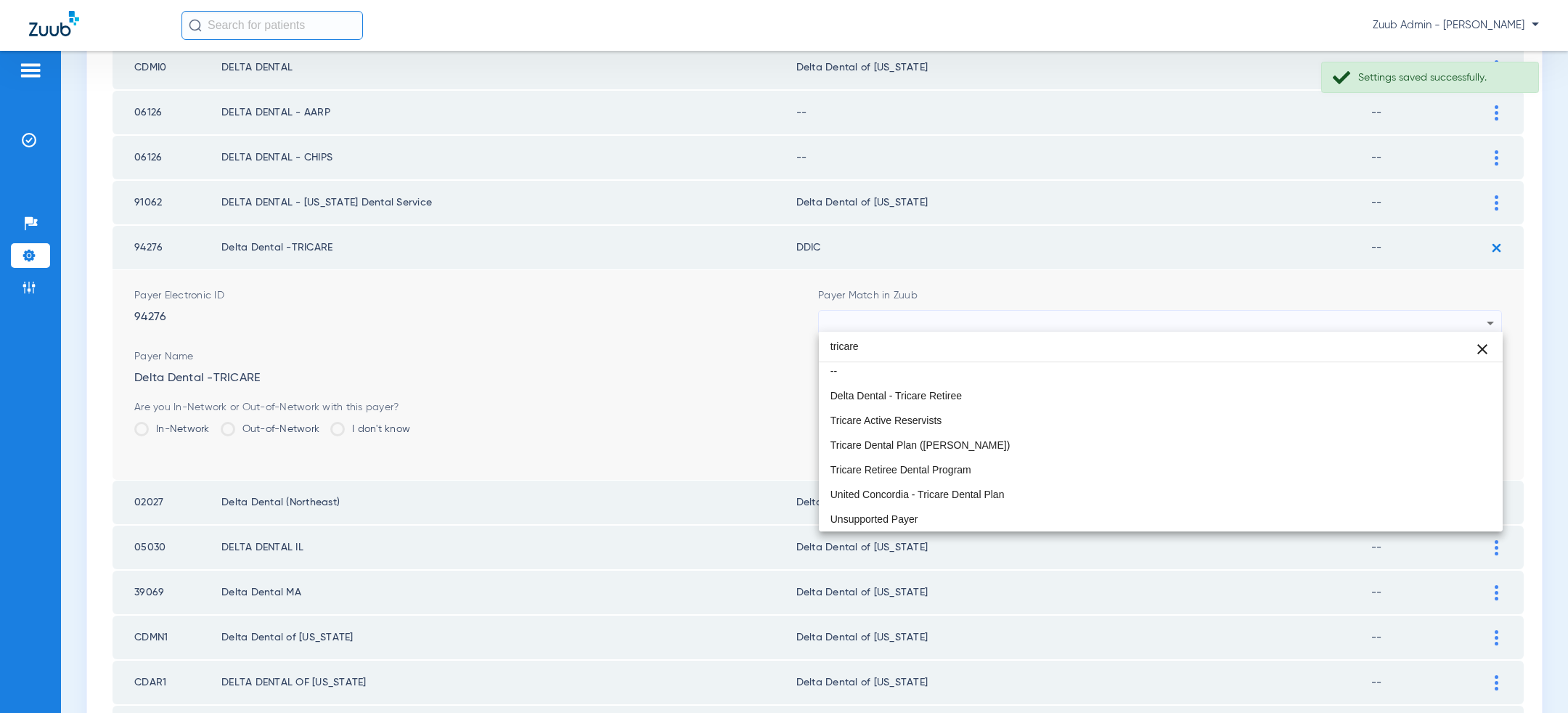
scroll to position [3, 0]
type input "tricare"
click at [1046, 392] on mat-option "Delta Dental - Tricare Retiree" at bounding box center [1161, 396] width 684 height 25
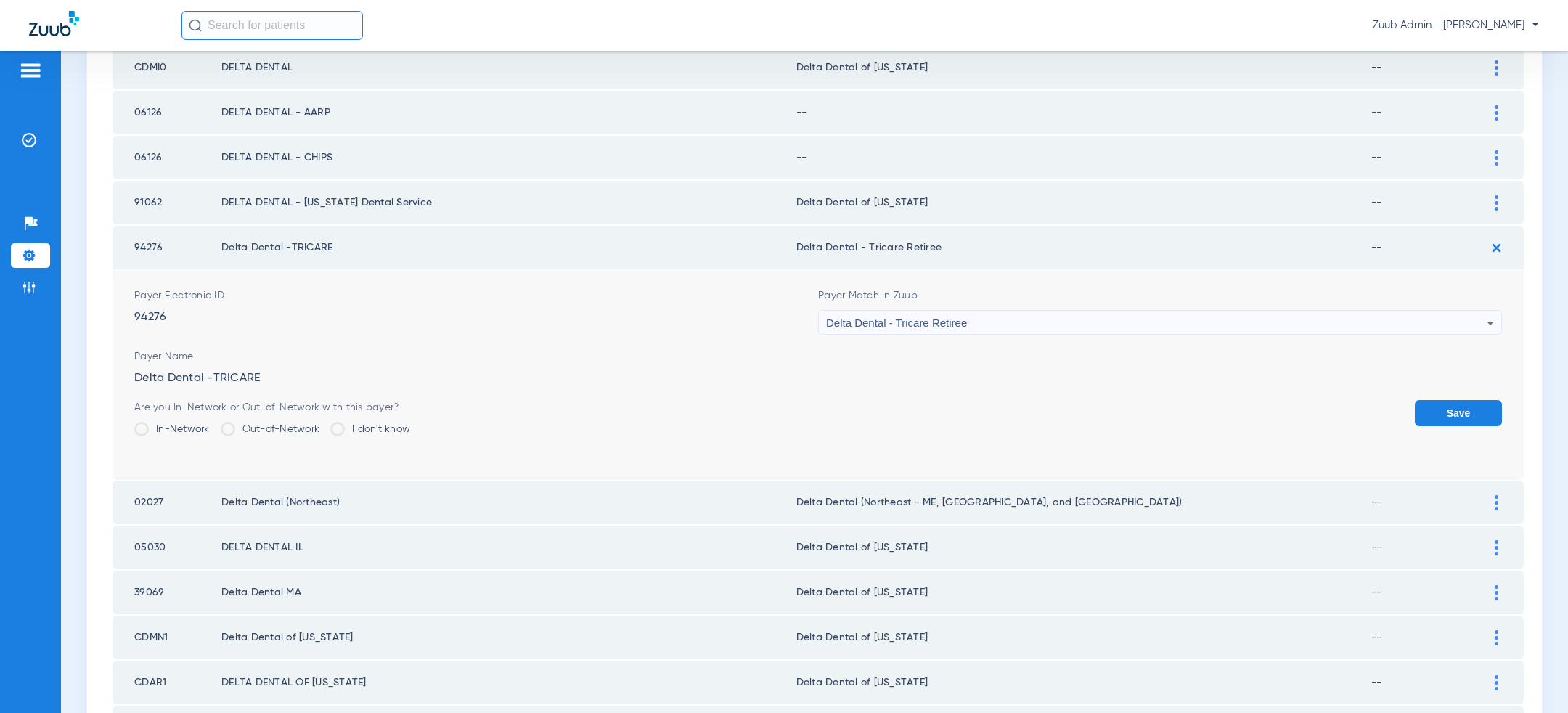
click at [1473, 412] on button "Save" at bounding box center [1459, 413] width 87 height 27
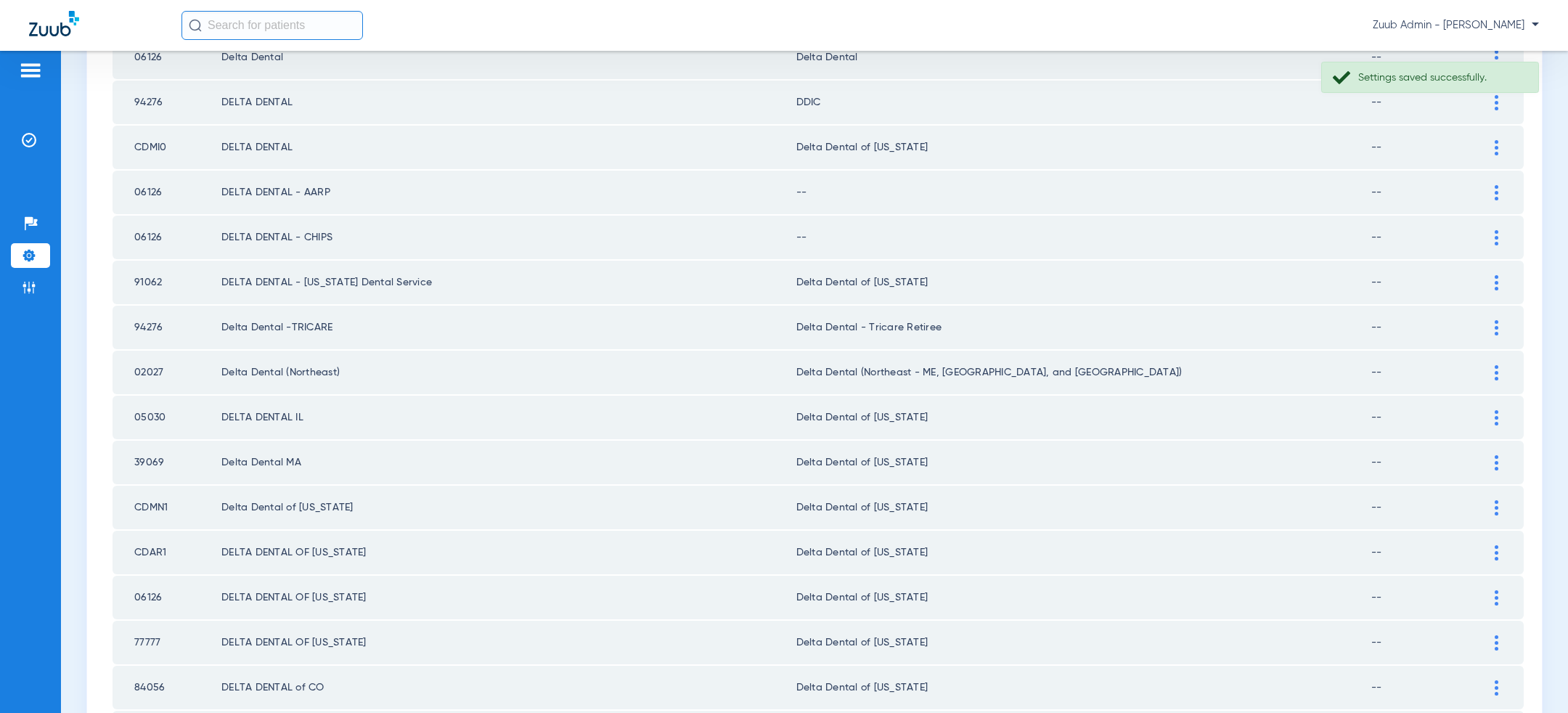
scroll to position [325, 0]
click at [1494, 233] on div at bounding box center [1497, 234] width 26 height 15
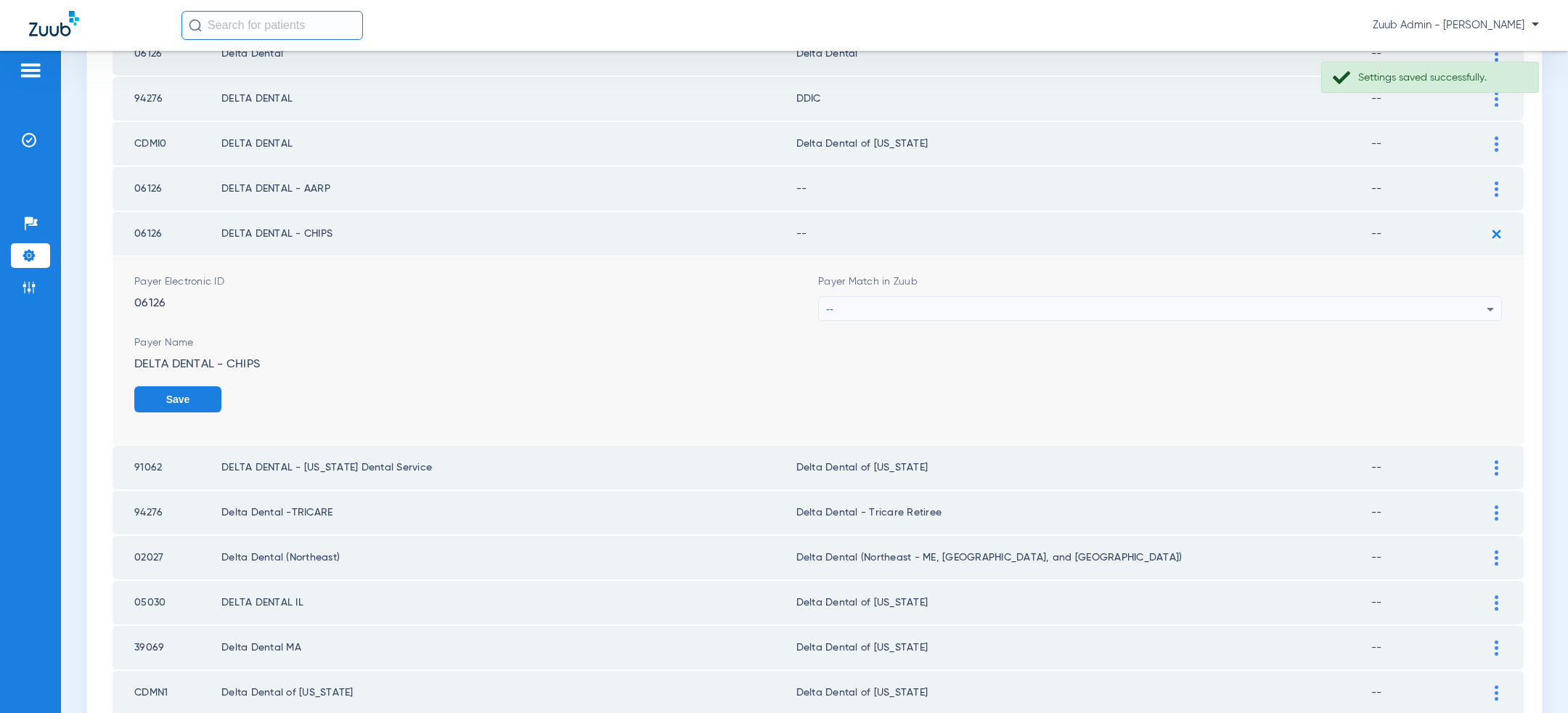
click at [1170, 311] on div "--" at bounding box center [1156, 309] width 661 height 25
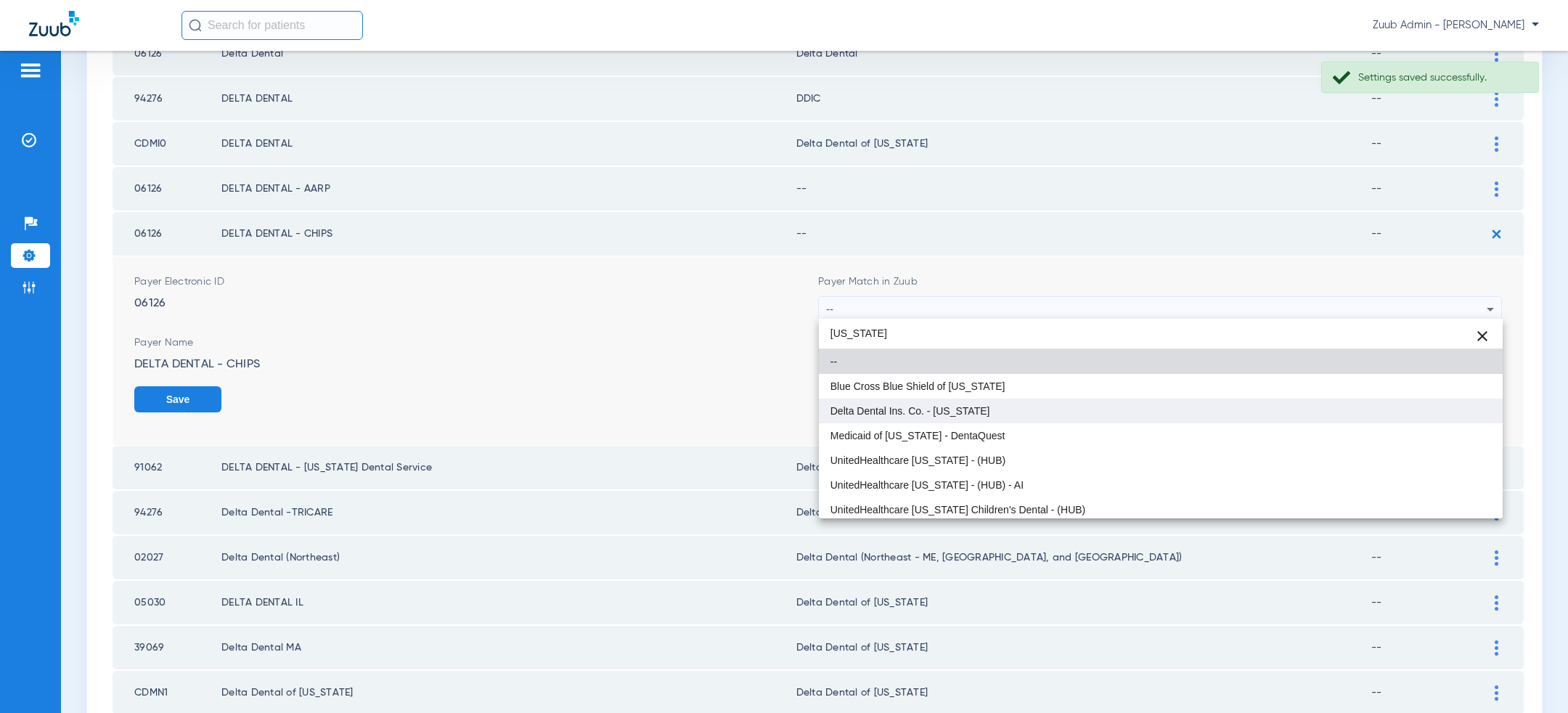
type input "[US_STATE]"
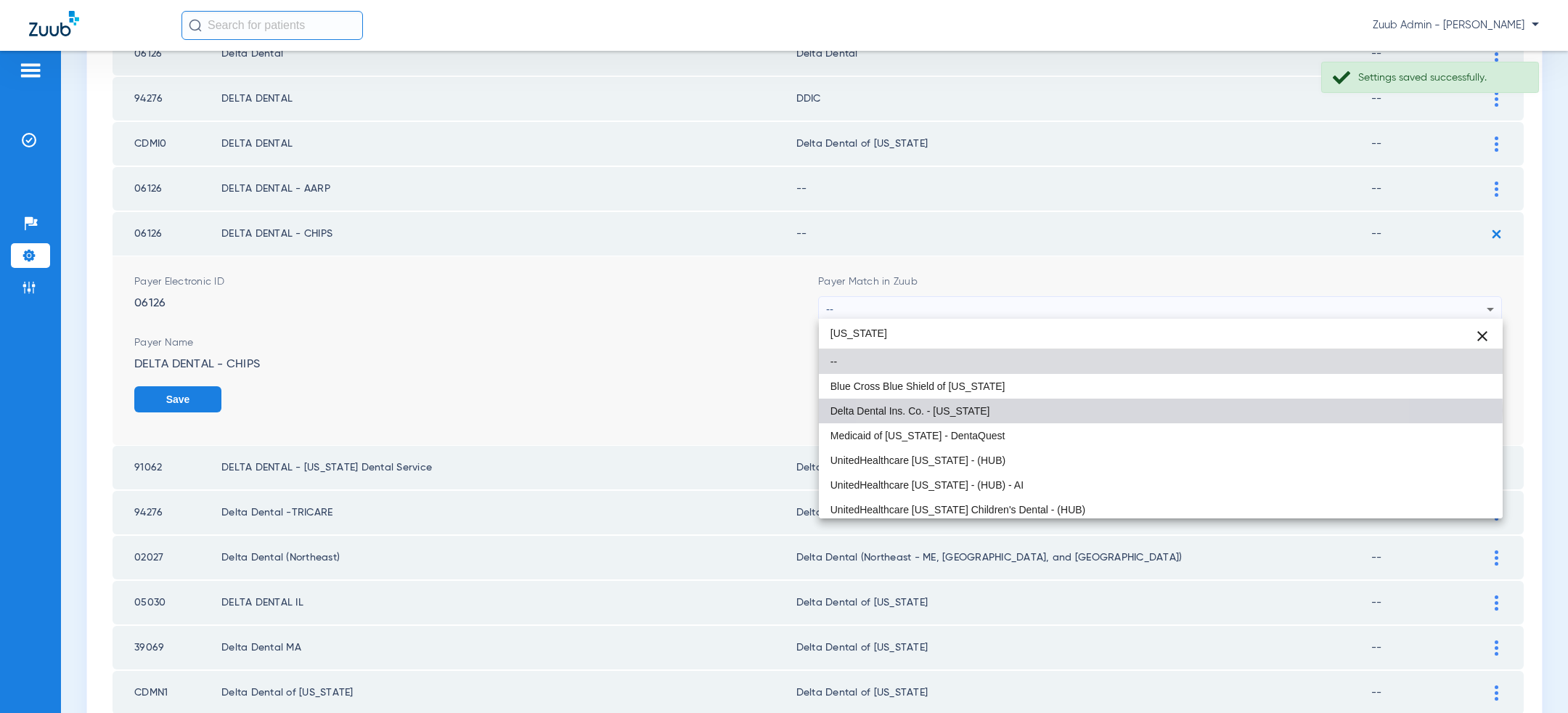
click at [1087, 410] on mat-option "Delta Dental Ins. Co. - [US_STATE]" at bounding box center [1161, 410] width 684 height 25
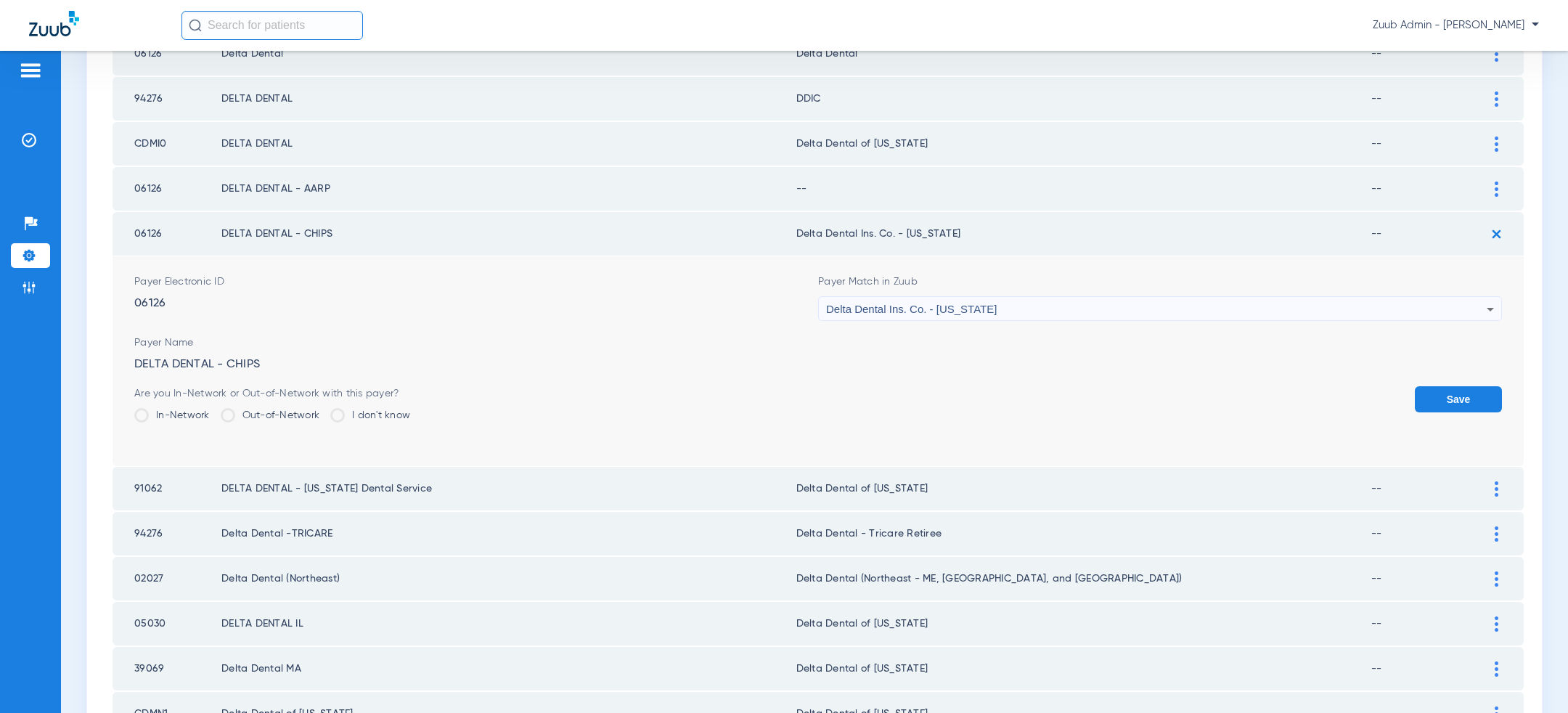
click at [1449, 388] on button "Save" at bounding box center [1459, 399] width 87 height 27
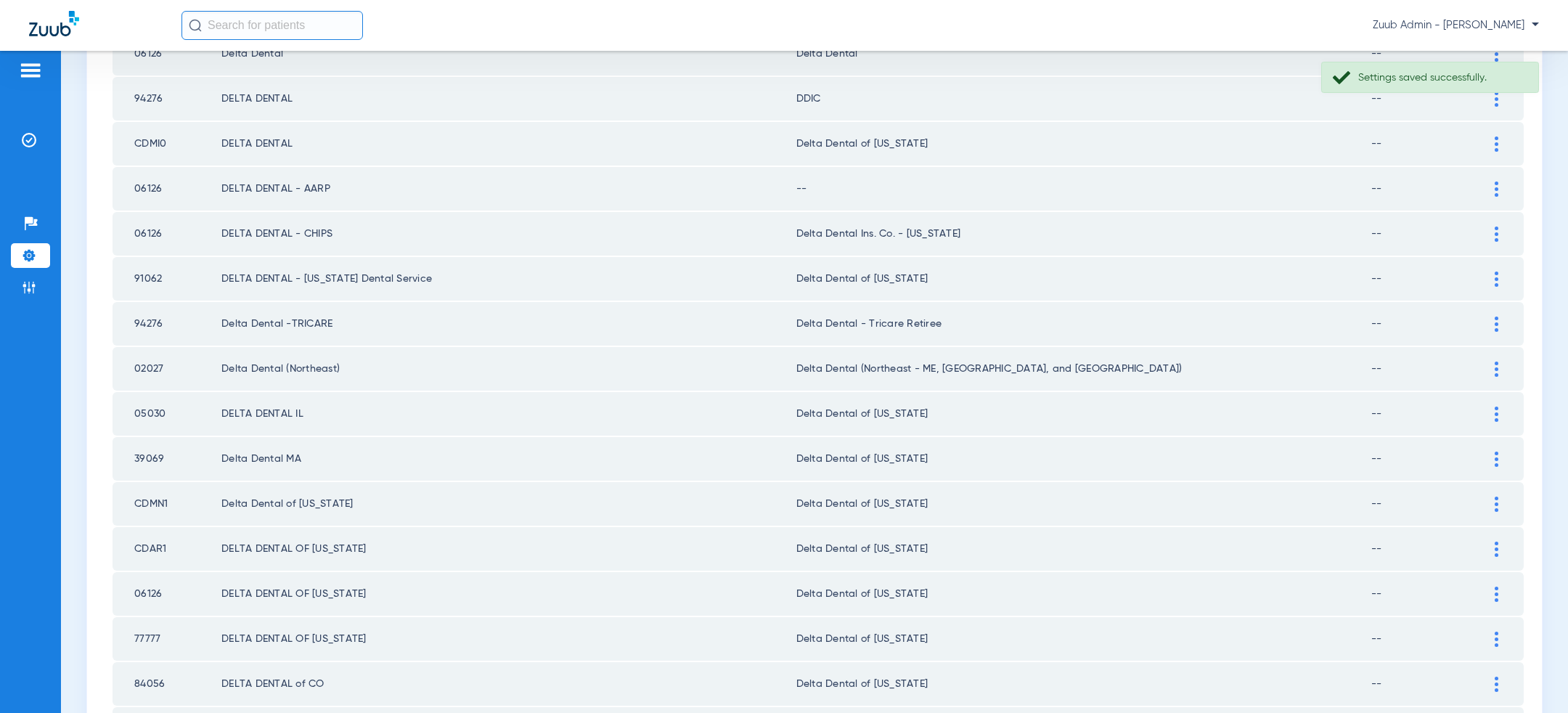
click at [1497, 191] on img at bounding box center [1497, 189] width 3 height 15
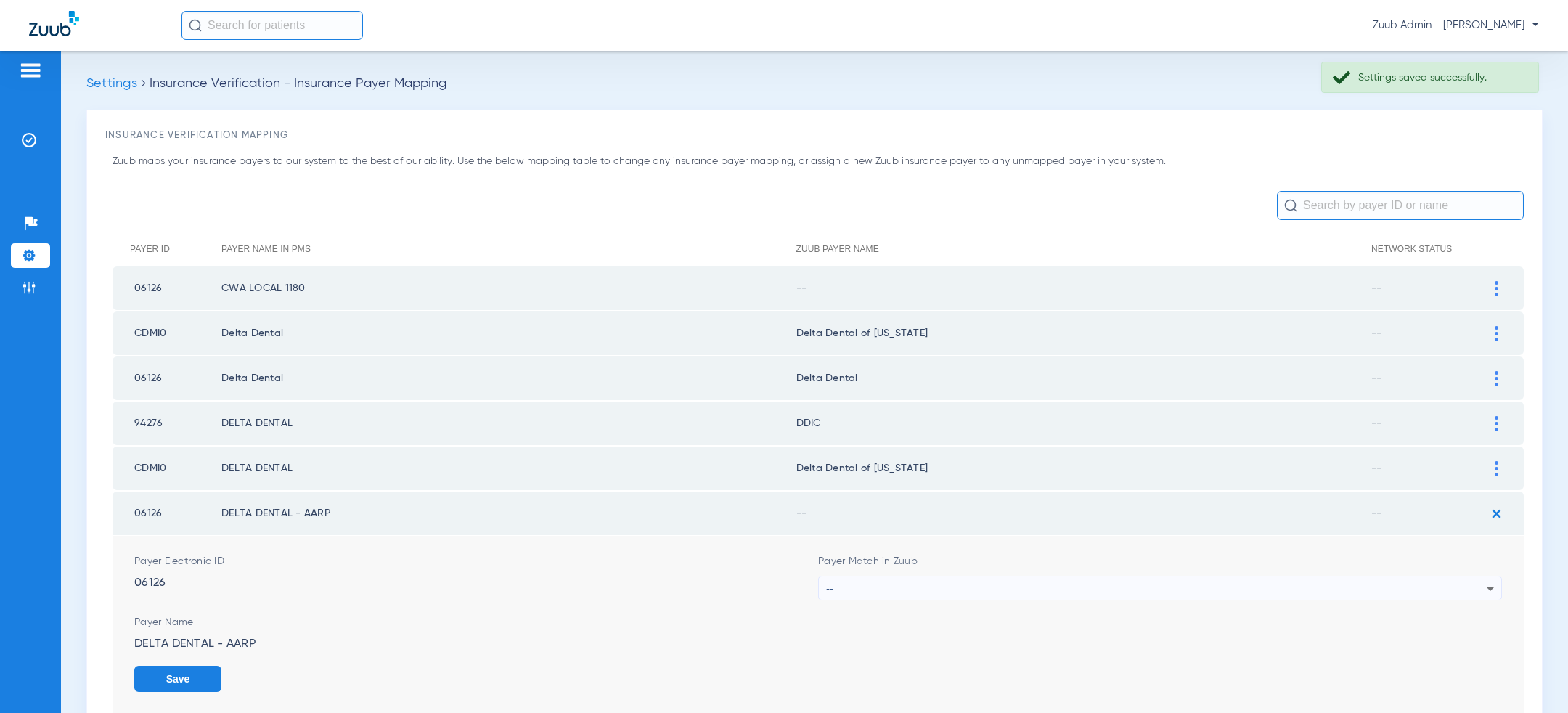
scroll to position [325, 0]
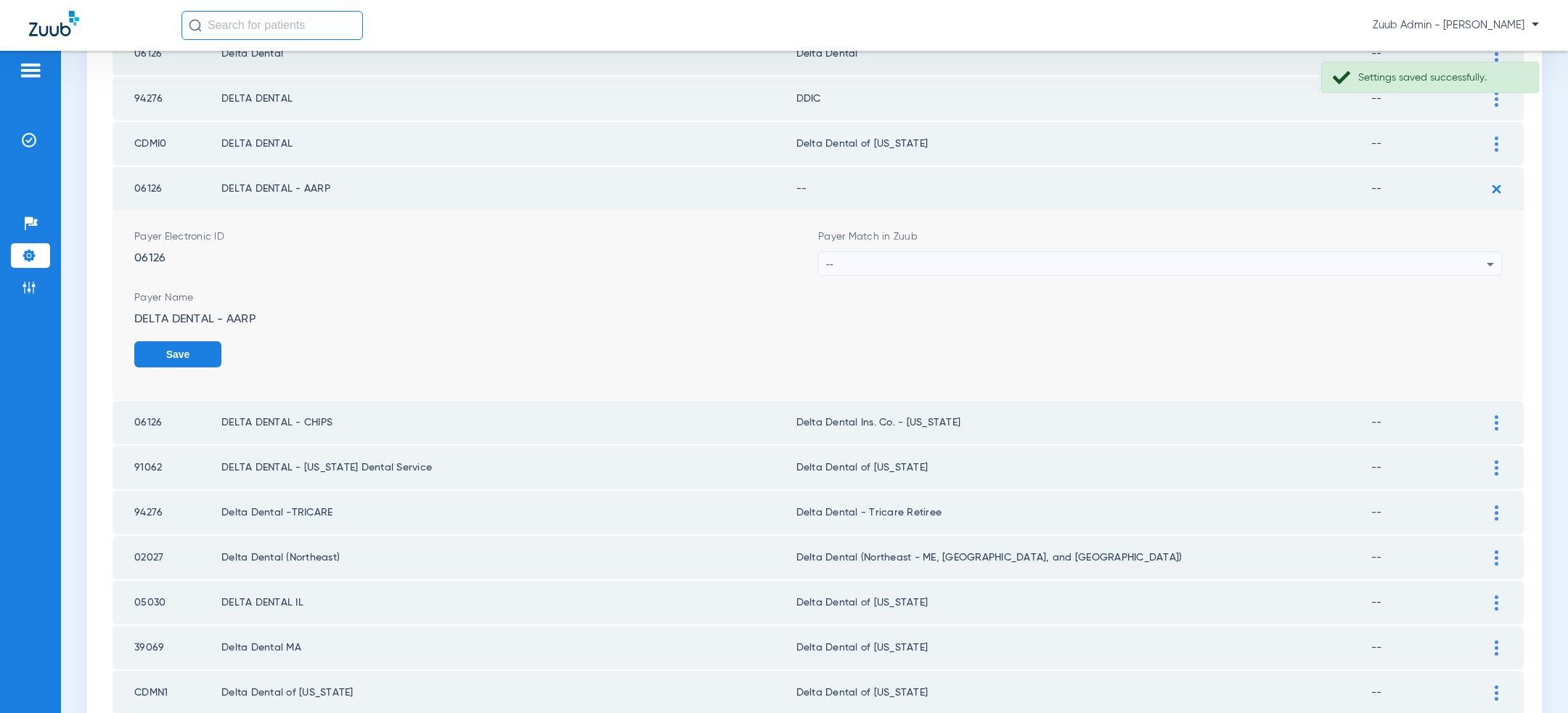
click at [967, 261] on div "--" at bounding box center [1156, 264] width 661 height 25
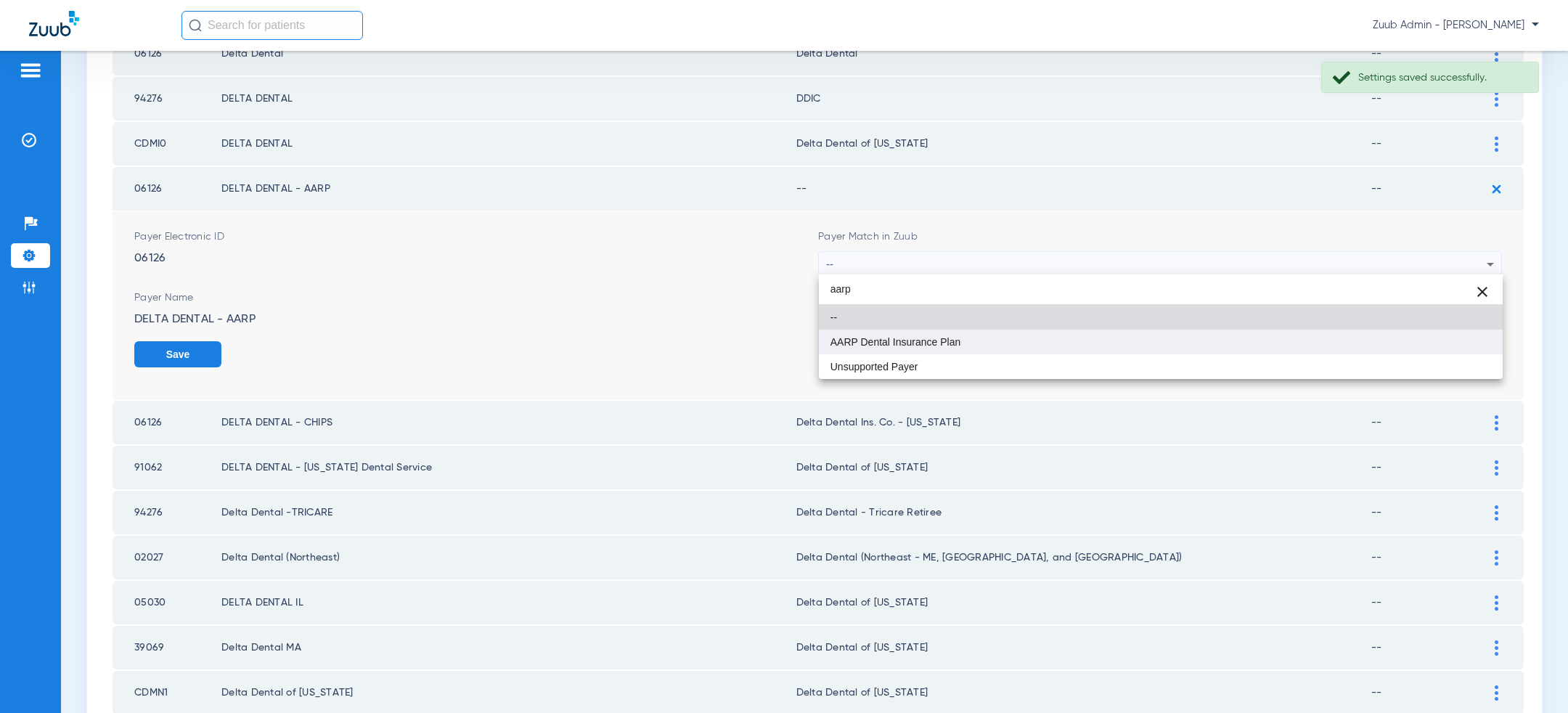
type input "aarp"
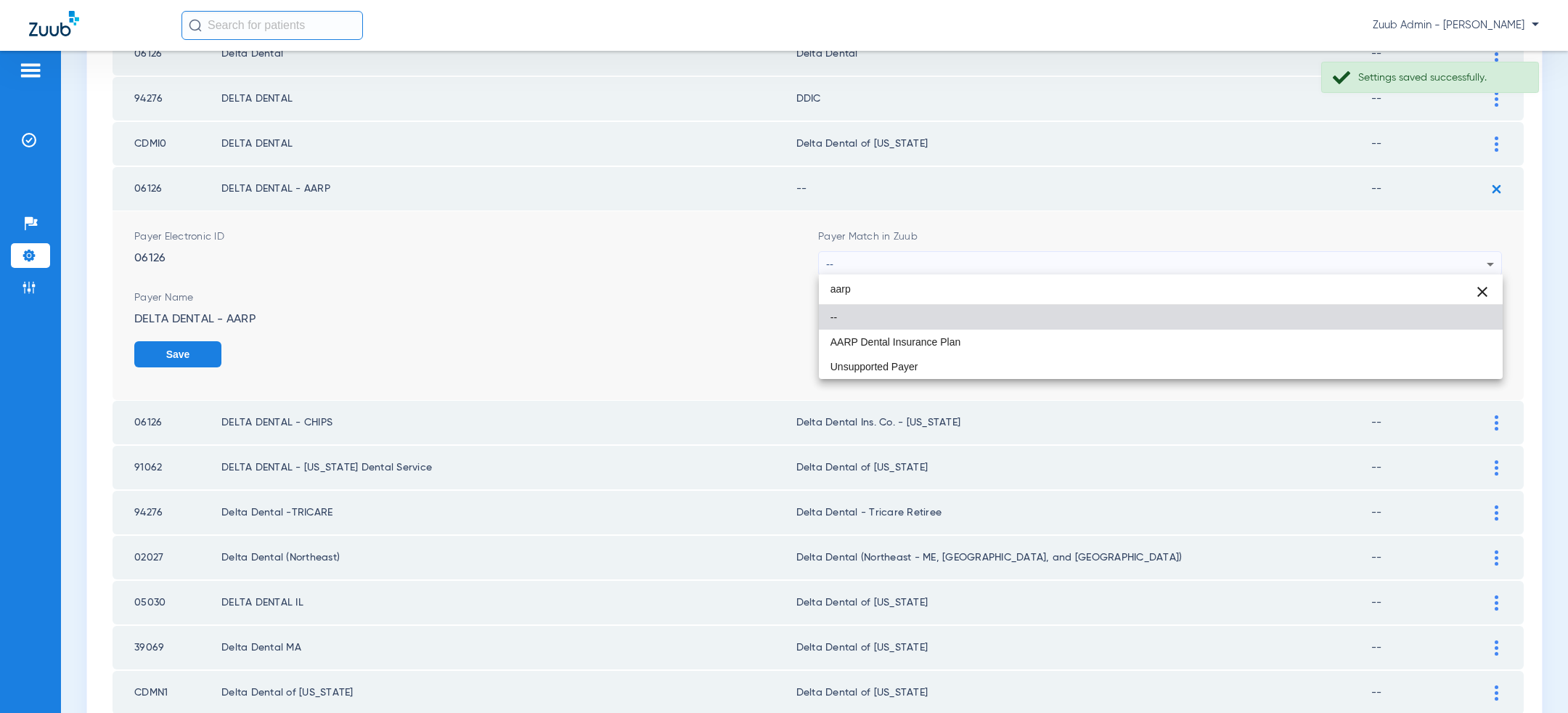
click at [966, 337] on mat-option "AARP Dental Insurance Plan" at bounding box center [1161, 342] width 684 height 25
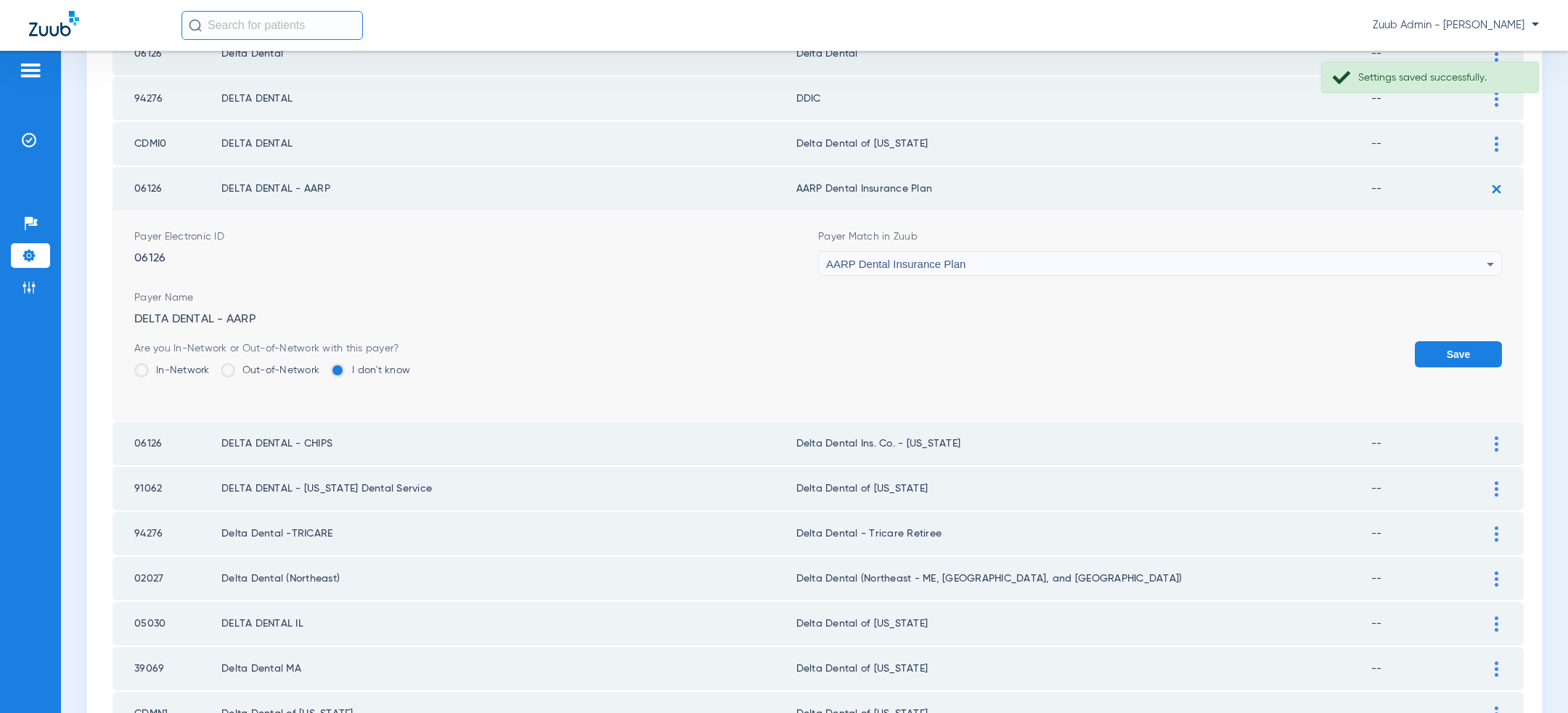
click at [1472, 350] on button "Save" at bounding box center [1459, 354] width 87 height 27
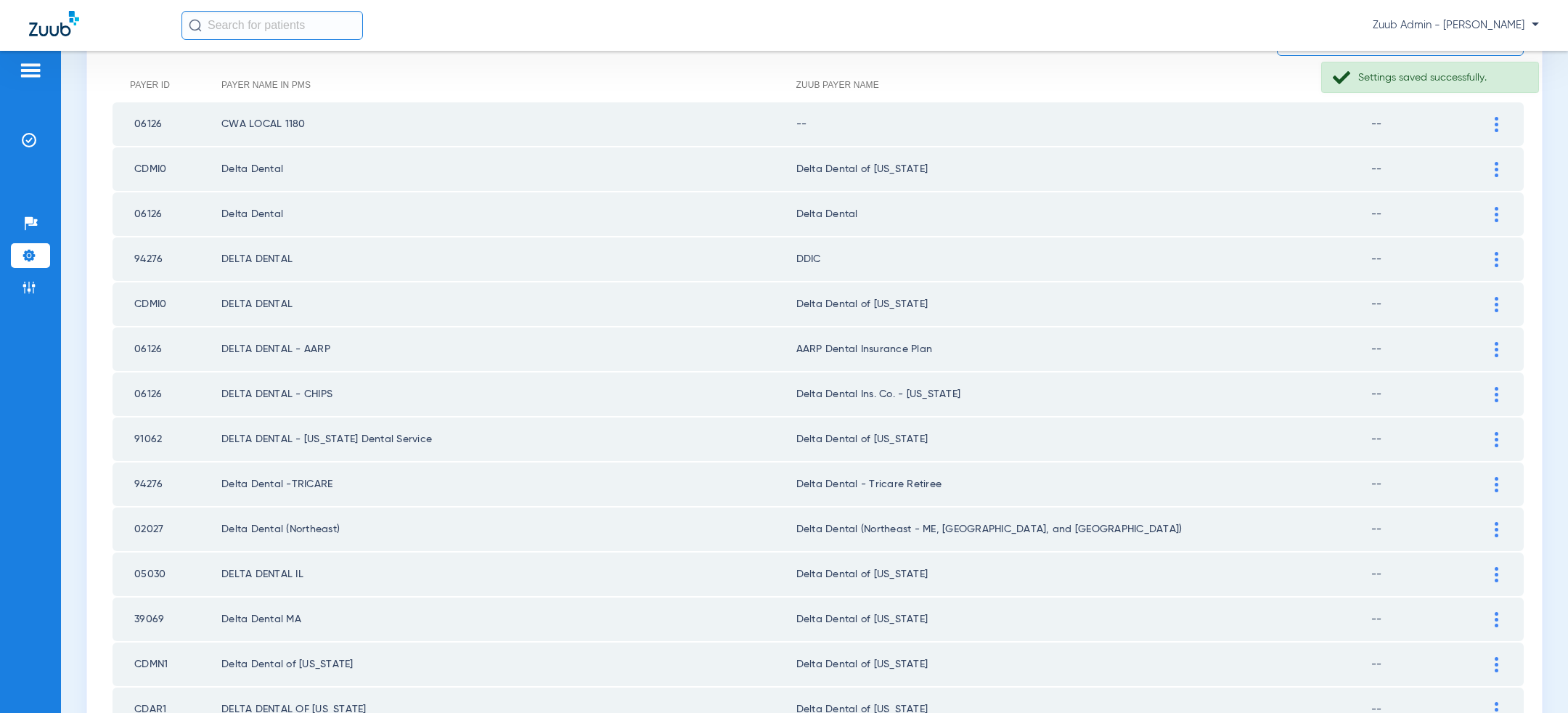
scroll to position [156, 0]
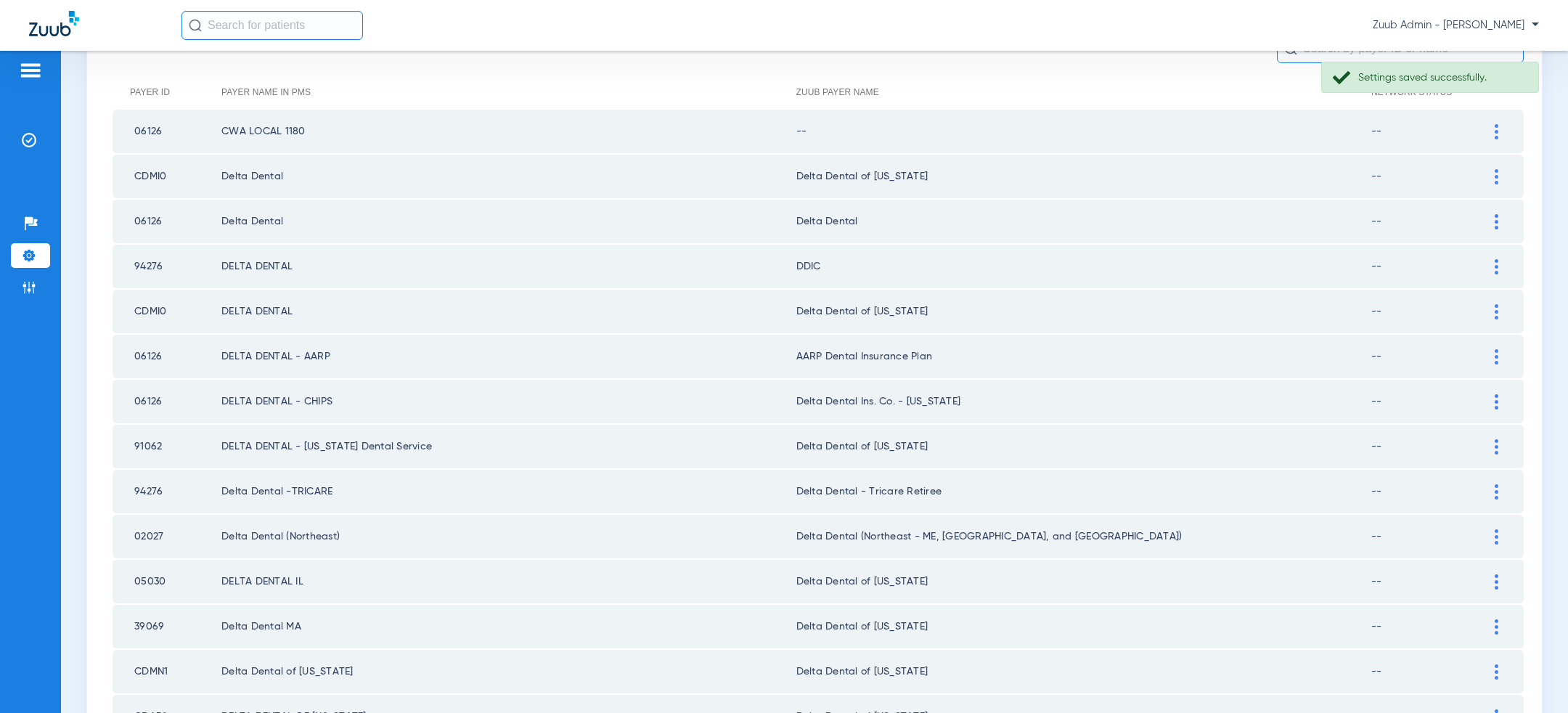
click at [1505, 223] on div at bounding box center [1497, 222] width 26 height 15
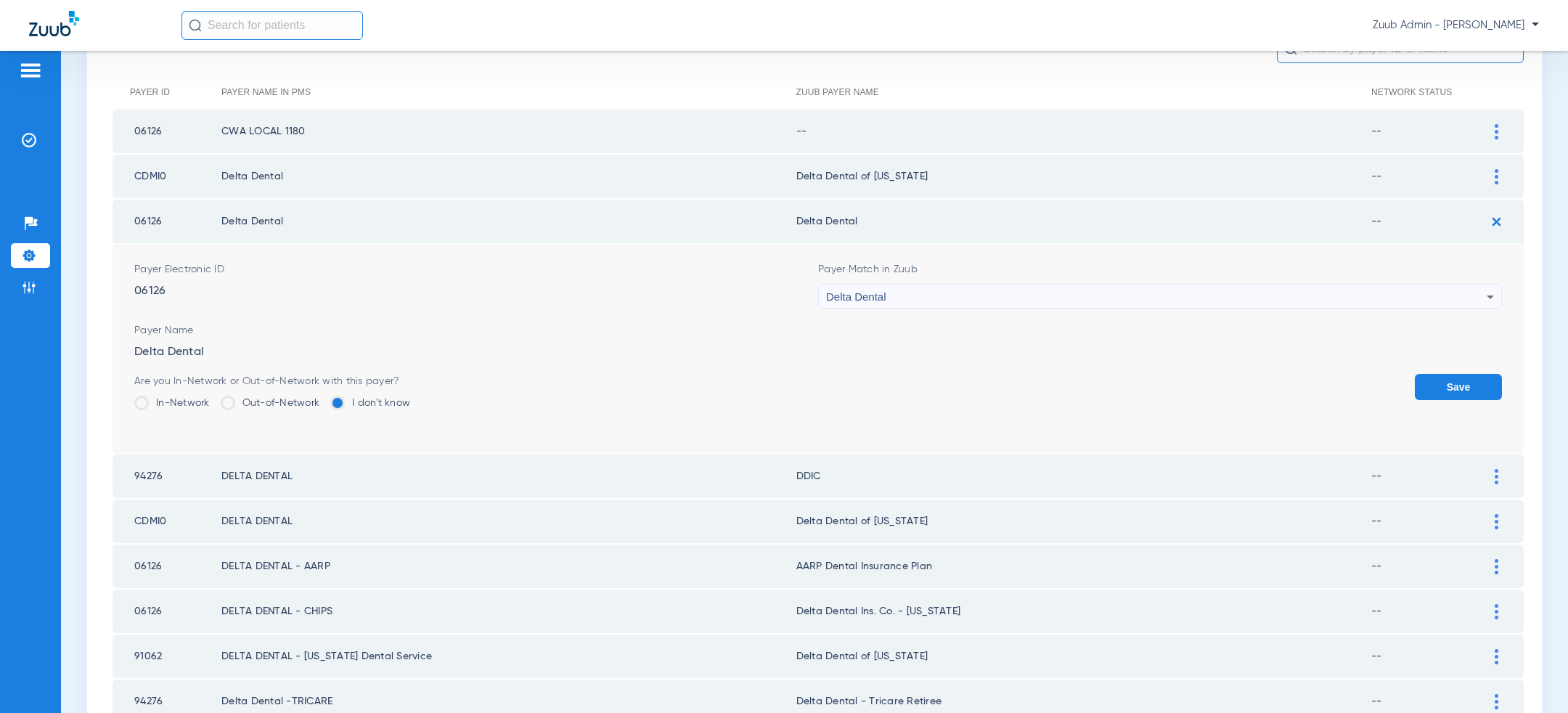
click at [1072, 294] on div "Delta Dental" at bounding box center [1156, 297] width 661 height 25
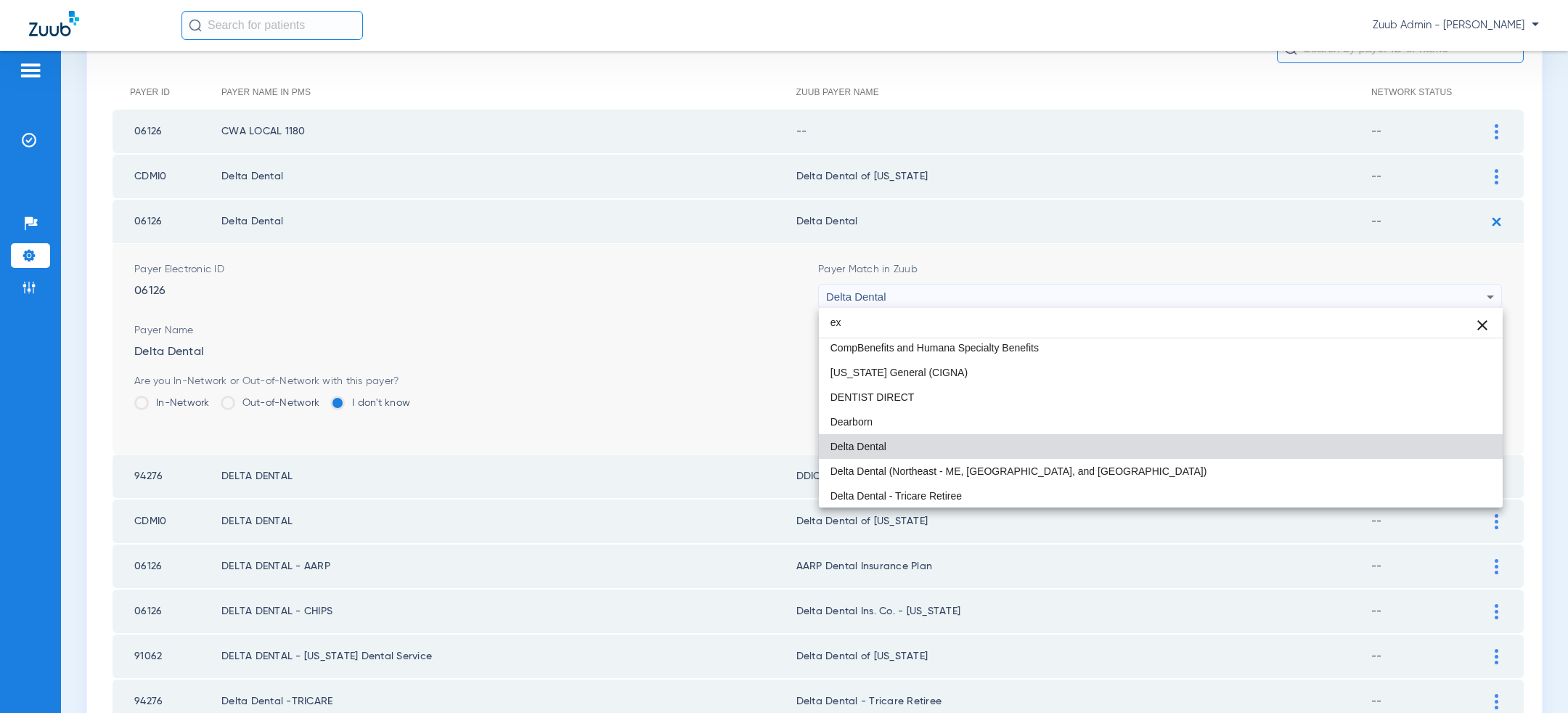
scroll to position [31, 0]
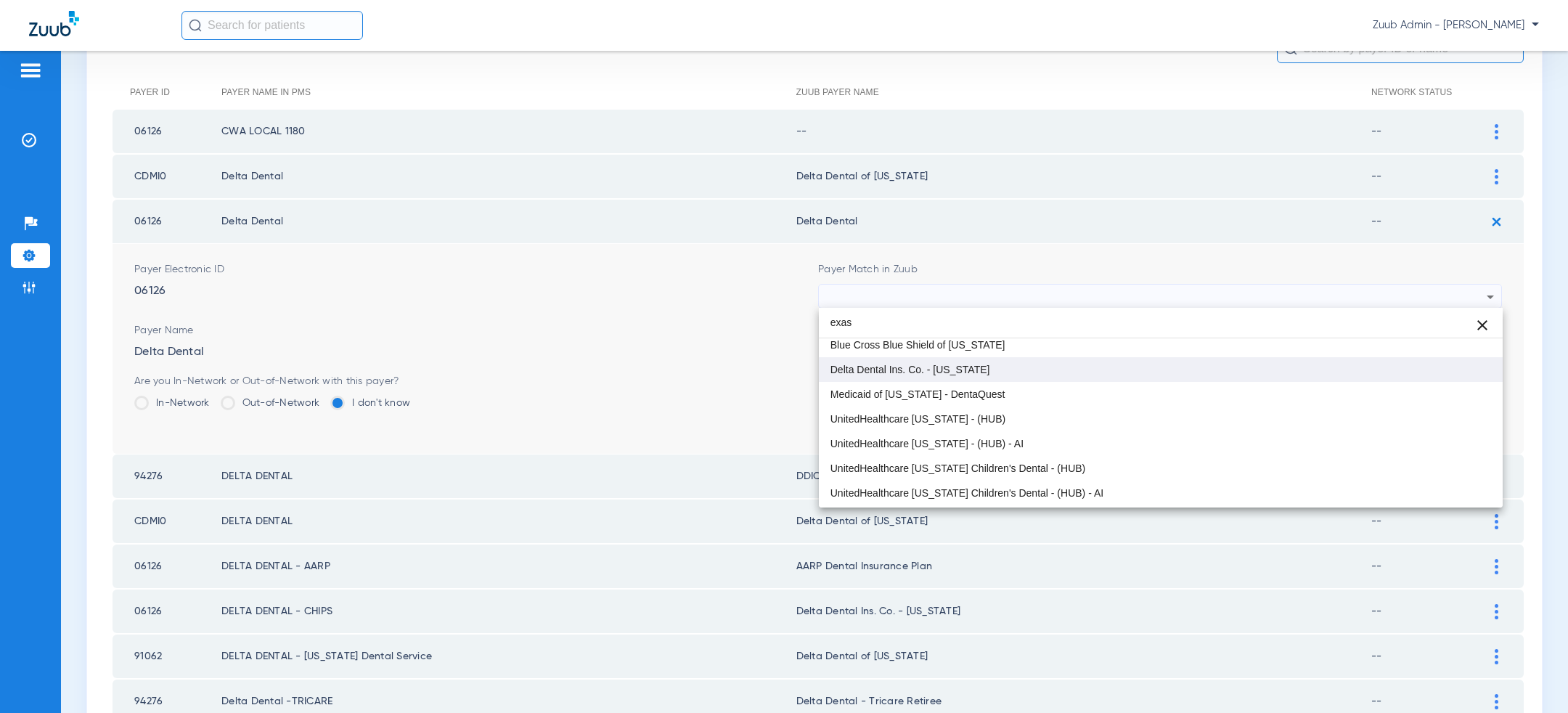
type input "exas"
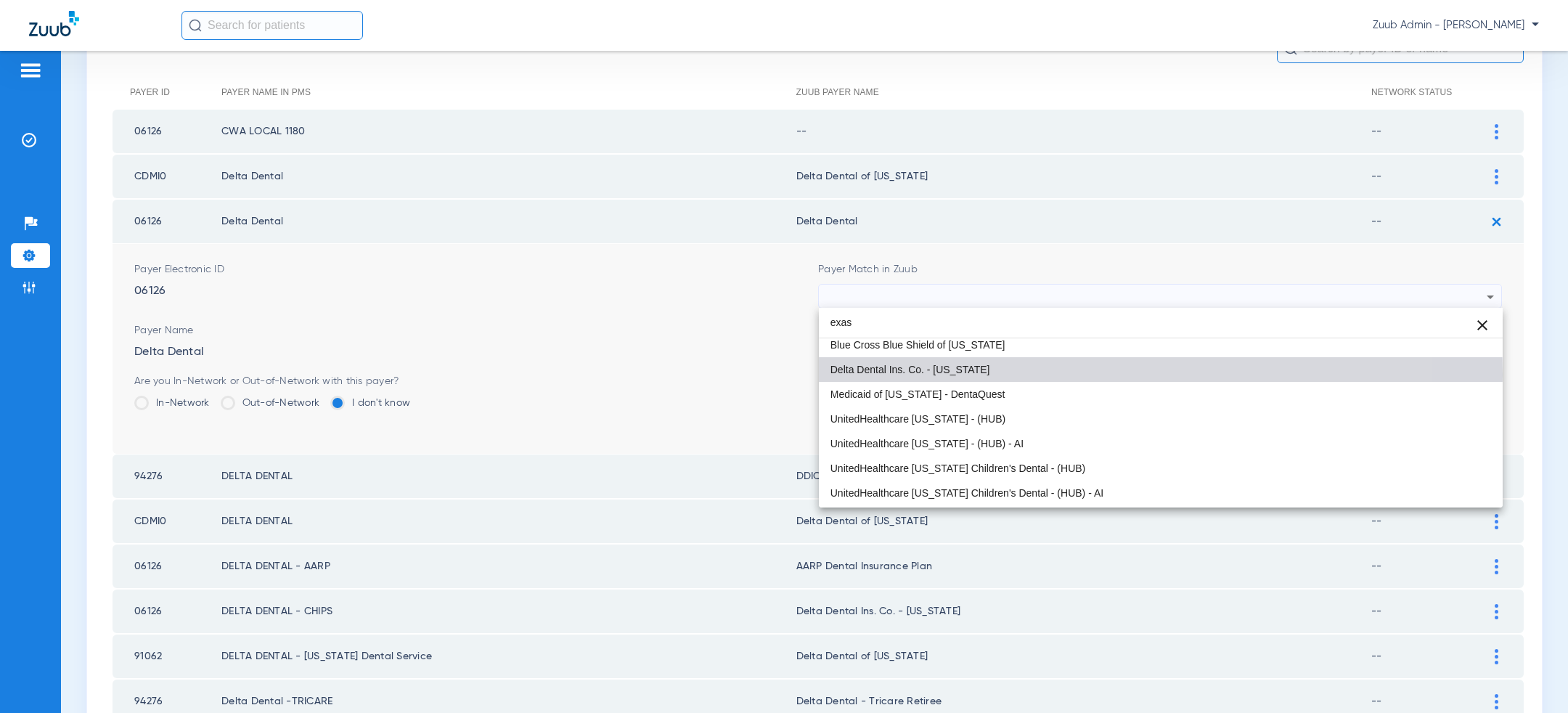
click at [1006, 374] on mat-option "Delta Dental Ins. Co. - [US_STATE]" at bounding box center [1161, 369] width 684 height 25
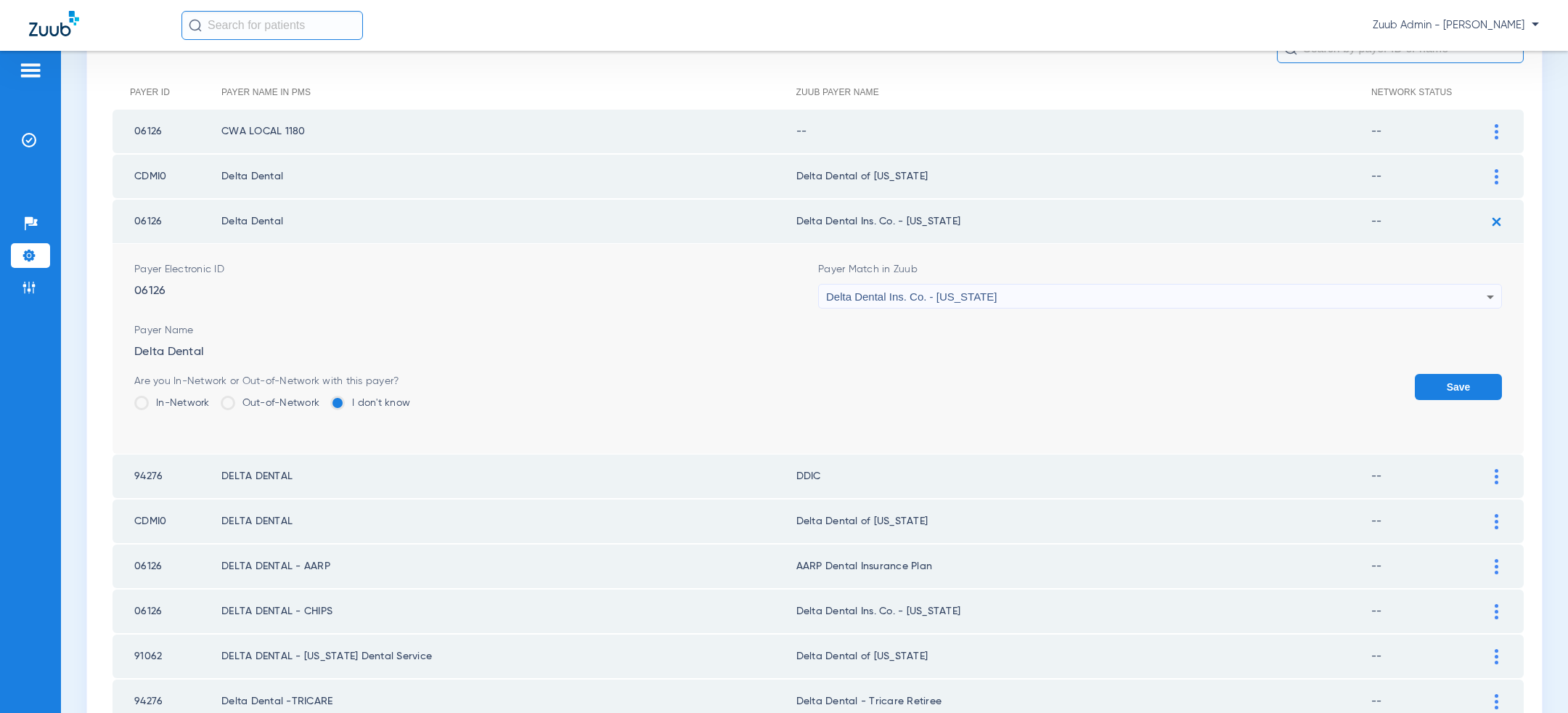
click at [1453, 386] on button "Save" at bounding box center [1459, 386] width 87 height 27
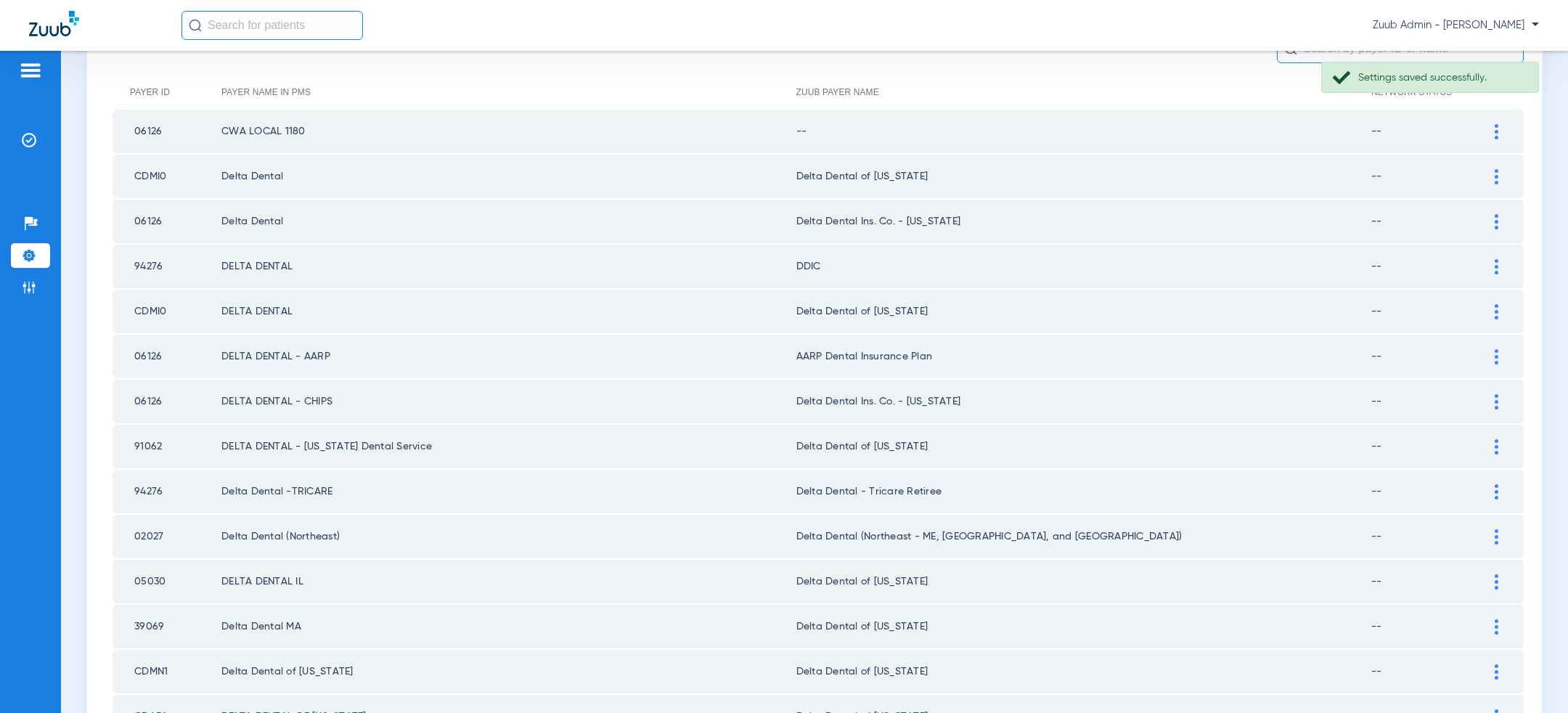
click at [1501, 128] on div at bounding box center [1497, 132] width 26 height 15
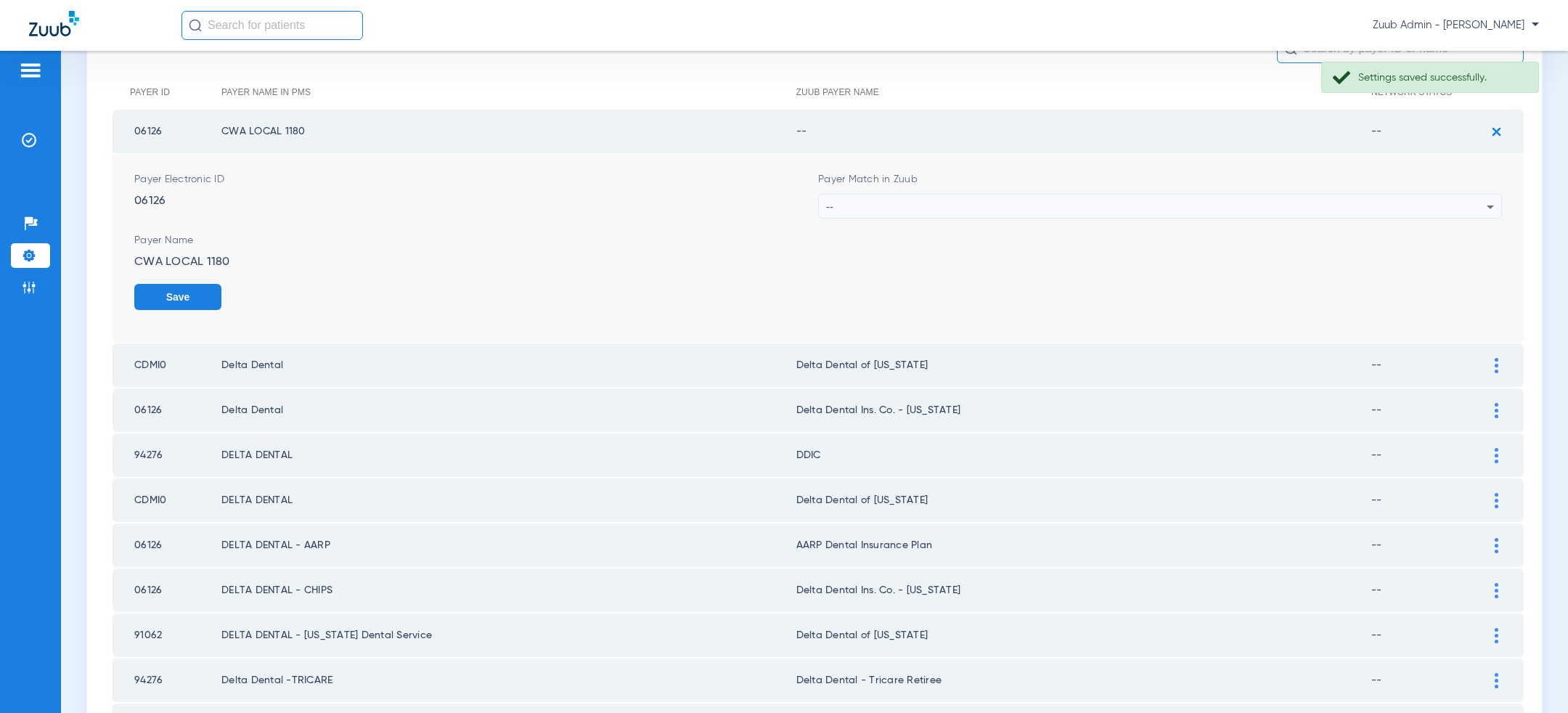
click at [1174, 202] on div "--" at bounding box center [1156, 207] width 661 height 25
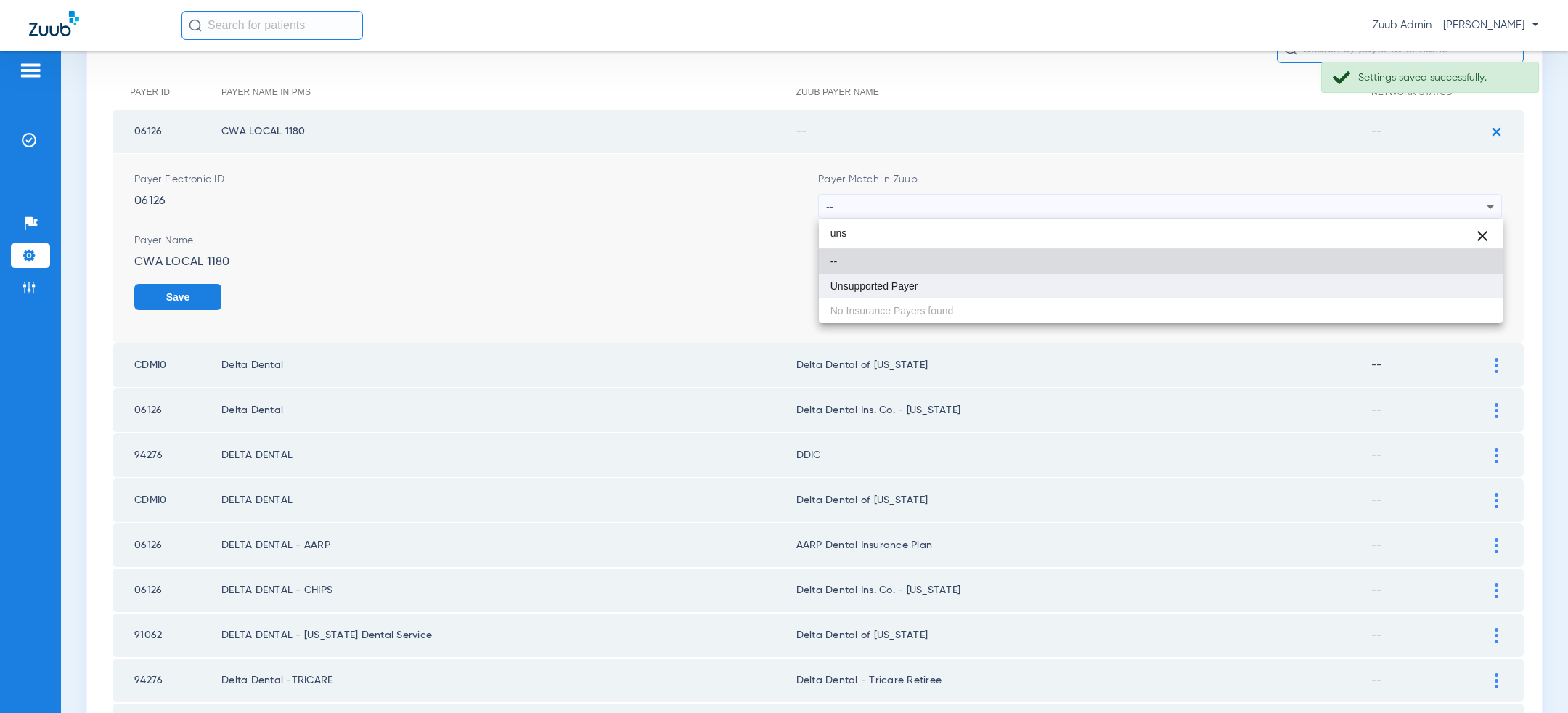
type input "uns"
click at [1005, 284] on mat-option "Unsupported Payer" at bounding box center [1161, 286] width 684 height 25
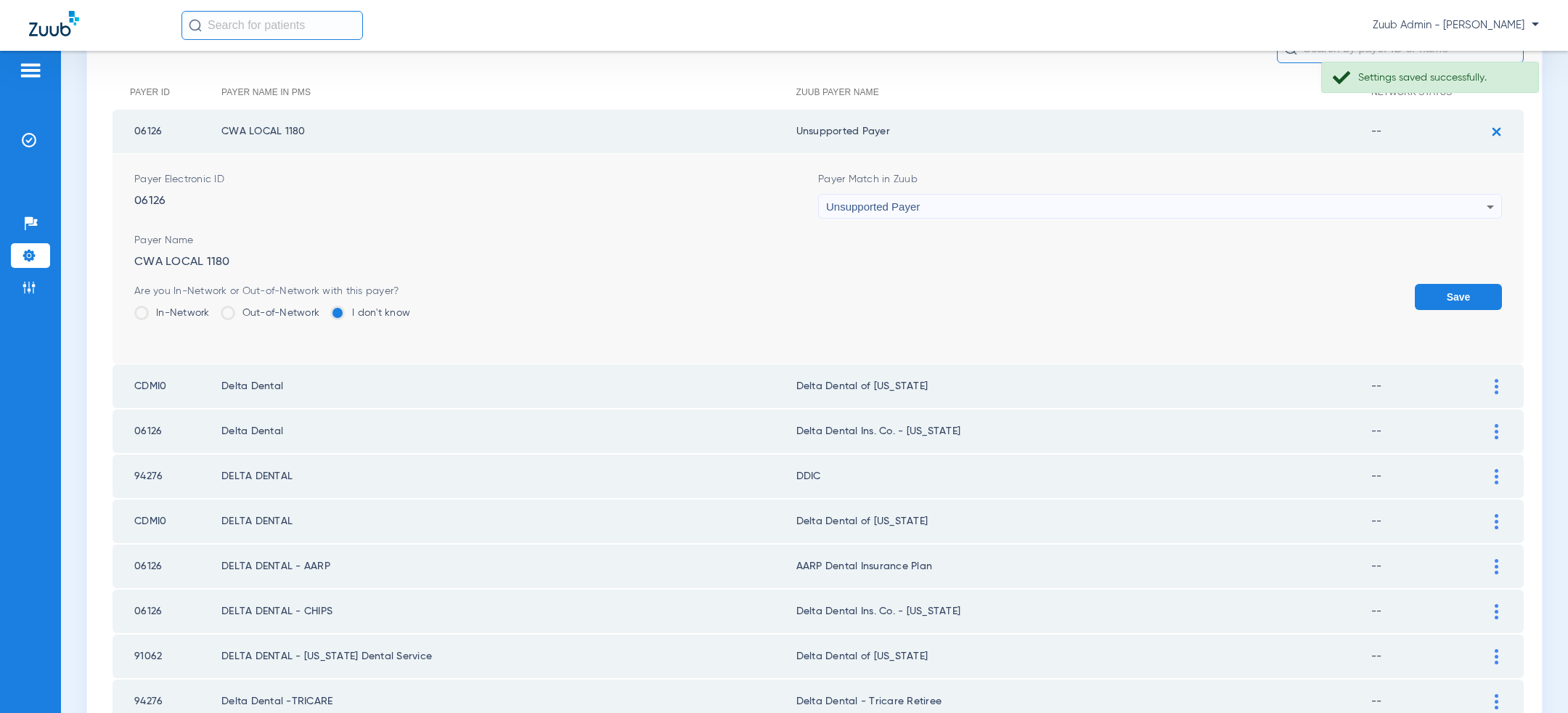
click at [1456, 292] on button "Save" at bounding box center [1459, 297] width 87 height 27
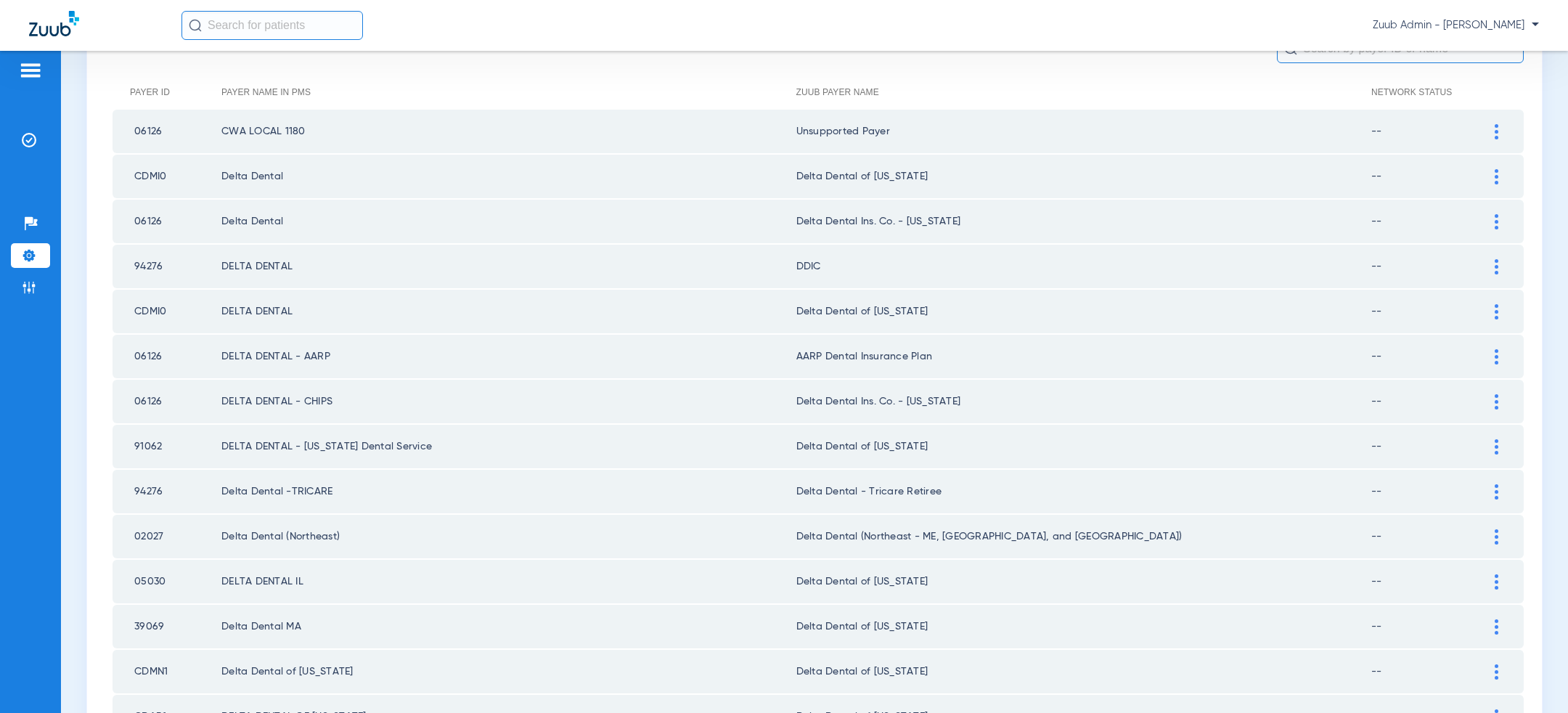
scroll to position [1891, 0]
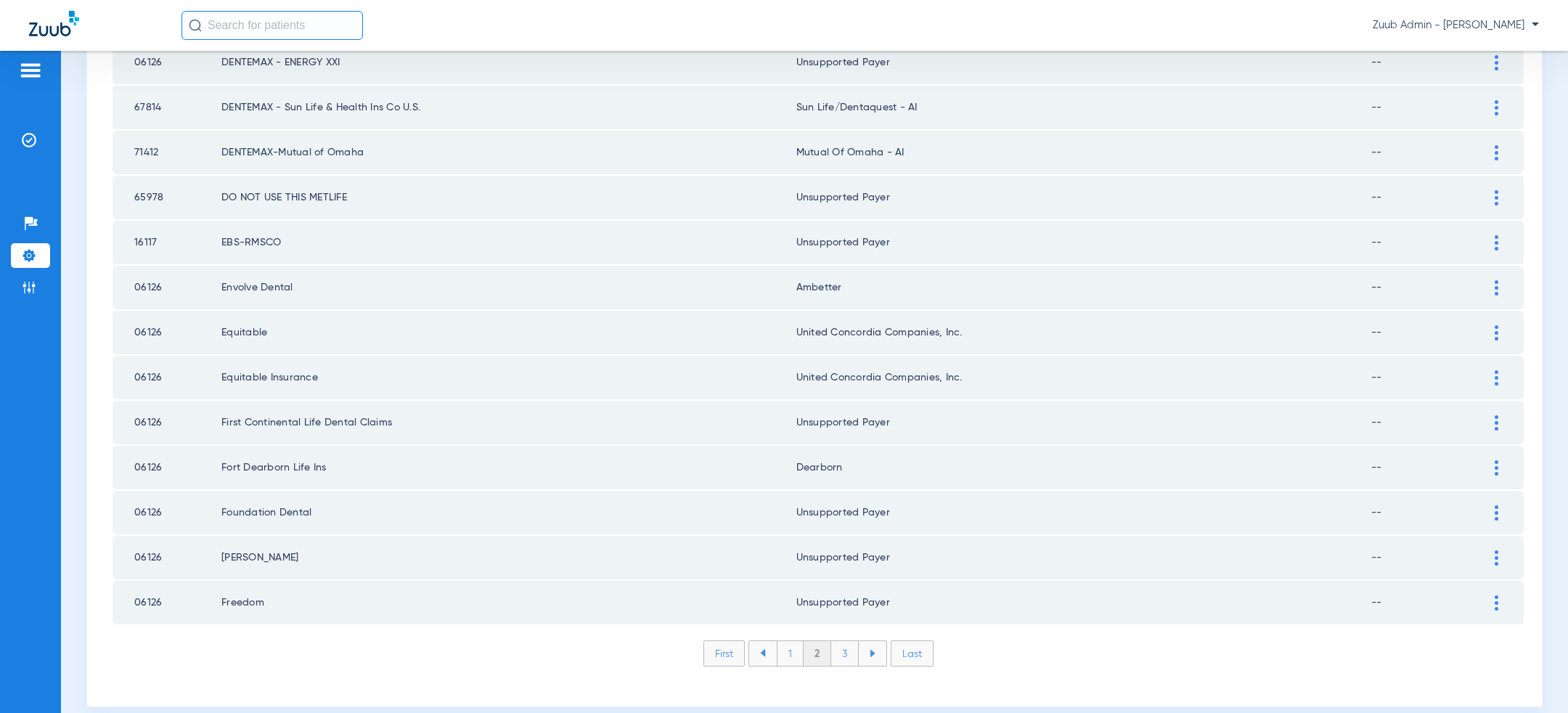
click at [797, 641] on li "1" at bounding box center [790, 653] width 27 height 25
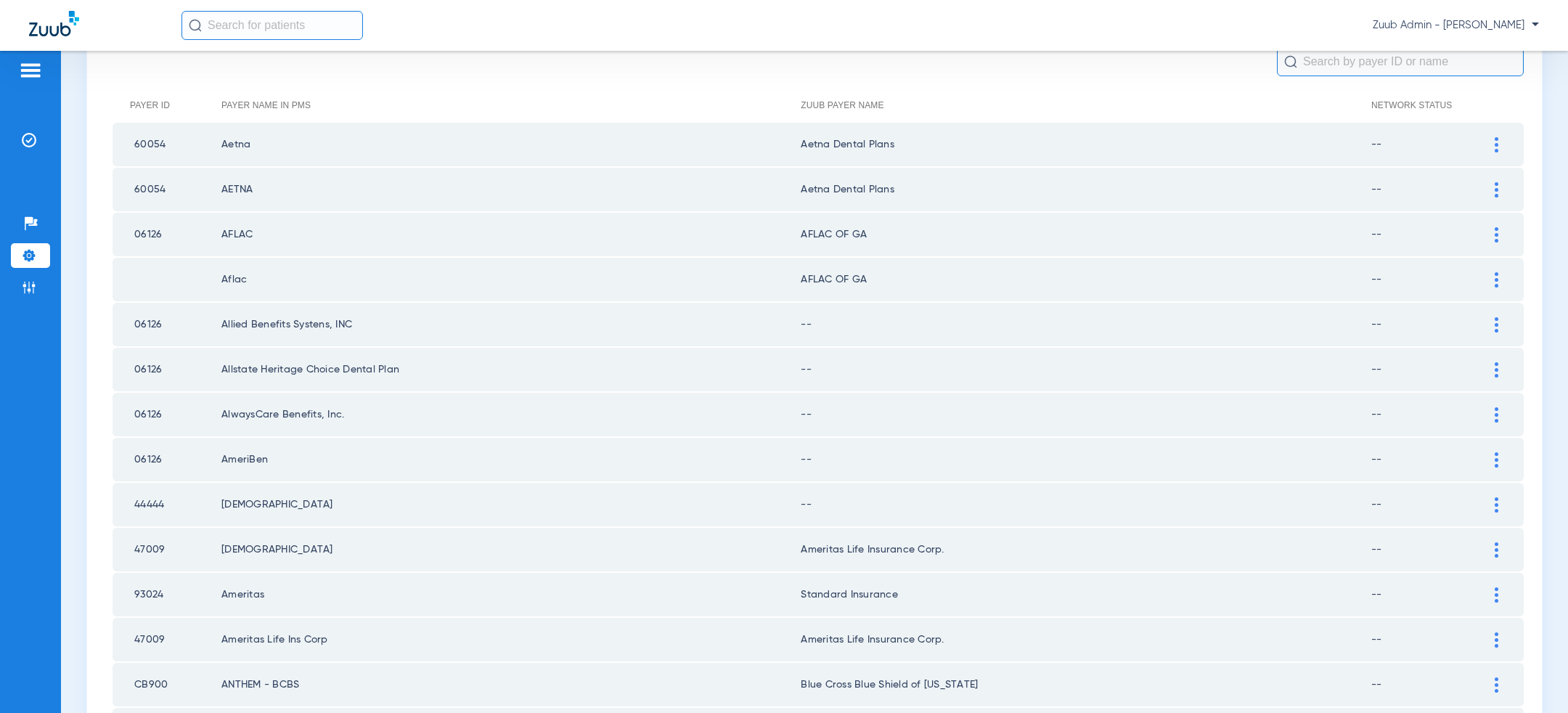
scroll to position [162, 0]
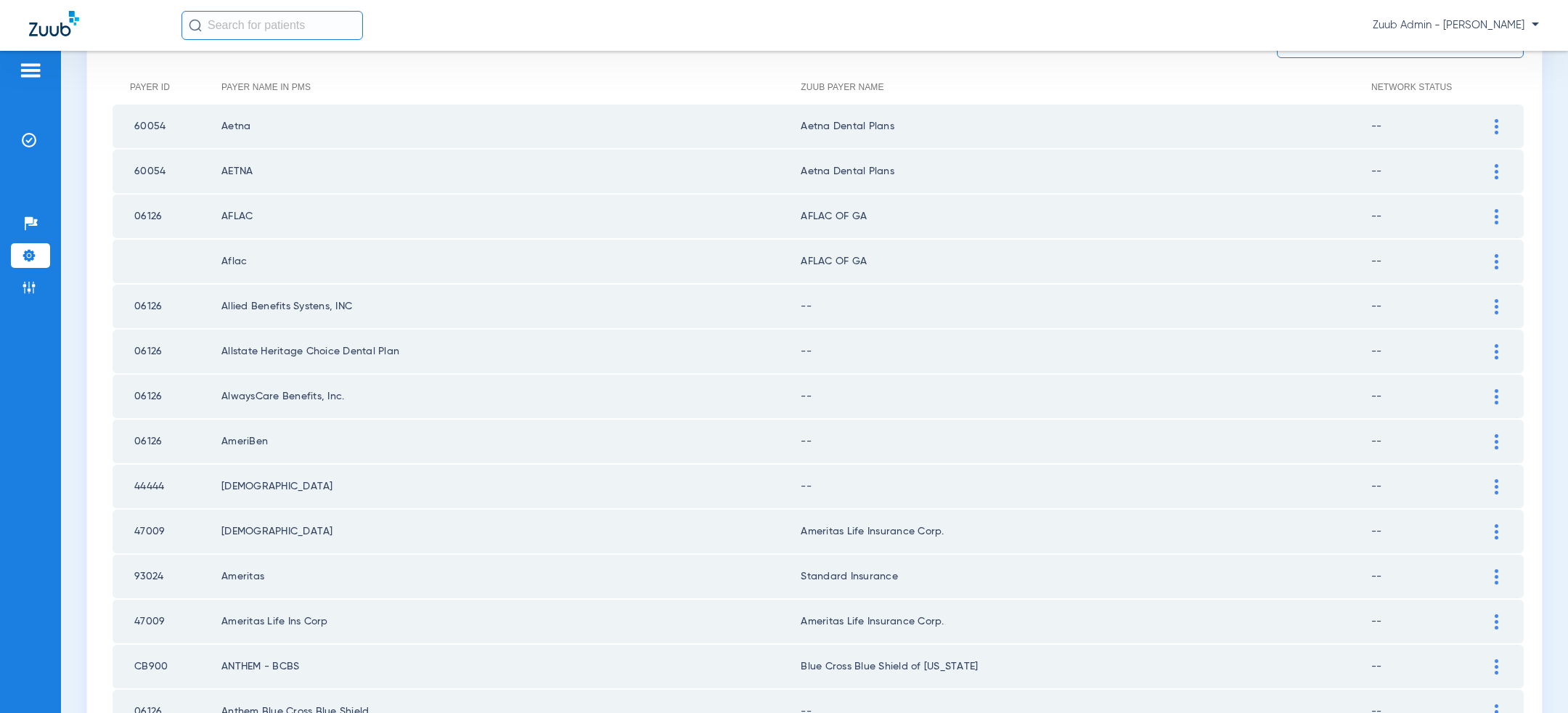
click at [1494, 303] on div at bounding box center [1497, 307] width 26 height 15
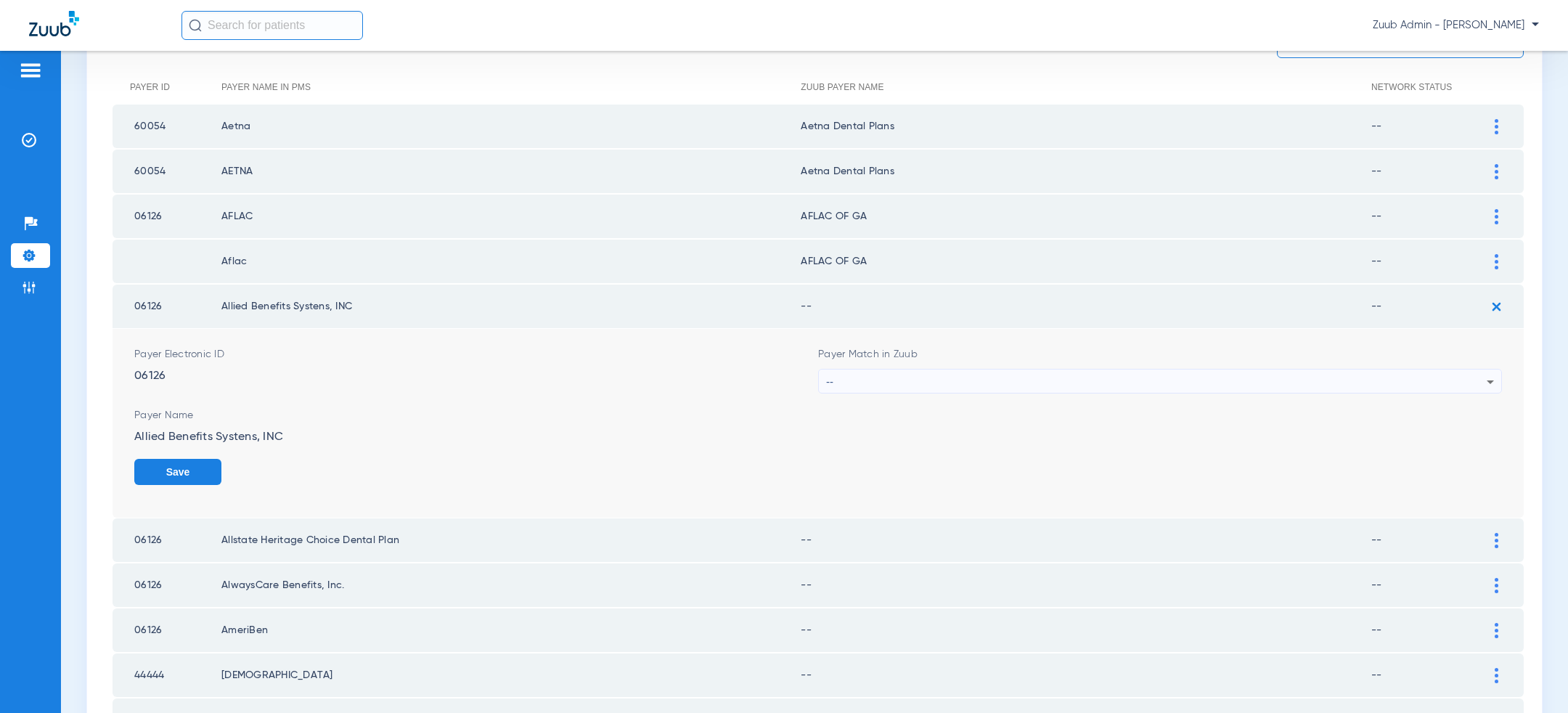
click at [1203, 385] on div "--" at bounding box center [1156, 381] width 661 height 25
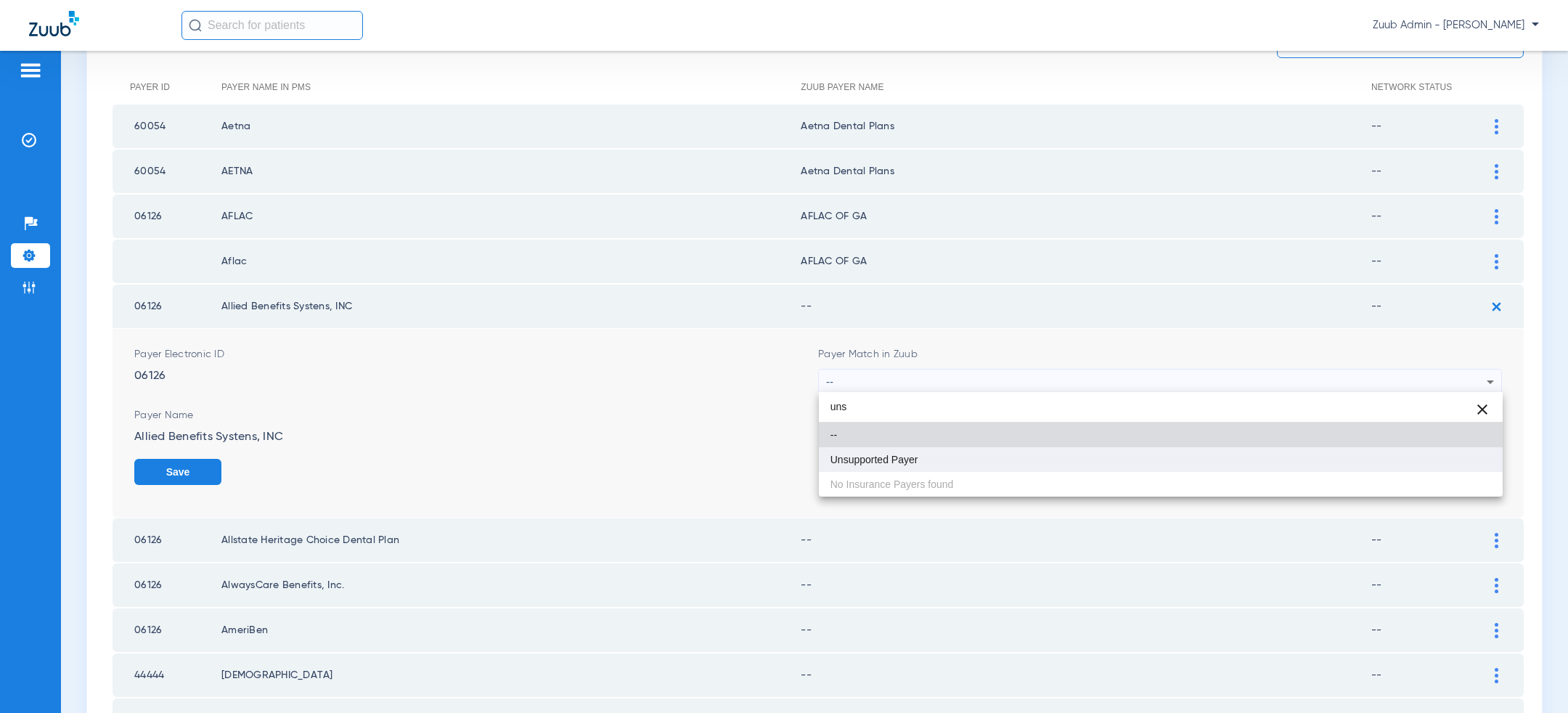
type input "uns"
click at [1079, 455] on mat-option "Unsupported Payer" at bounding box center [1161, 459] width 684 height 25
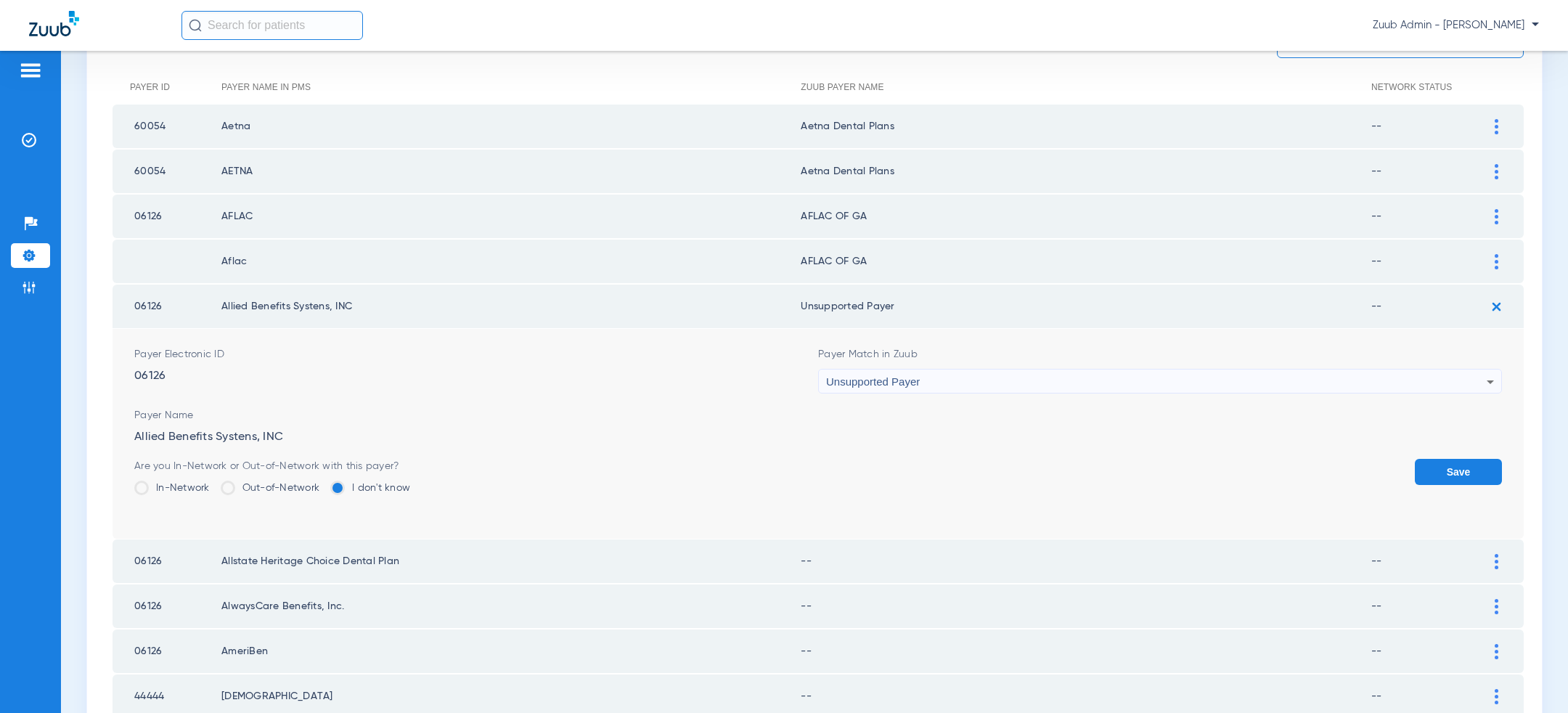
click at [1453, 469] on button "Save" at bounding box center [1459, 472] width 87 height 27
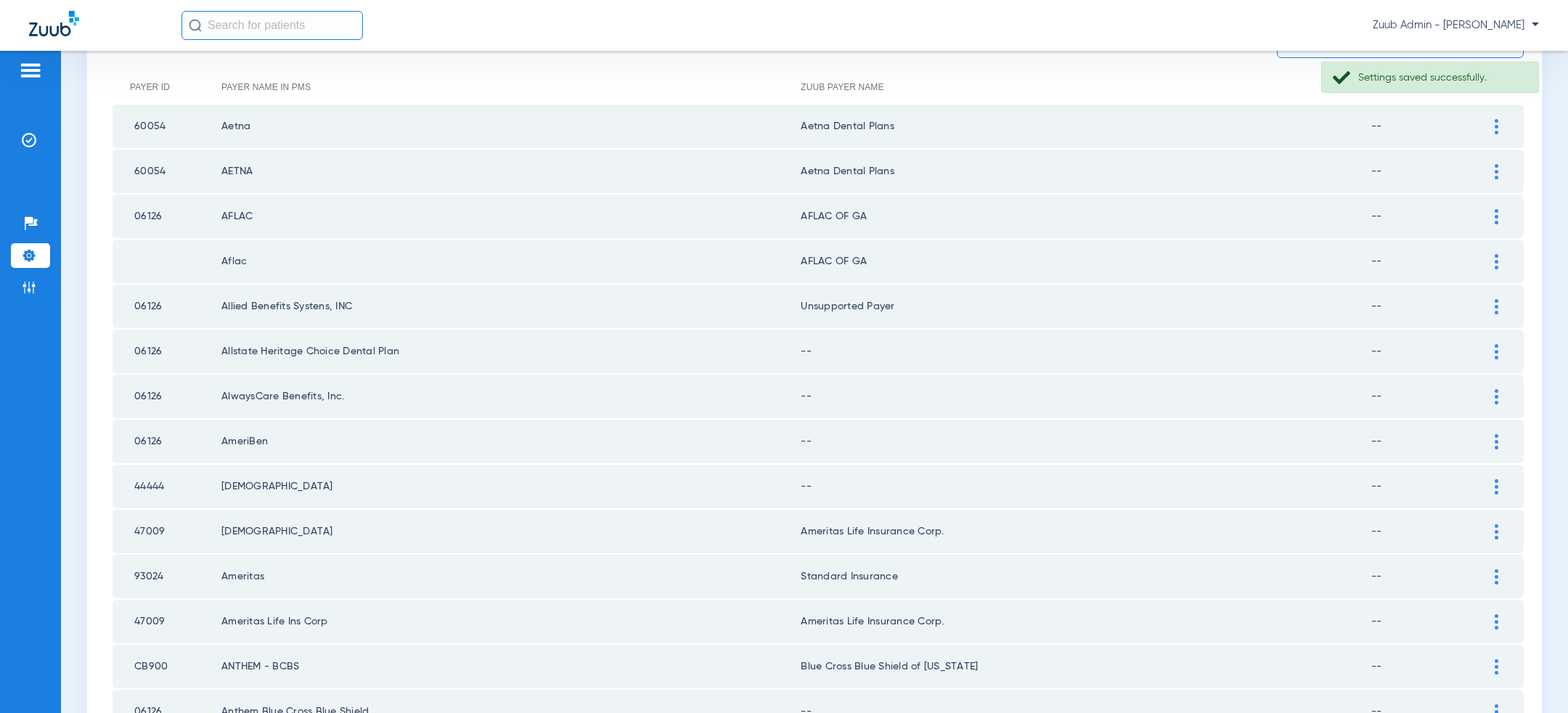
click at [1119, 345] on td "--" at bounding box center [1087, 351] width 571 height 44
click at [1493, 351] on div at bounding box center [1497, 352] width 26 height 15
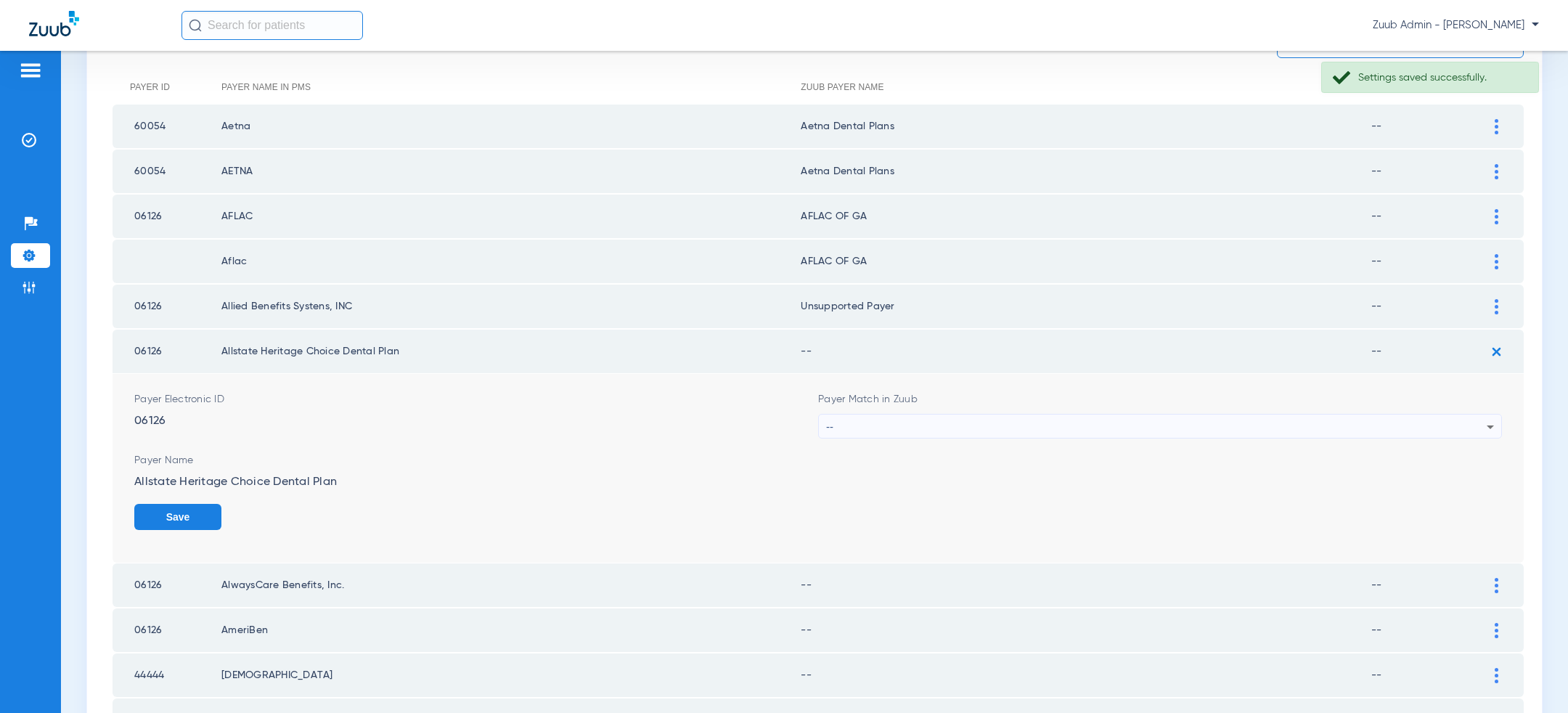
click at [1160, 427] on div "--" at bounding box center [1156, 427] width 661 height 25
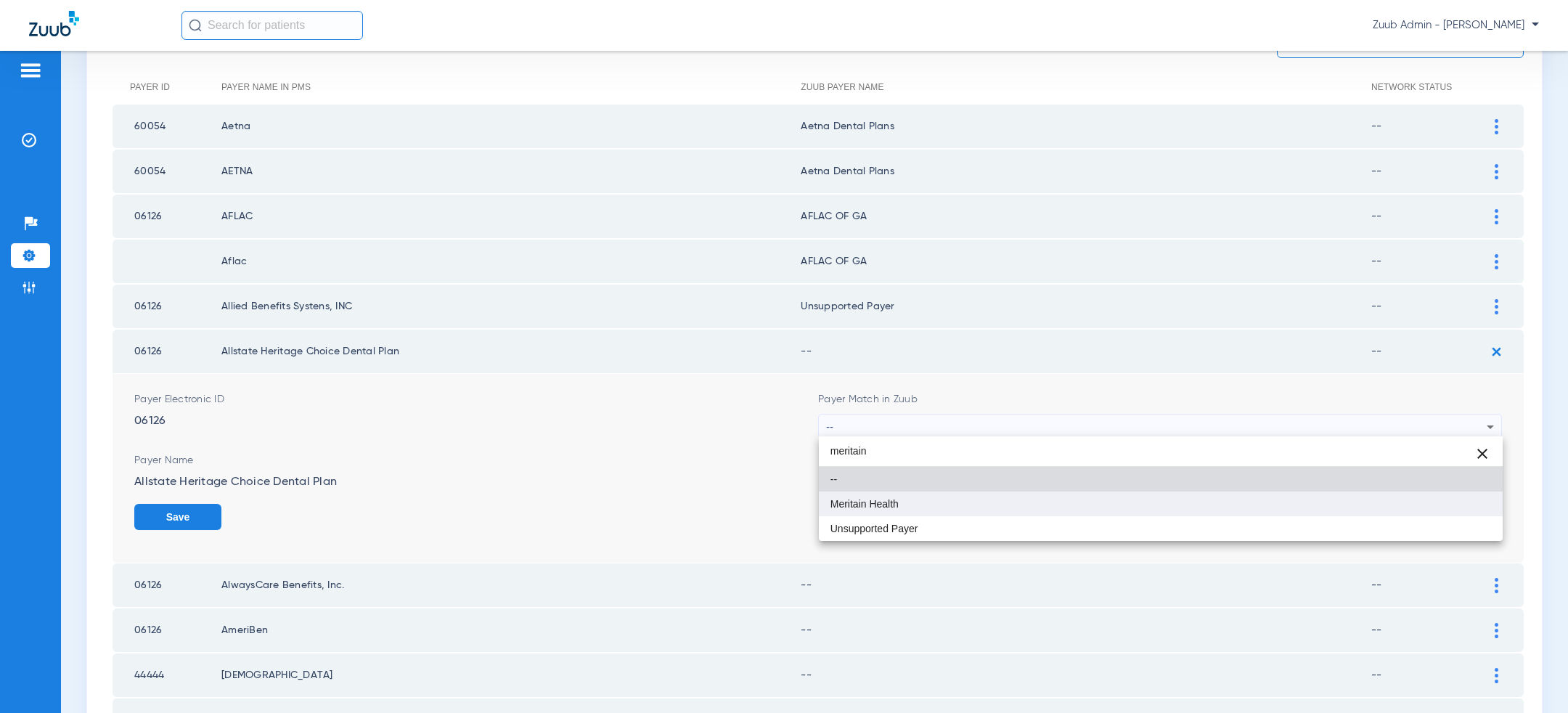
type input "meritain"
click at [1040, 505] on mat-option "Meritain Health" at bounding box center [1161, 504] width 684 height 25
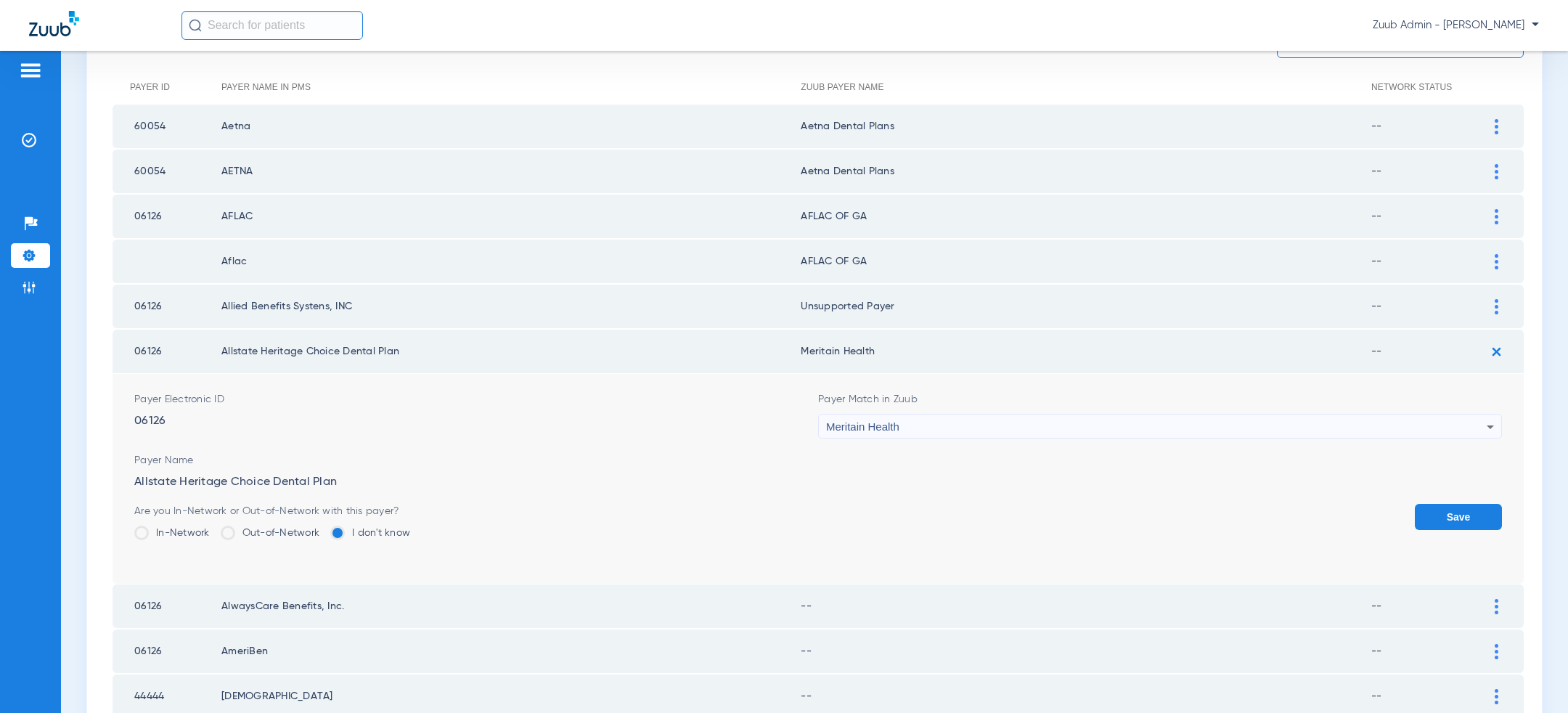
click at [1437, 514] on button "Save" at bounding box center [1459, 516] width 87 height 27
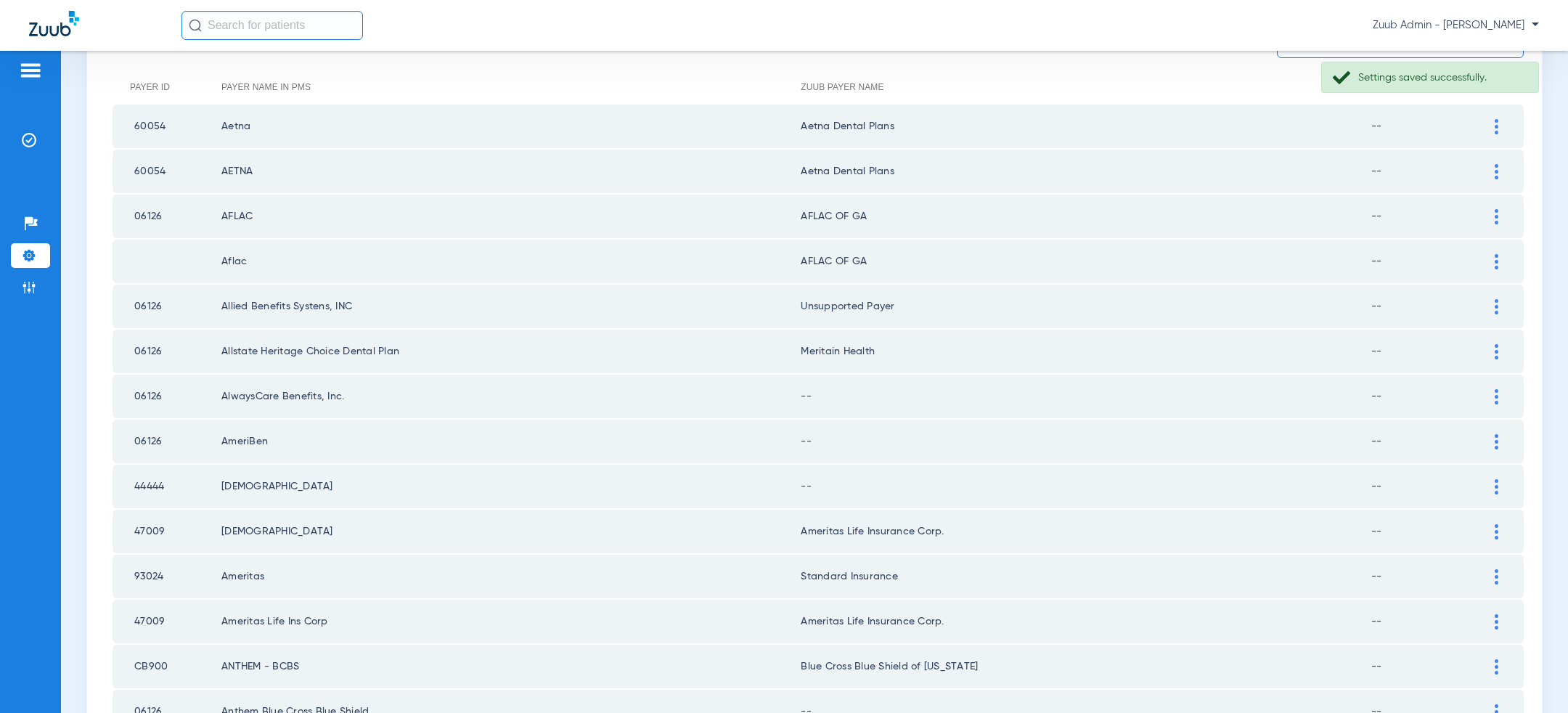
click at [1503, 396] on div at bounding box center [1497, 397] width 26 height 15
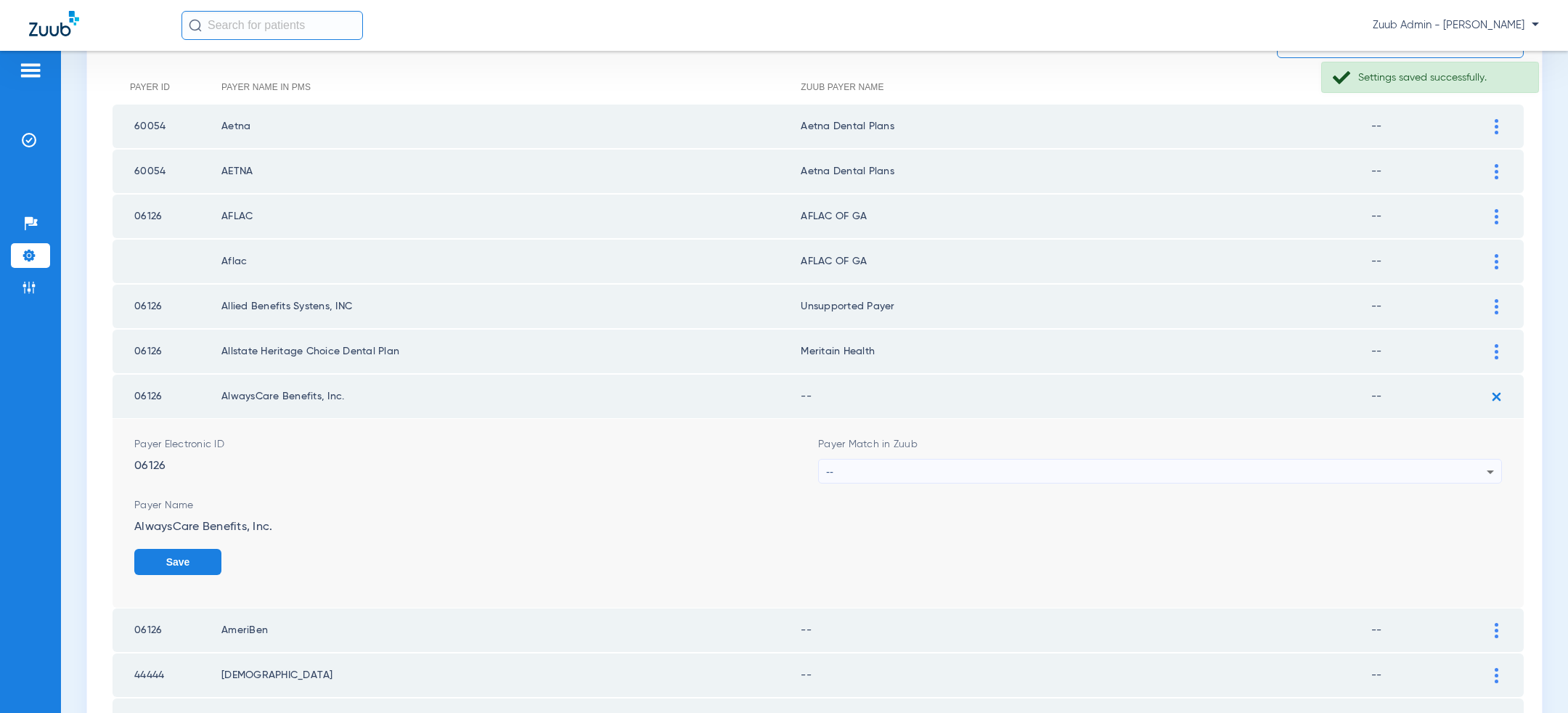
click at [1176, 474] on div "--" at bounding box center [1156, 472] width 661 height 25
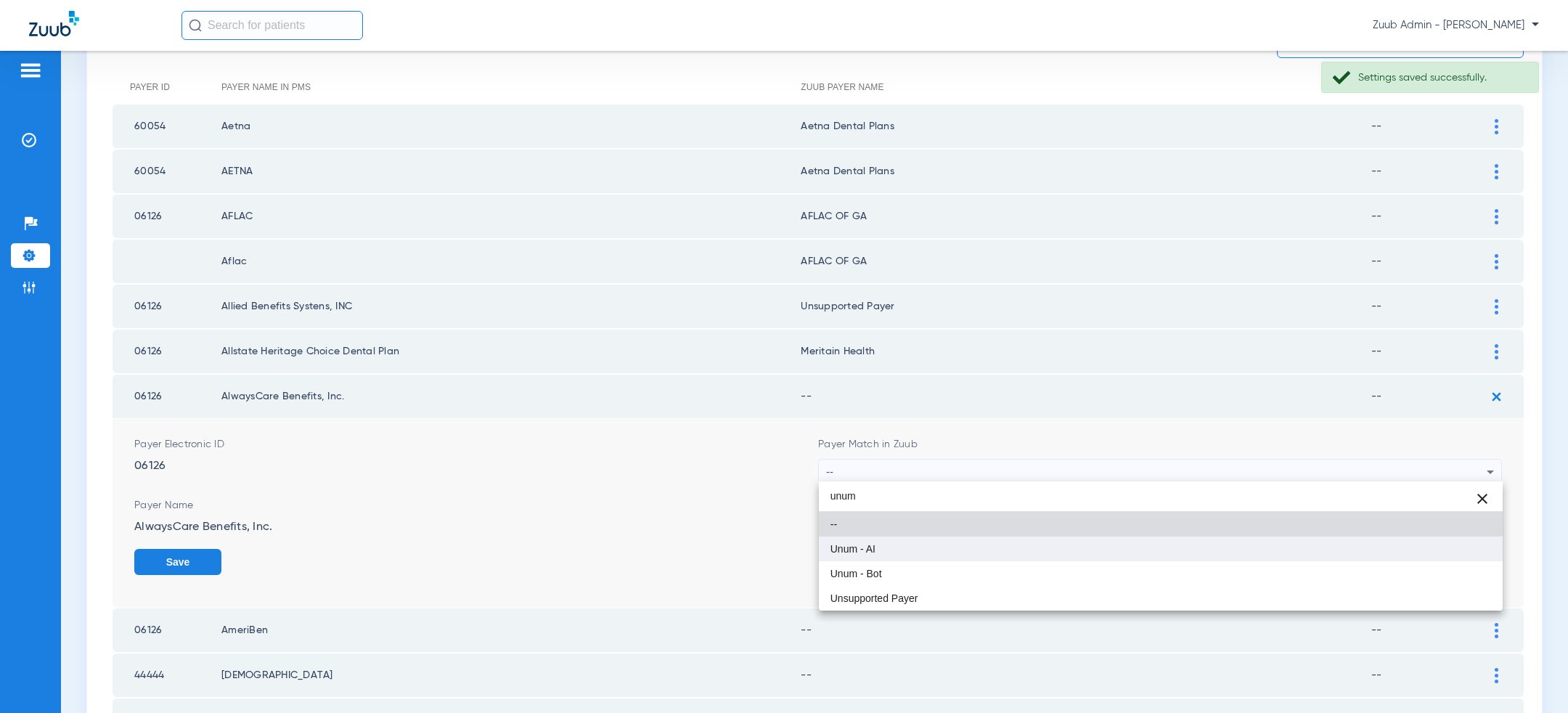
type input "unum"
click at [1043, 553] on mat-option "Unum - AI" at bounding box center [1161, 549] width 684 height 25
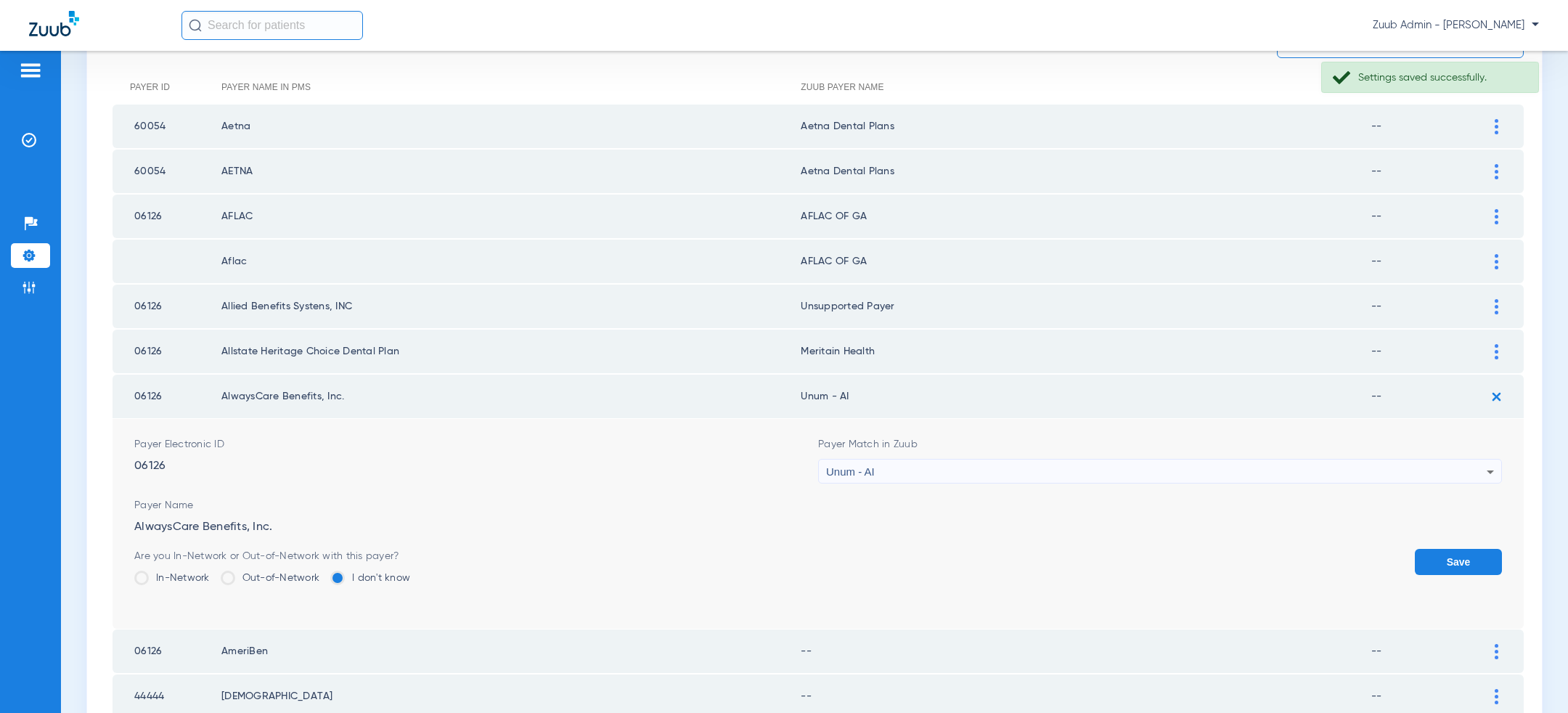
click at [1442, 571] on button "Save" at bounding box center [1459, 562] width 87 height 27
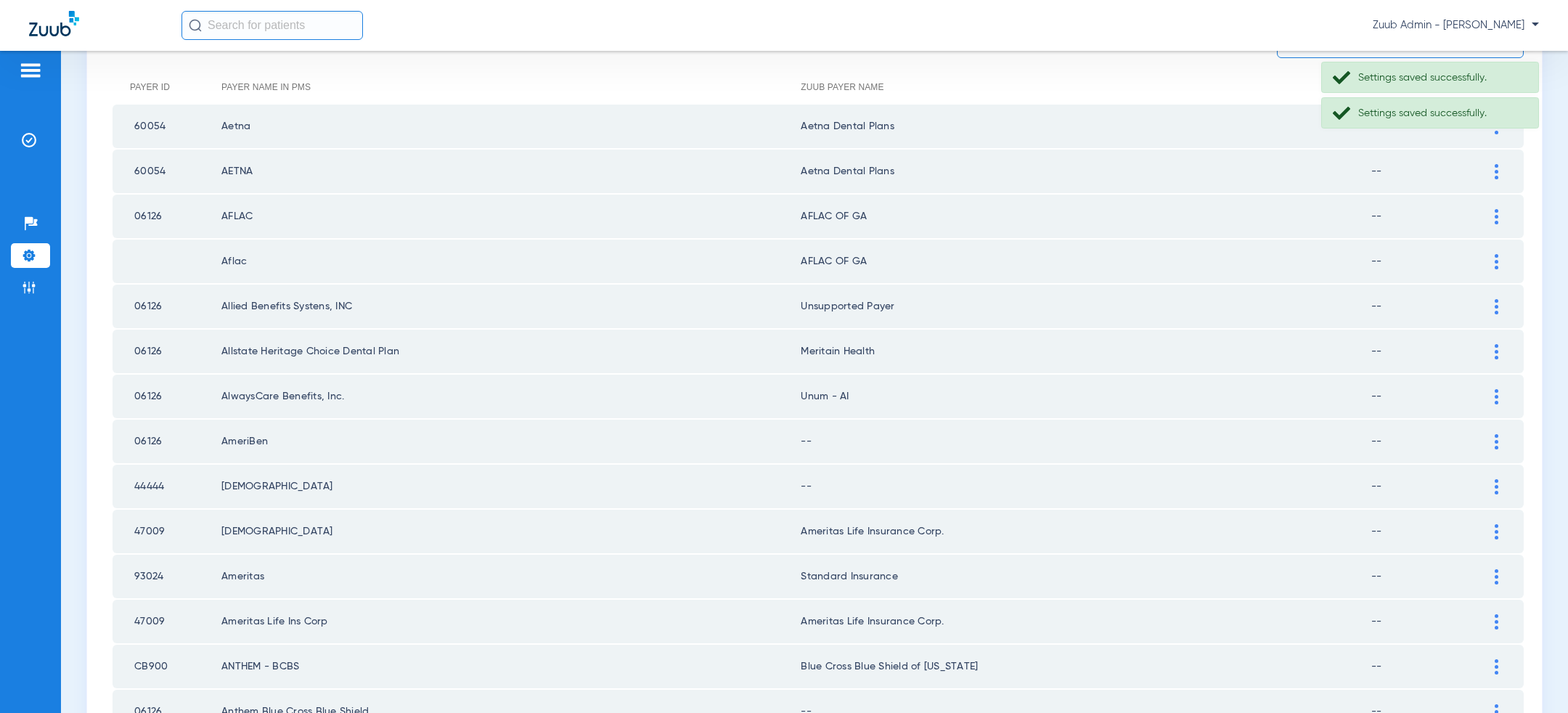
click at [1491, 440] on div at bounding box center [1497, 442] width 26 height 15
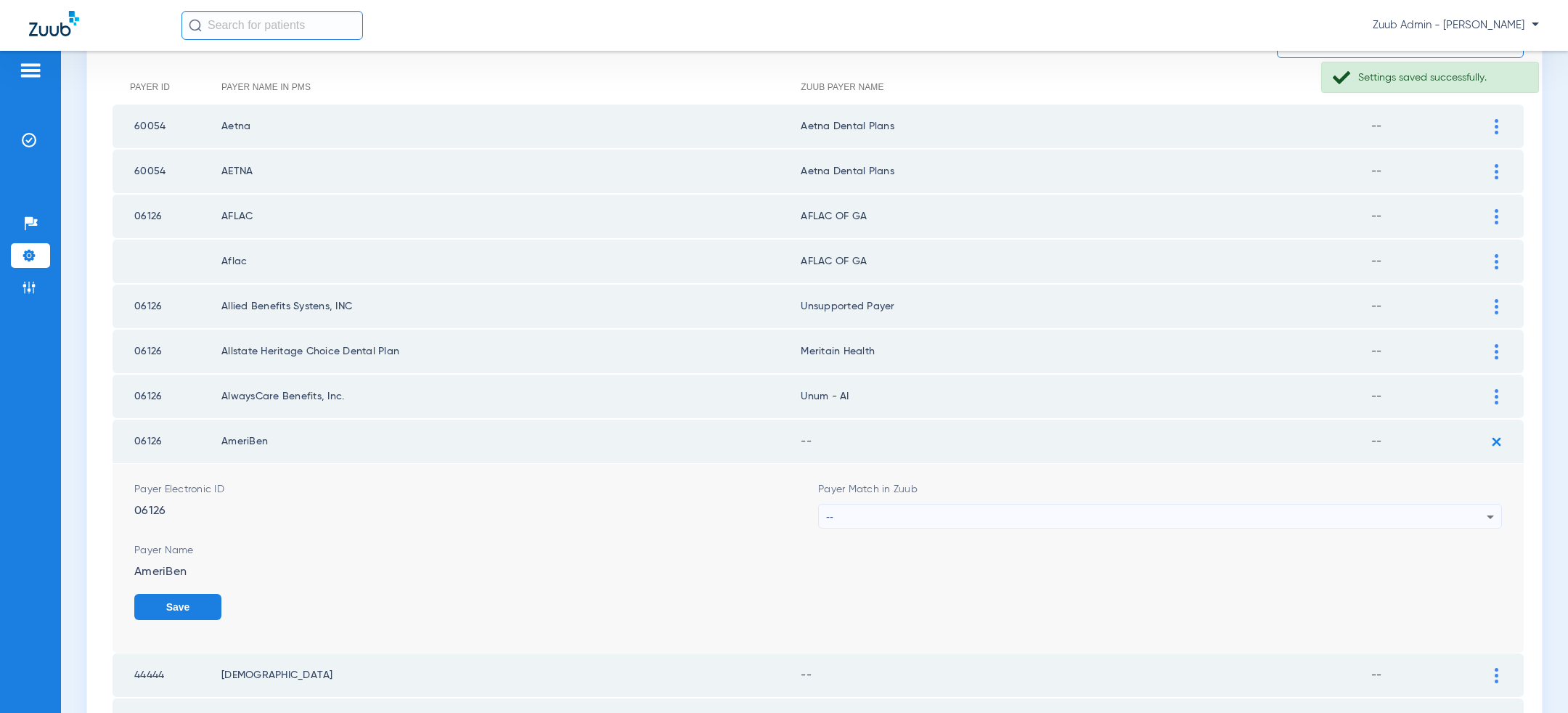
click at [1080, 510] on div "--" at bounding box center [1156, 516] width 661 height 25
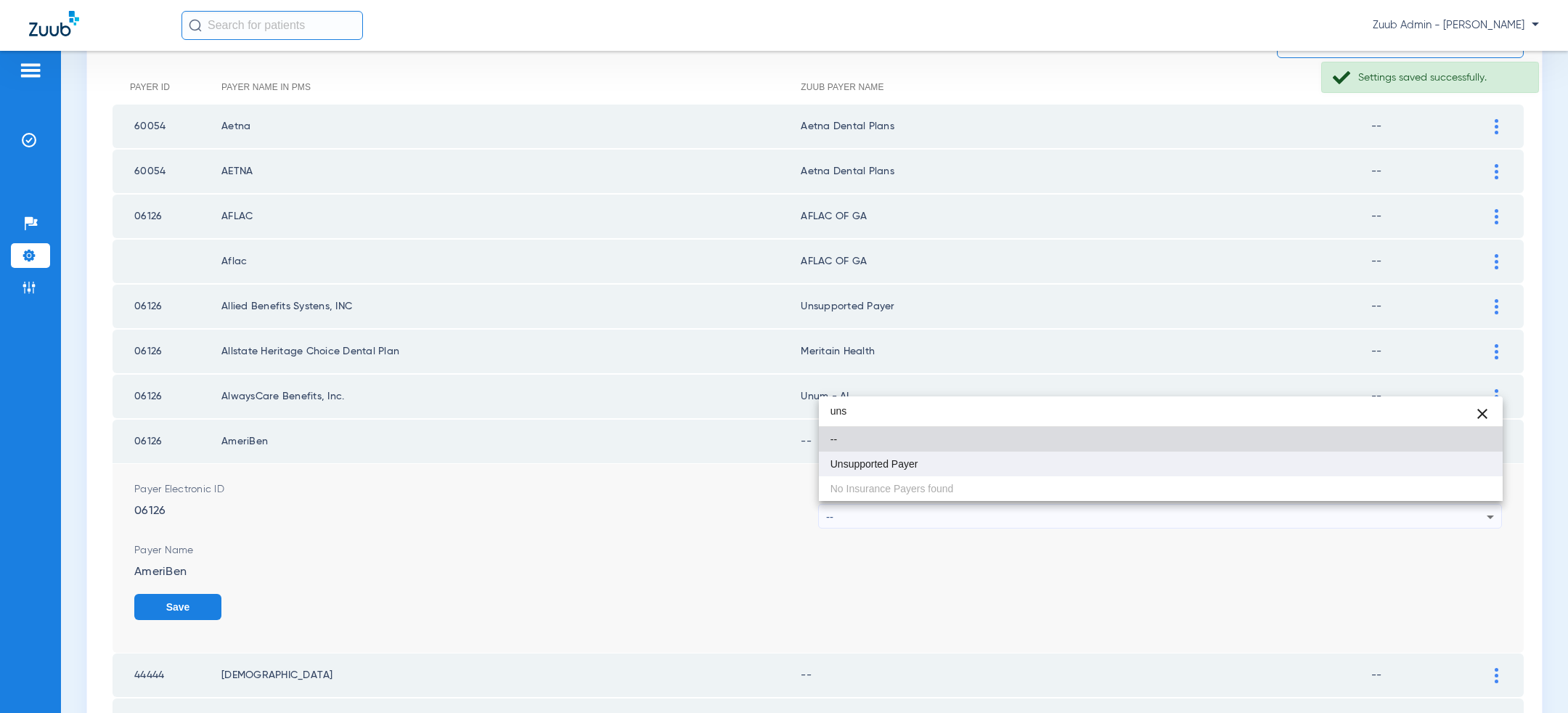
type input "uns"
click at [993, 463] on mat-option "Unsupported Payer" at bounding box center [1161, 463] width 684 height 25
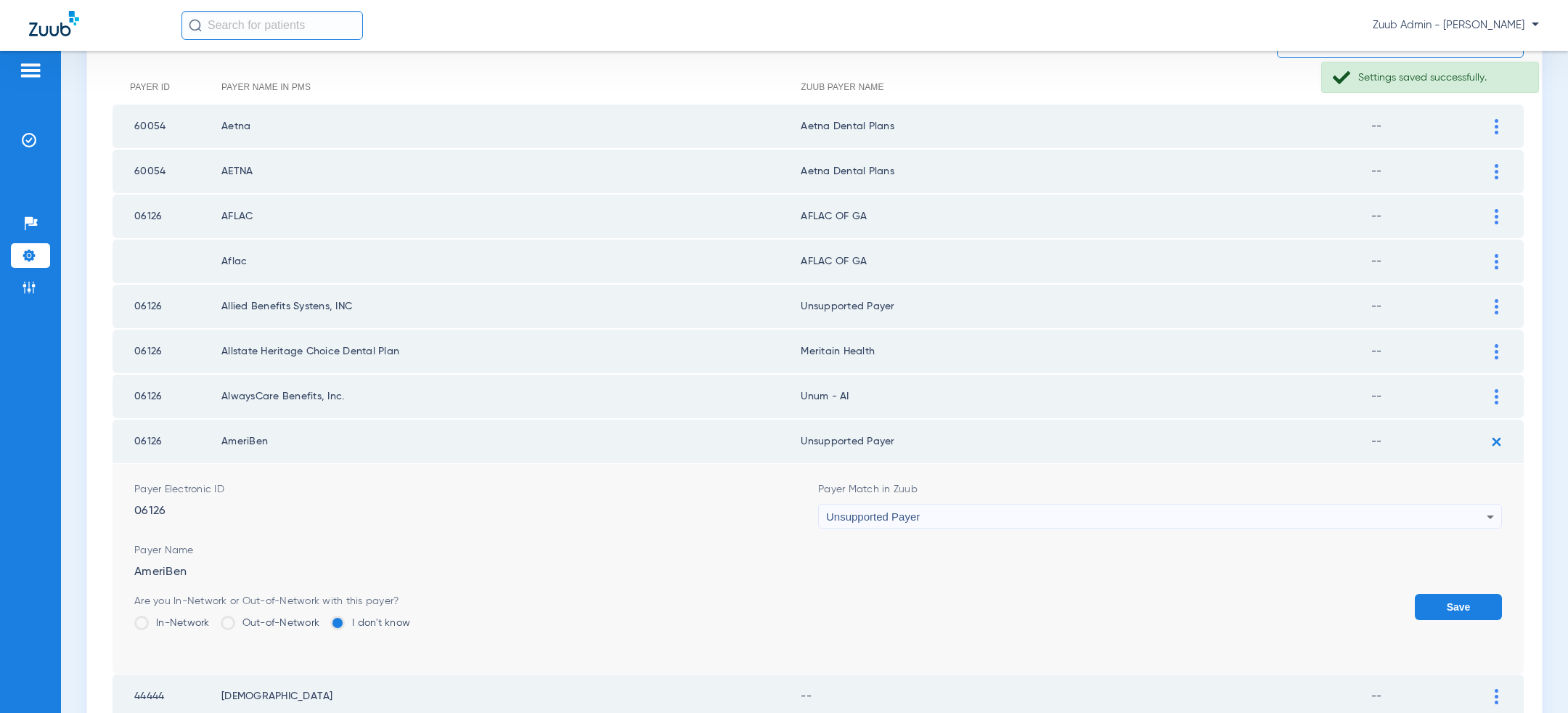
click at [1455, 608] on button "Save" at bounding box center [1459, 607] width 87 height 27
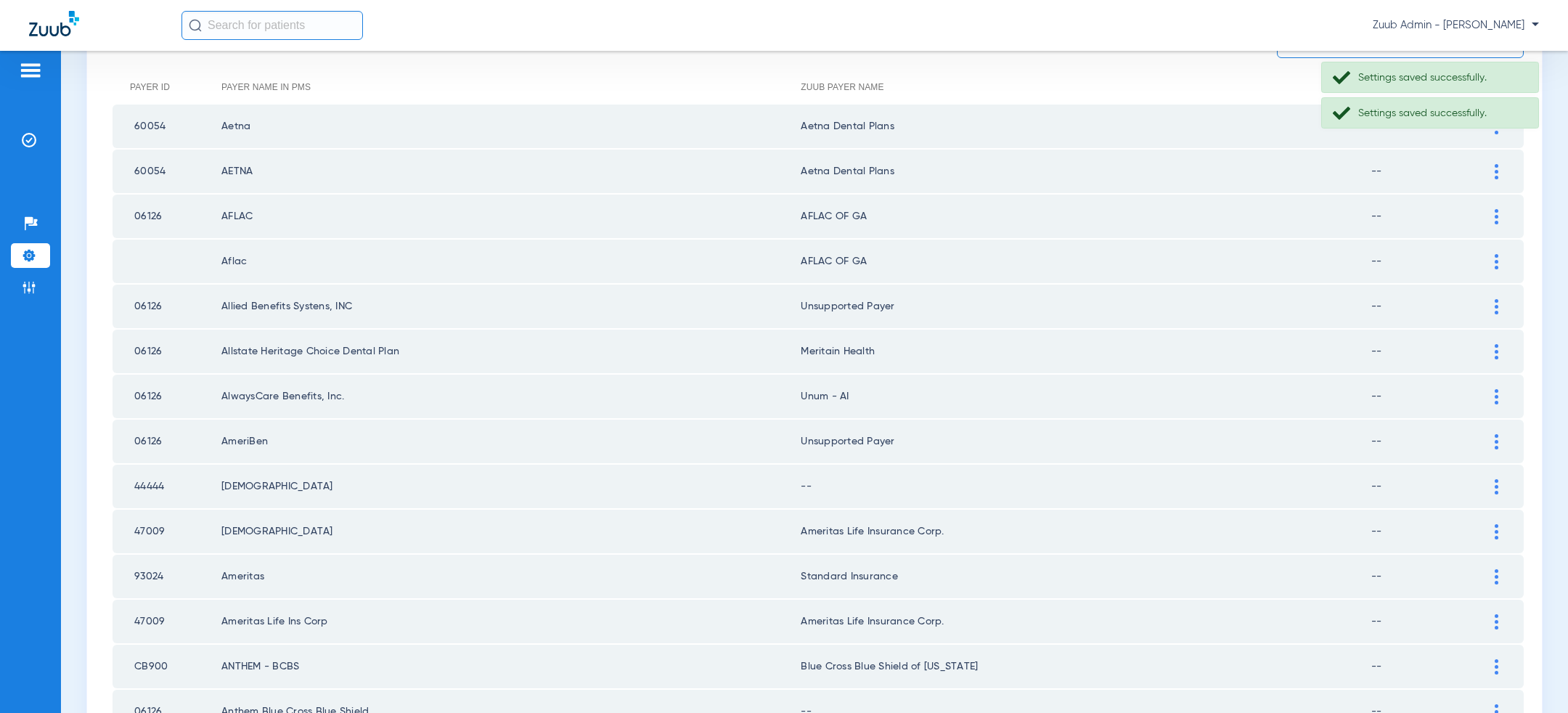
click at [1495, 493] on td at bounding box center [1504, 486] width 40 height 44
click at [1497, 485] on img at bounding box center [1497, 487] width 3 height 15
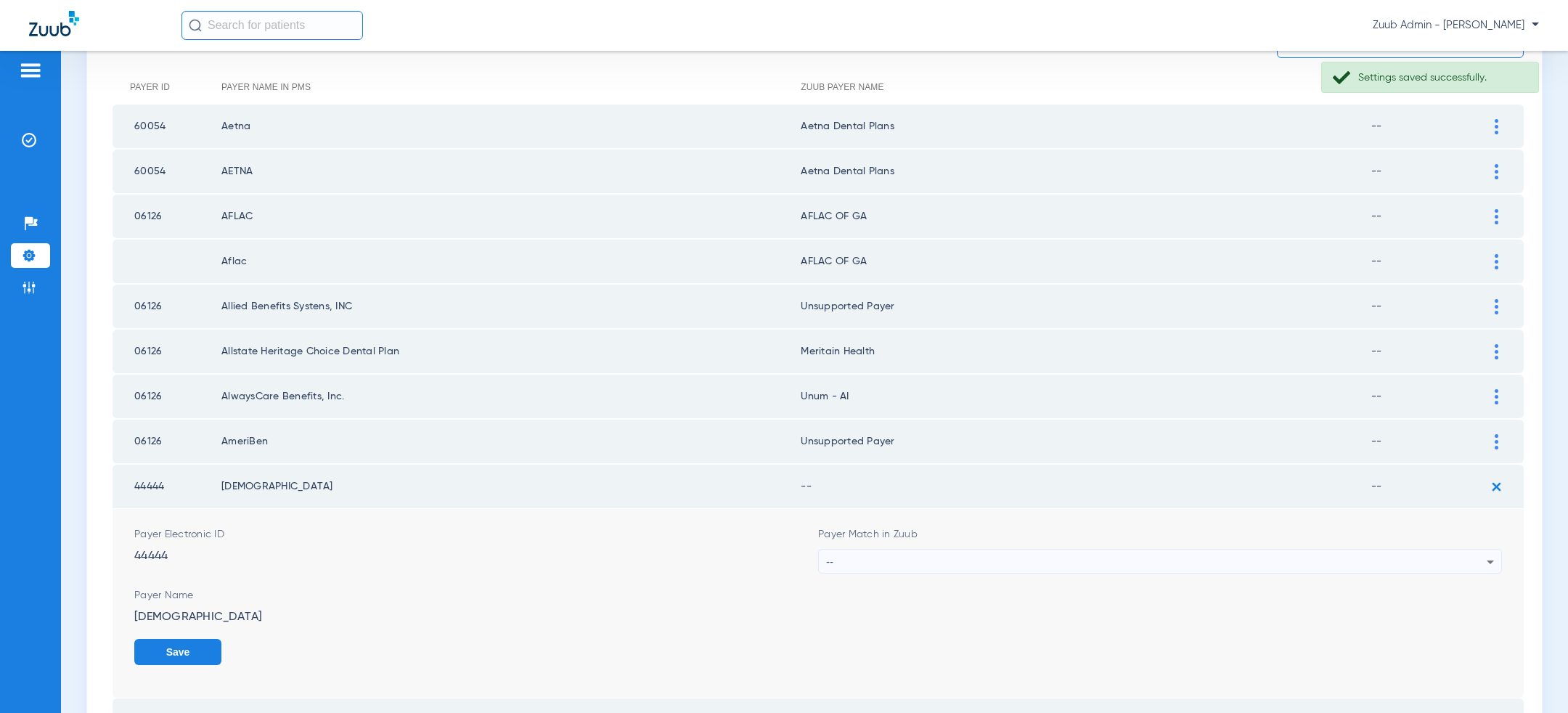
click at [1107, 566] on div "--" at bounding box center [1156, 562] width 661 height 25
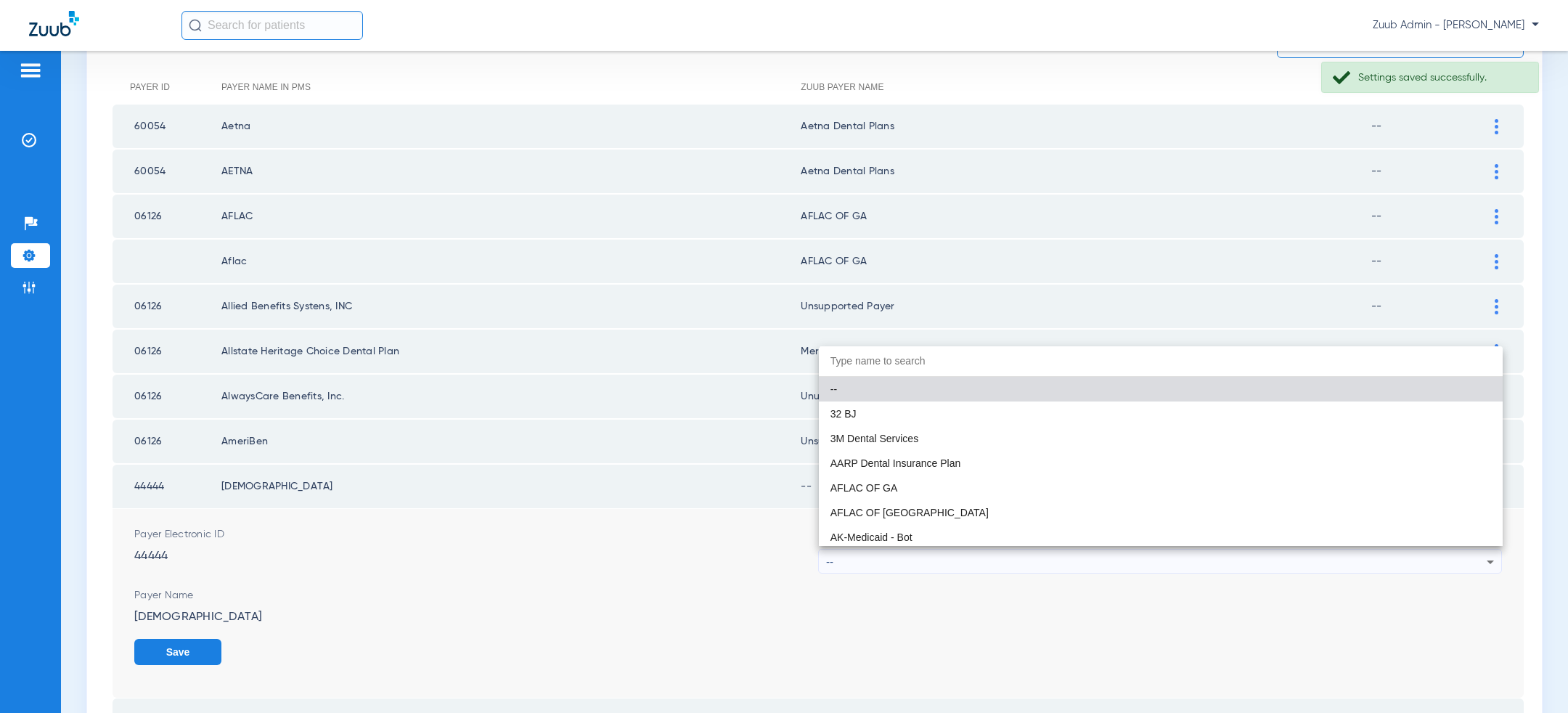
paste input "uns"
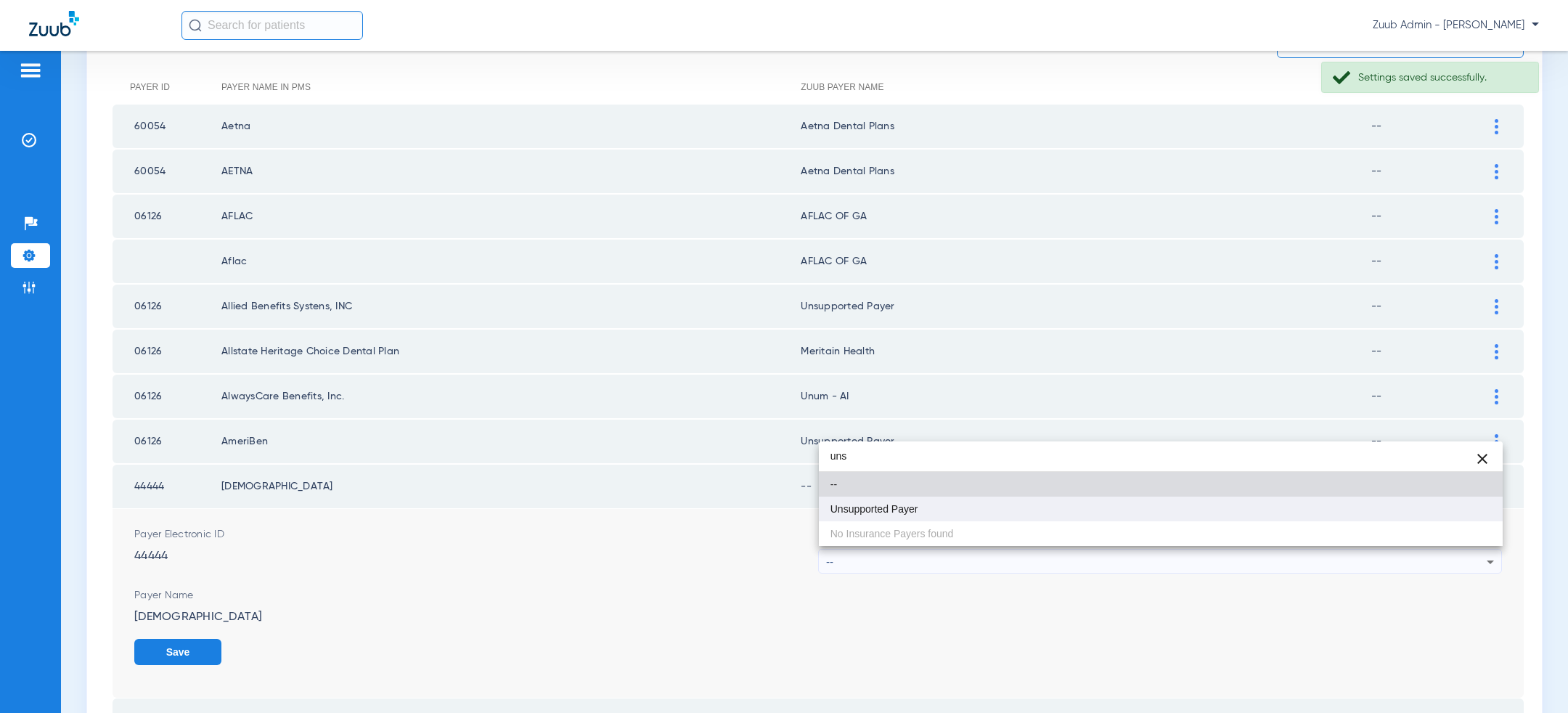
type input "uns"
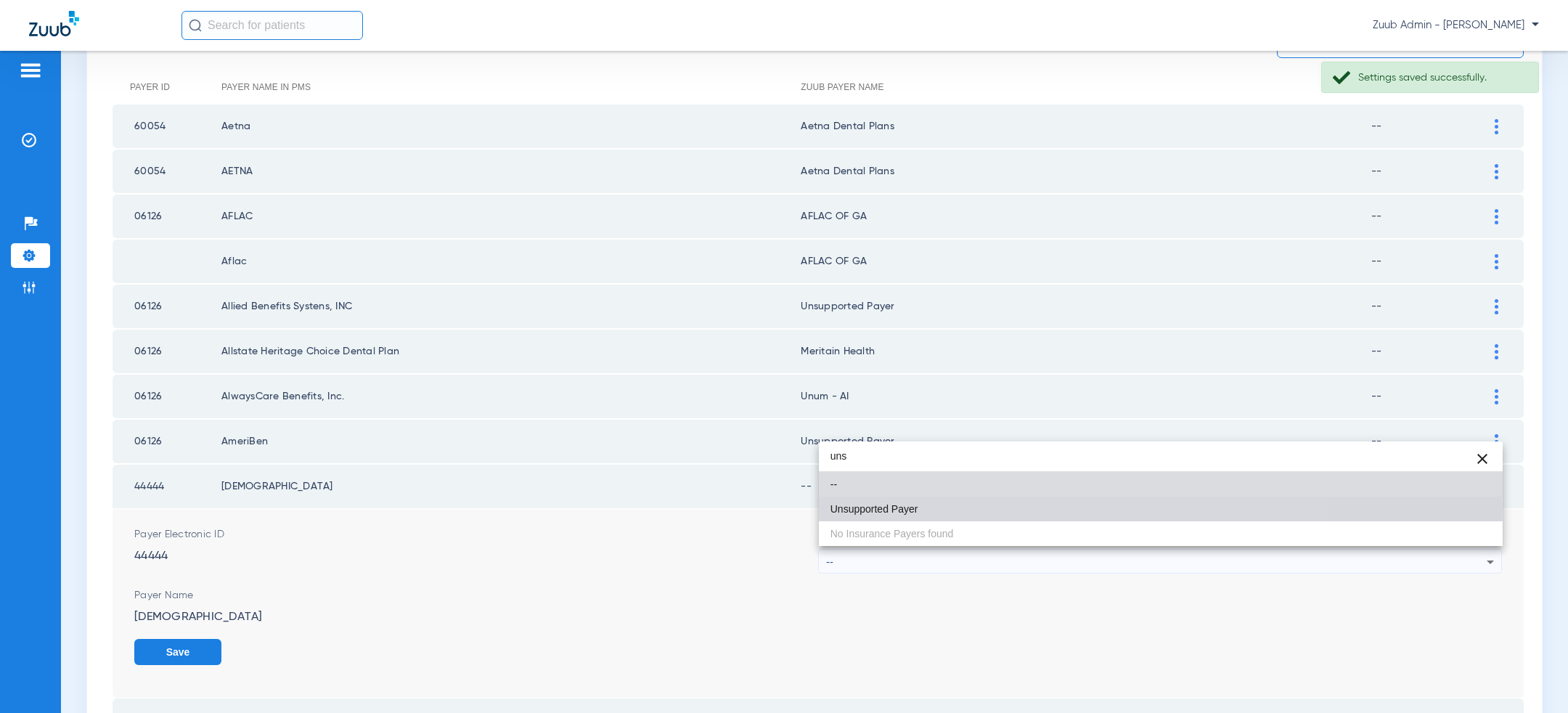
click at [1047, 510] on mat-option "Unsupported Payer" at bounding box center [1161, 509] width 684 height 25
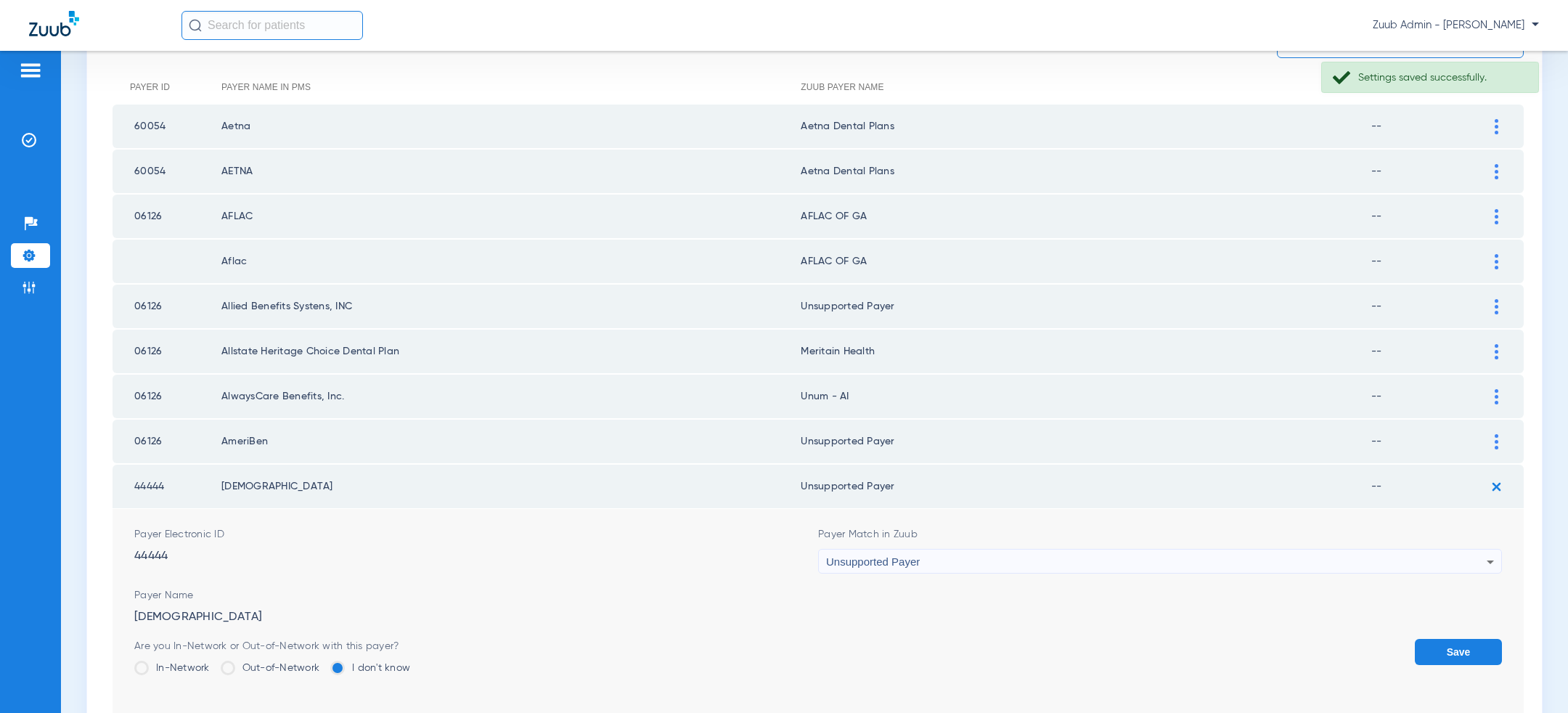
scroll to position [573, 0]
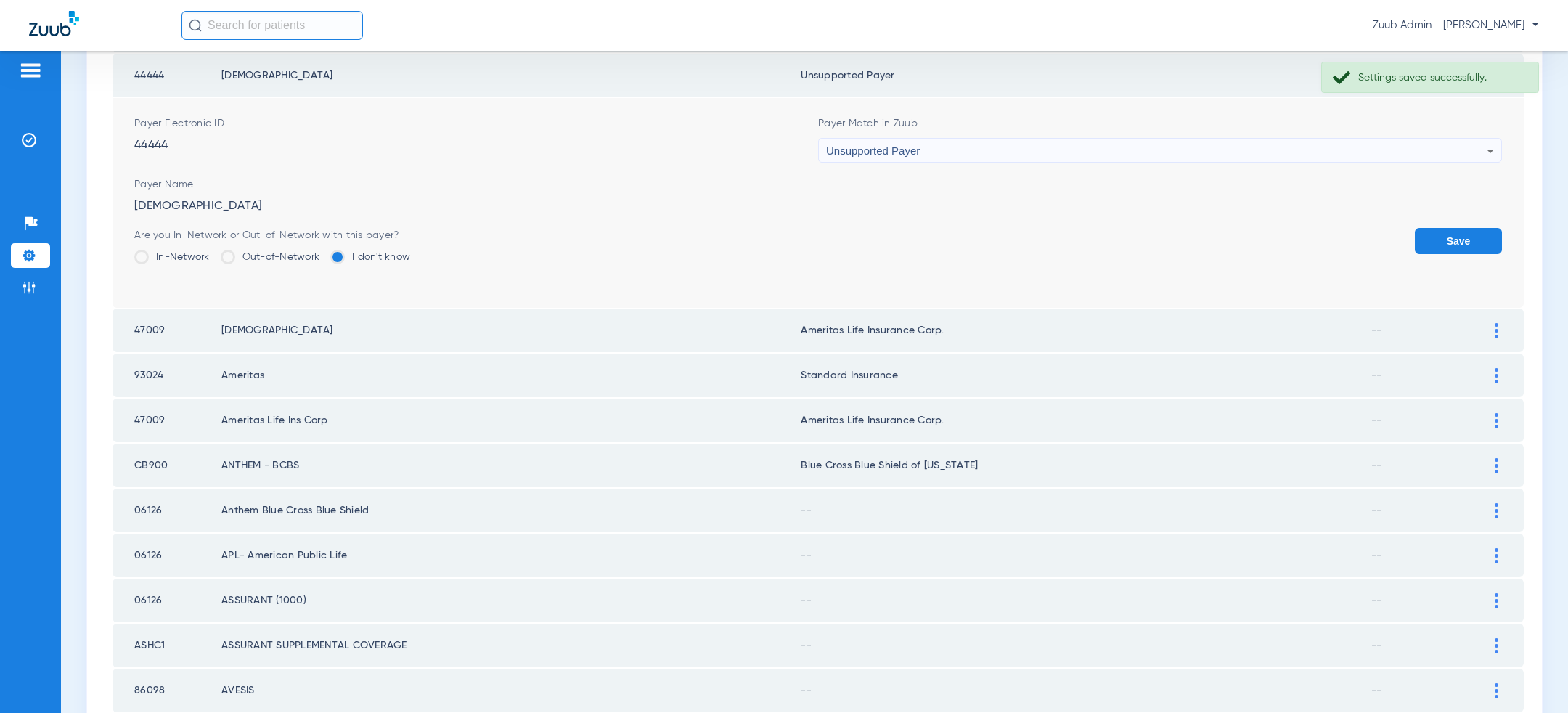
click at [1467, 242] on button "Save" at bounding box center [1459, 241] width 87 height 27
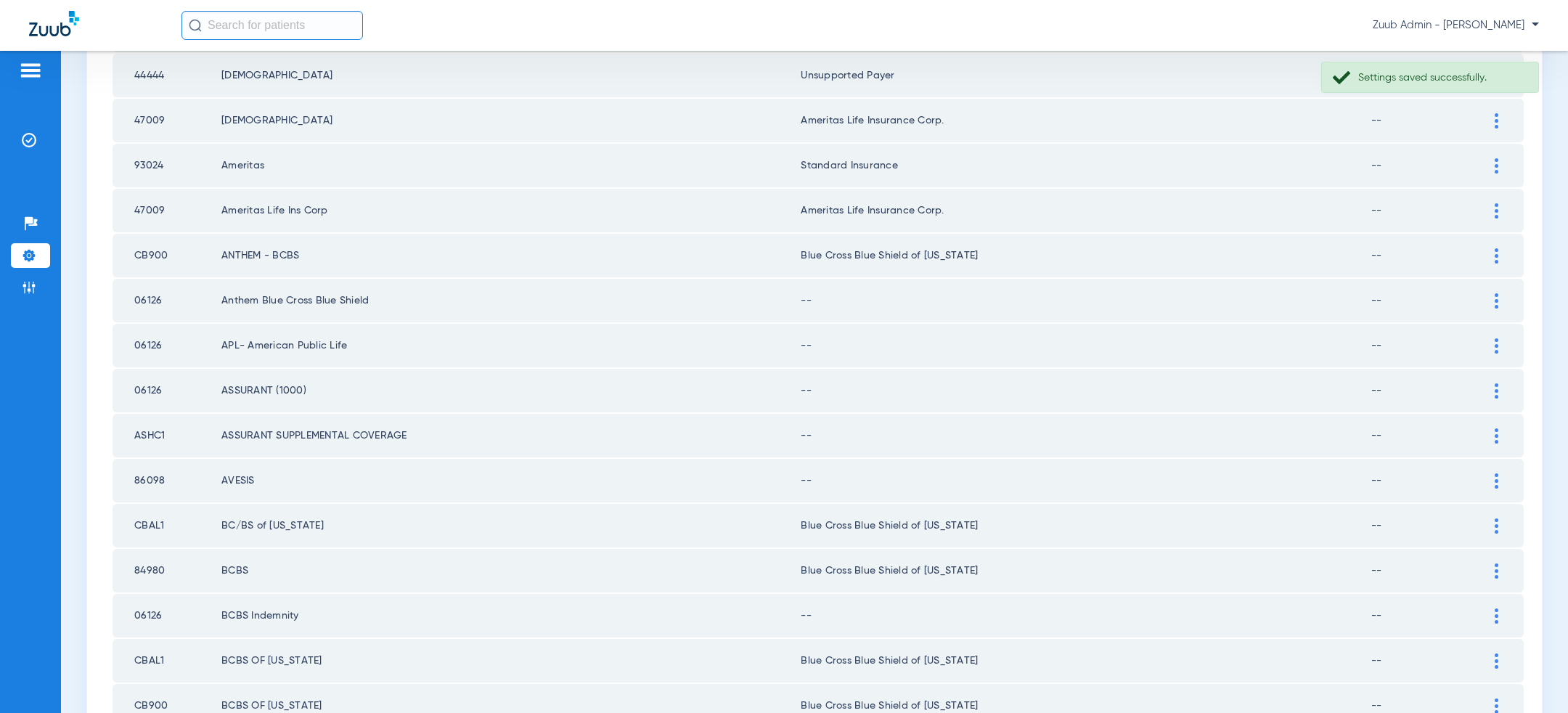
click at [1490, 159] on div at bounding box center [1497, 166] width 26 height 15
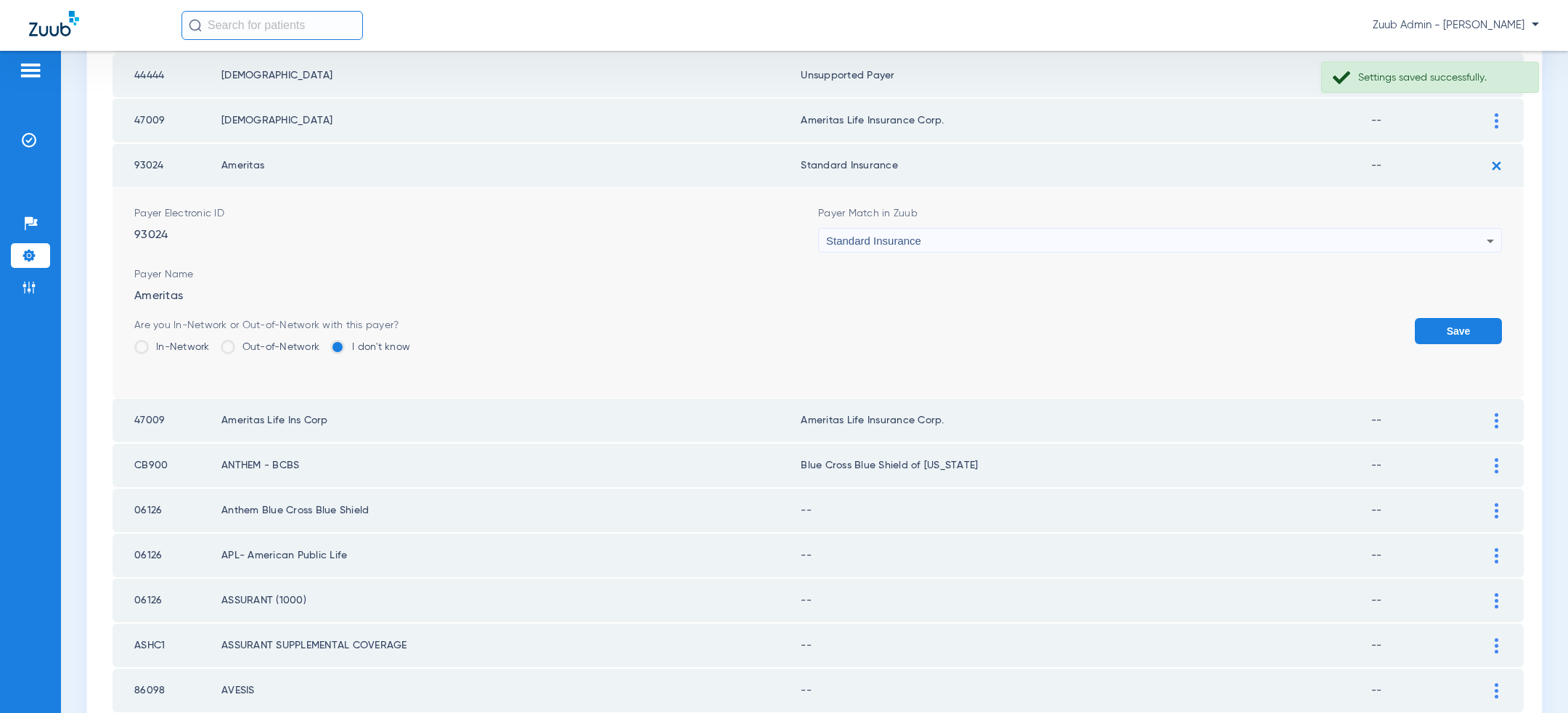
click at [1019, 235] on div "Standard Insurance" at bounding box center [1156, 241] width 661 height 25
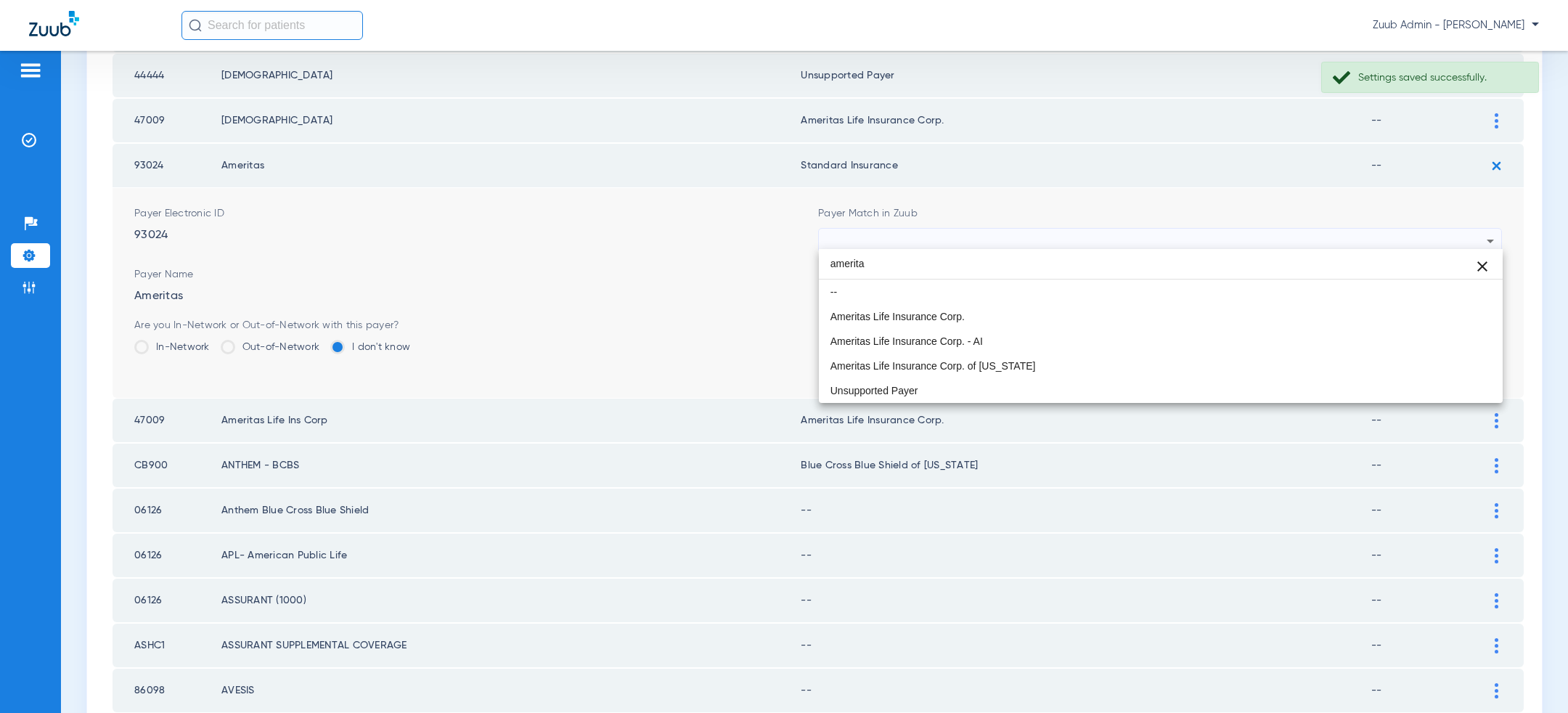
scroll to position [0, 0]
type input "ameritas"
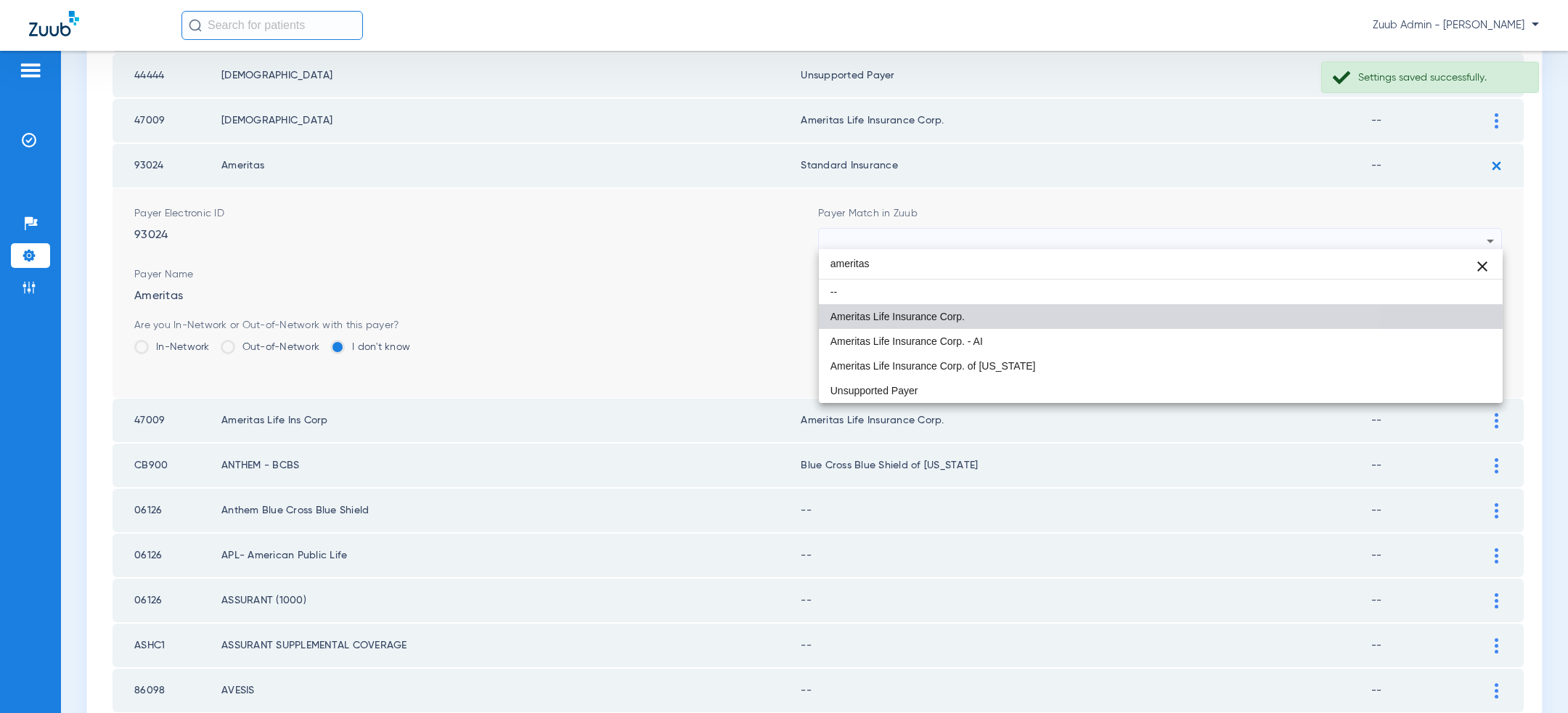
click at [980, 313] on mat-option "Ameritas Life Insurance Corp." at bounding box center [1161, 316] width 684 height 25
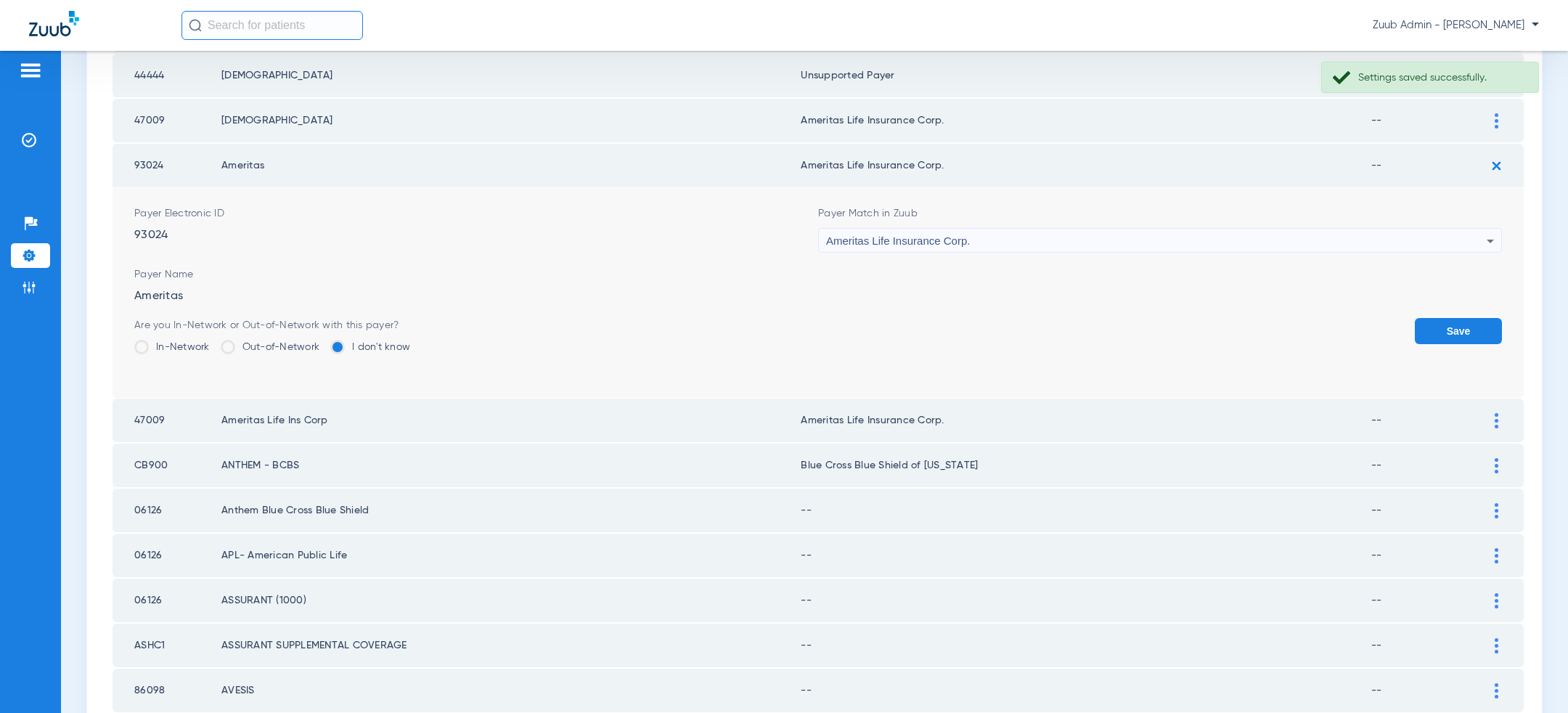
click at [1473, 330] on button "Save" at bounding box center [1459, 331] width 87 height 27
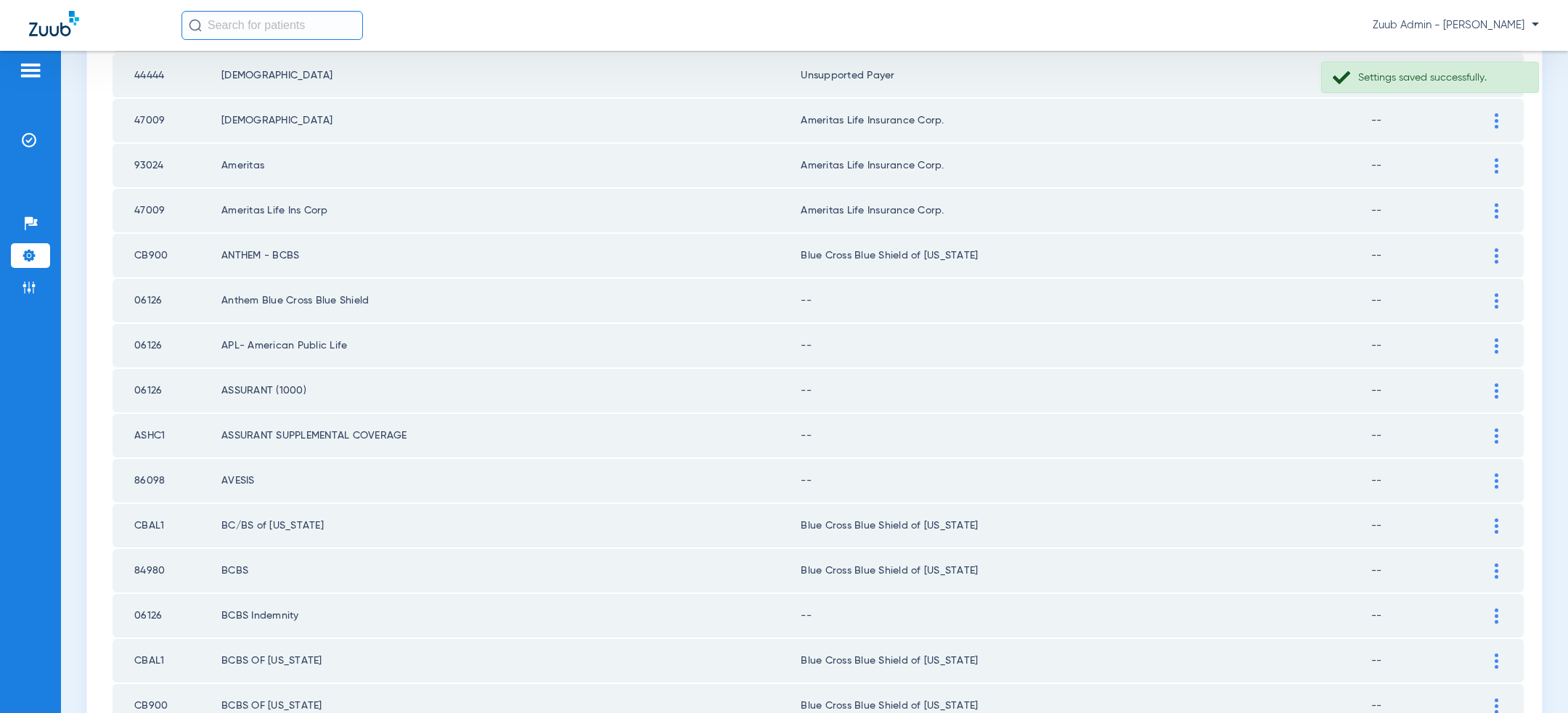
click at [157, 252] on td "CB900" at bounding box center [167, 255] width 109 height 44
copy td "CB900"
click at [1502, 297] on div at bounding box center [1497, 301] width 26 height 15
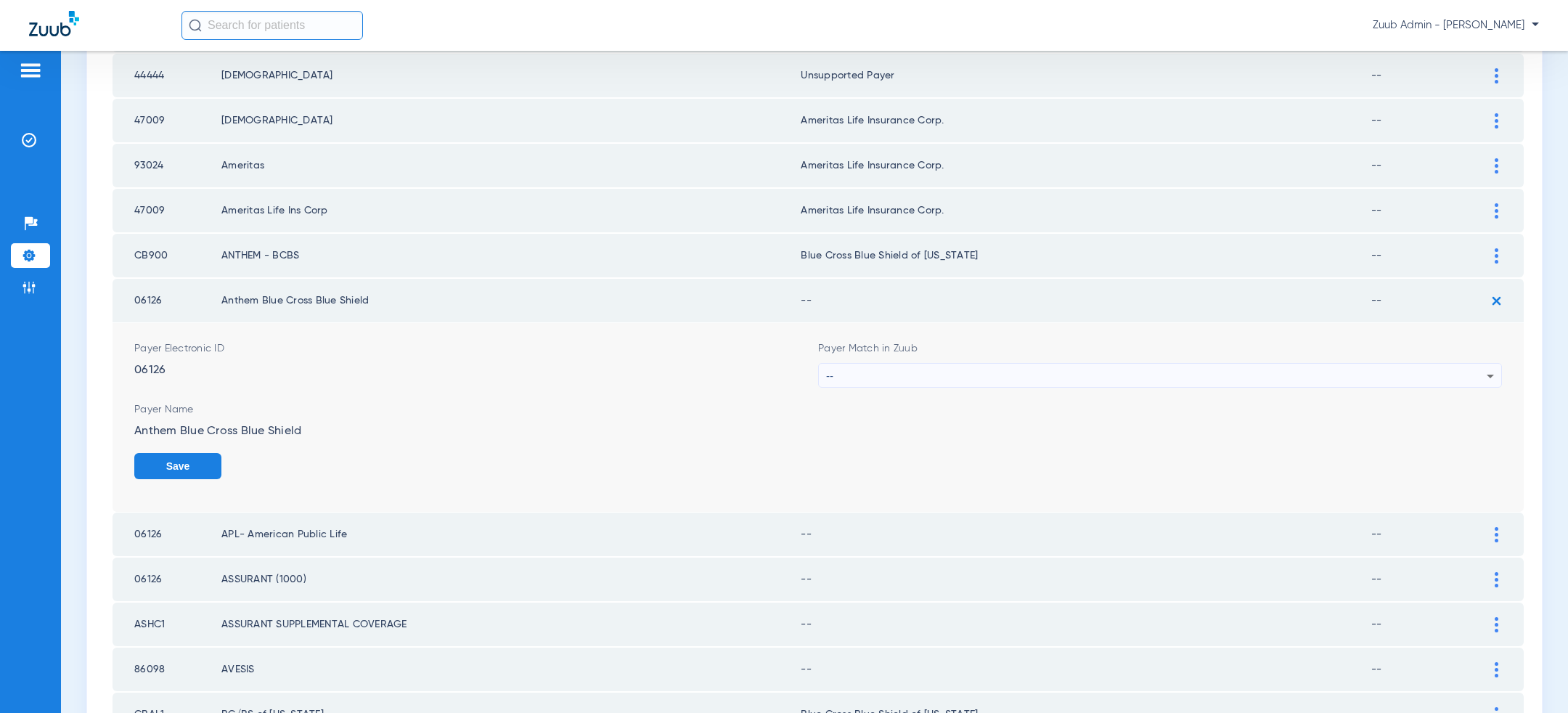
click at [1068, 380] on div "--" at bounding box center [1156, 375] width 661 height 25
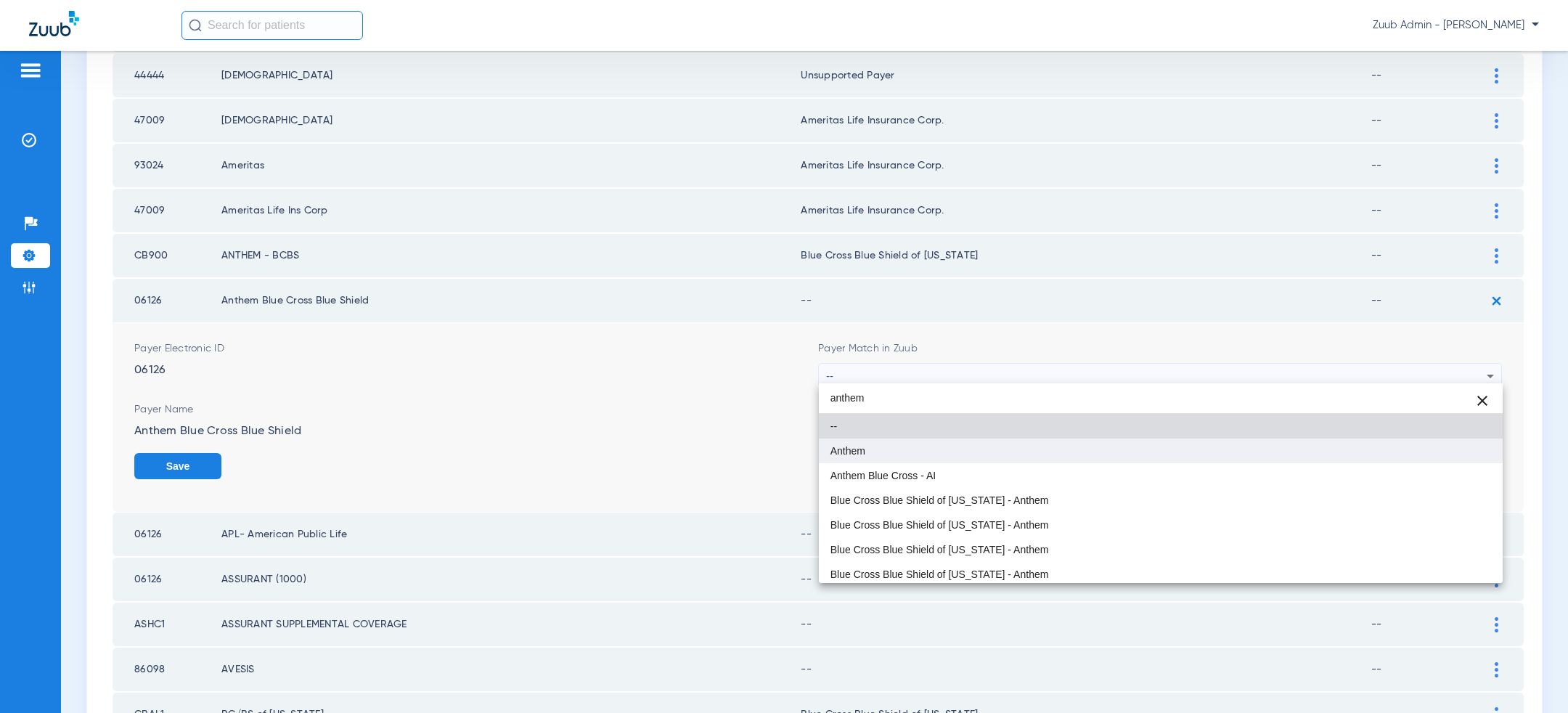
type input "anthem"
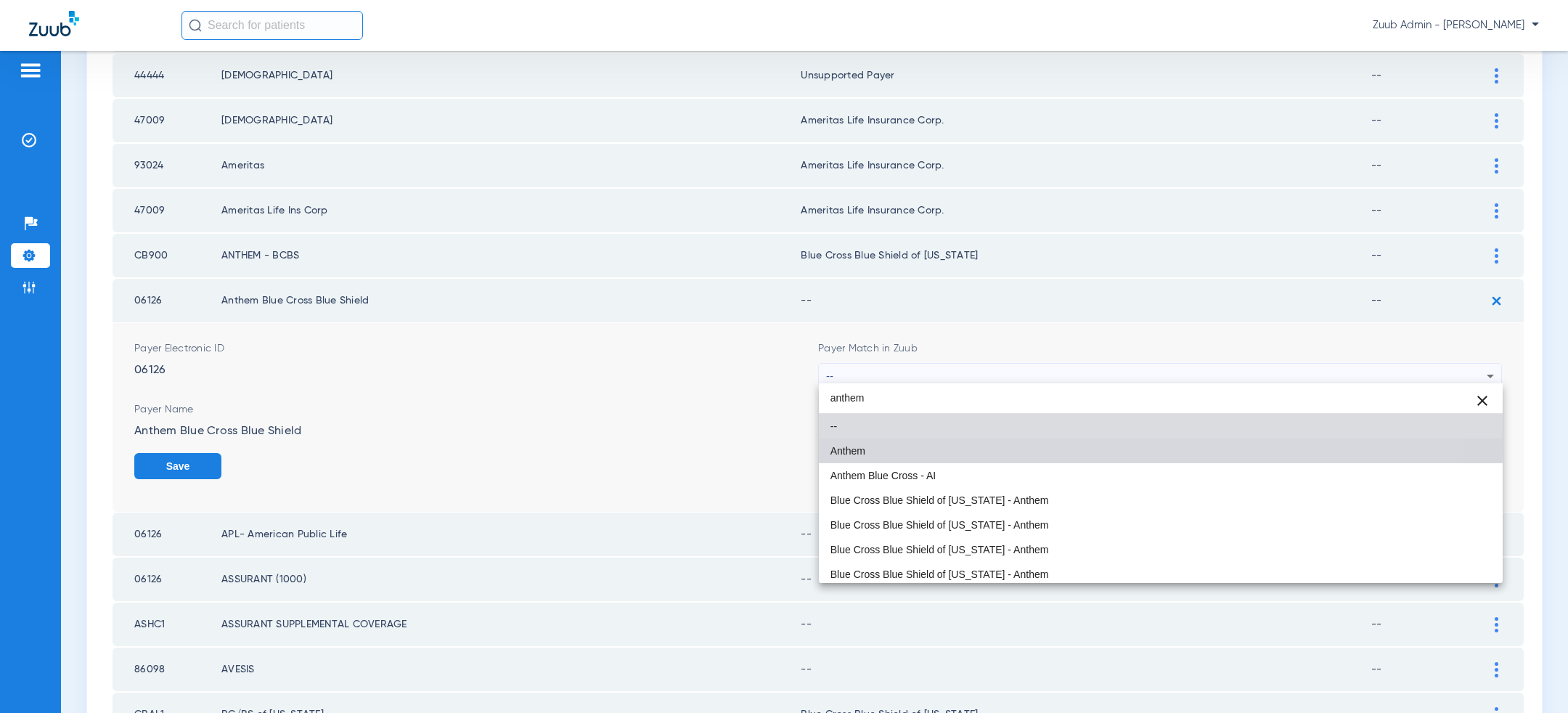
click at [929, 446] on mat-option "Anthem" at bounding box center [1161, 451] width 684 height 25
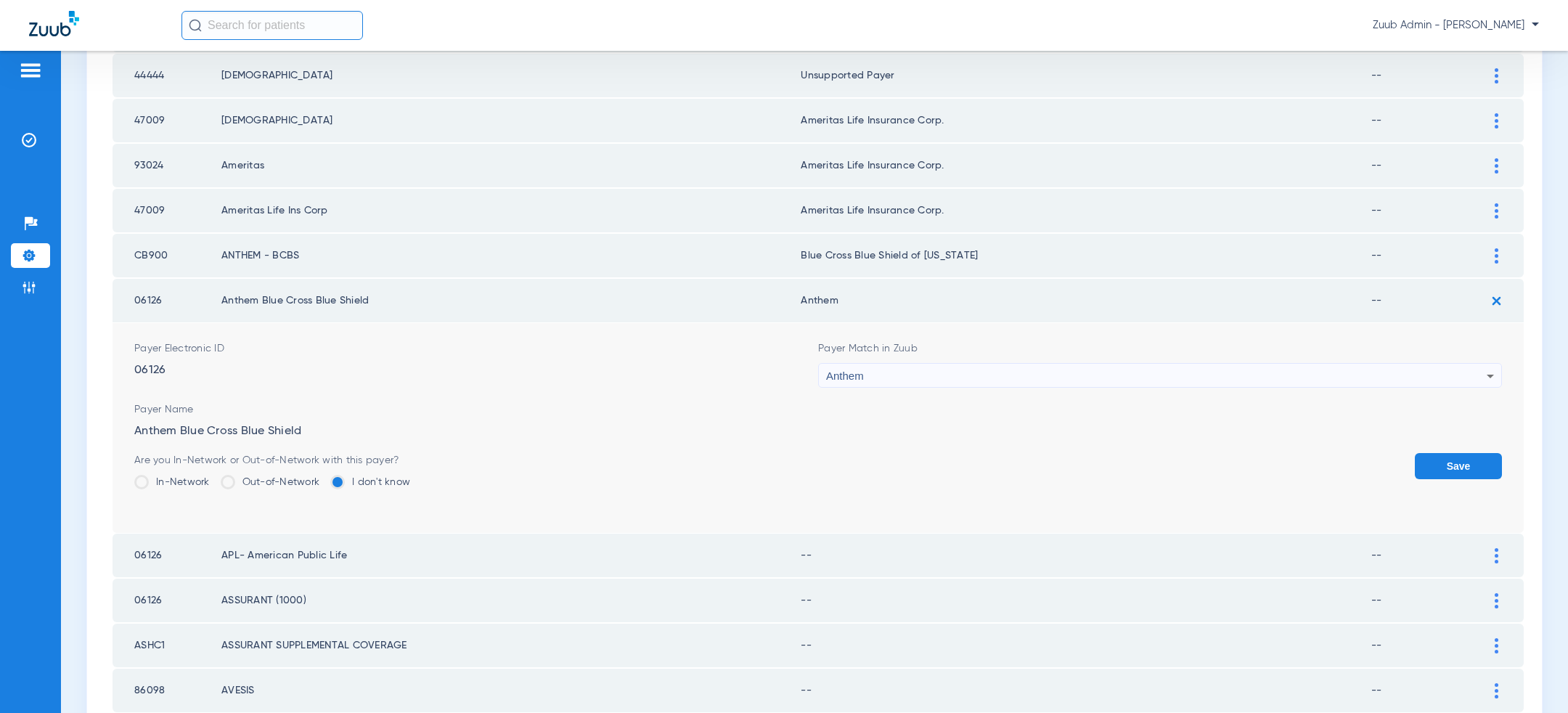
click at [1453, 465] on button "Save" at bounding box center [1459, 466] width 87 height 27
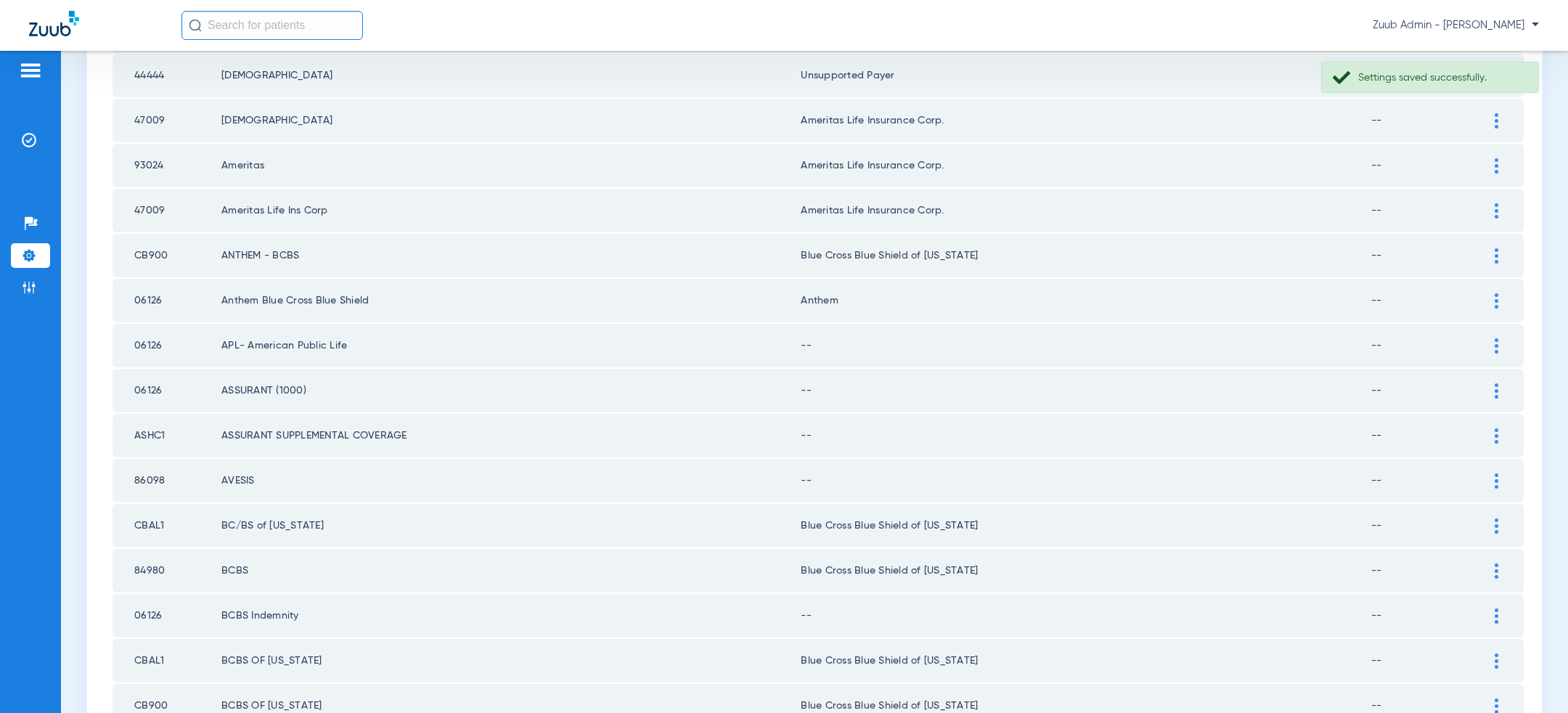
click at [1500, 339] on div at bounding box center [1497, 346] width 26 height 15
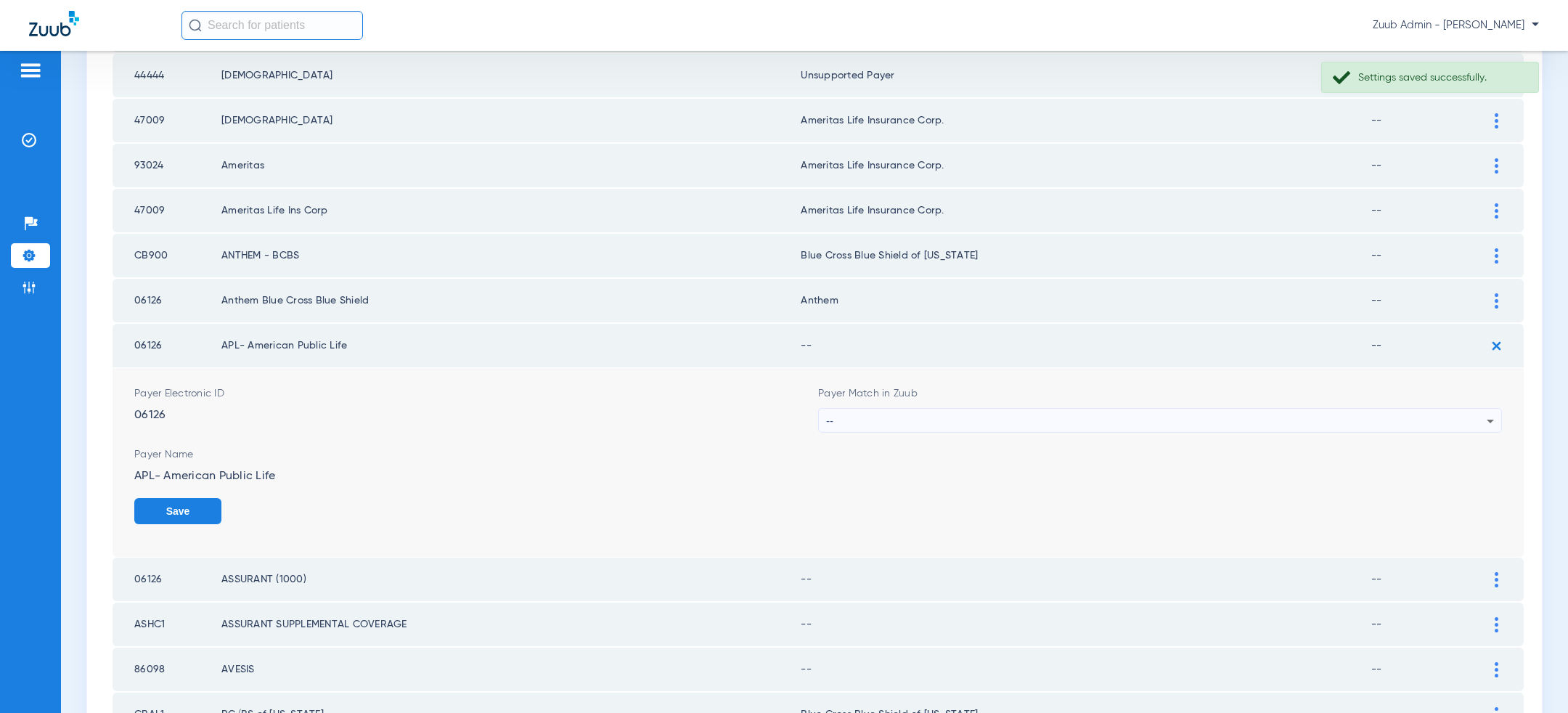
click at [1119, 419] on div "--" at bounding box center [1156, 421] width 661 height 25
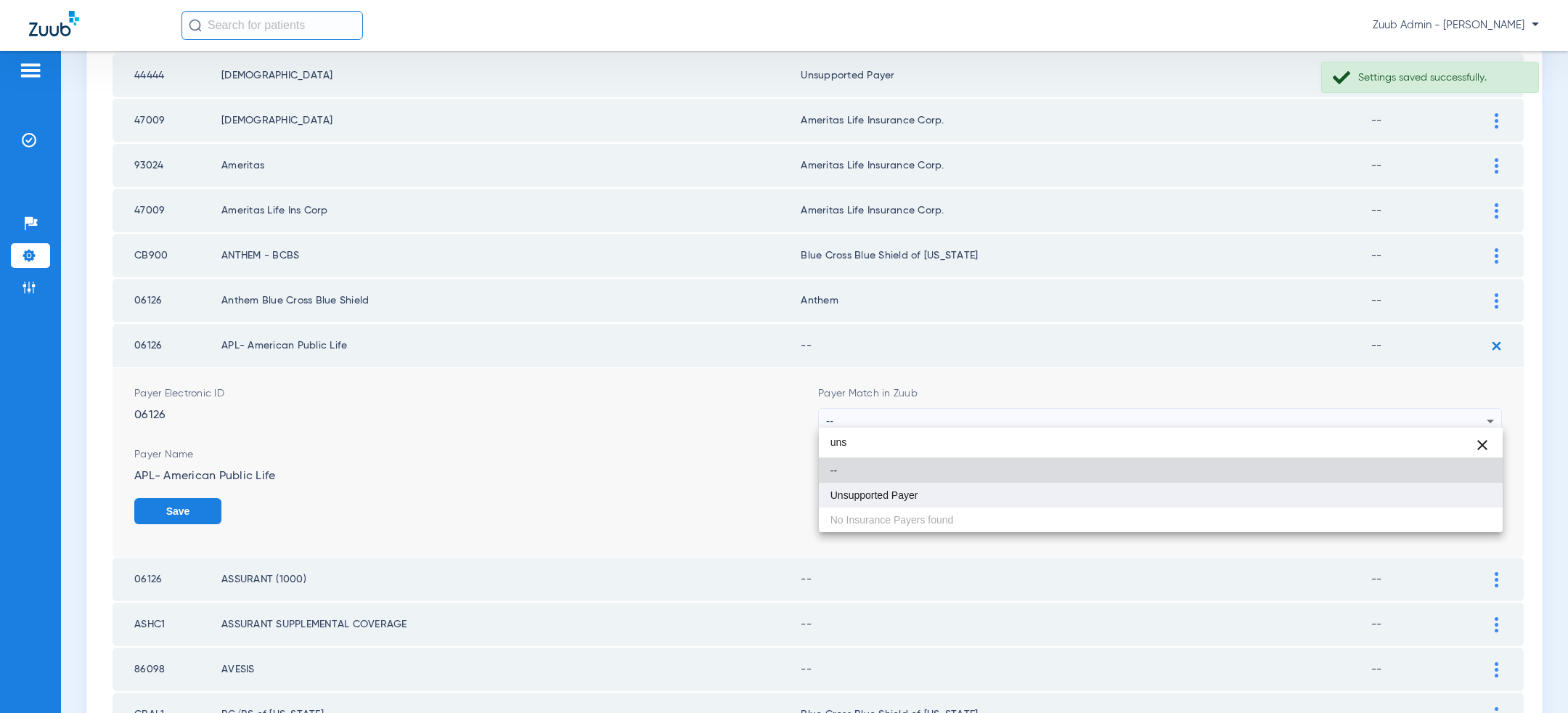
type input "uns"
click at [1038, 492] on mat-option "Unsupported Payer" at bounding box center [1161, 495] width 684 height 25
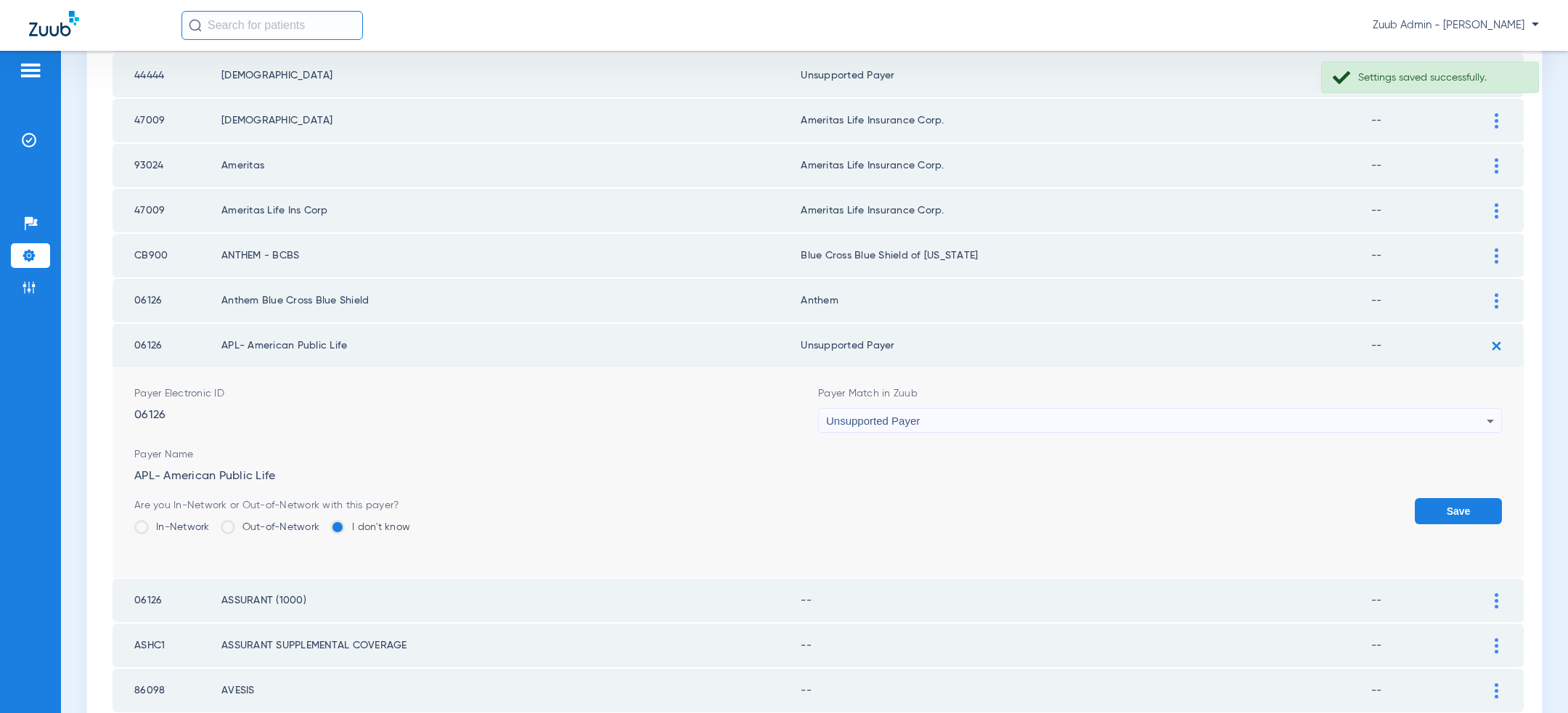
click at [1495, 518] on button "Save" at bounding box center [1459, 511] width 87 height 27
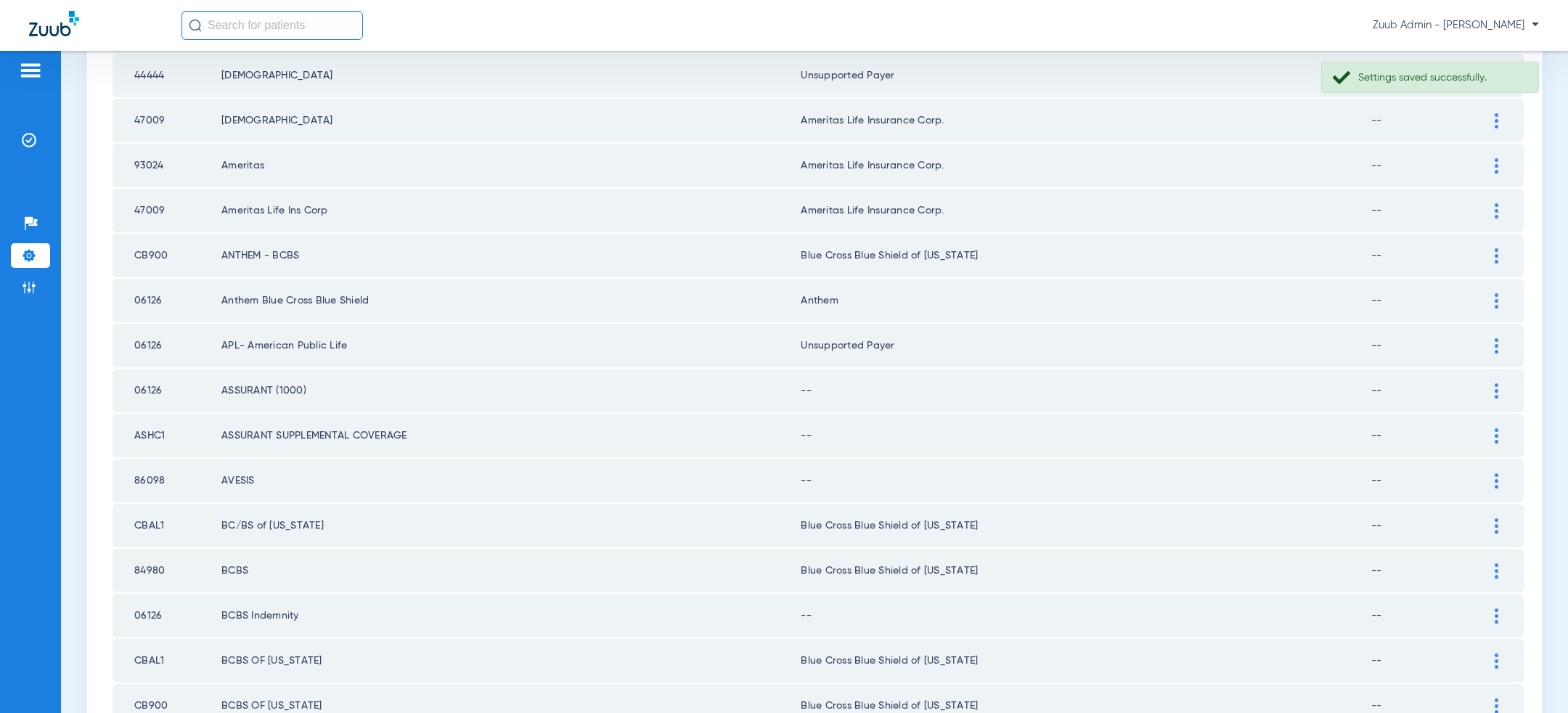
click at [1499, 388] on img at bounding box center [1497, 391] width 3 height 15
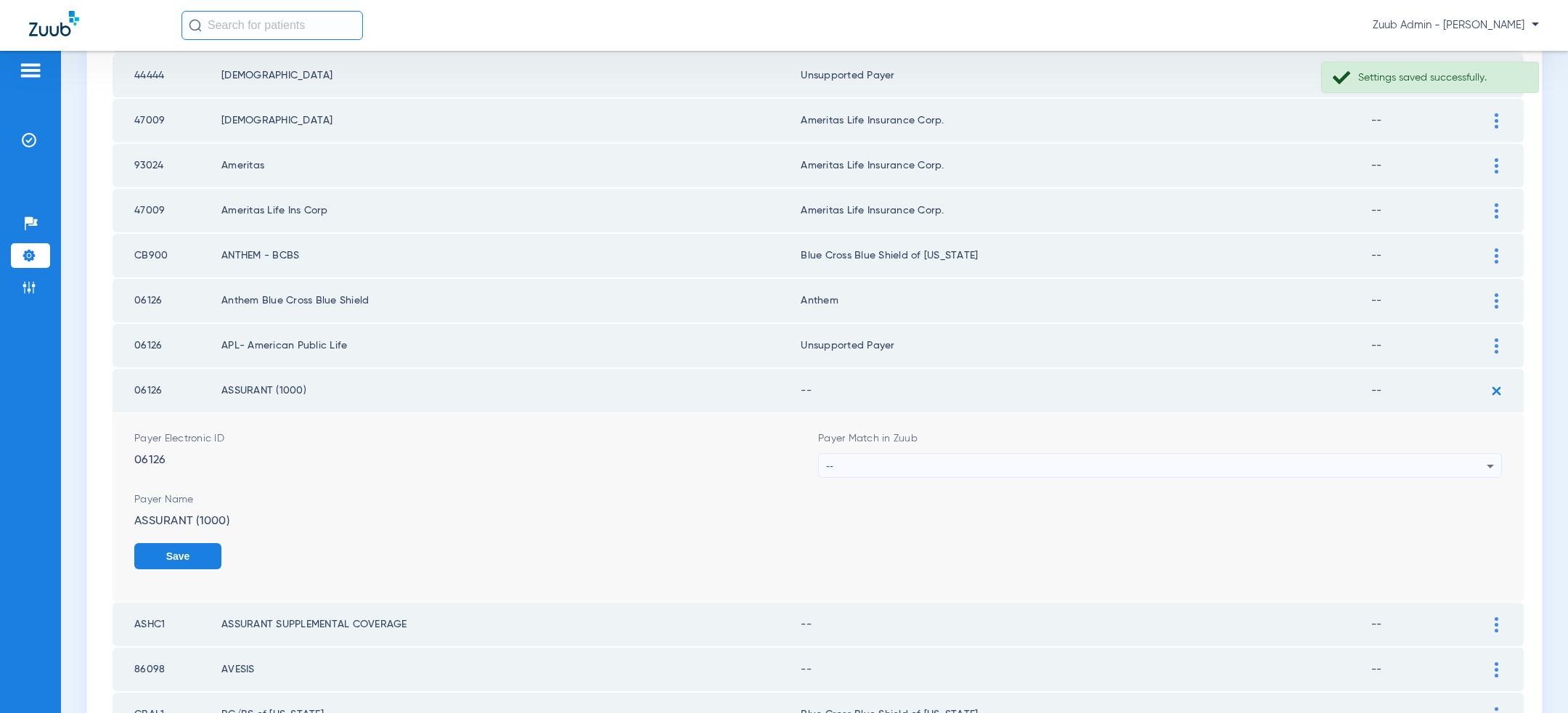
click at [1192, 459] on div "--" at bounding box center [1156, 466] width 661 height 25
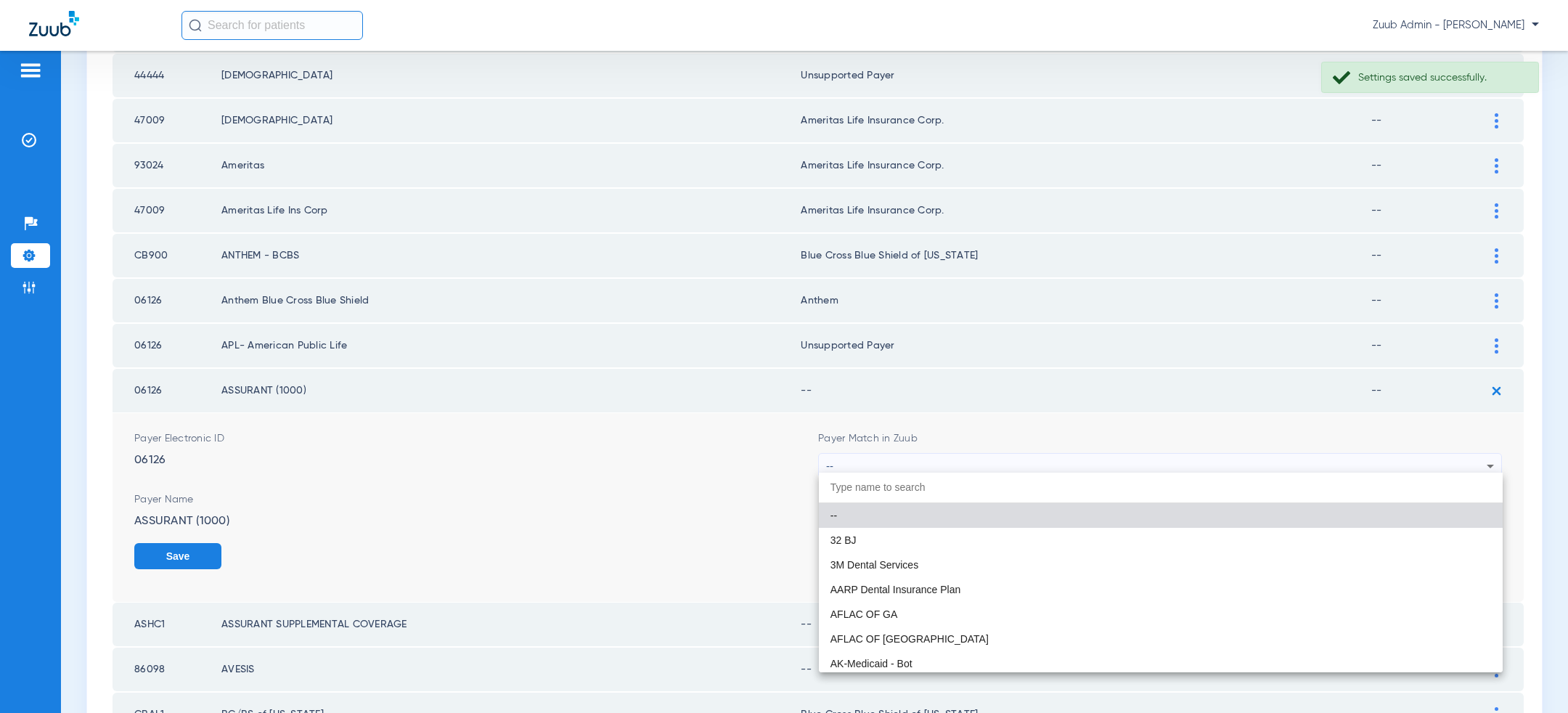
paste input "uns"
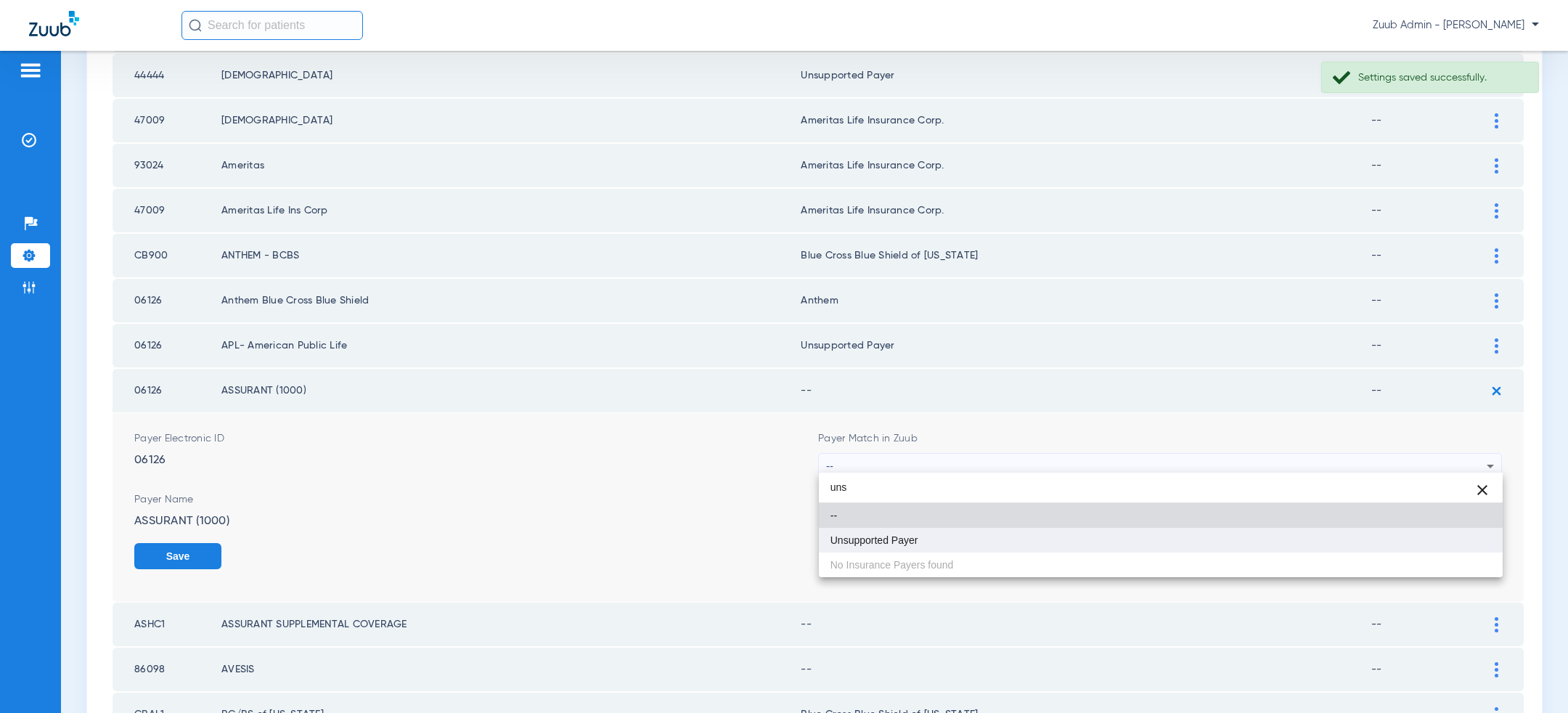
type input "uns"
click at [992, 551] on mat-option "Unsupported Payer" at bounding box center [1161, 539] width 684 height 25
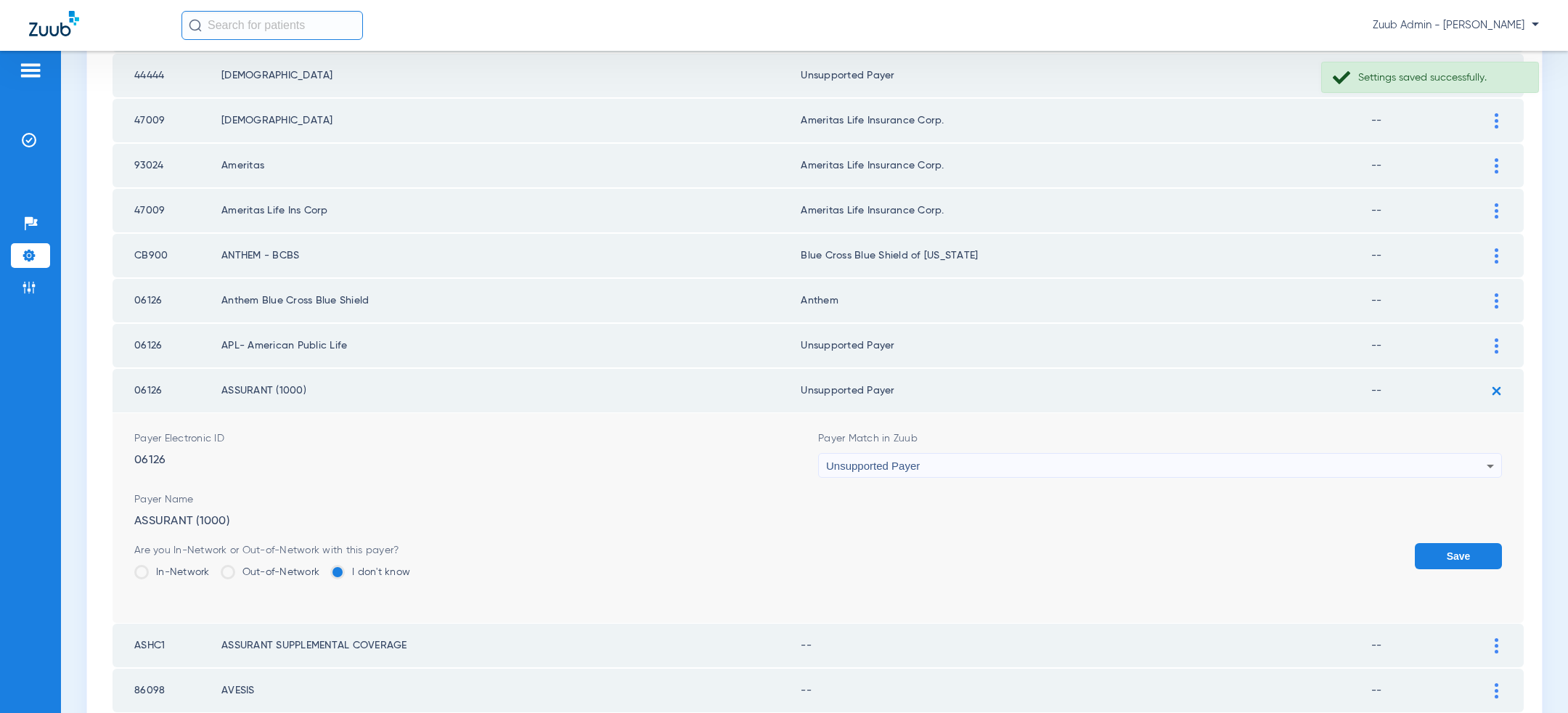
click at [1495, 557] on button "Save" at bounding box center [1459, 556] width 87 height 27
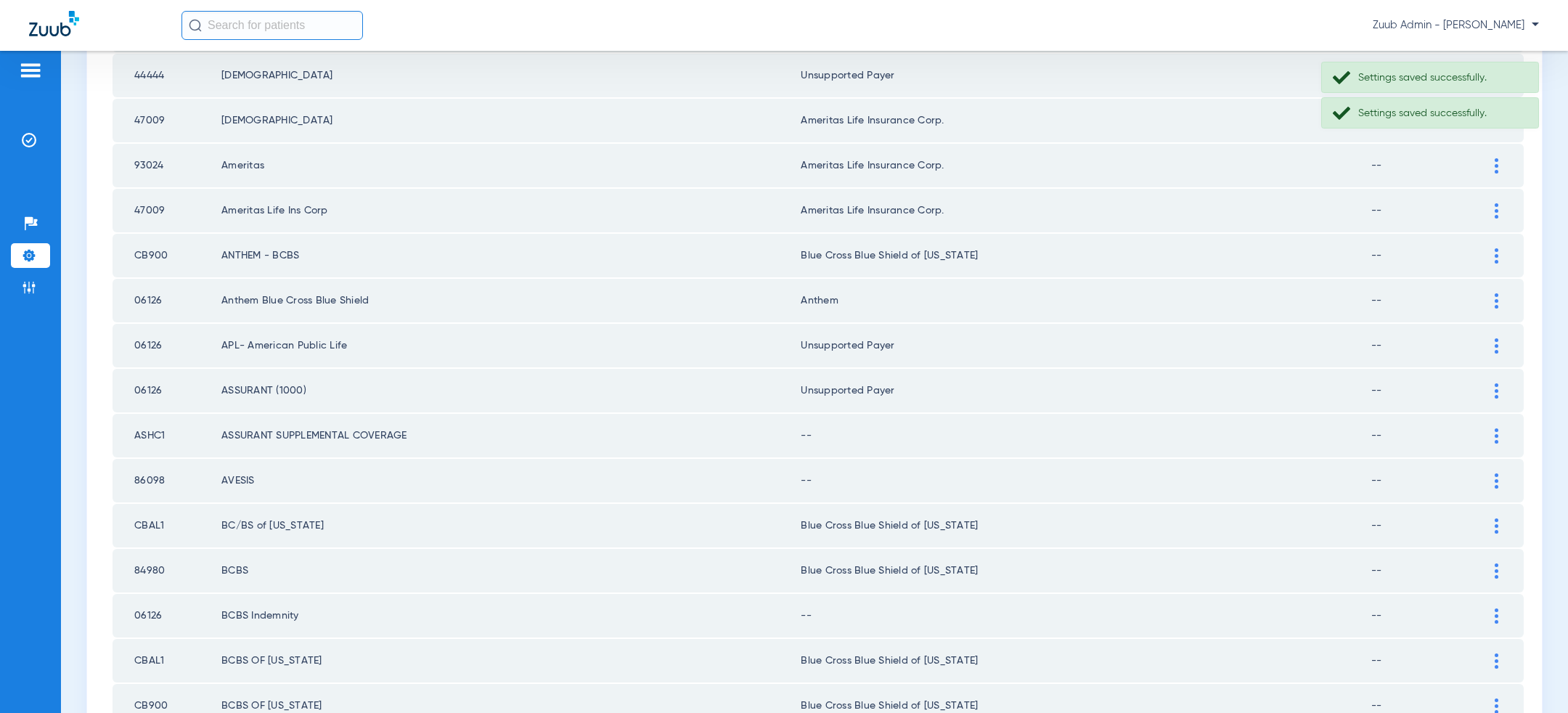
click at [1493, 429] on div at bounding box center [1497, 436] width 26 height 15
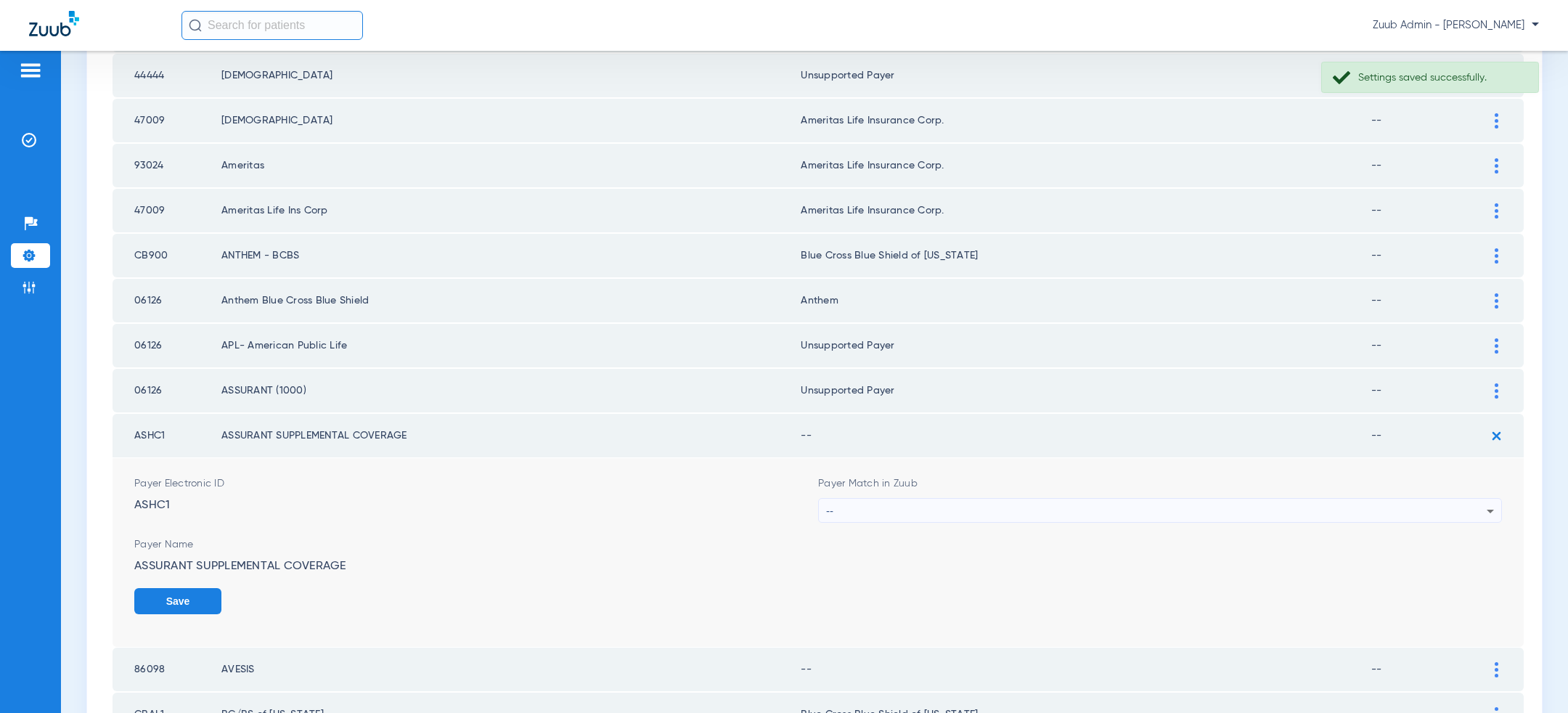
click at [1129, 513] on div "--" at bounding box center [1156, 510] width 661 height 25
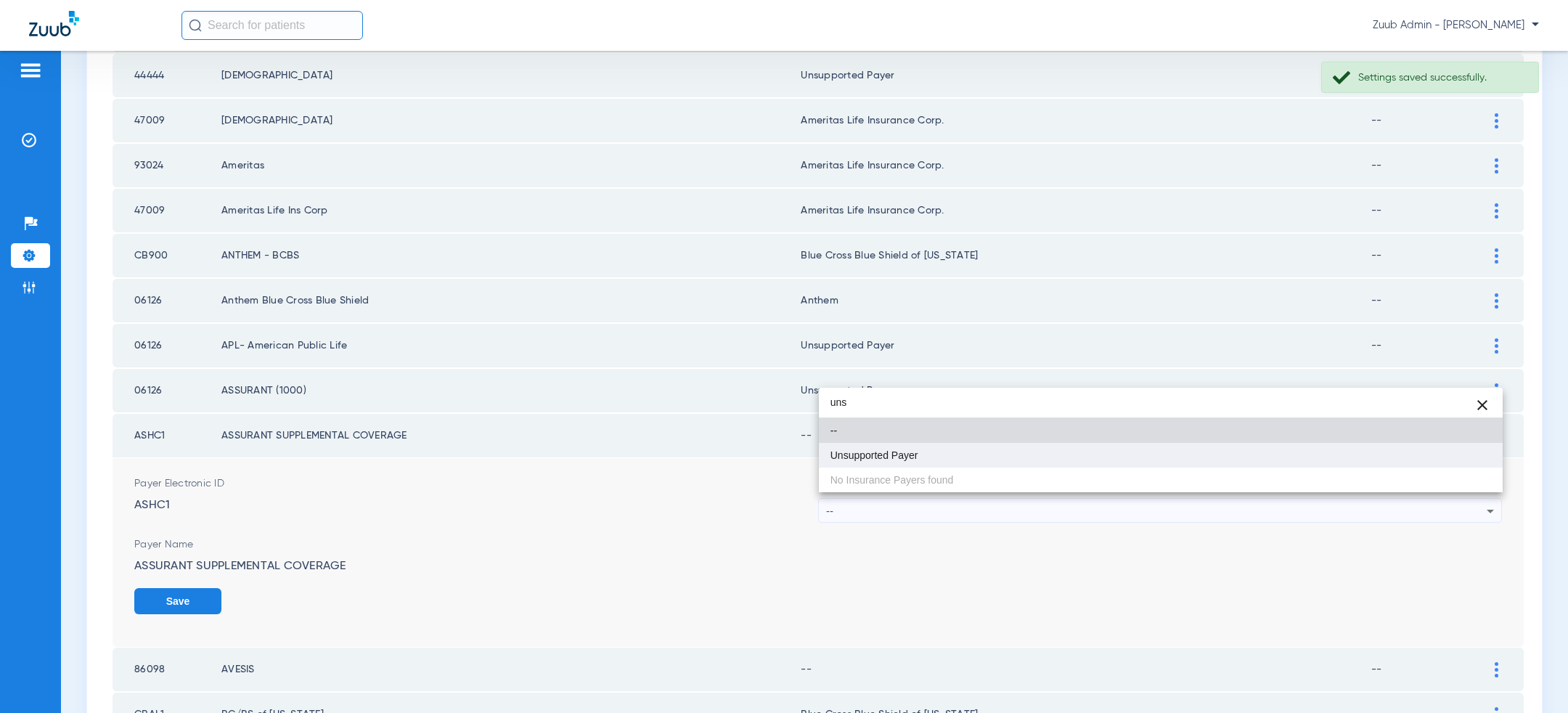
type input "uns"
click at [1038, 462] on mat-option "Unsupported Payer" at bounding box center [1161, 455] width 684 height 25
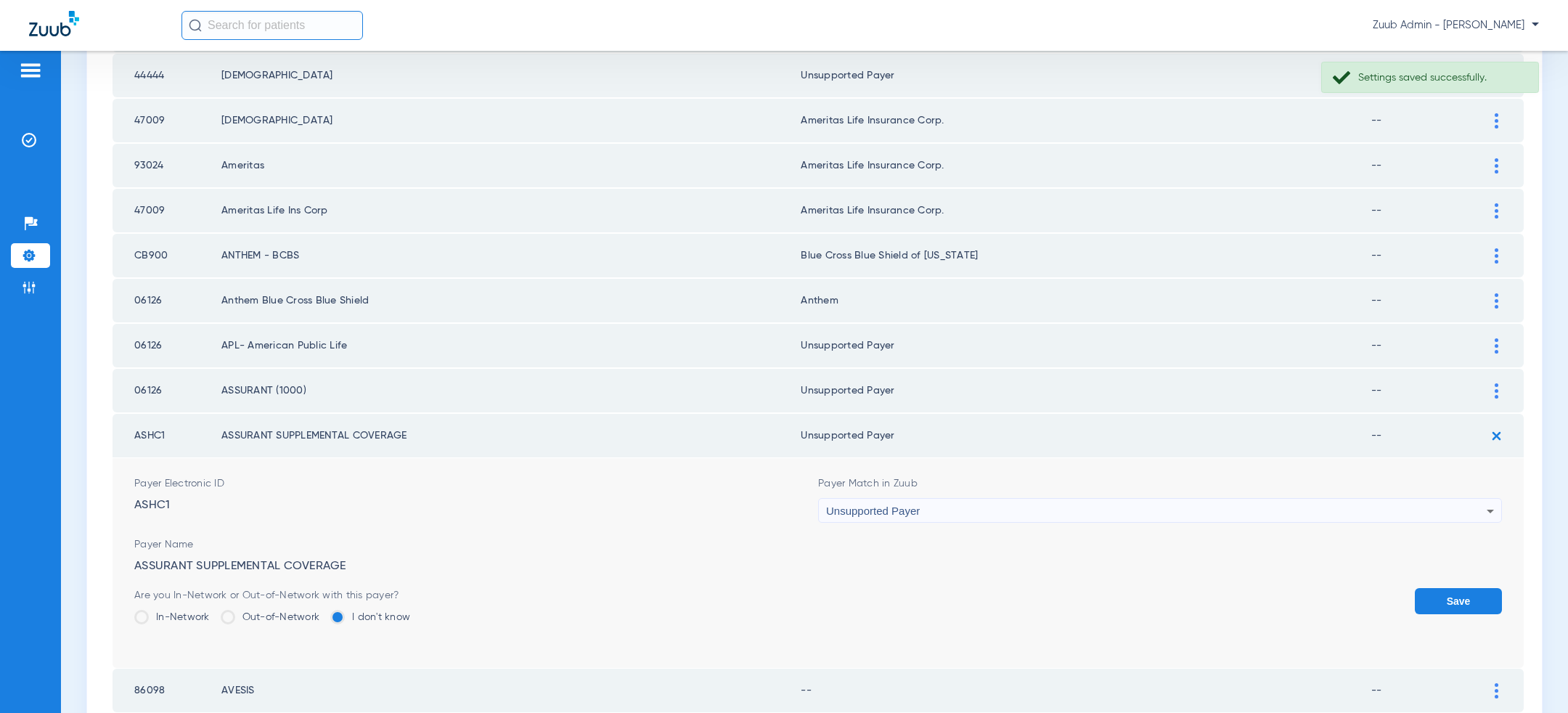
click at [1463, 592] on button "Save" at bounding box center [1459, 601] width 87 height 27
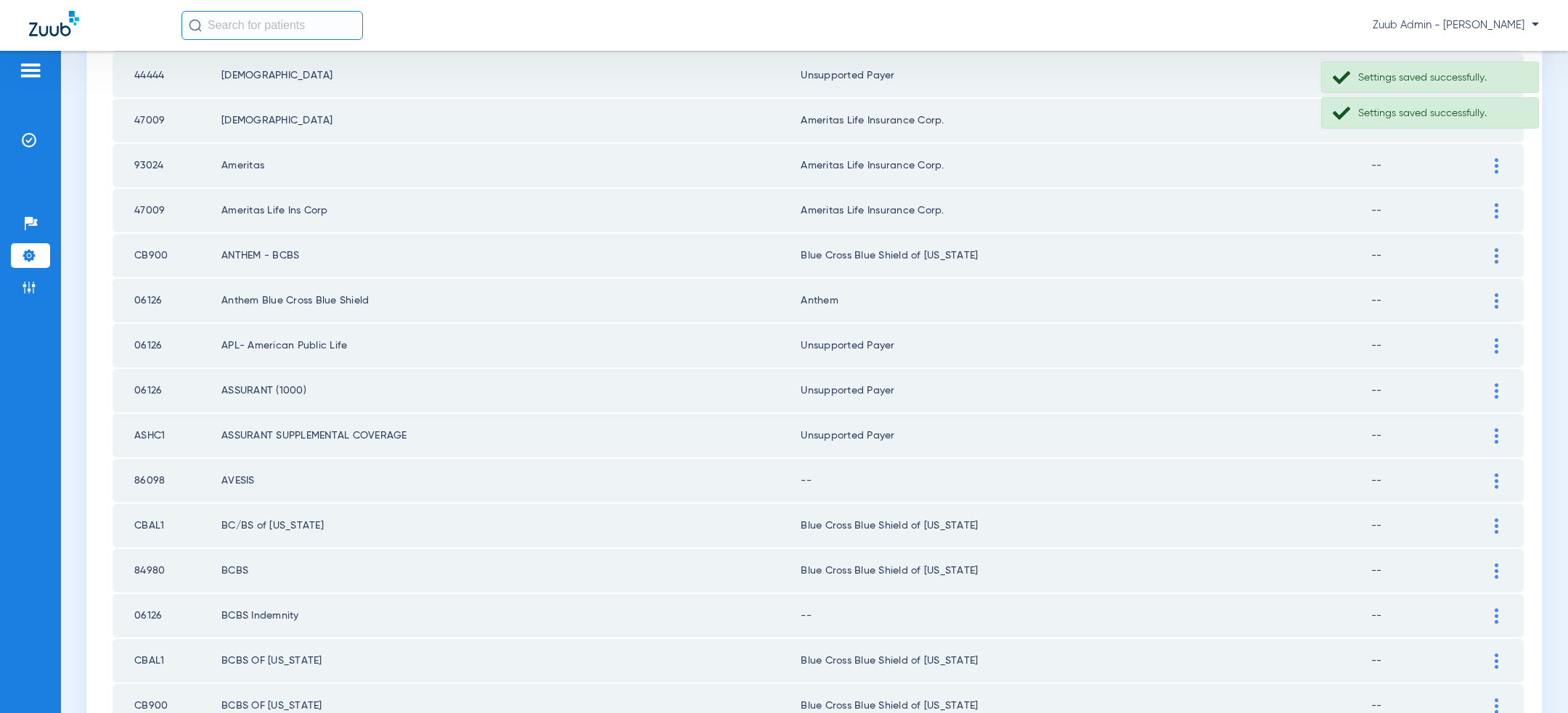
click at [1494, 460] on td at bounding box center [1504, 480] width 40 height 44
click at [1495, 474] on img at bounding box center [1497, 481] width 3 height 15
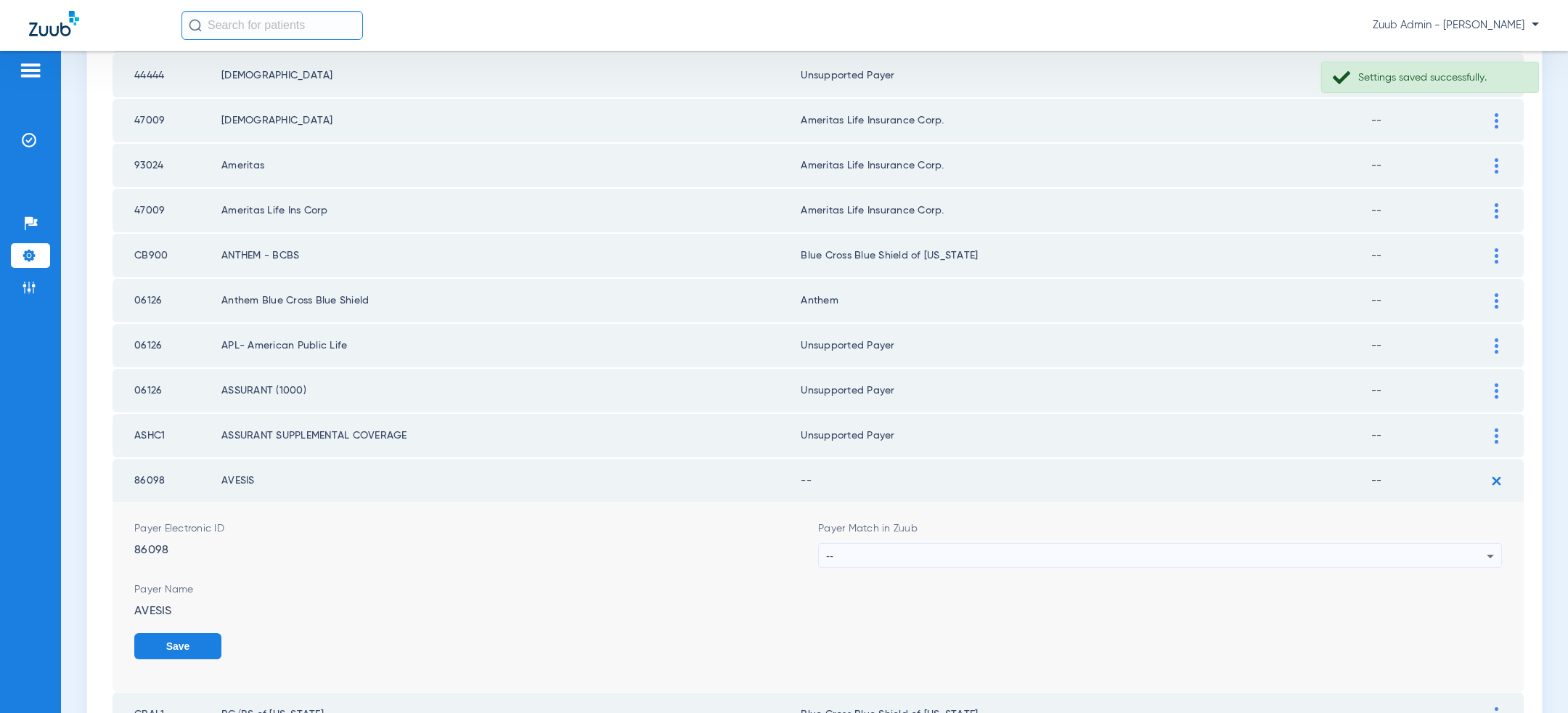
click at [1142, 550] on div "--" at bounding box center [1156, 556] width 661 height 25
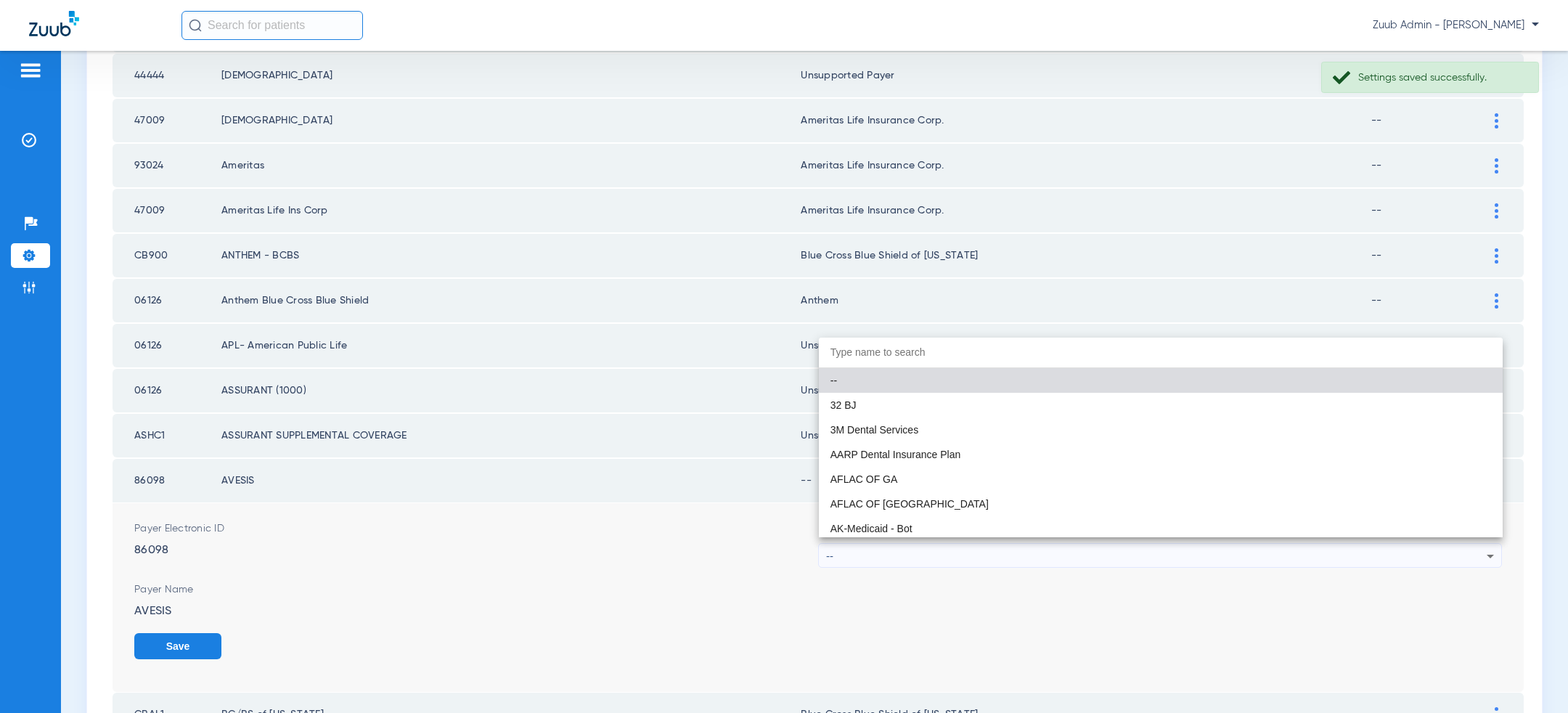
paste input "uns"
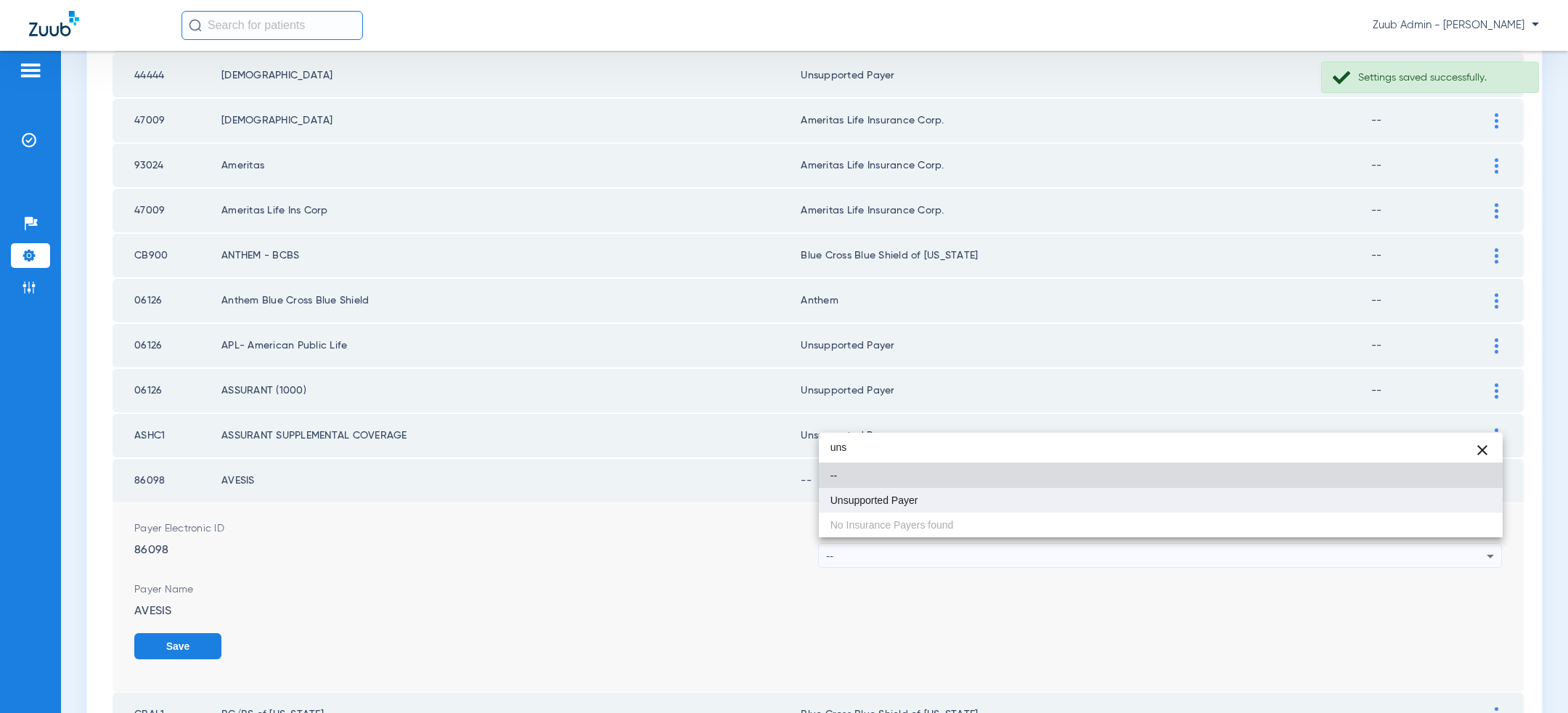
type input "uns"
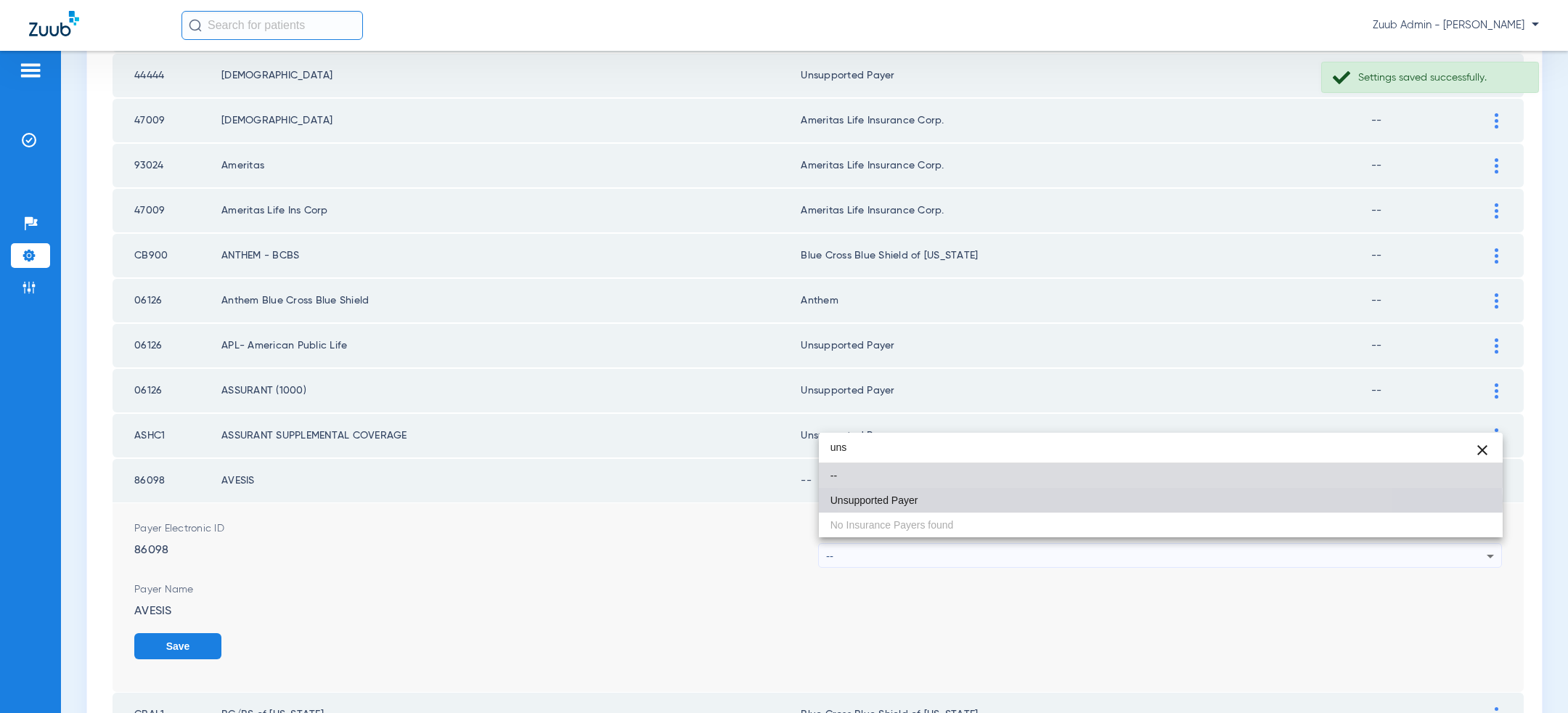
click at [1078, 503] on mat-option "Unsupported Payer" at bounding box center [1161, 500] width 684 height 25
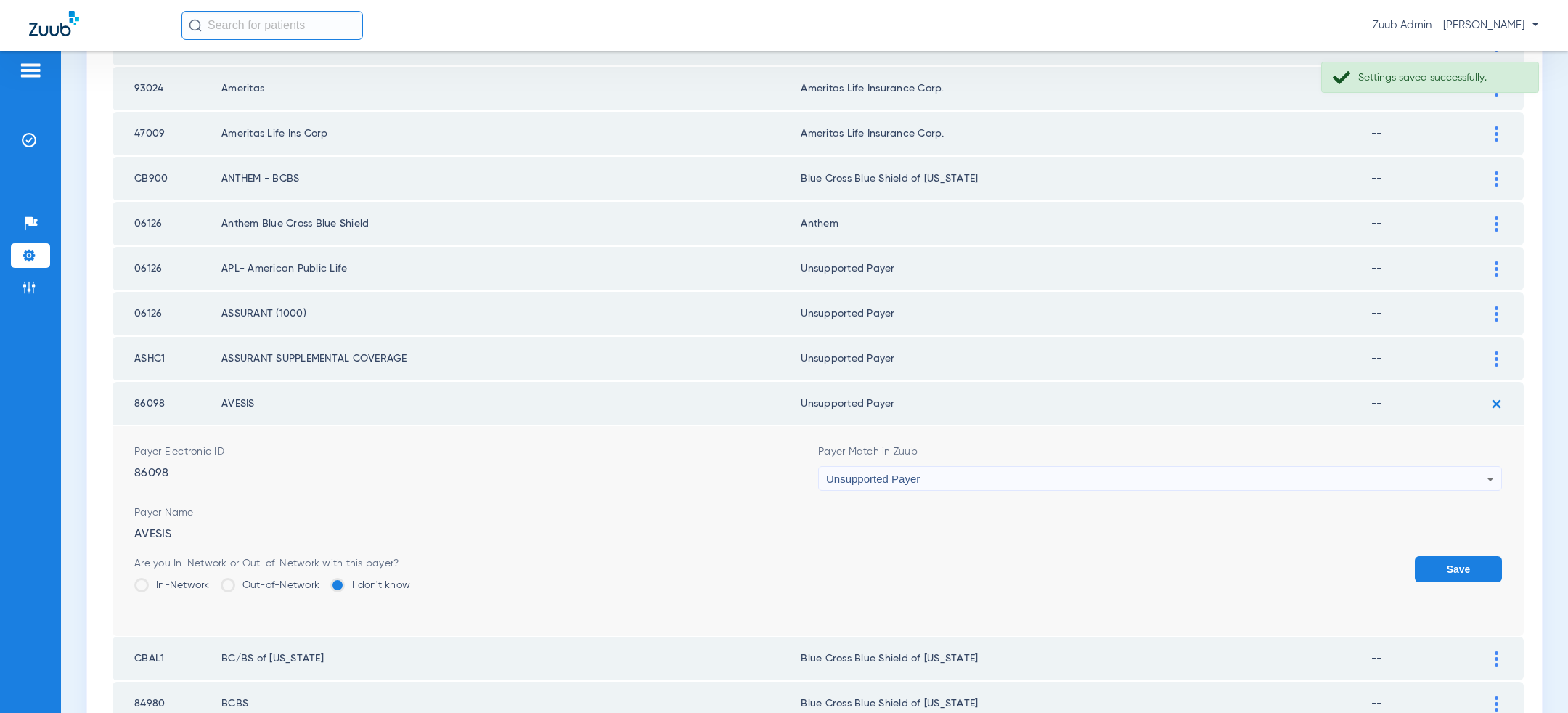
scroll to position [733, 0]
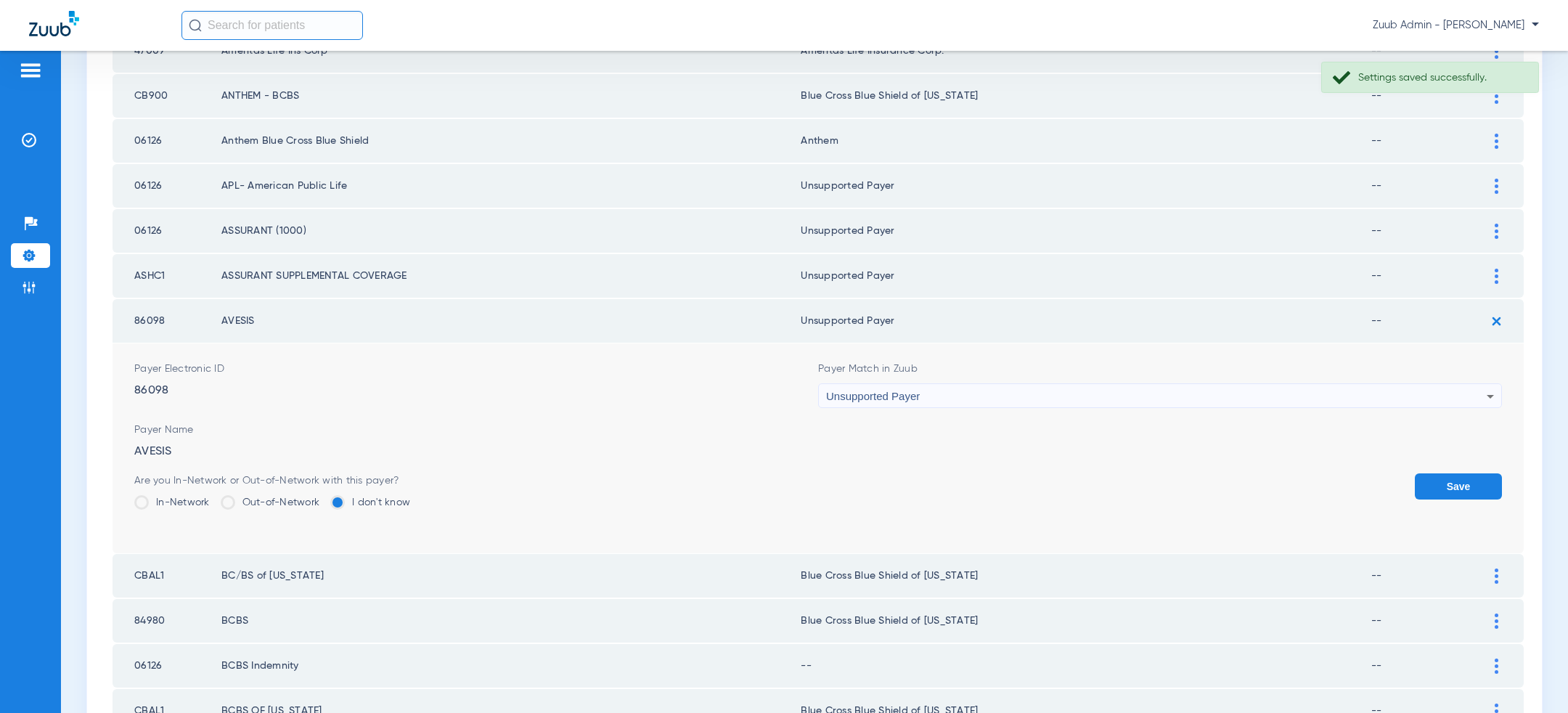
click at [1494, 478] on button "Save" at bounding box center [1459, 486] width 87 height 27
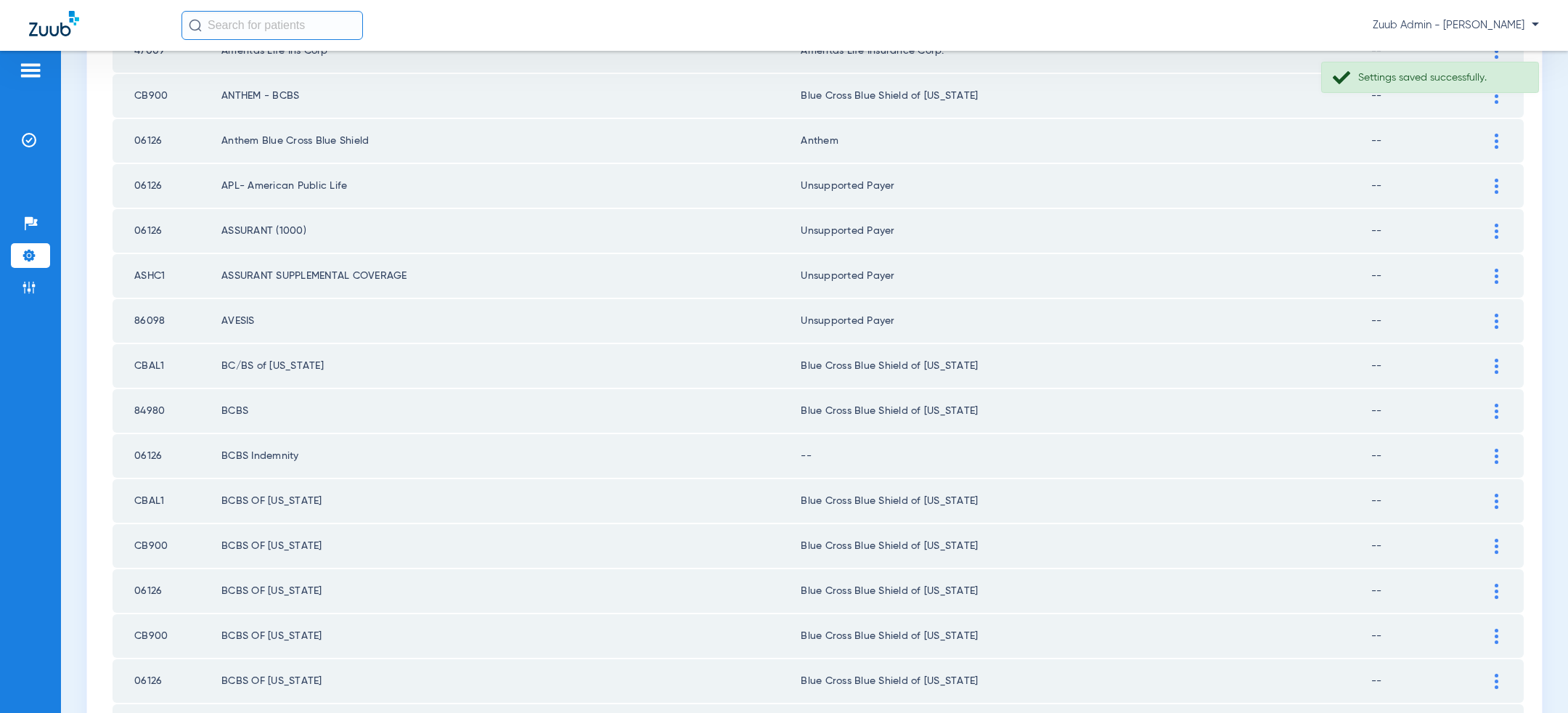
scroll to position [832, 0]
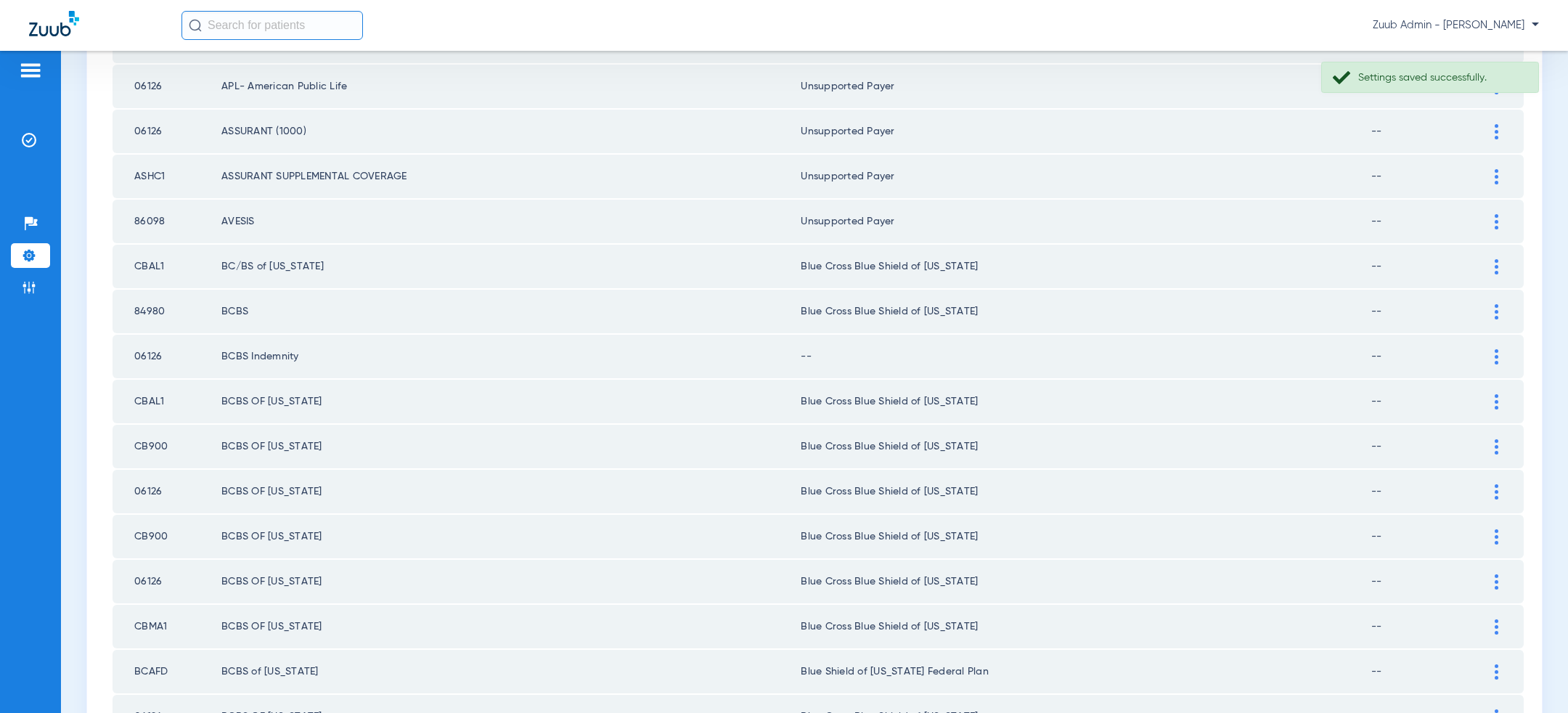
click at [142, 301] on td "84980" at bounding box center [167, 311] width 109 height 44
click at [147, 348] on td "06126" at bounding box center [167, 356] width 109 height 44
click at [1502, 353] on div at bounding box center [1497, 356] width 26 height 15
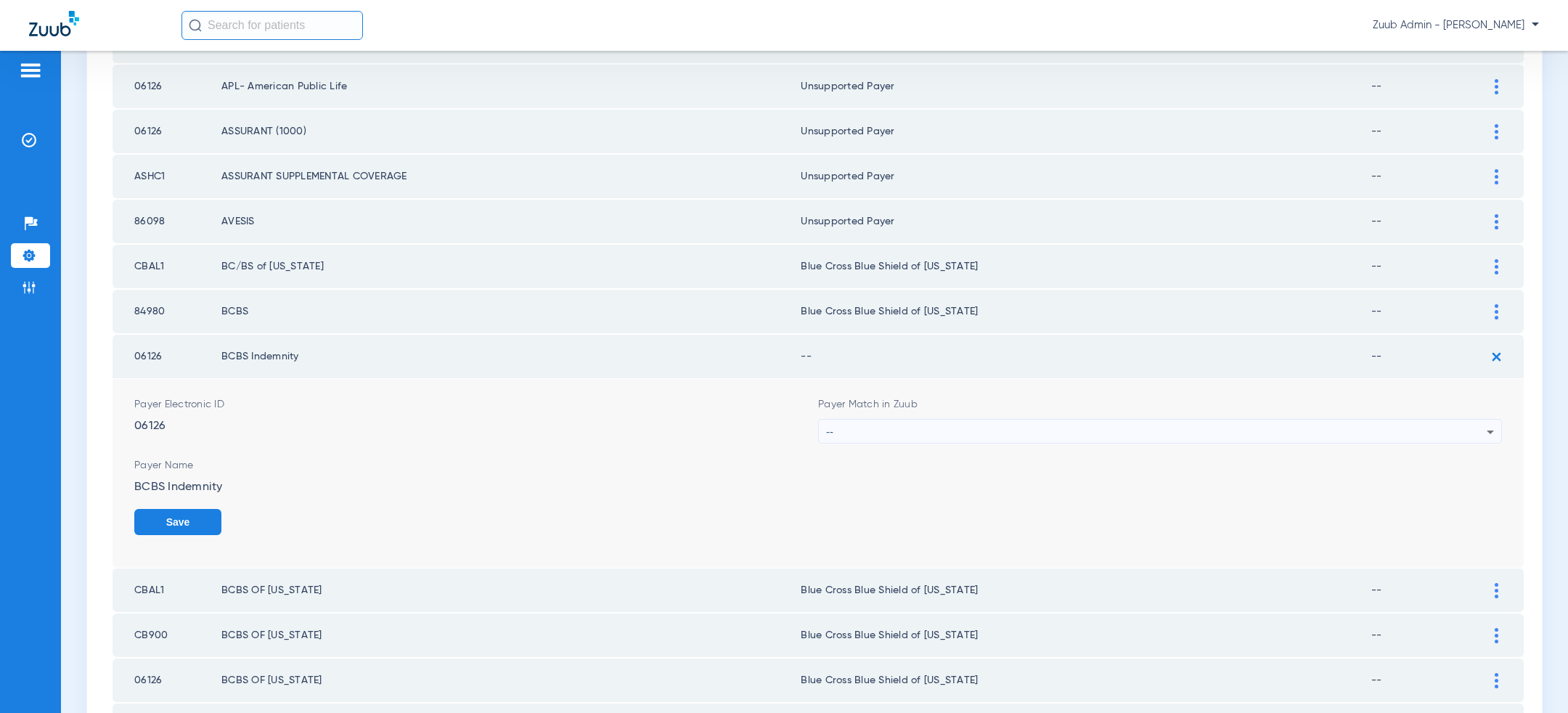
click at [1169, 427] on div "--" at bounding box center [1156, 432] width 661 height 25
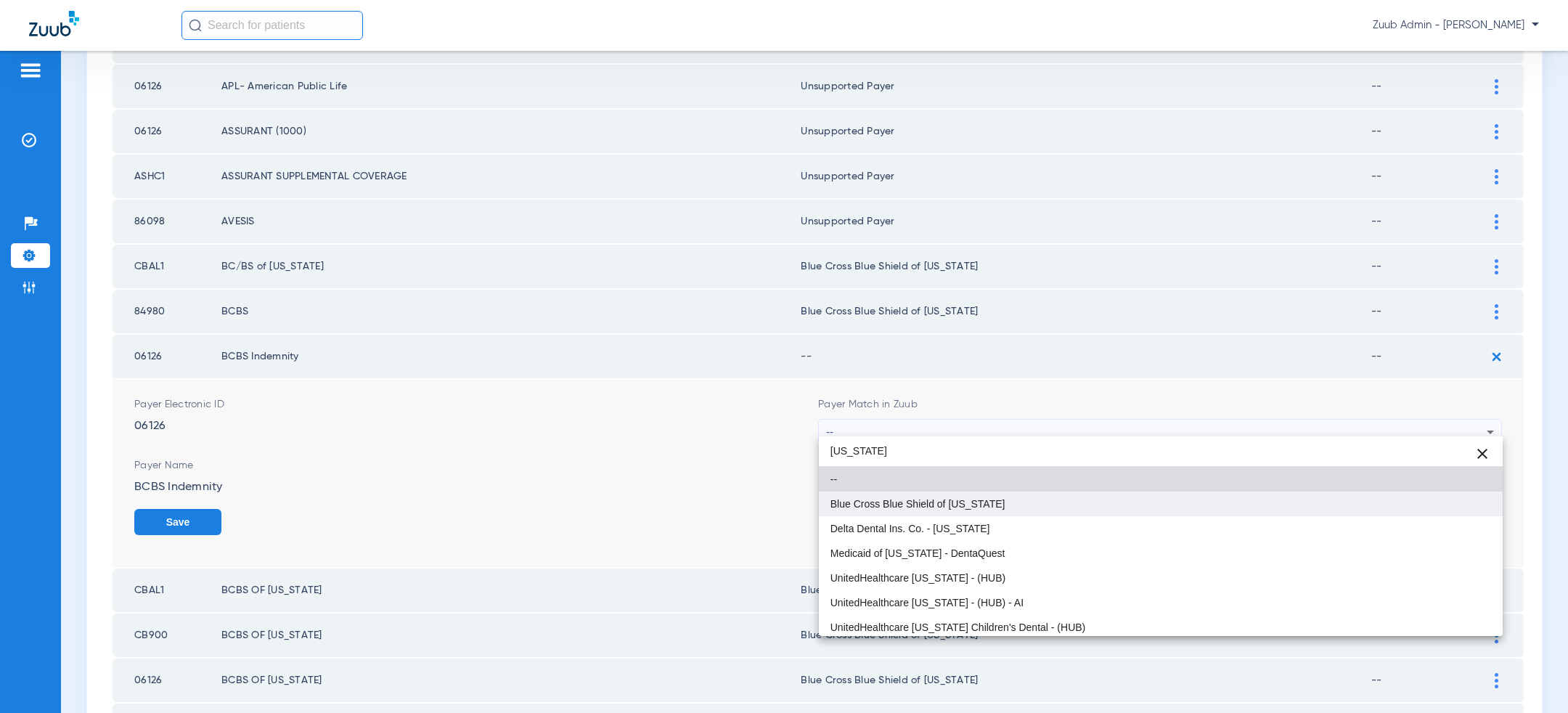
type input "[US_STATE]"
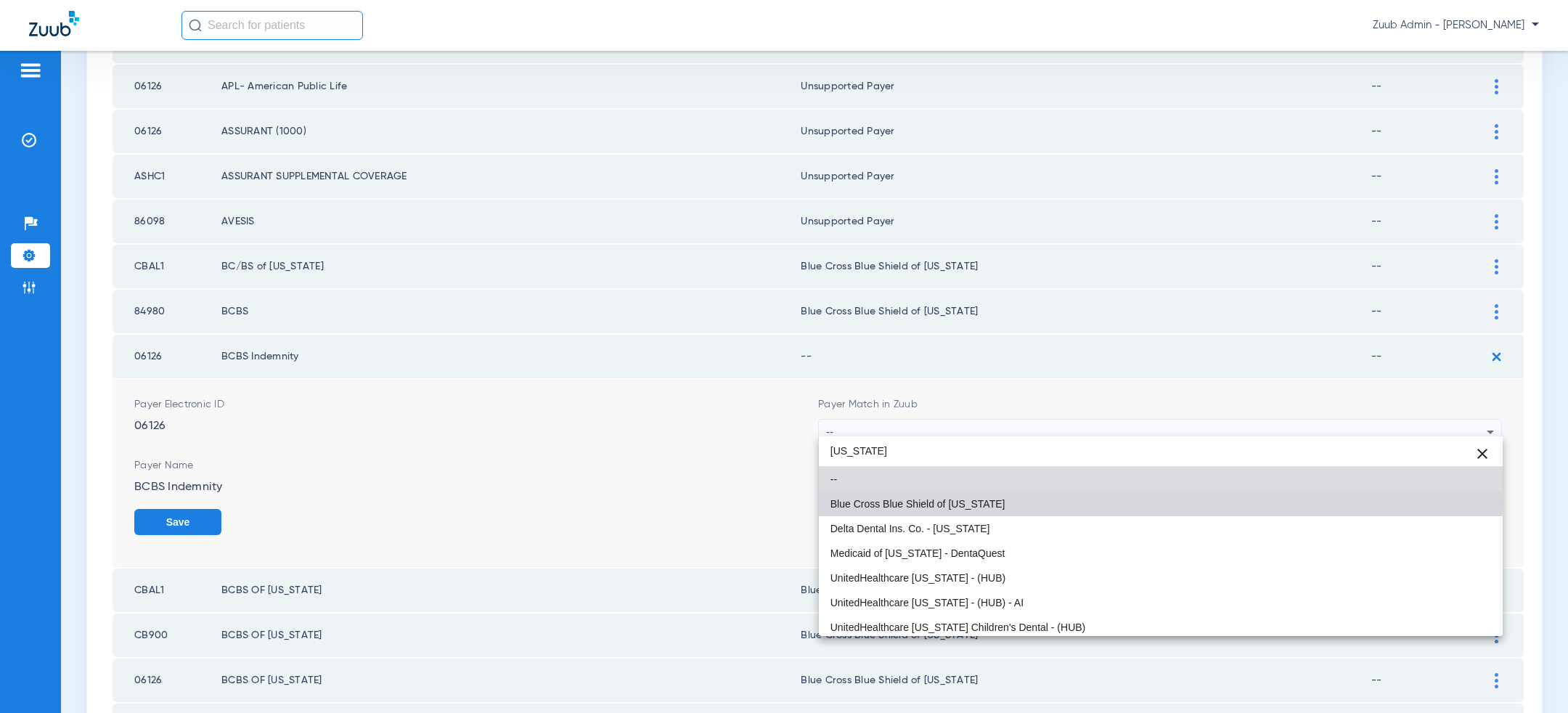
click at [1038, 503] on mat-option "Blue Cross Blue Shield of [US_STATE]" at bounding box center [1161, 504] width 684 height 25
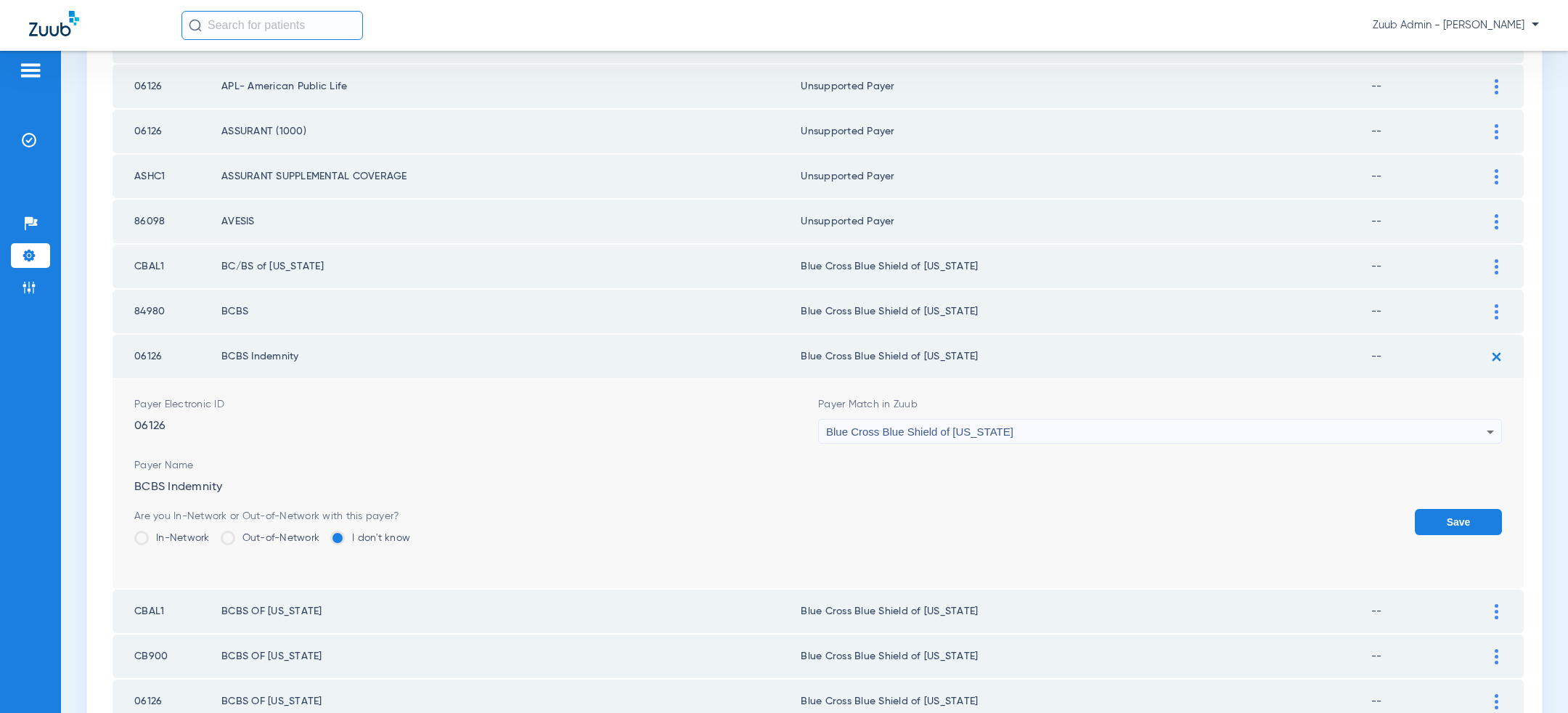
click at [1491, 511] on button "Save" at bounding box center [1459, 521] width 87 height 27
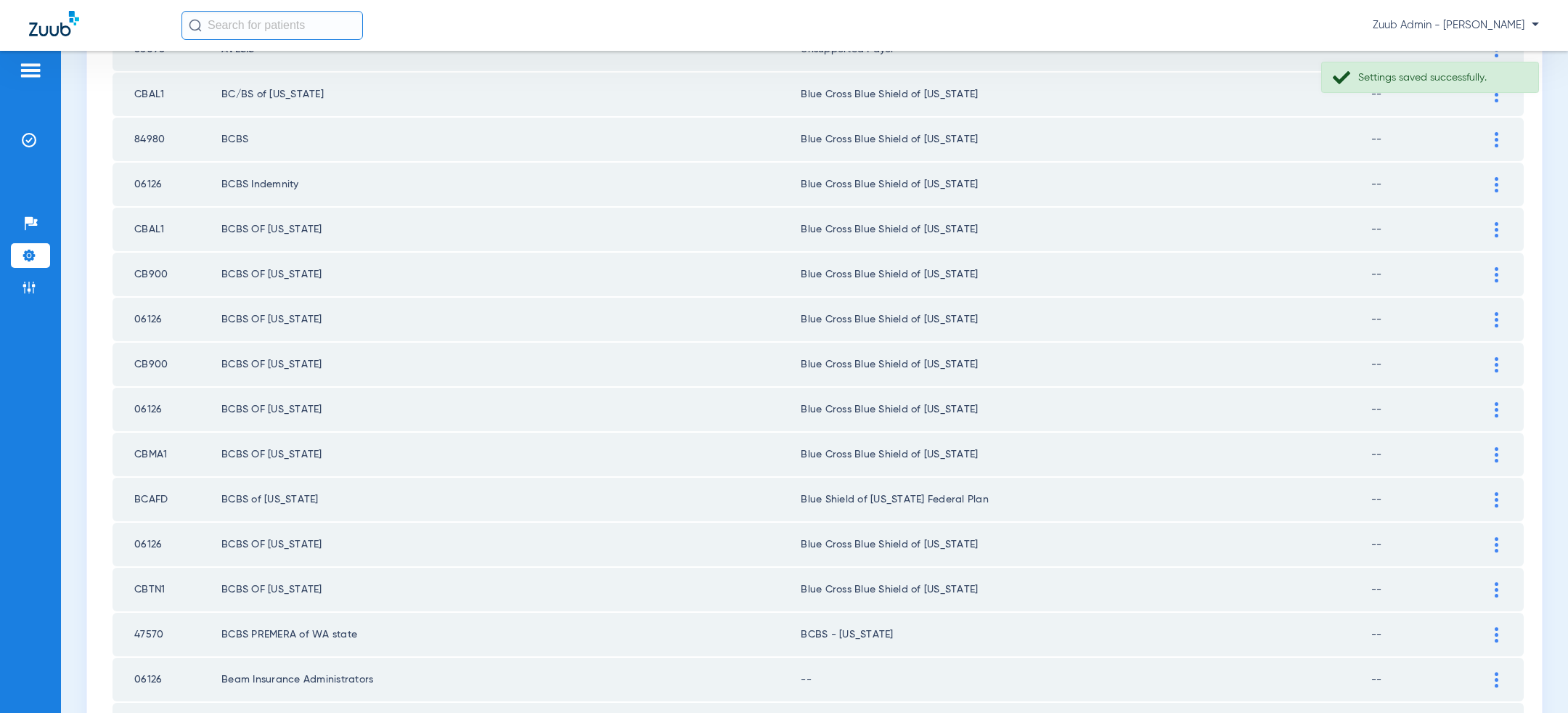
scroll to position [1033, 0]
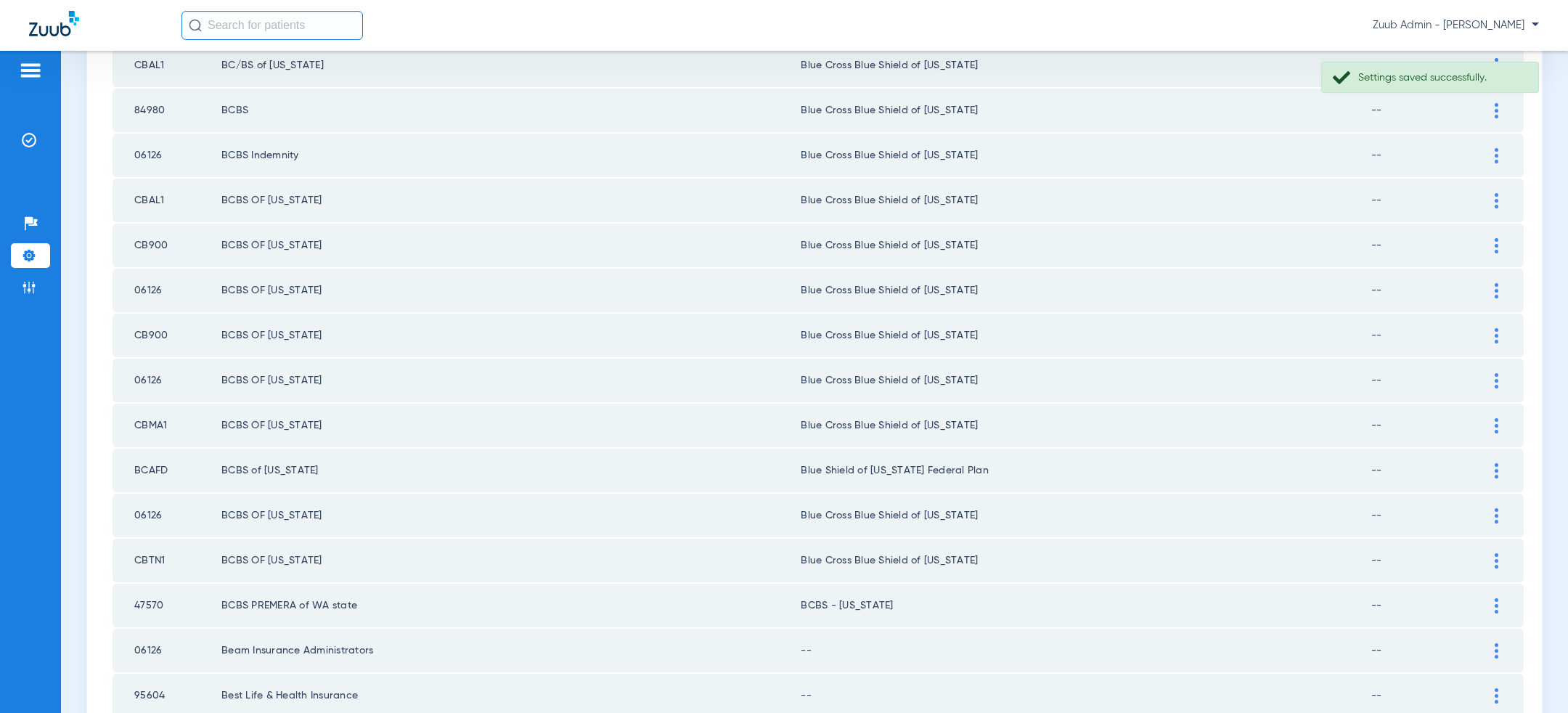
click at [1505, 239] on div at bounding box center [1497, 246] width 26 height 15
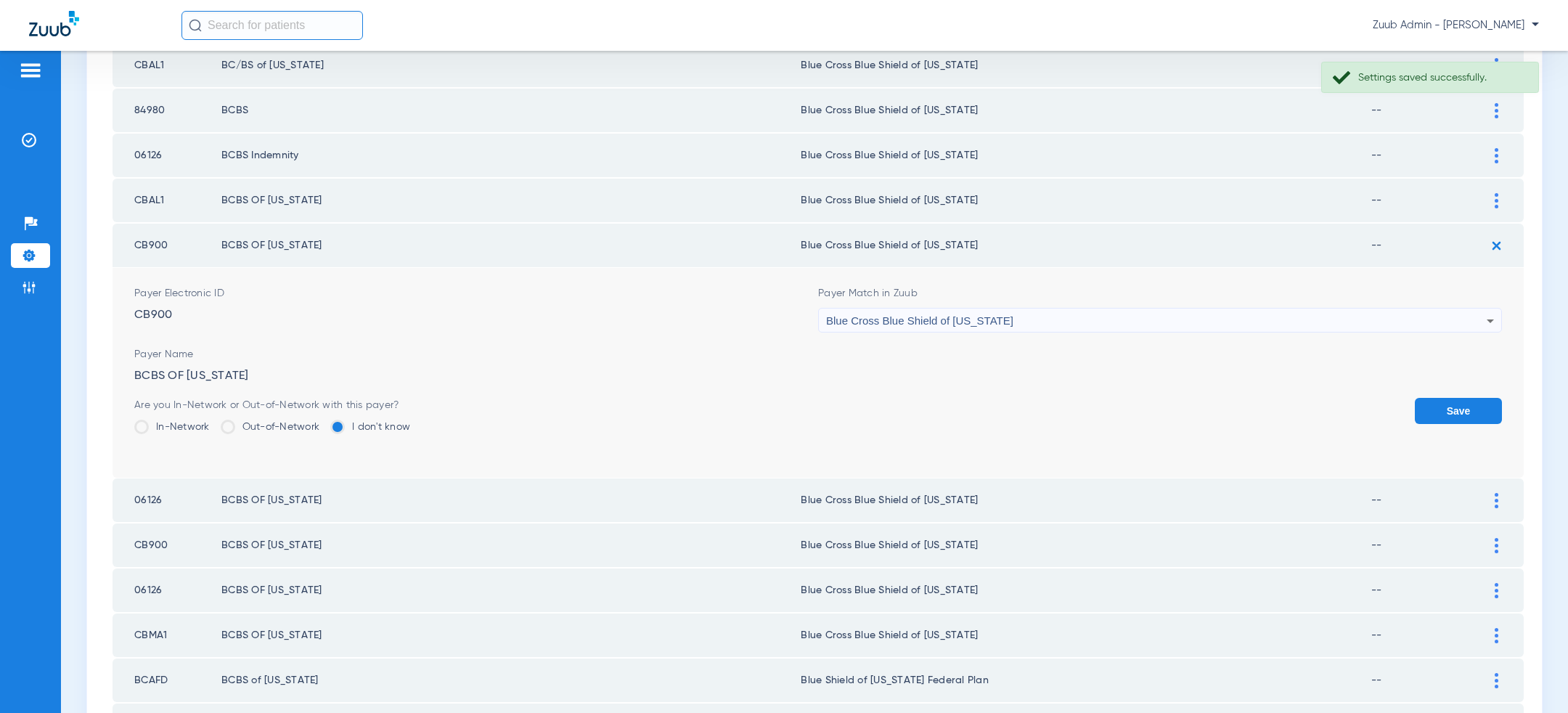
click at [1112, 312] on div "Blue Cross Blue Shield of [US_STATE]" at bounding box center [1156, 321] width 661 height 25
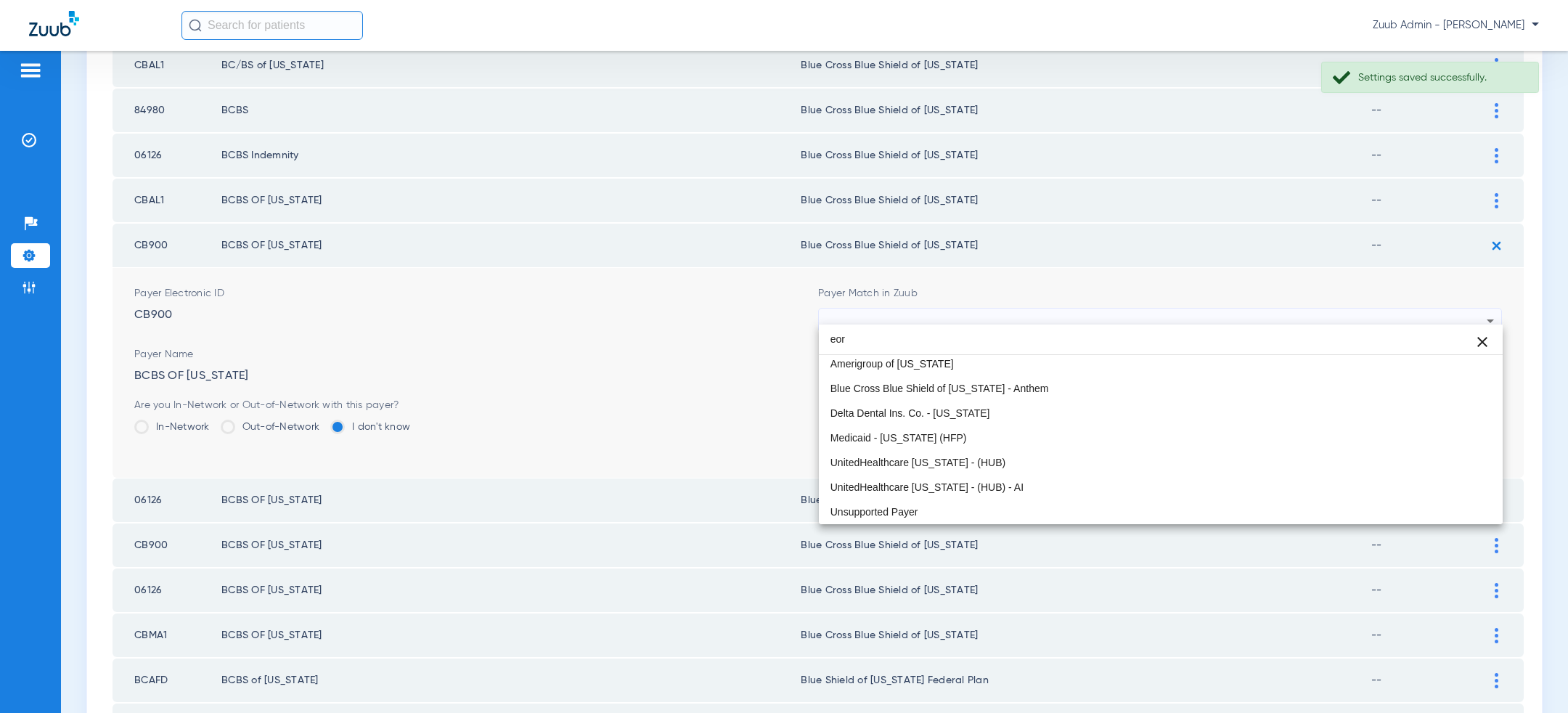
scroll to position [27, 0]
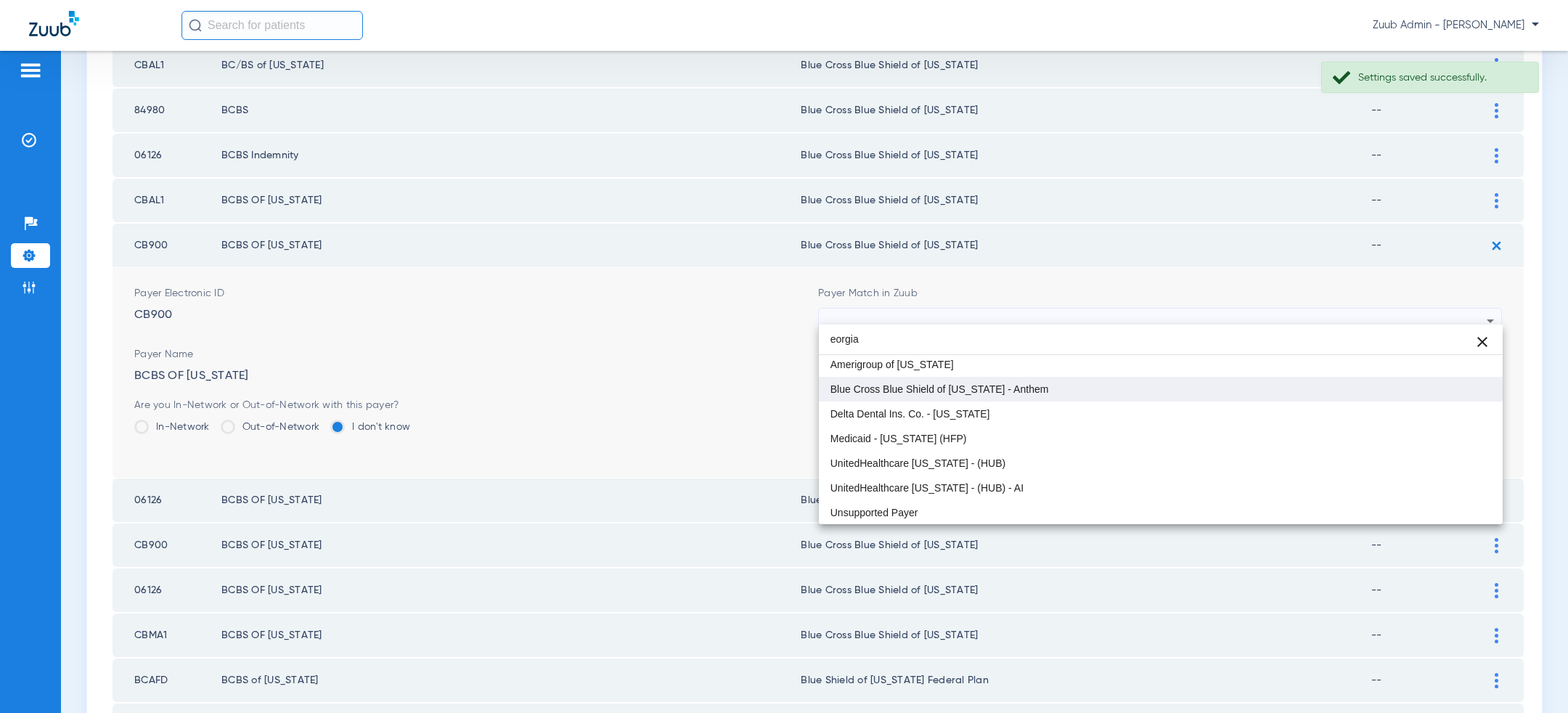
type input "eorgia"
click at [1039, 389] on mat-option "Blue Cross Blue Shield of [US_STATE] - Anthem" at bounding box center [1161, 389] width 684 height 25
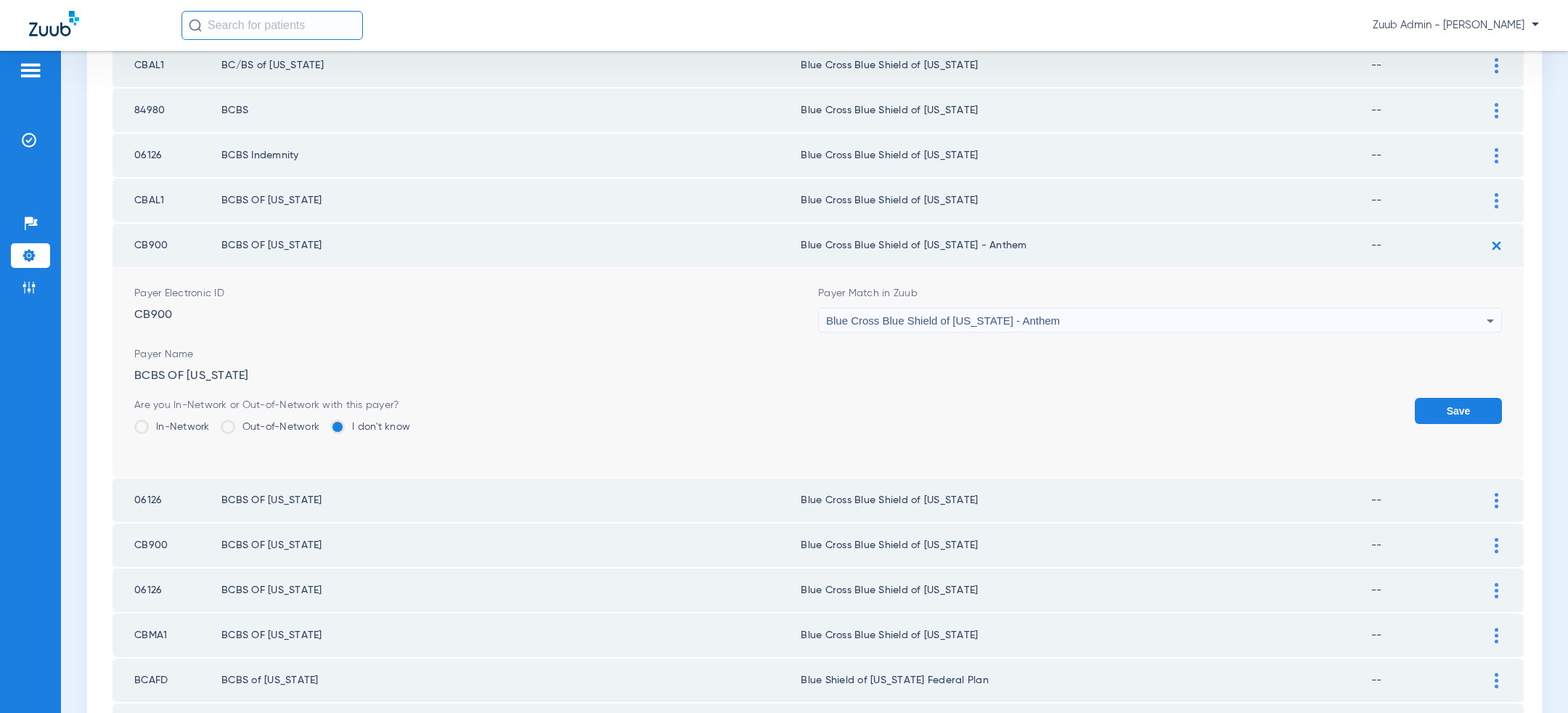
click at [1481, 412] on button "Save" at bounding box center [1459, 410] width 87 height 27
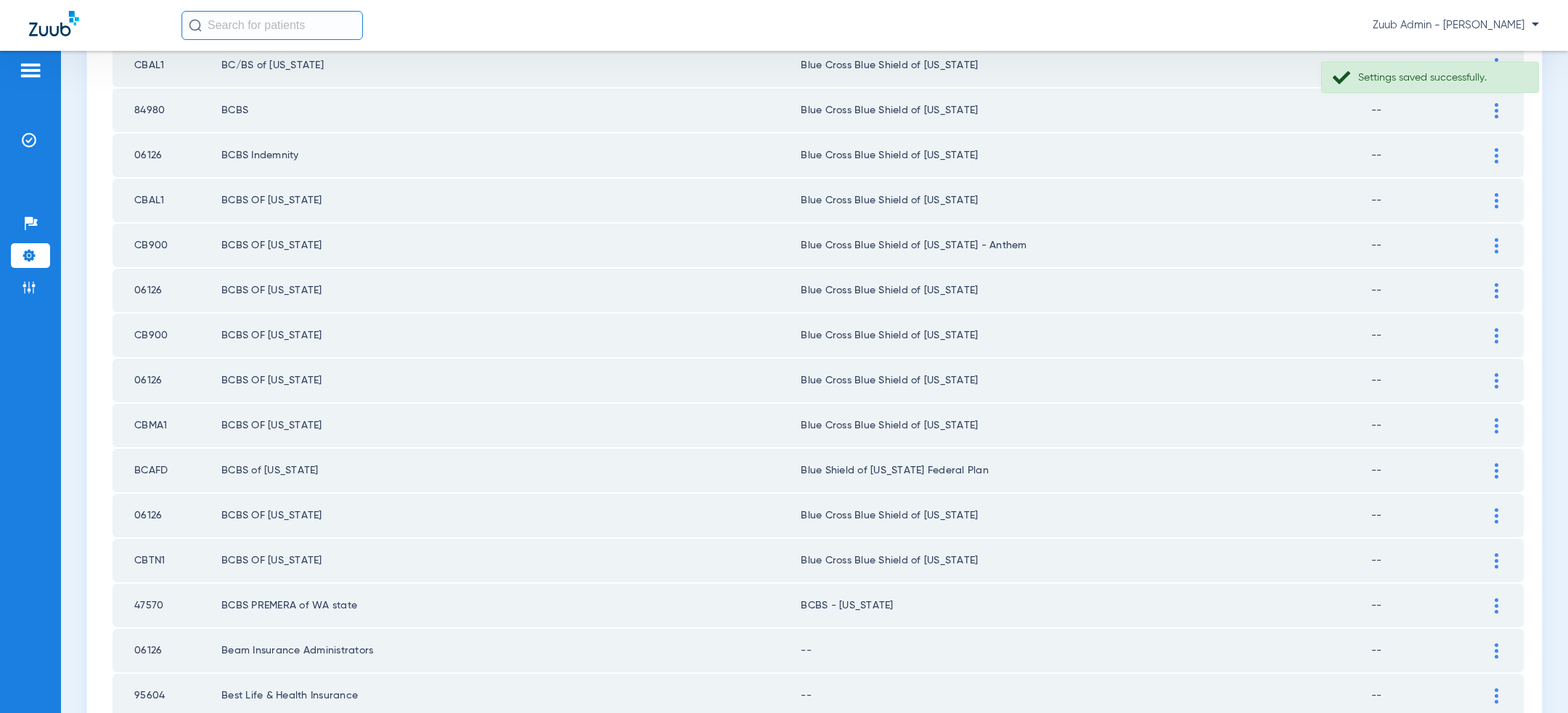
click at [1495, 283] on img at bounding box center [1497, 291] width 3 height 15
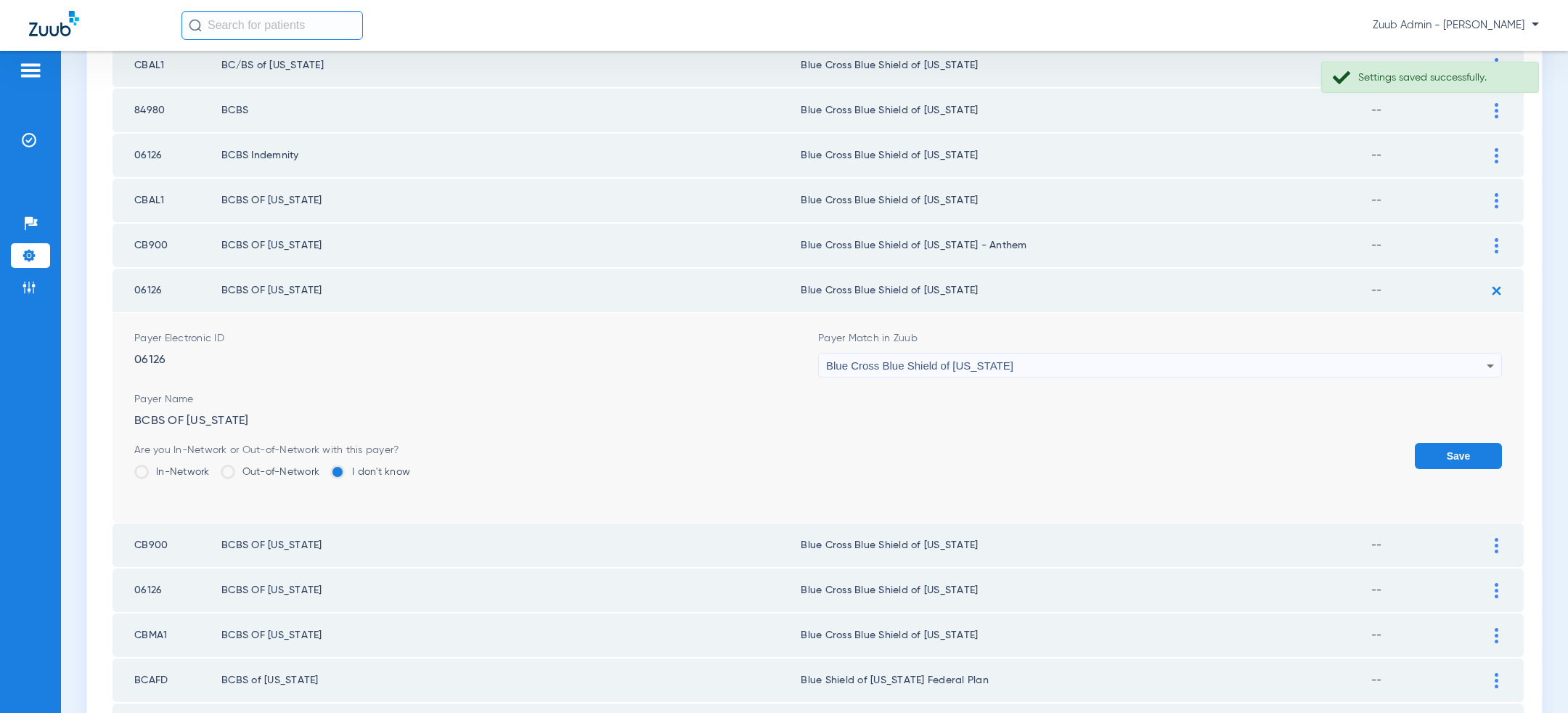
click at [1185, 357] on div "Blue Cross Blue Shield of [US_STATE]" at bounding box center [1156, 366] width 661 height 25
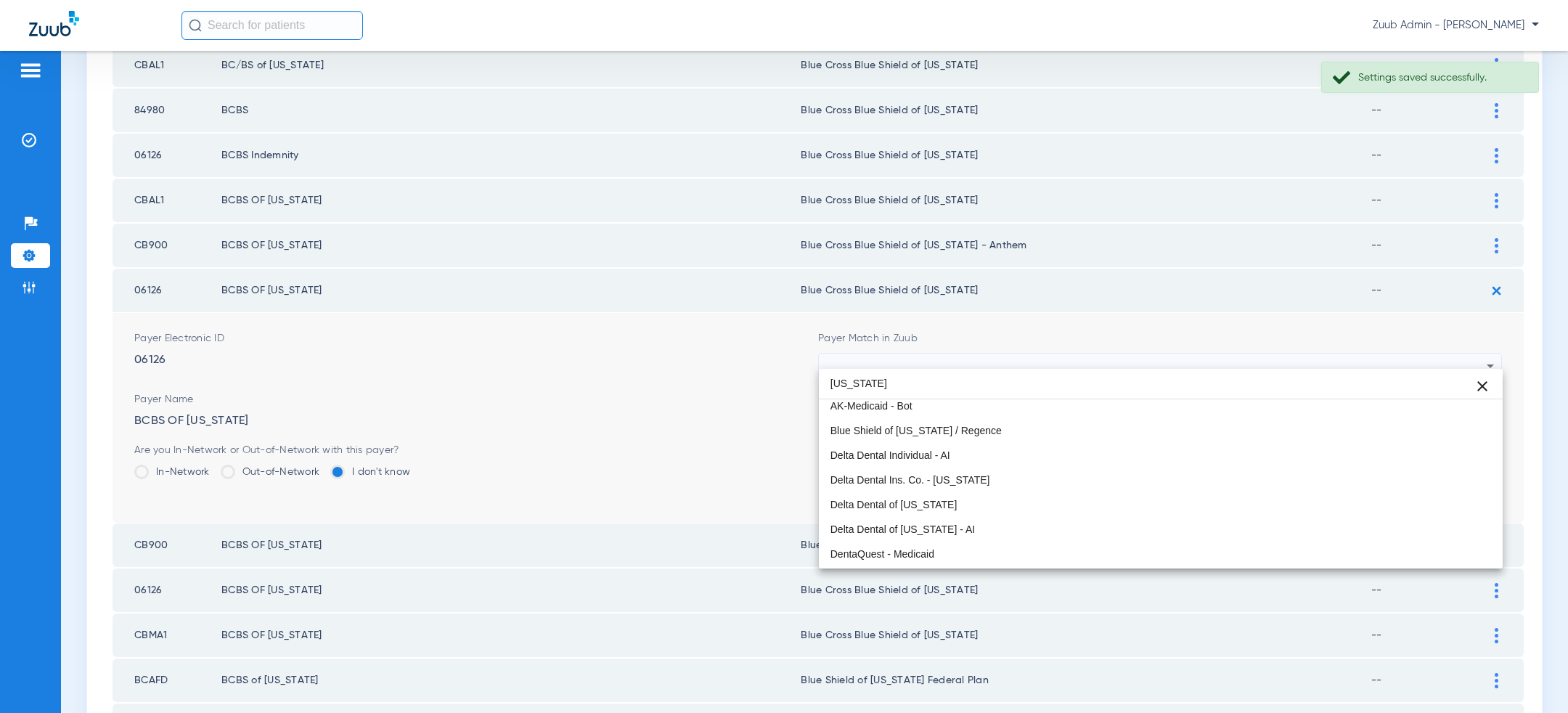
scroll to position [0, 0]
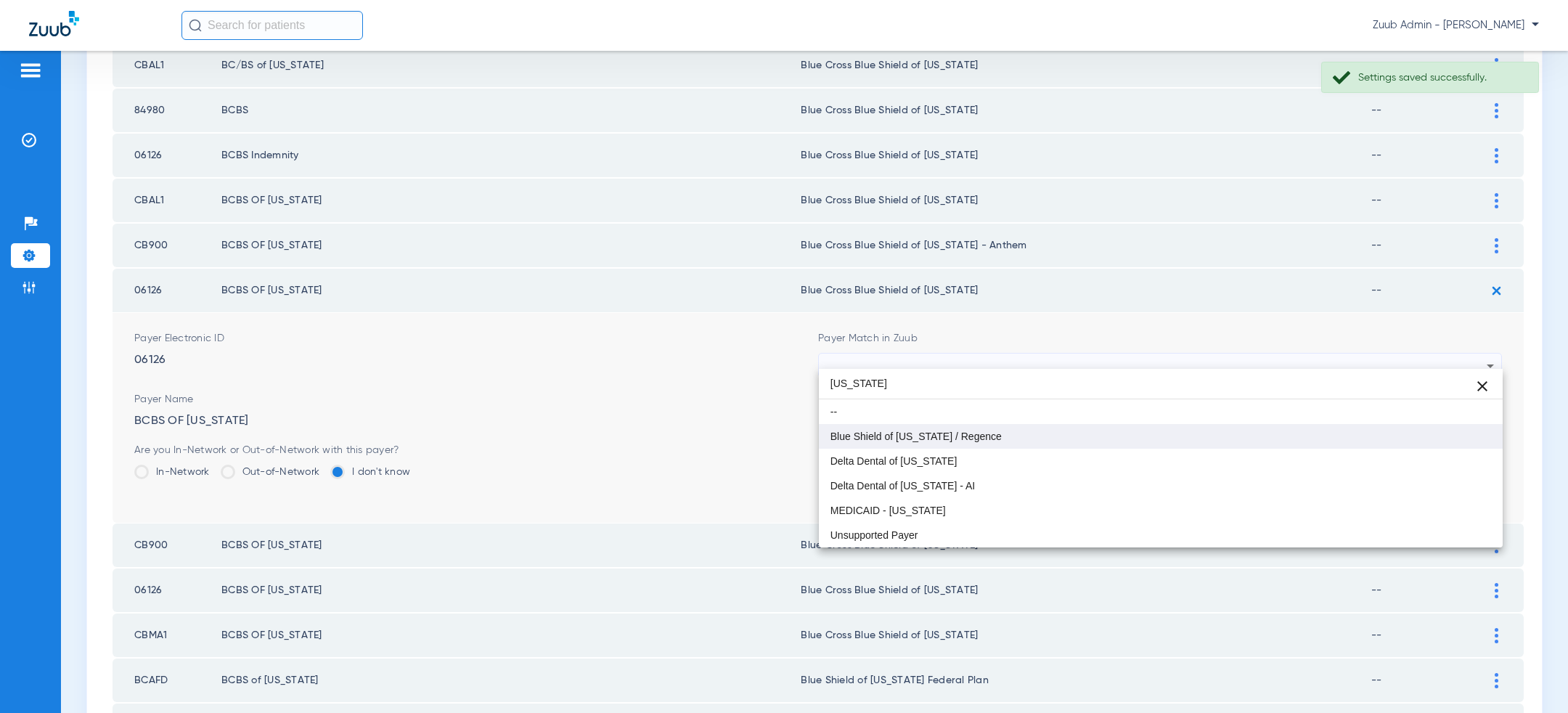
type input "[US_STATE]"
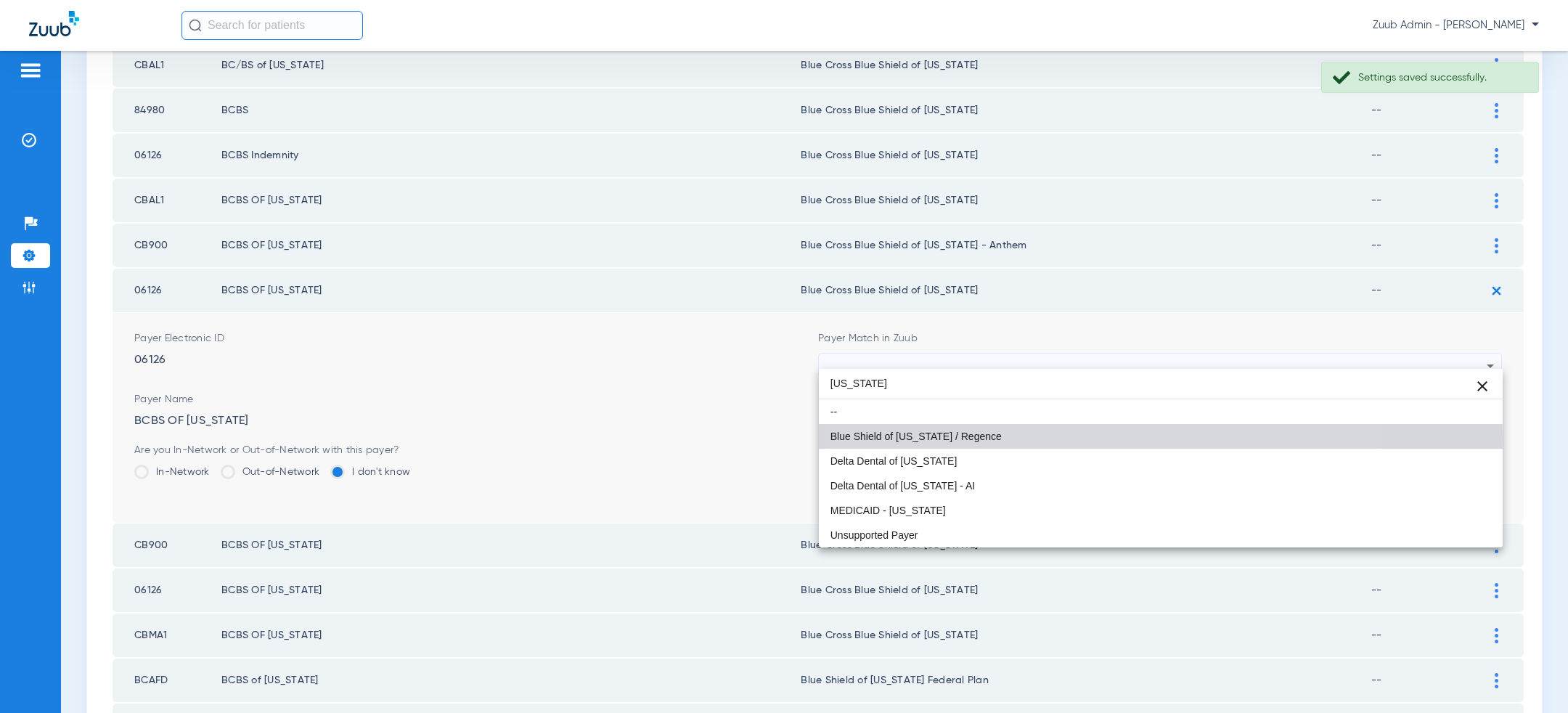
click at [1073, 439] on mat-option "Blue Shield of [US_STATE] / Regence" at bounding box center [1161, 436] width 684 height 25
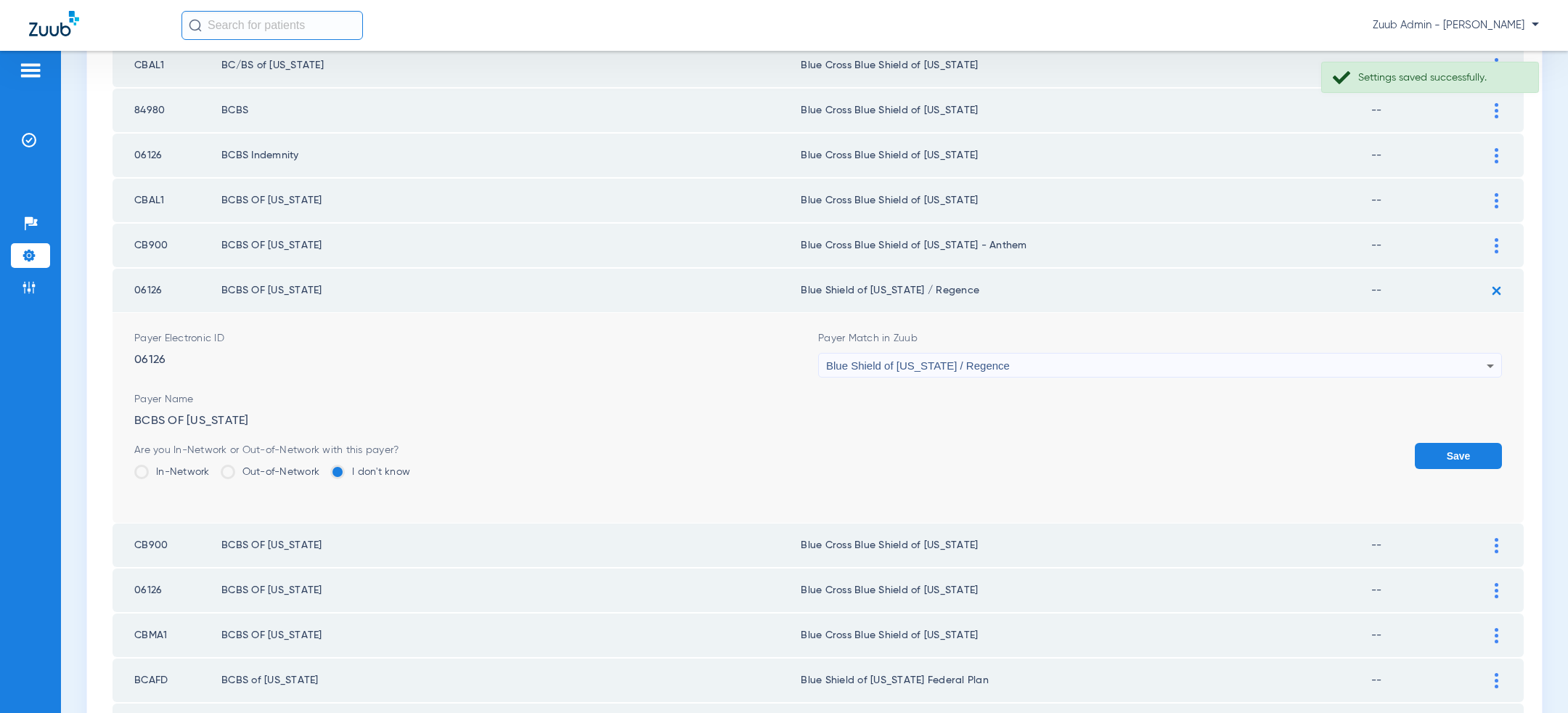
click at [1471, 445] on button "Save" at bounding box center [1459, 456] width 87 height 27
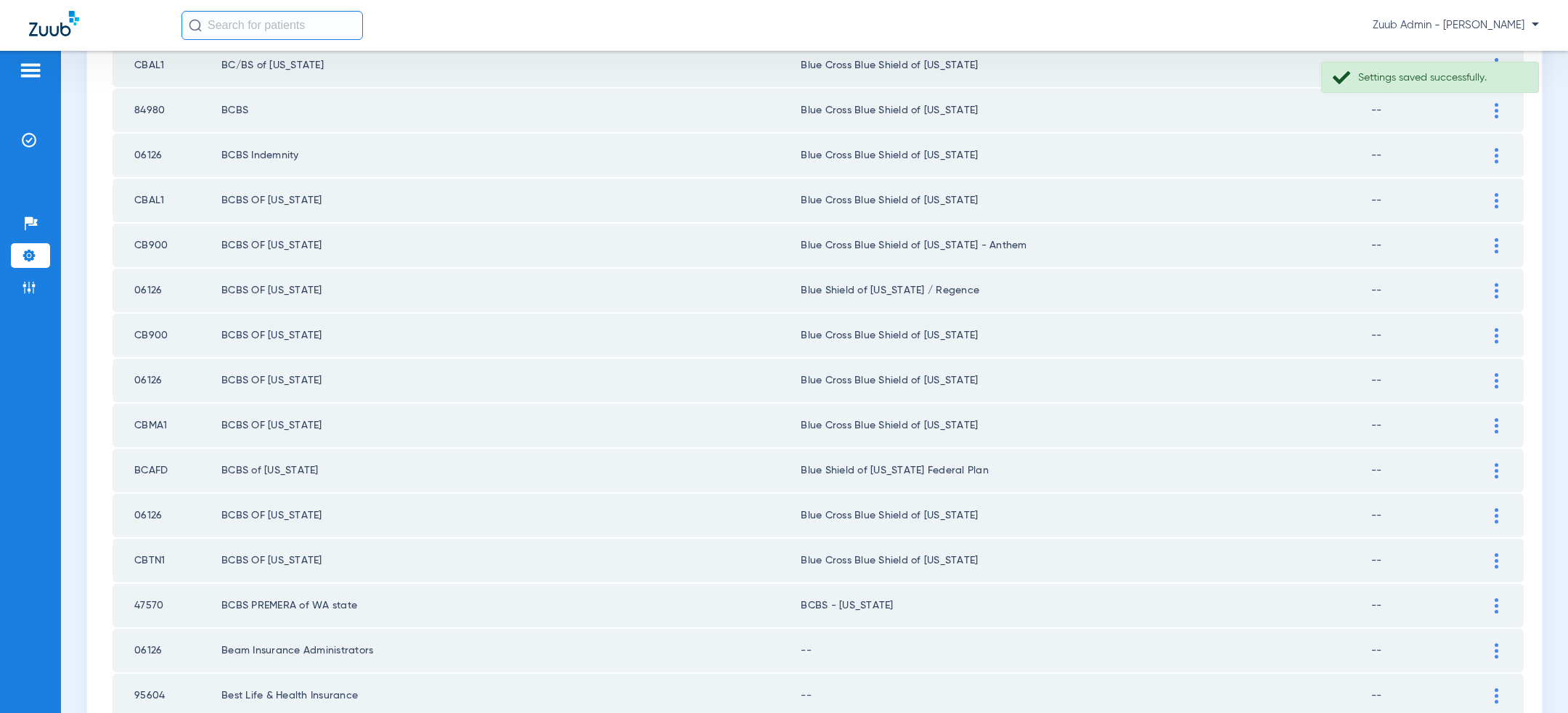
click at [1500, 328] on div at bounding box center [1497, 336] width 26 height 15
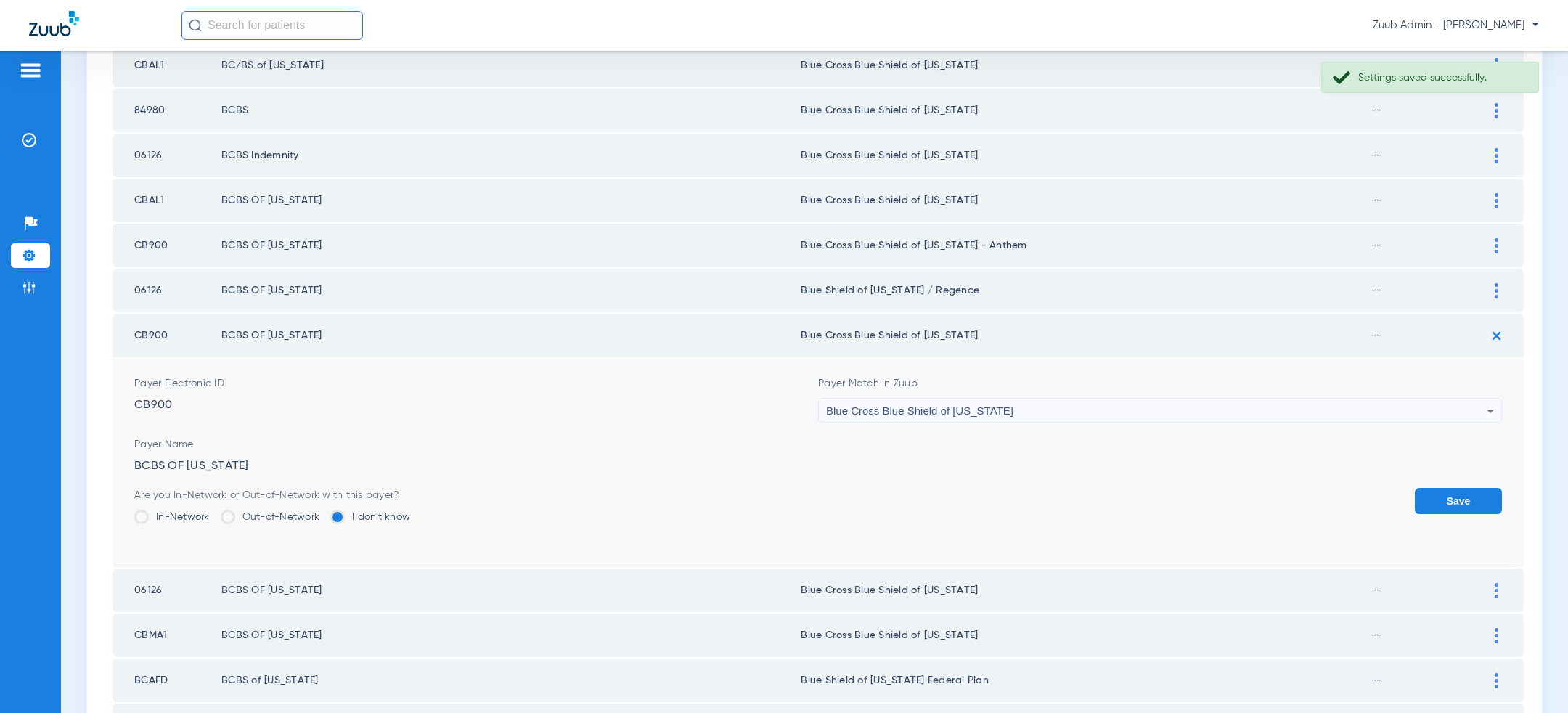
click at [1142, 407] on div "Blue Cross Blue Shield of [US_STATE]" at bounding box center [1156, 410] width 661 height 25
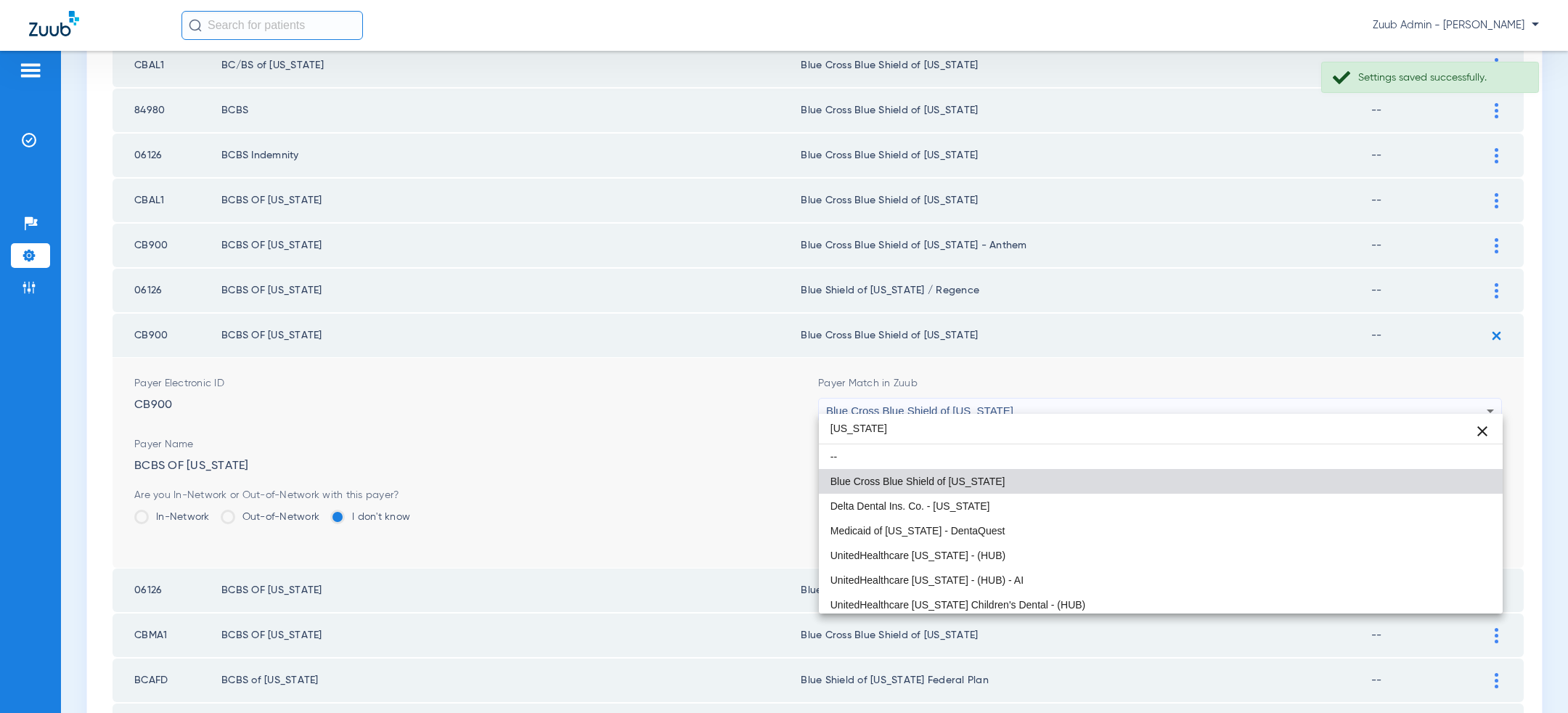
type input "[US_STATE]"
click at [1027, 474] on mat-option "Blue Cross Blue Shield of [US_STATE]" at bounding box center [1161, 481] width 684 height 25
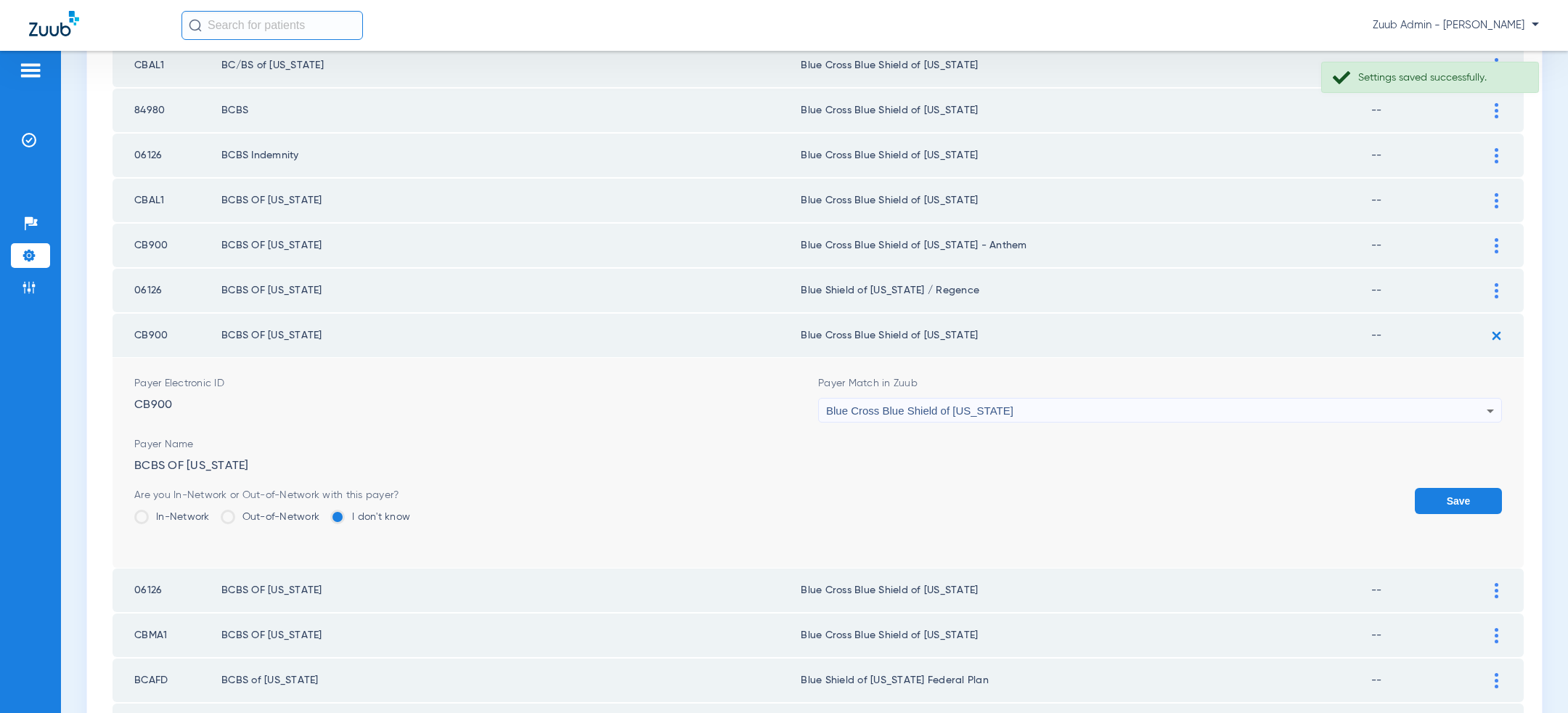
click at [1473, 488] on button "Save" at bounding box center [1459, 501] width 87 height 27
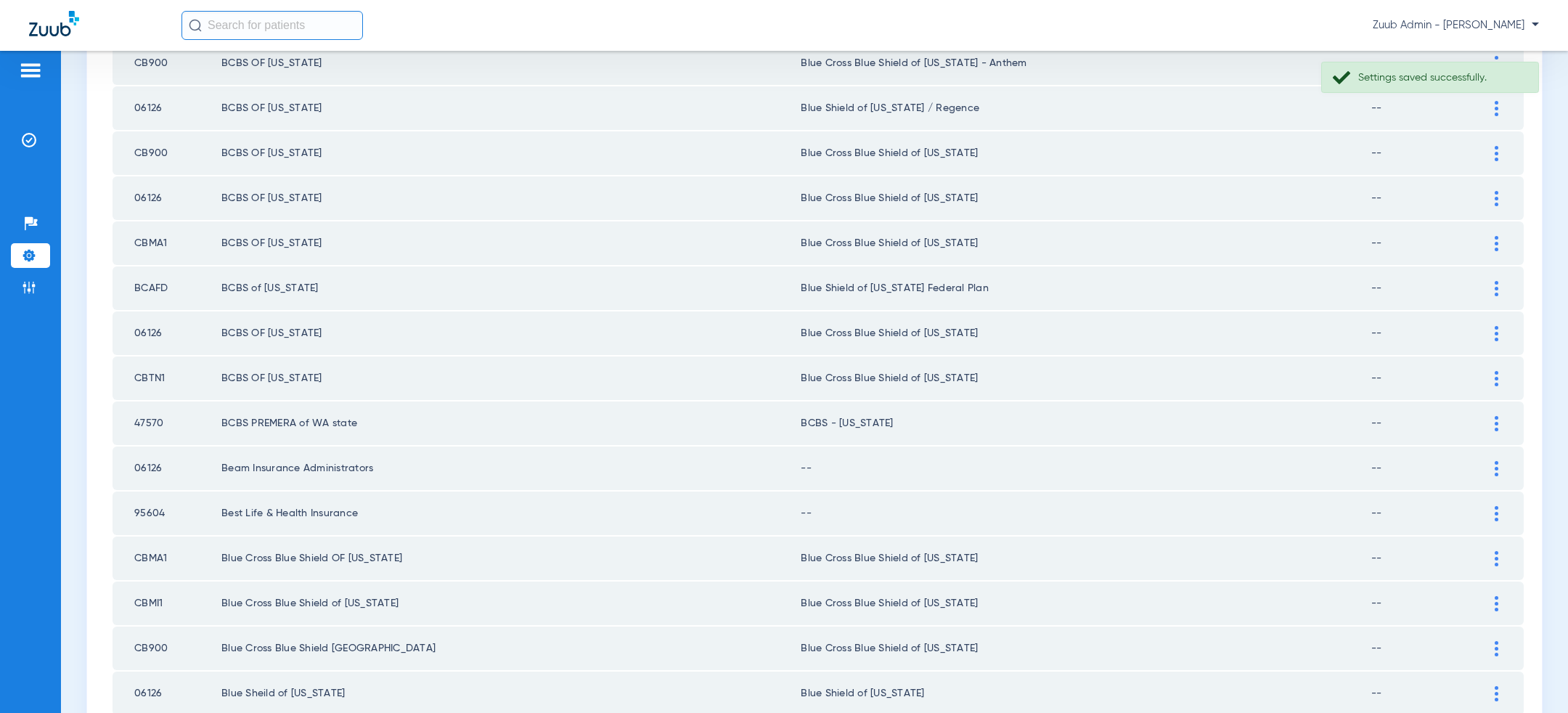
scroll to position [1230, 0]
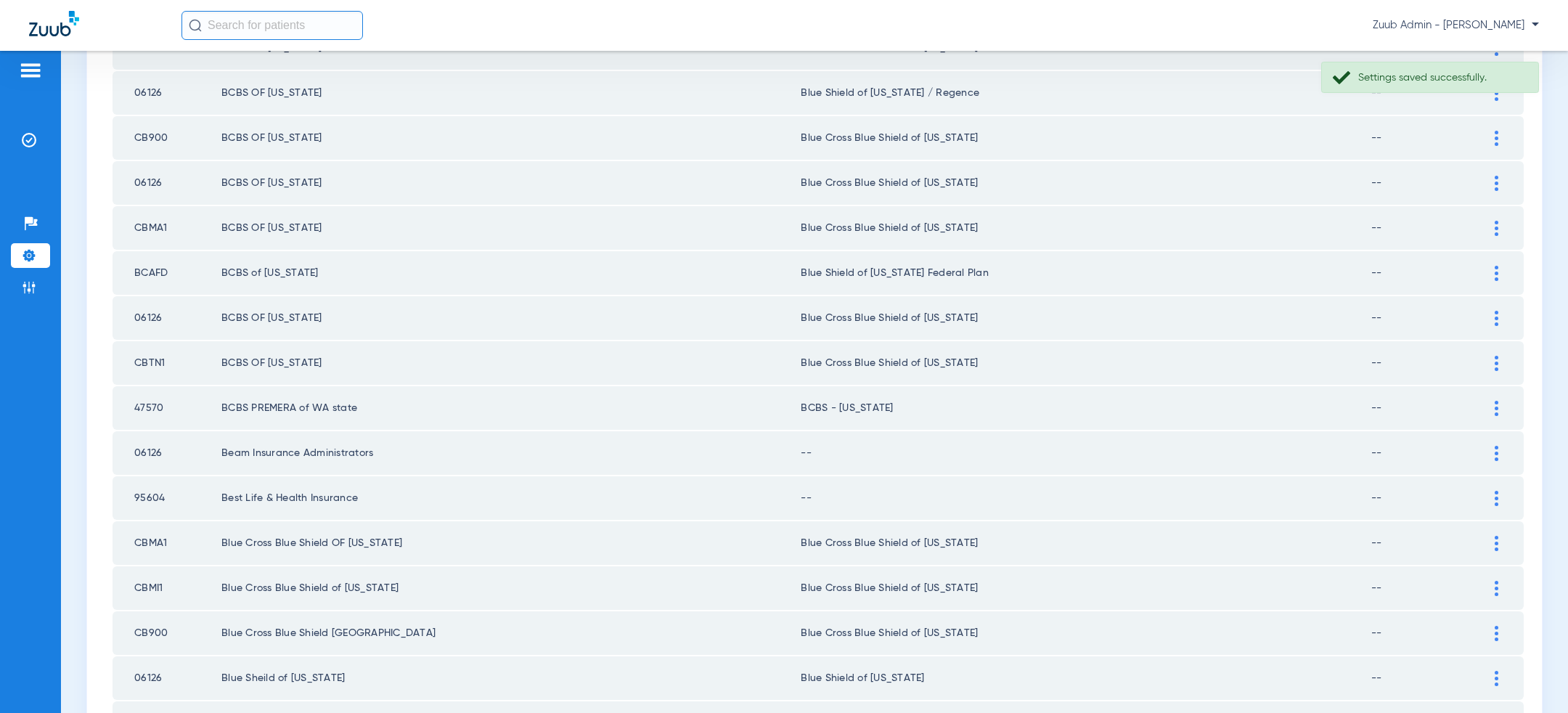
click at [1513, 257] on td at bounding box center [1504, 273] width 40 height 44
click at [1508, 266] on div at bounding box center [1497, 274] width 26 height 15
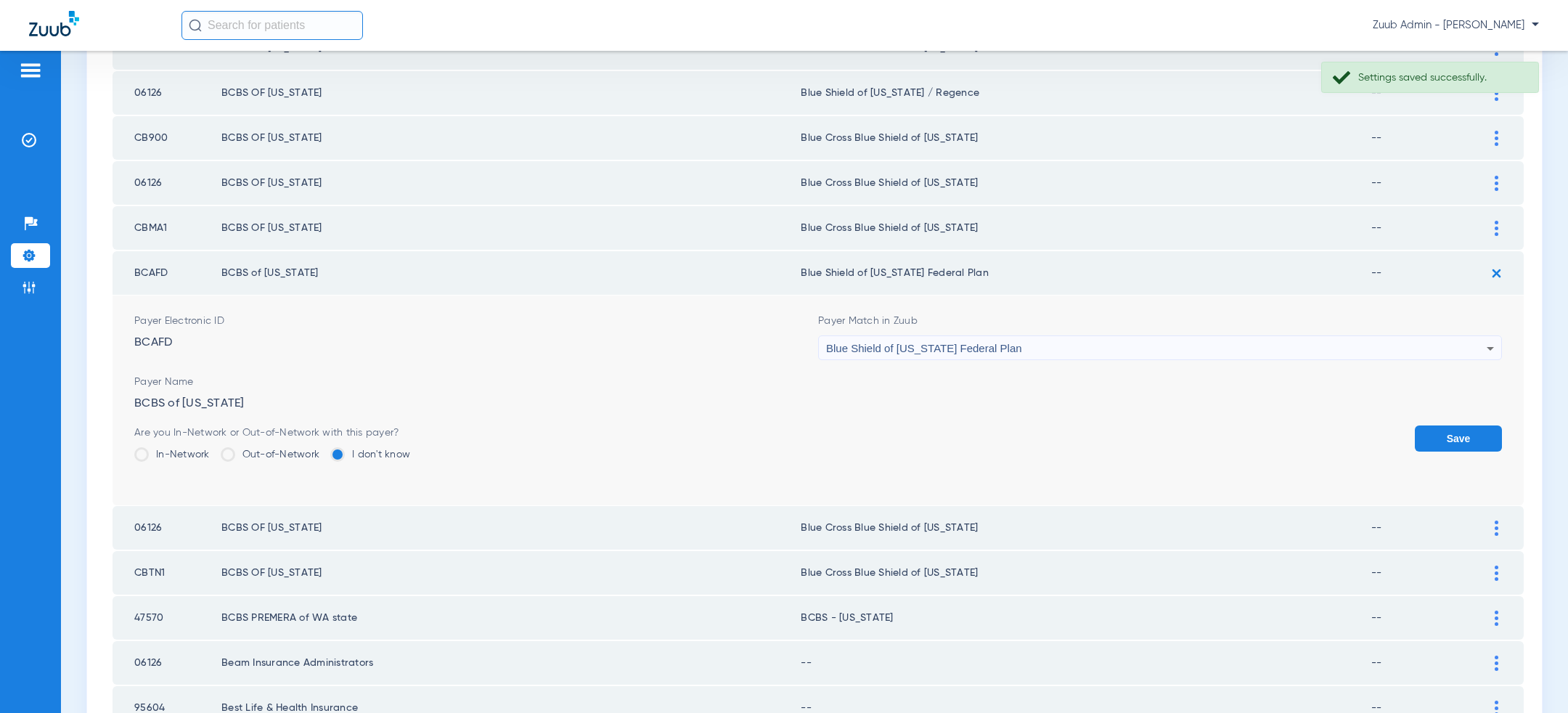
click at [1100, 345] on div "Blue Shield of [US_STATE] Federal Plan" at bounding box center [1156, 348] width 661 height 25
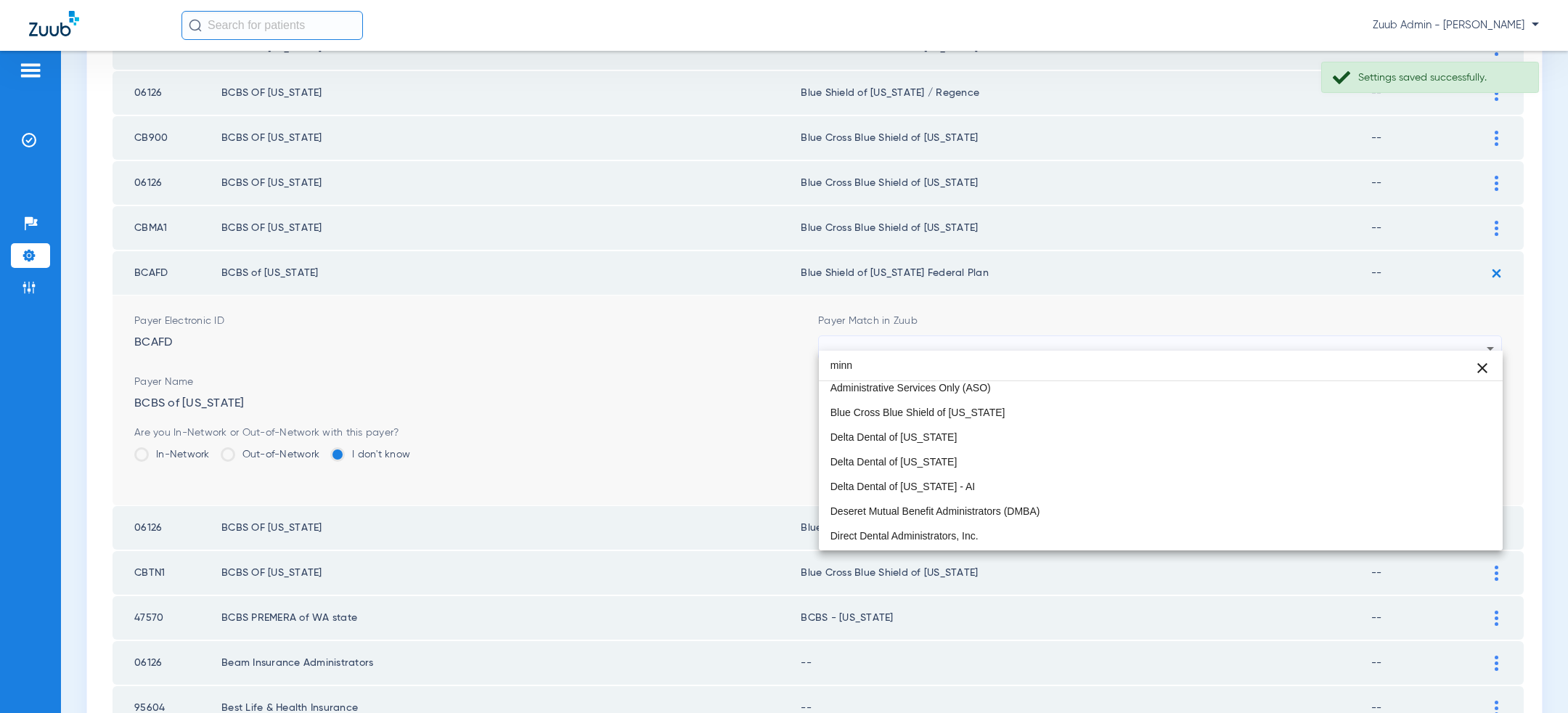
scroll to position [0, 0]
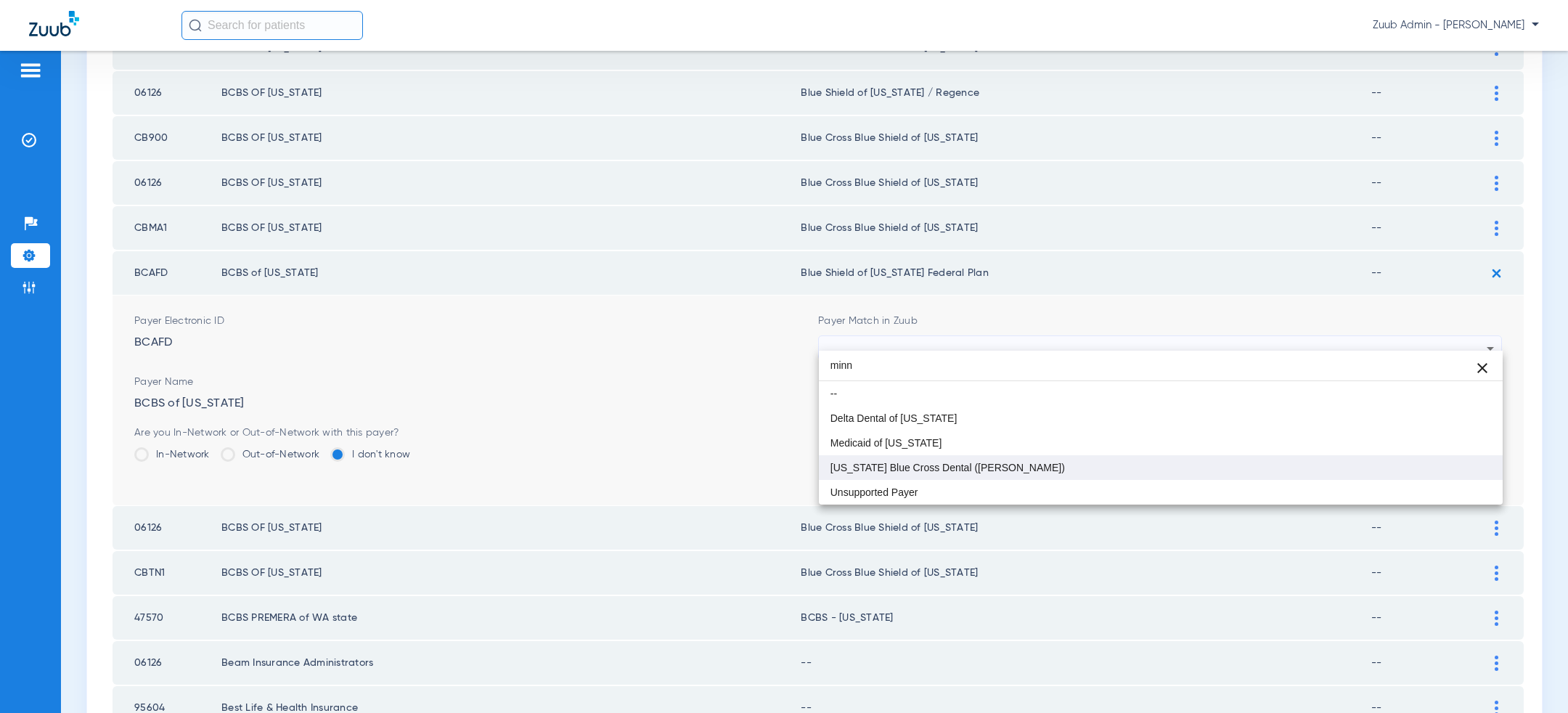
type input "minn"
click at [993, 472] on mat-option "[US_STATE] Blue Cross Dental ([PERSON_NAME])" at bounding box center [1161, 467] width 684 height 25
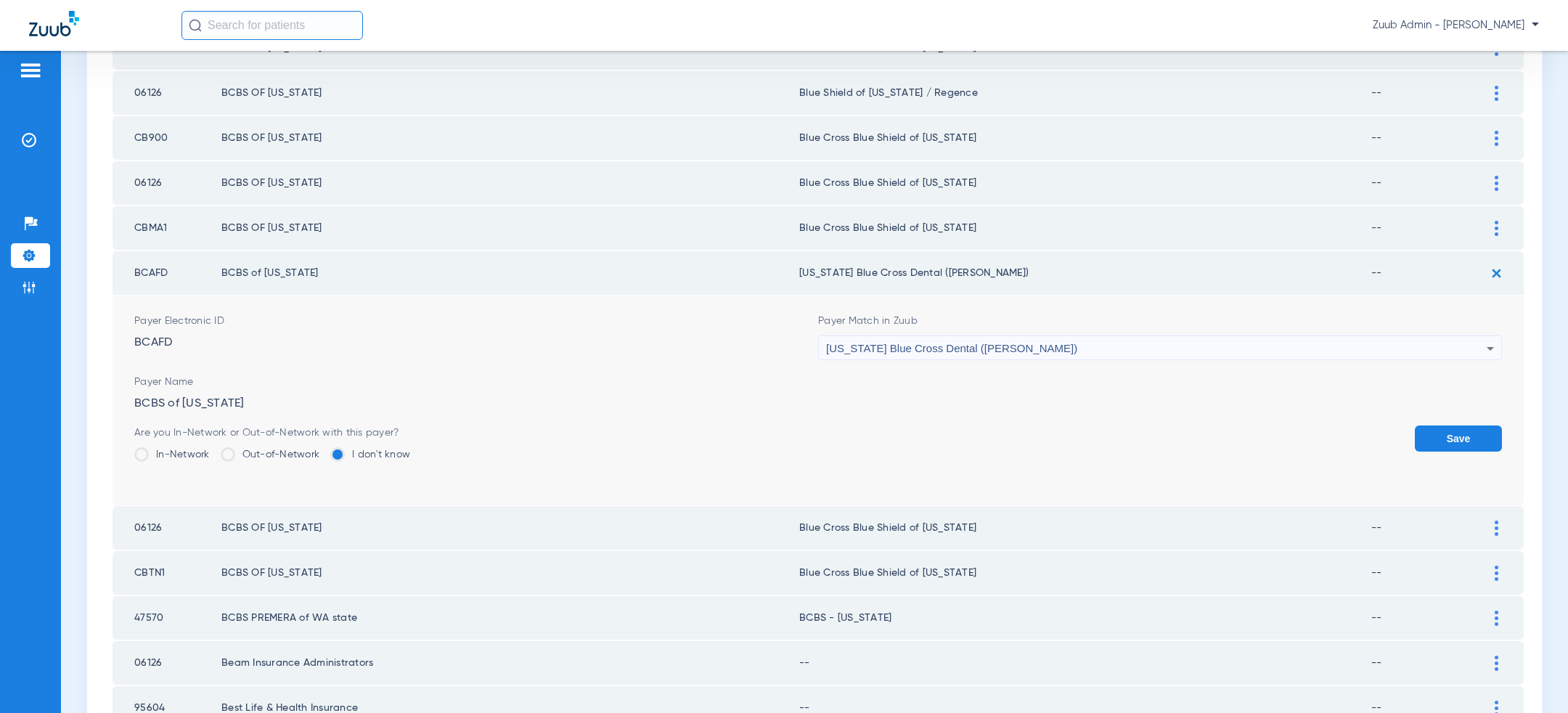
click at [1473, 427] on button "Save" at bounding box center [1459, 439] width 87 height 27
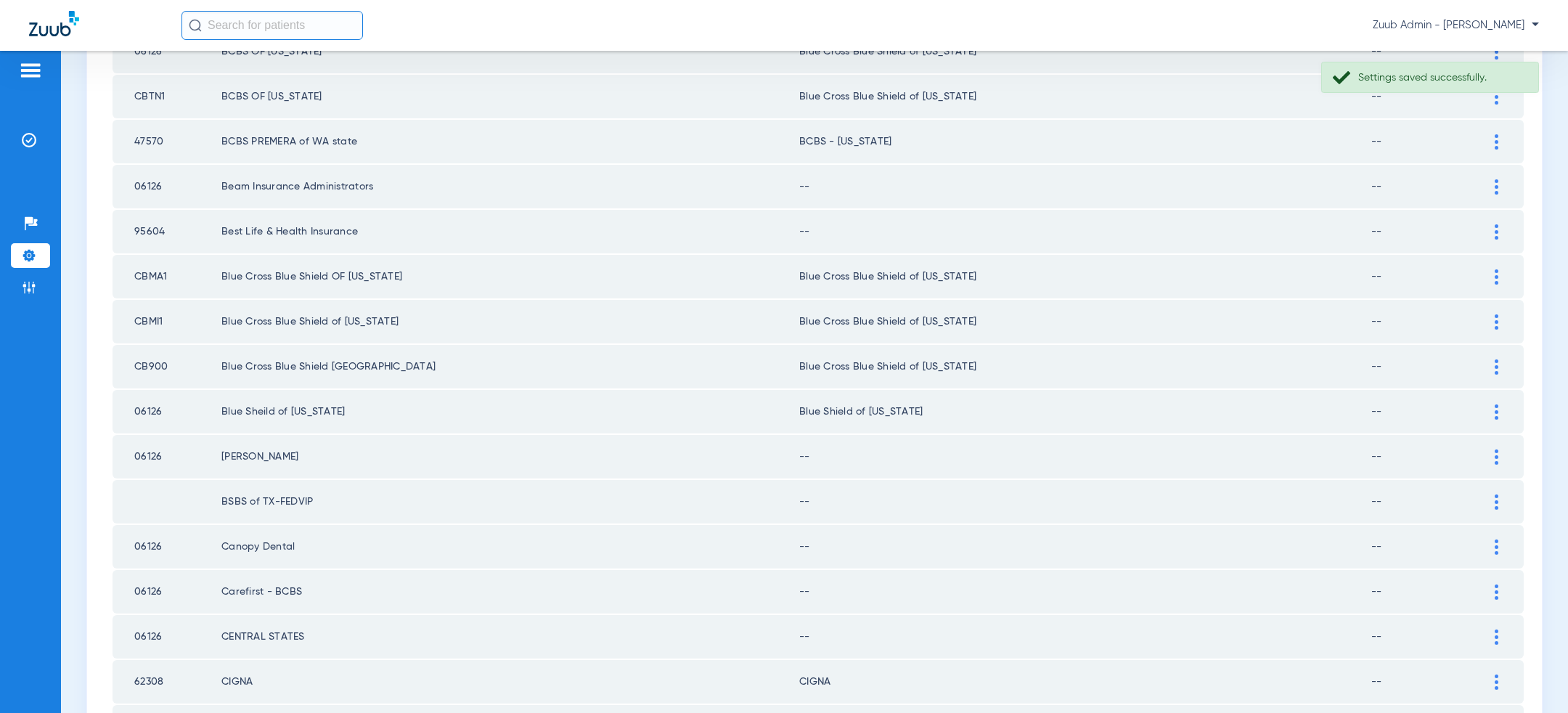
scroll to position [1516, 0]
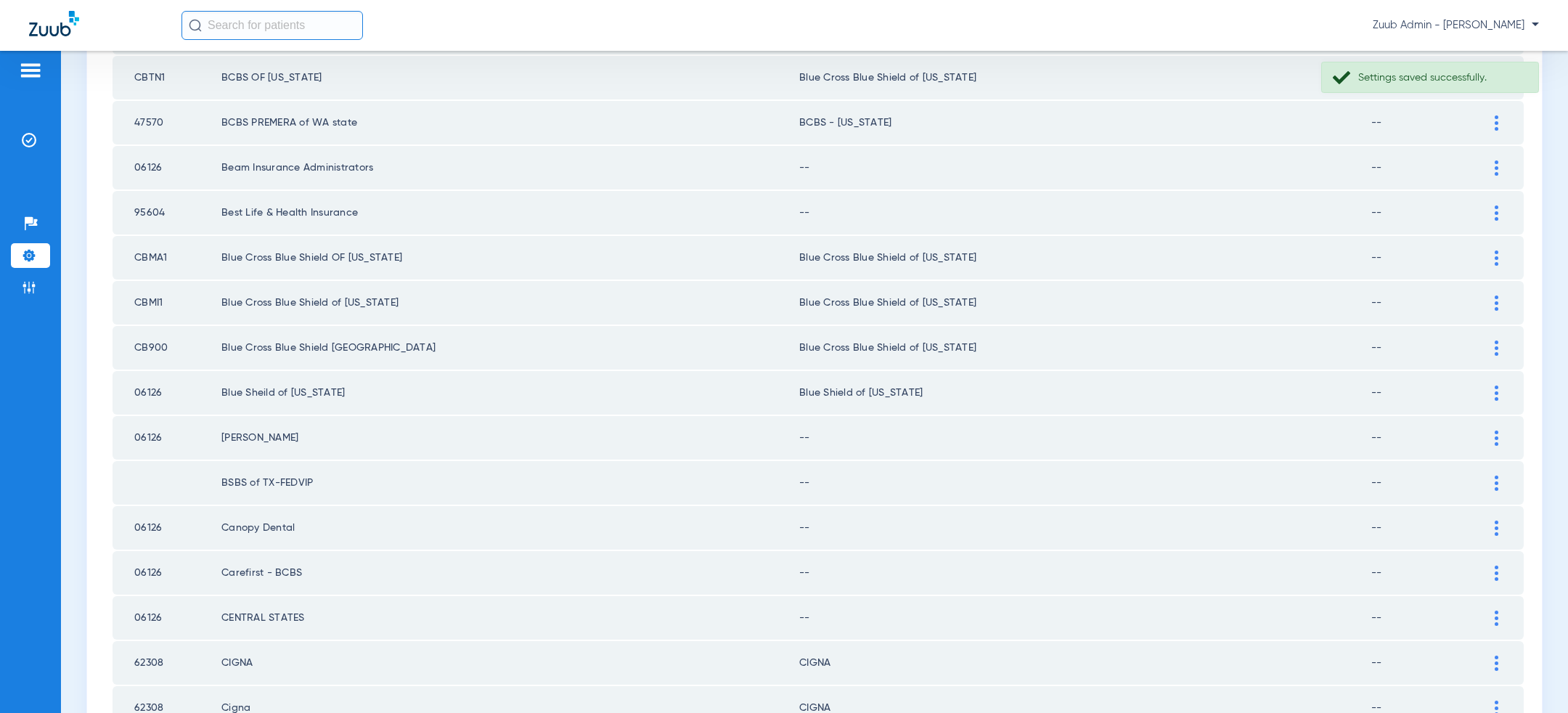
click at [1508, 115] on div at bounding box center [1497, 123] width 26 height 15
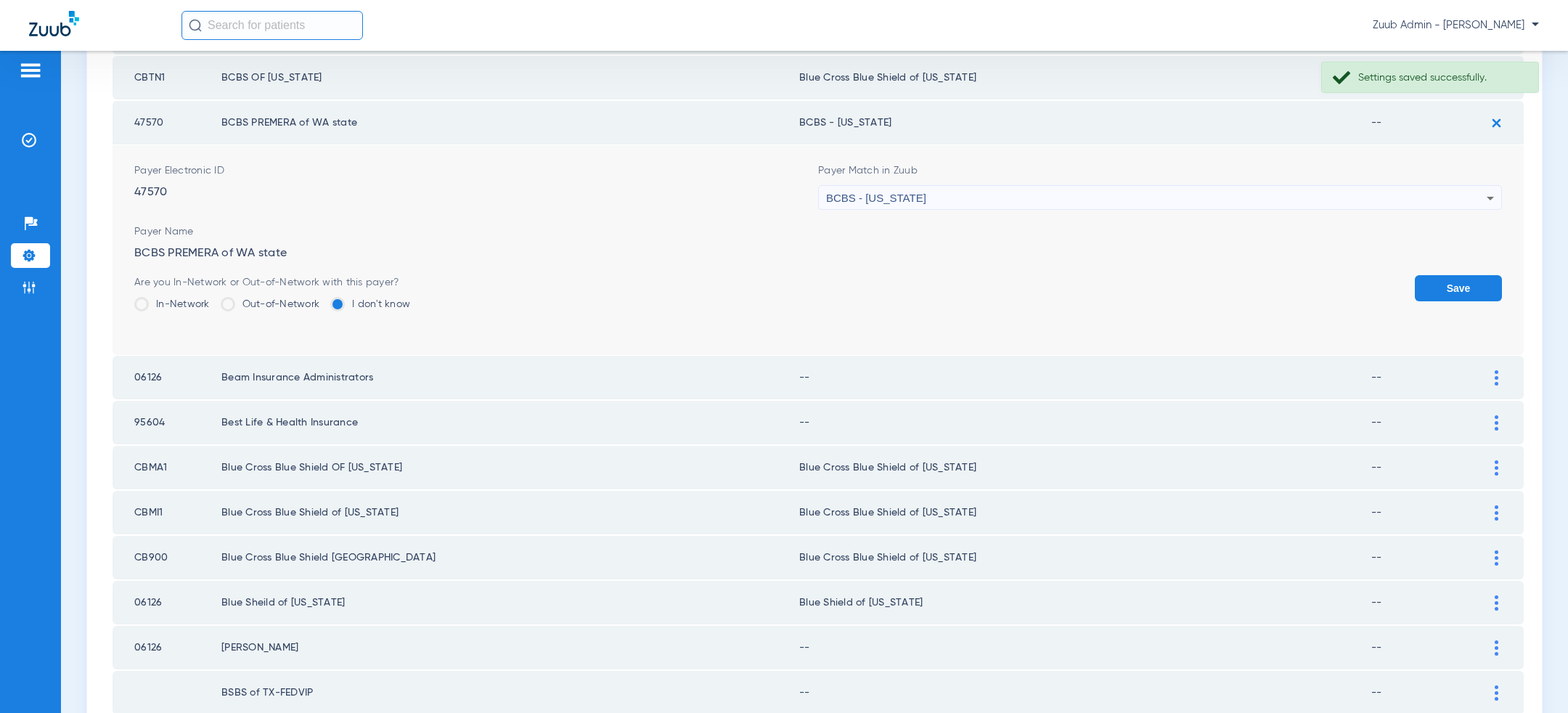
click at [1153, 189] on div "BCBS - [US_STATE]" at bounding box center [1156, 197] width 661 height 25
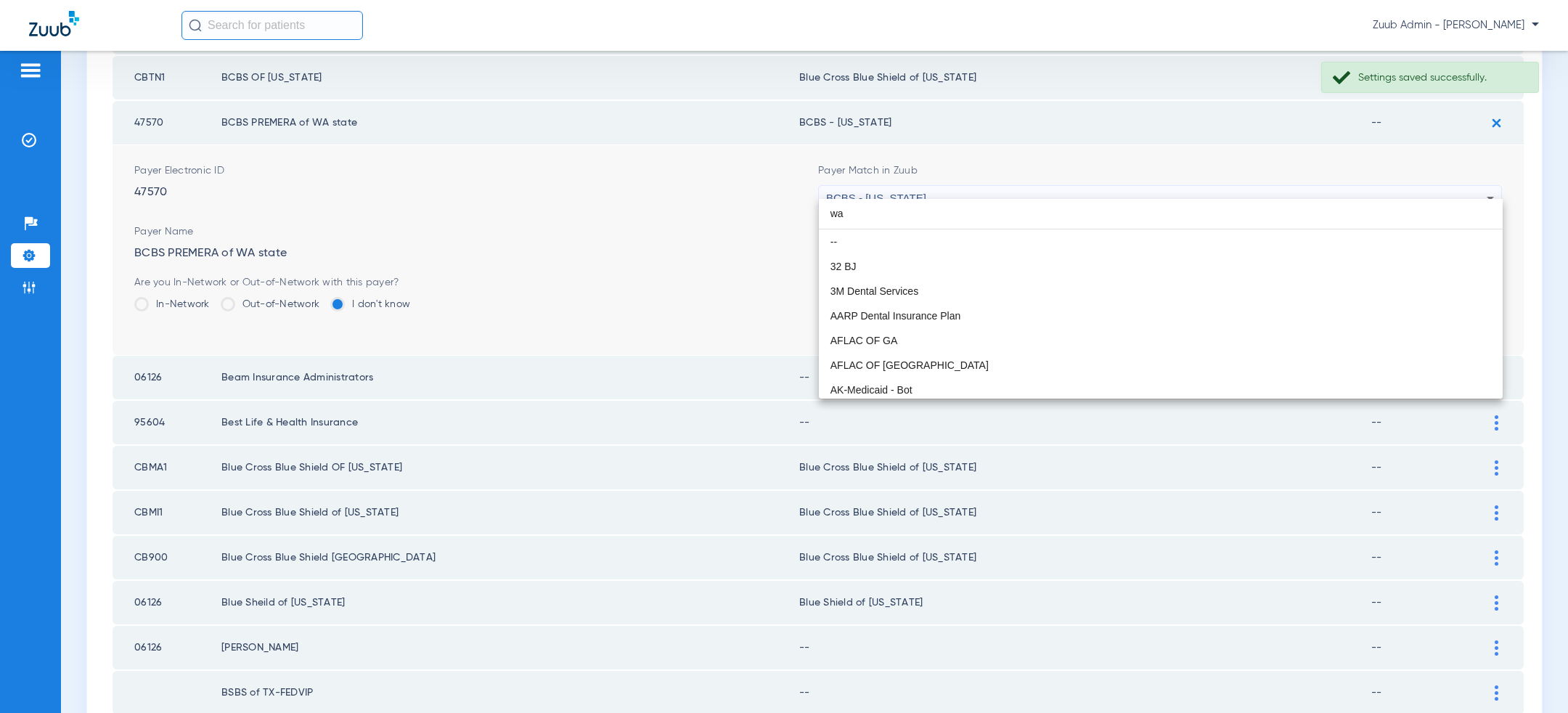
scroll to position [31, 0]
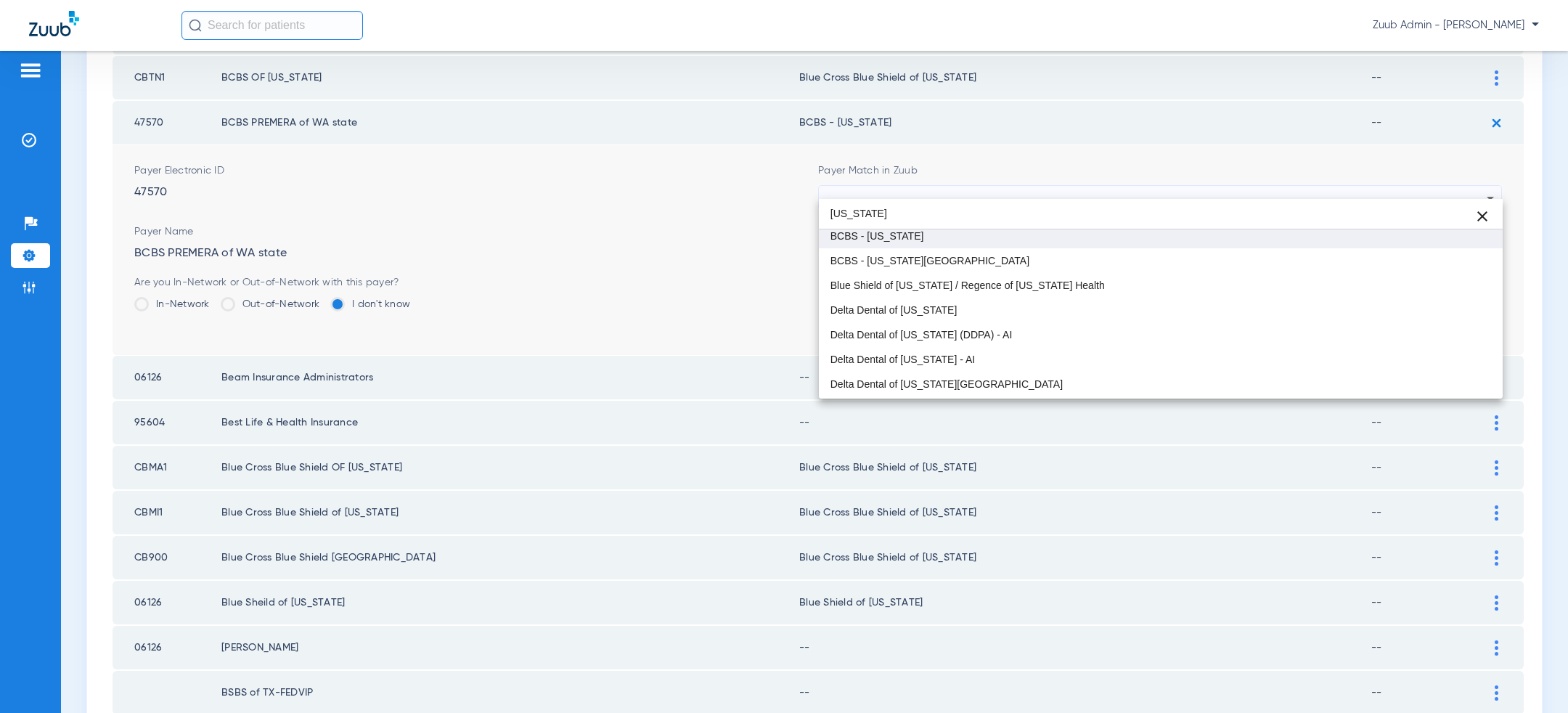
type input "[US_STATE]"
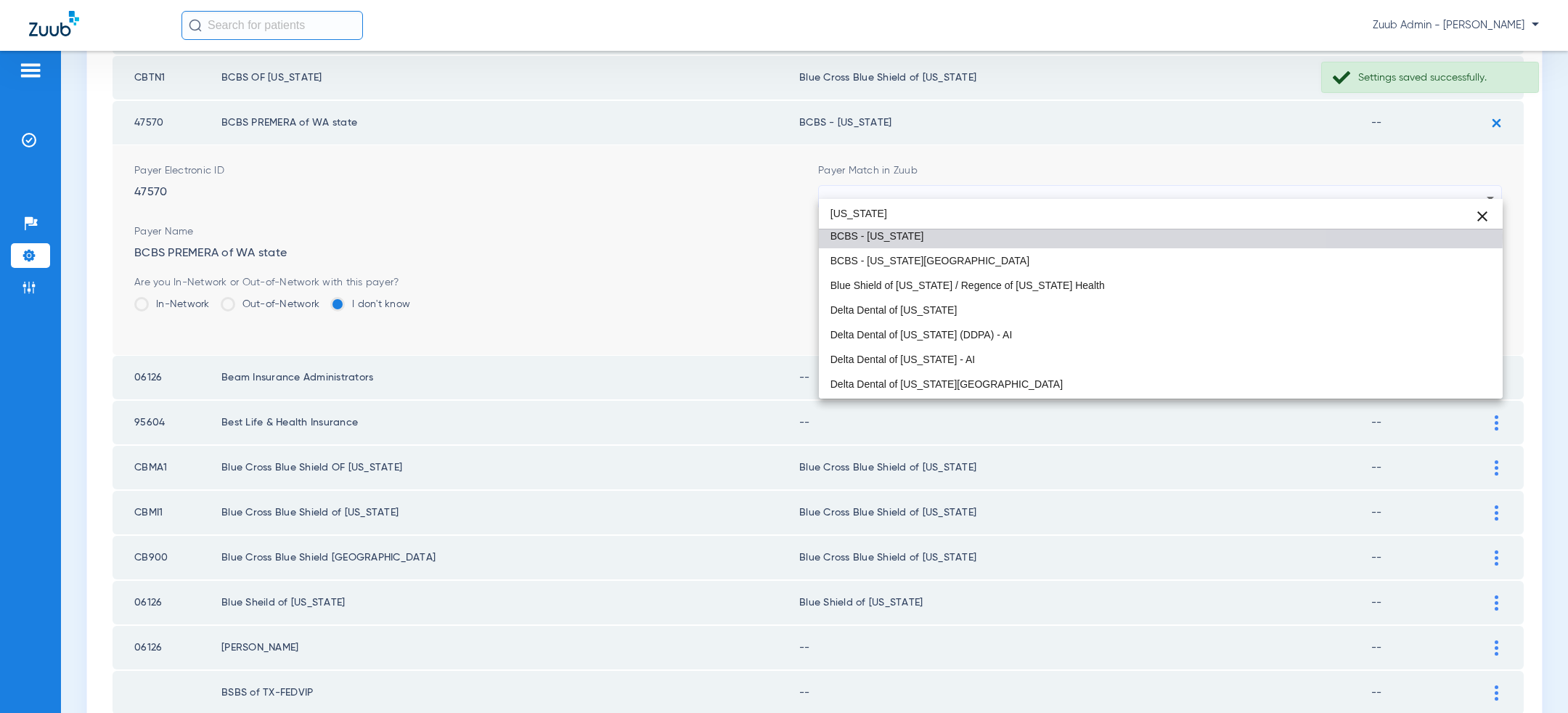
click at [953, 234] on mat-option "BCBS - [US_STATE]" at bounding box center [1161, 236] width 684 height 25
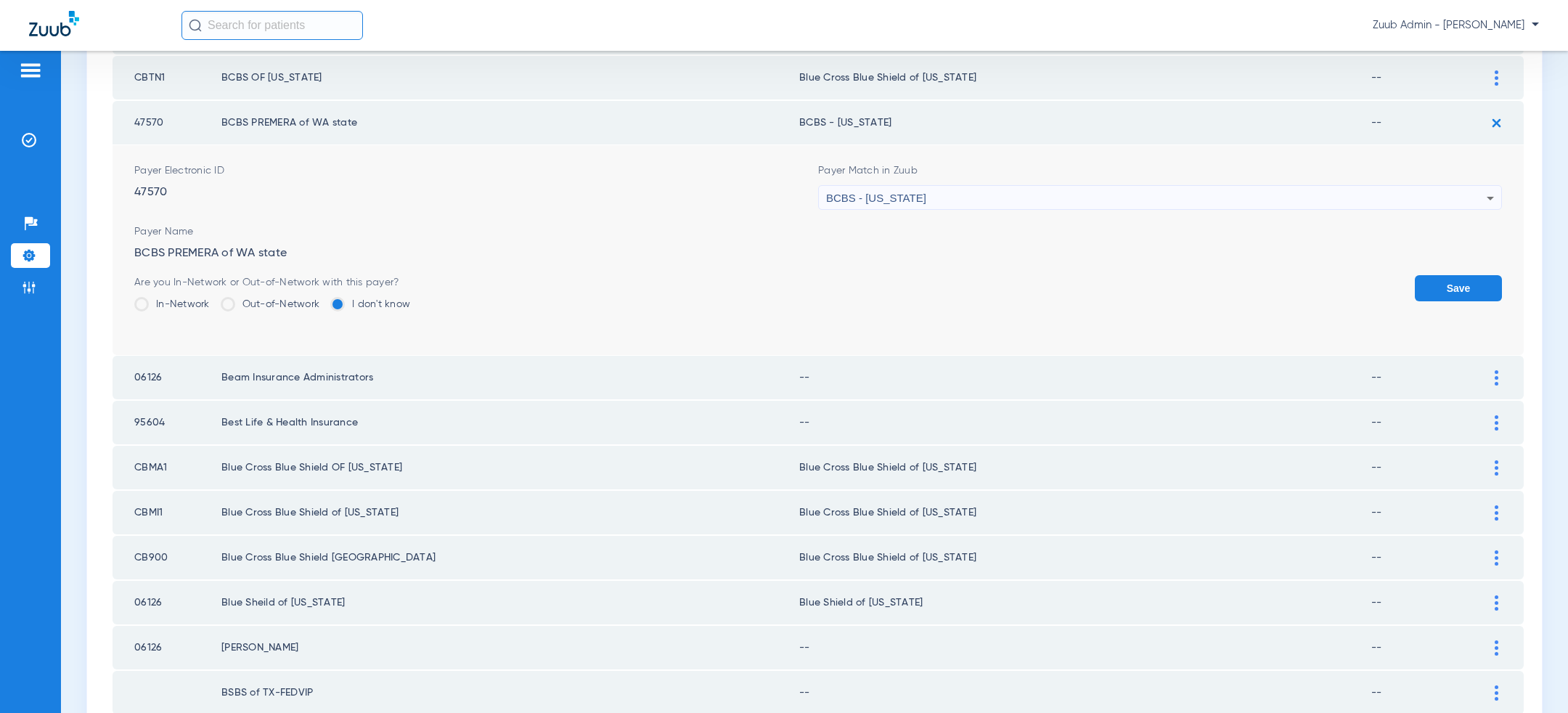
click at [1475, 275] on button "Save" at bounding box center [1459, 288] width 87 height 27
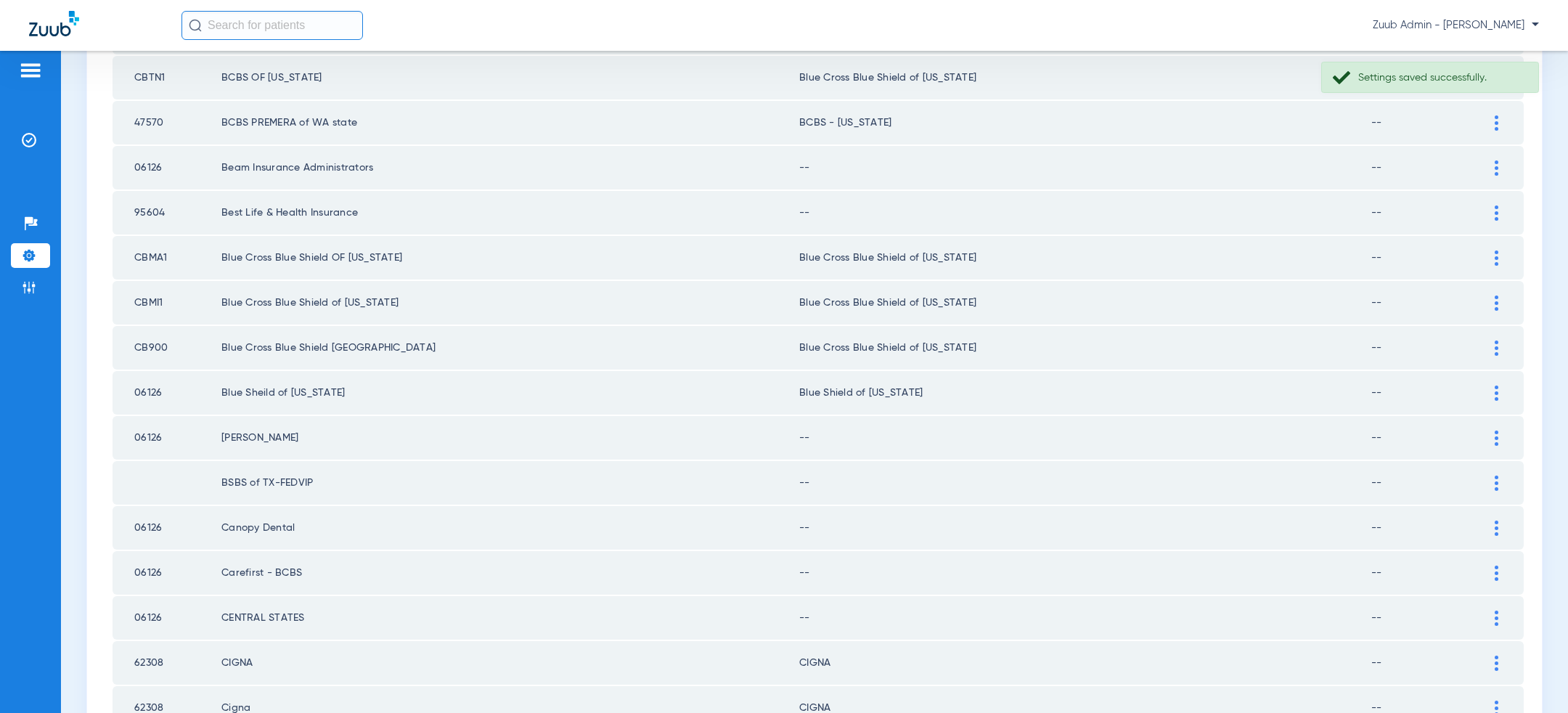
click at [1495, 161] on img at bounding box center [1497, 168] width 3 height 15
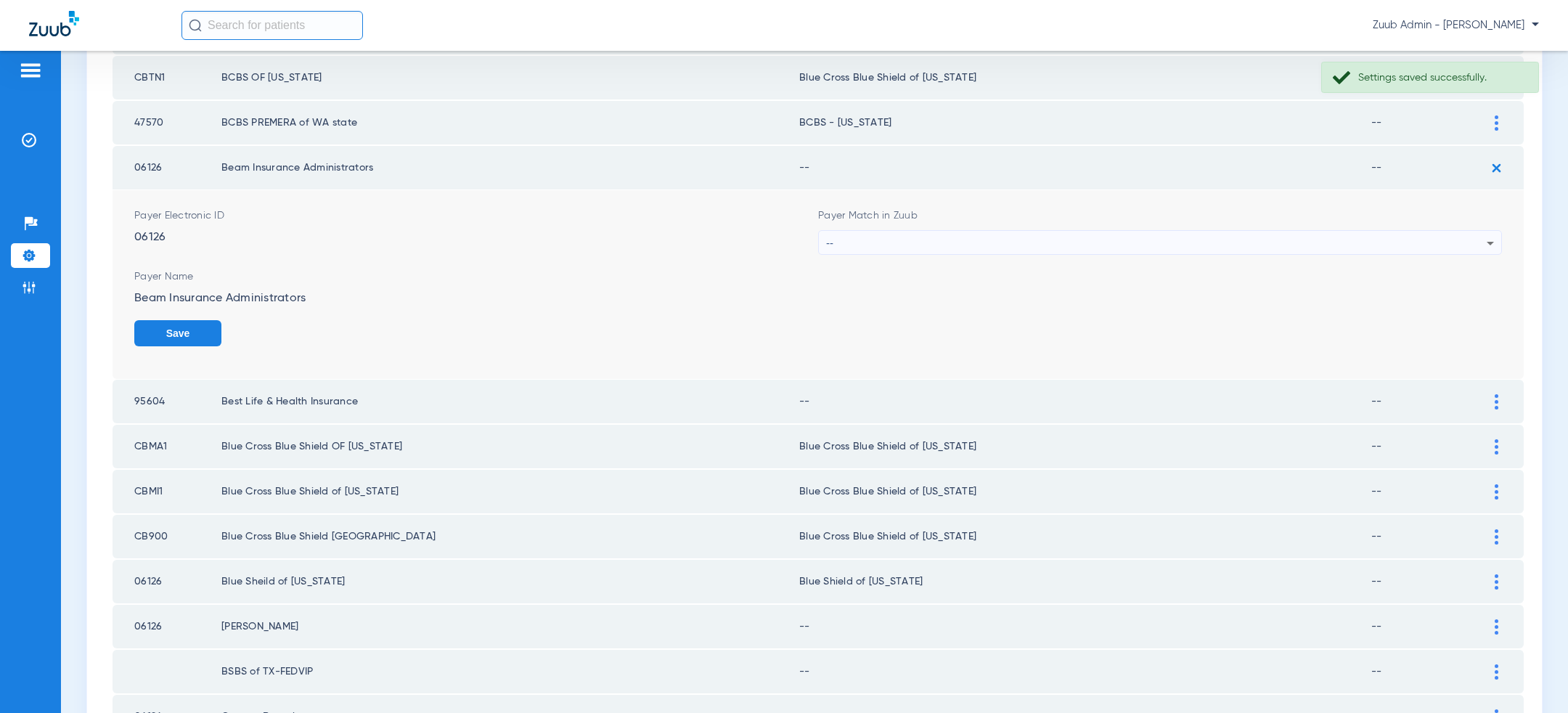
click at [1232, 234] on div "--" at bounding box center [1156, 243] width 661 height 25
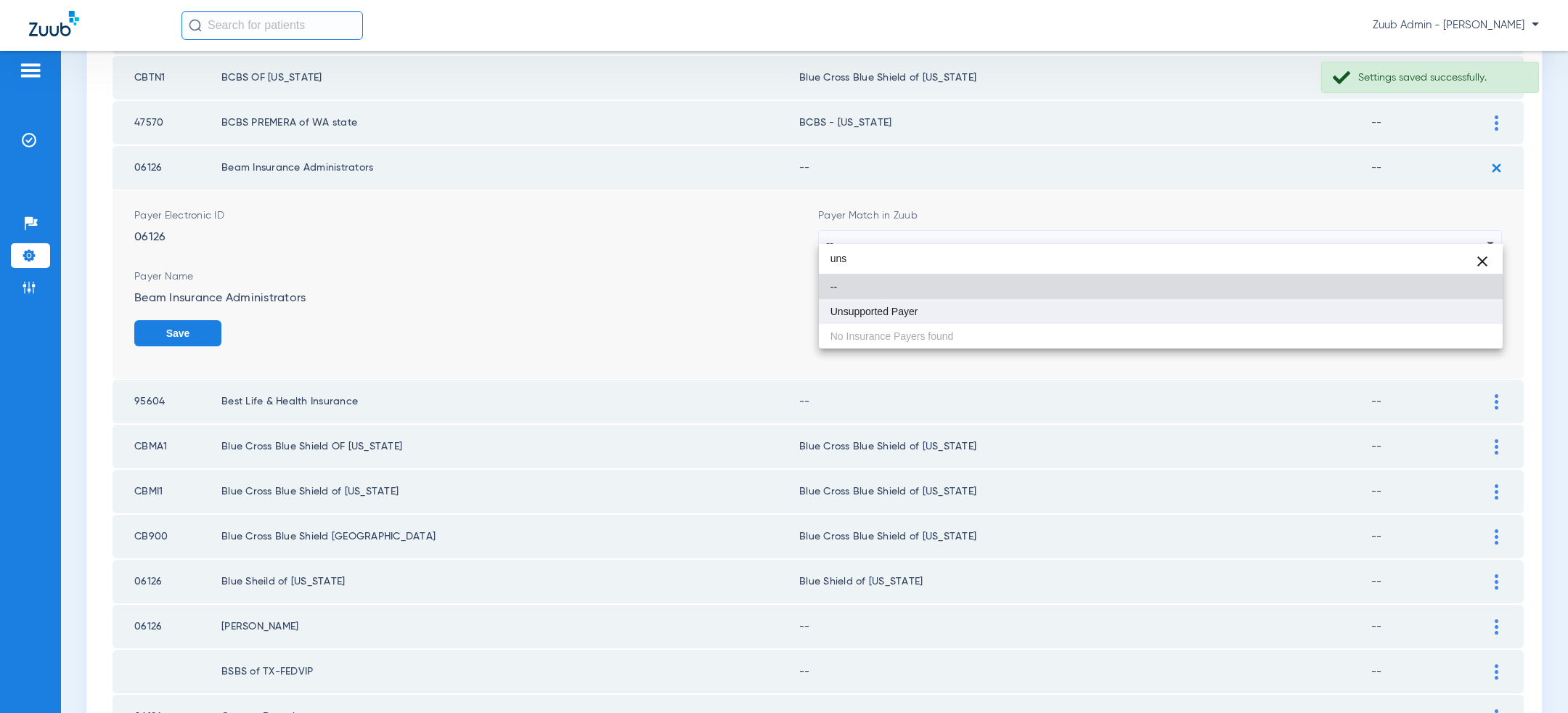
type input "uns"
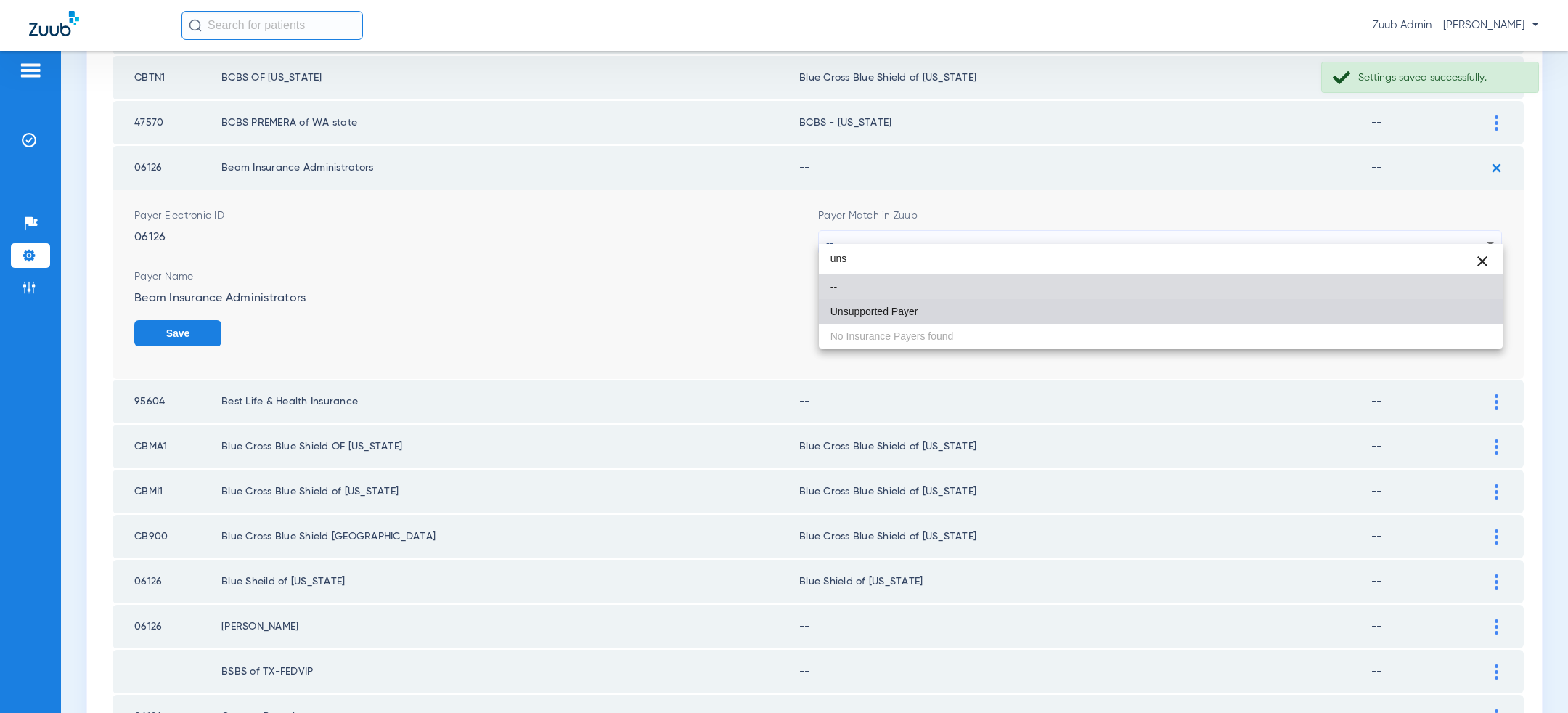
click at [1035, 323] on mat-option "Unsupported Payer" at bounding box center [1161, 311] width 684 height 25
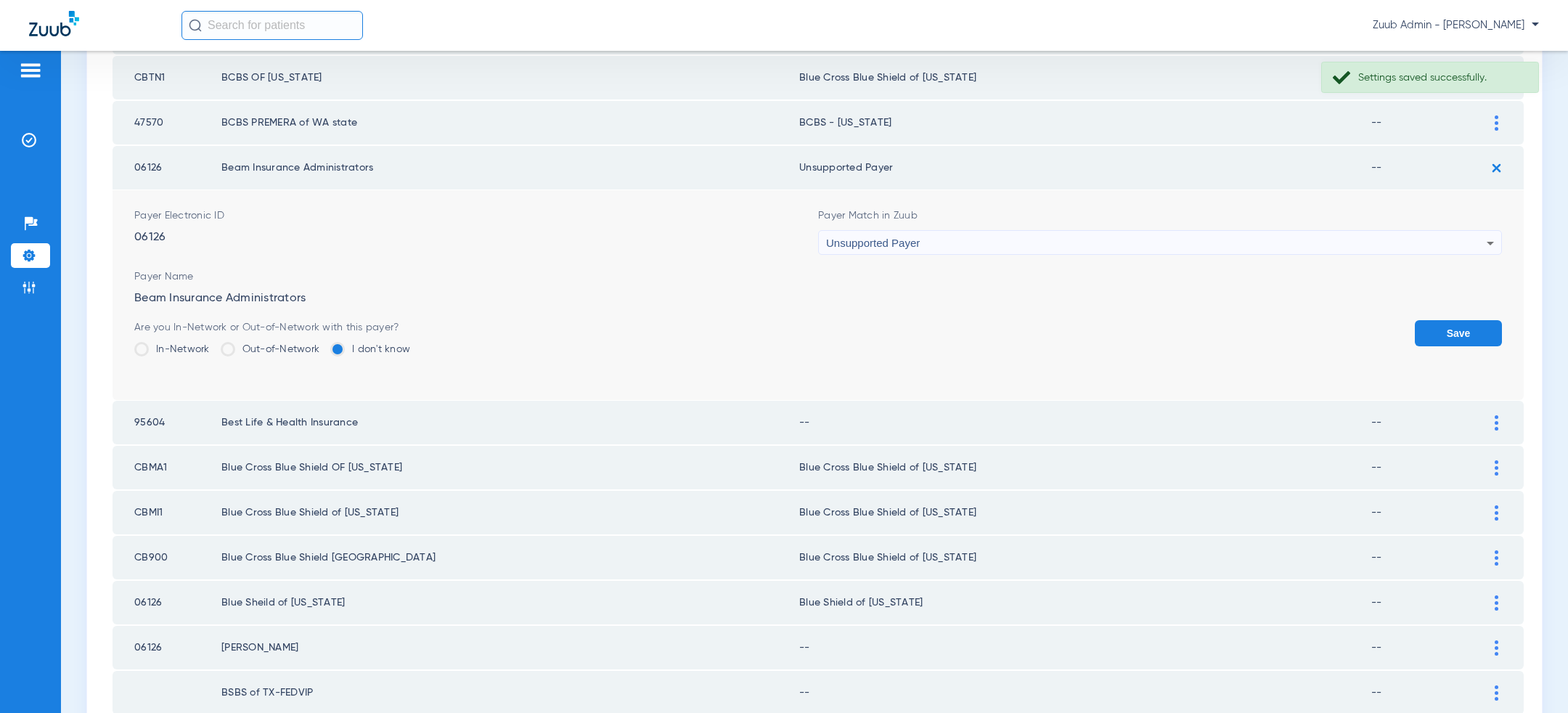
click at [1496, 322] on button "Save" at bounding box center [1459, 333] width 87 height 27
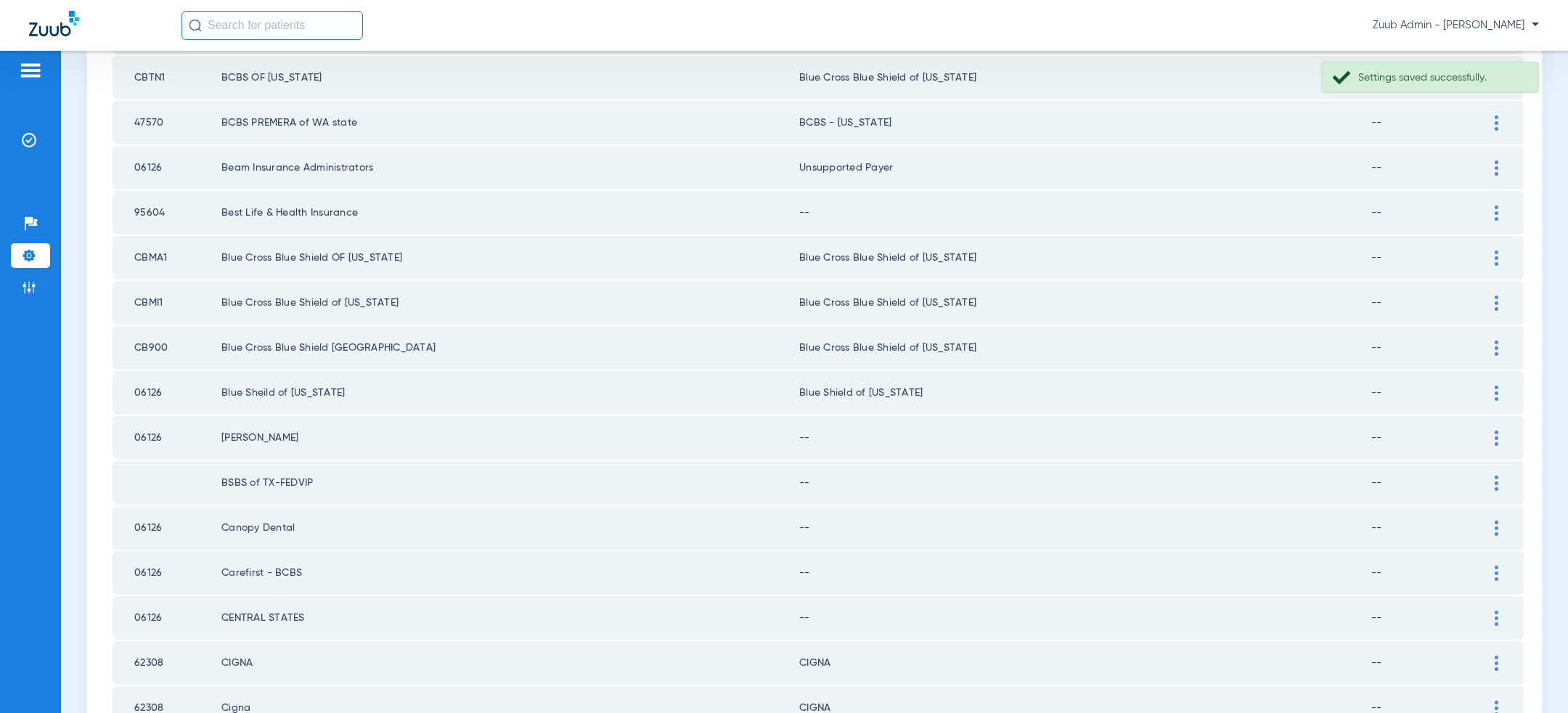
click at [1497, 205] on img at bounding box center [1497, 213] width 3 height 15
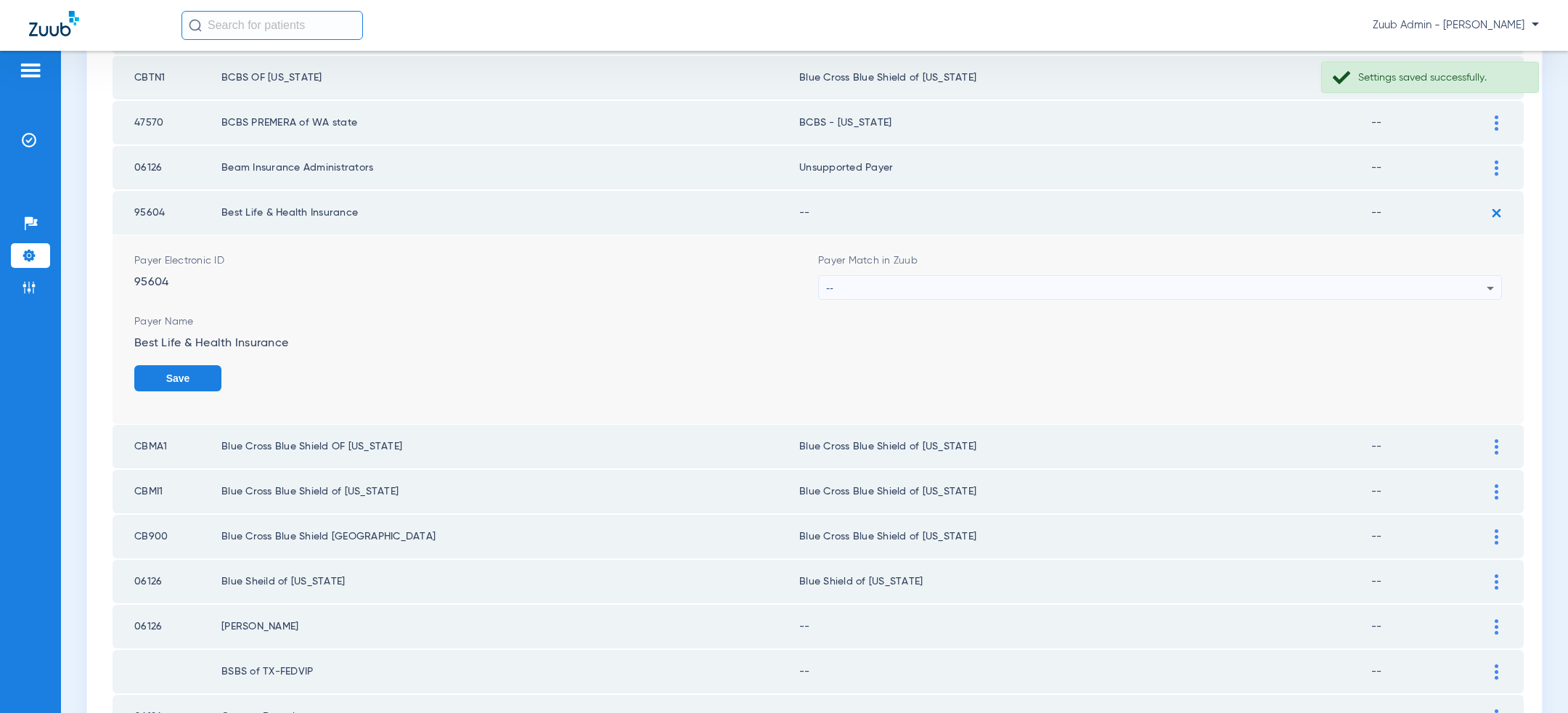
click at [1176, 276] on div "--" at bounding box center [1156, 288] width 661 height 25
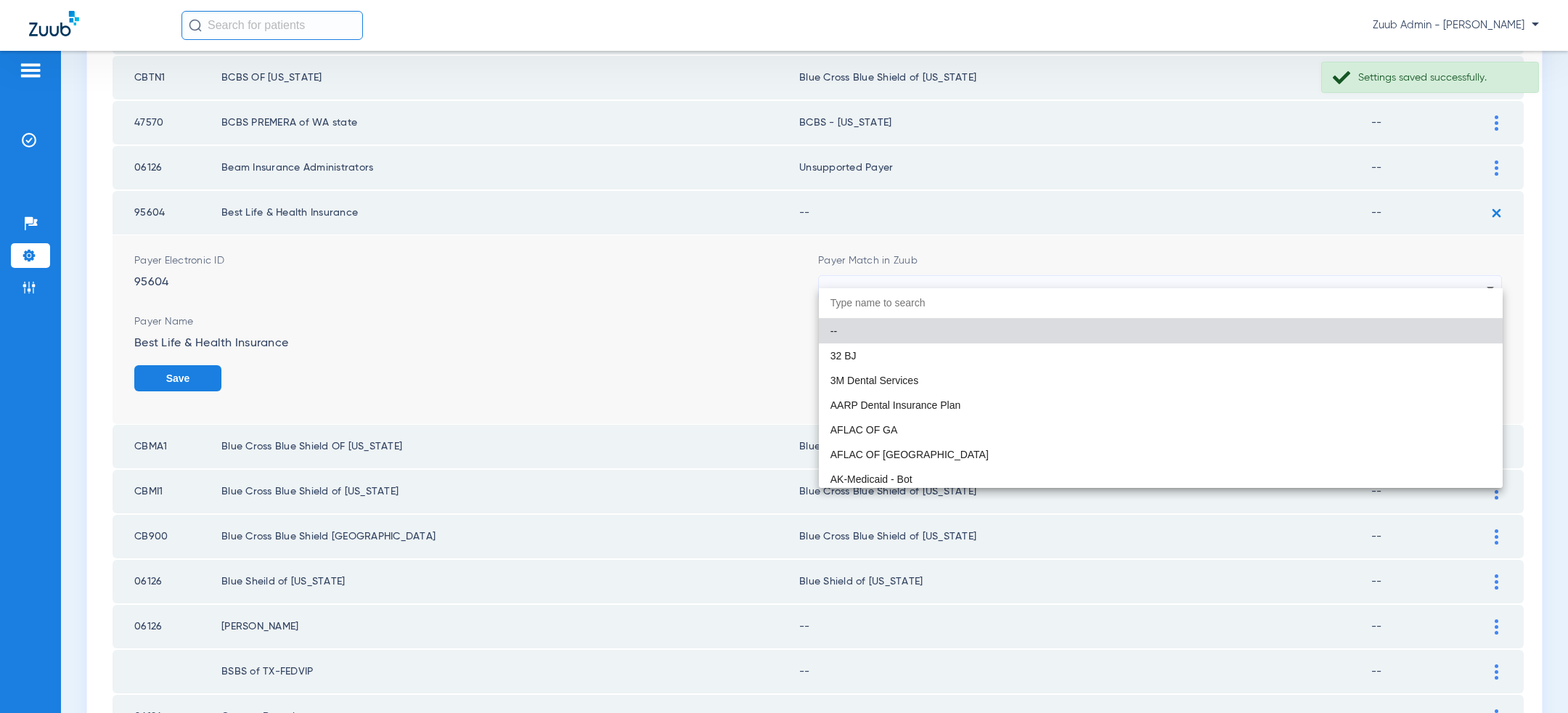
paste input "uns"
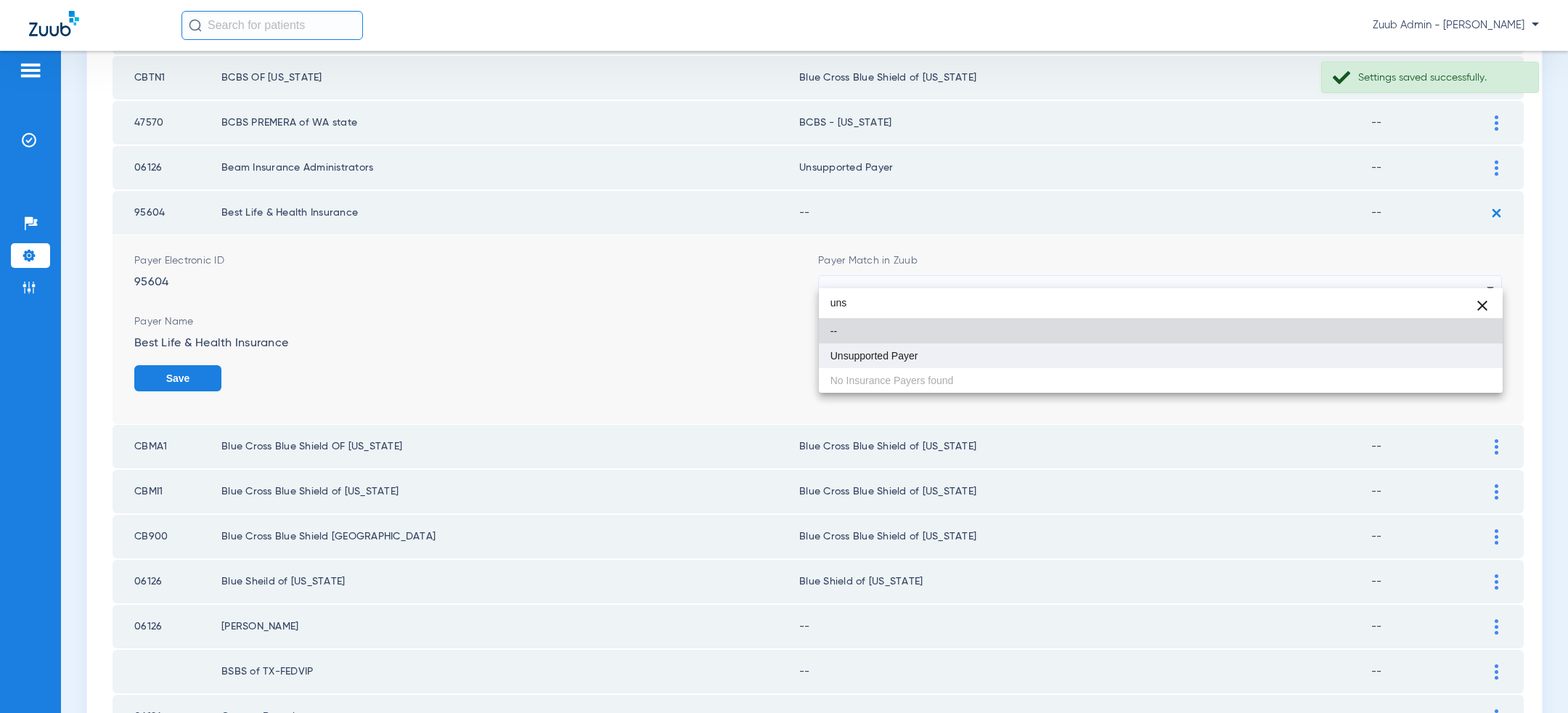
type input "uns"
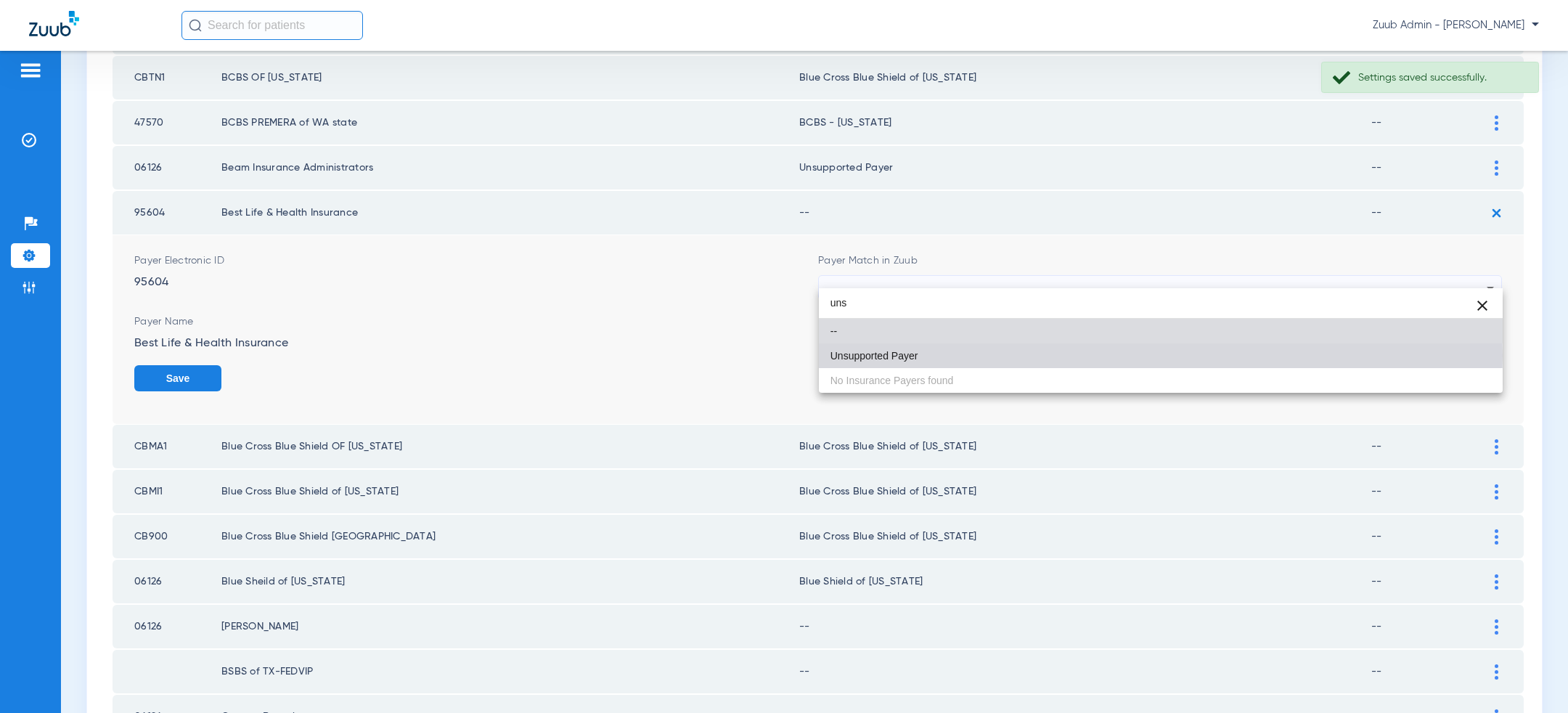
click at [1025, 356] on mat-option "Unsupported Payer" at bounding box center [1161, 356] width 684 height 25
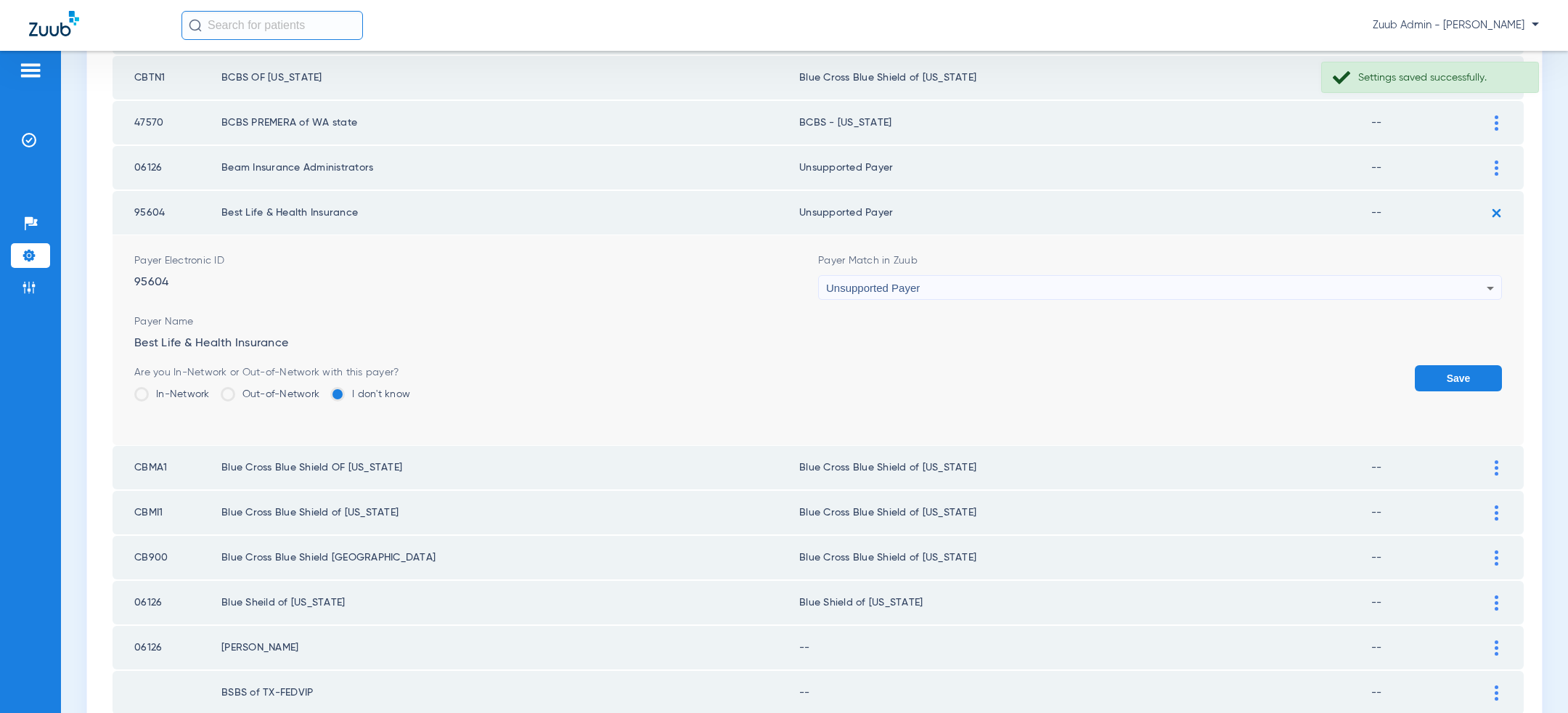
click at [1479, 374] on button "Save" at bounding box center [1459, 378] width 87 height 27
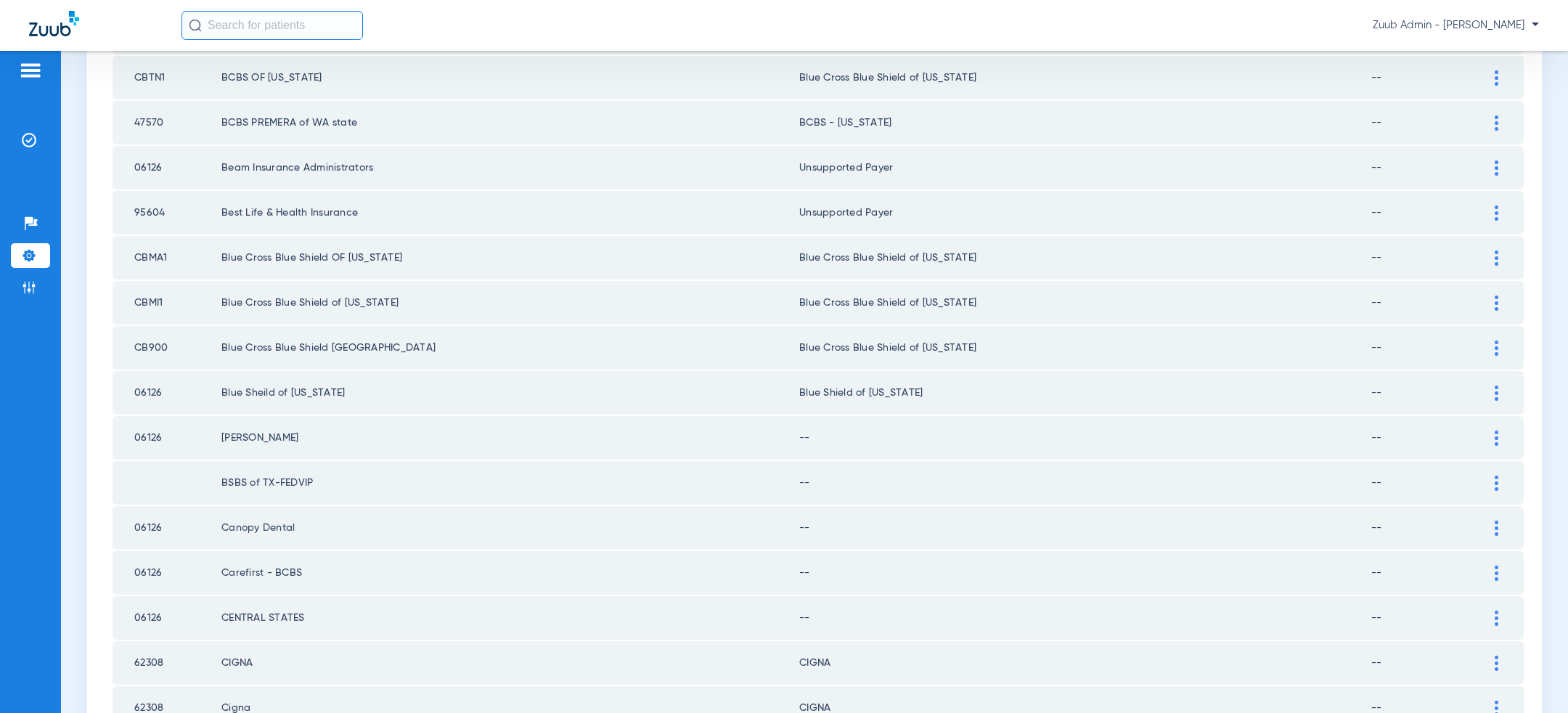
scroll to position [1645, 0]
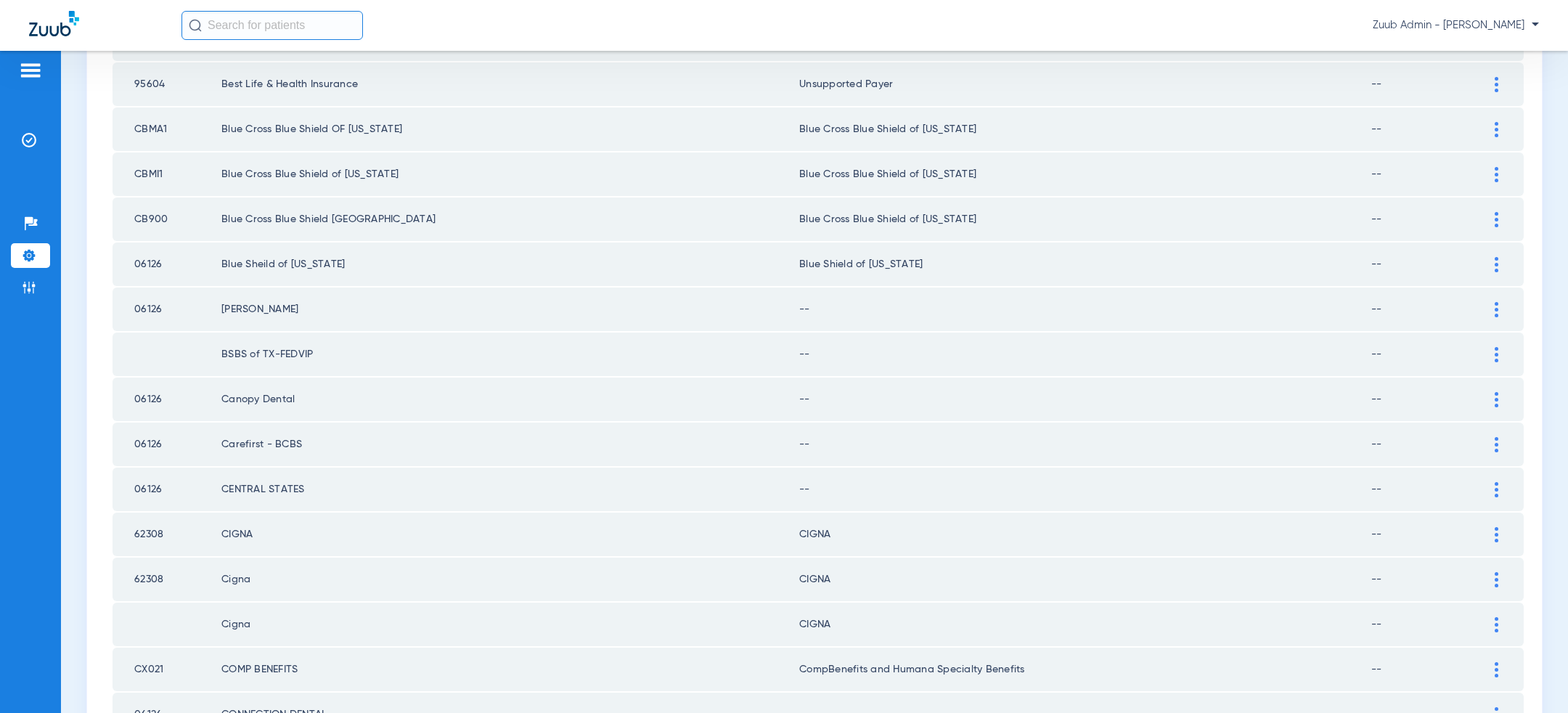
click at [1523, 297] on td at bounding box center [1504, 309] width 40 height 44
click at [1494, 302] on div at bounding box center [1497, 309] width 26 height 15
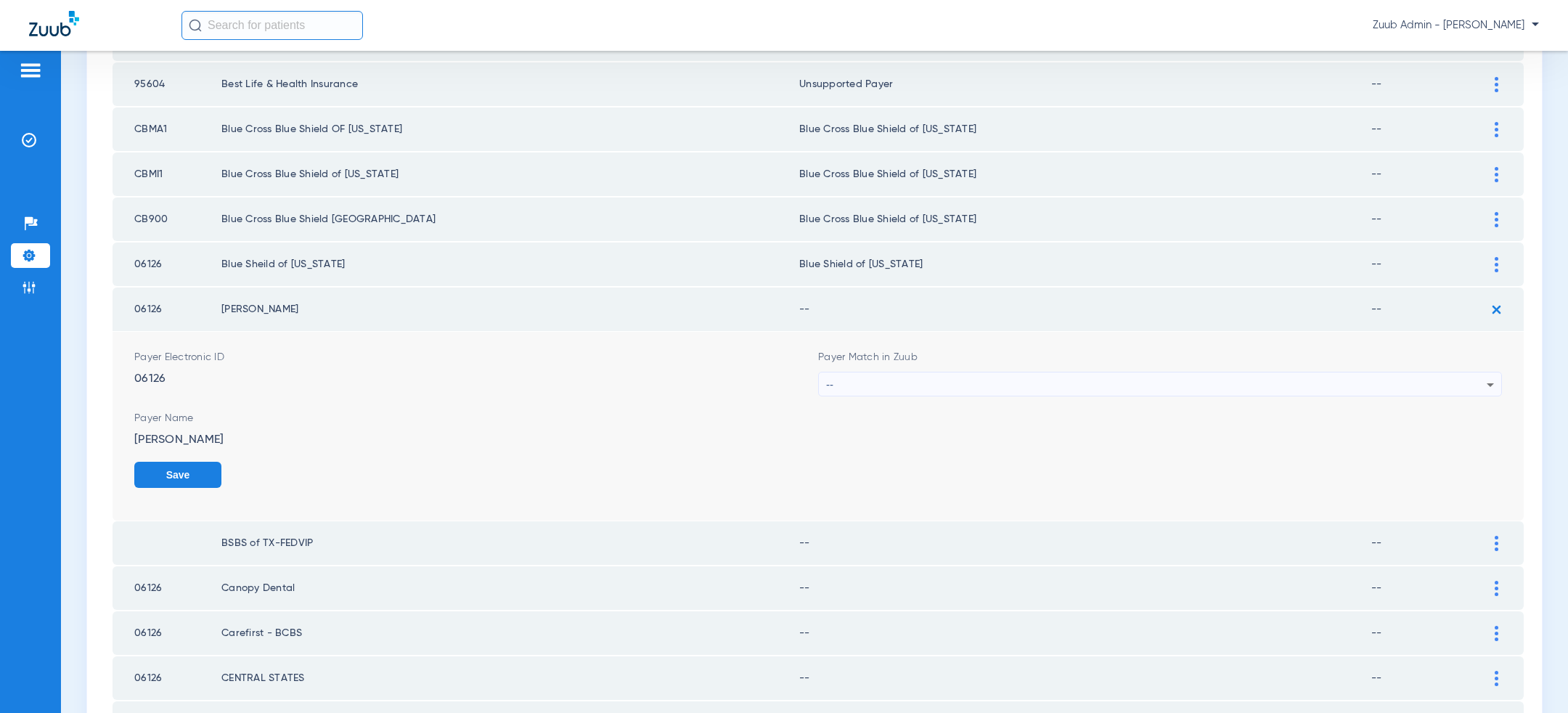
click at [1241, 373] on div "--" at bounding box center [1156, 385] width 661 height 25
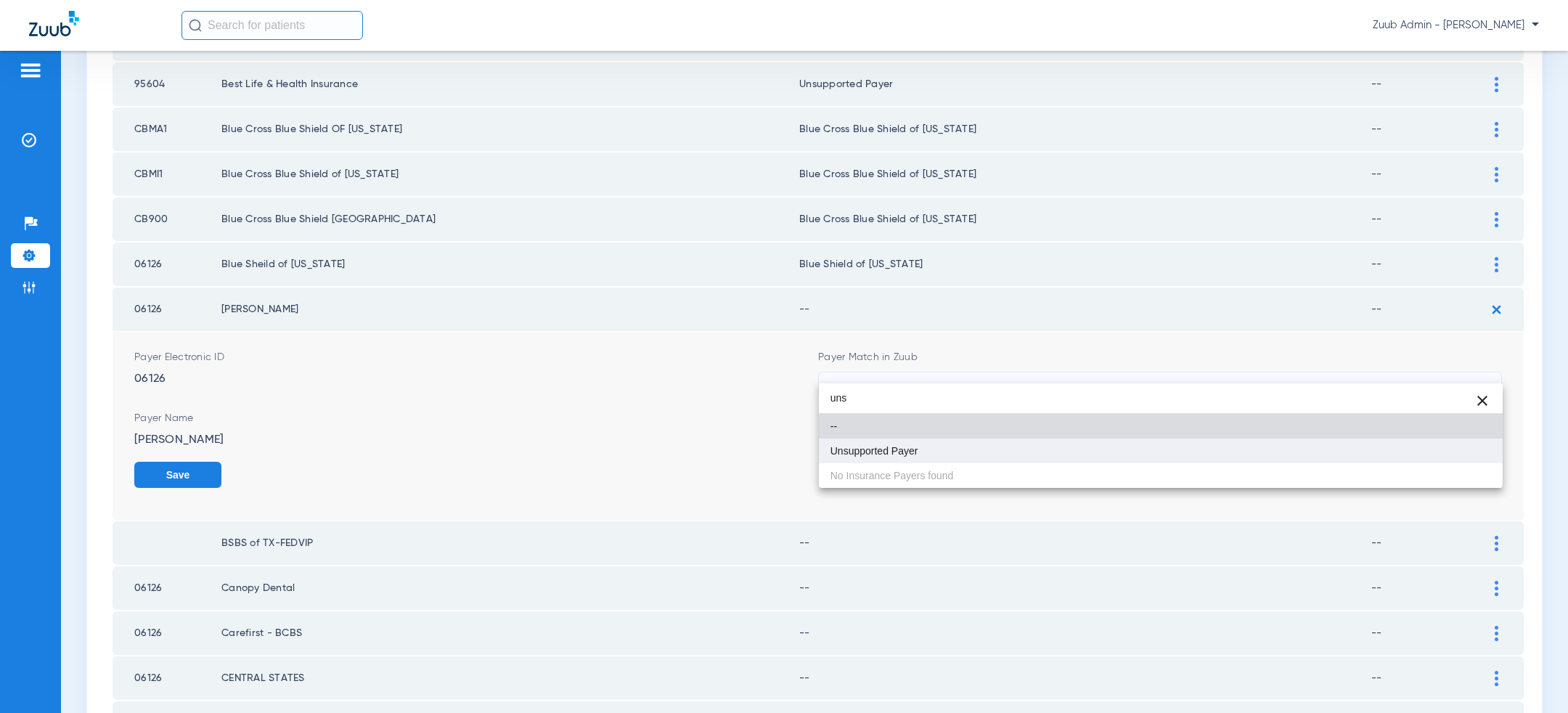
type input "uns"
click at [1070, 447] on mat-option "Unsupported Payer" at bounding box center [1161, 451] width 684 height 25
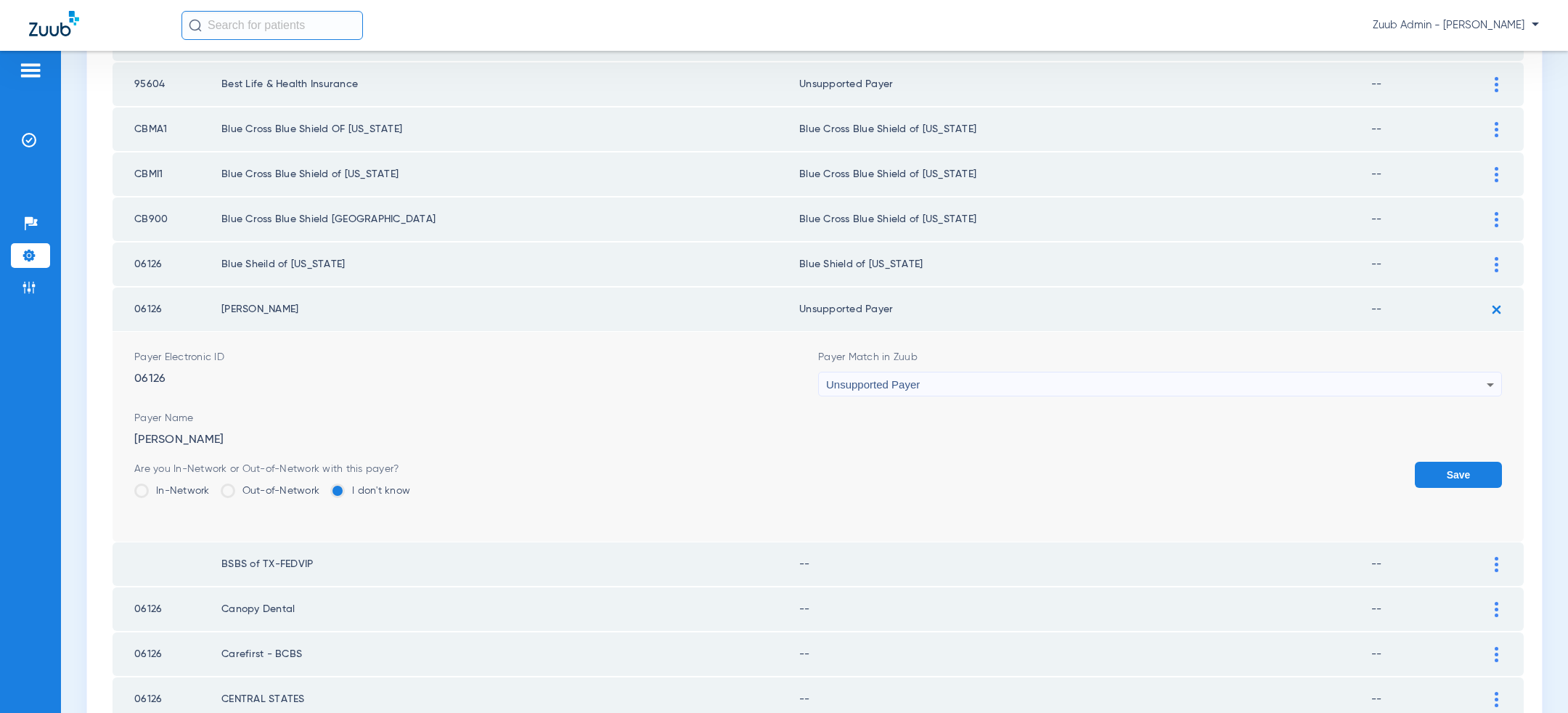
click at [1438, 463] on button "Save" at bounding box center [1459, 474] width 87 height 27
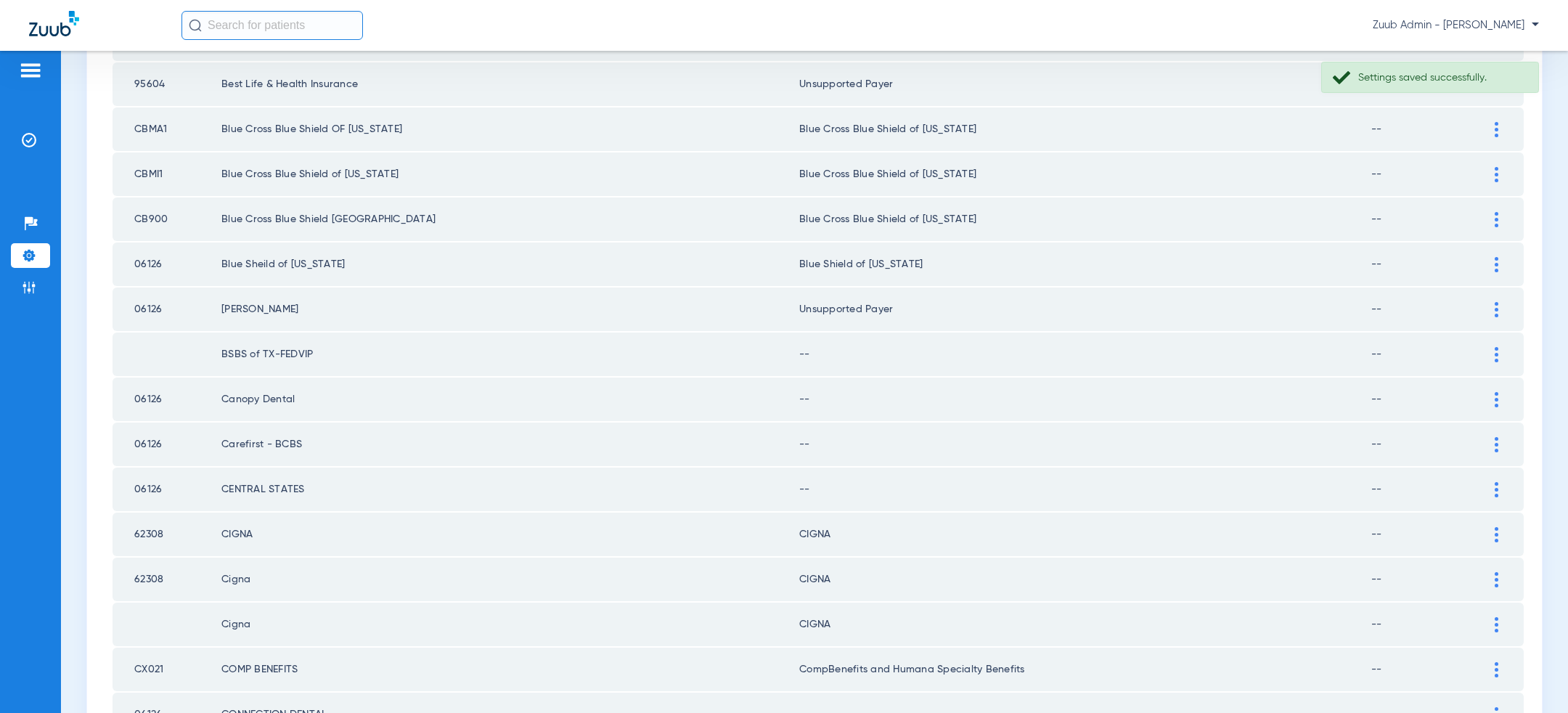
click at [1506, 347] on div at bounding box center [1497, 355] width 26 height 15
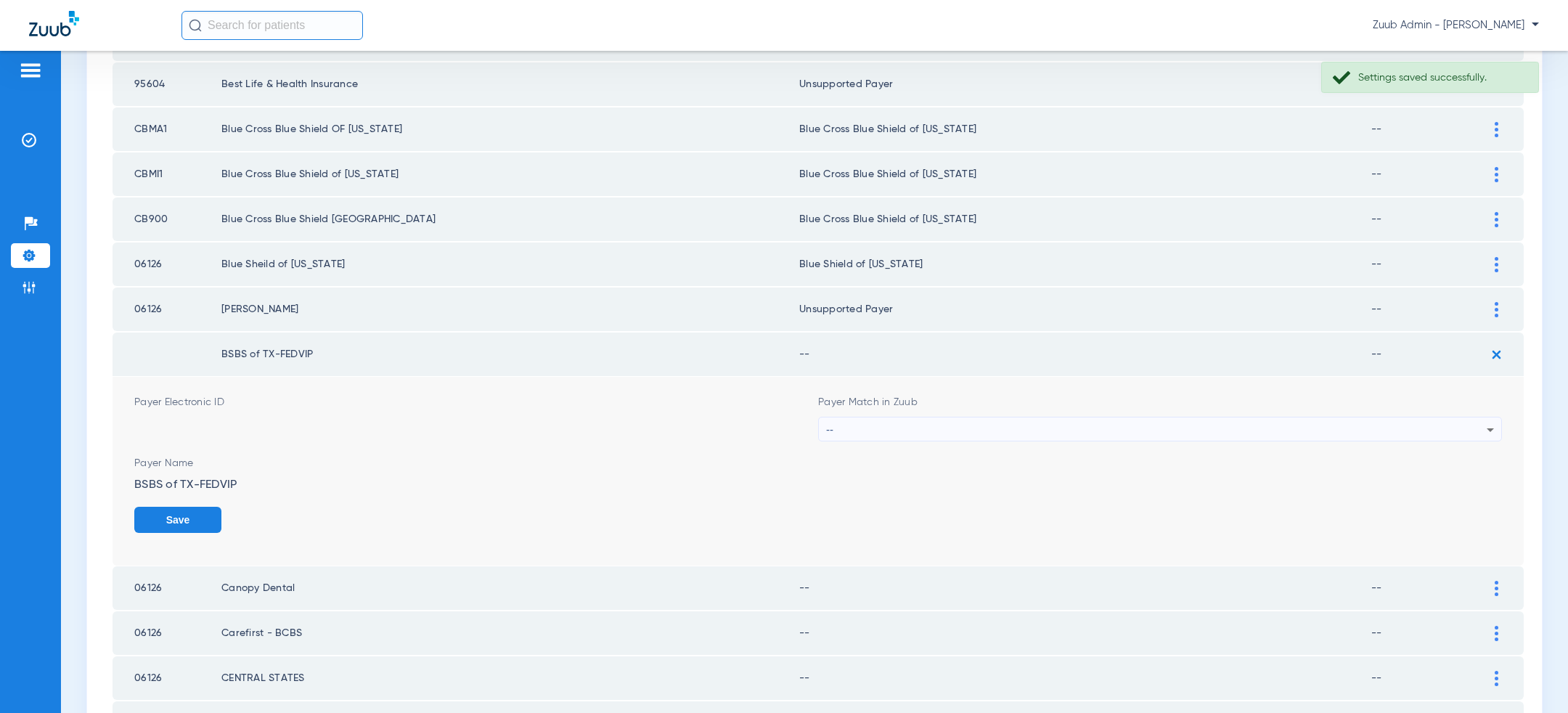
click at [1211, 417] on div "--" at bounding box center [1156, 429] width 661 height 25
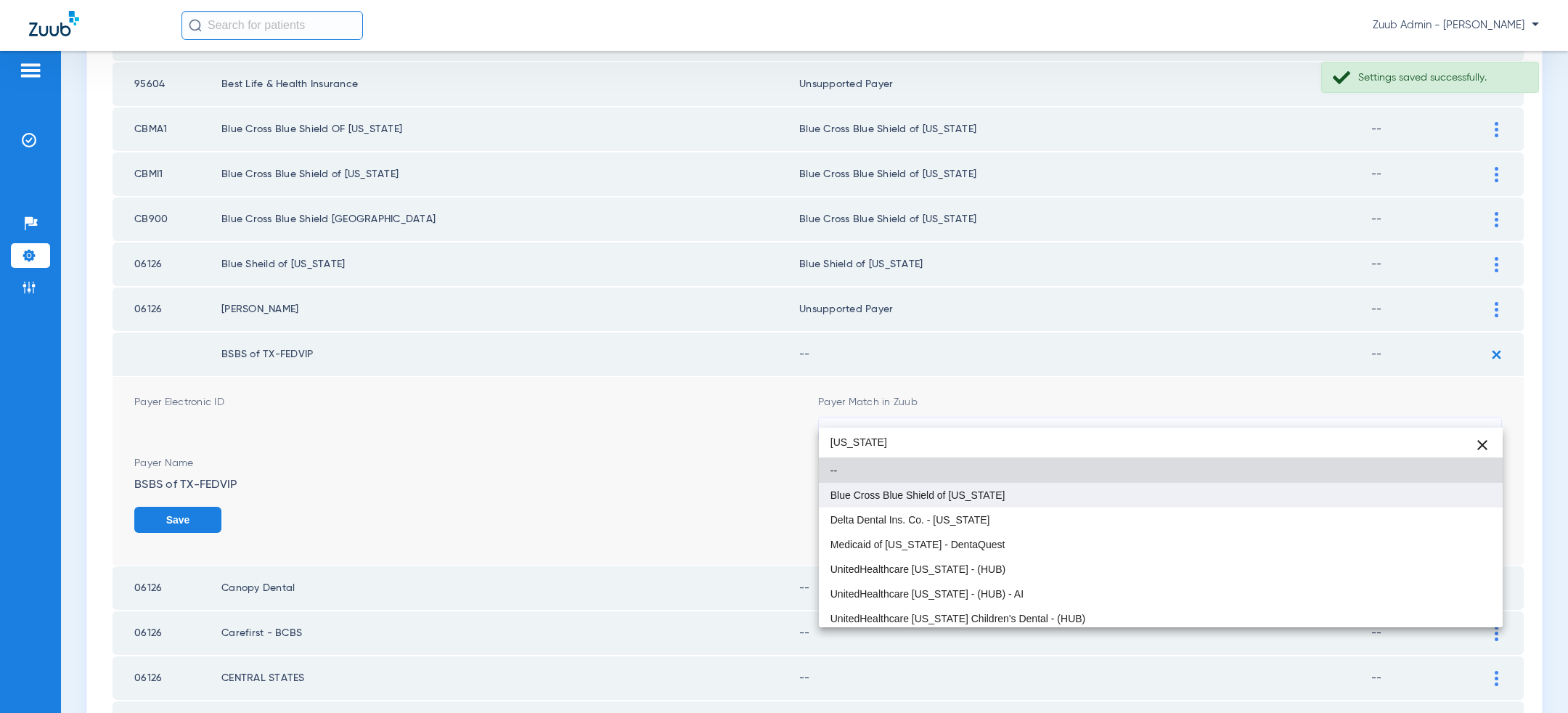
type input "[US_STATE]"
click at [1080, 497] on mat-option "Blue Cross Blue Shield of [US_STATE]" at bounding box center [1161, 495] width 684 height 25
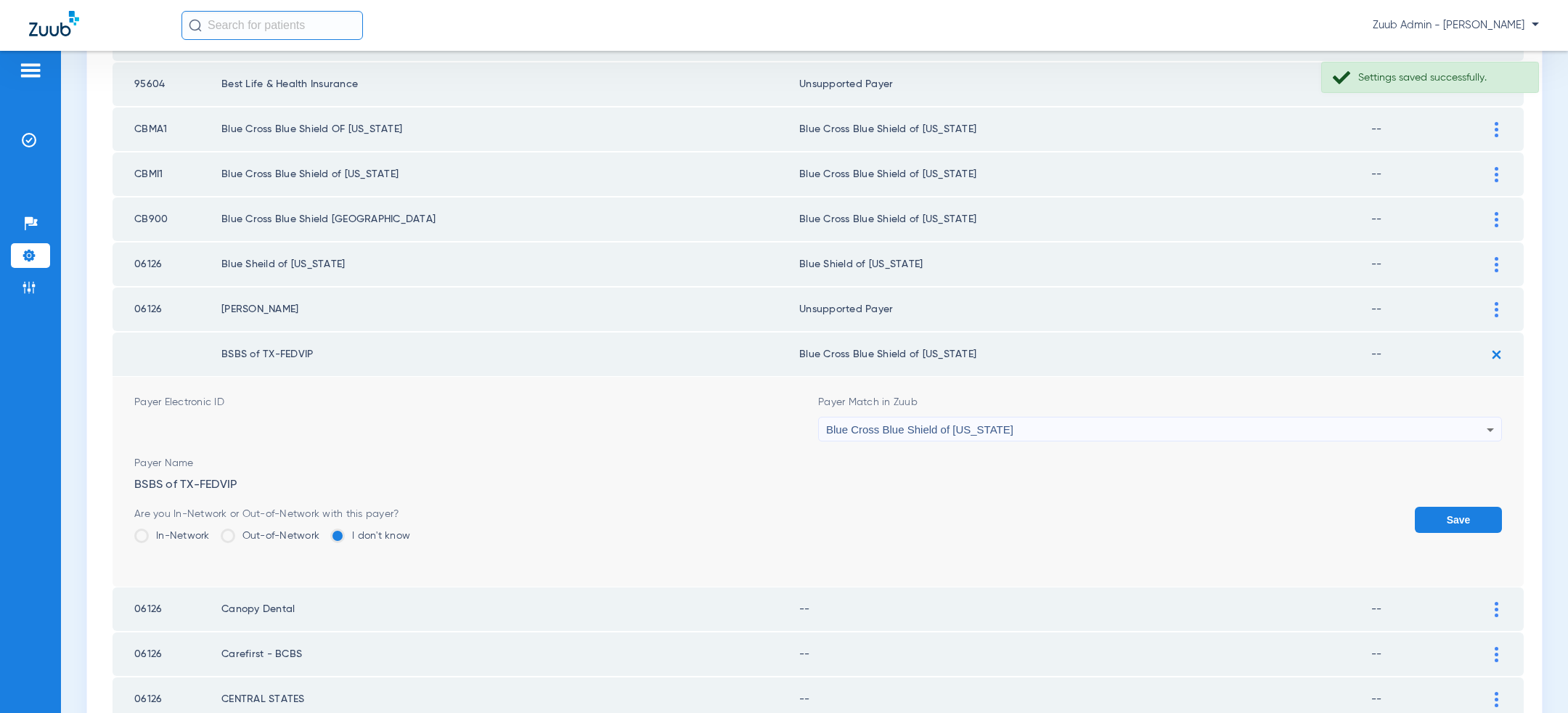
click at [1463, 511] on button "Save" at bounding box center [1459, 520] width 87 height 27
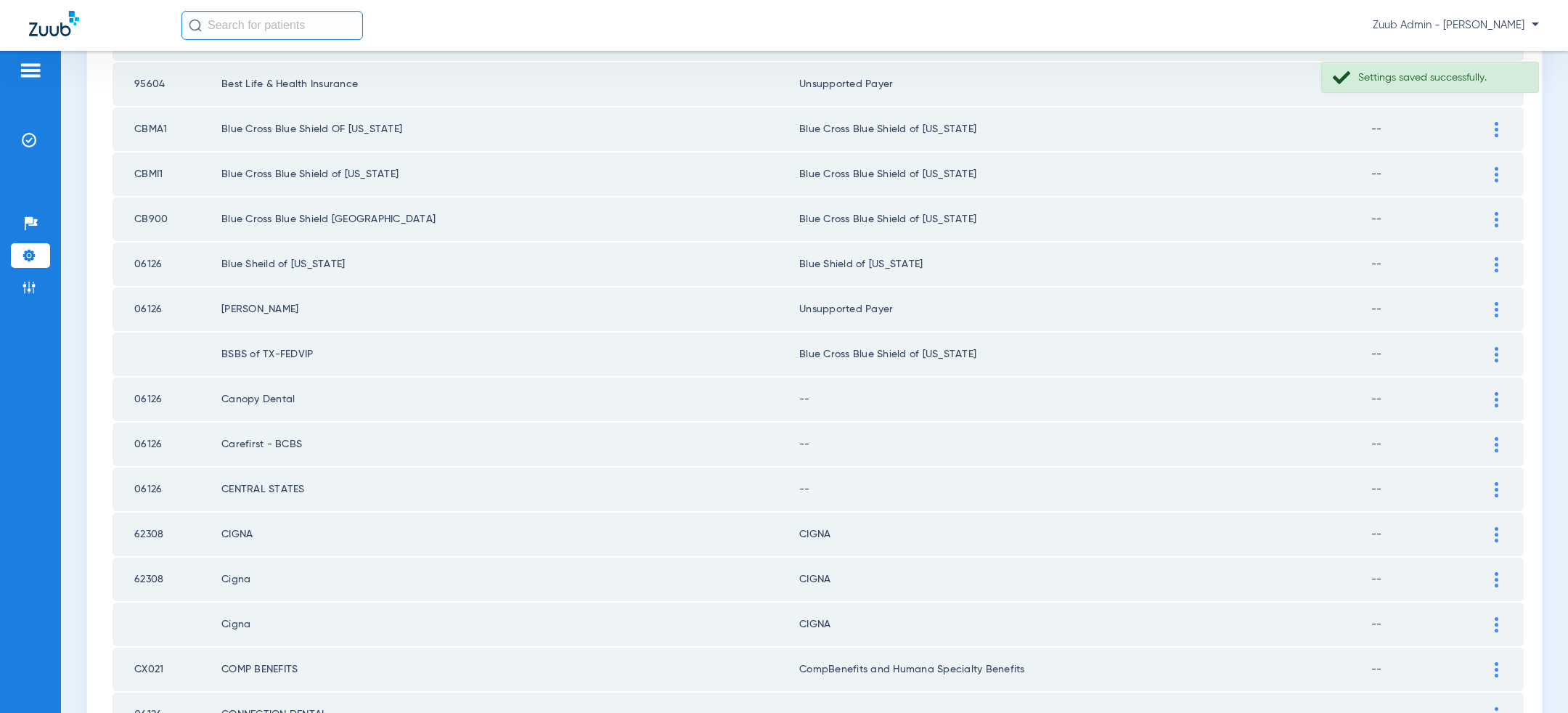
click at [1491, 392] on div at bounding box center [1497, 400] width 26 height 15
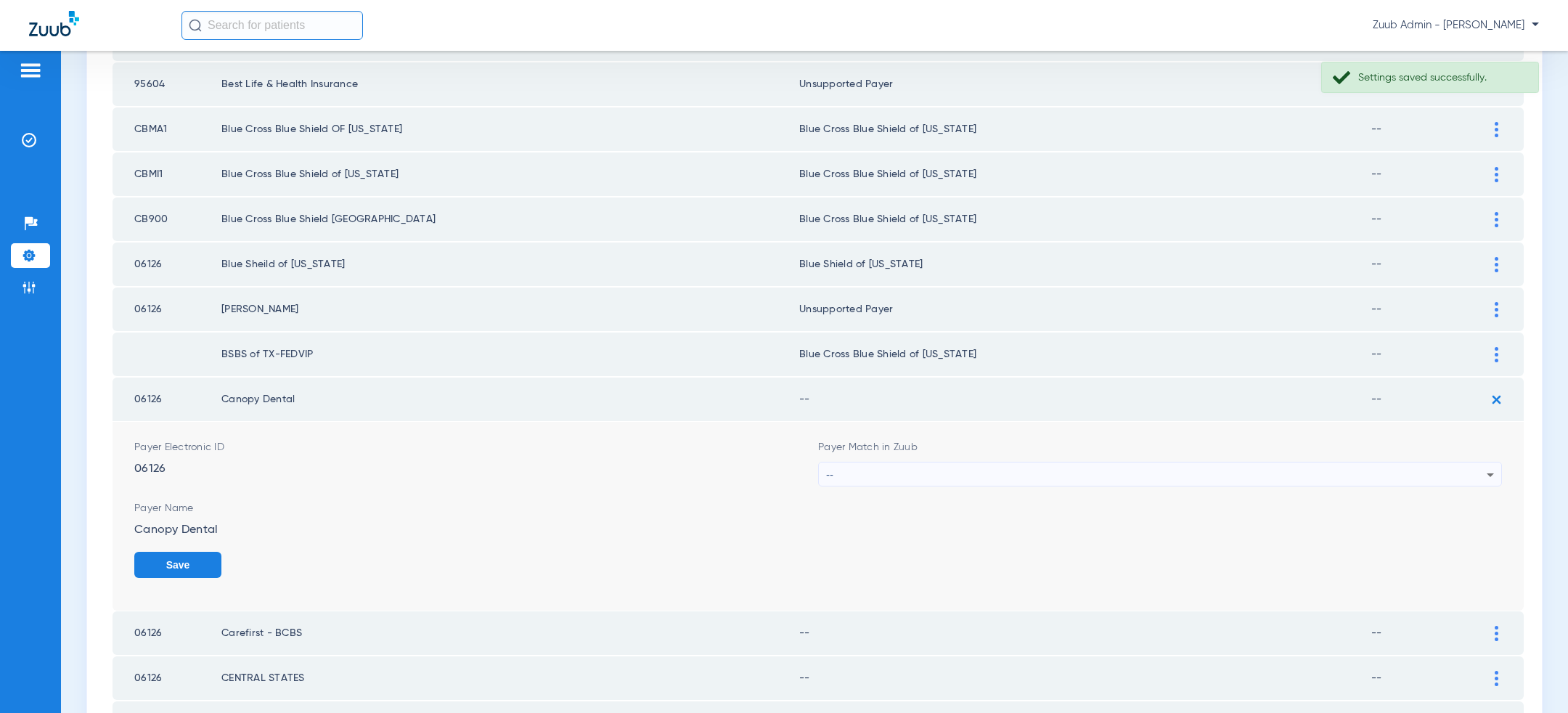
click at [1254, 463] on div "--" at bounding box center [1156, 474] width 661 height 25
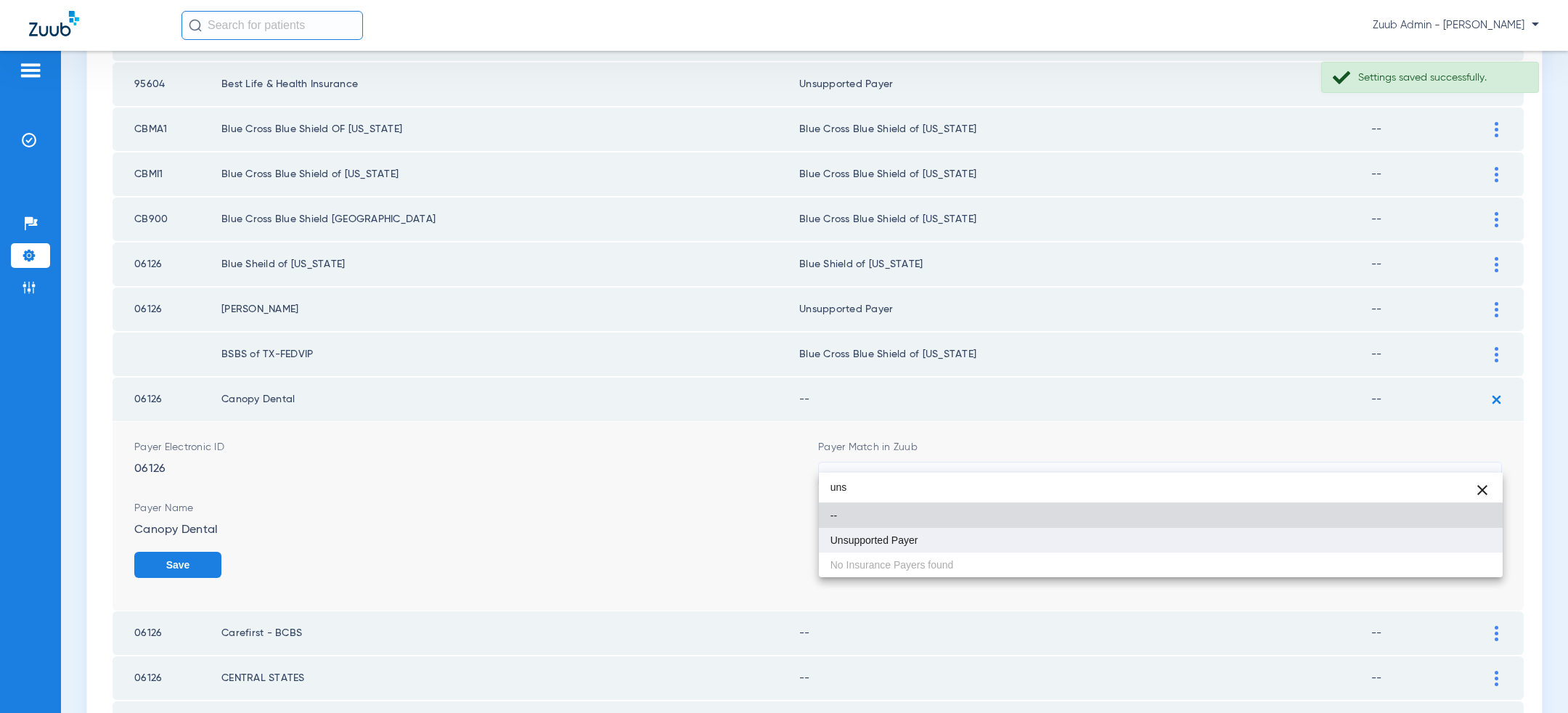
type input "uns"
click at [1105, 539] on mat-option "Unsupported Payer" at bounding box center [1161, 539] width 684 height 25
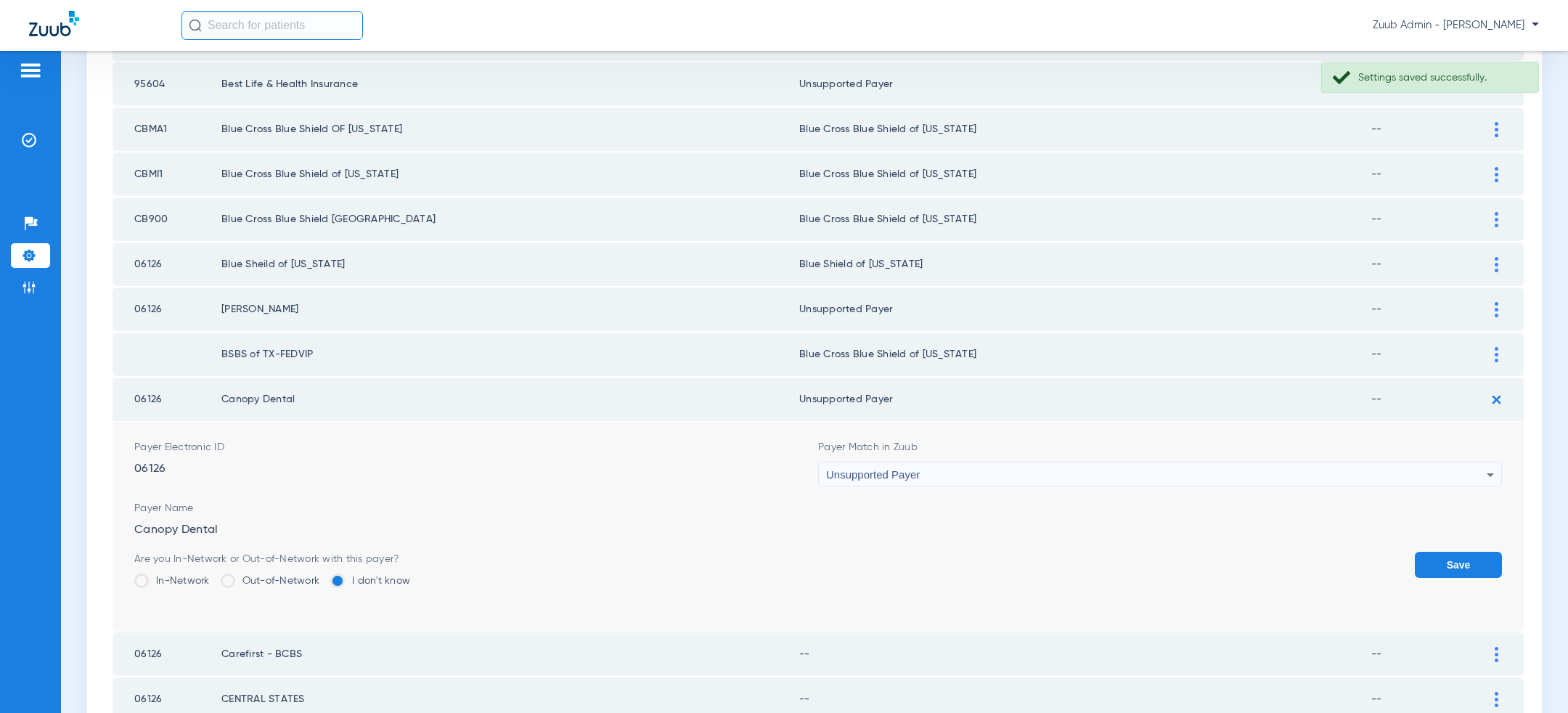
click at [1441, 551] on button "Save" at bounding box center [1459, 564] width 87 height 27
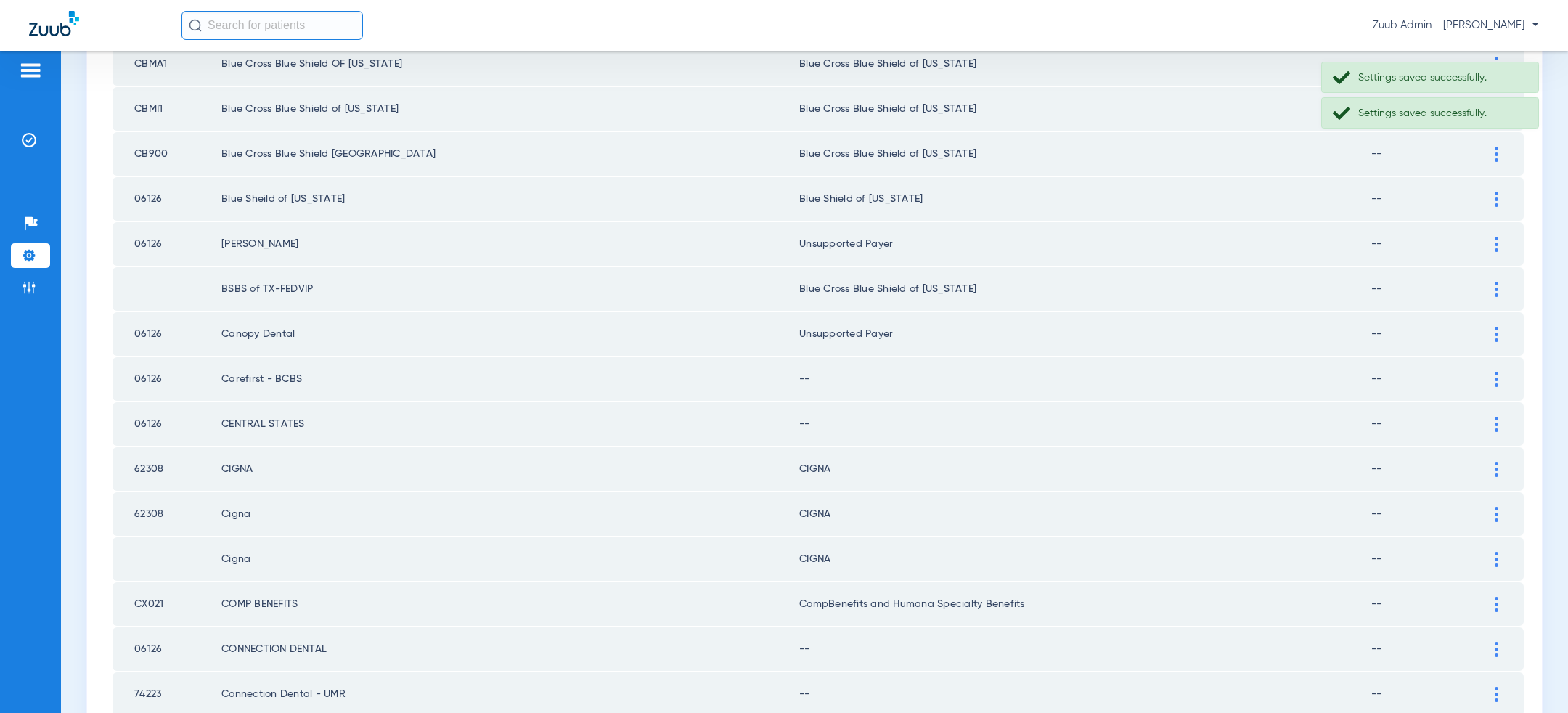
scroll to position [1722, 0]
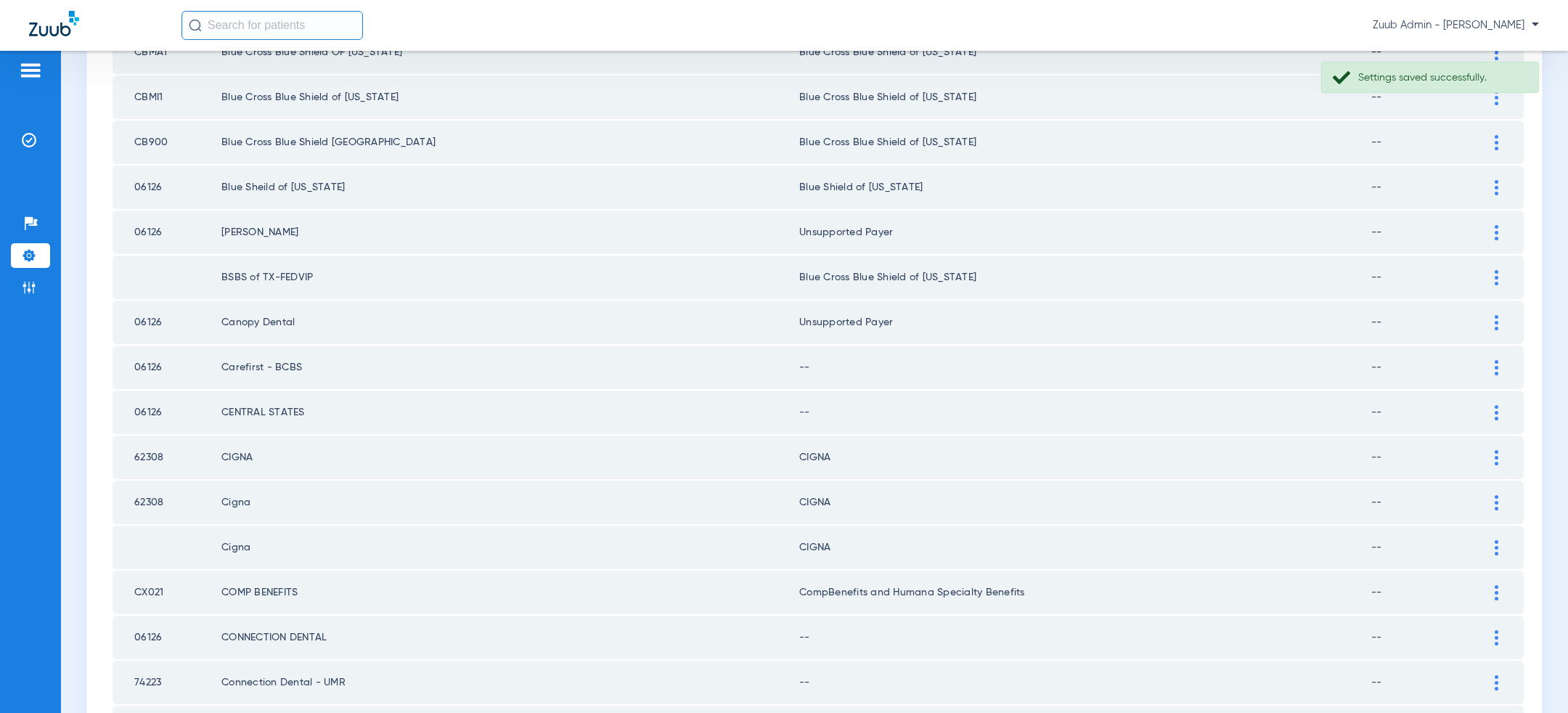
click at [1506, 360] on div at bounding box center [1497, 368] width 26 height 15
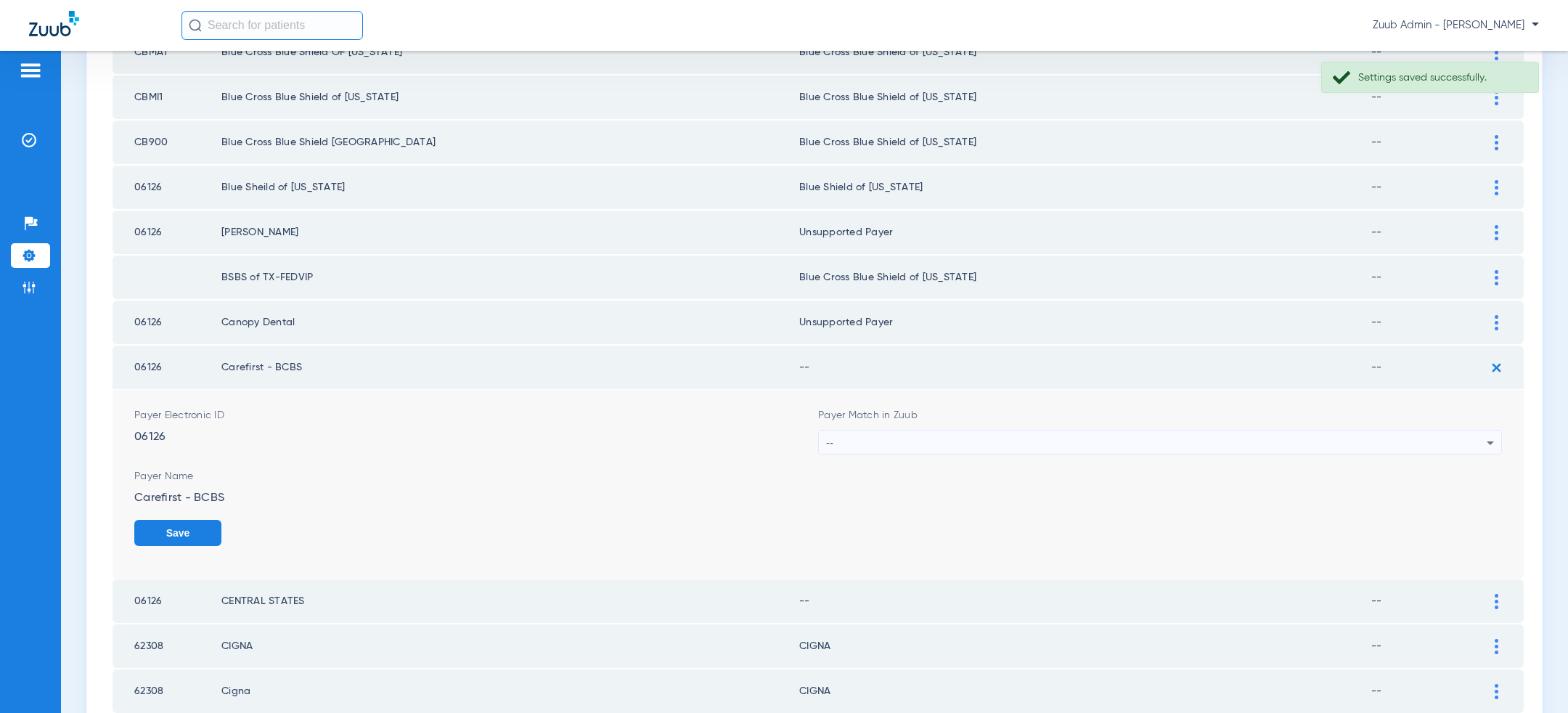
click at [1069, 431] on div "--" at bounding box center [1156, 443] width 661 height 25
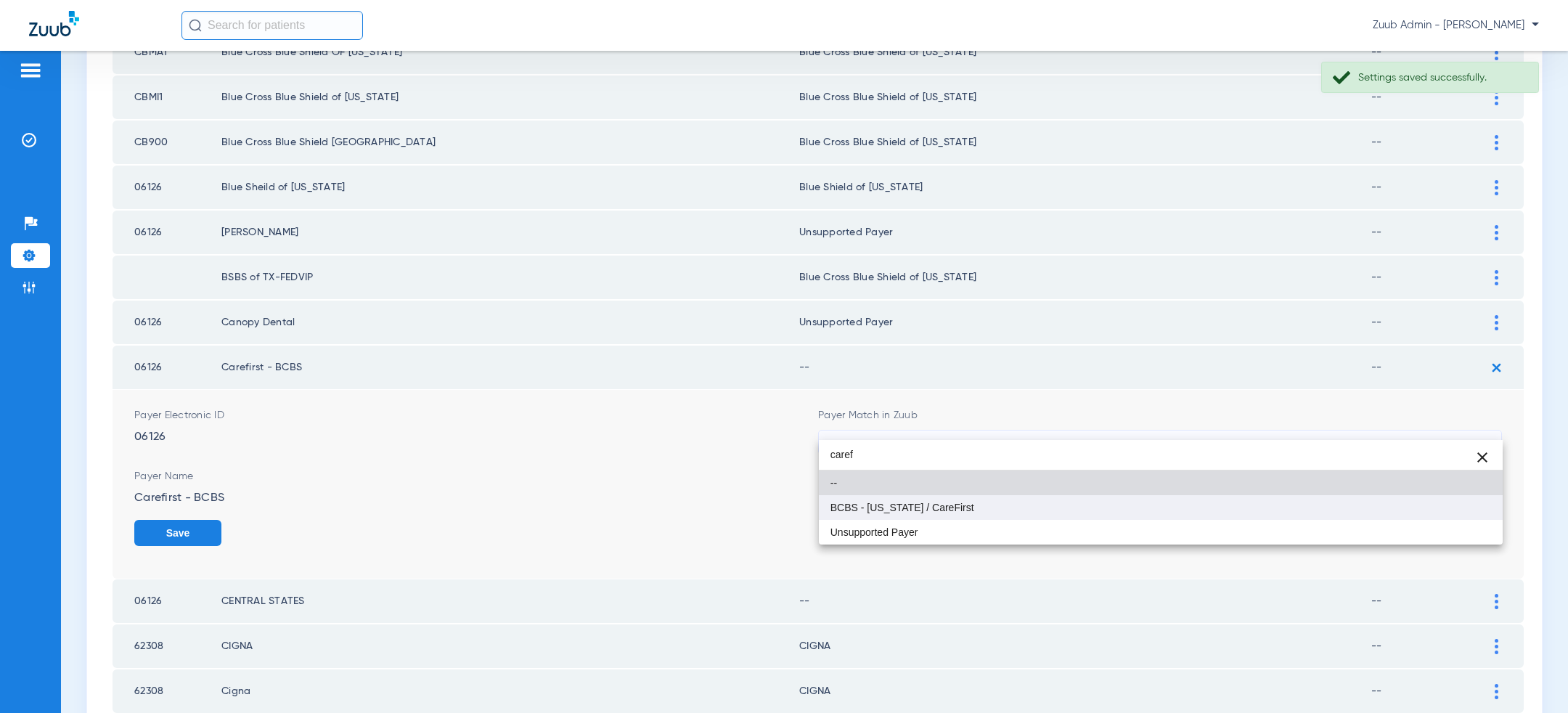
type input "caref"
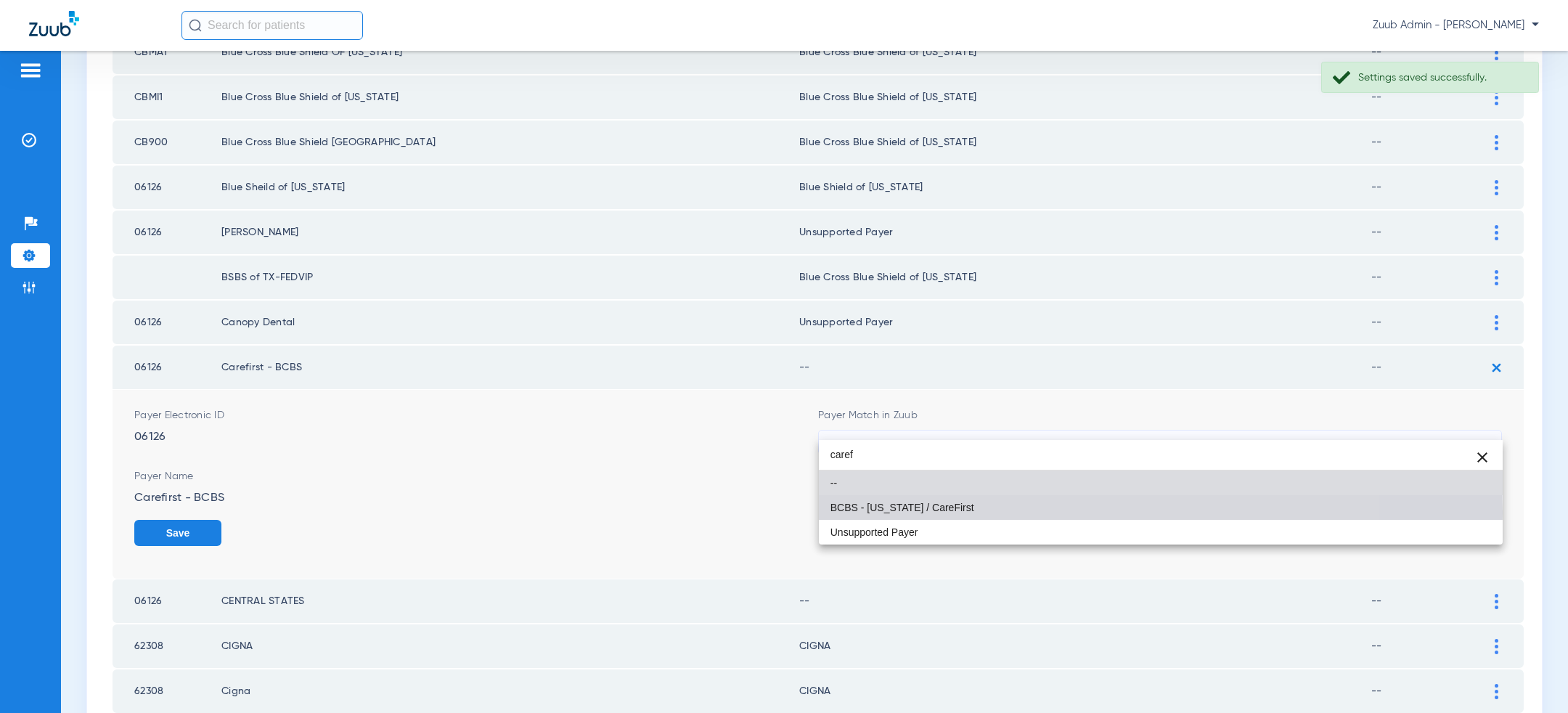
click at [980, 512] on mat-option "BCBS - [US_STATE] / CareFirst" at bounding box center [1161, 507] width 684 height 25
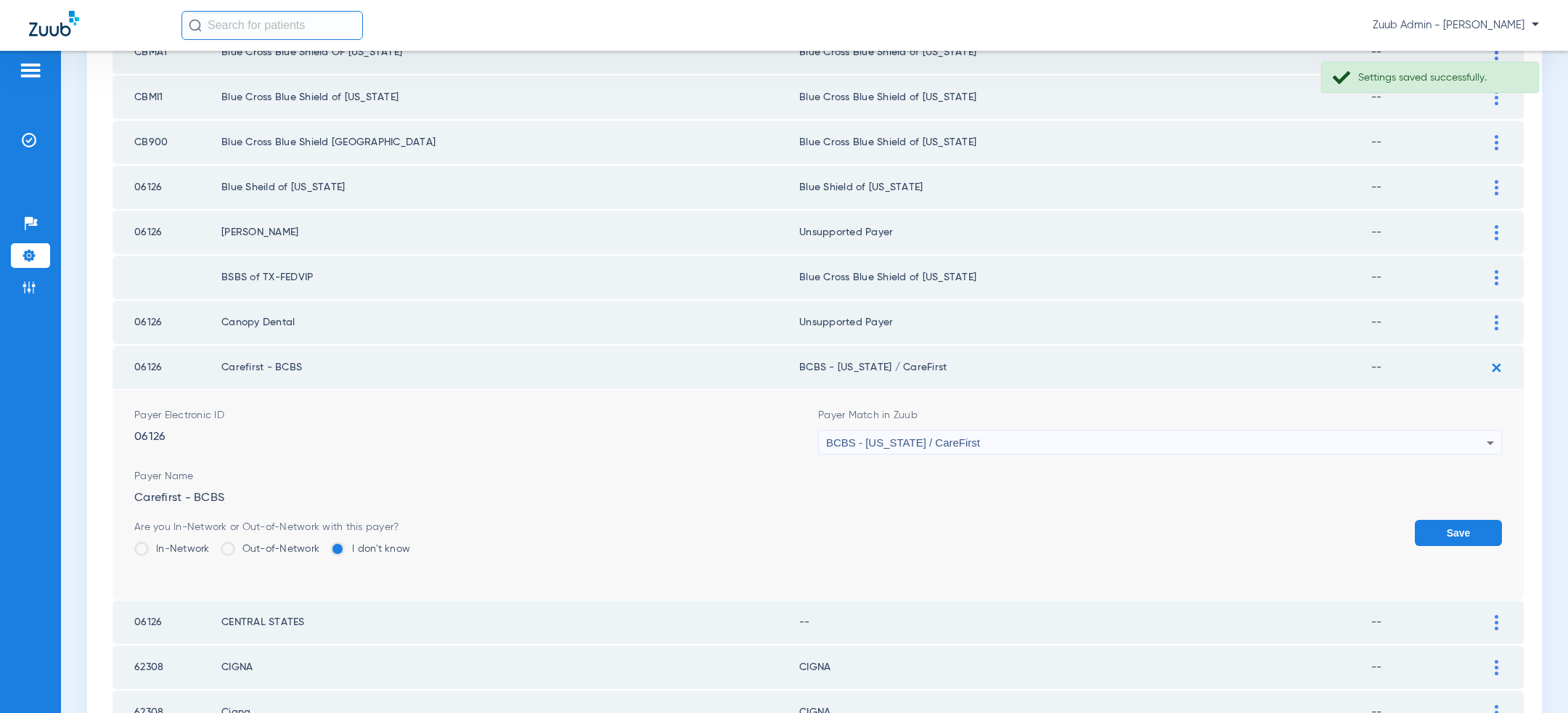
click at [1434, 532] on div "Save" at bounding box center [1459, 543] width 87 height 47
click at [1442, 520] on button "Save" at bounding box center [1459, 533] width 87 height 27
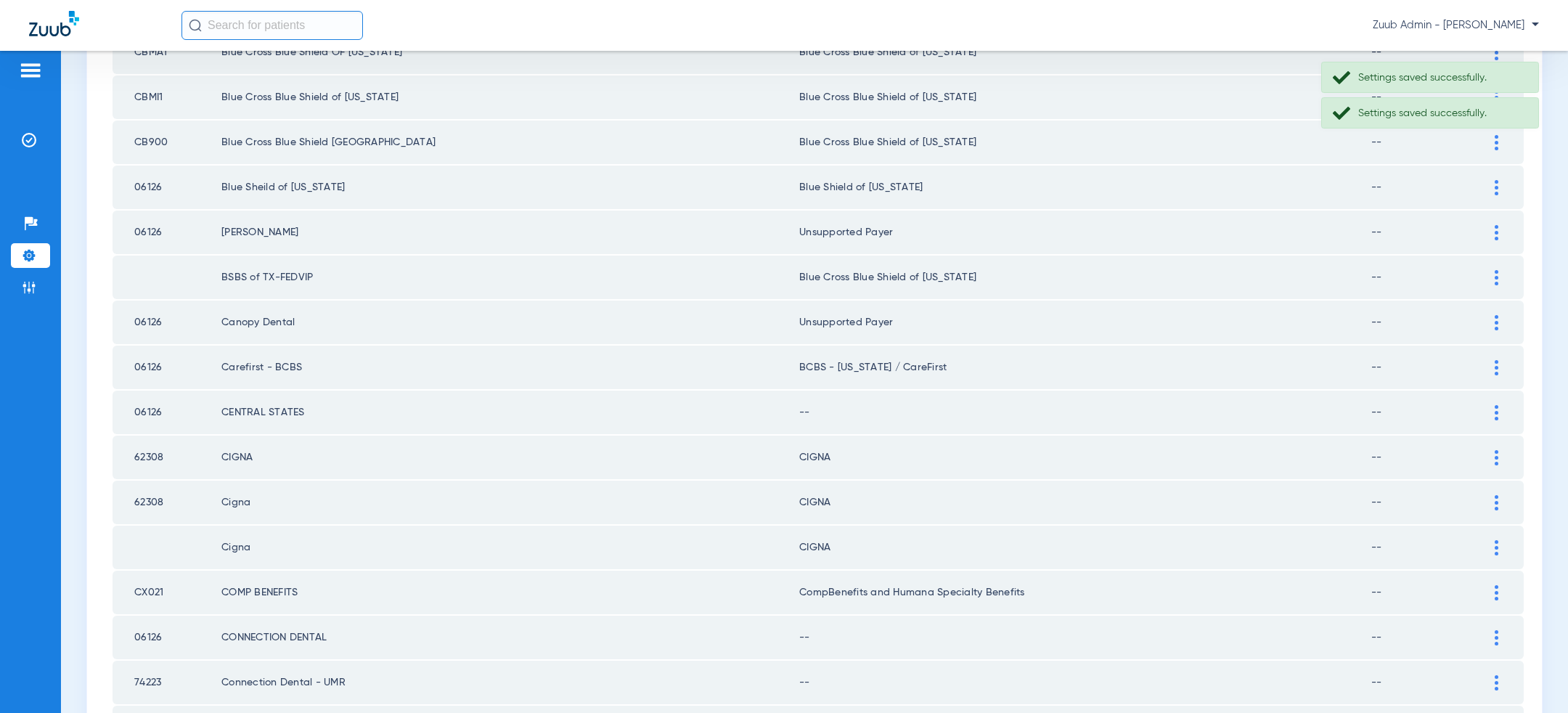
click at [1498, 405] on img at bounding box center [1497, 413] width 3 height 15
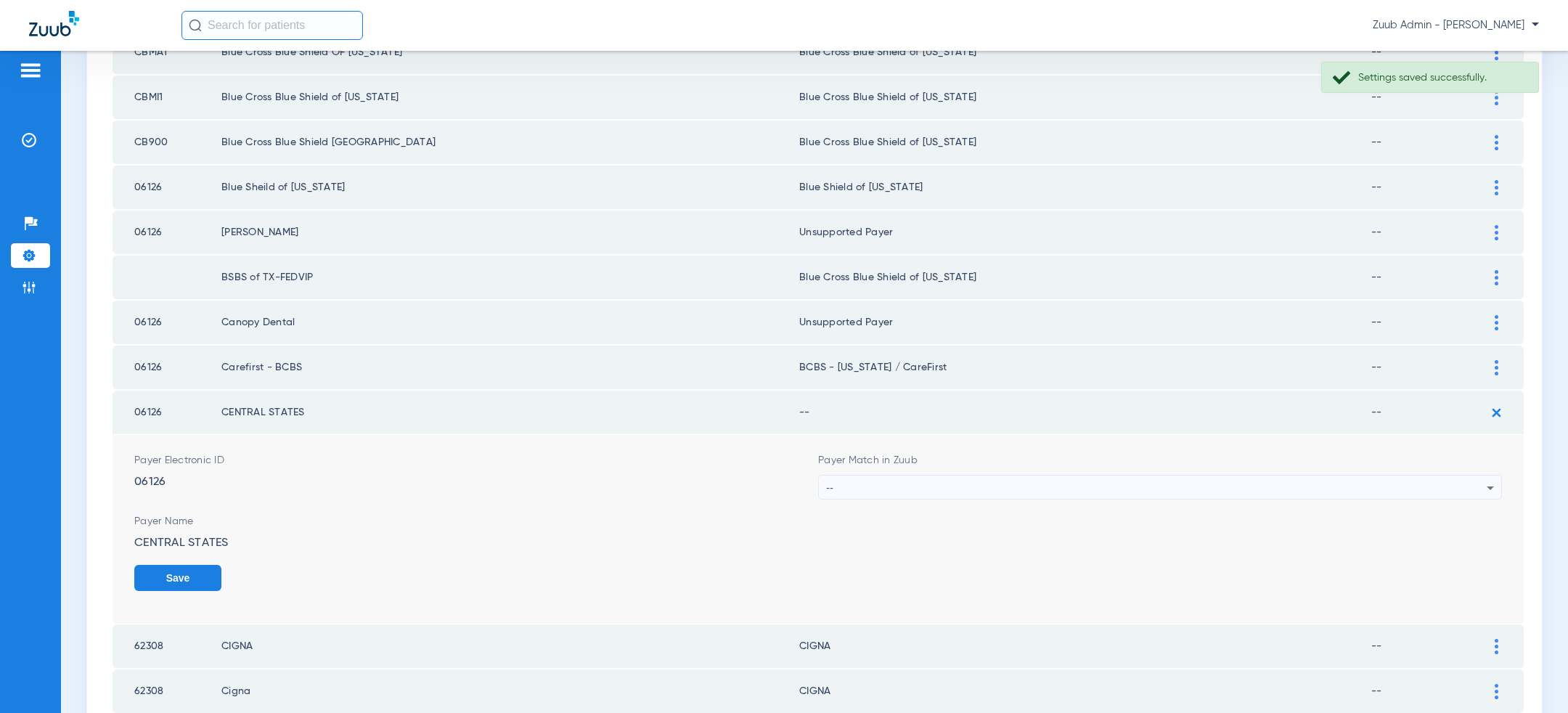
click at [1235, 475] on div "--" at bounding box center [1156, 487] width 661 height 25
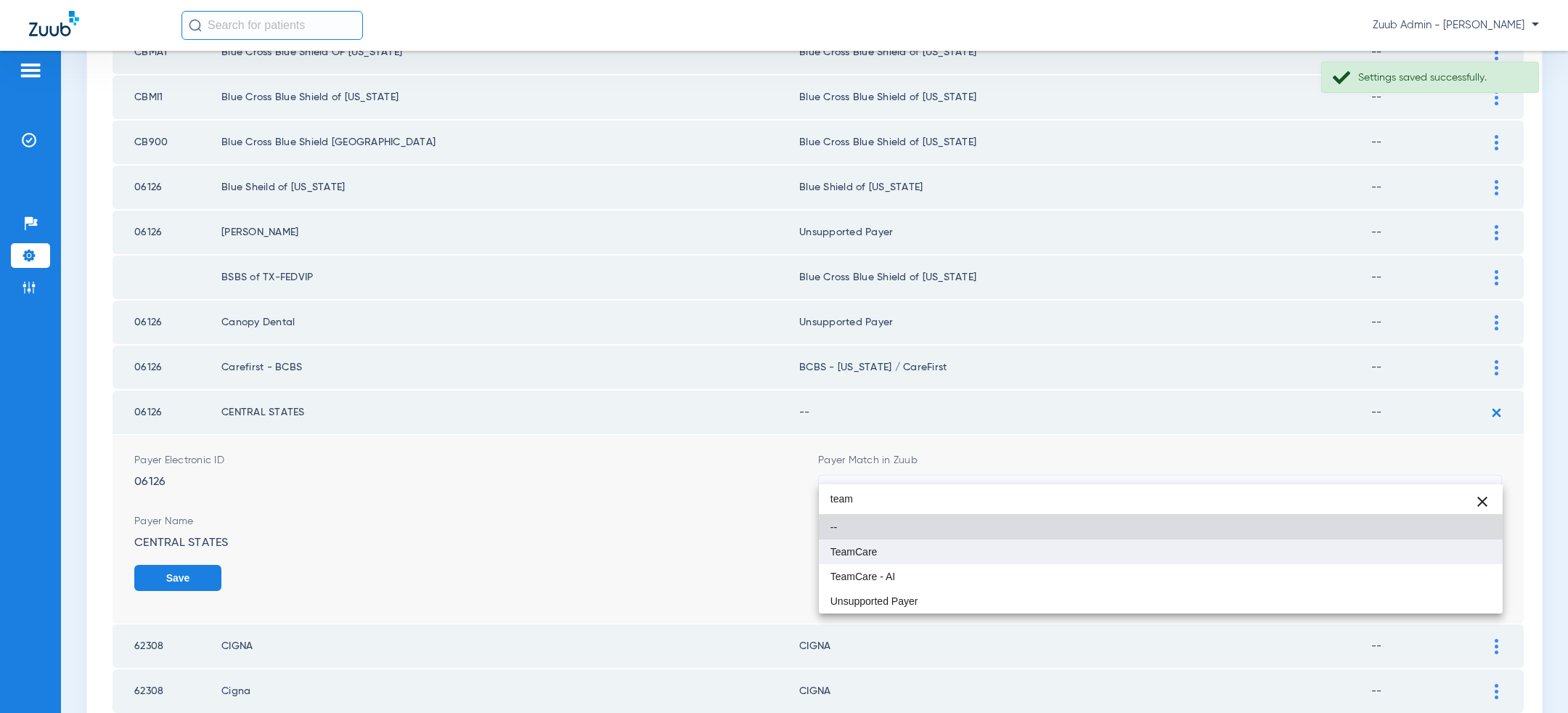
type input "team"
click at [1079, 562] on mat-option "TeamCare" at bounding box center [1161, 551] width 684 height 25
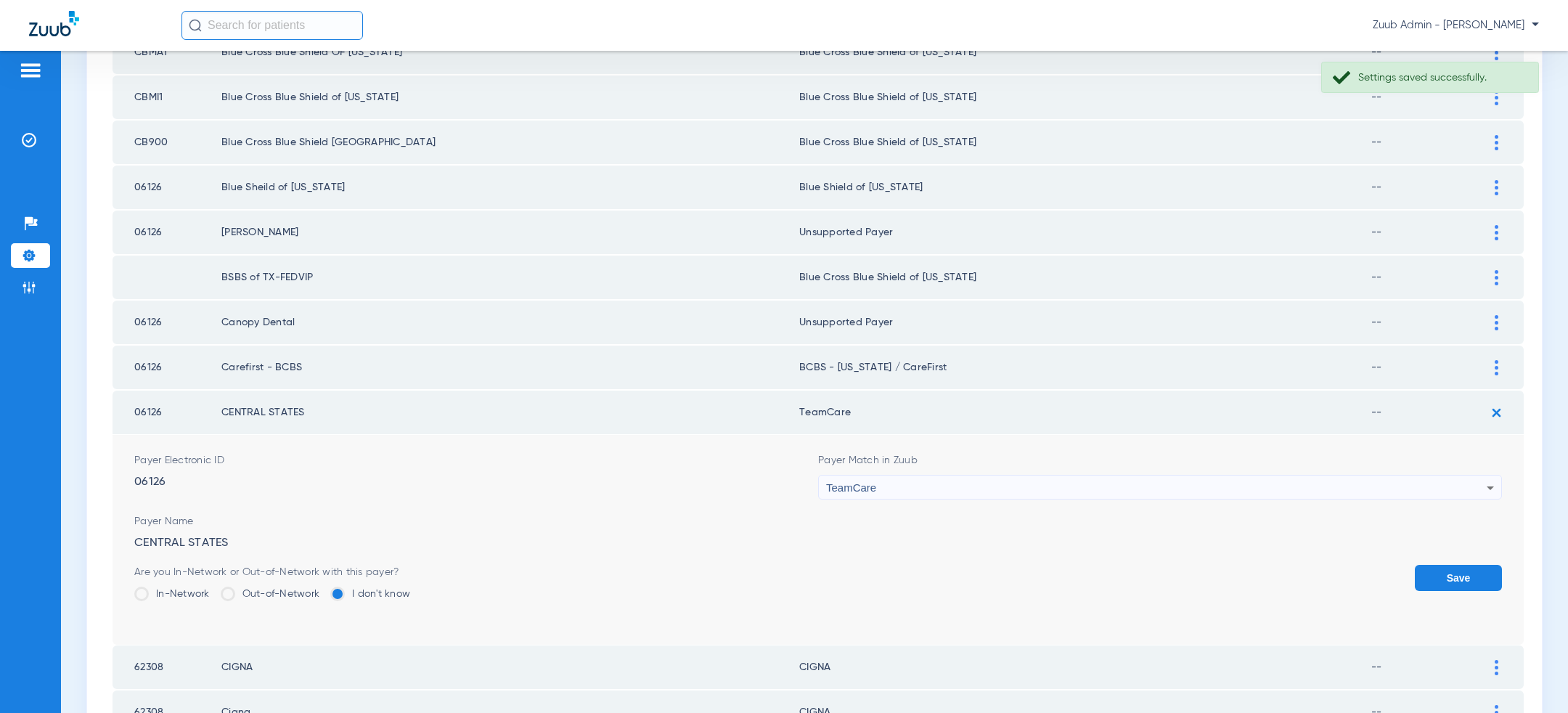
click at [1458, 565] on button "Save" at bounding box center [1459, 578] width 87 height 27
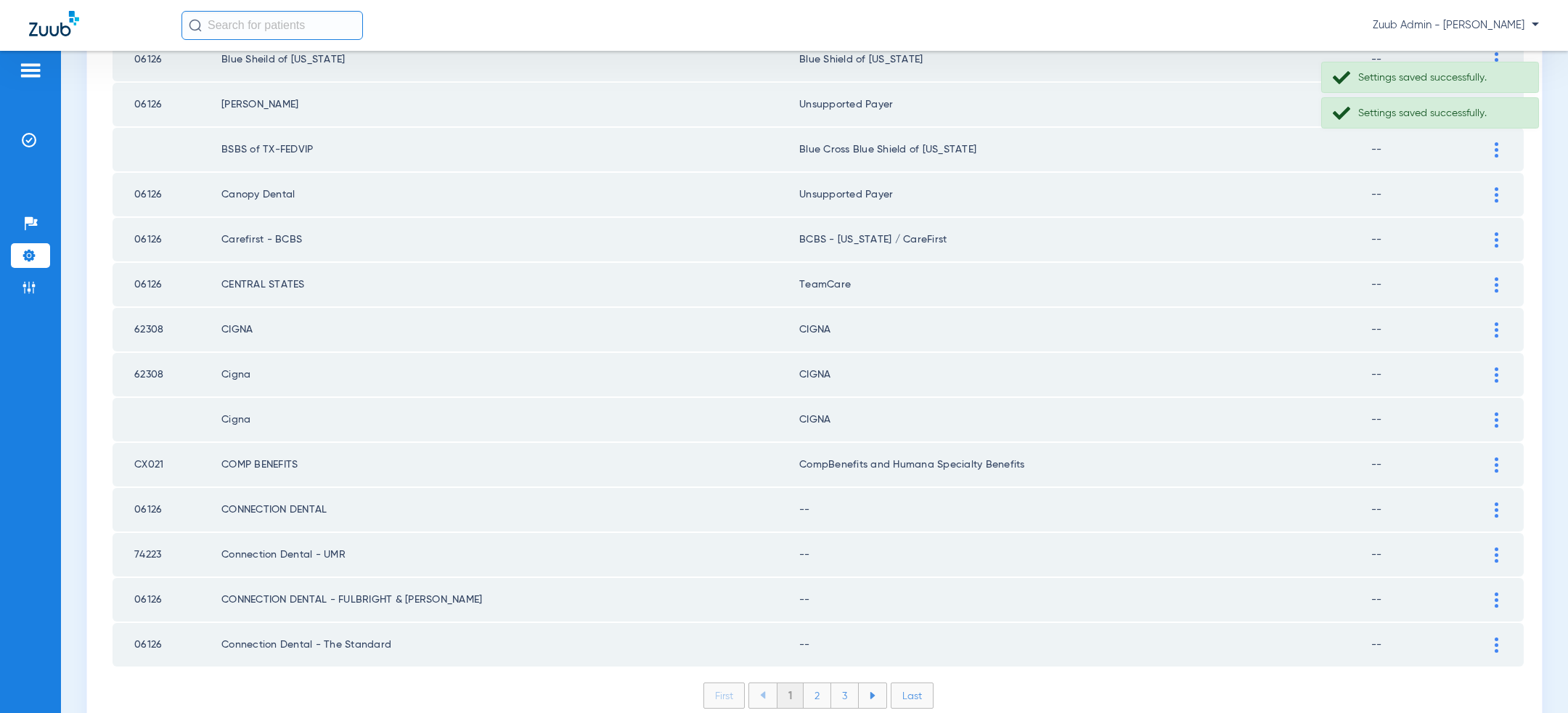
scroll to position [1891, 0]
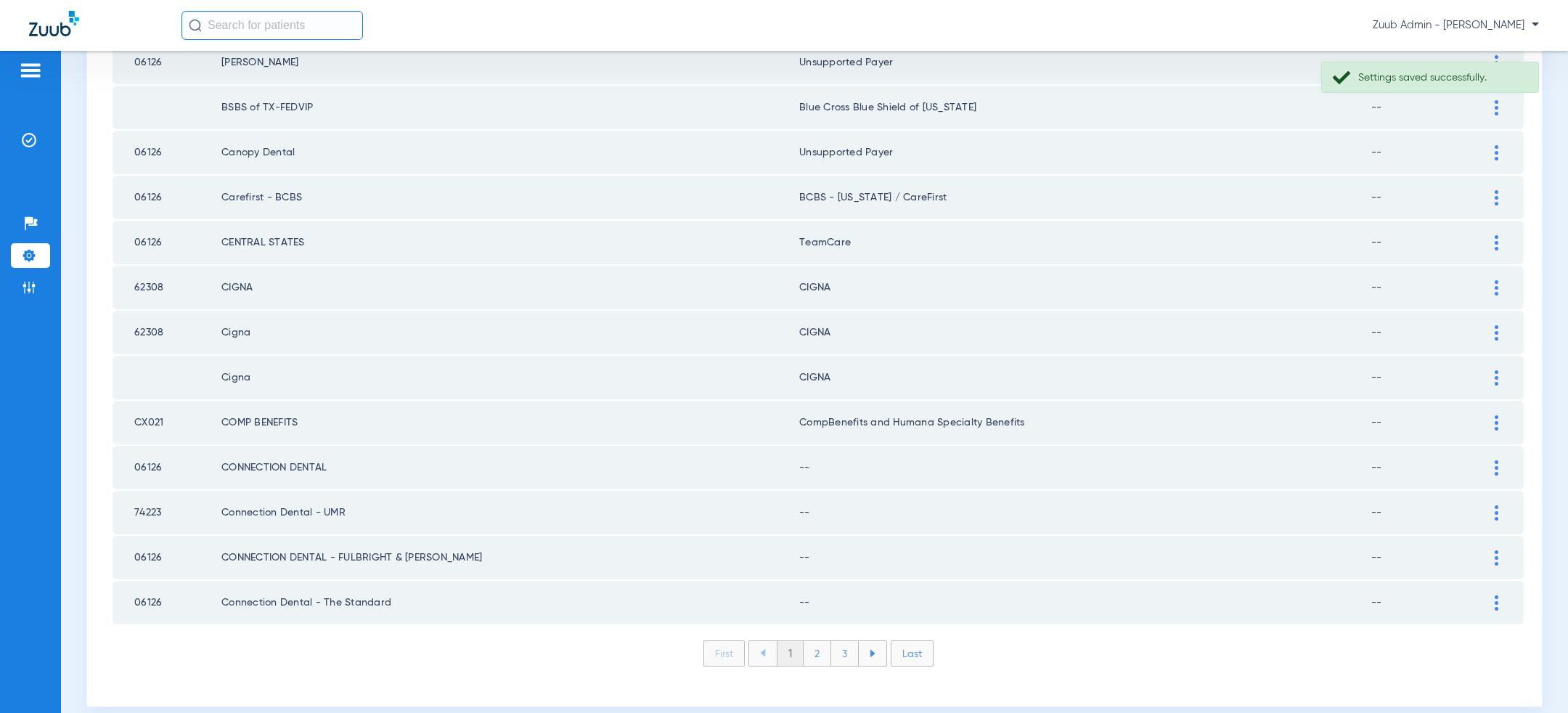
click at [1495, 460] on img at bounding box center [1497, 468] width 3 height 15
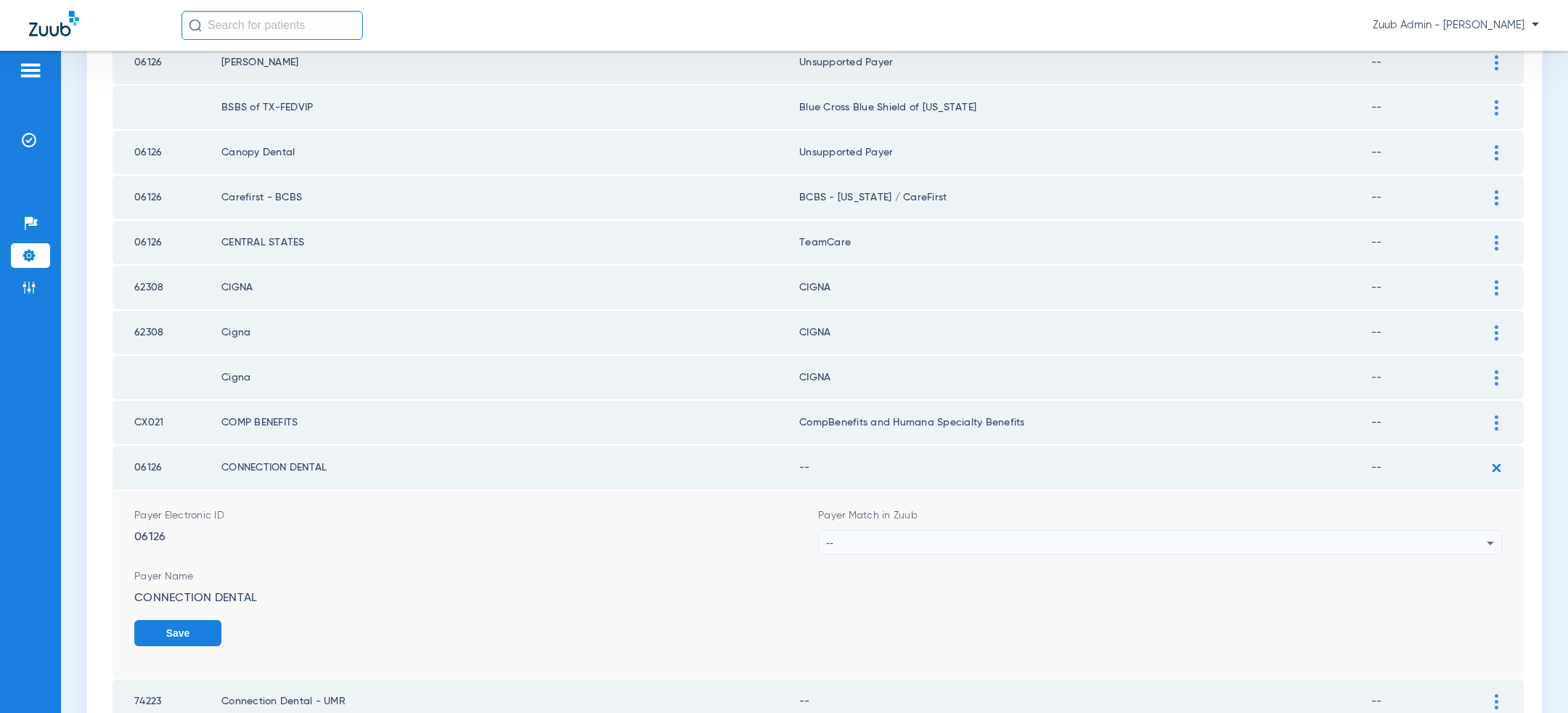
click at [1076, 531] on div "--" at bounding box center [1156, 543] width 661 height 25
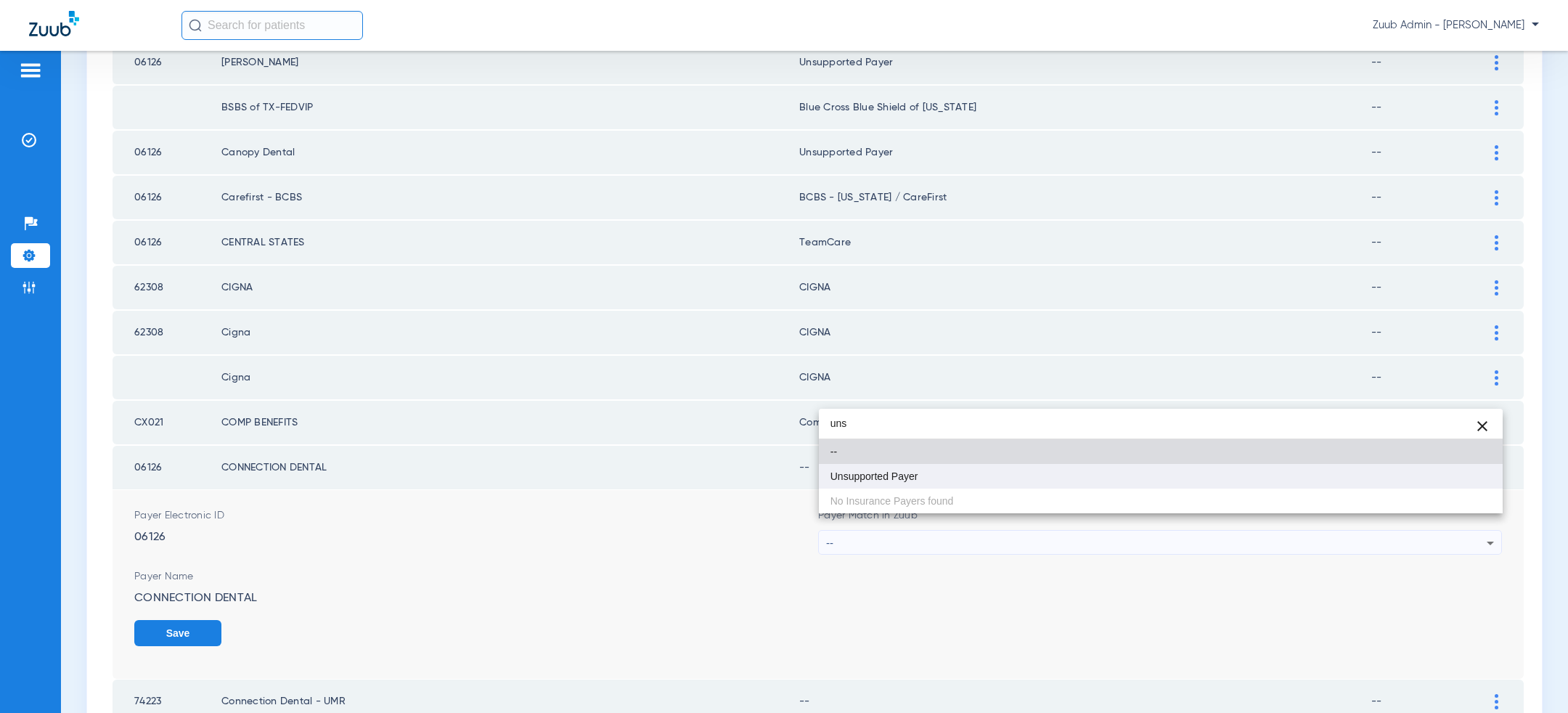
type input "uns"
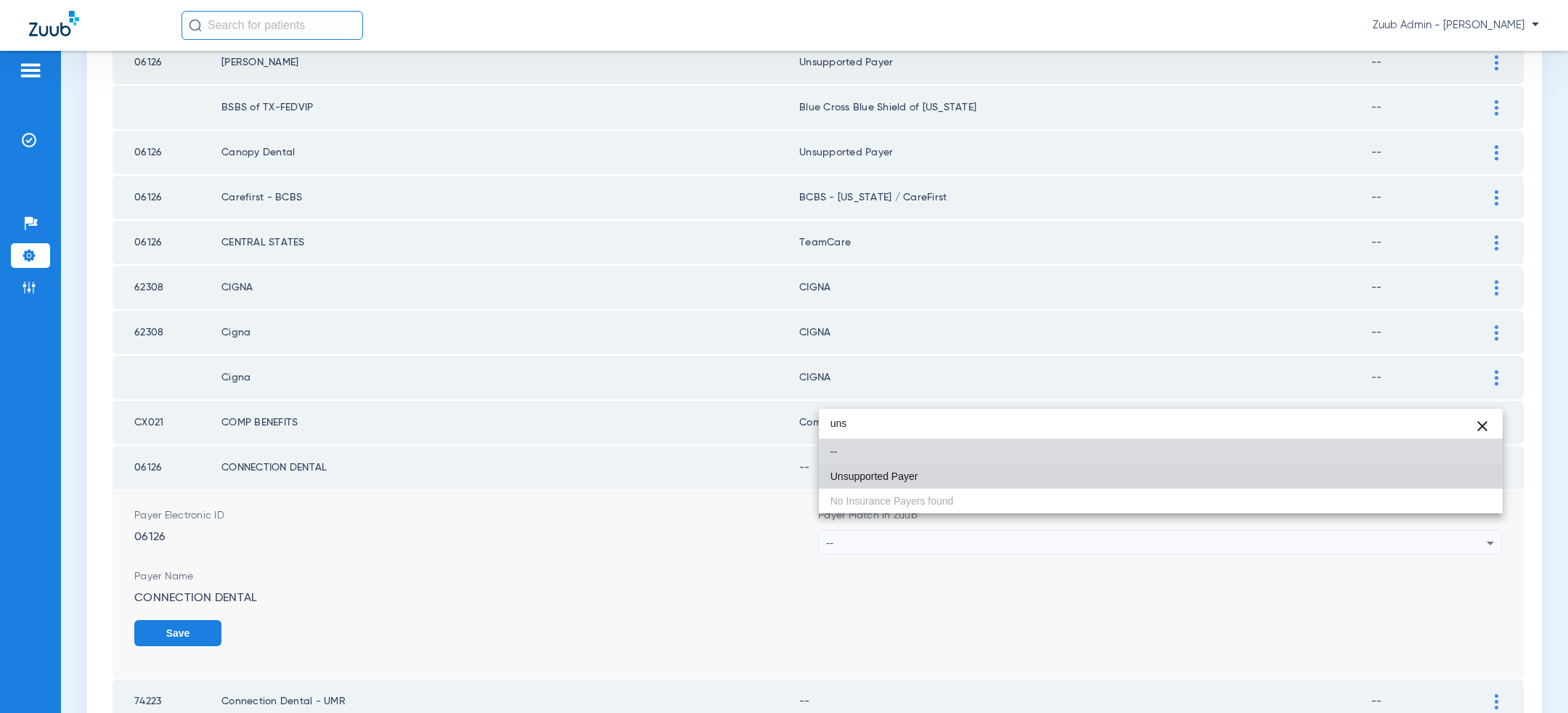
click at [1019, 474] on mat-option "Unsupported Payer" at bounding box center [1161, 476] width 684 height 25
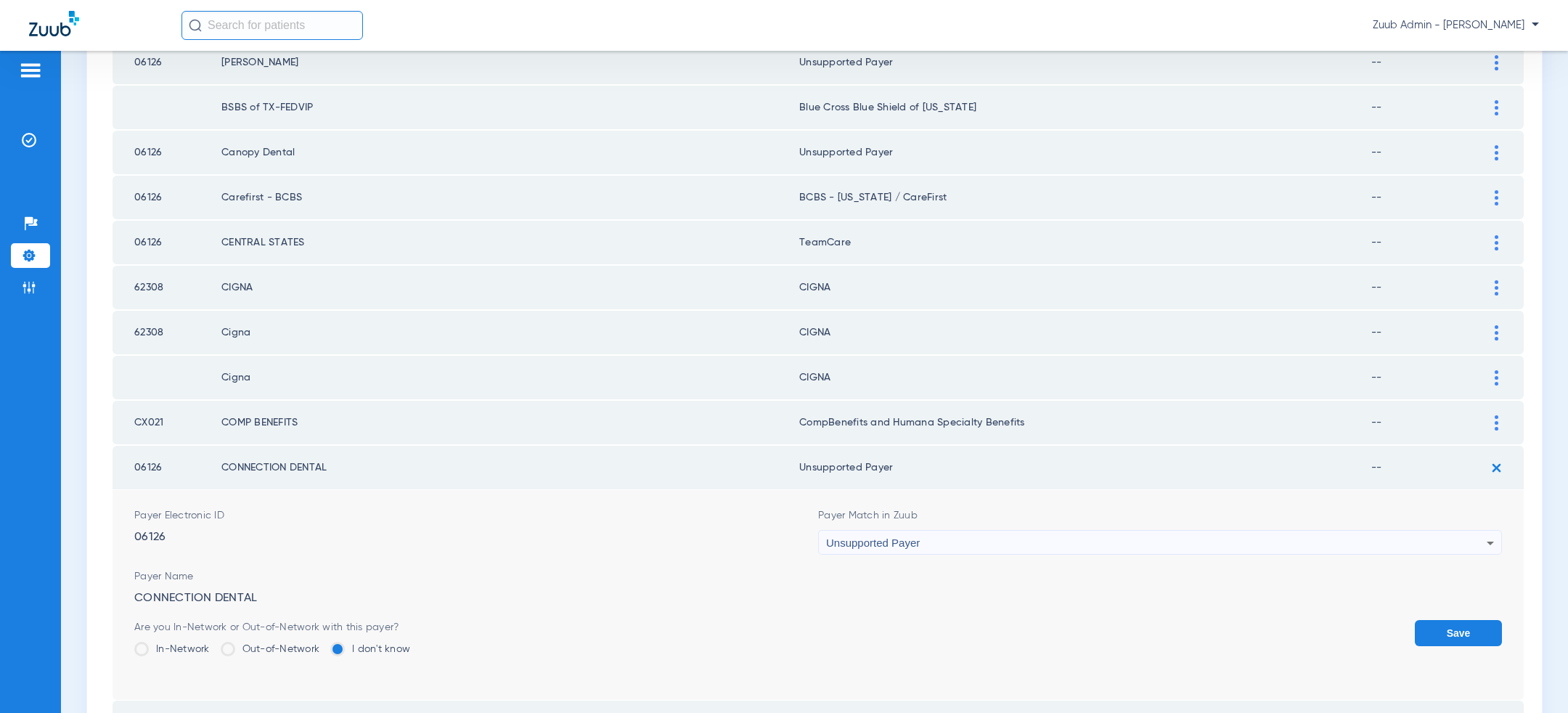
click at [1449, 620] on button "Save" at bounding box center [1459, 633] width 87 height 27
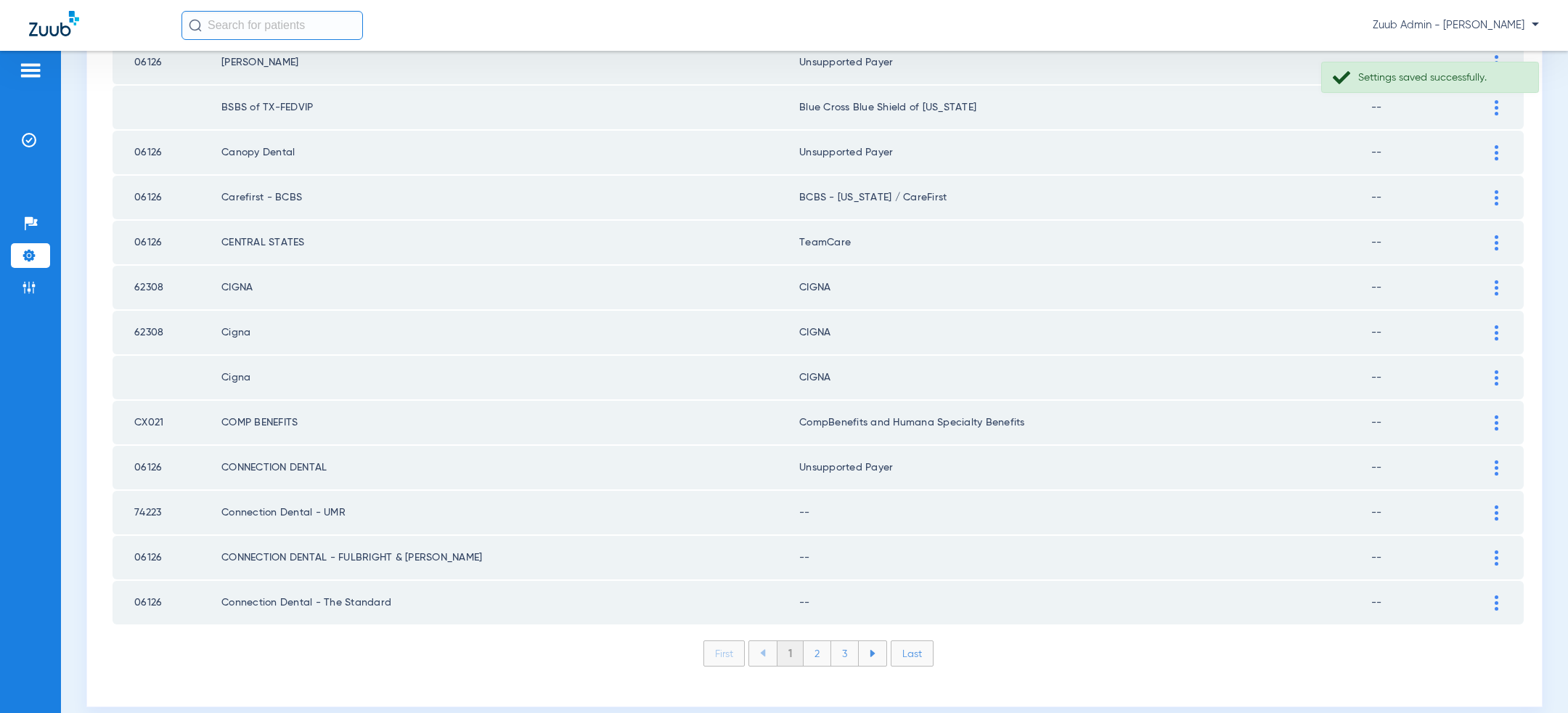
click at [1515, 493] on td at bounding box center [1504, 512] width 40 height 44
click at [1495, 505] on img at bounding box center [1497, 513] width 3 height 15
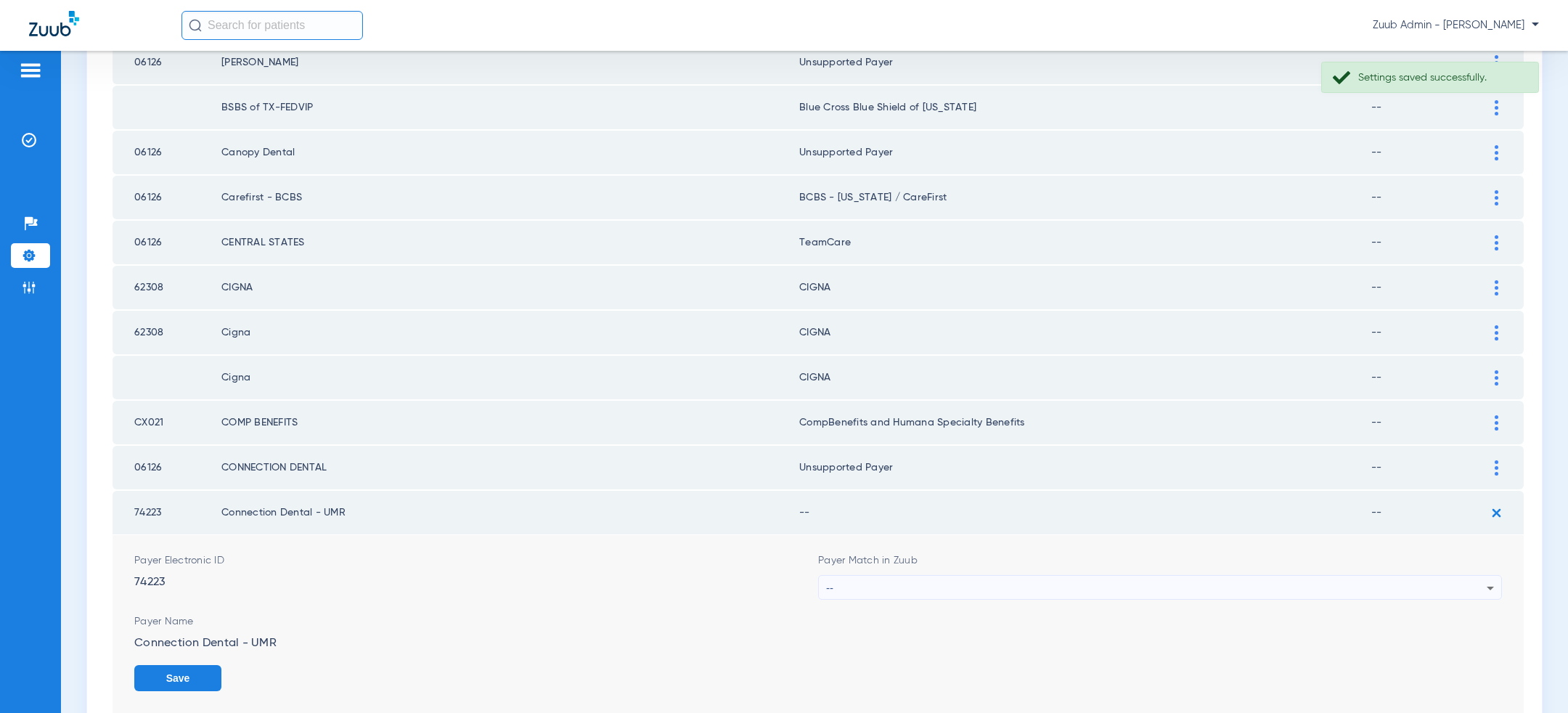
click at [993, 575] on div "--" at bounding box center [1156, 587] width 661 height 25
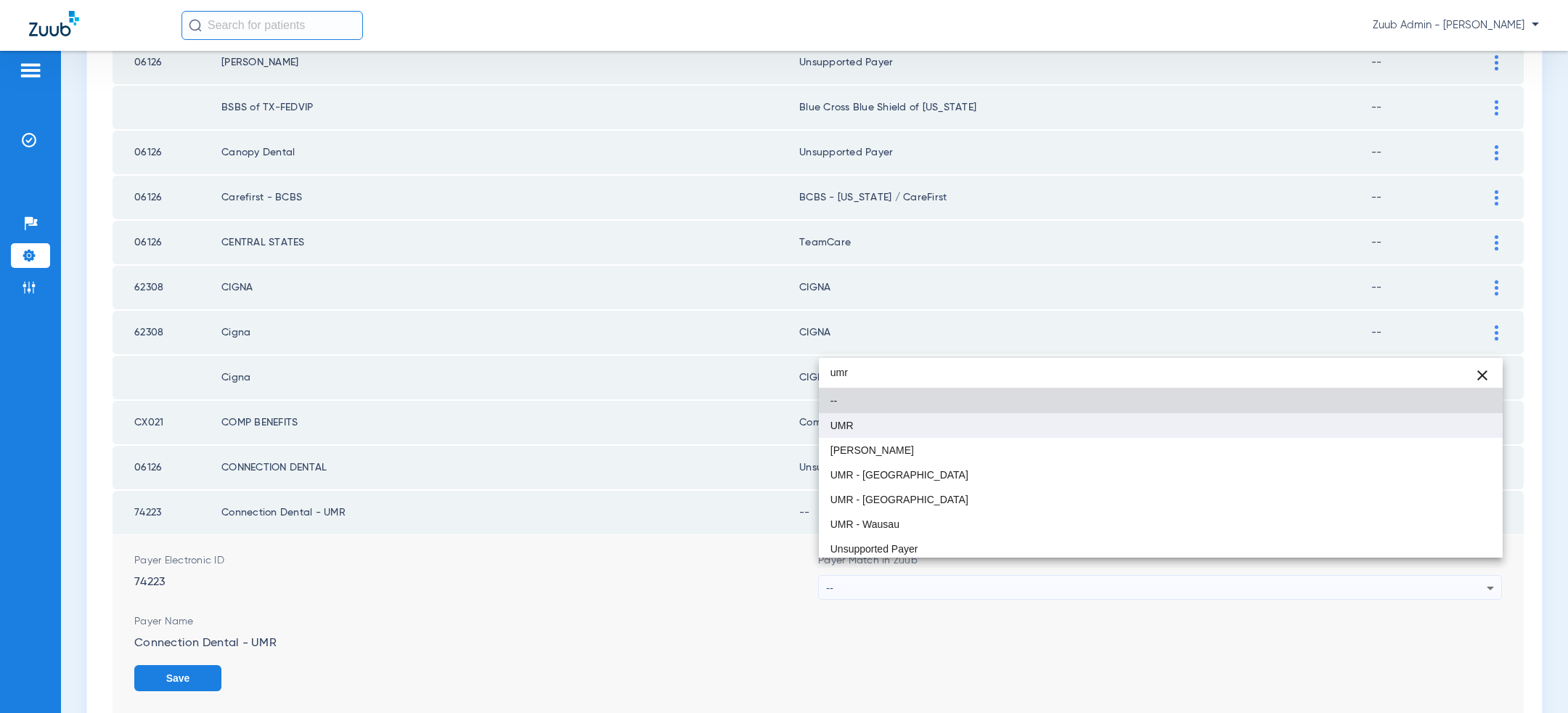
type input "umr"
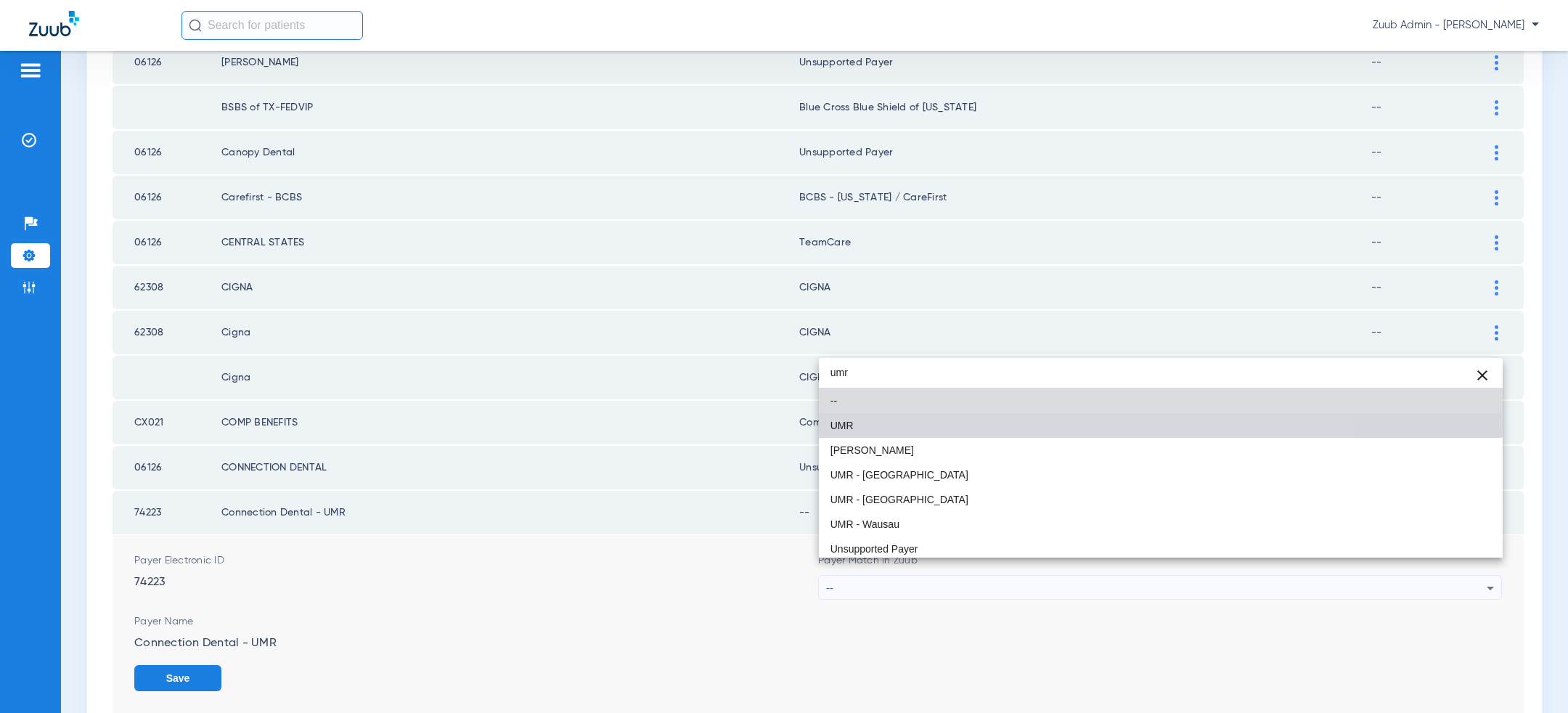
click at [967, 422] on mat-option "UMR" at bounding box center [1161, 425] width 684 height 25
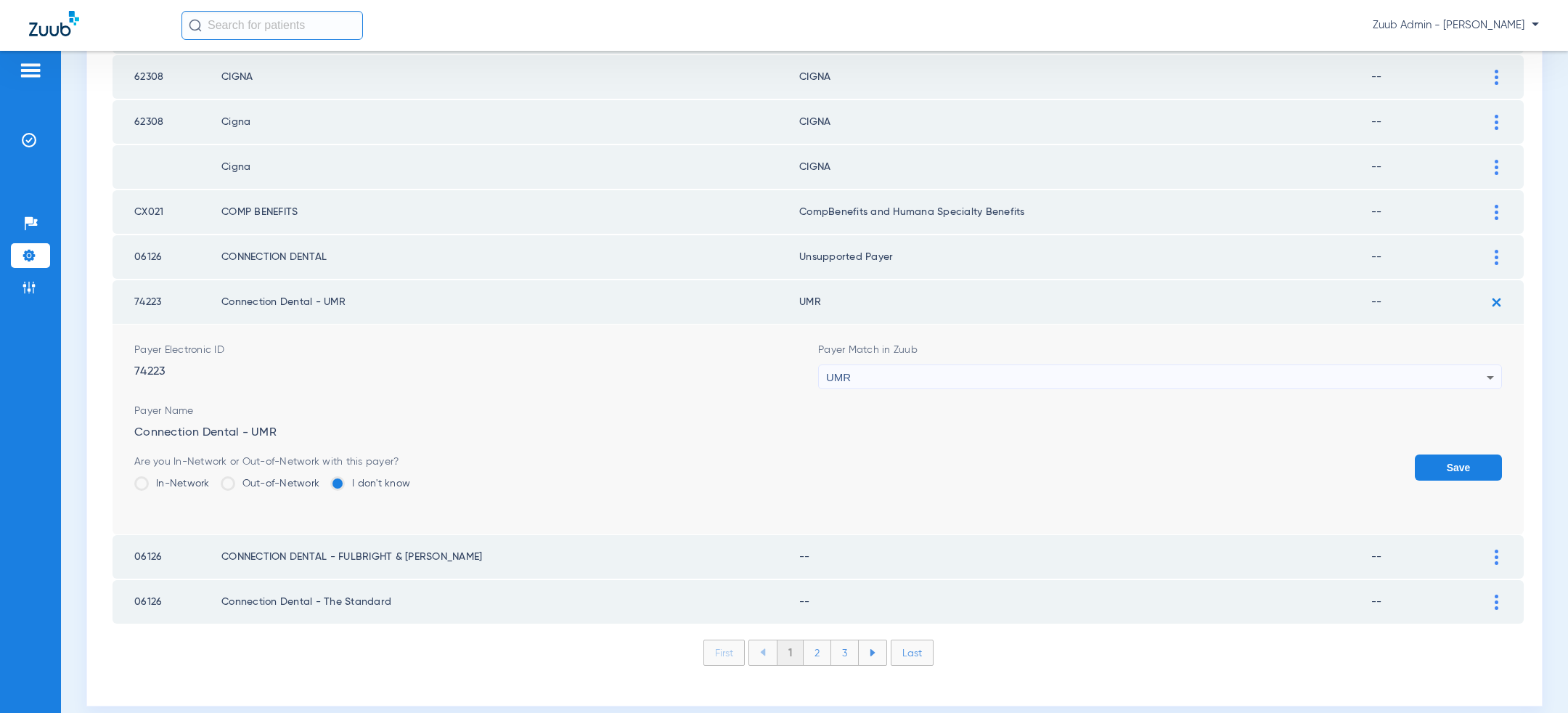
click at [1483, 455] on button "Save" at bounding box center [1459, 468] width 87 height 27
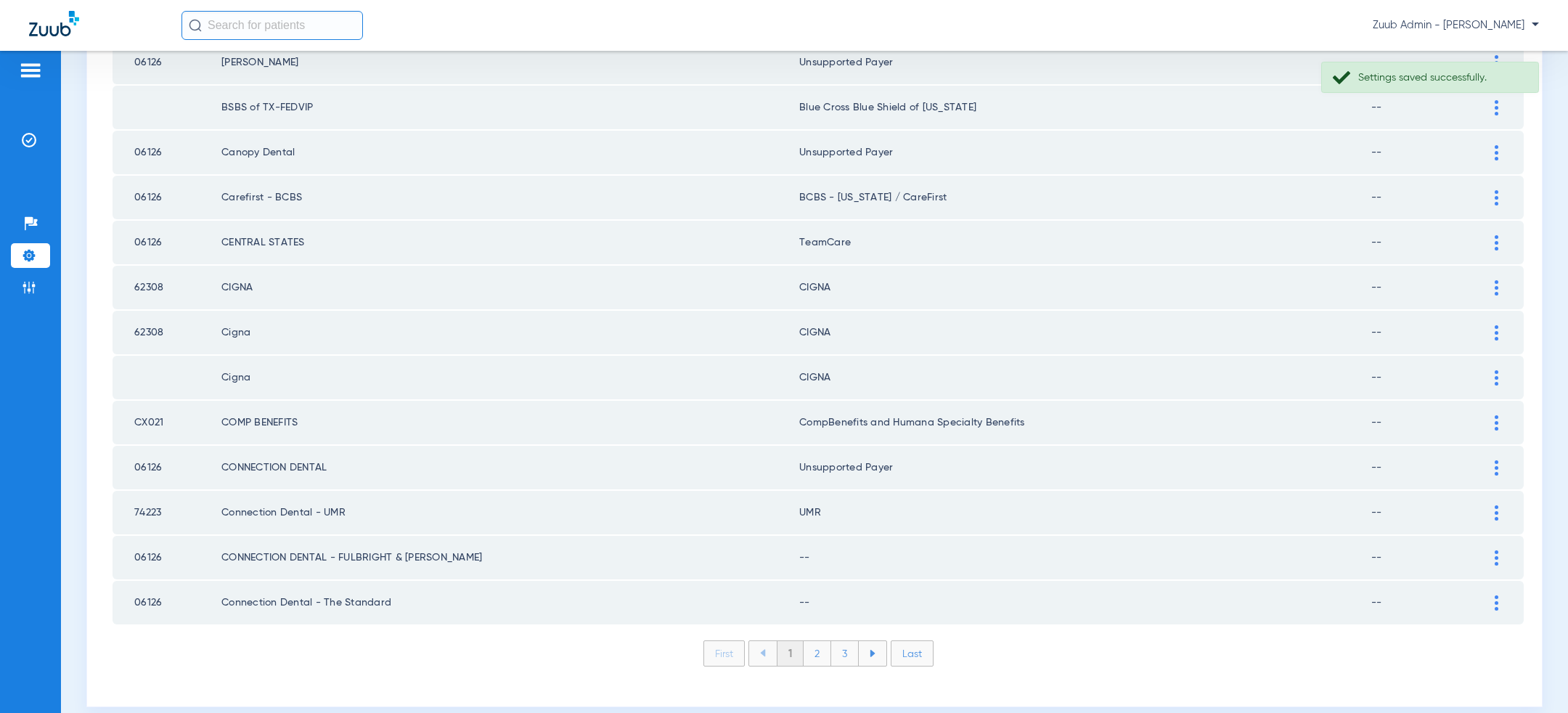
click at [1497, 536] on td at bounding box center [1504, 557] width 40 height 44
click at [1500, 551] on div at bounding box center [1497, 558] width 26 height 15
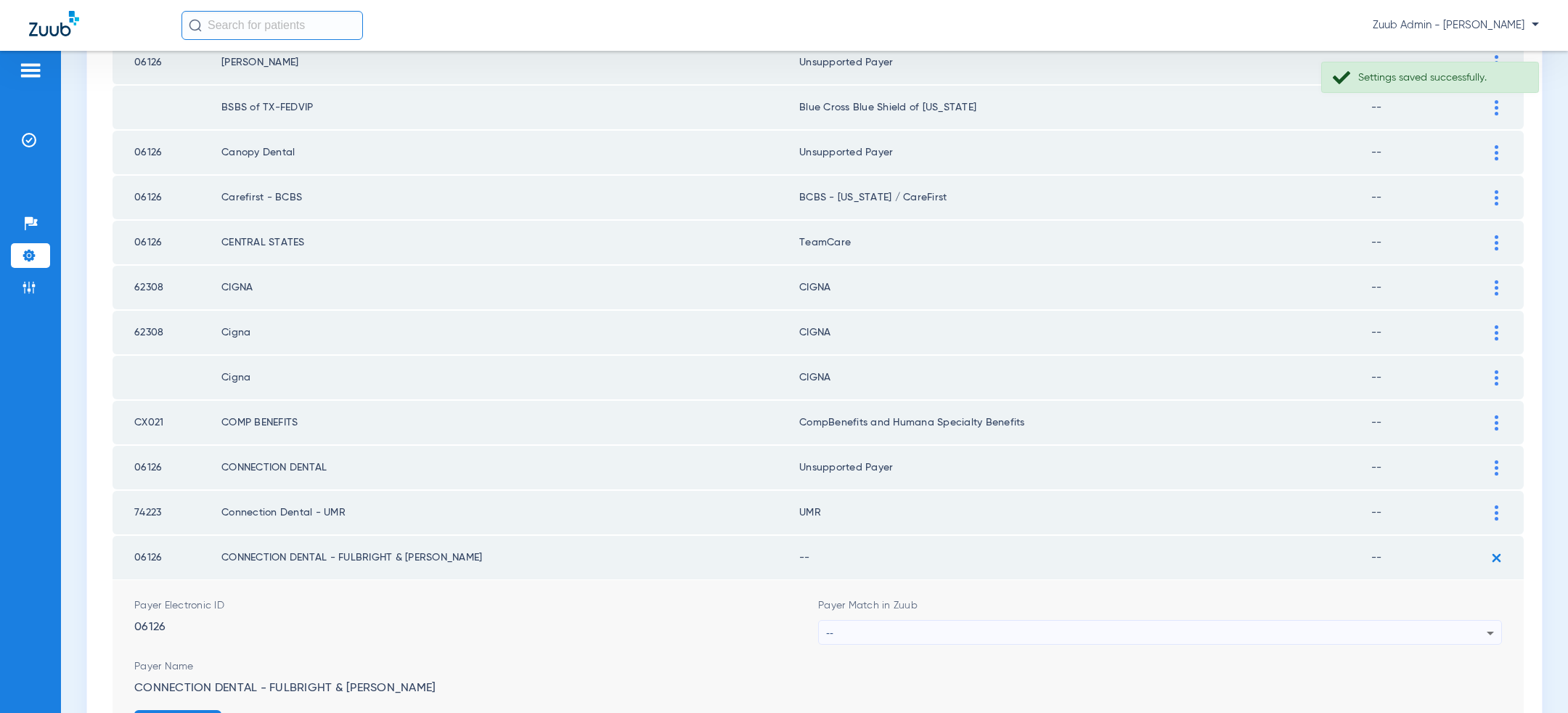
click at [980, 621] on div "--" at bounding box center [1156, 633] width 661 height 25
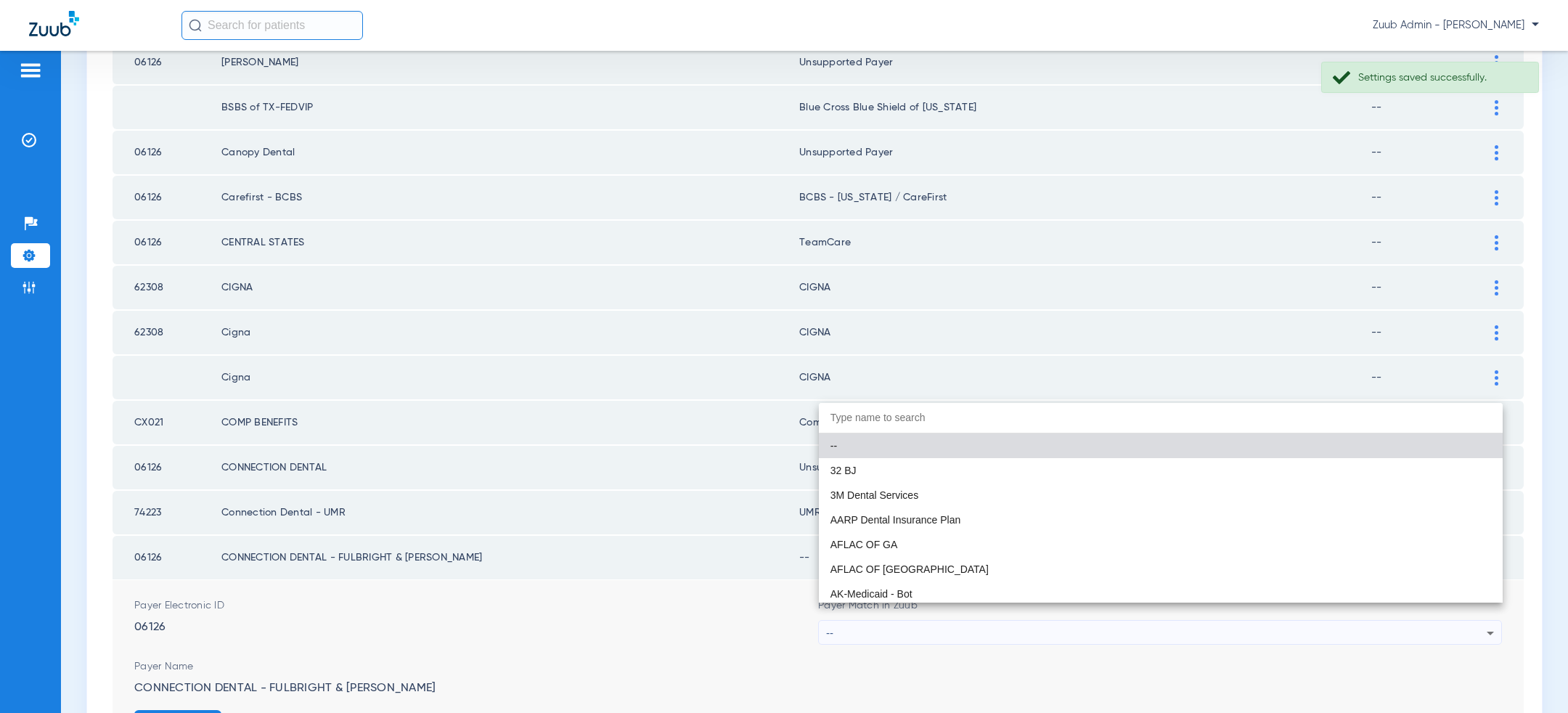
paste input "uns"
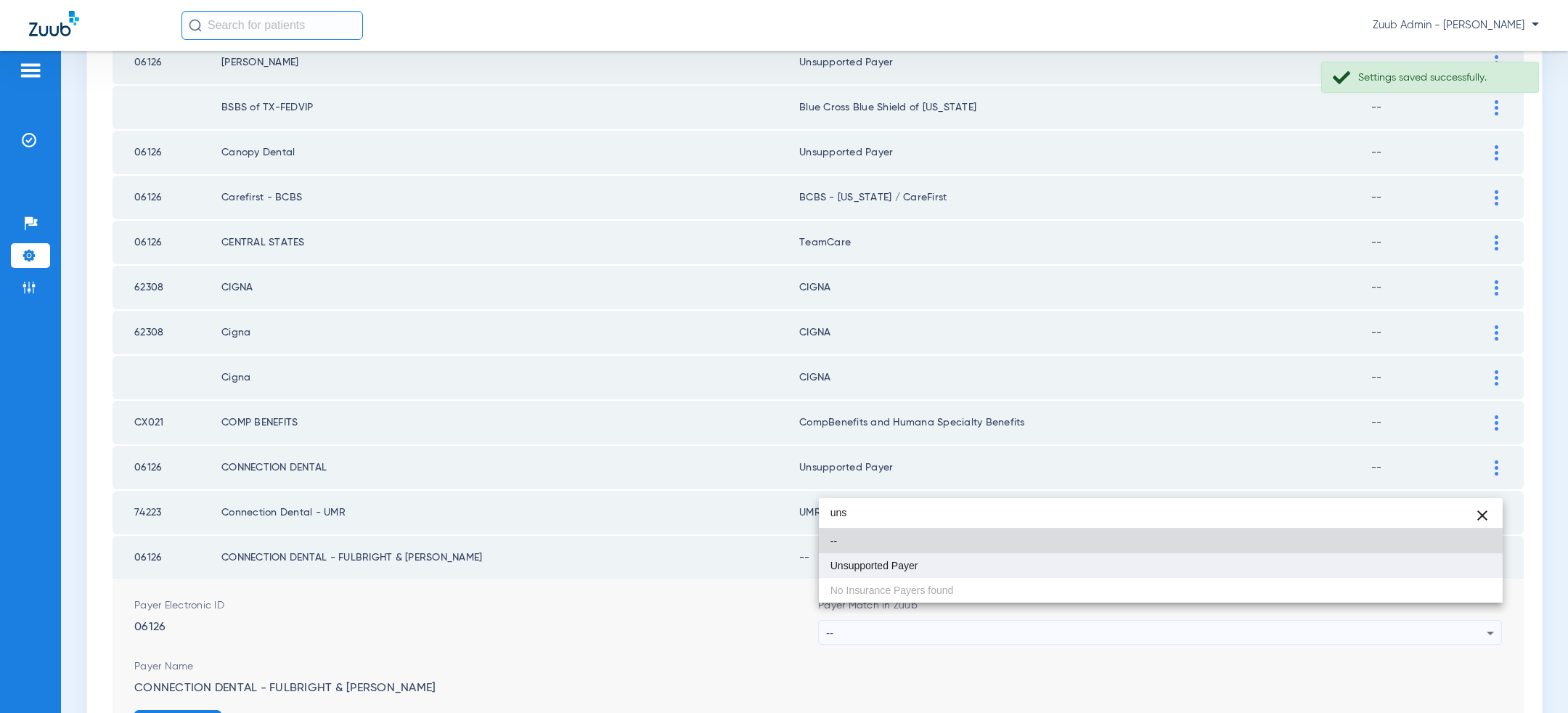
type input "uns"
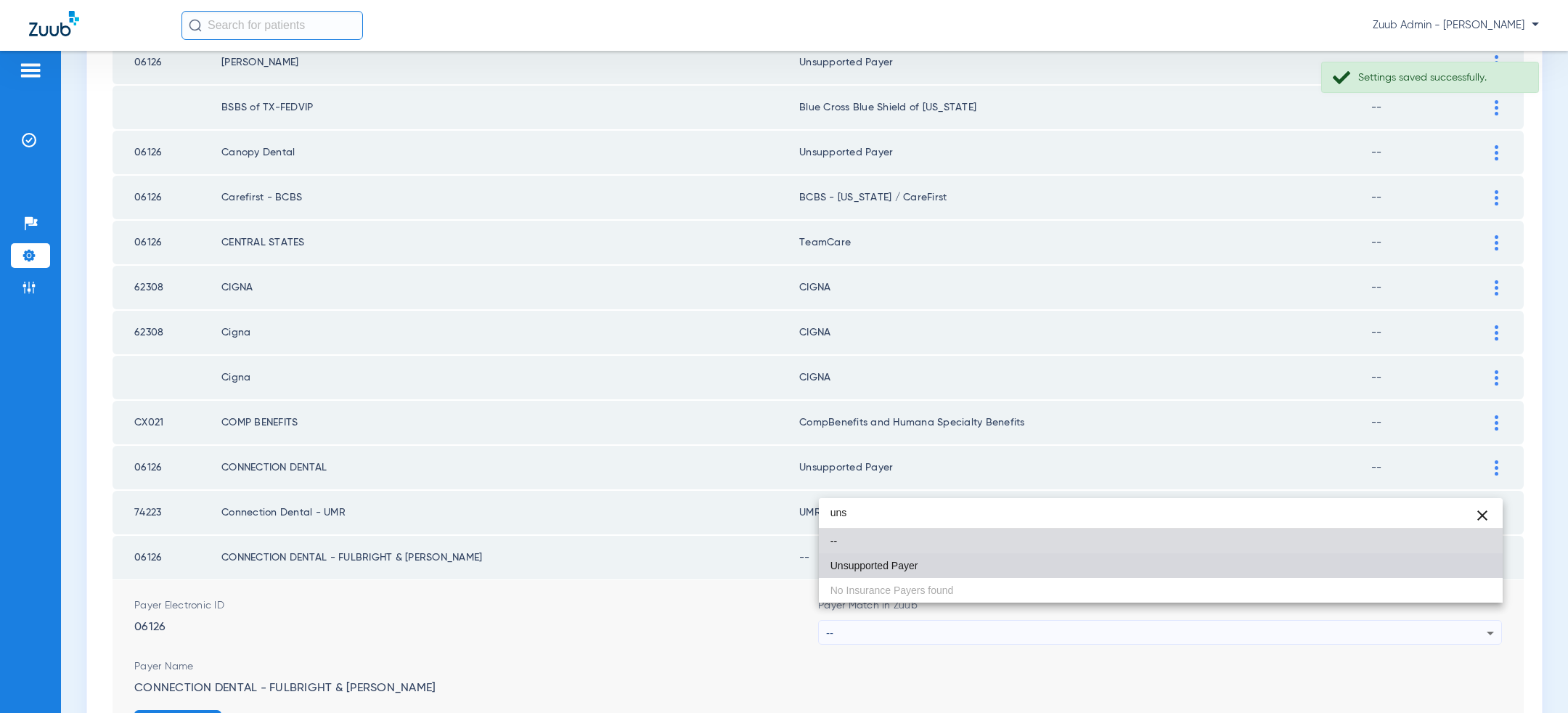
click at [961, 557] on mat-option "Unsupported Payer" at bounding box center [1161, 565] width 684 height 25
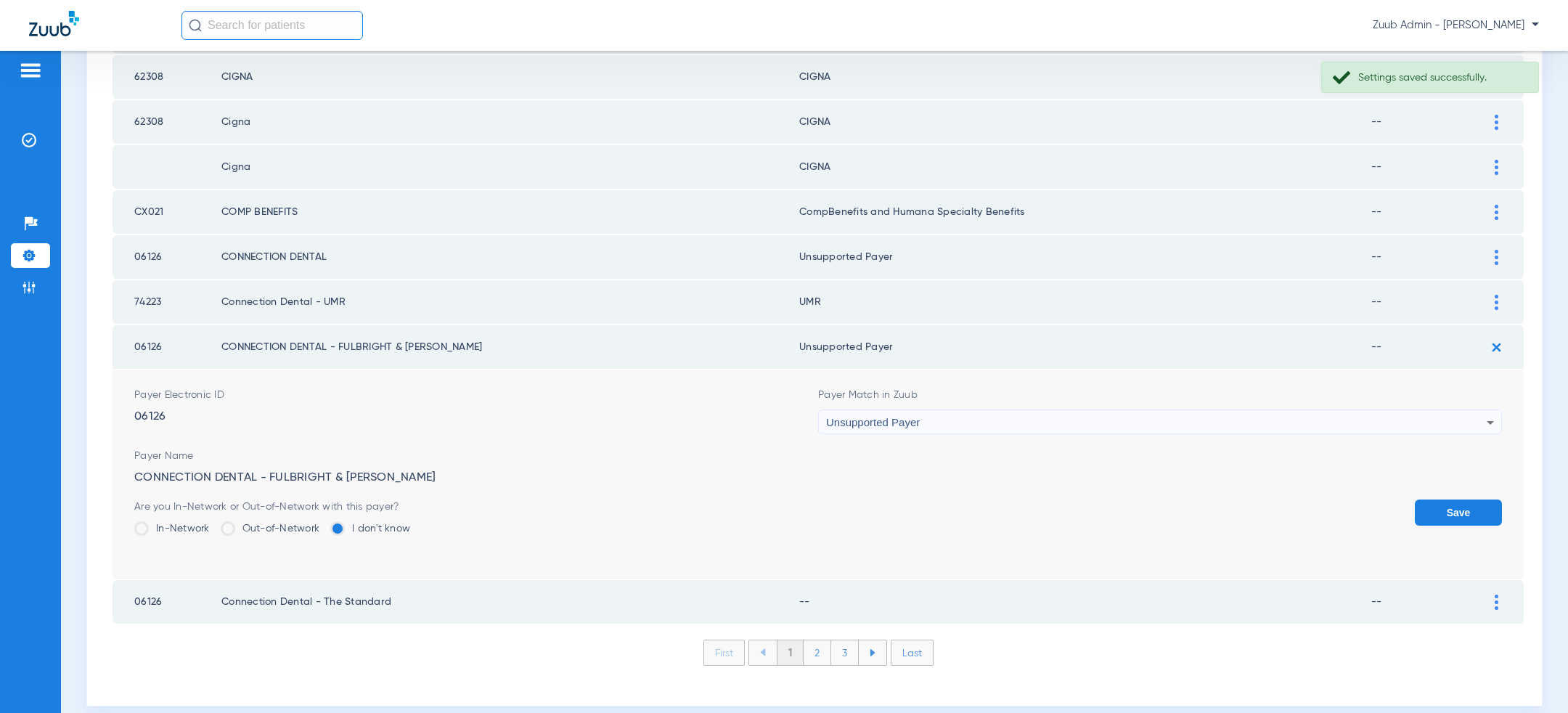
click at [1465, 504] on button "Save" at bounding box center [1459, 512] width 87 height 27
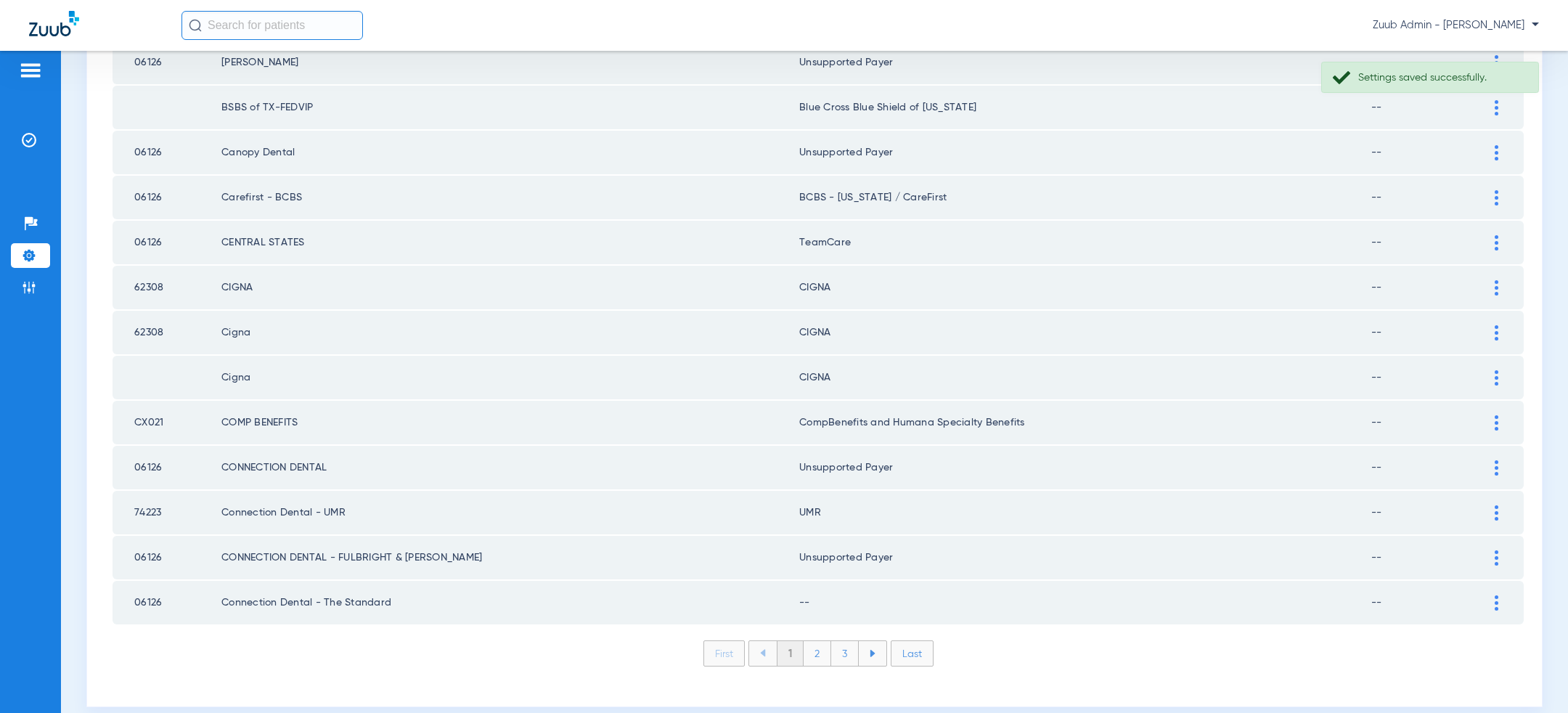
click at [1500, 595] on div at bounding box center [1497, 603] width 26 height 15
click at [1070, 666] on div "--" at bounding box center [1156, 678] width 661 height 25
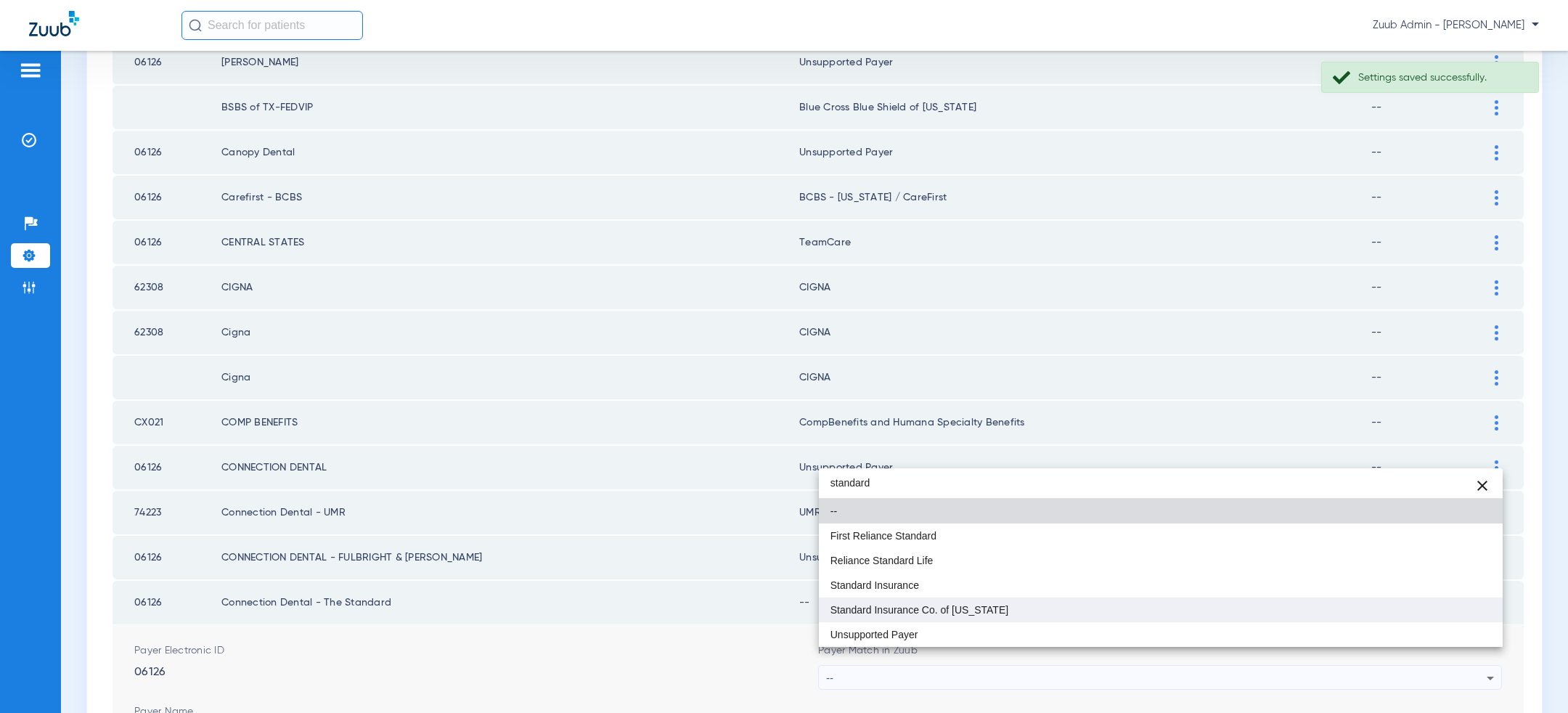
type input "standard"
click at [1054, 607] on mat-option "Standard Insurance Co. of [US_STATE]" at bounding box center [1161, 610] width 684 height 25
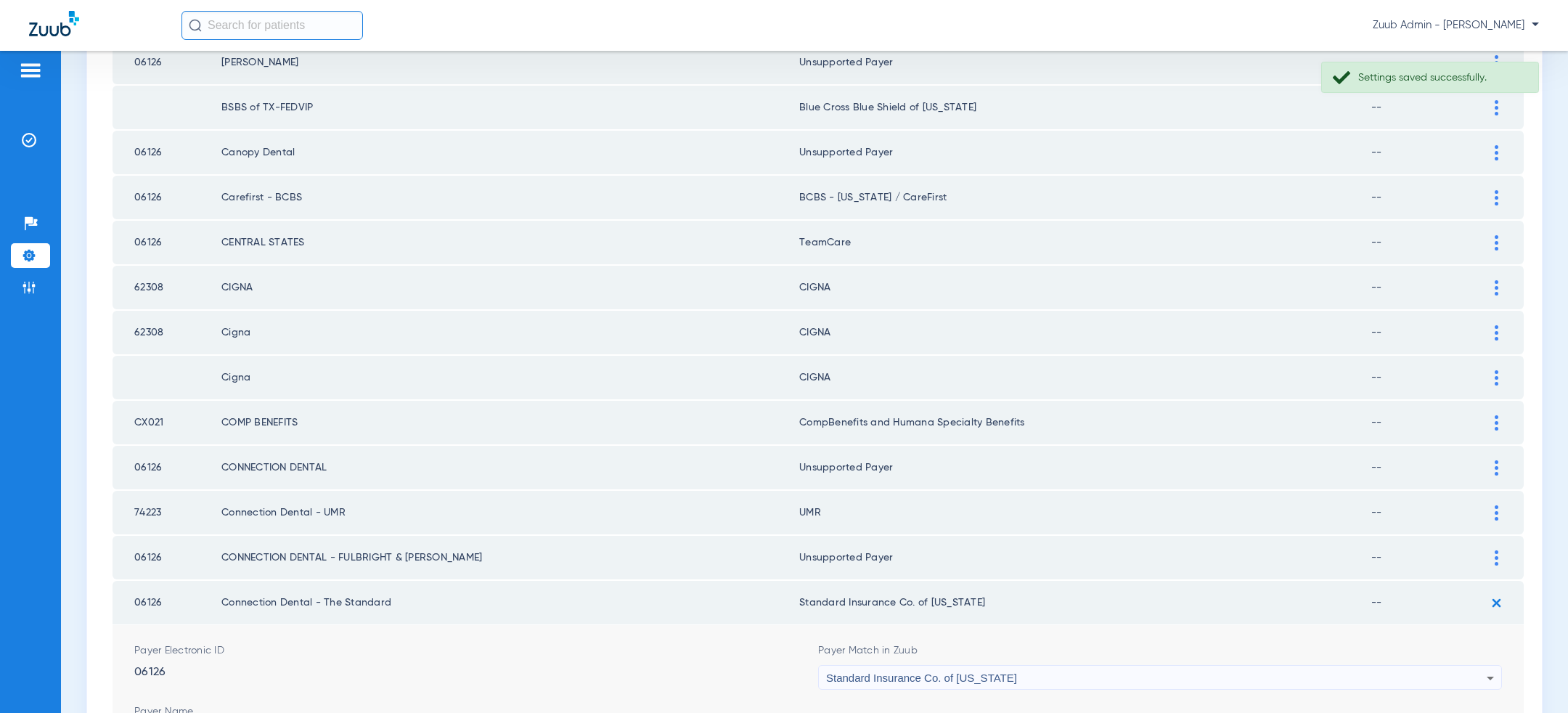
click at [1043, 666] on div "Standard Insurance Co. of [US_STATE]" at bounding box center [1156, 678] width 661 height 25
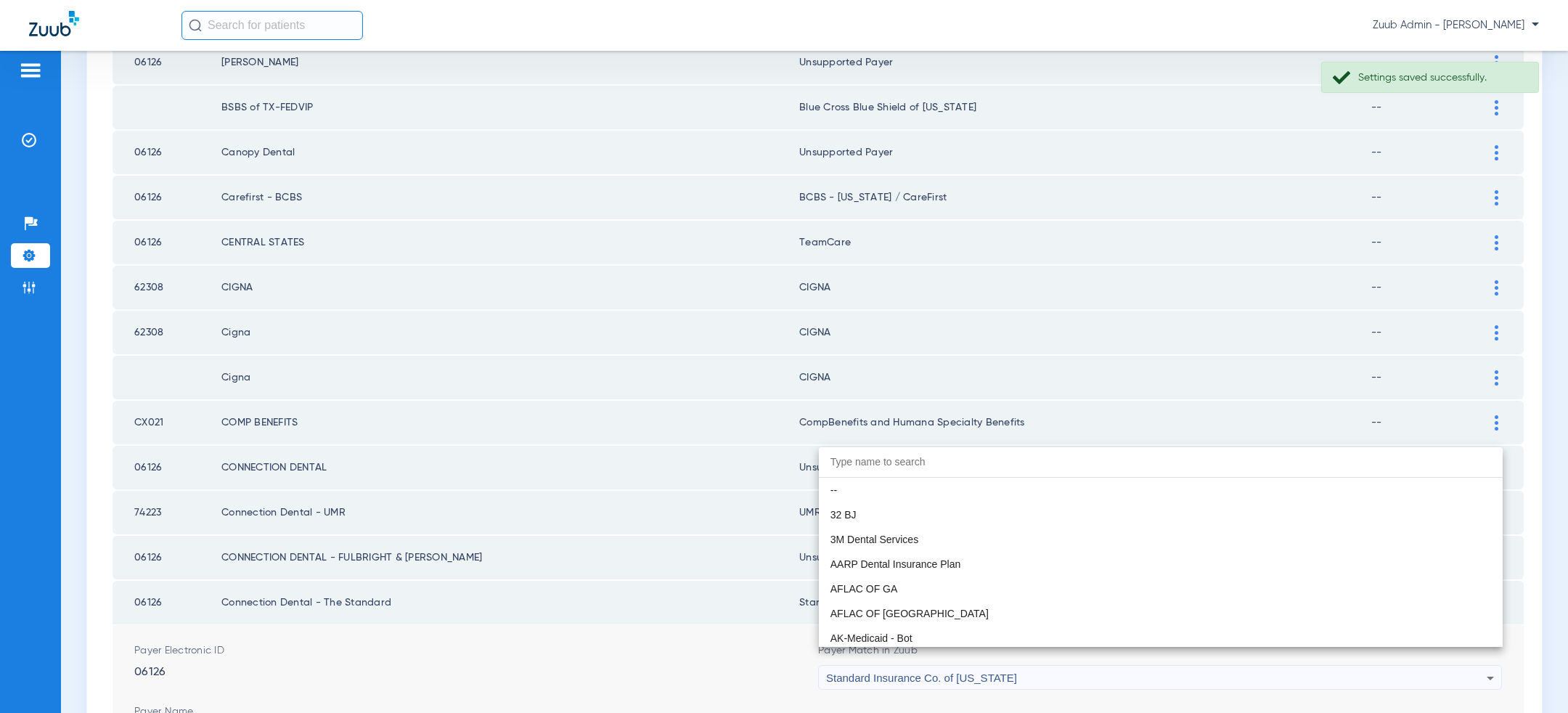
scroll to position [8542, 0]
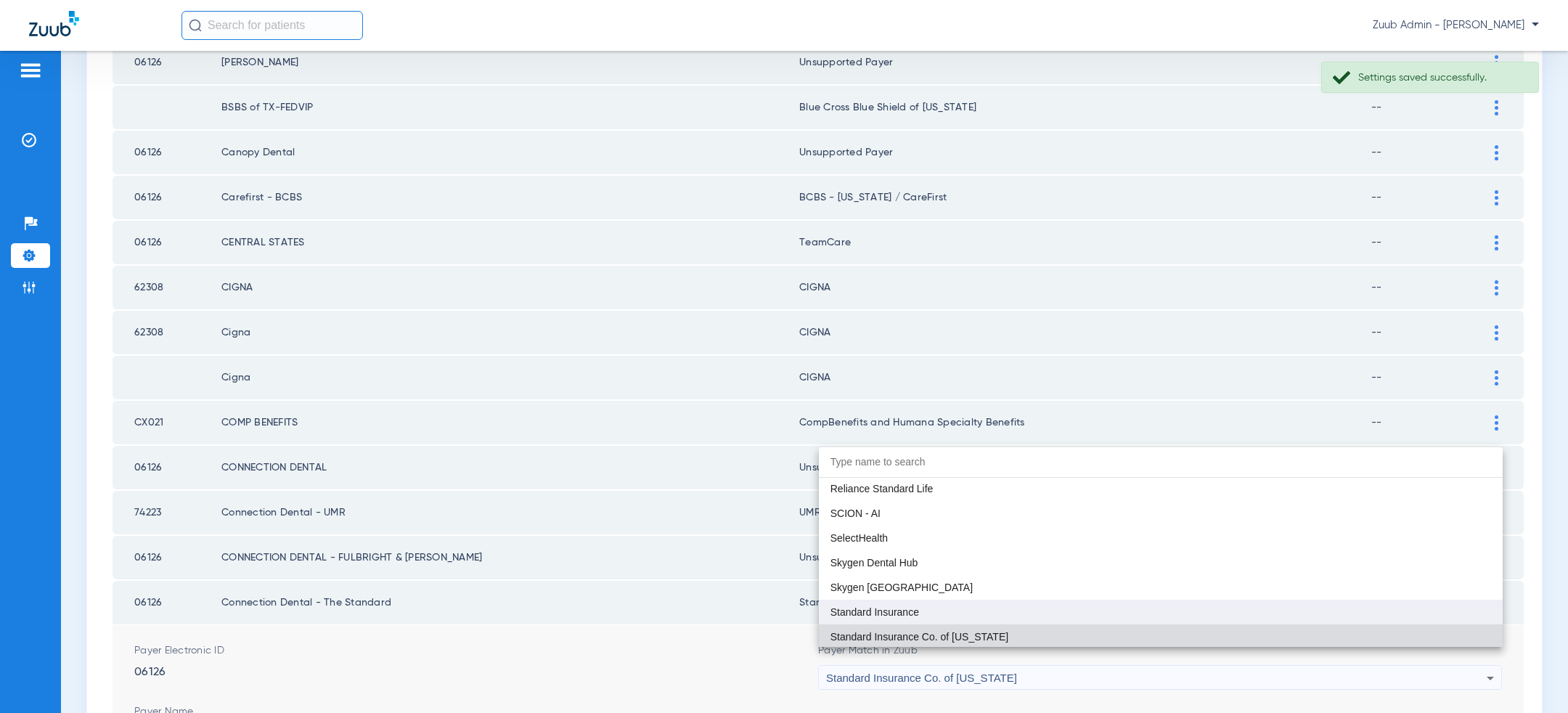
click at [1040, 604] on mat-option "Standard Insurance" at bounding box center [1161, 611] width 684 height 25
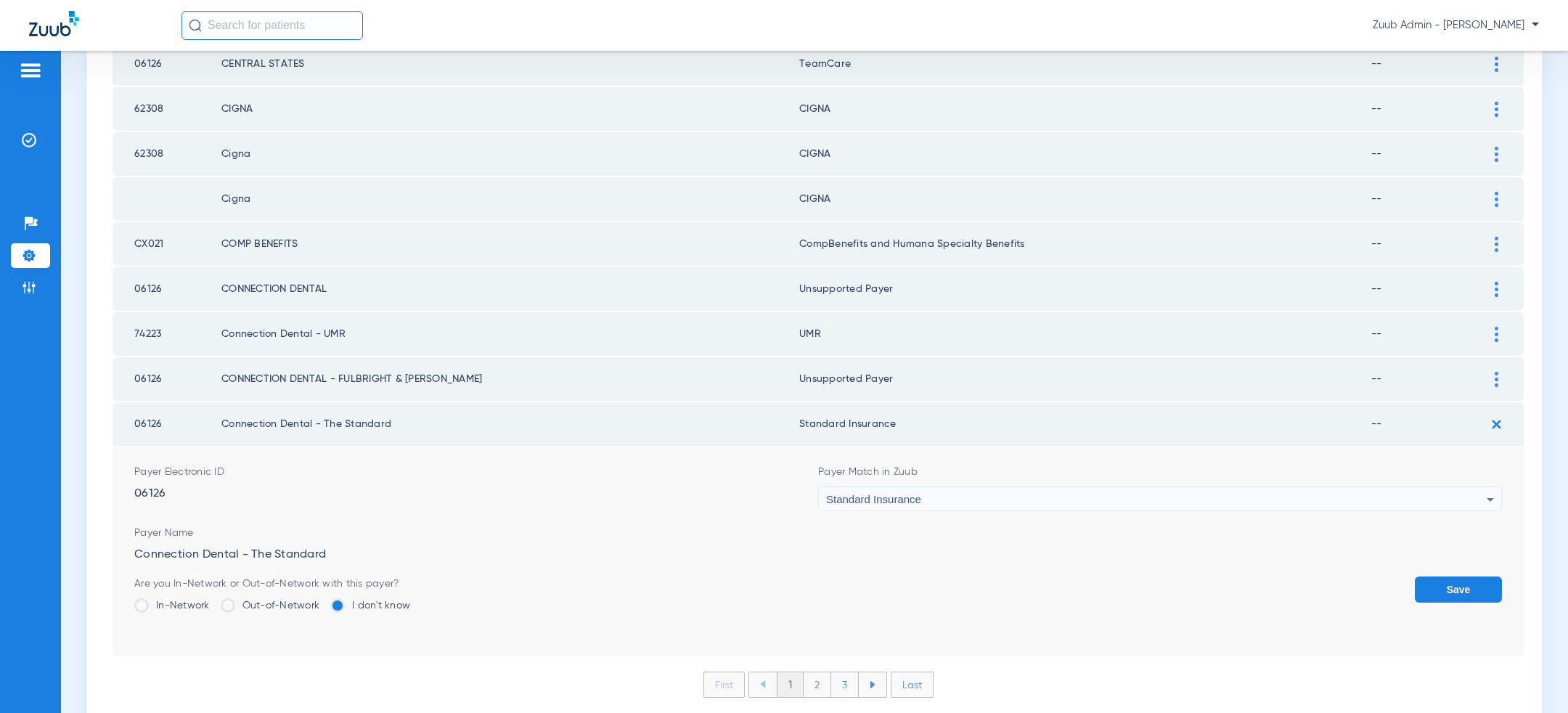
click at [1441, 576] on button "Save" at bounding box center [1459, 589] width 87 height 27
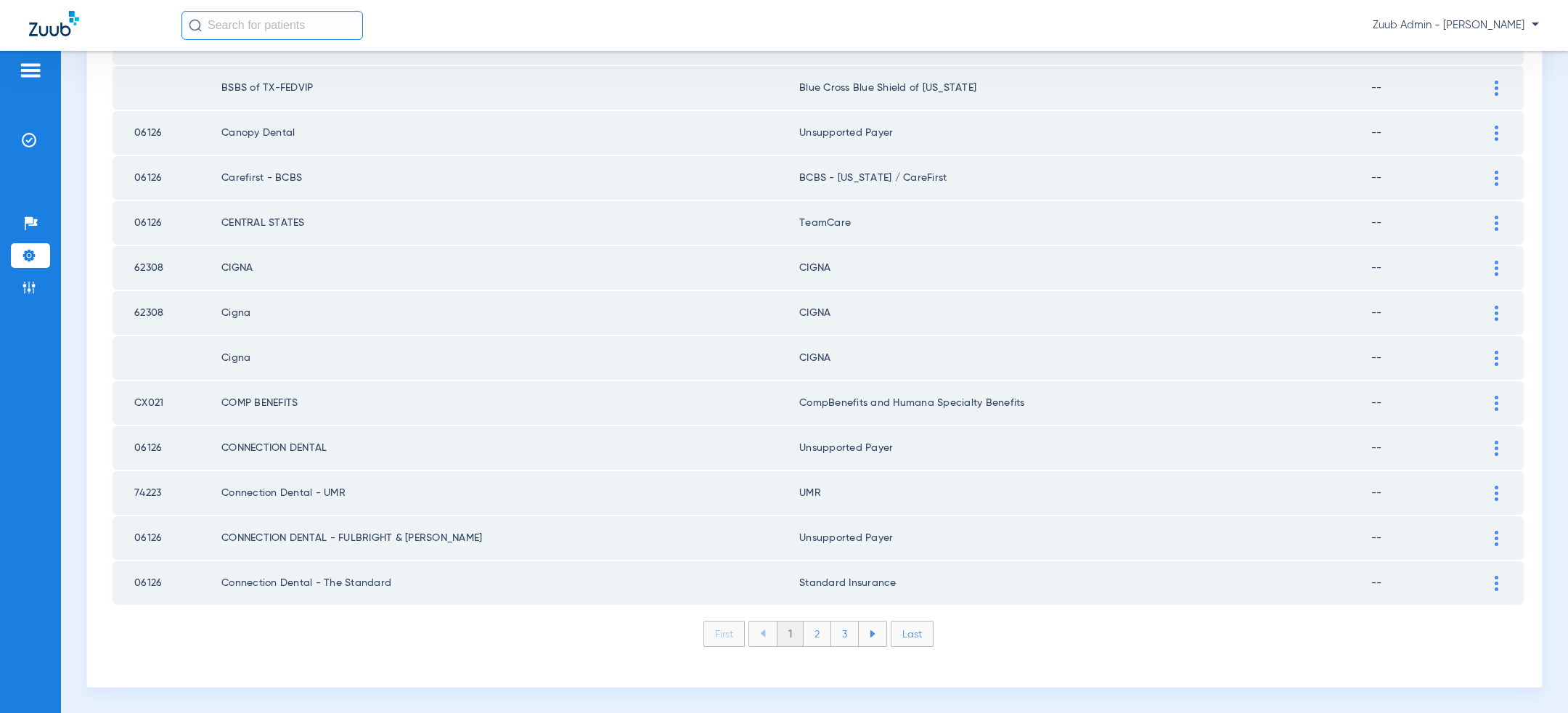
scroll to position [1891, 0]
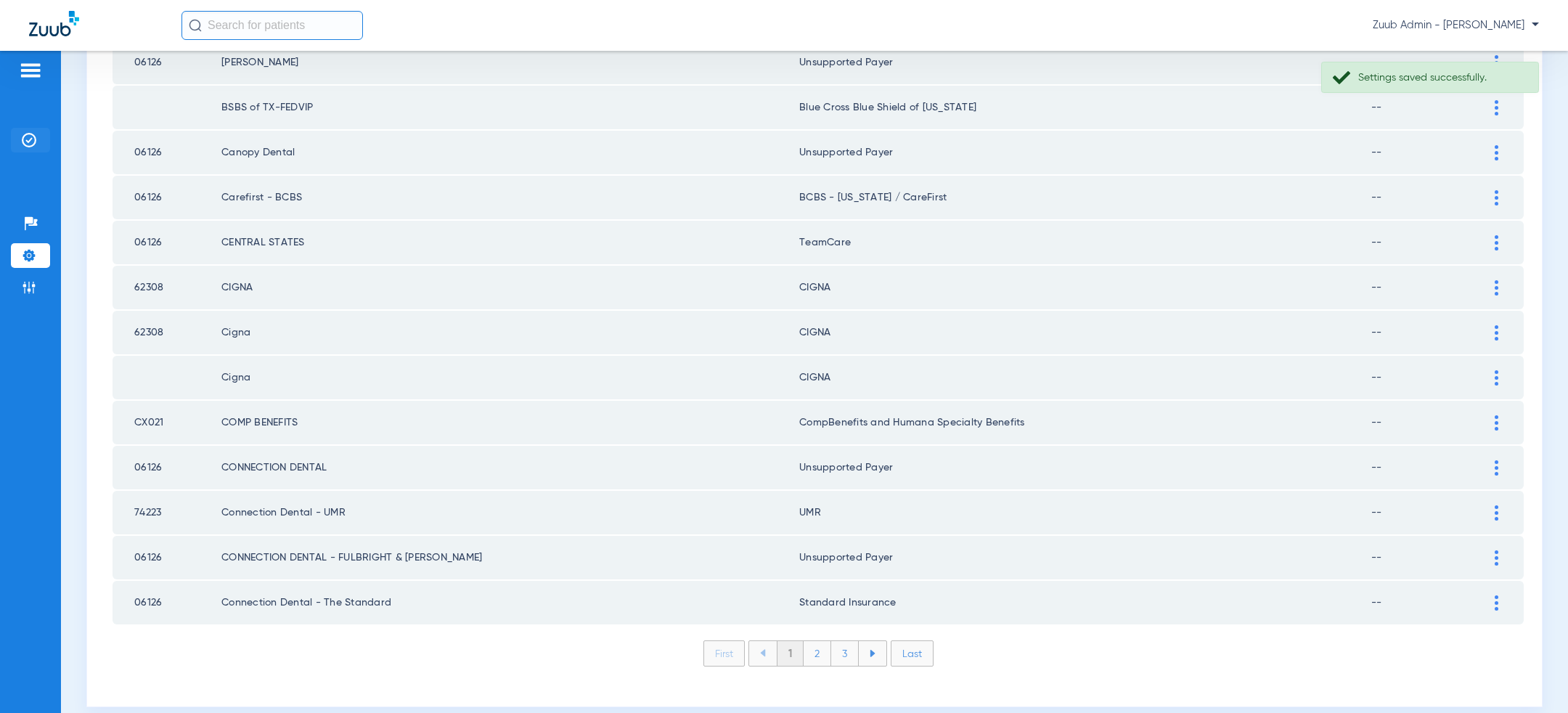
click at [32, 144] on img at bounding box center [28, 139] width 15 height 15
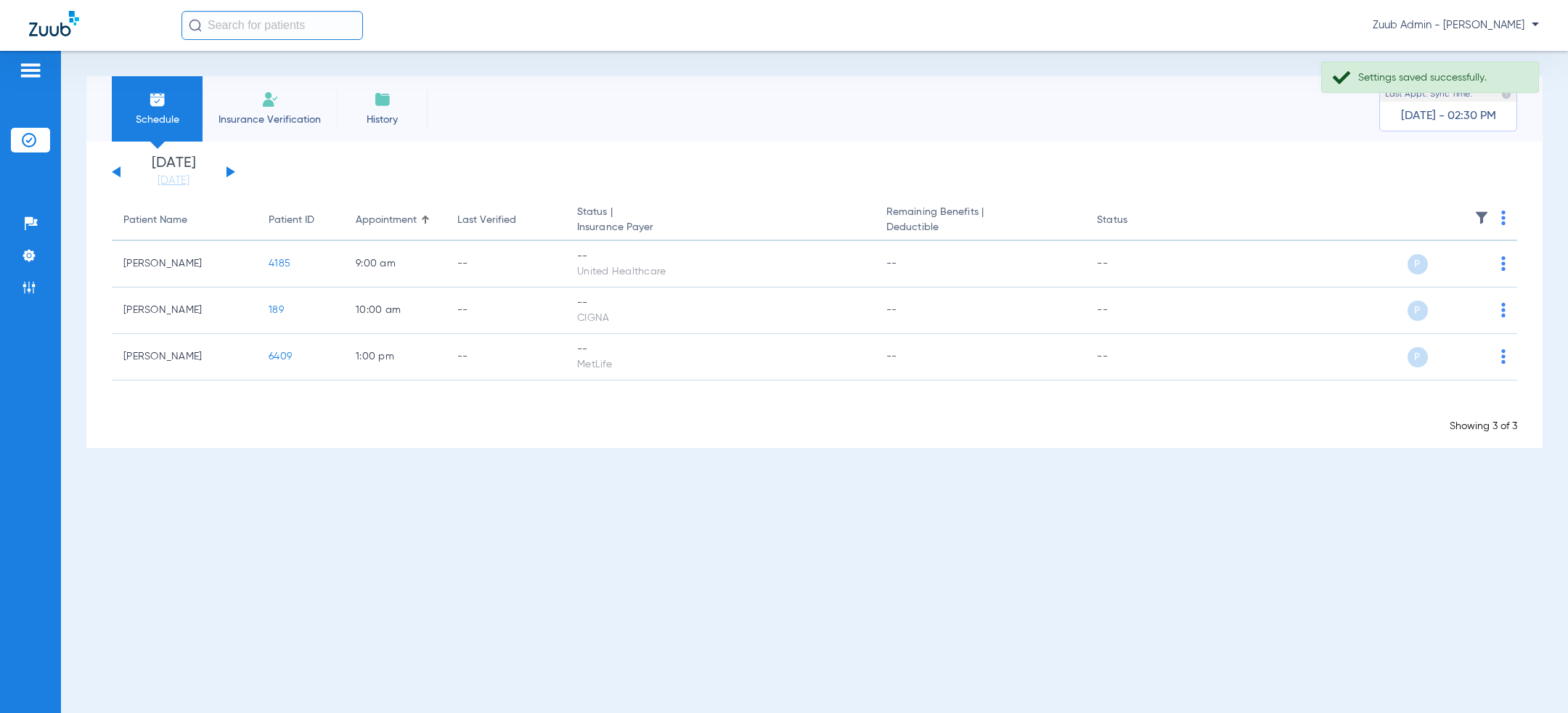
click at [232, 171] on button at bounding box center [231, 171] width 9 height 11
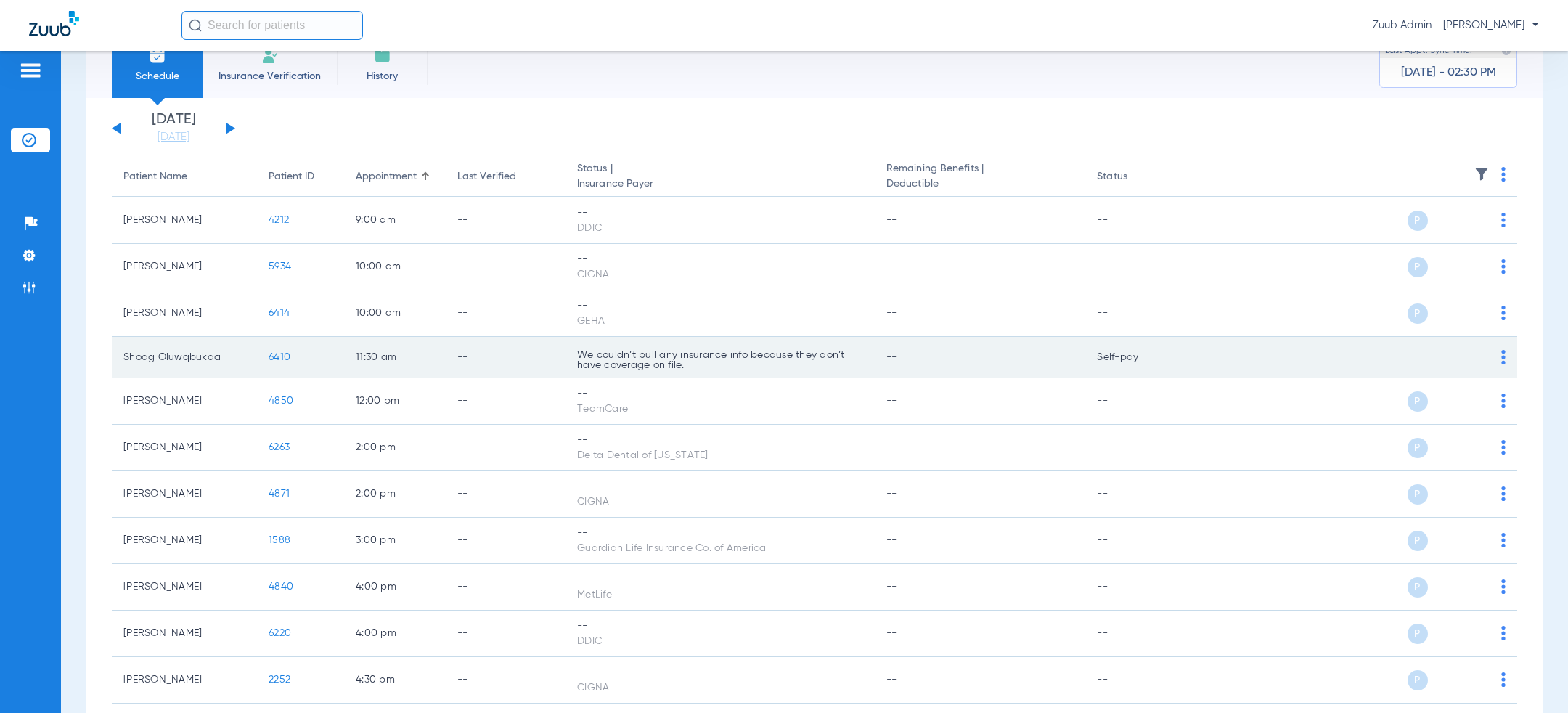
scroll to position [12, 0]
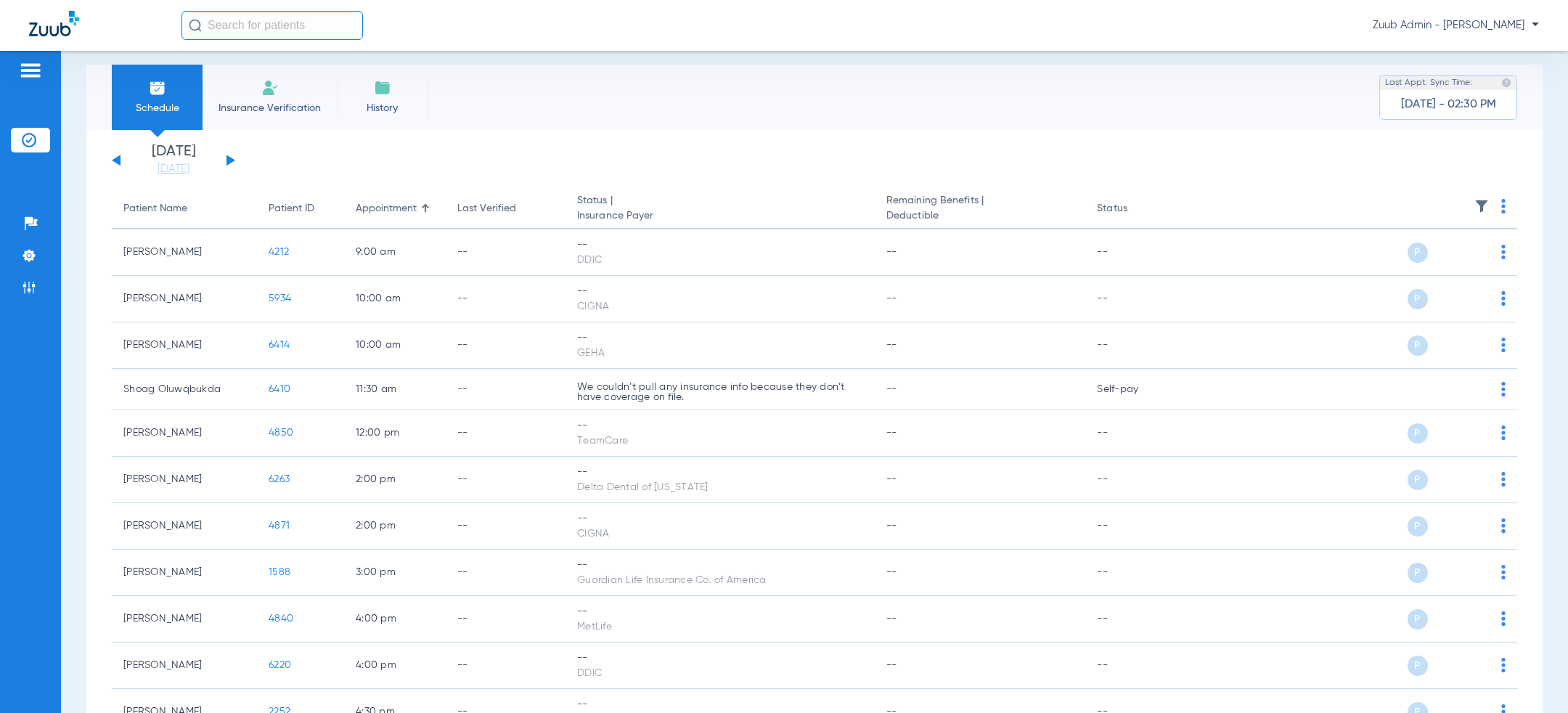
click at [228, 157] on button at bounding box center [231, 160] width 9 height 11
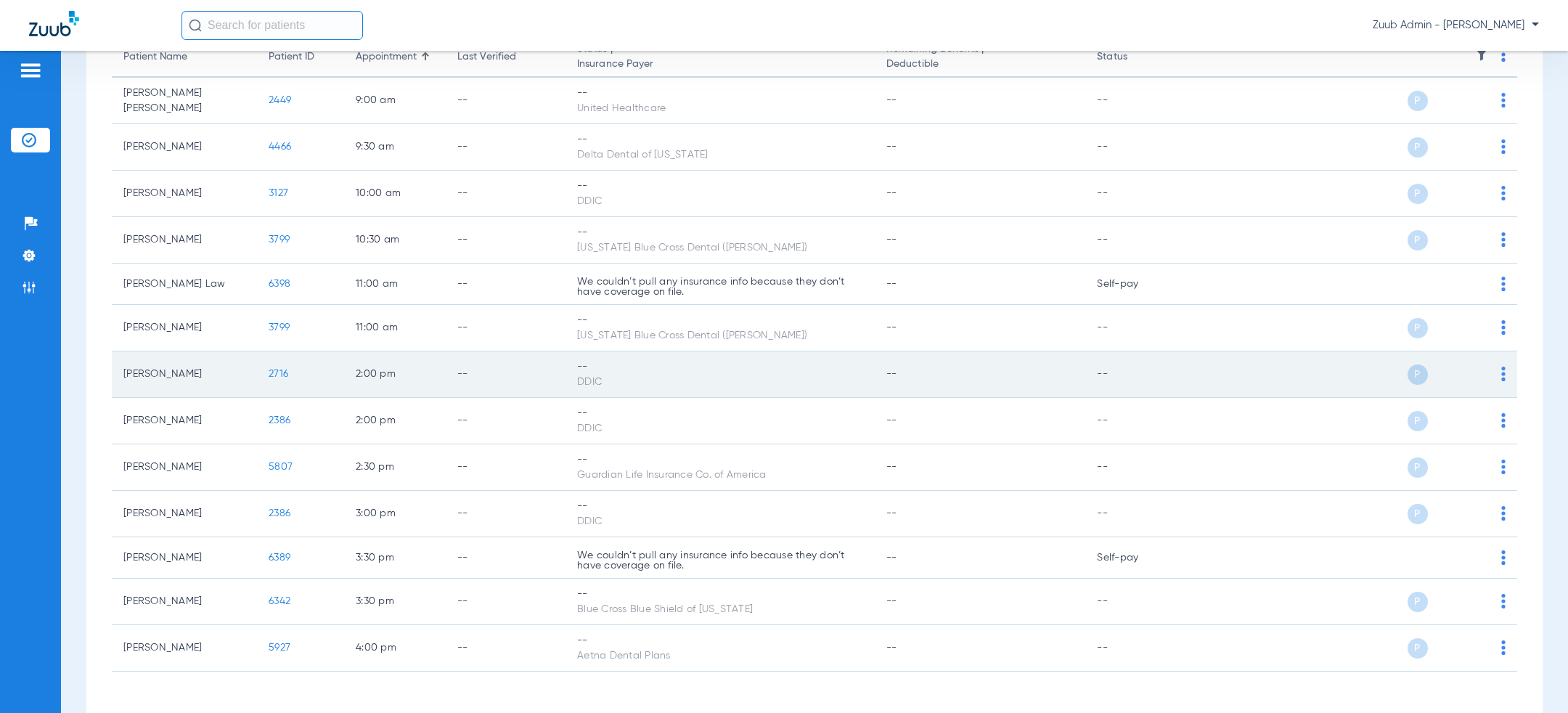
scroll to position [15, 0]
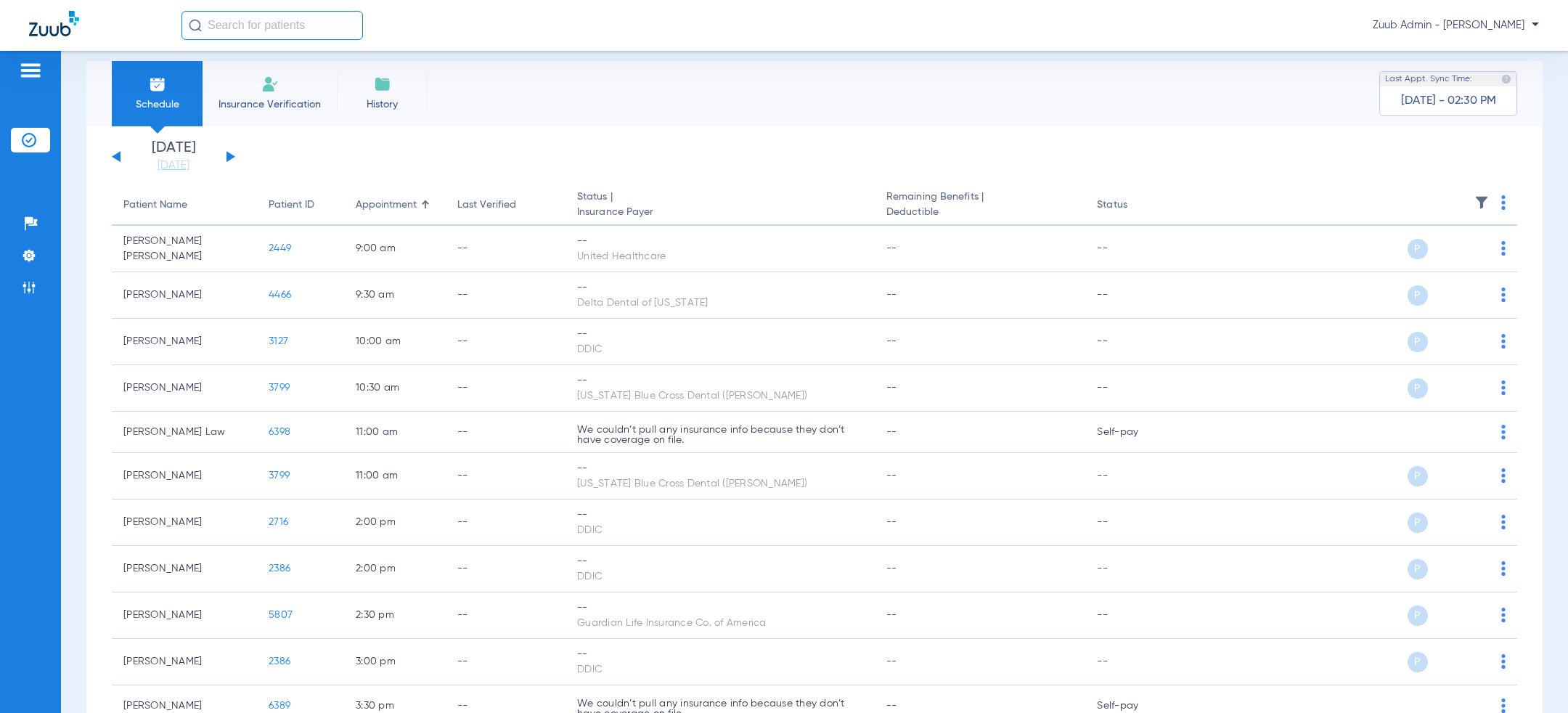
click at [232, 156] on button at bounding box center [231, 156] width 9 height 11
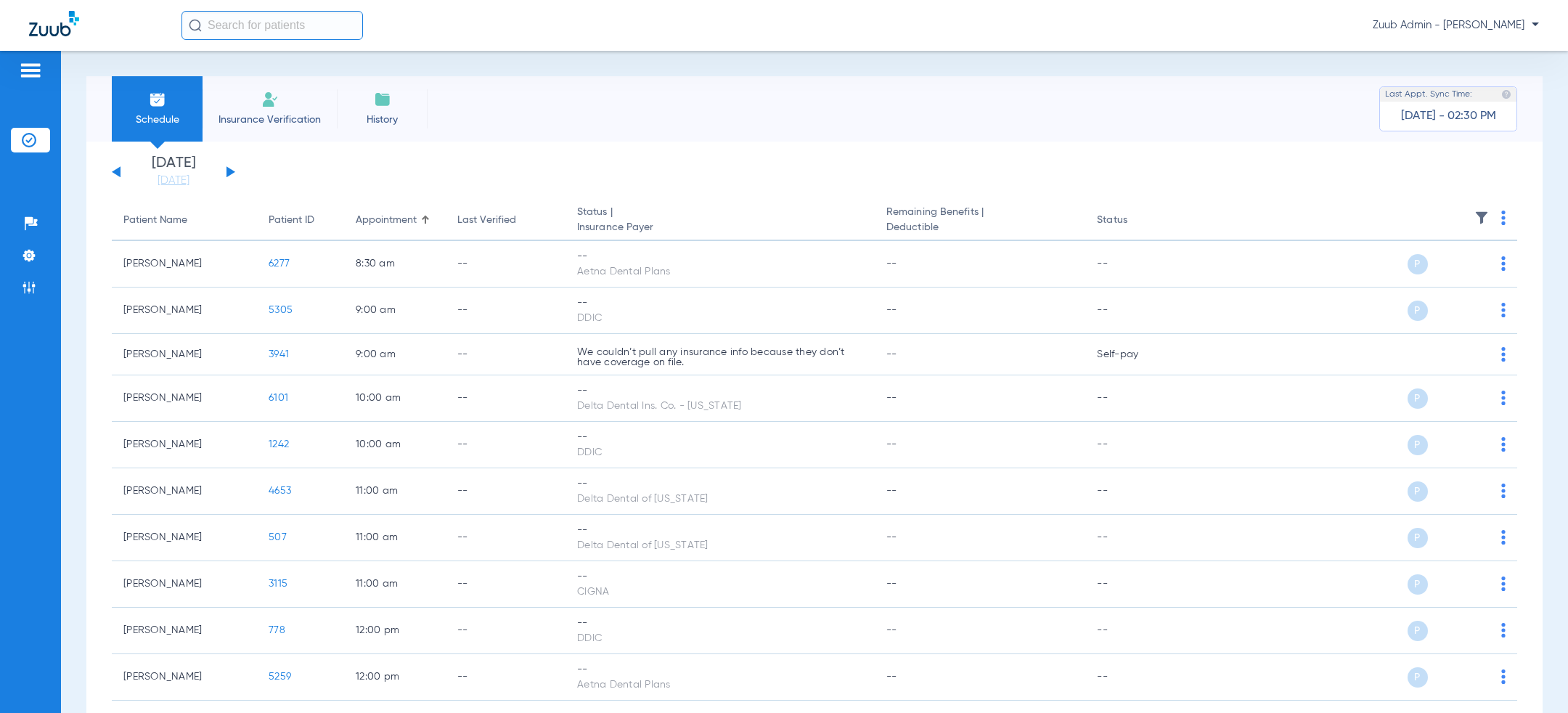
click at [229, 173] on button at bounding box center [231, 171] width 9 height 11
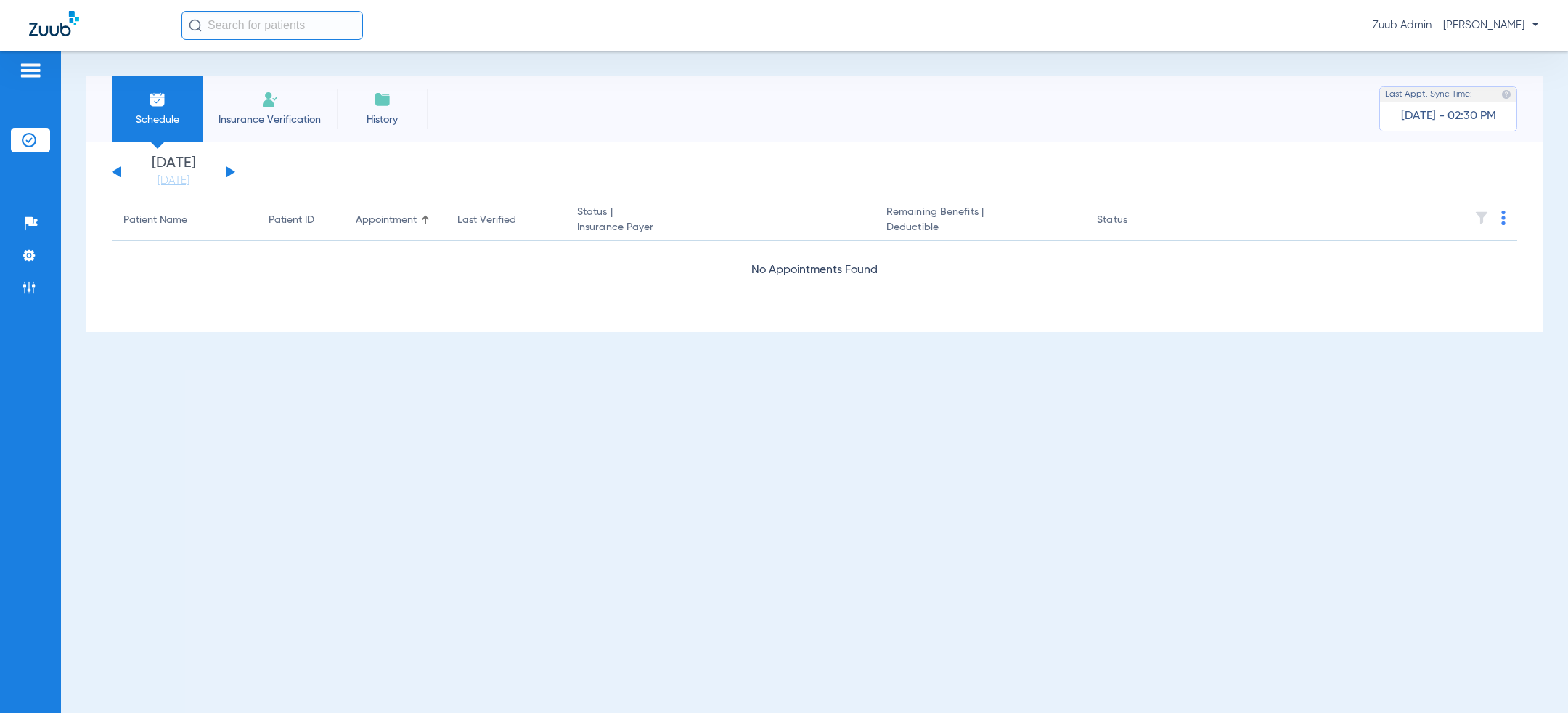
click at [229, 173] on button at bounding box center [231, 171] width 9 height 11
click at [228, 173] on button at bounding box center [231, 171] width 9 height 11
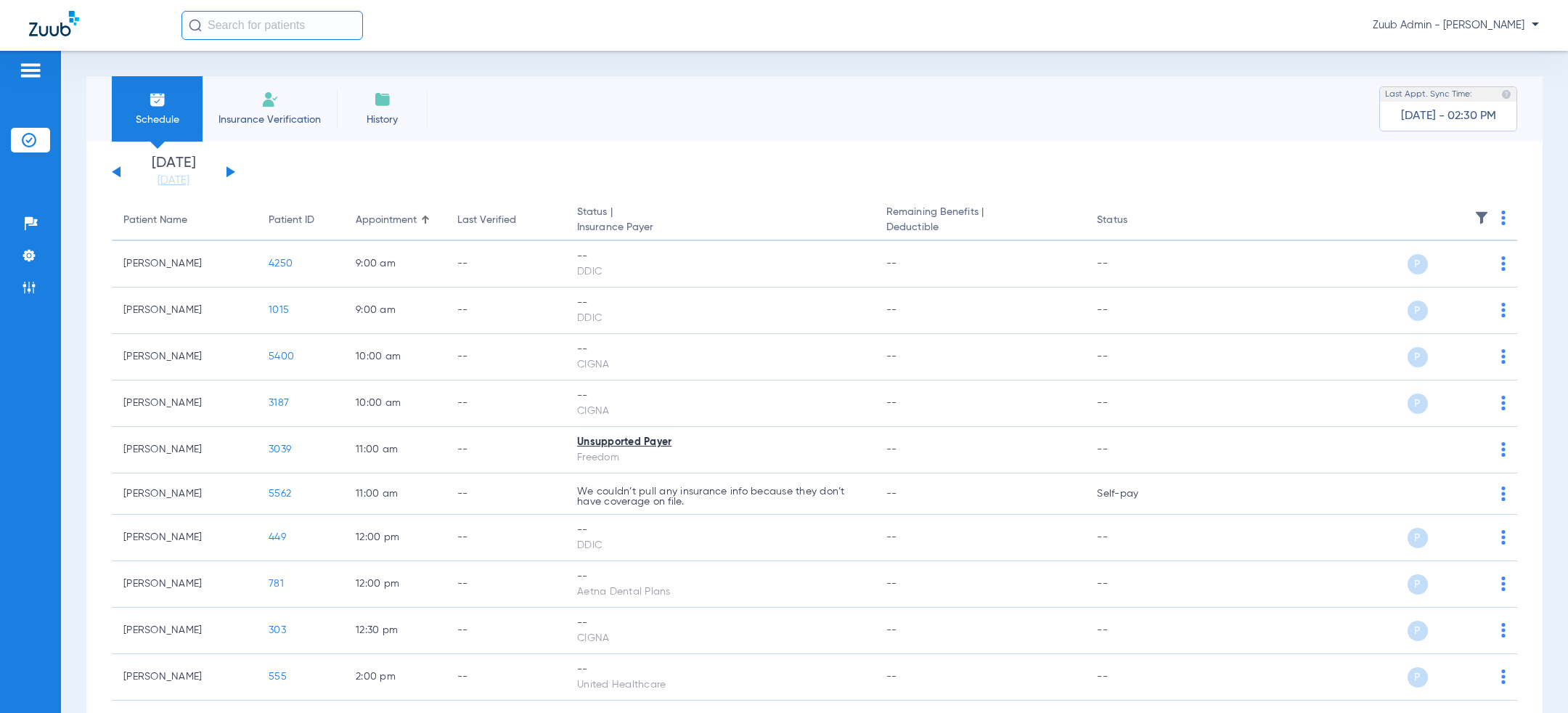
click at [229, 169] on button at bounding box center [231, 171] width 9 height 11
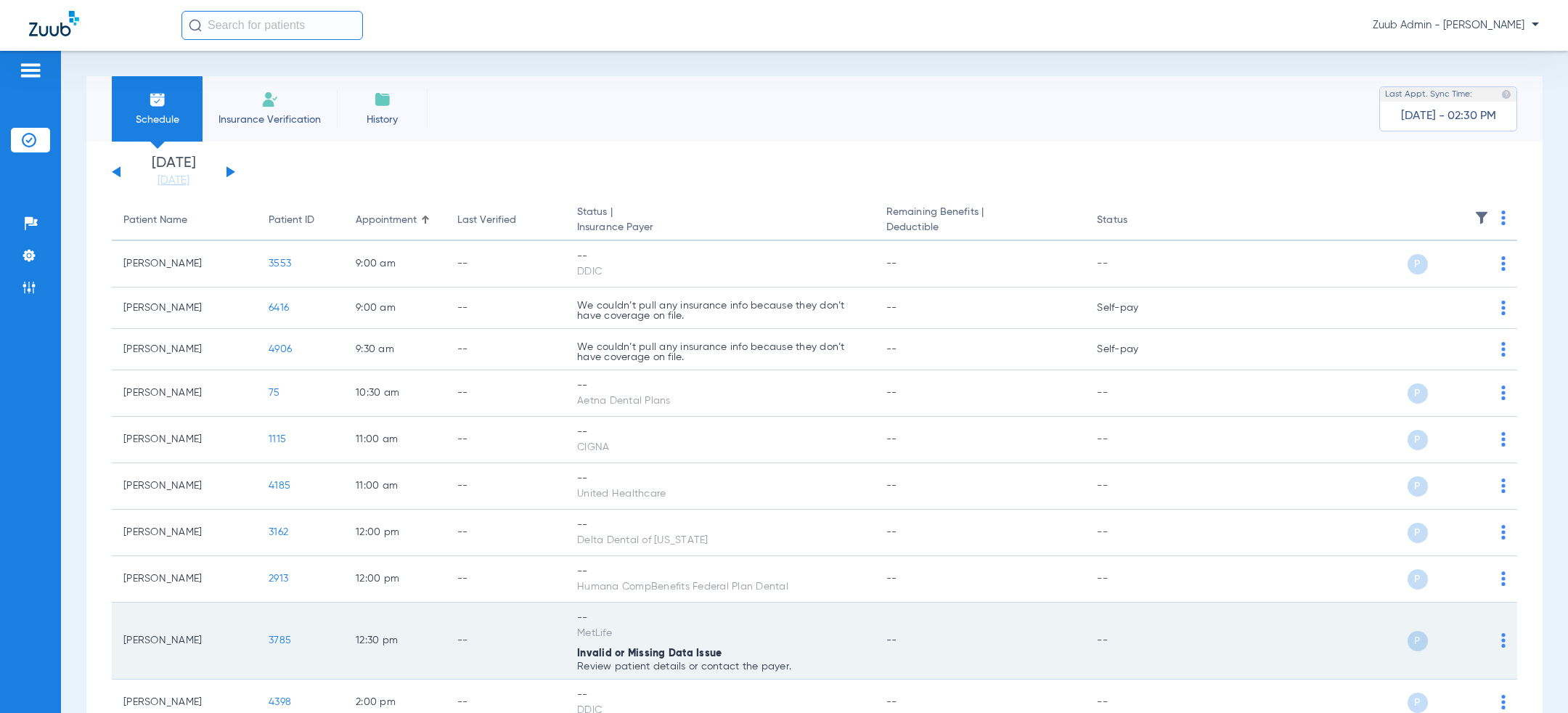
click at [273, 635] on span "3785" at bounding box center [280, 640] width 22 height 10
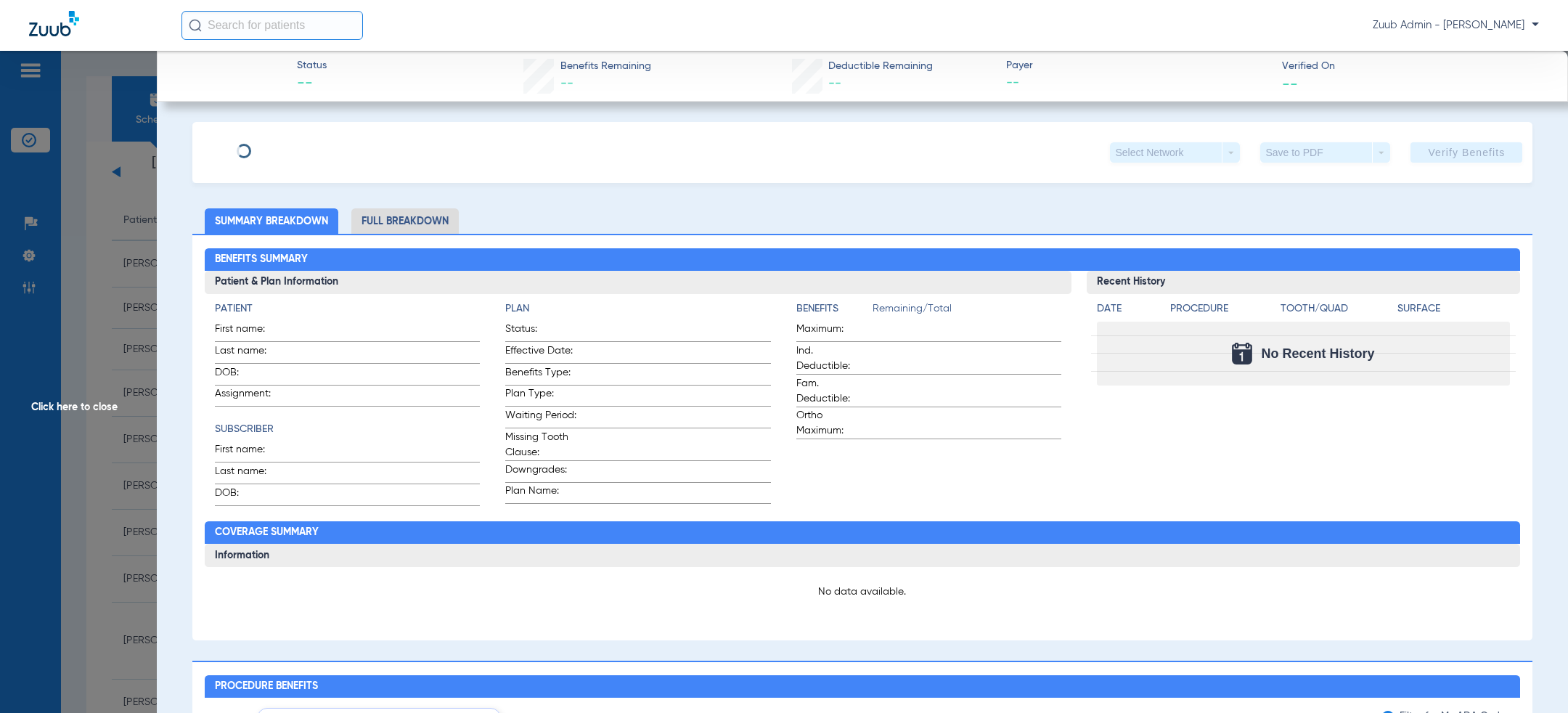
type input "[PERSON_NAME]"
type input "[DATE]"
type input "162492"
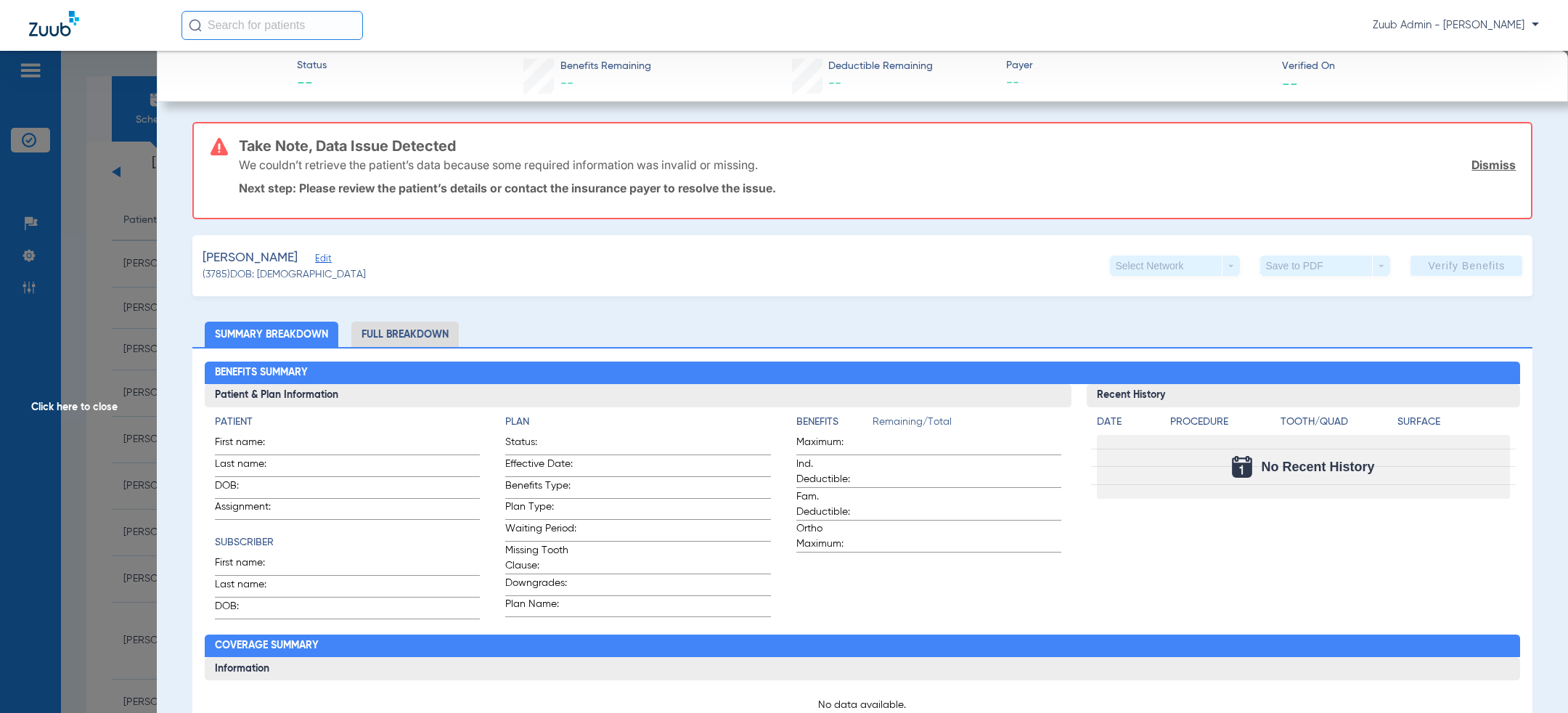
click at [315, 262] on span "Edit" at bounding box center [321, 260] width 13 height 14
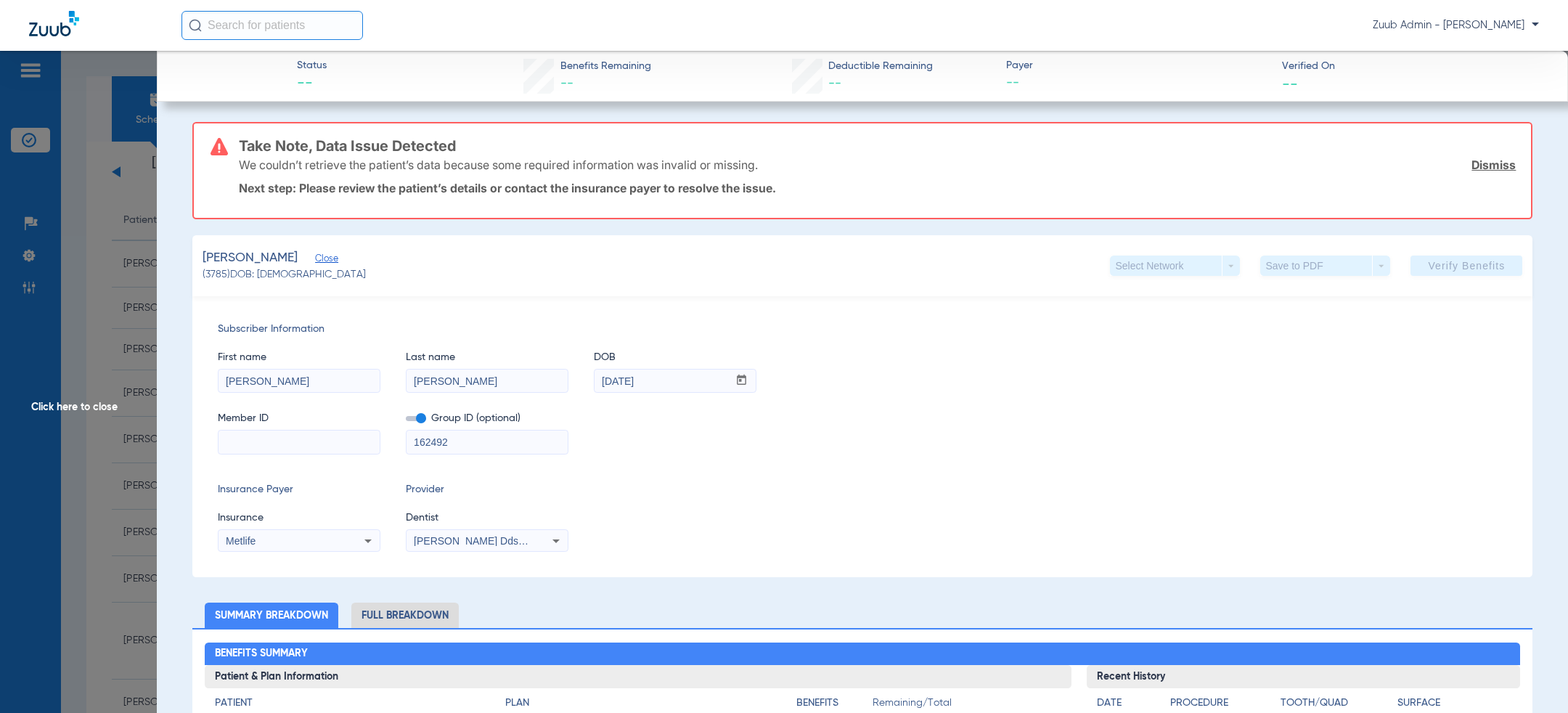
click at [85, 354] on span "Click here to close" at bounding box center [78, 407] width 156 height 713
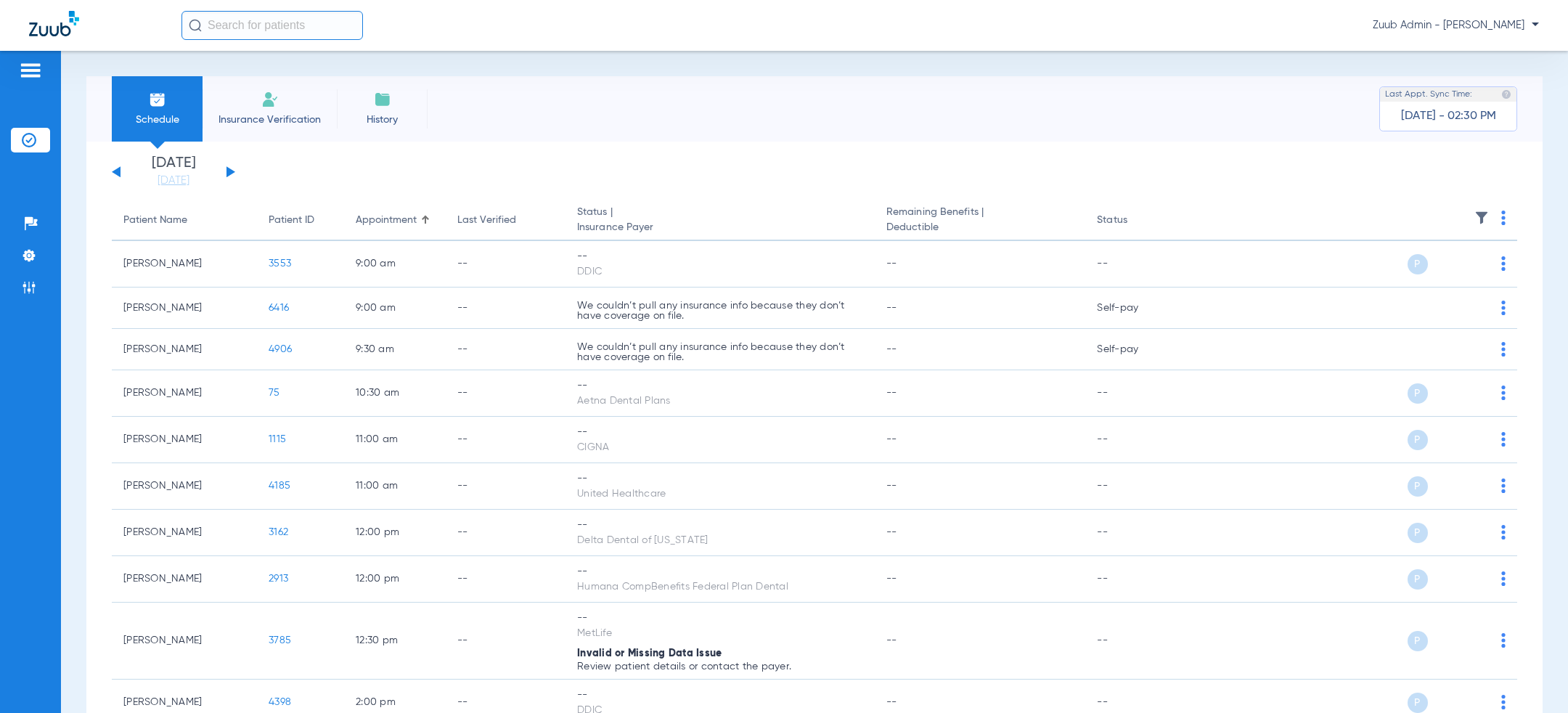
click at [229, 171] on button at bounding box center [231, 171] width 9 height 11
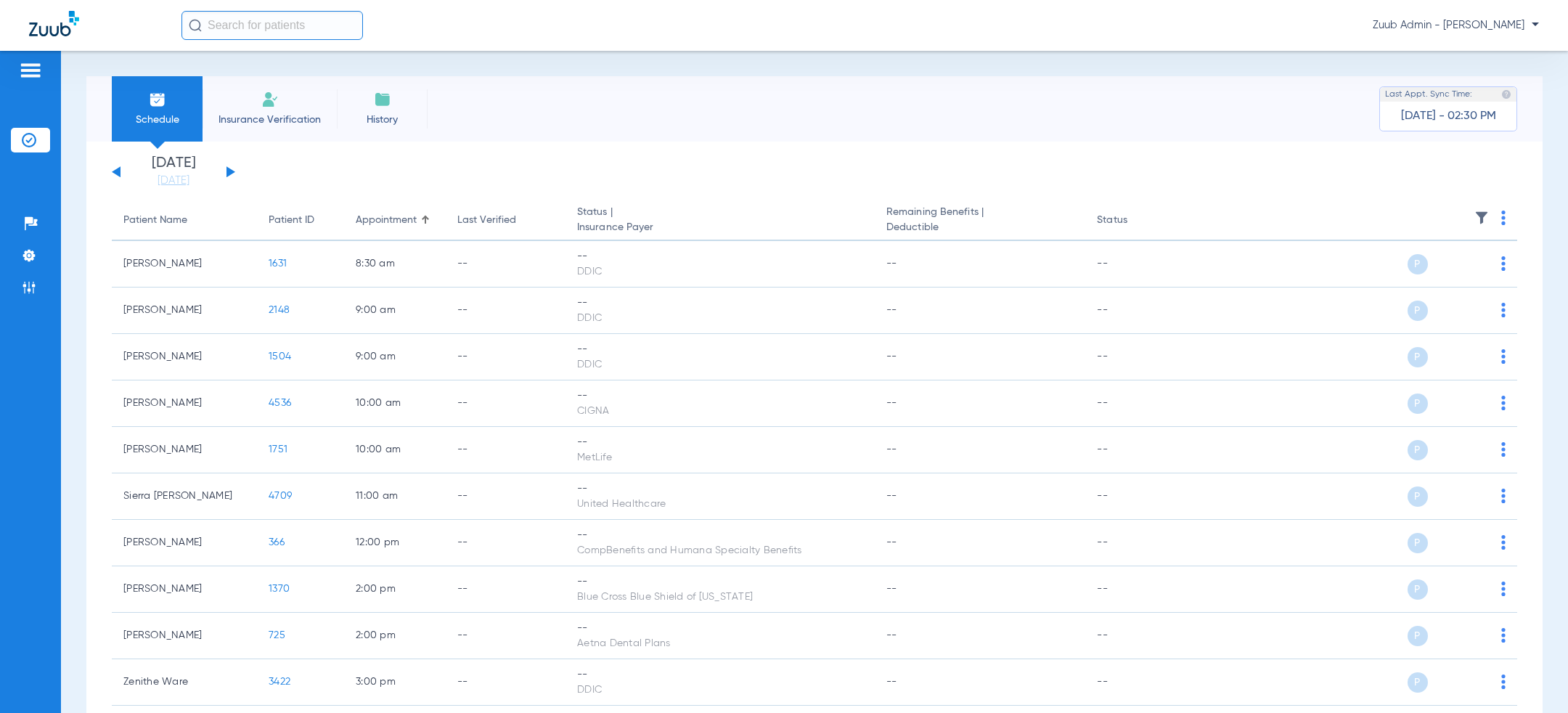
click at [233, 170] on button at bounding box center [231, 171] width 9 height 11
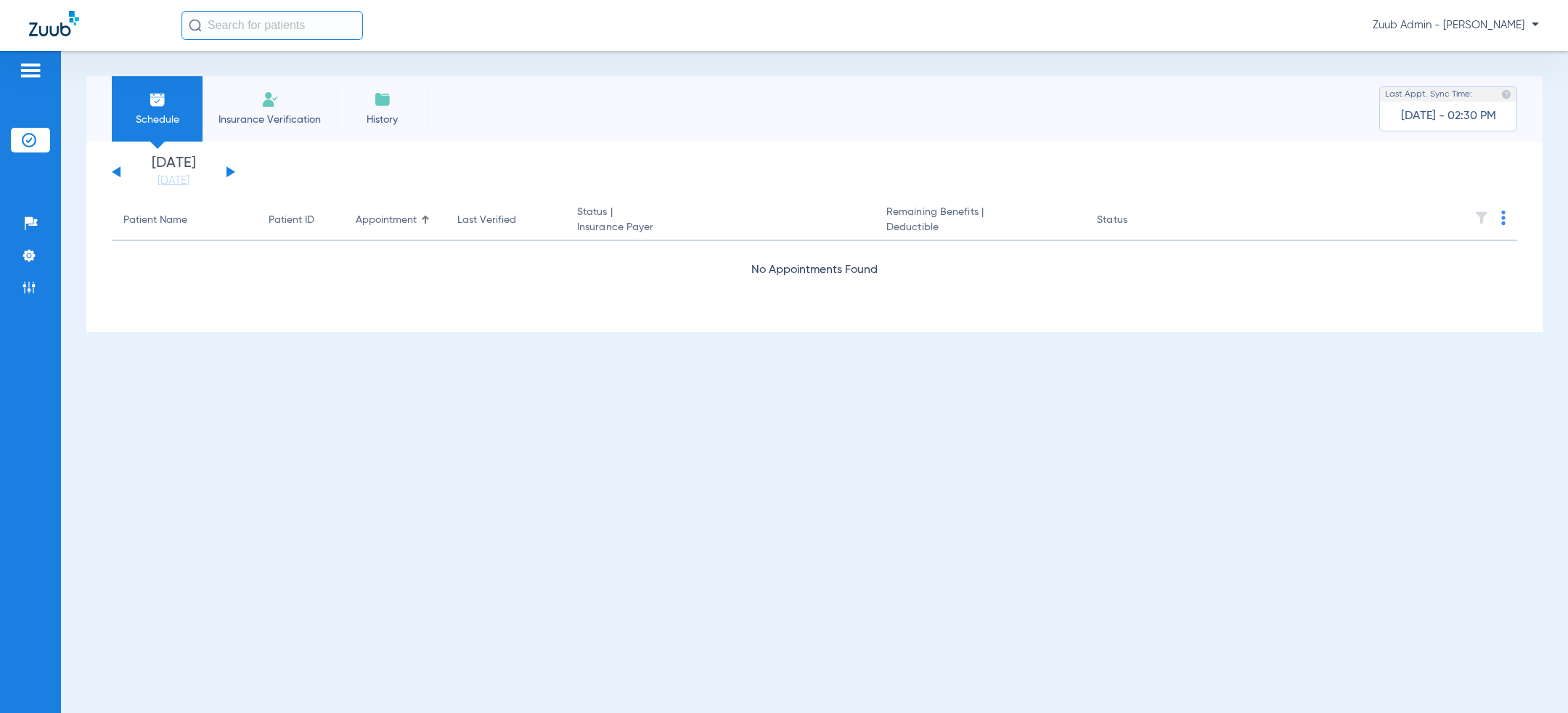
click at [233, 170] on button at bounding box center [231, 171] width 9 height 11
click at [28, 262] on img at bounding box center [28, 255] width 15 height 15
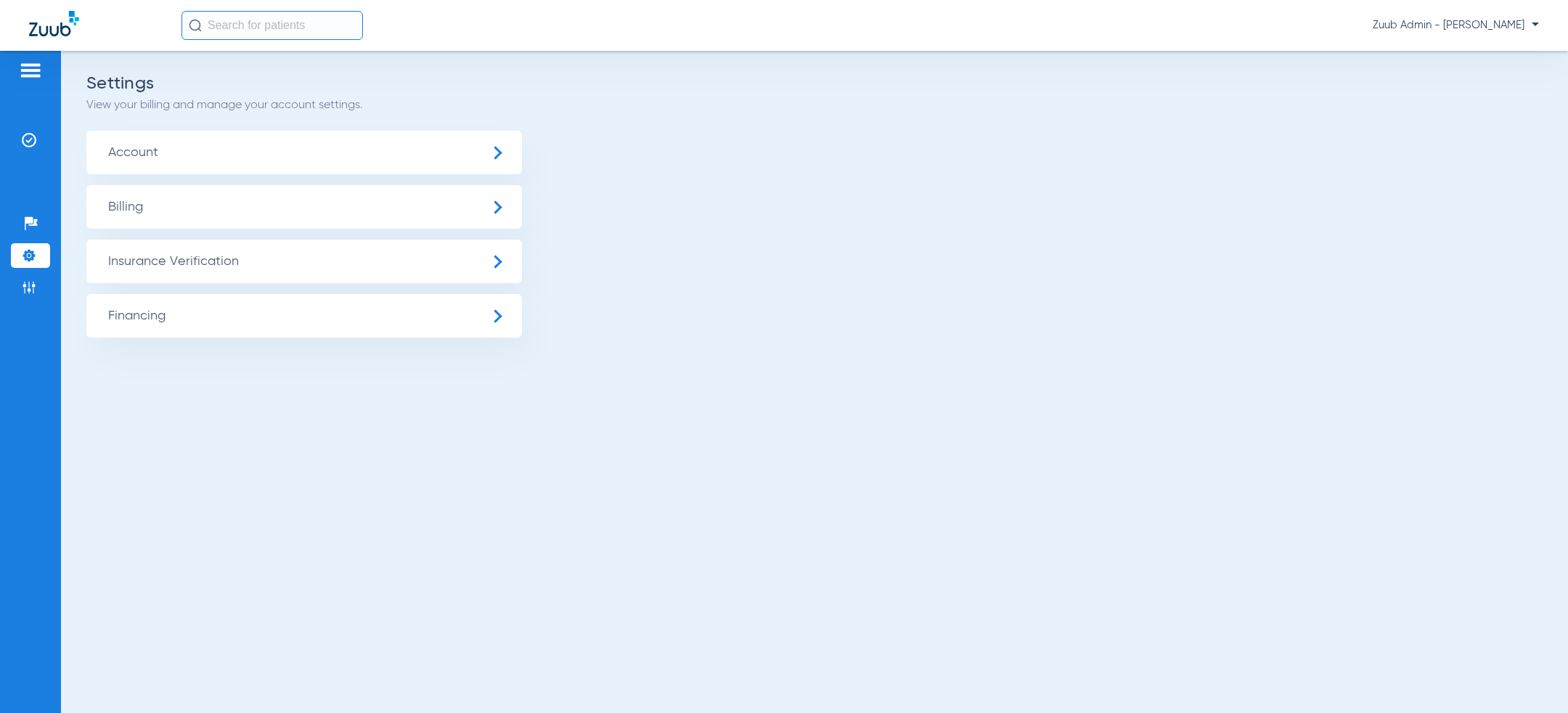
click at [159, 253] on span "Insurance Verification" at bounding box center [304, 261] width 436 height 44
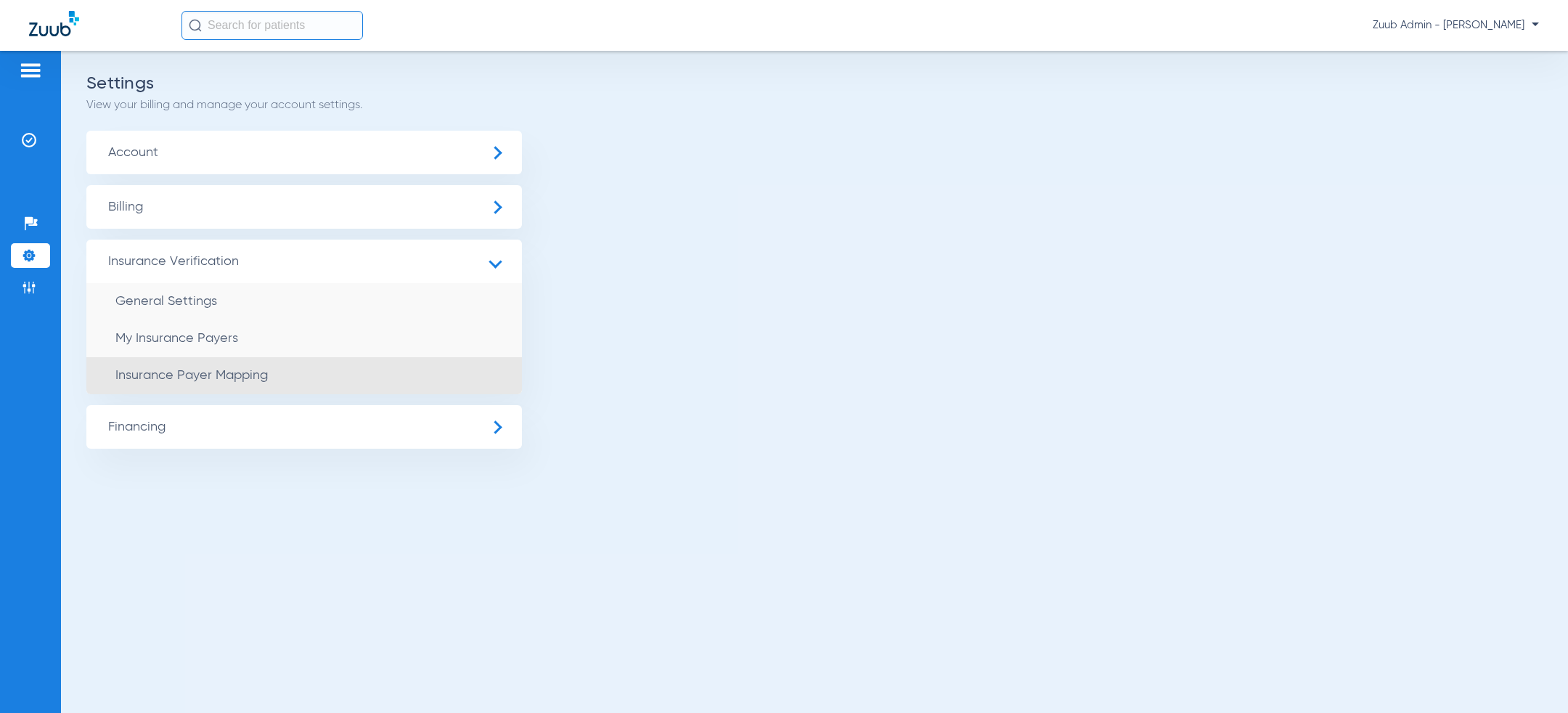
click at [212, 370] on span "Insurance Payer Mapping" at bounding box center [192, 374] width 152 height 13
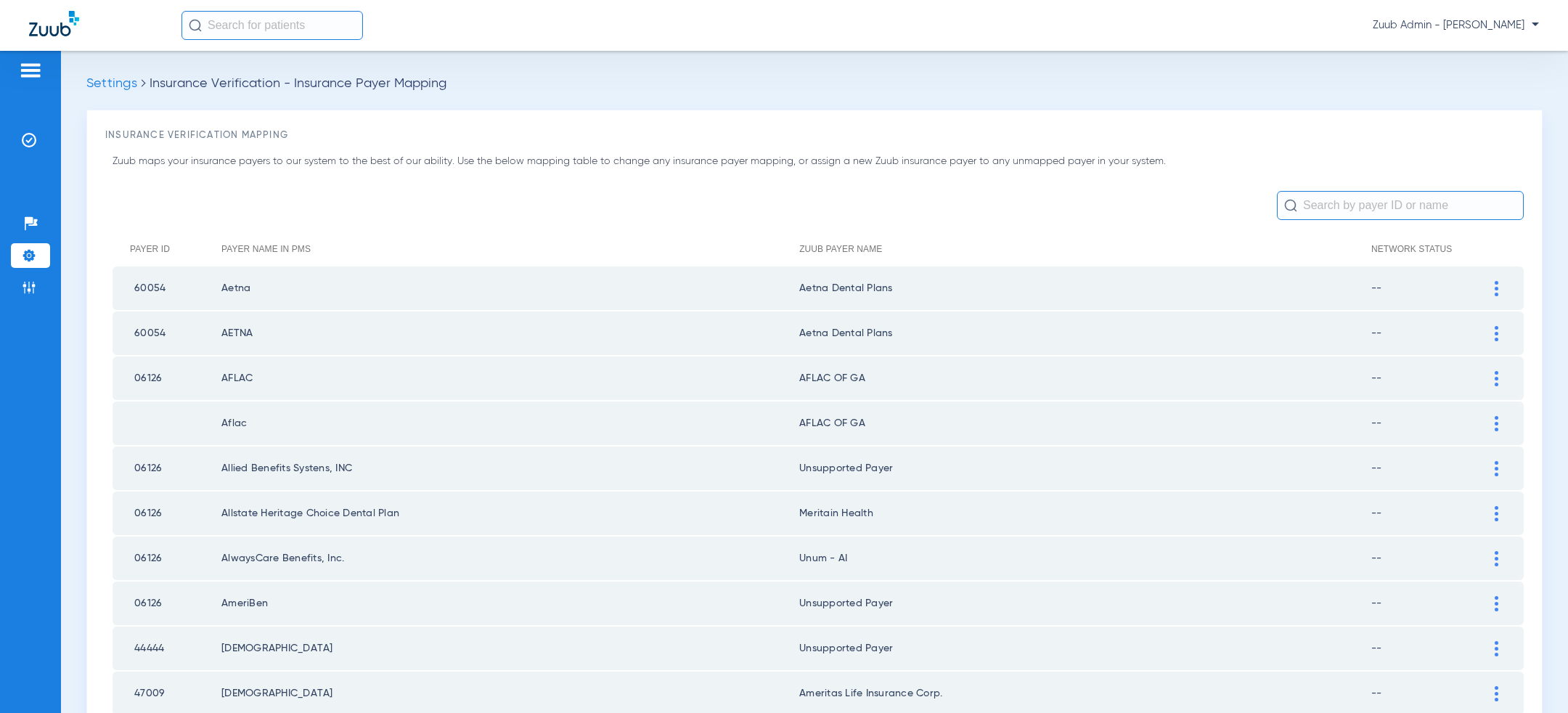
click at [39, 253] on li "Settings" at bounding box center [31, 256] width 39 height 25
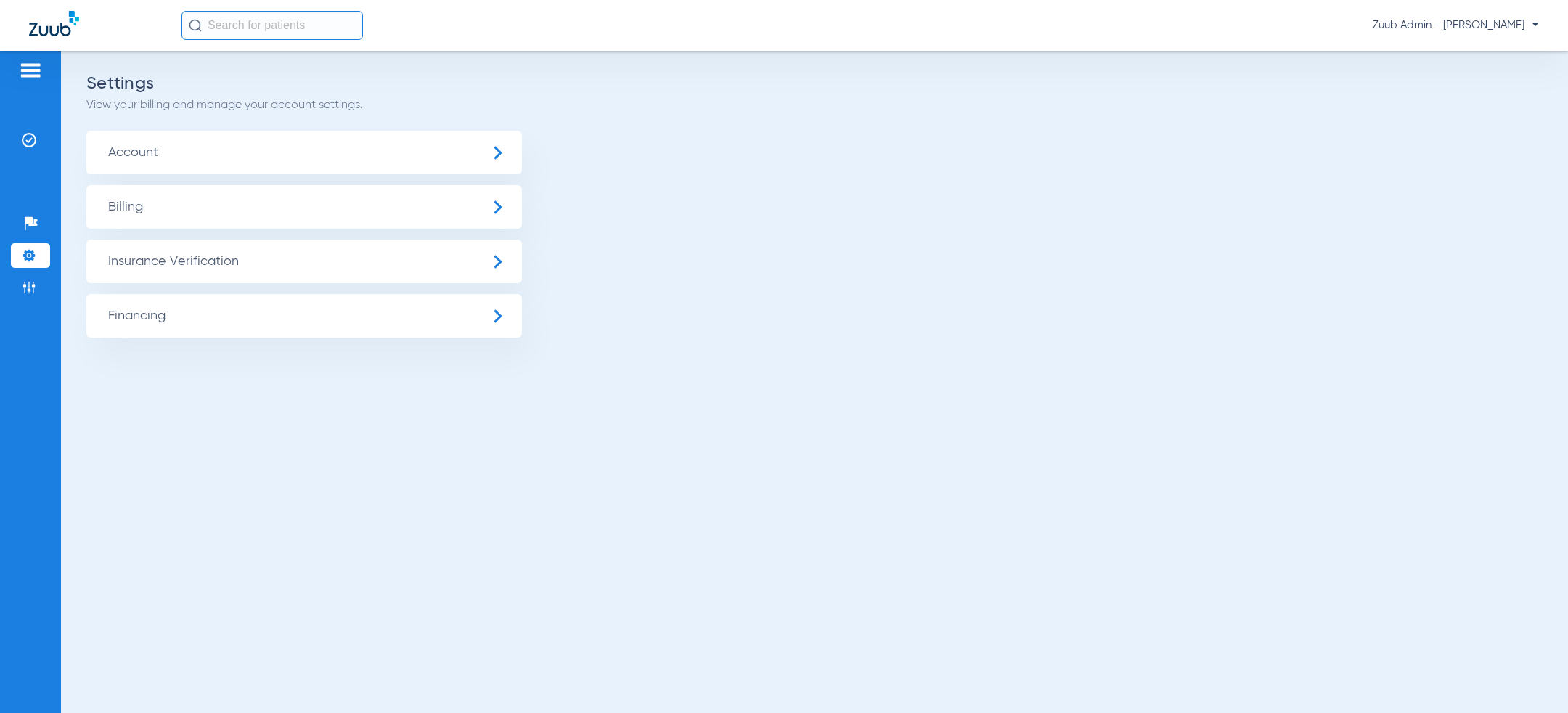
click at [181, 272] on span "Insurance Verification" at bounding box center [304, 261] width 436 height 44
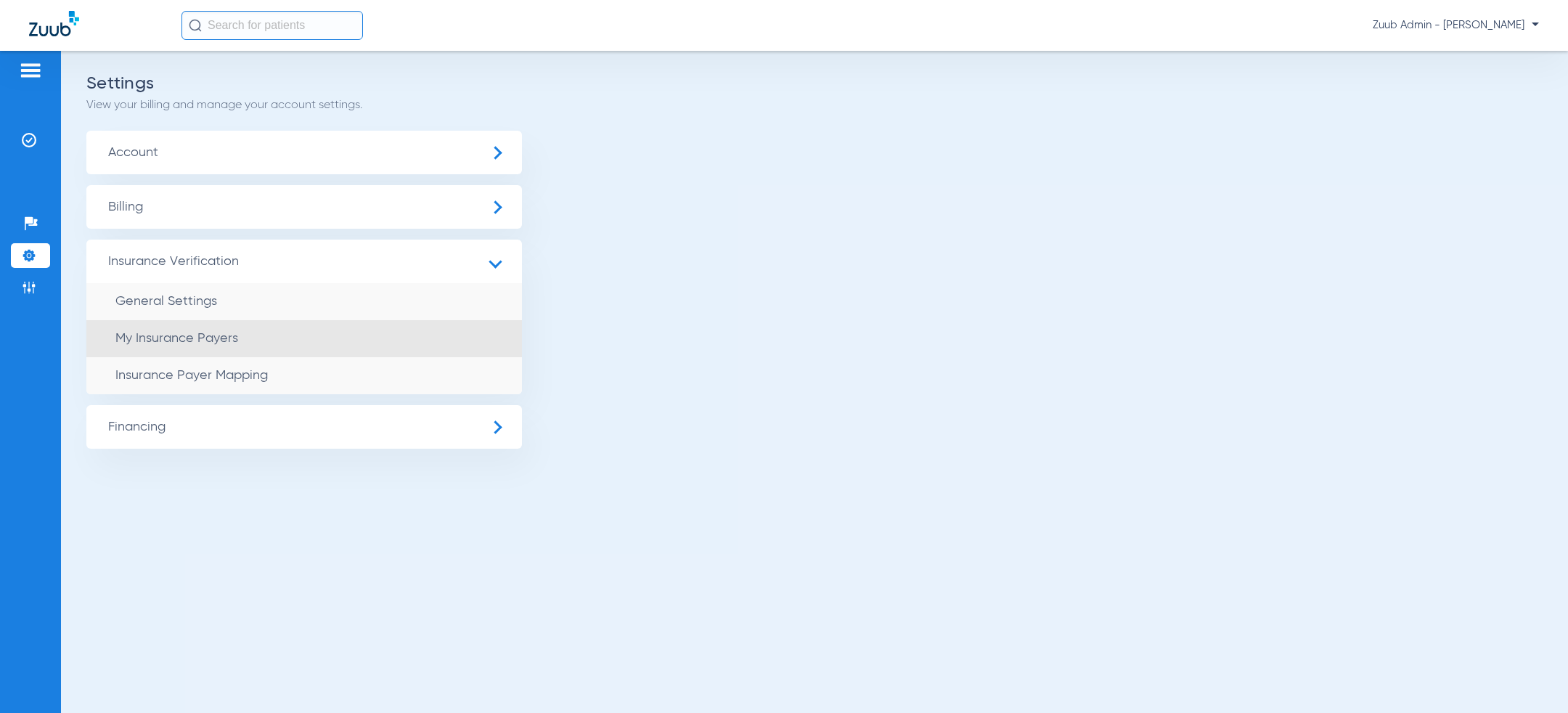
click at [204, 331] on li "My Insurance Payers" at bounding box center [304, 339] width 436 height 37
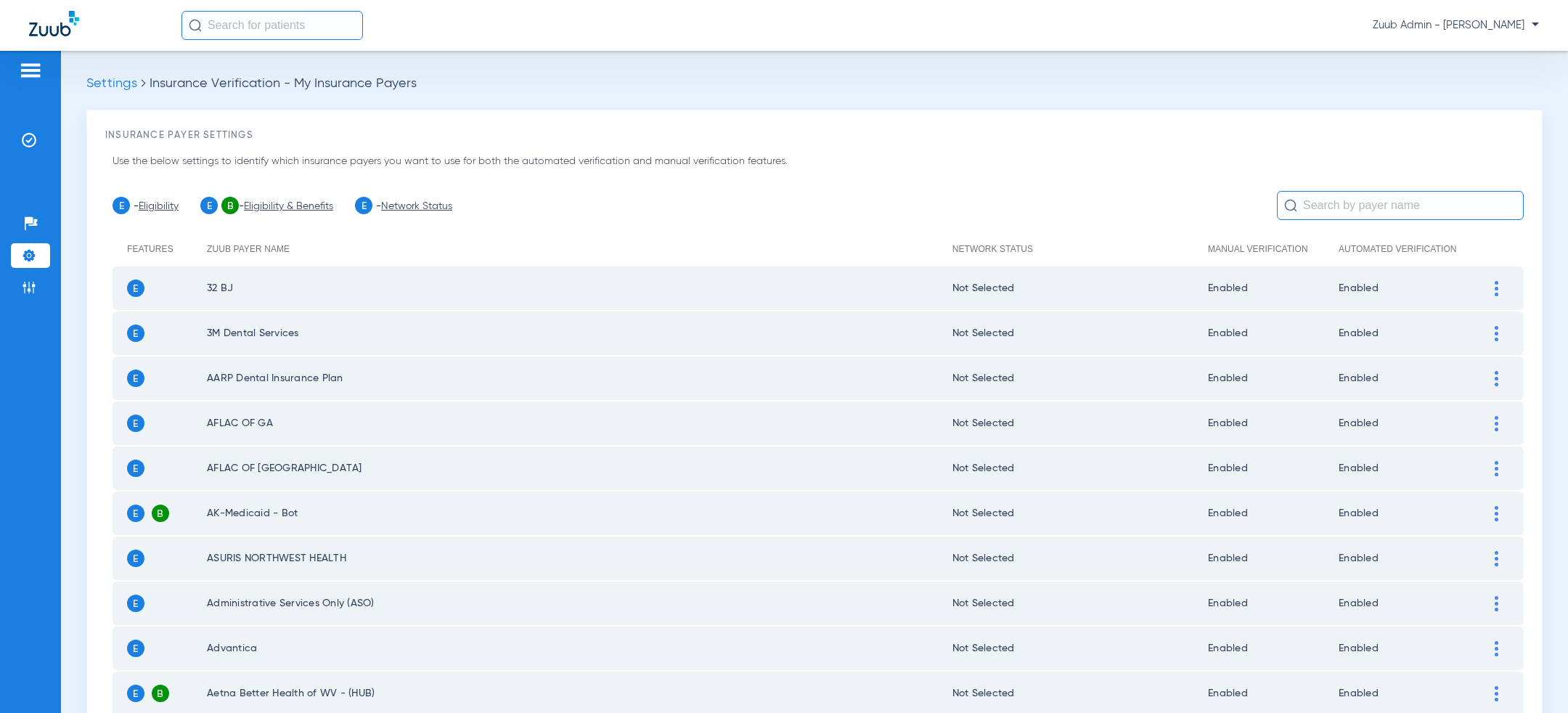
click at [445, 203] on link "Network Status" at bounding box center [416, 206] width 71 height 10
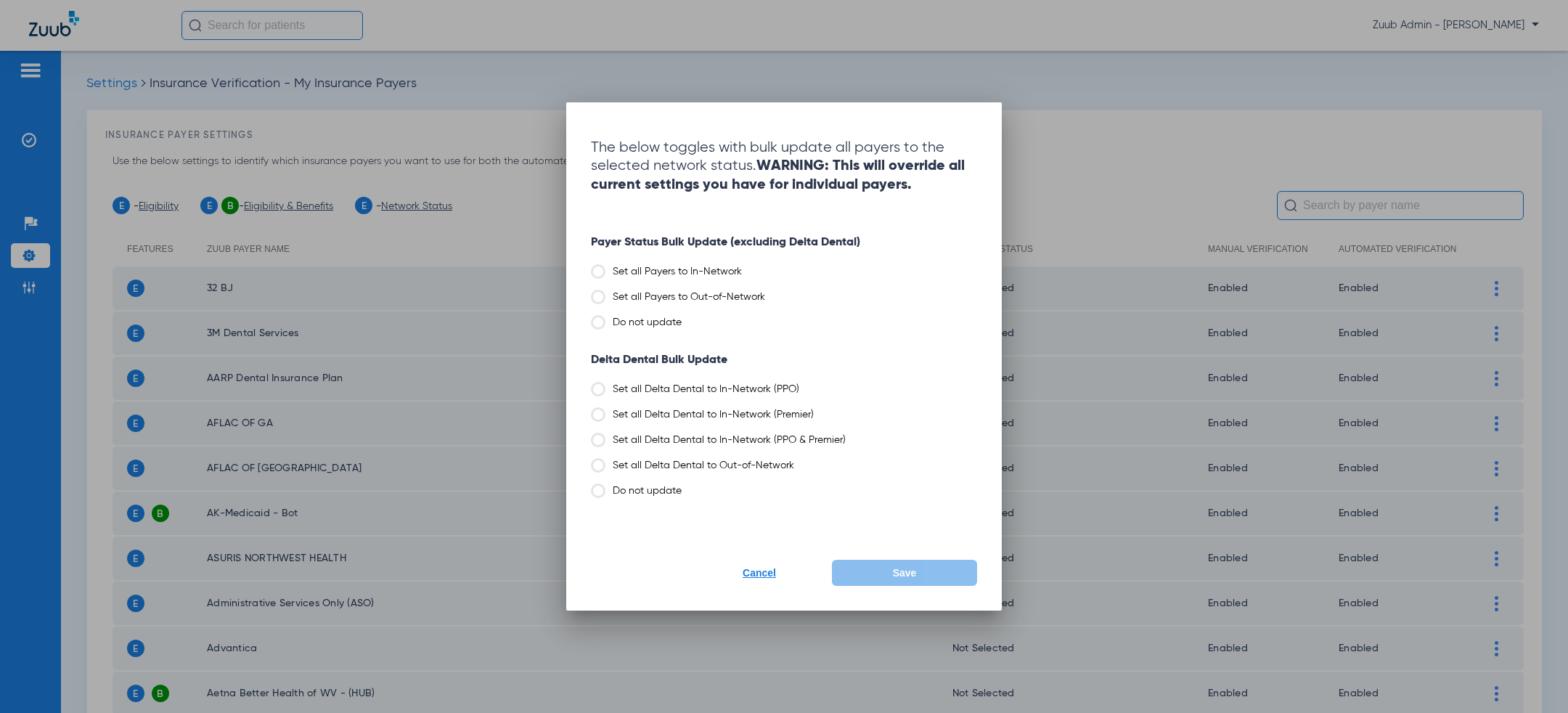
click at [642, 286] on div "Payer Status Bulk Update (excluding Delta Dental) Set all Payers to In-Network …" at bounding box center [784, 283] width 386 height 94
click at [642, 291] on label "Set all Payers to Out-of-Network" at bounding box center [784, 297] width 386 height 15
click at [769, 292] on input "Set all Payers to Out-of-Network" at bounding box center [769, 292] width 0 height 0
click at [657, 464] on label "Set all Delta Dental to Out-of-Network" at bounding box center [784, 465] width 386 height 15
click at [798, 460] on input "Set all Delta Dental to Out-of-Network" at bounding box center [798, 460] width 0 height 0
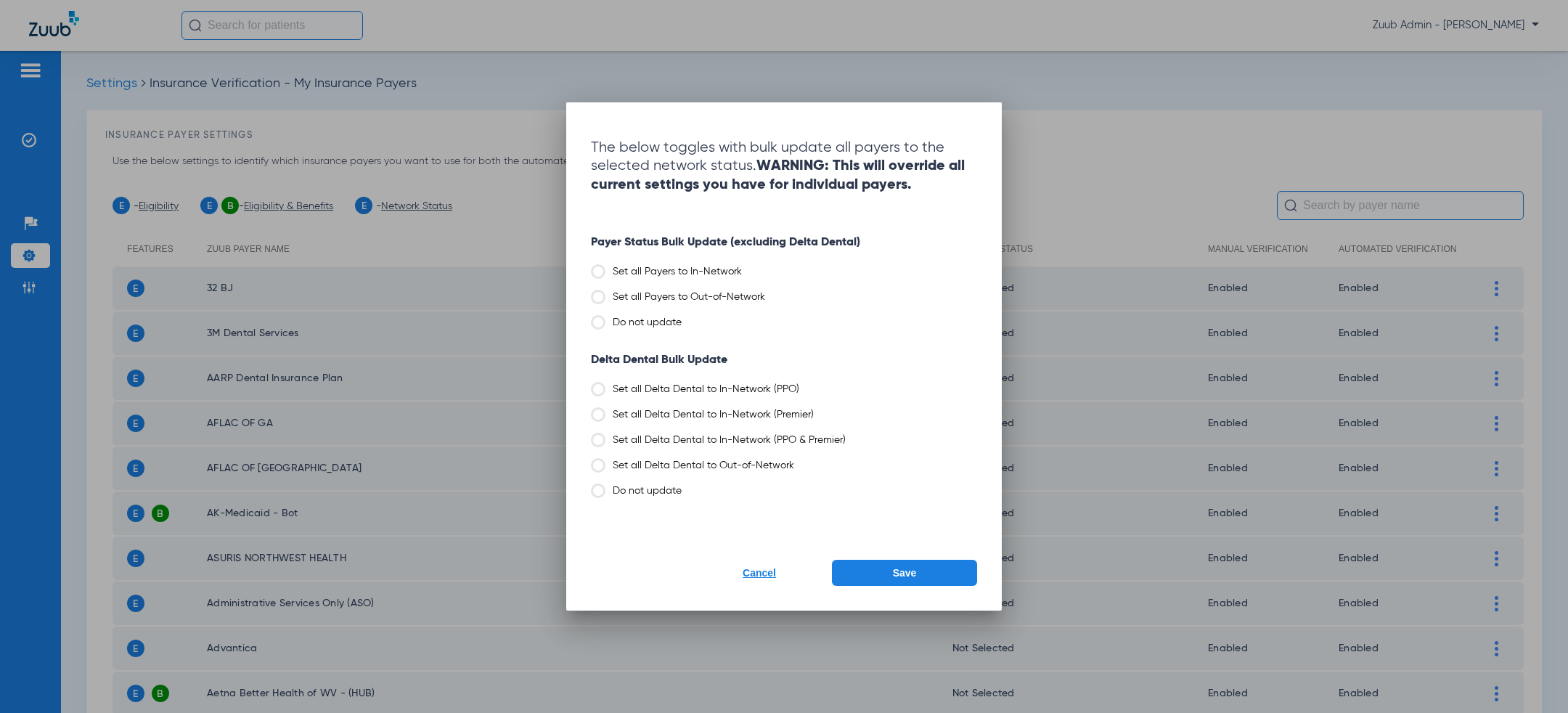
click at [858, 580] on button "Save" at bounding box center [905, 573] width 145 height 27
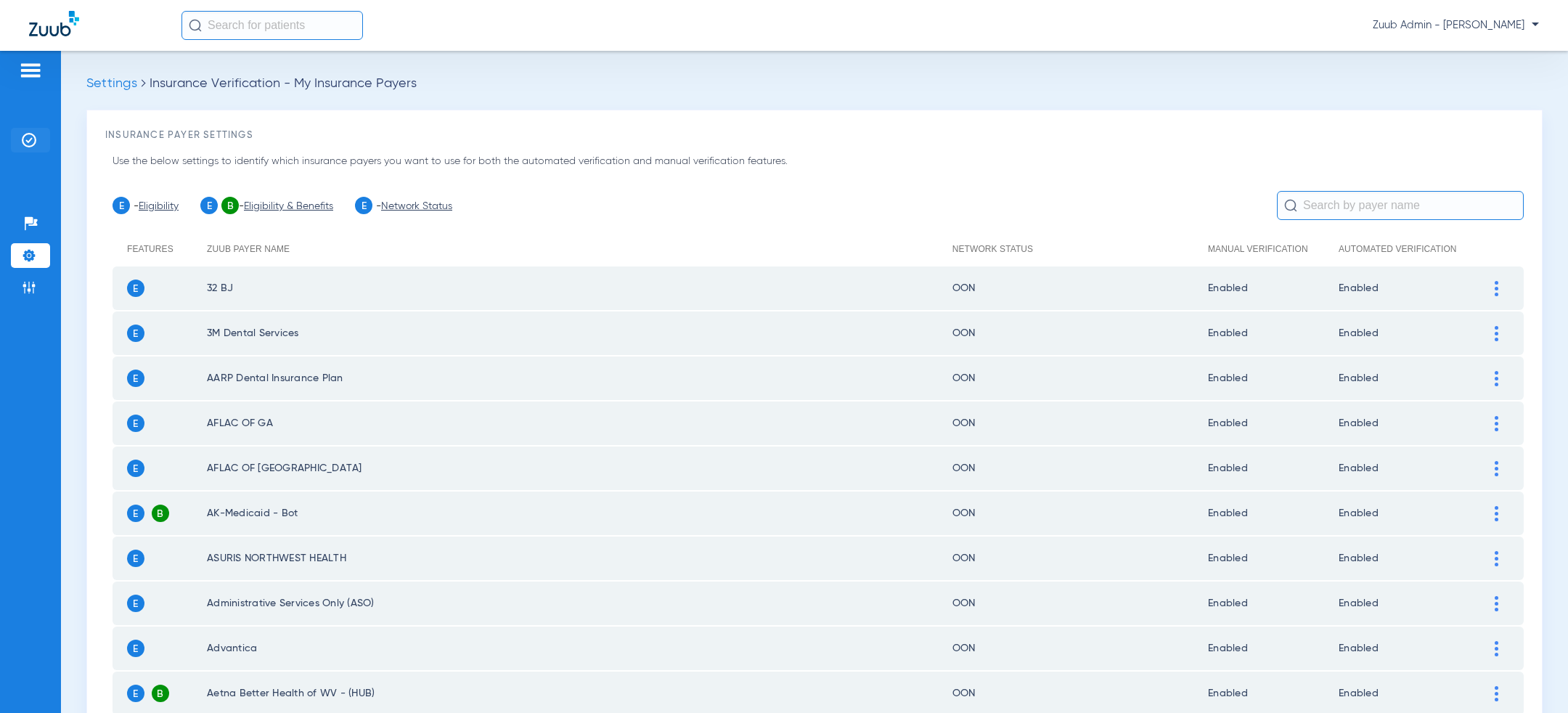
click at [22, 134] on img at bounding box center [28, 139] width 15 height 15
